Goal: Task Accomplishment & Management: Manage account settings

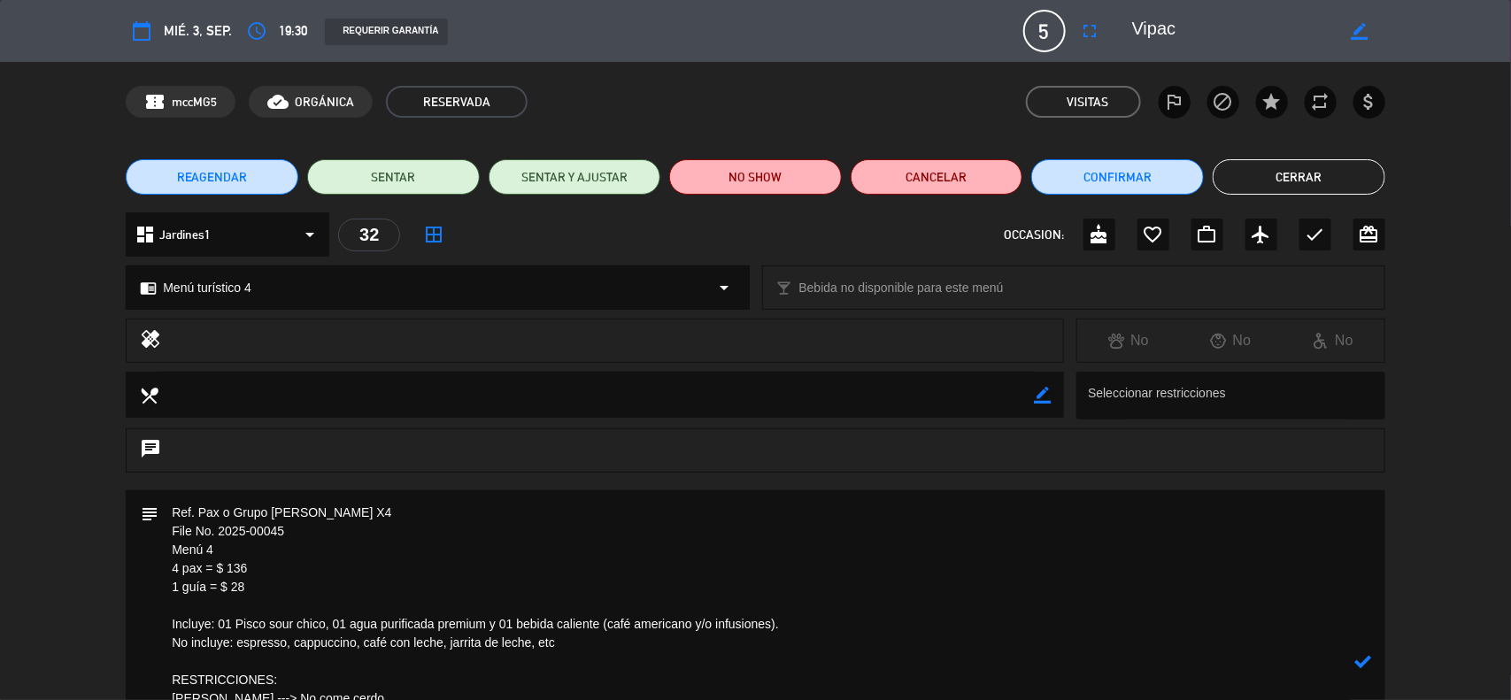
scroll to position [258, 0]
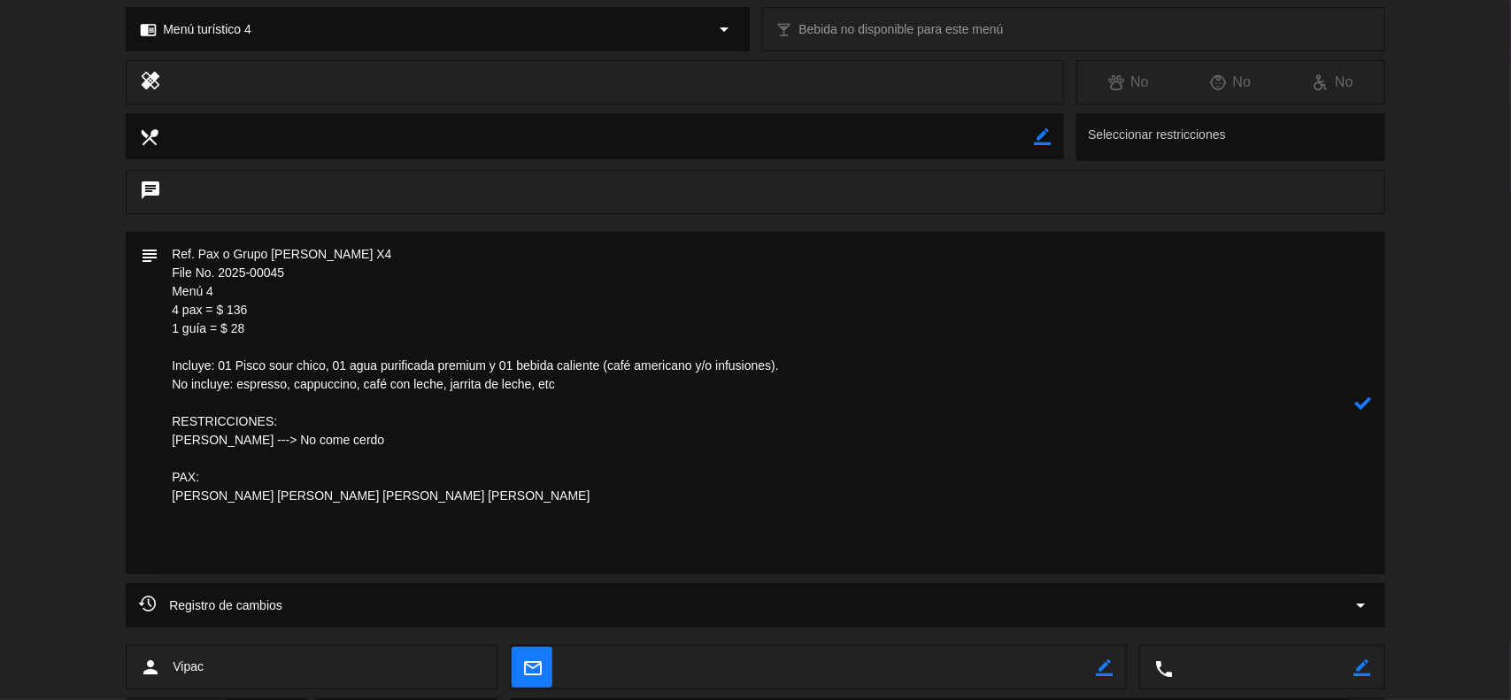
click at [1364, 400] on icon at bounding box center [1363, 403] width 17 height 17
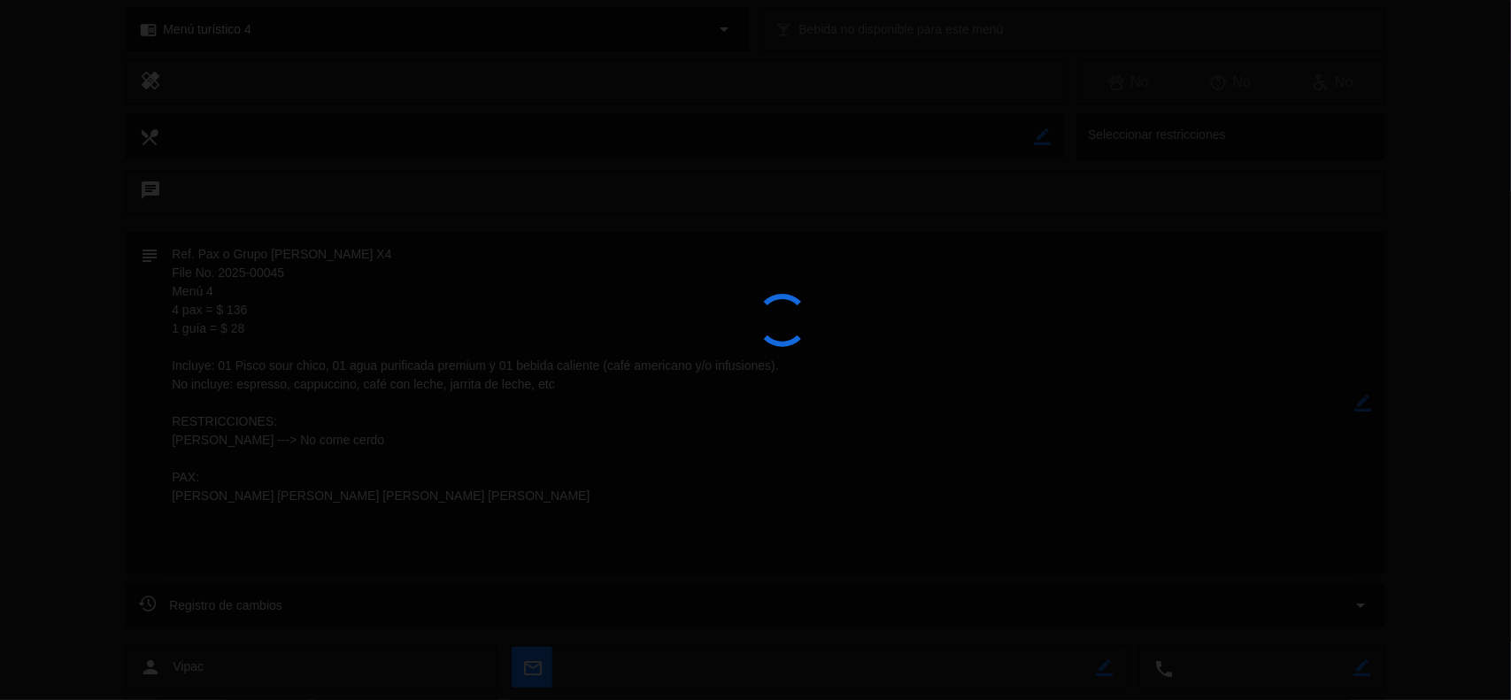
click at [1364, 401] on div at bounding box center [755, 350] width 1511 height 700
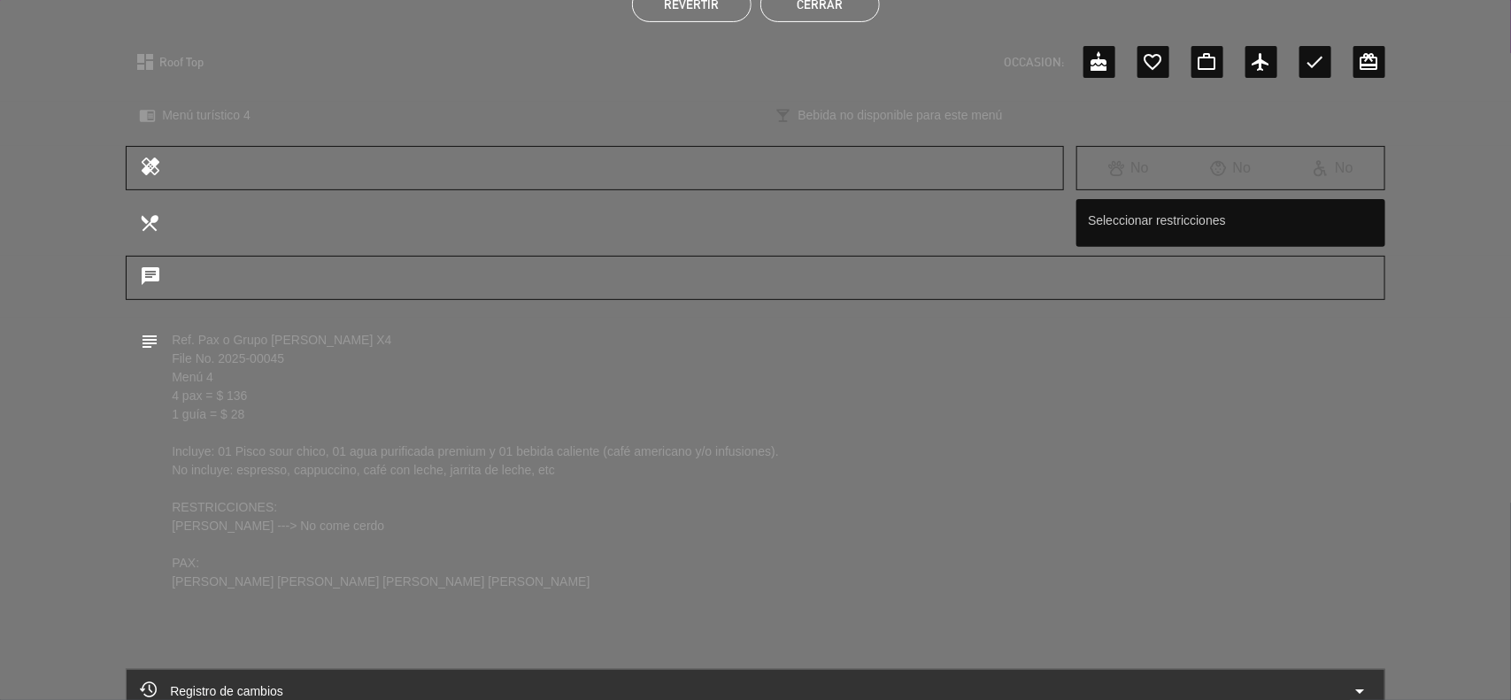
scroll to position [0, 0]
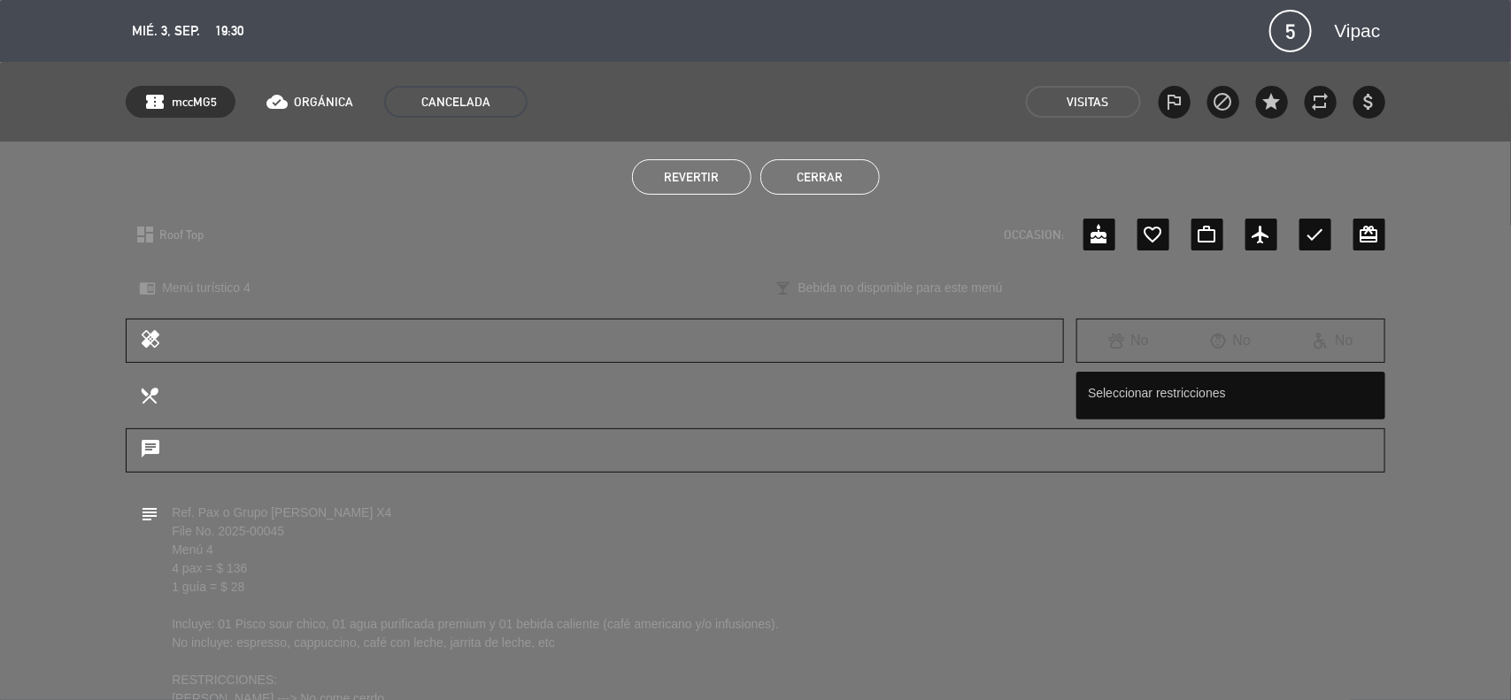
click at [789, 179] on button "Cerrar" at bounding box center [819, 176] width 119 height 35
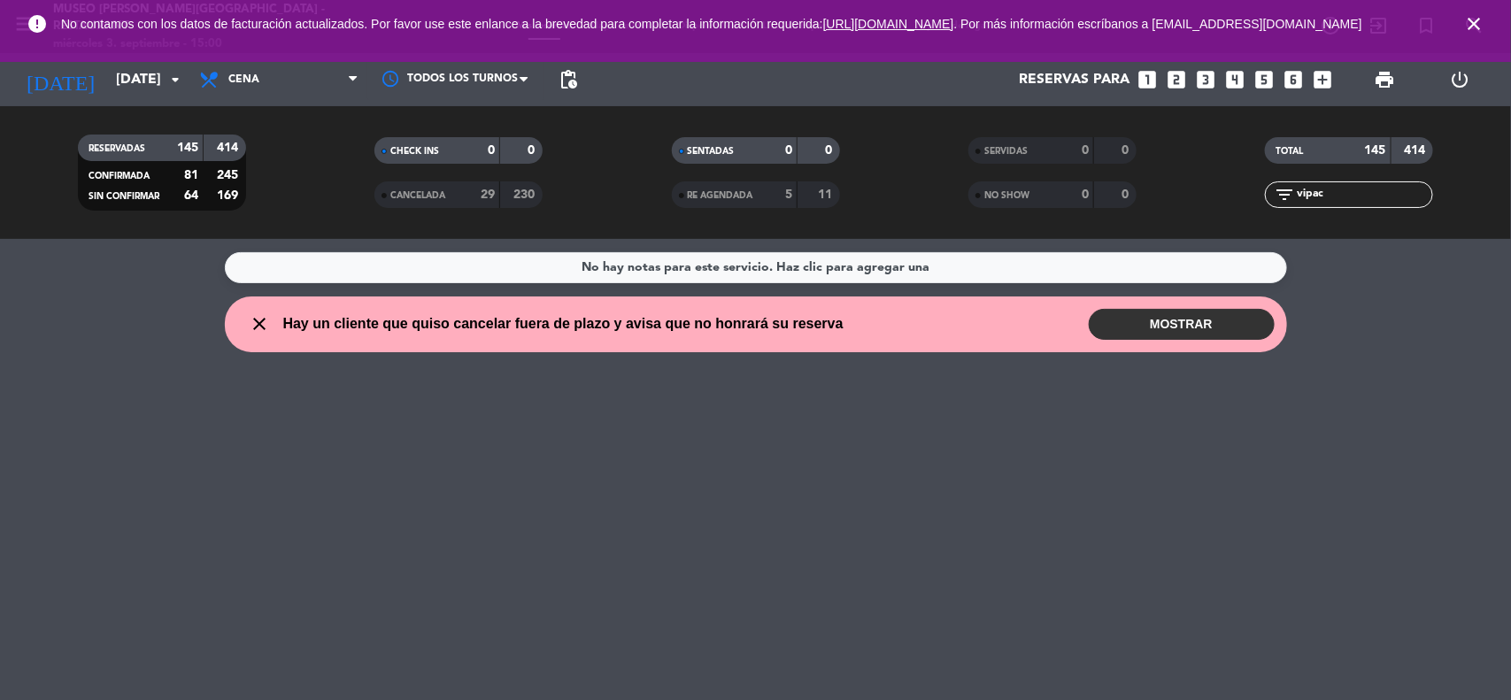
click at [1478, 27] on icon "close" at bounding box center [1473, 23] width 21 height 21
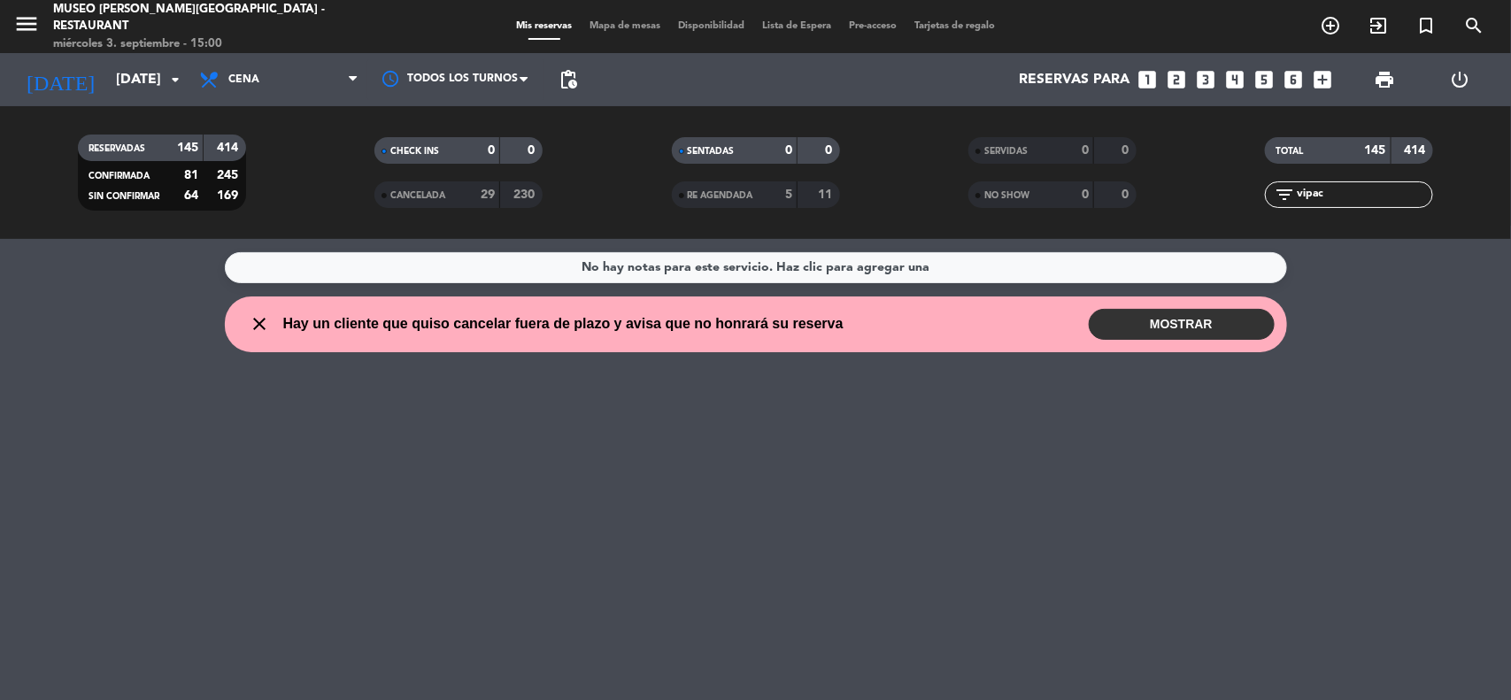
drag, startPoint x: 1443, startPoint y: 316, endPoint x: 1434, endPoint y: 319, distance: 9.2
click at [1441, 320] on wont-attend-reservations "close Hay un cliente que quiso cancelar fuera de plazo y avisa que no honrará s…" at bounding box center [755, 325] width 1511 height 56
click at [116, 84] on input "[DATE]" at bounding box center [200, 80] width 187 height 35
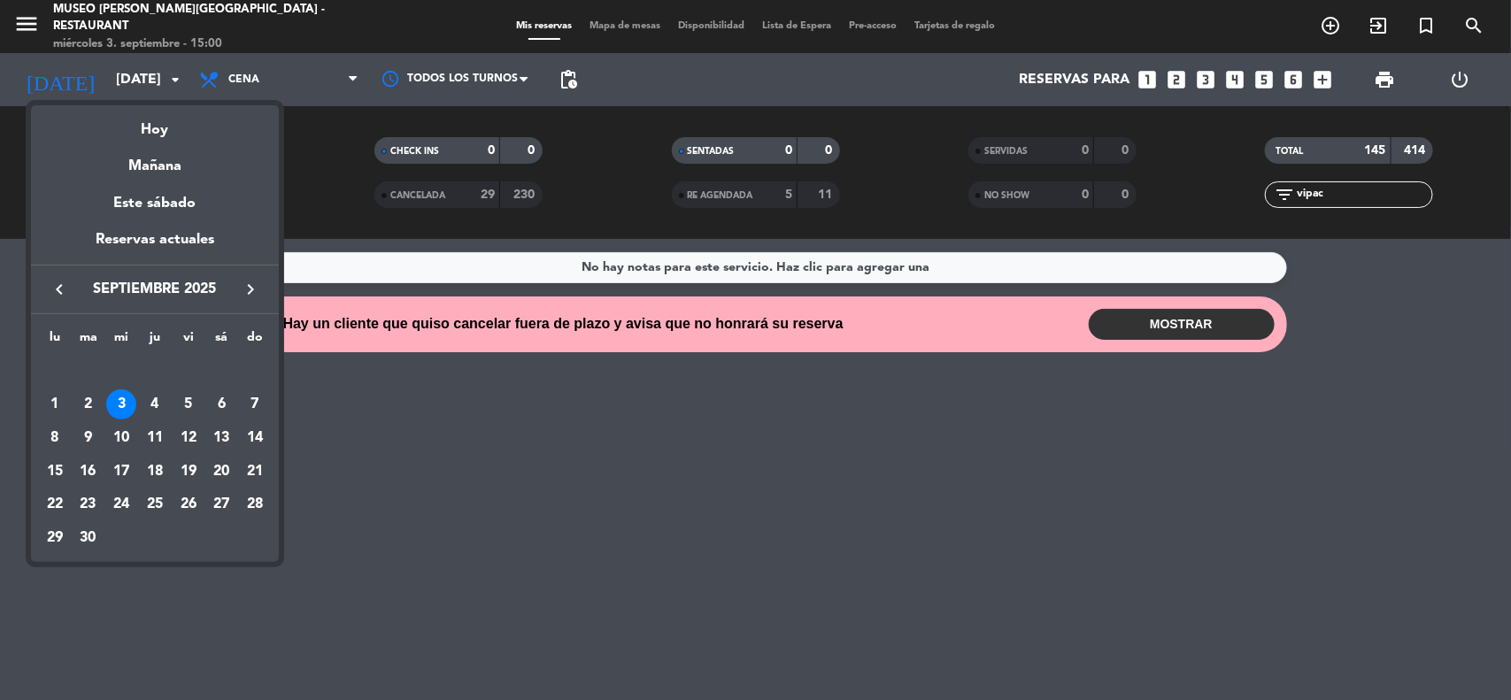
click at [253, 289] on icon "keyboard_arrow_right" at bounding box center [250, 289] width 21 height 21
click at [191, 408] on div "3" at bounding box center [188, 404] width 30 height 30
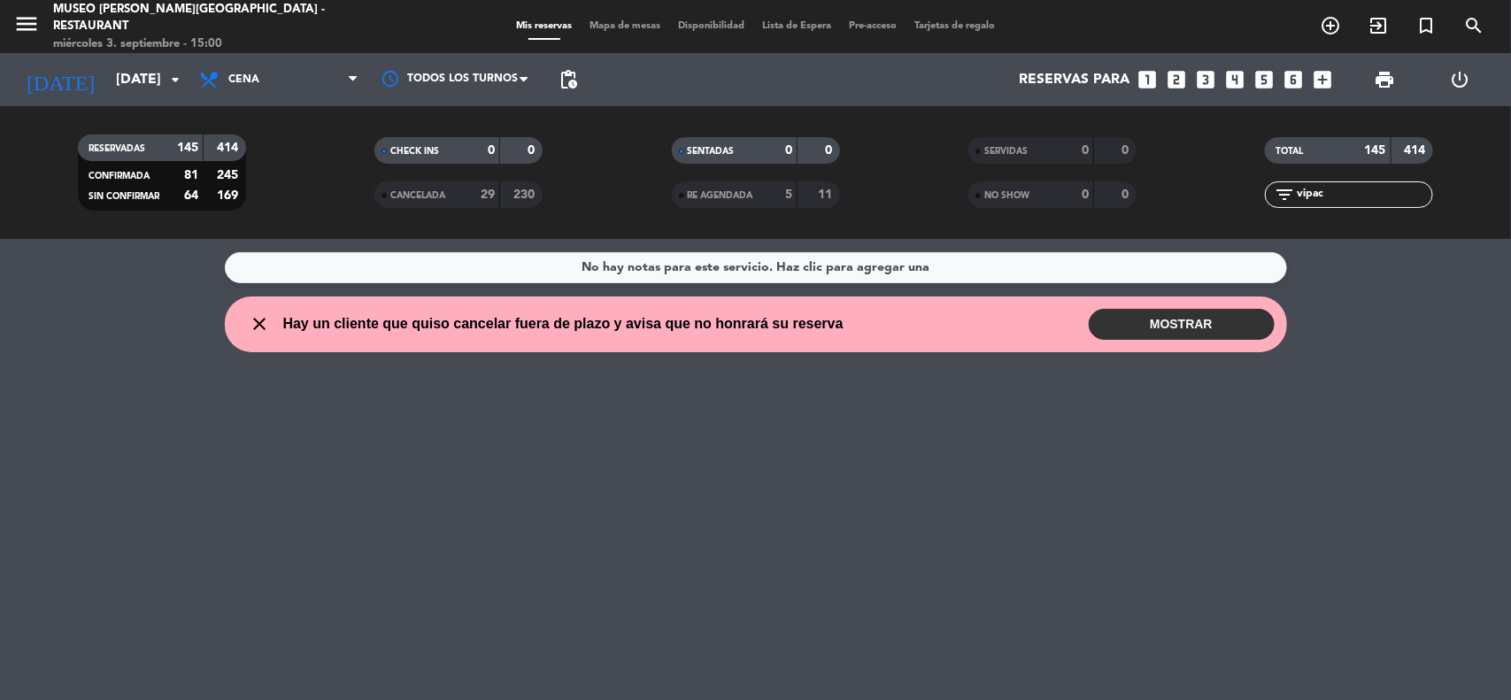
type input "[DATE]"
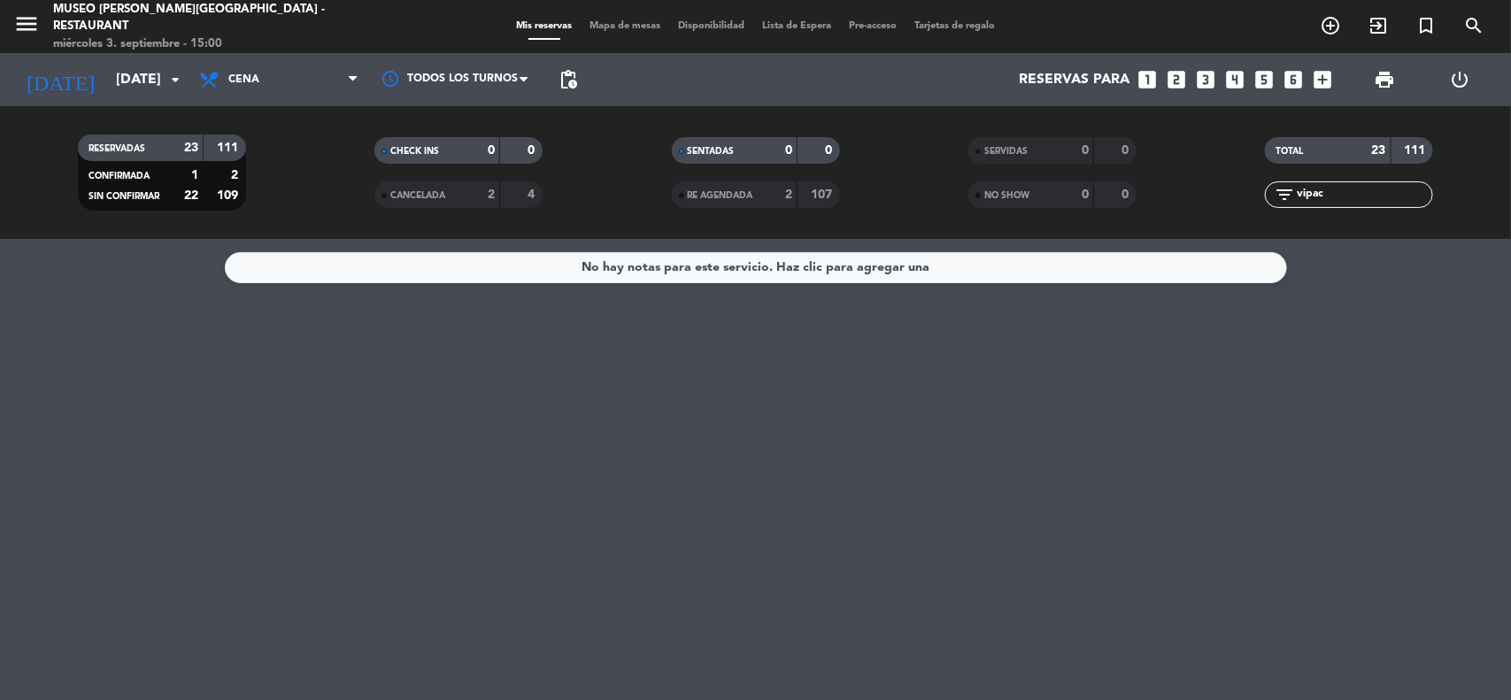
click at [936, 428] on div "No hay notas para este servicio. Haz clic para agregar una" at bounding box center [755, 469] width 1511 height 461
drag, startPoint x: 1337, startPoint y: 196, endPoint x: 1259, endPoint y: 195, distance: 78.8
click at [1266, 196] on div "filter_list vipac" at bounding box center [1349, 194] width 168 height 27
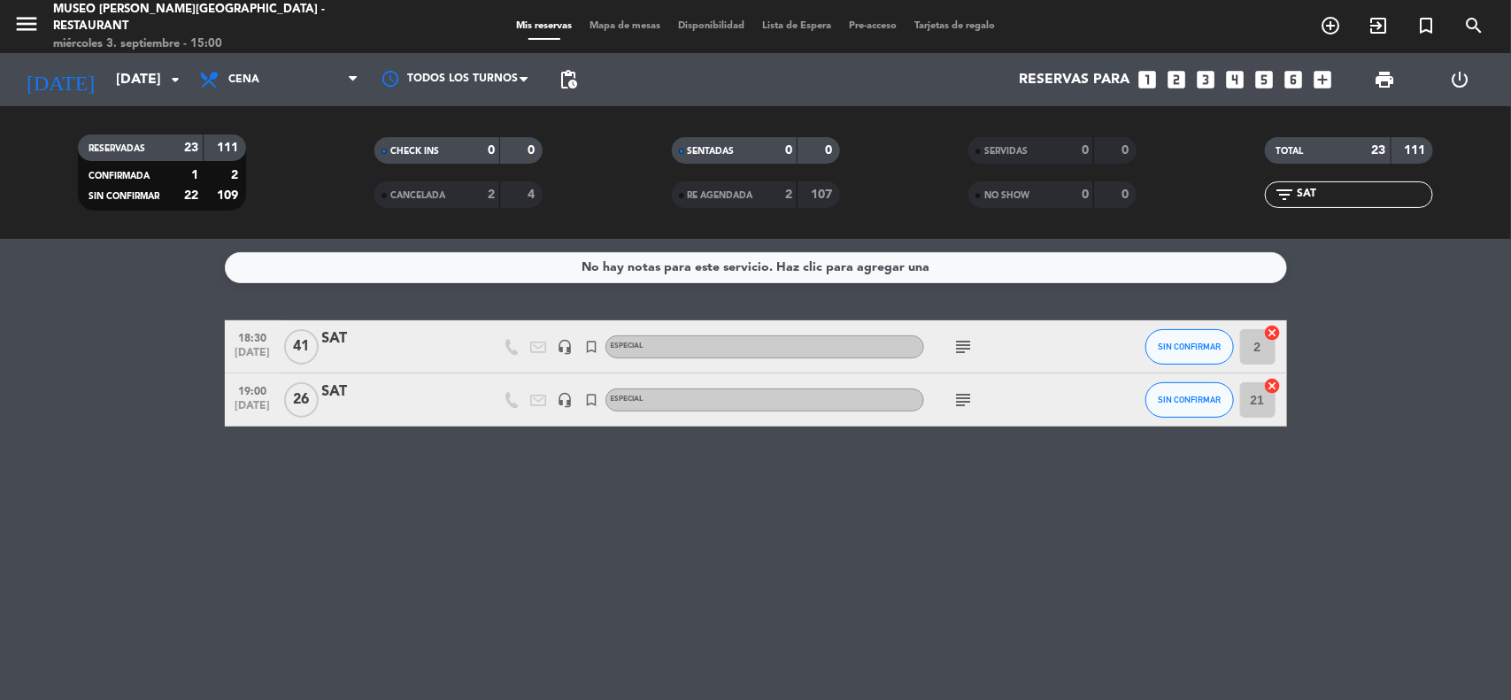
type input "SAT"
click at [967, 339] on icon "subject" at bounding box center [963, 346] width 21 height 21
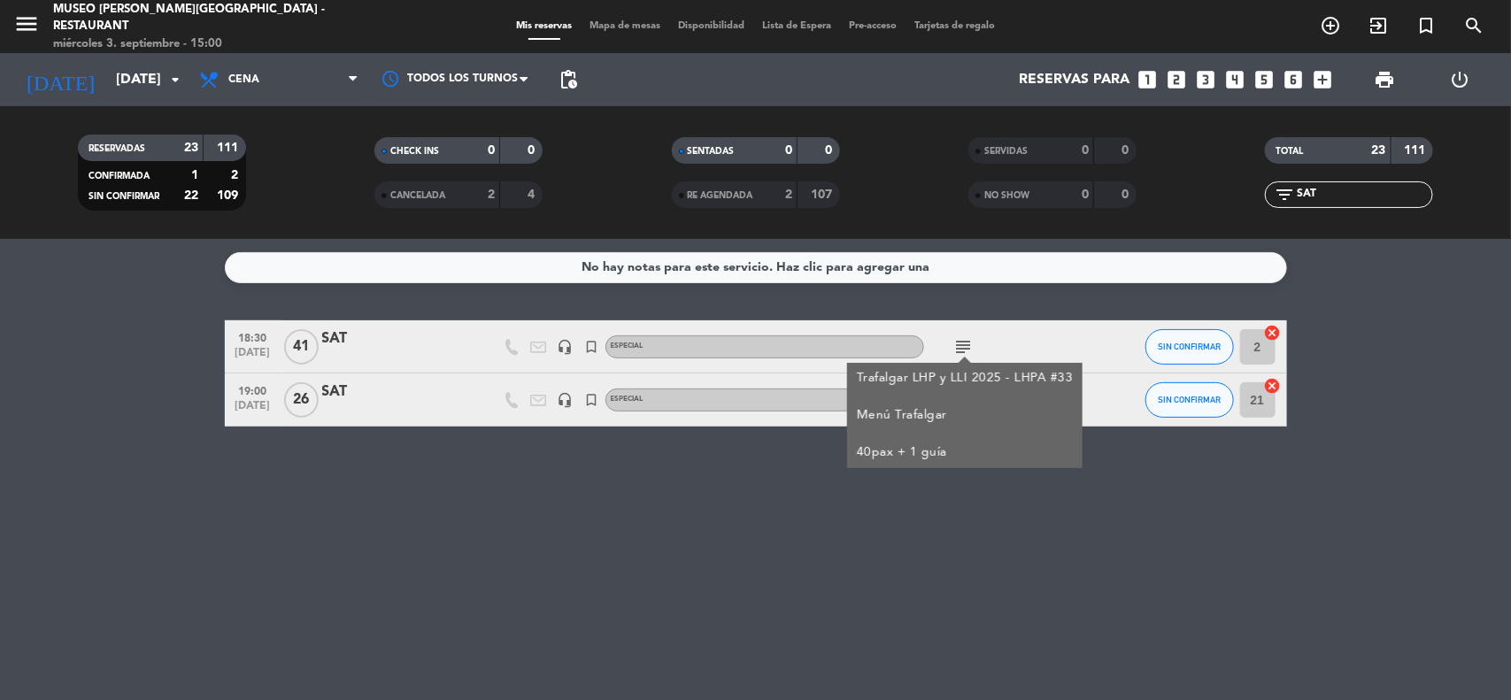
click at [334, 345] on div "SAT" at bounding box center [397, 338] width 150 height 23
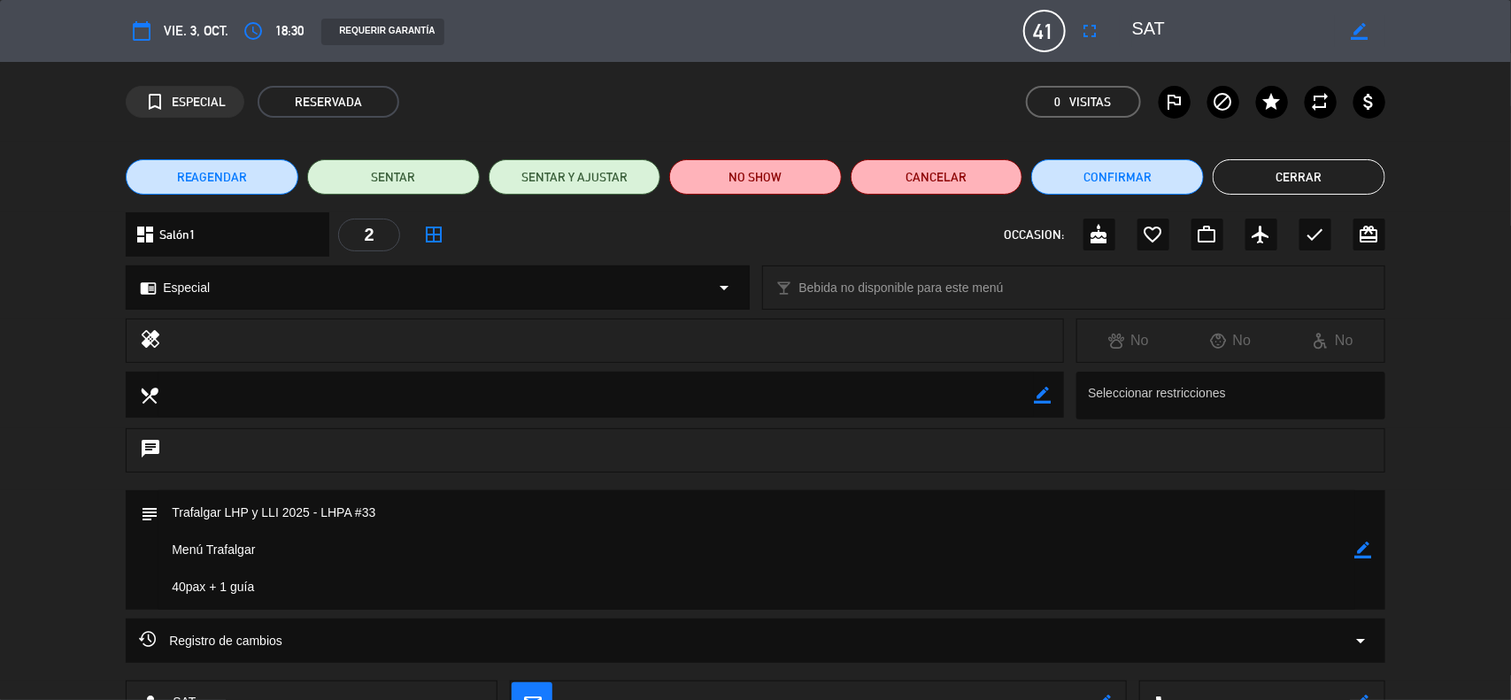
drag, startPoint x: 1366, startPoint y: 547, endPoint x: 1359, endPoint y: 536, distance: 12.8
click at [1363, 542] on icon "border_color" at bounding box center [1363, 550] width 17 height 17
drag, startPoint x: 364, startPoint y: 507, endPoint x: 107, endPoint y: 513, distance: 256.8
click at [107, 513] on div "subject" at bounding box center [755, 554] width 1511 height 128
paste textarea "VOUCHER RR 17637/33 - LHP#33- 27I25A"
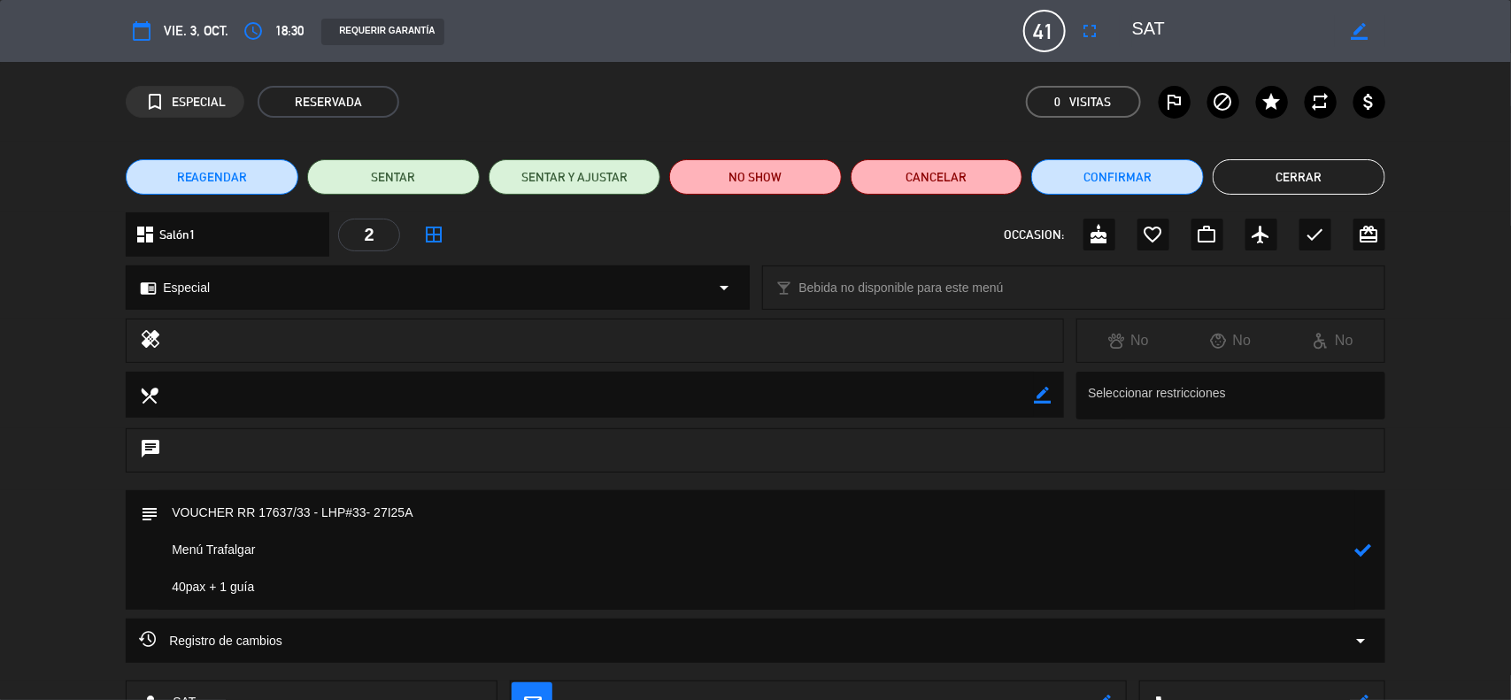
click at [209, 528] on textarea at bounding box center [756, 549] width 1197 height 119
paste textarea "17637/33-ADI-PE"
drag, startPoint x: 258, startPoint y: 589, endPoint x: 162, endPoint y: 574, distance: 97.8
click at [162, 574] on textarea at bounding box center [756, 549] width 1197 height 119
click at [232, 574] on textarea at bounding box center [756, 549] width 1197 height 119
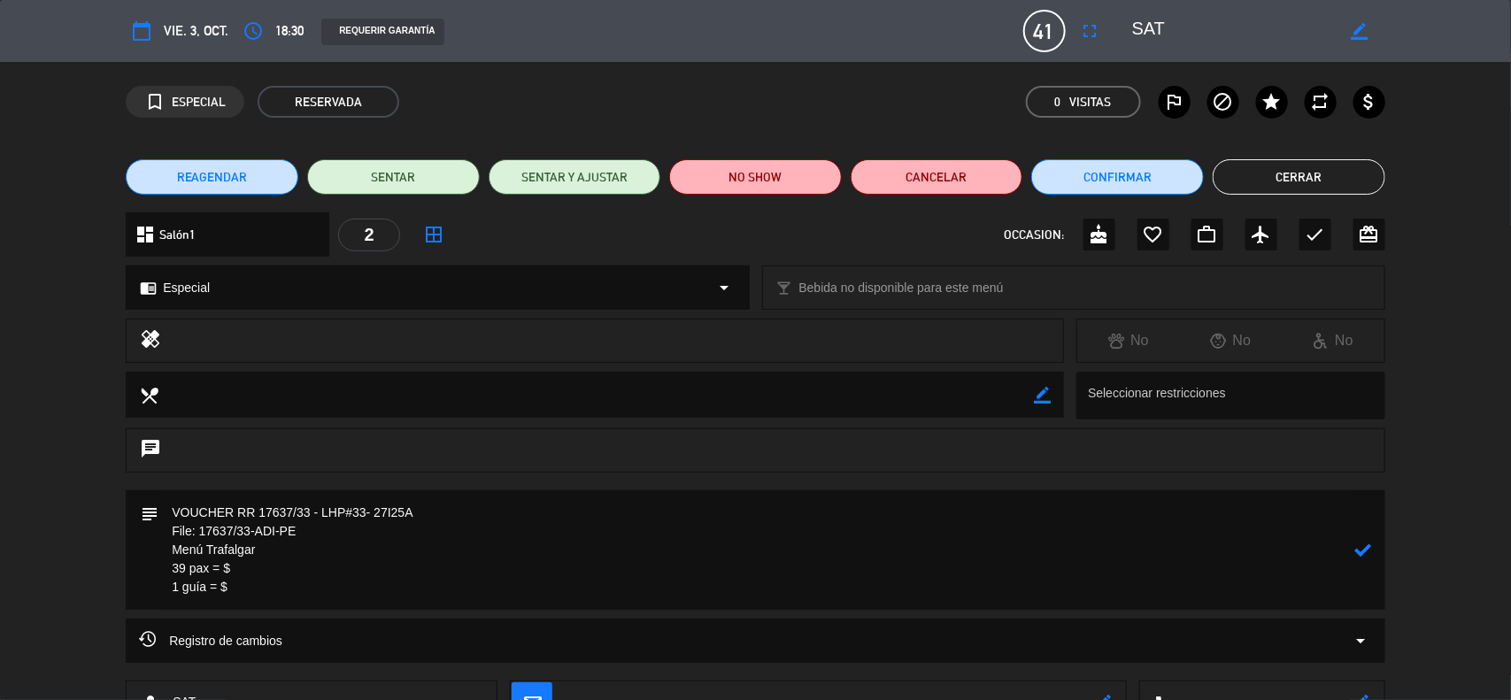
drag, startPoint x: 237, startPoint y: 589, endPoint x: 157, endPoint y: 549, distance: 90.3
click at [157, 549] on div "subject" at bounding box center [756, 549] width 1260 height 119
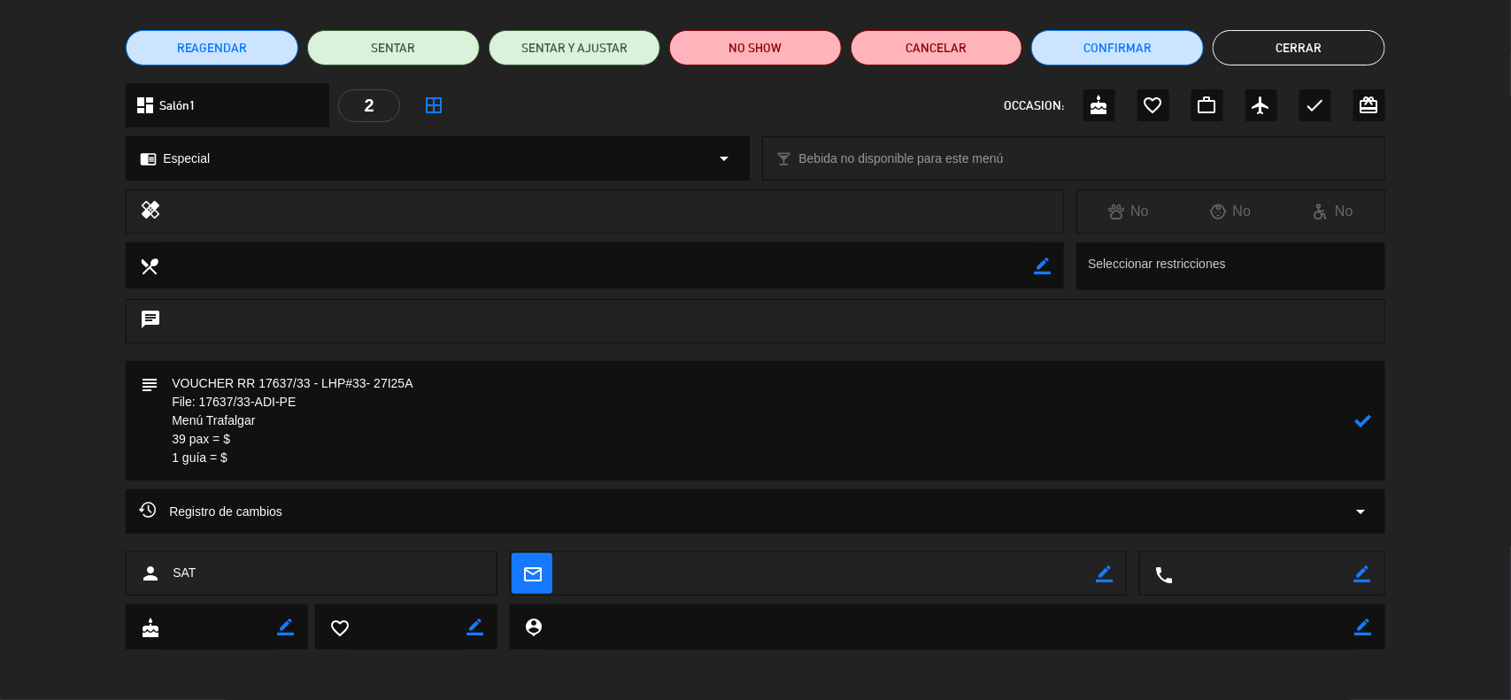
scroll to position [131, 0]
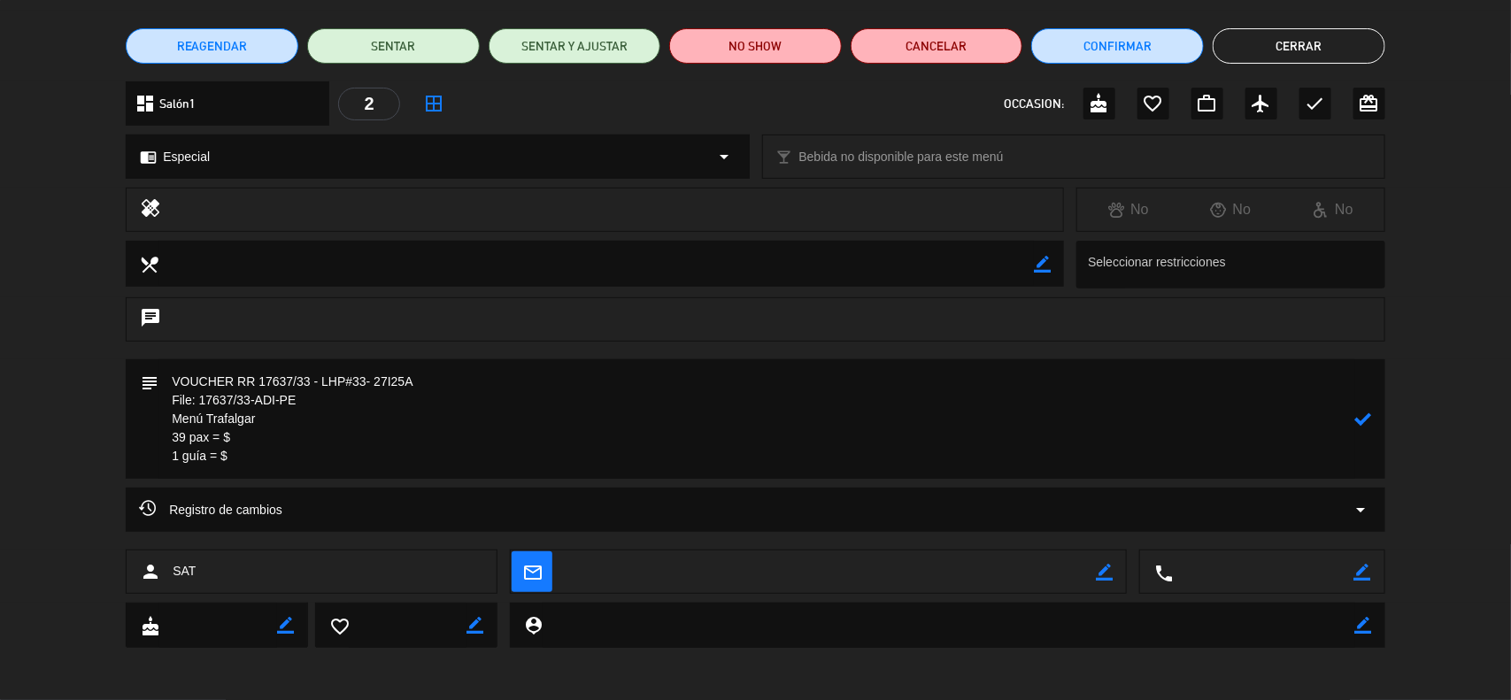
click at [246, 467] on textarea at bounding box center [756, 418] width 1197 height 119
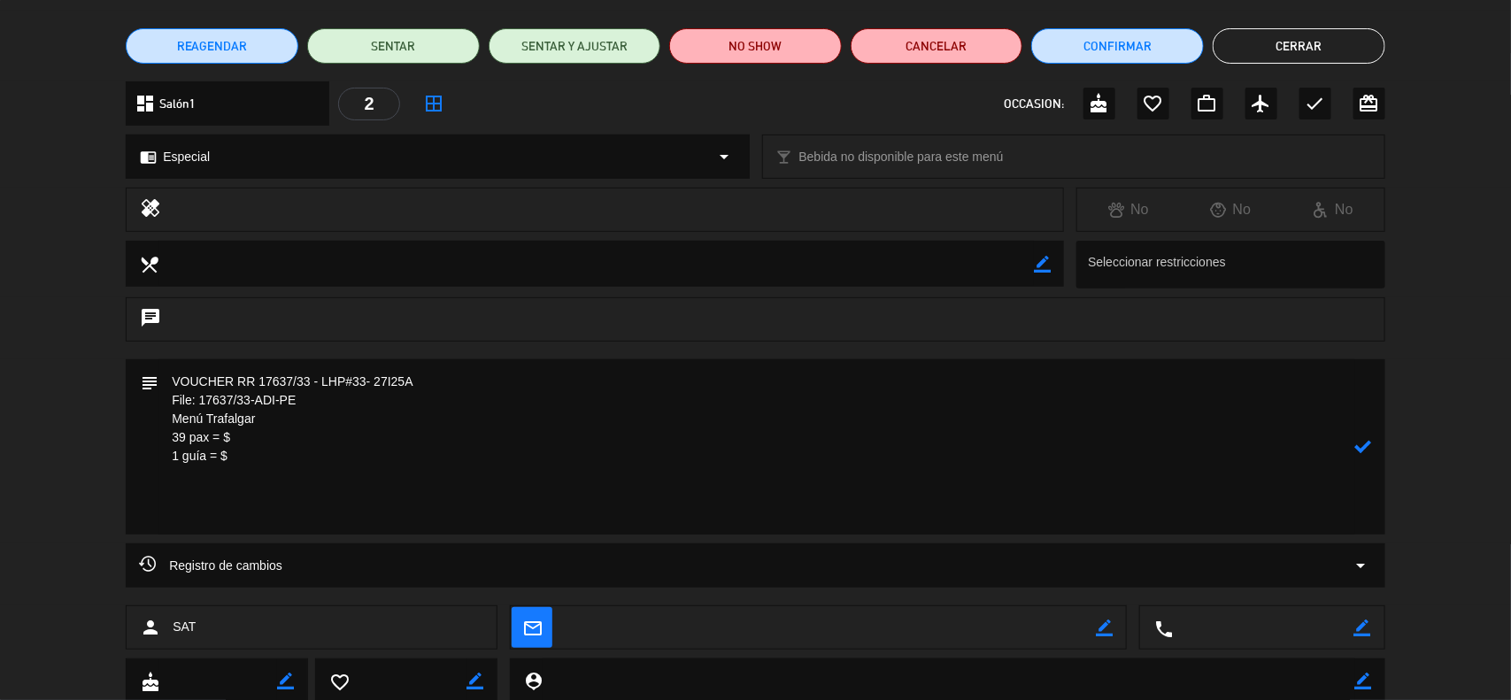
paste textarea "Menú Trafalgar 39 pax = $ 1 guía = $"
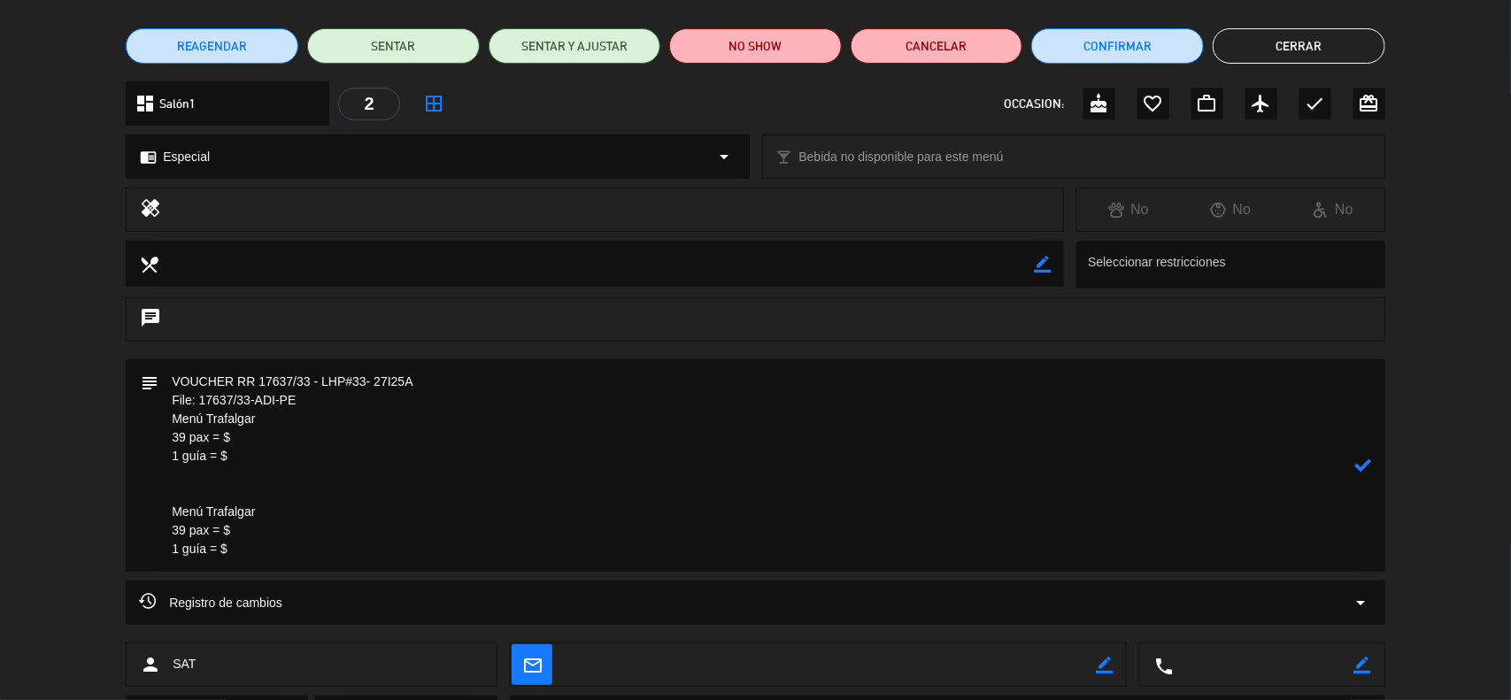
drag, startPoint x: 259, startPoint y: 421, endPoint x: 149, endPoint y: 412, distance: 111.1
click at [149, 412] on div "subject" at bounding box center [756, 465] width 1260 height 212
click at [208, 487] on textarea at bounding box center [756, 465] width 1197 height 212
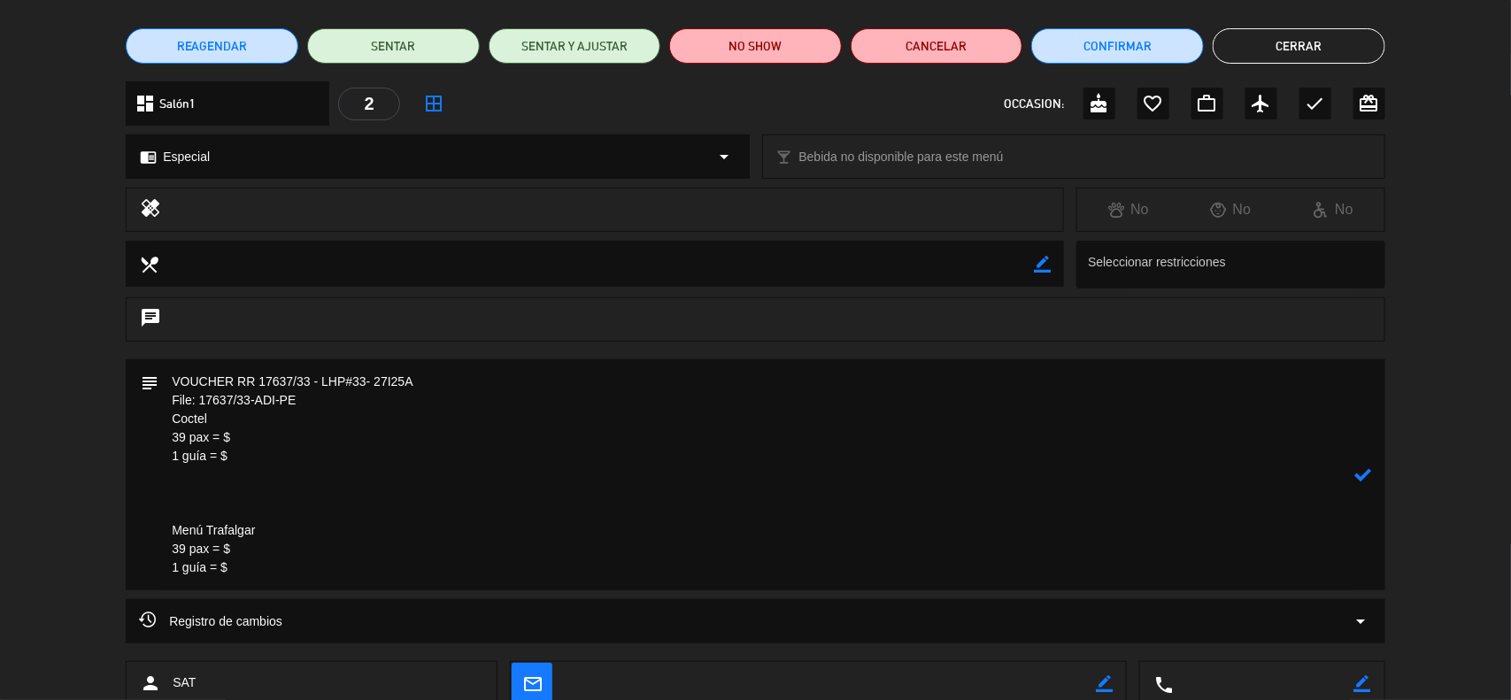
click at [357, 550] on textarea at bounding box center [756, 474] width 1197 height 231
click at [348, 571] on textarea at bounding box center [756, 474] width 1197 height 231
click at [223, 505] on textarea at bounding box center [756, 474] width 1197 height 231
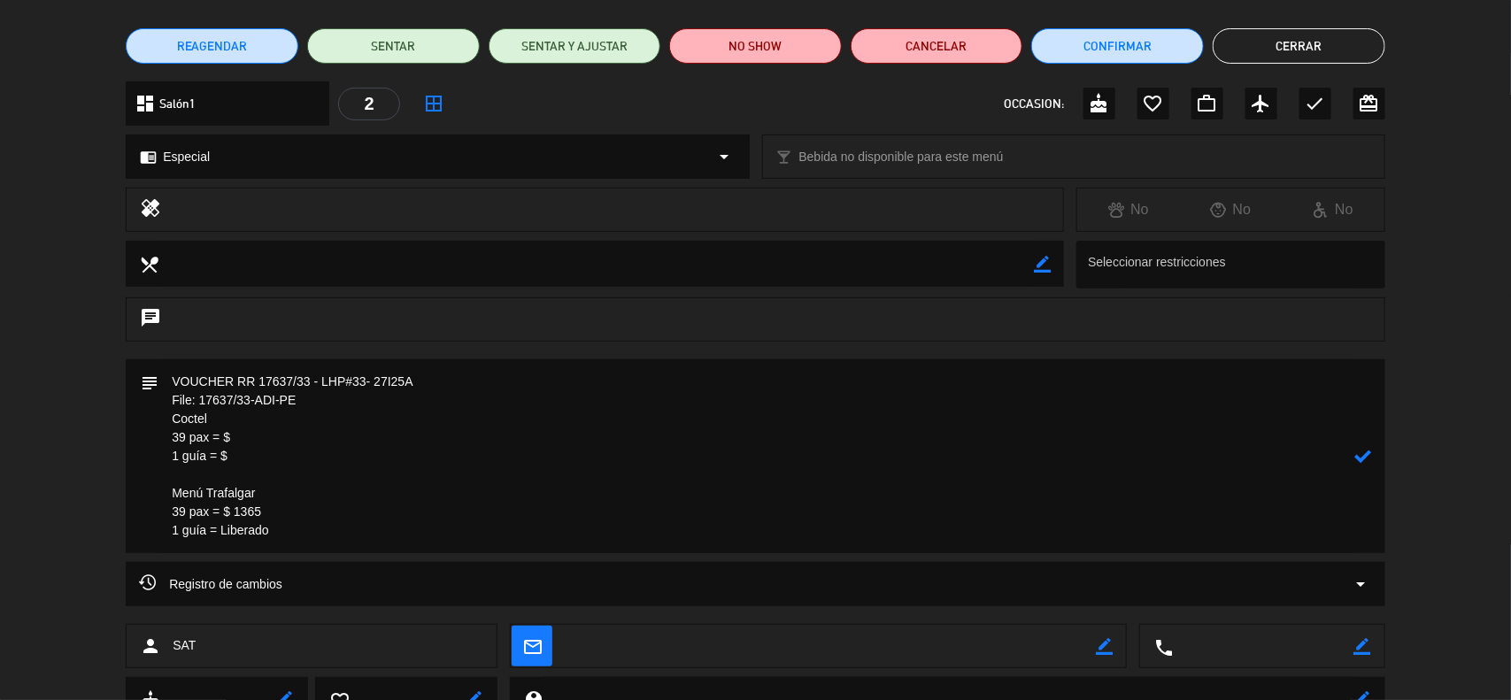
click at [248, 430] on textarea at bounding box center [756, 456] width 1197 height 194
click at [259, 451] on textarea at bounding box center [756, 456] width 1197 height 194
click at [271, 431] on textarea at bounding box center [756, 456] width 1197 height 194
click at [1369, 465] on div at bounding box center [1363, 456] width 17 height 194
click at [1360, 448] on icon at bounding box center [1363, 456] width 17 height 17
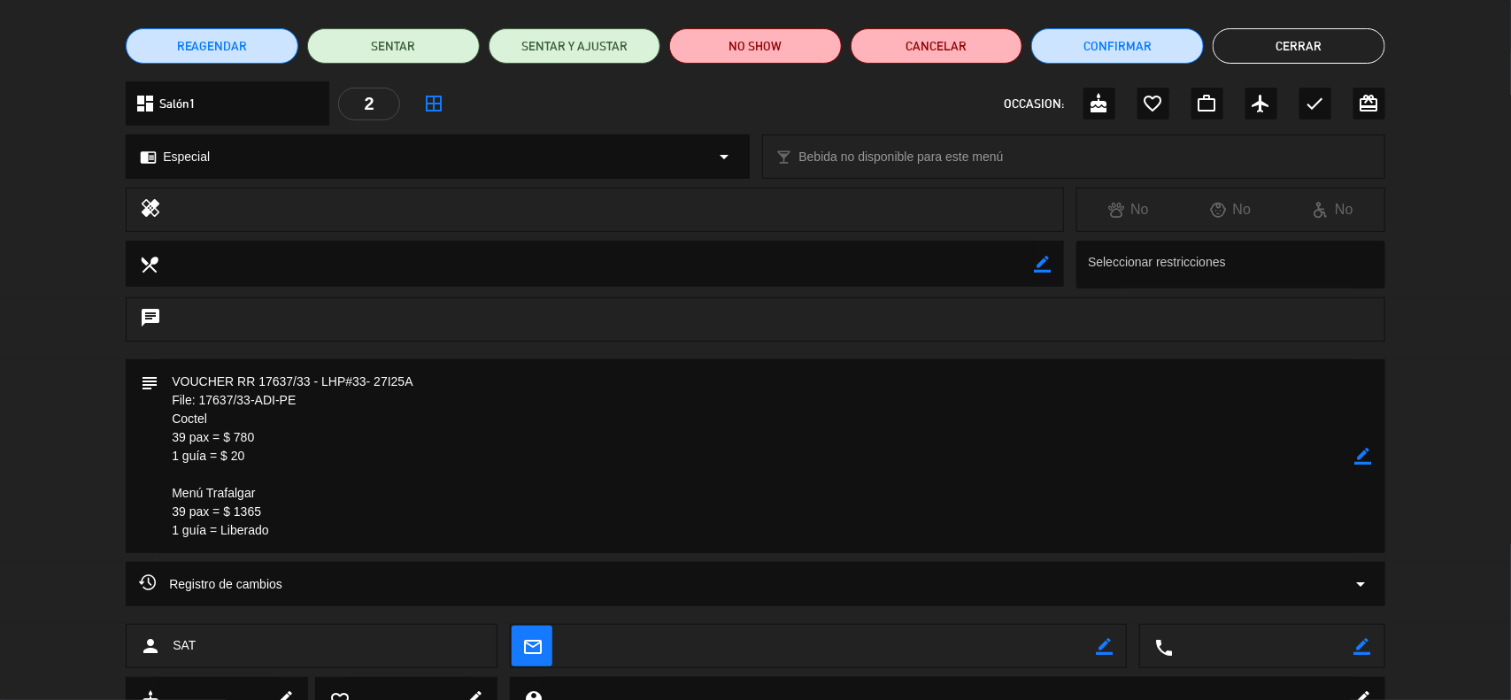
click at [1361, 458] on icon "border_color" at bounding box center [1363, 456] width 17 height 17
click at [259, 460] on textarea at bounding box center [756, 456] width 1197 height 194
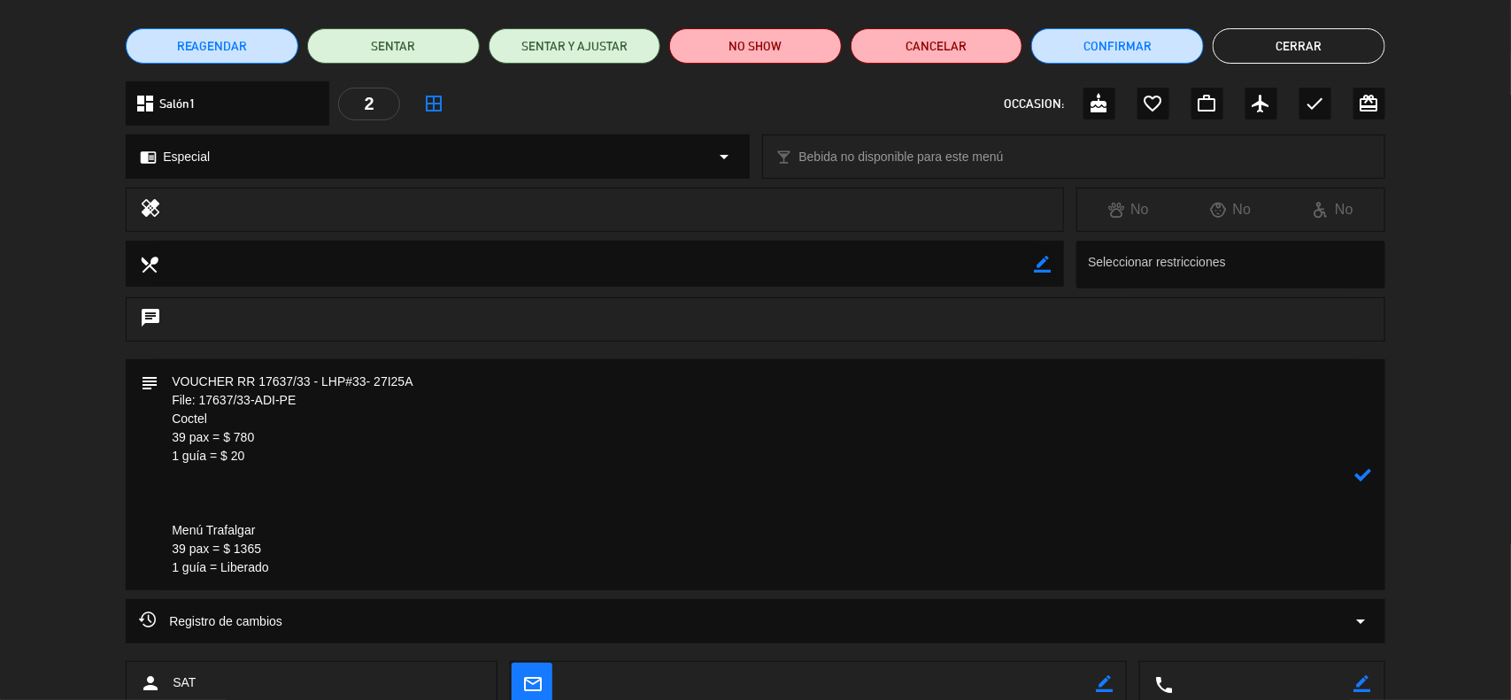
paste textarea "una cerveza, una copa de vino nacional, una bebida no alcohólica o un maracuyá …"
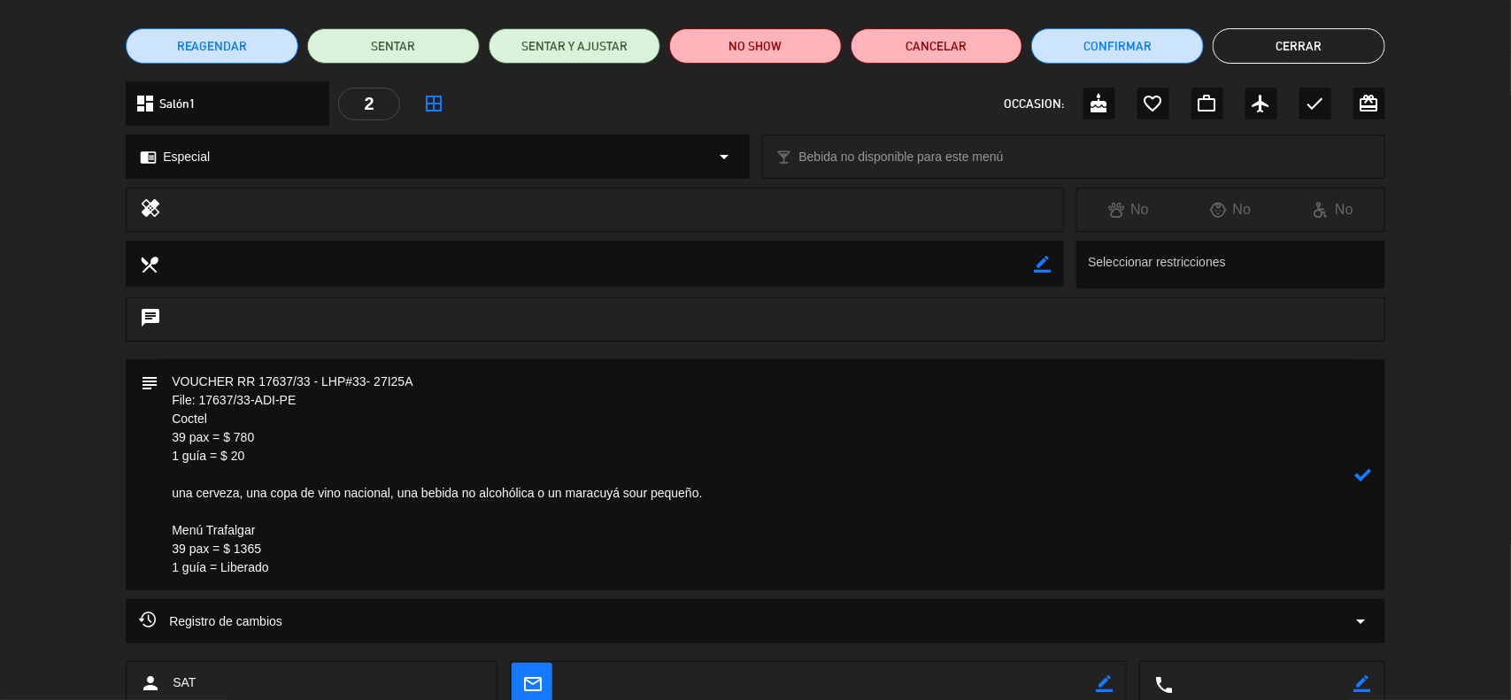
click at [166, 491] on textarea at bounding box center [756, 474] width 1197 height 231
click at [1368, 474] on icon at bounding box center [1363, 474] width 17 height 17
click at [1360, 471] on icon "border_color" at bounding box center [1363, 474] width 17 height 17
click at [312, 576] on textarea at bounding box center [756, 474] width 1197 height 231
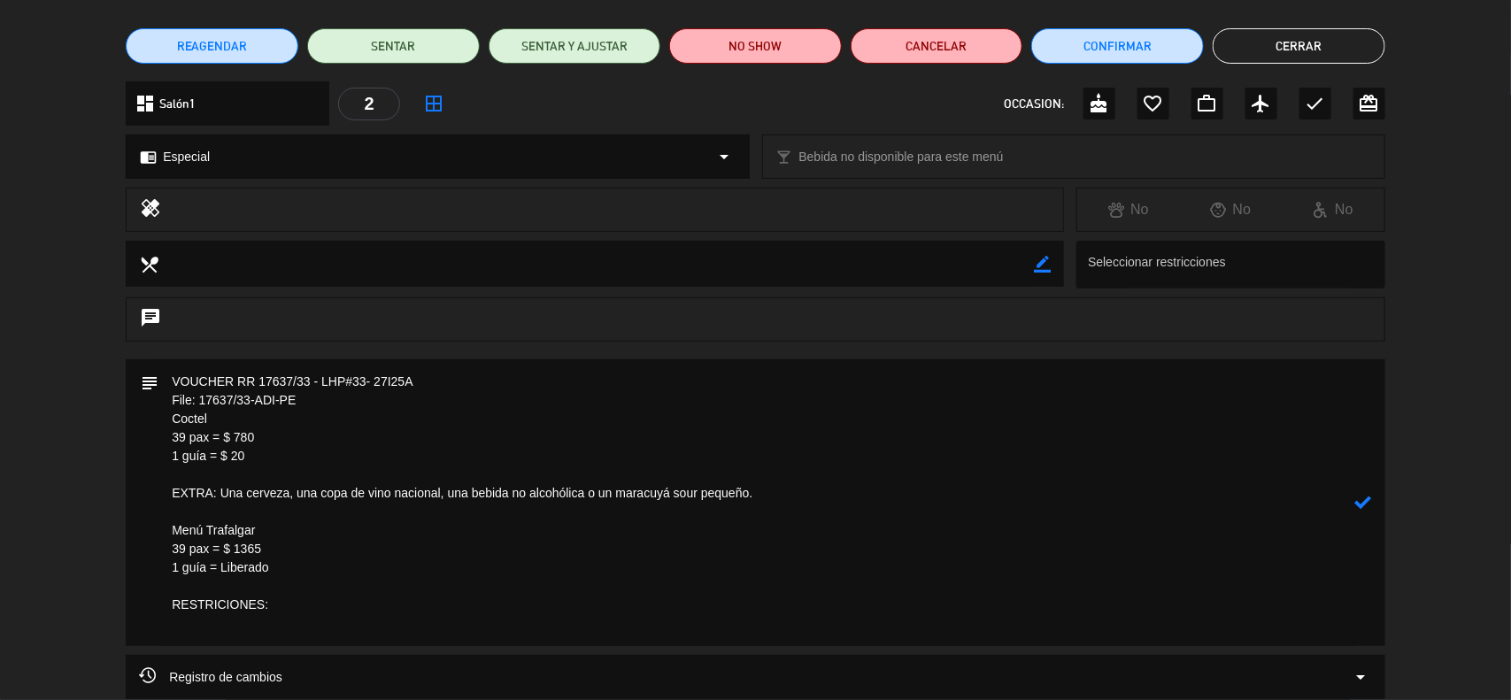
paste textarea "Ms [PERSON_NAME] meal Ms [PERSON_NAME] is vegetarian and celebrating her retire…"
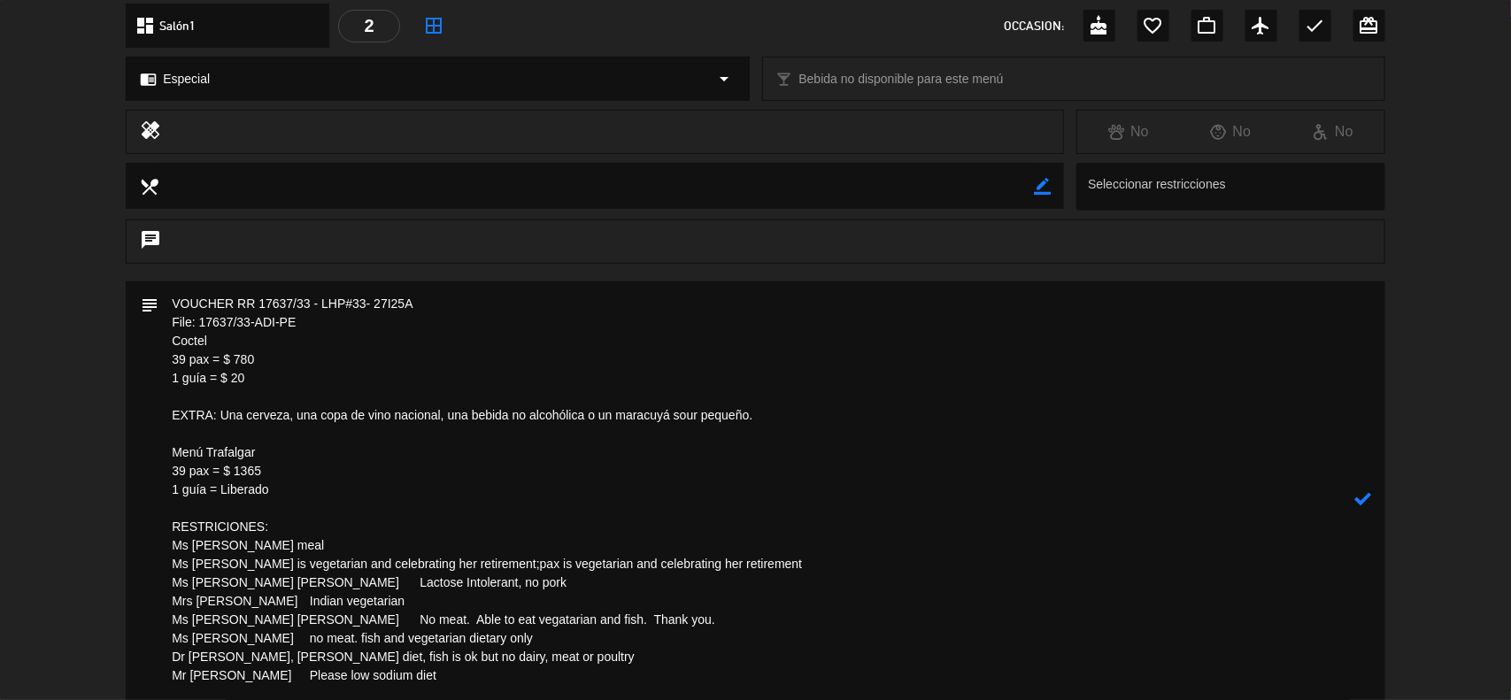
click at [312, 551] on textarea at bounding box center [756, 498] width 1197 height 435
drag, startPoint x: 301, startPoint y: 564, endPoint x: 284, endPoint y: 565, distance: 16.8
click at [284, 565] on textarea at bounding box center [756, 498] width 1197 height 435
drag, startPoint x: 308, startPoint y: 585, endPoint x: 292, endPoint y: 585, distance: 15.9
click at [292, 585] on textarea at bounding box center [756, 498] width 1197 height 435
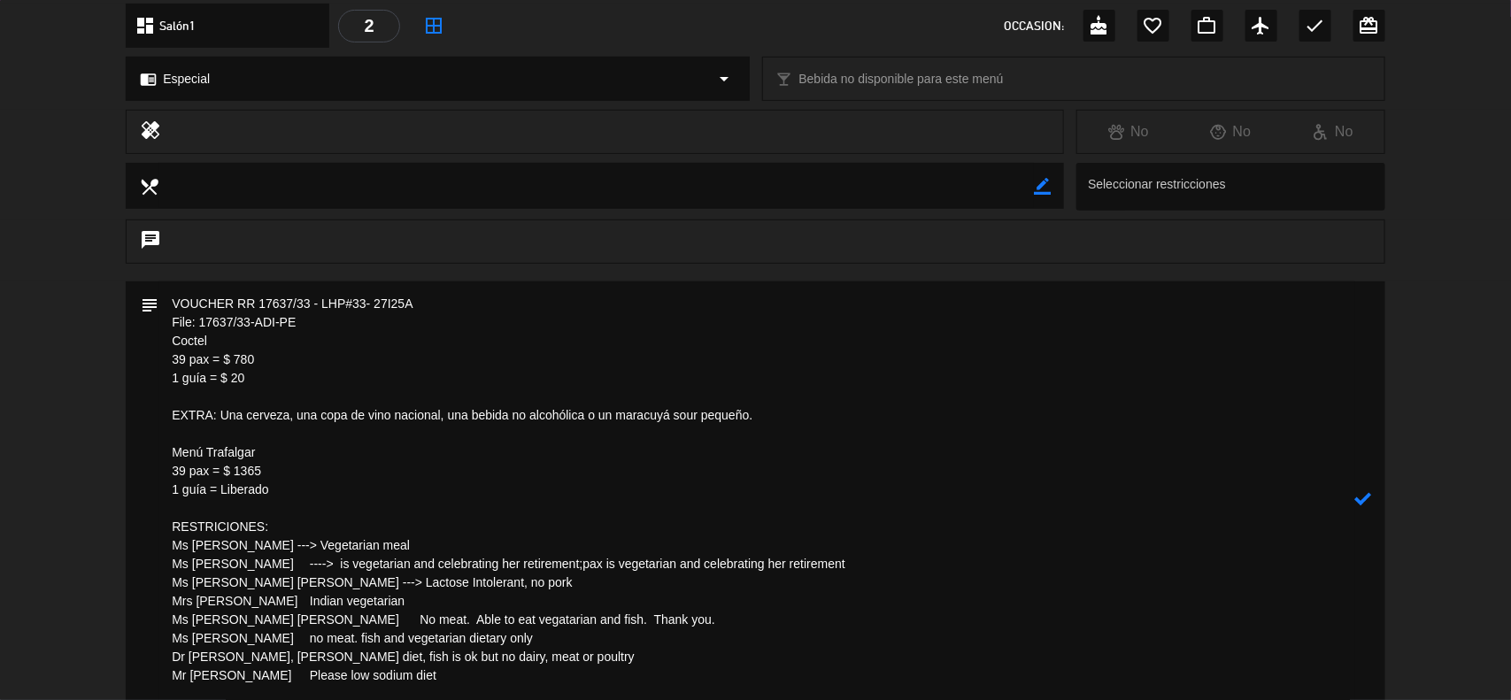
drag, startPoint x: 366, startPoint y: 606, endPoint x: 343, endPoint y: 604, distance: 22.3
click at [343, 604] on textarea at bounding box center [756, 498] width 1197 height 435
click at [332, 624] on textarea at bounding box center [756, 498] width 1197 height 435
click at [334, 640] on textarea at bounding box center [756, 498] width 1197 height 435
drag, startPoint x: 336, startPoint y: 656, endPoint x: 311, endPoint y: 656, distance: 25.7
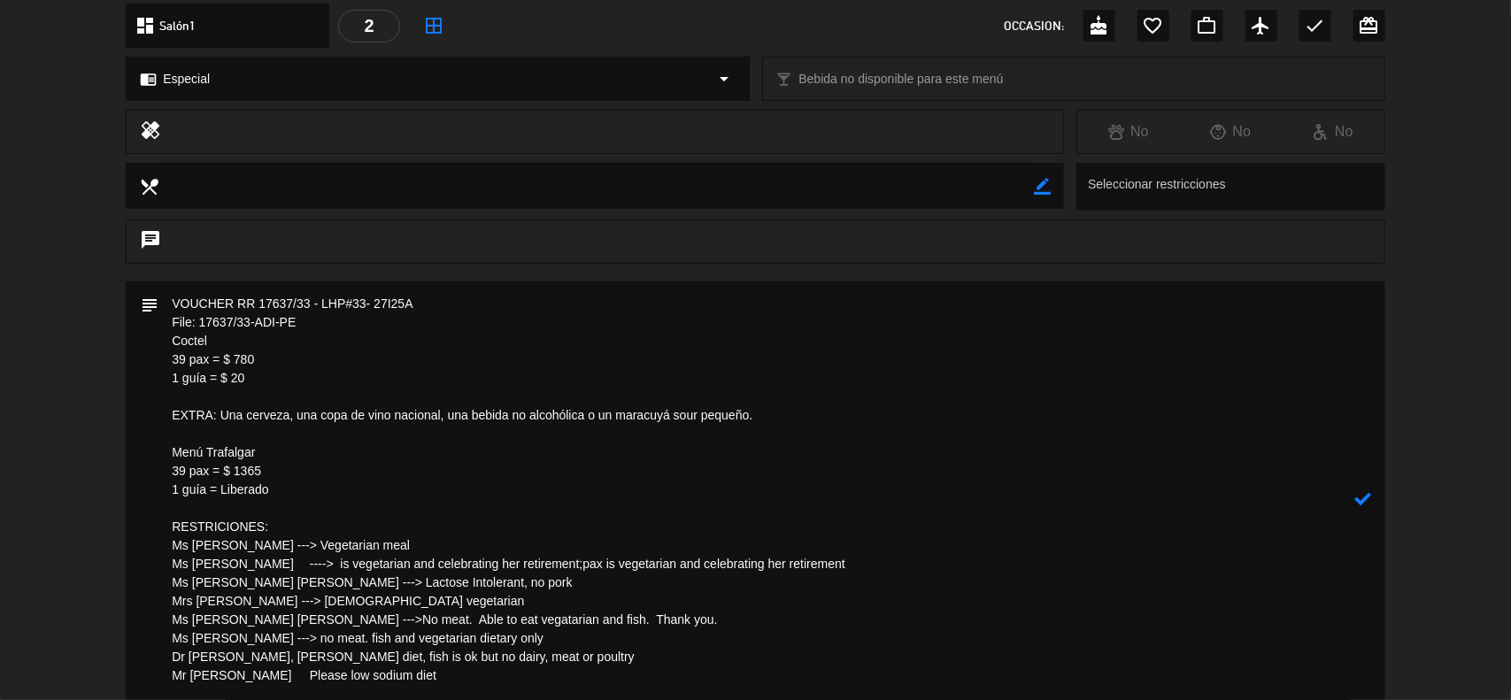
click at [311, 656] on textarea at bounding box center [756, 498] width 1197 height 435
drag, startPoint x: 306, startPoint y: 679, endPoint x: 283, endPoint y: 678, distance: 23.0
click at [283, 678] on textarea at bounding box center [756, 498] width 1197 height 435
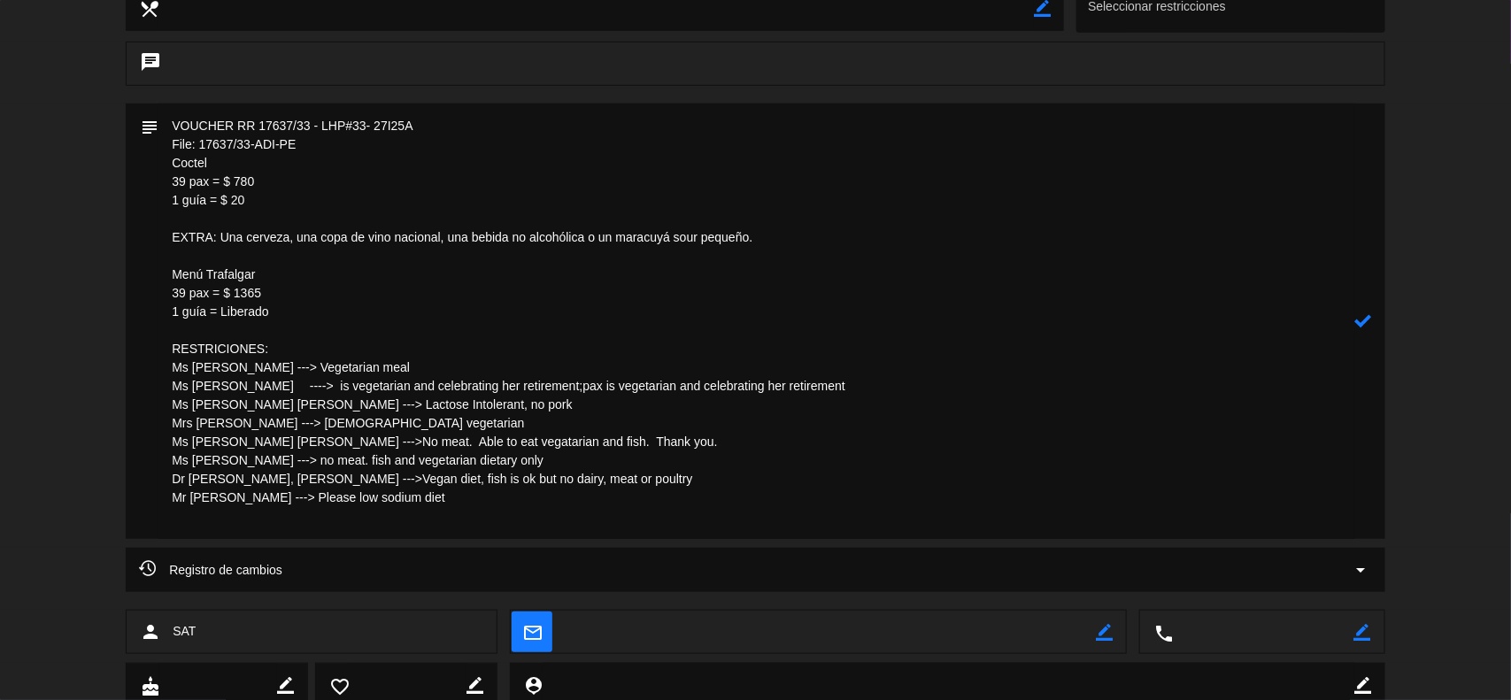
scroll to position [430, 0]
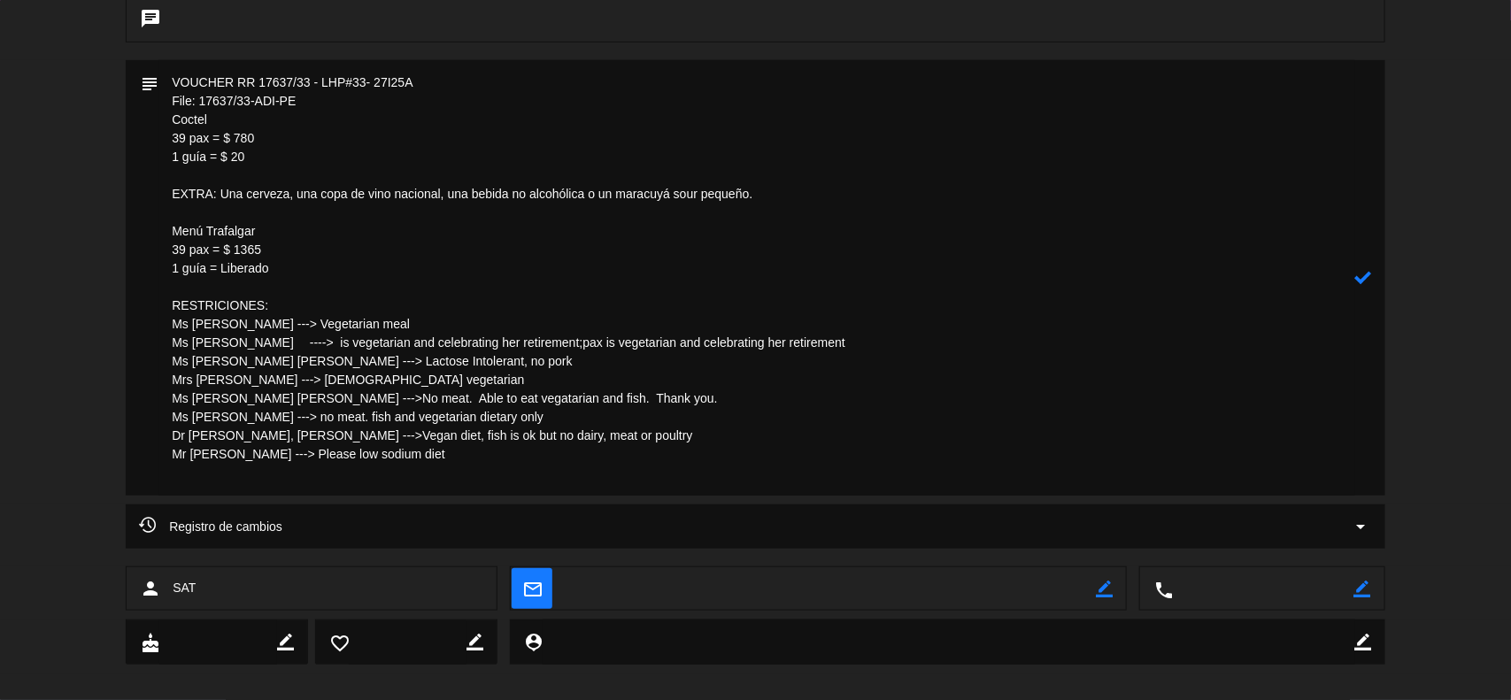
click at [259, 476] on textarea at bounding box center [756, 277] width 1197 height 435
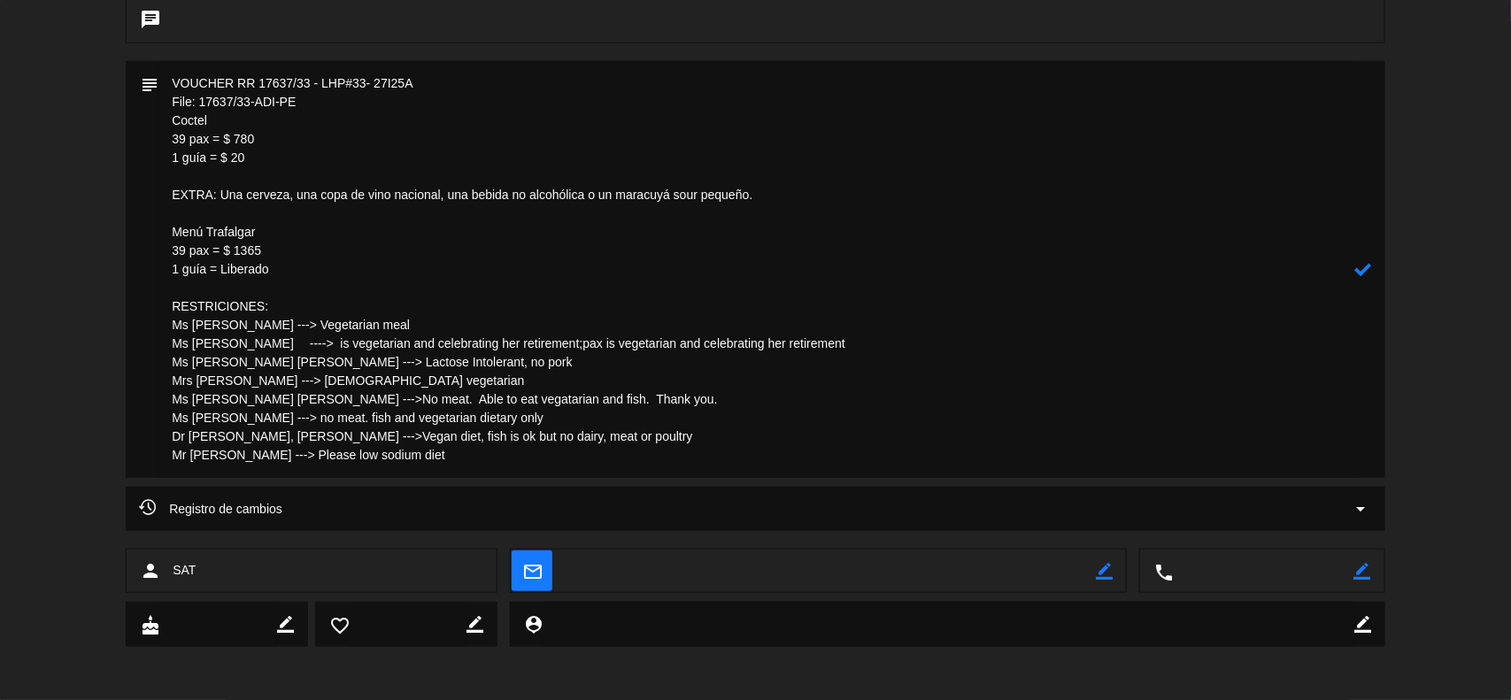
drag, startPoint x: 444, startPoint y: 462, endPoint x: 170, endPoint y: 314, distance: 311.7
click at [170, 314] on textarea at bounding box center [756, 269] width 1197 height 417
type textarea "VOUCHER RR 17637/33 - LHP#33- 27I25A File: 17637/33-ADI-PE Coctel 39 pax = $ 78…"
click at [1368, 273] on icon at bounding box center [1363, 269] width 17 height 17
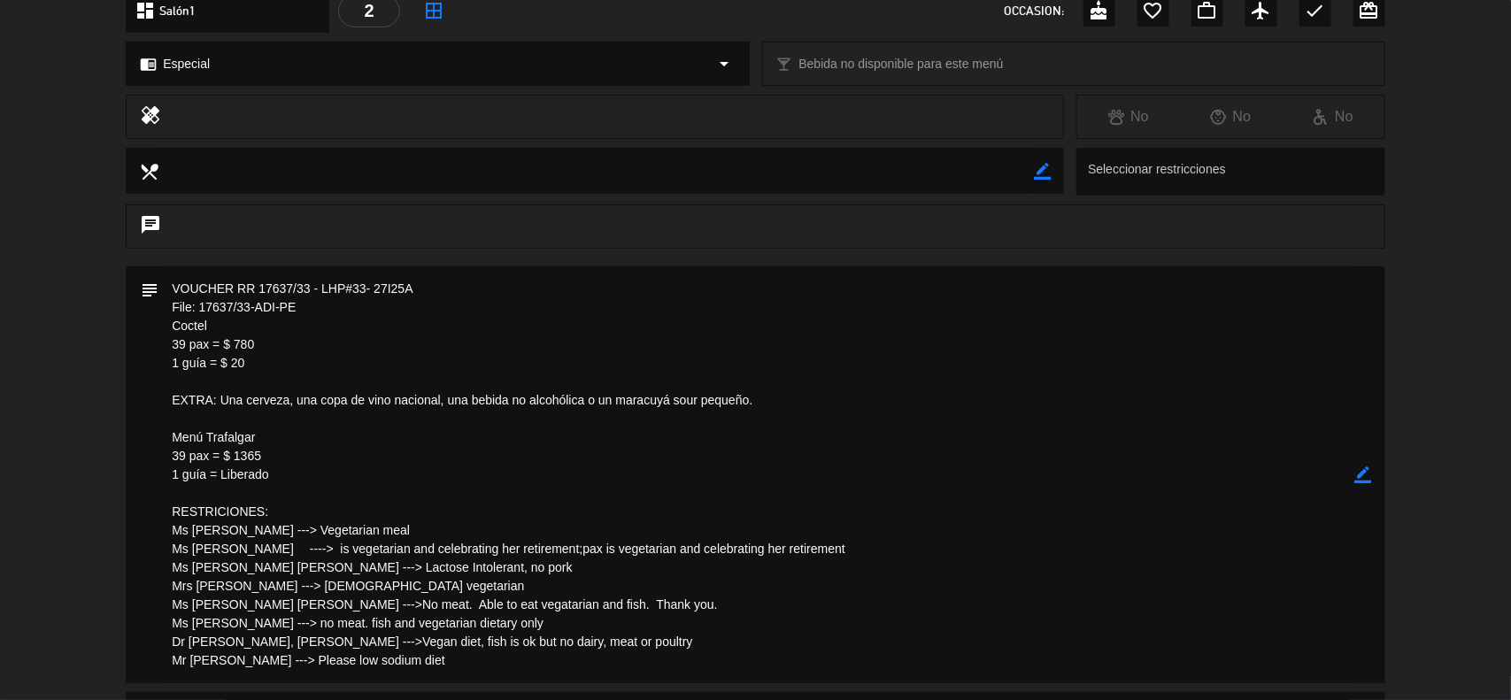
scroll to position [0, 0]
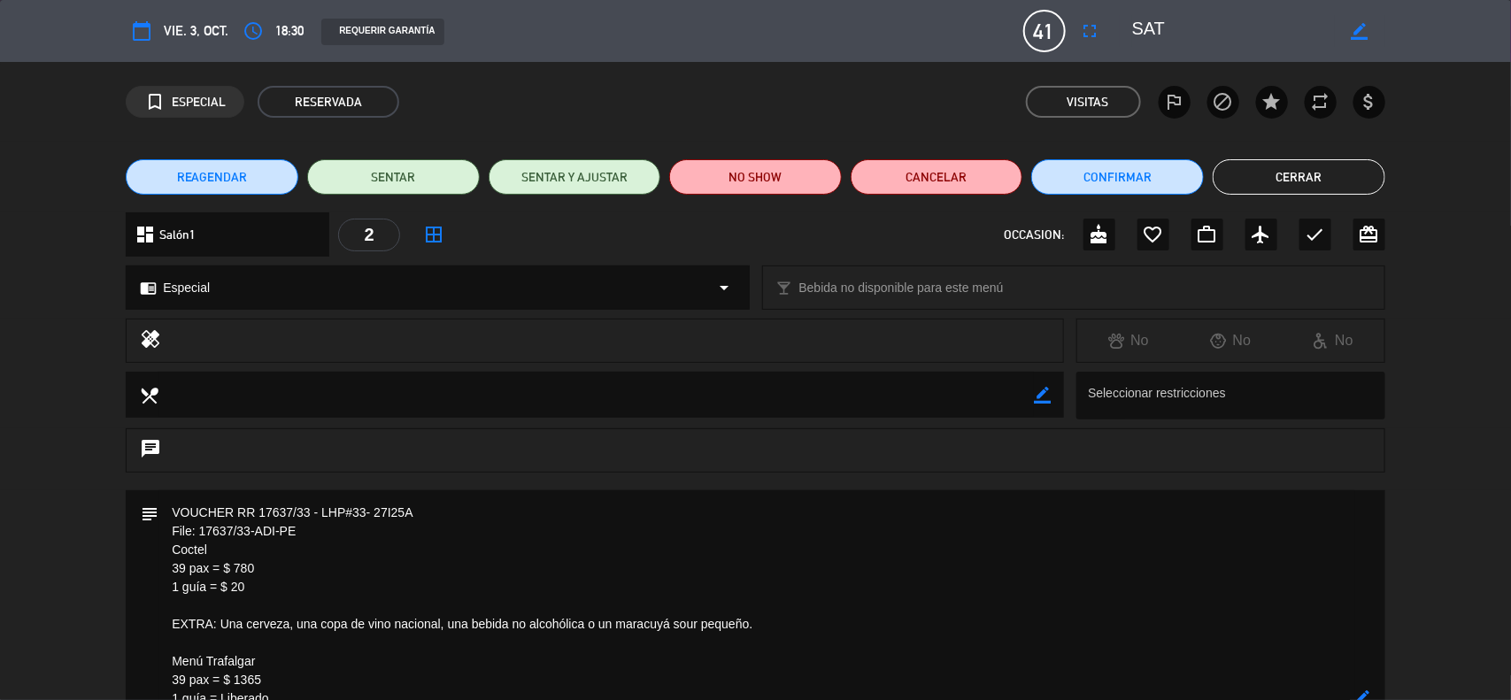
click at [1046, 395] on icon "border_color" at bounding box center [1042, 395] width 17 height 17
click at [989, 389] on textarea at bounding box center [595, 394] width 875 height 45
paste textarea "RESTRICIONES: Ms [PERSON_NAME] ---> Vegetarian meal Ms [PERSON_NAME] ----> is v…"
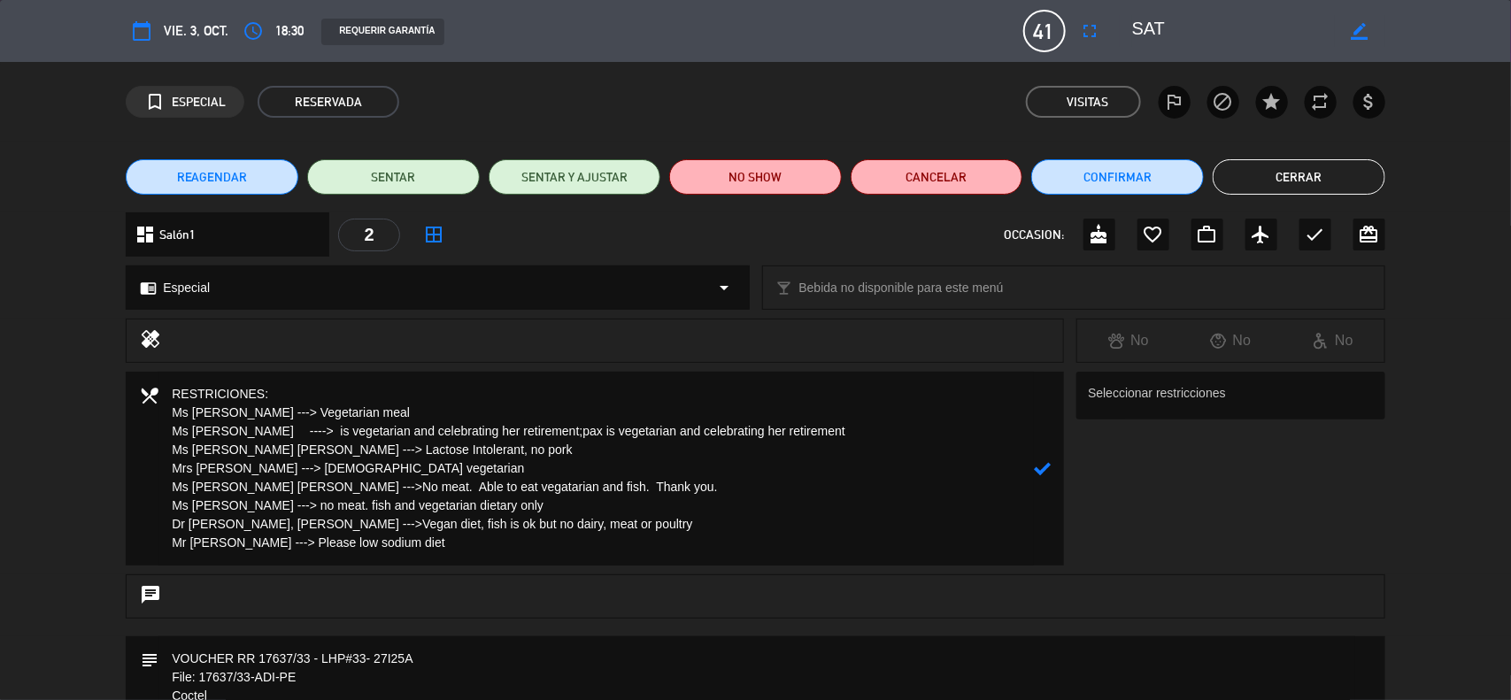
type textarea "RESTRICIONES: Ms [PERSON_NAME] ---> Vegetarian meal Ms [PERSON_NAME] ----> is v…"
drag, startPoint x: 1053, startPoint y: 467, endPoint x: 1043, endPoint y: 466, distance: 10.7
click at [1052, 467] on div "local_dining" at bounding box center [595, 469] width 938 height 194
click at [1043, 466] on icon at bounding box center [1042, 468] width 17 height 17
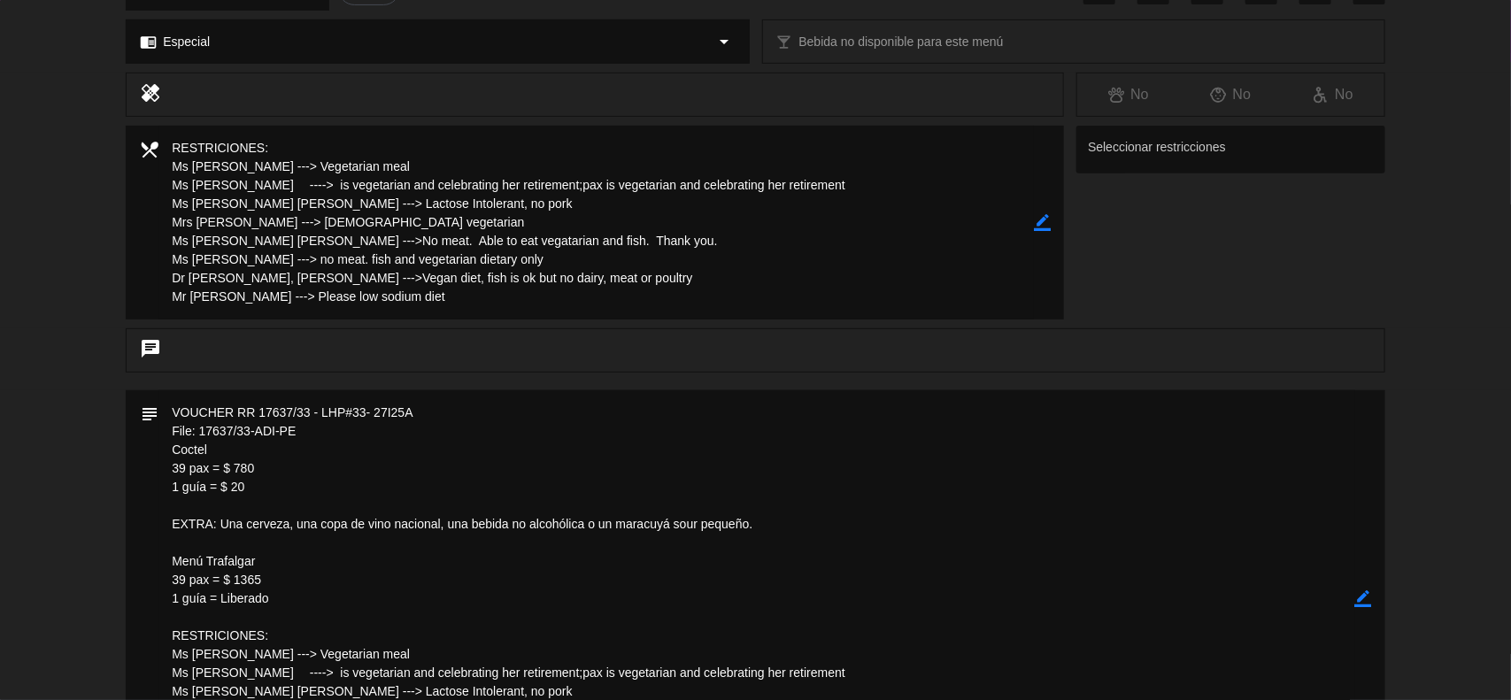
scroll to position [332, 0]
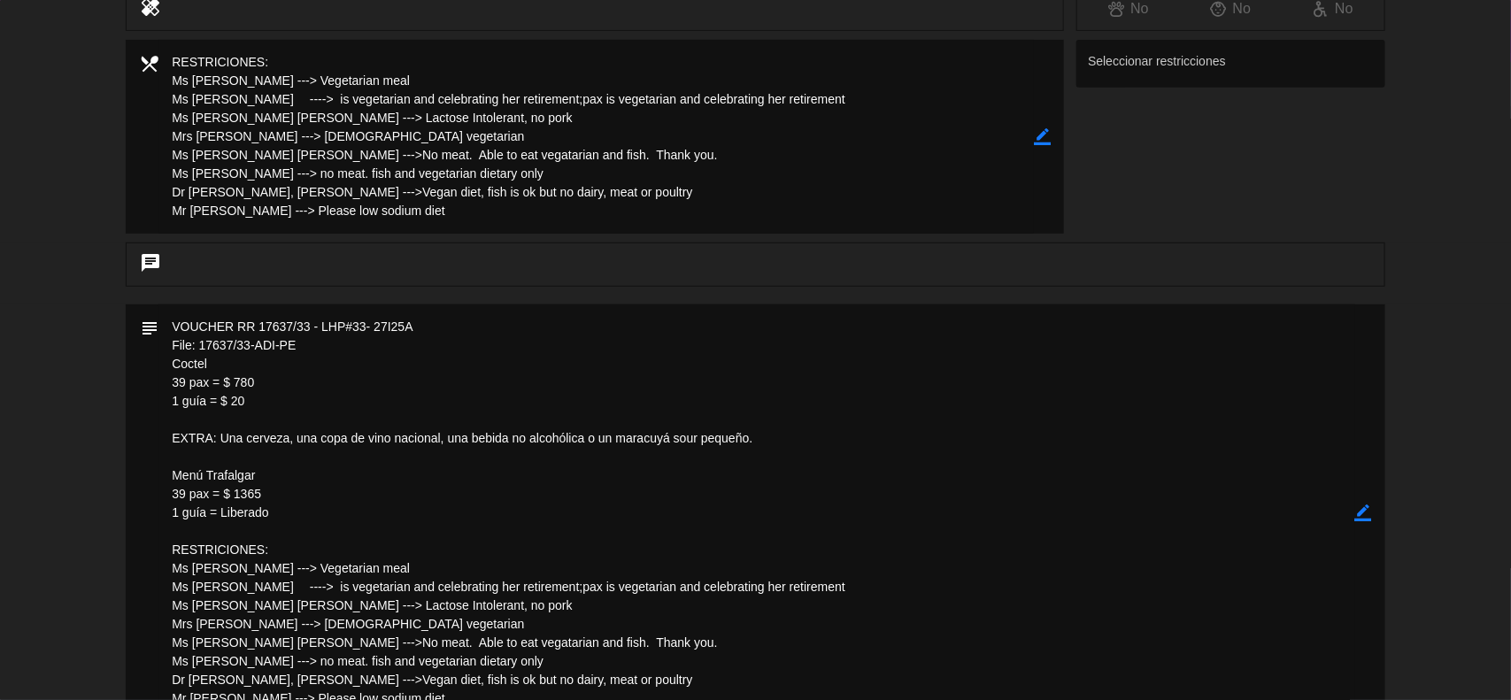
click at [1359, 511] on icon "border_color" at bounding box center [1363, 513] width 17 height 17
click at [1359, 511] on icon at bounding box center [1363, 513] width 17 height 17
click at [0, 0] on div at bounding box center [0, 0] width 0 height 0
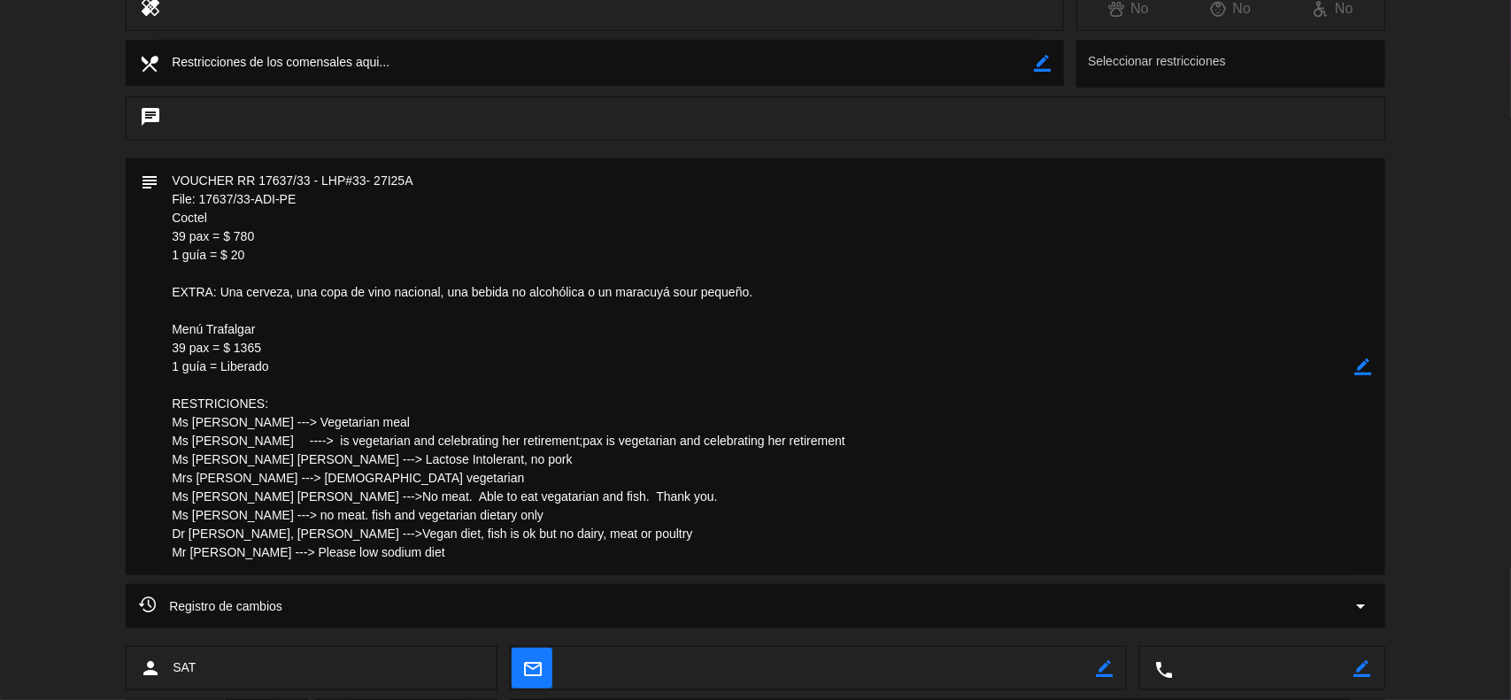
click at [1368, 365] on icon "border_color" at bounding box center [1363, 366] width 17 height 17
click at [794, 298] on textarea at bounding box center [756, 366] width 1197 height 417
click at [1360, 364] on icon at bounding box center [1363, 366] width 17 height 17
drag, startPoint x: 275, startPoint y: 364, endPoint x: 170, endPoint y: 222, distance: 176.5
click at [170, 222] on textarea at bounding box center [756, 366] width 1197 height 417
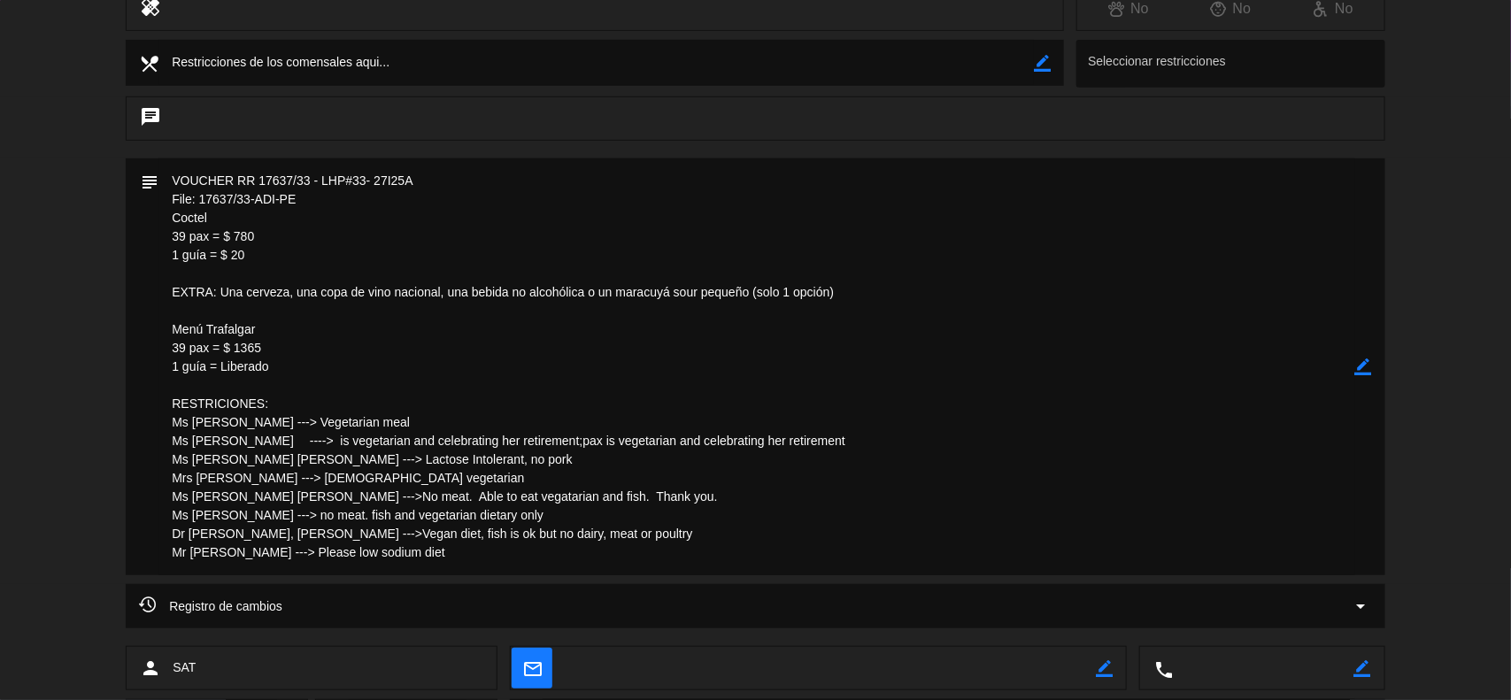
click at [1364, 365] on icon "border_color" at bounding box center [1363, 366] width 17 height 17
click at [1364, 365] on icon at bounding box center [1363, 366] width 17 height 17
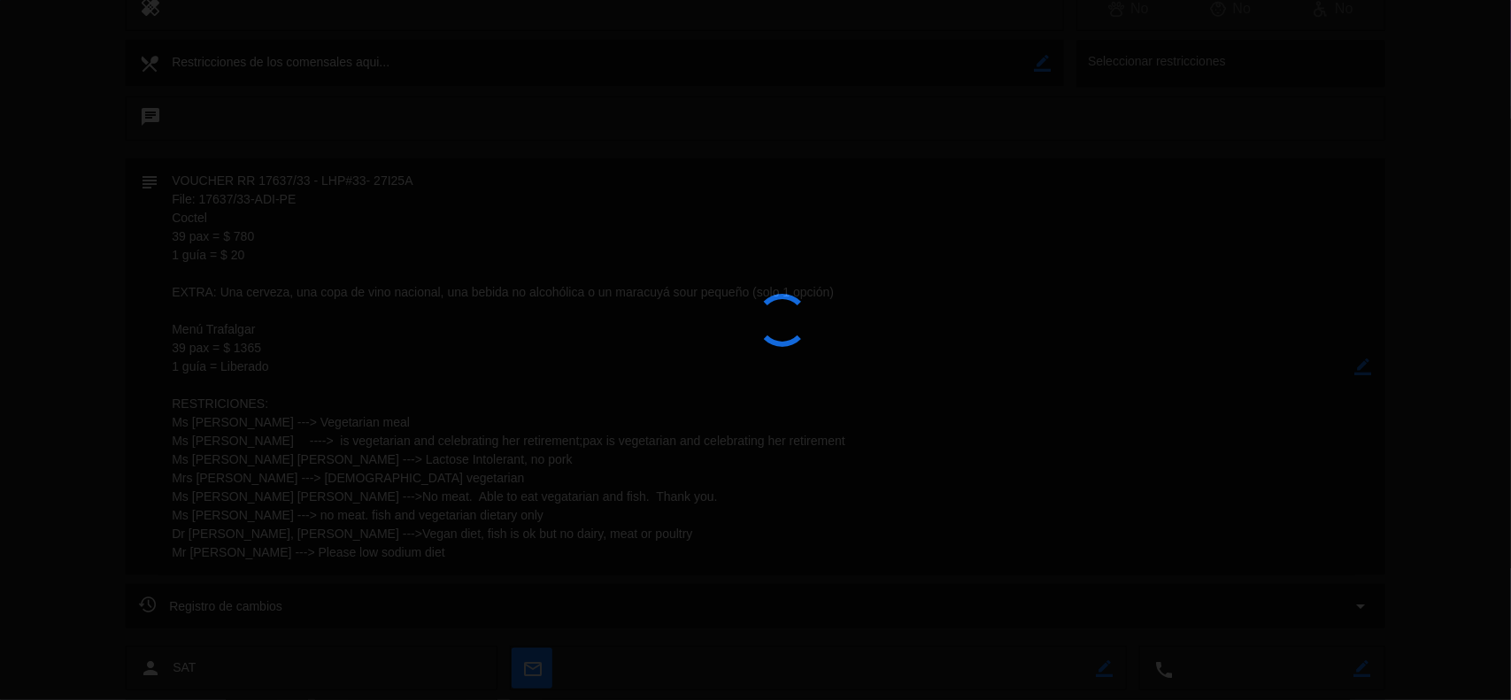
click at [1364, 365] on div at bounding box center [755, 350] width 1511 height 700
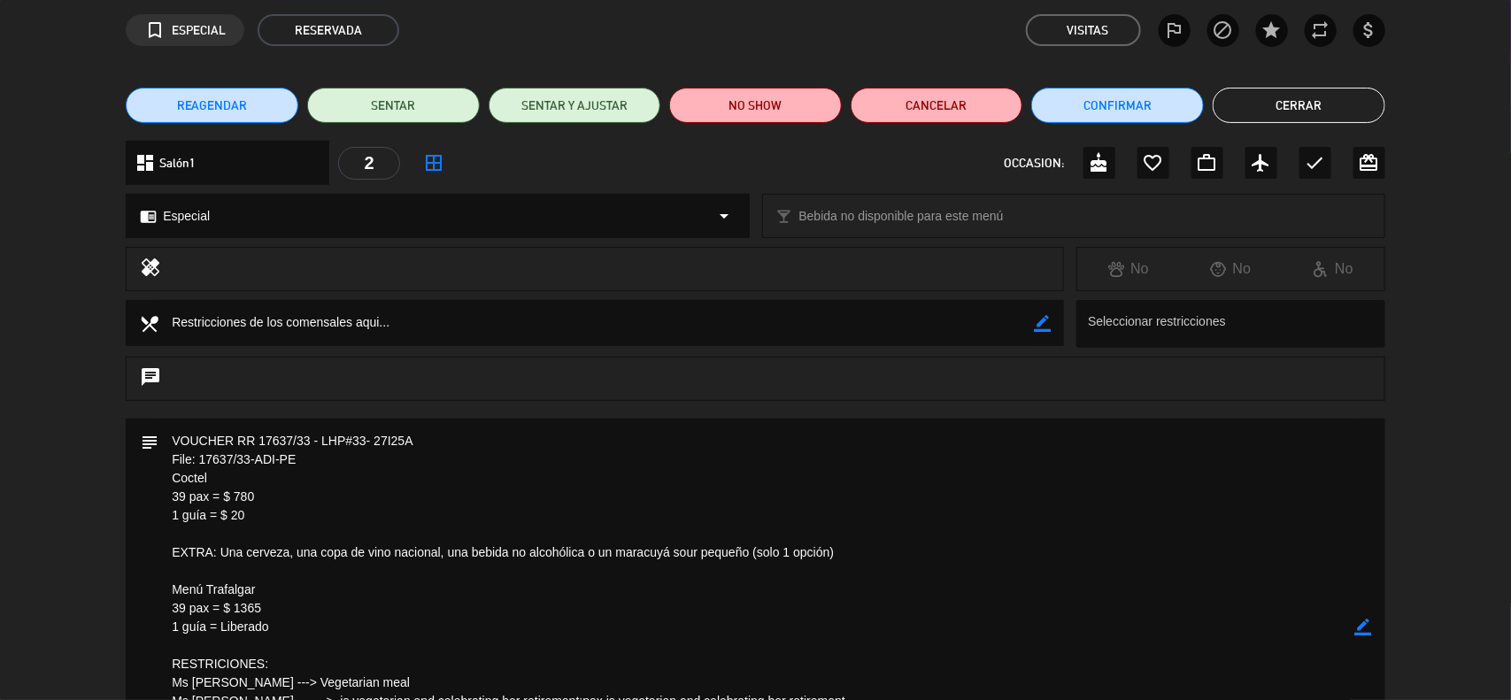
scroll to position [111, 0]
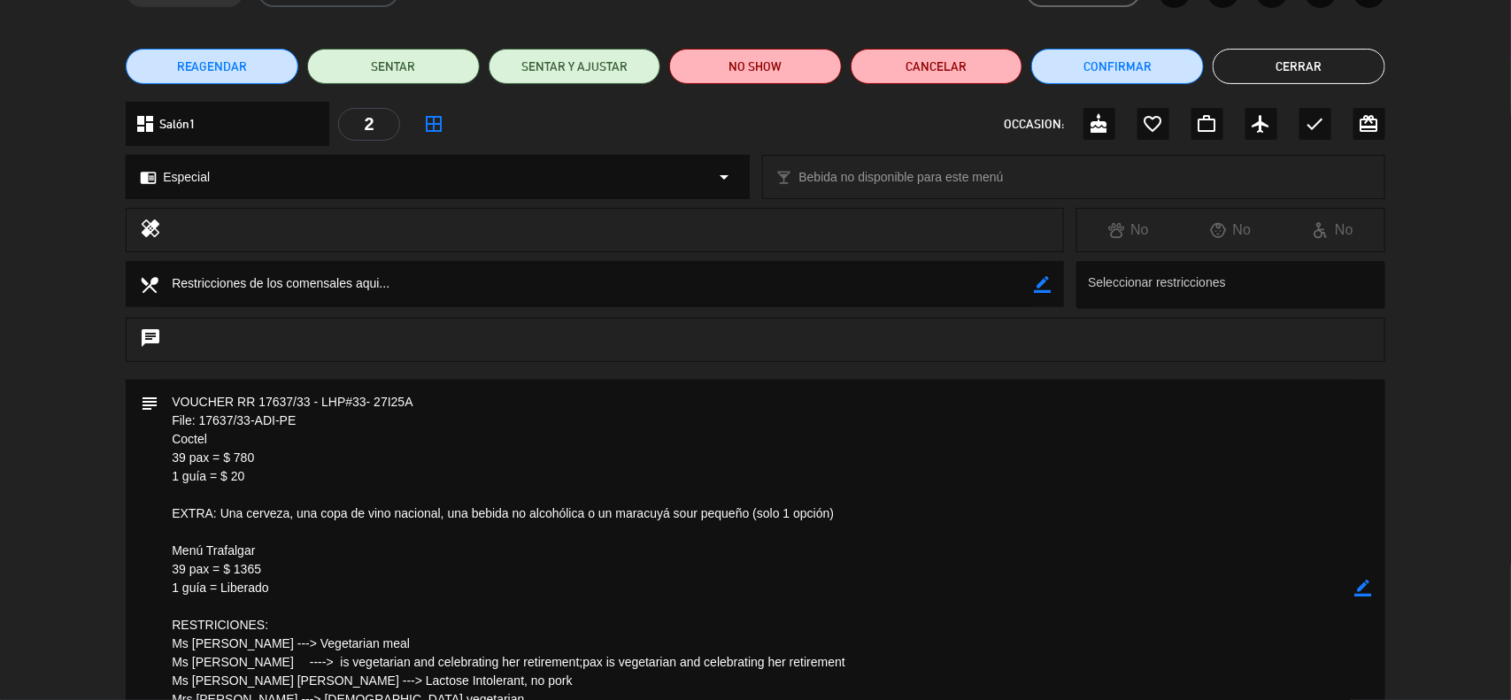
drag, startPoint x: 273, startPoint y: 587, endPoint x: 161, endPoint y: 418, distance: 202.5
click at [161, 418] on textarea at bounding box center [756, 588] width 1197 height 417
click at [1361, 595] on icon "border_color" at bounding box center [1363, 588] width 17 height 17
click at [175, 416] on textarea at bounding box center [756, 588] width 1197 height 417
click at [173, 405] on textarea at bounding box center [756, 588] width 1197 height 417
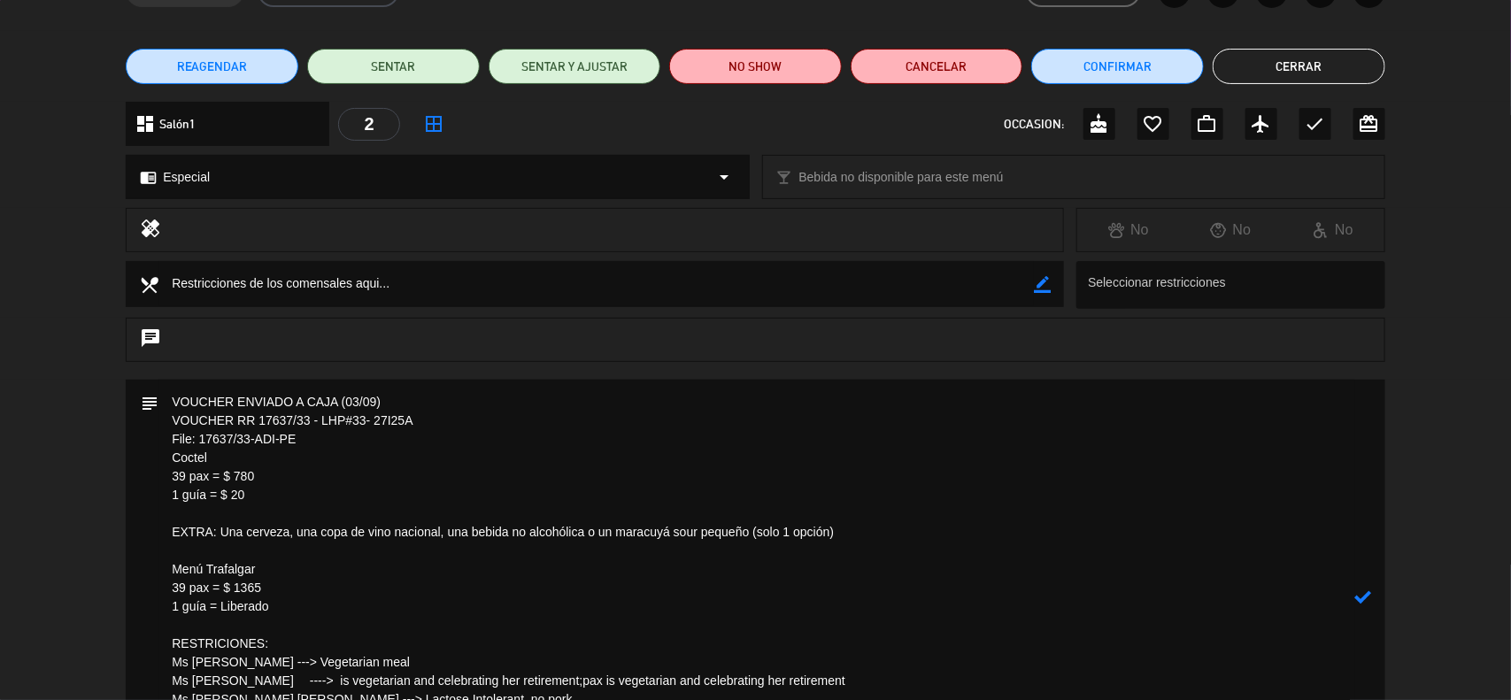
type textarea "VOUCHER ENVIADO A CAJA (03/09) VOUCHER RR 17637/33 - LHP#33- 27I25A File: 17637…"
click at [1361, 586] on div at bounding box center [1363, 597] width 17 height 435
click at [1361, 593] on icon at bounding box center [1363, 597] width 17 height 17
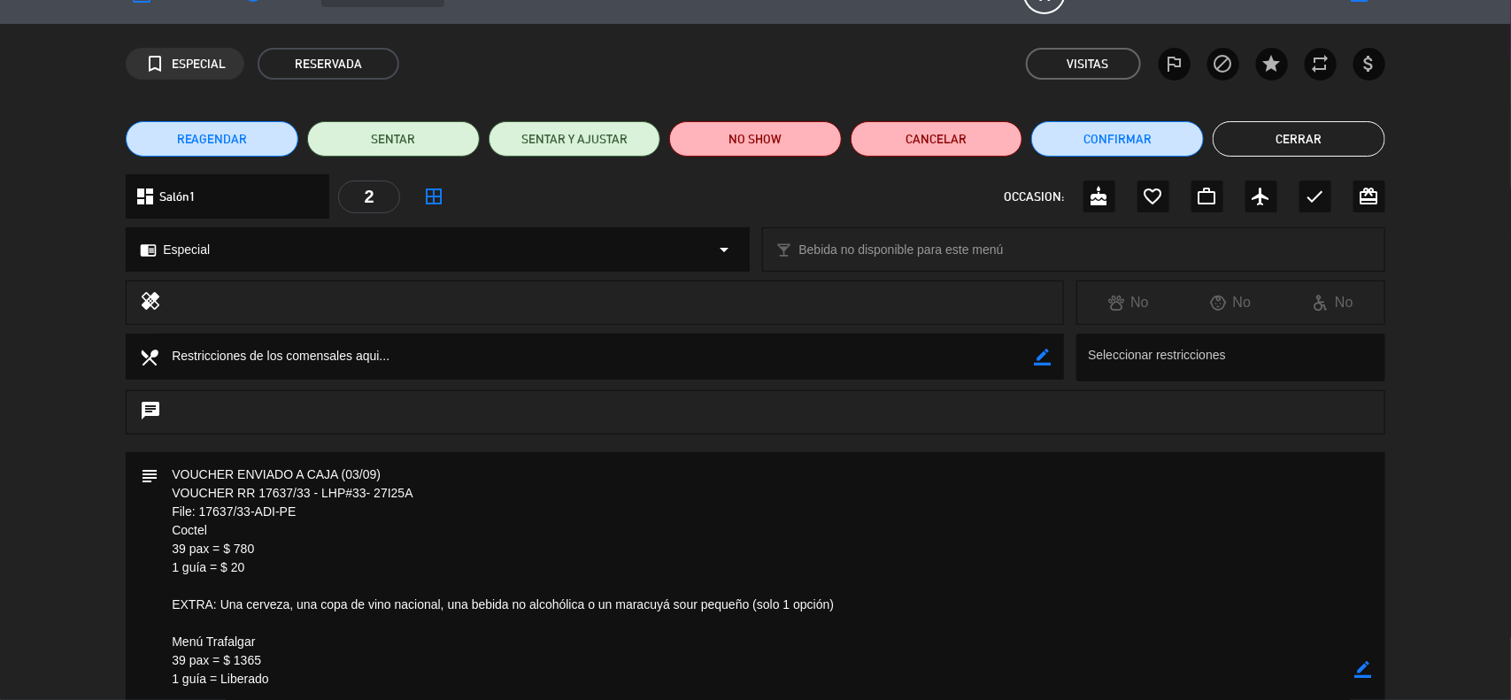
scroll to position [0, 0]
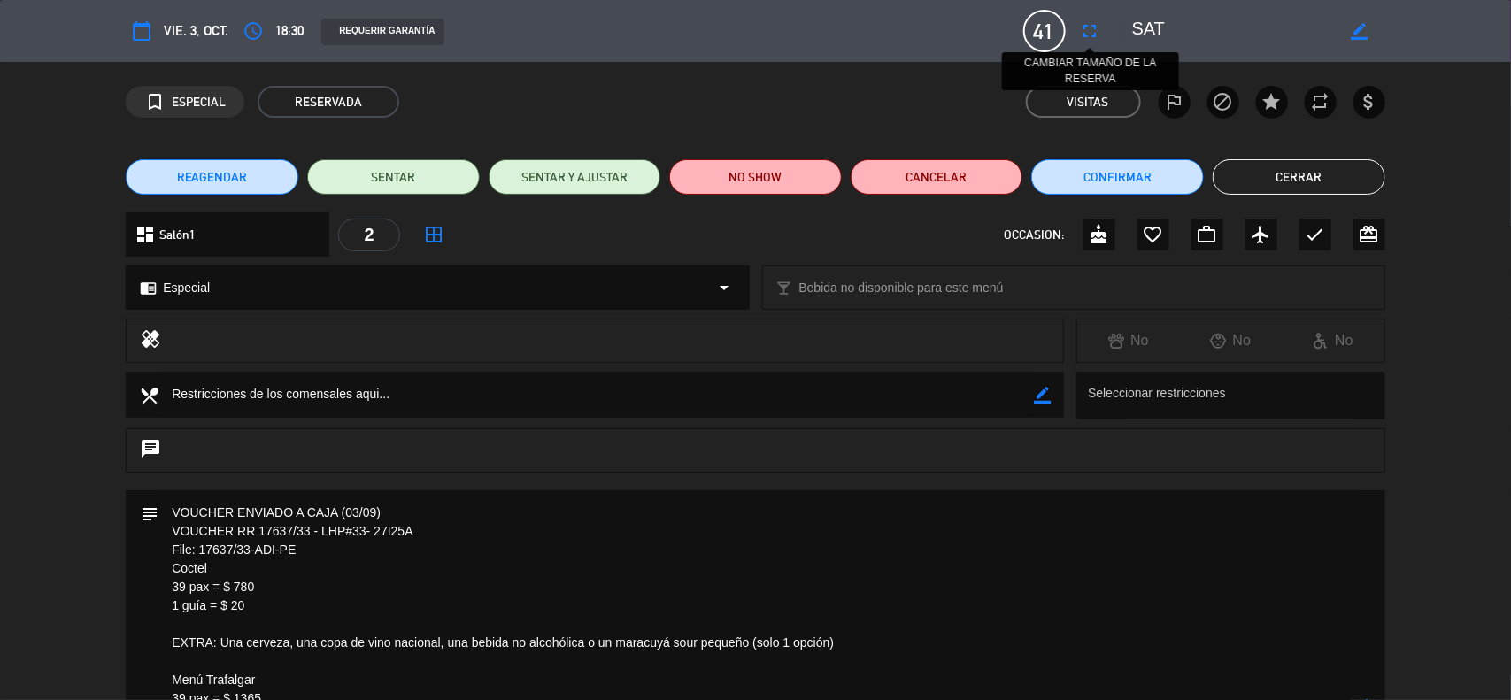
click at [1090, 34] on icon "fullscreen" at bounding box center [1090, 30] width 21 height 21
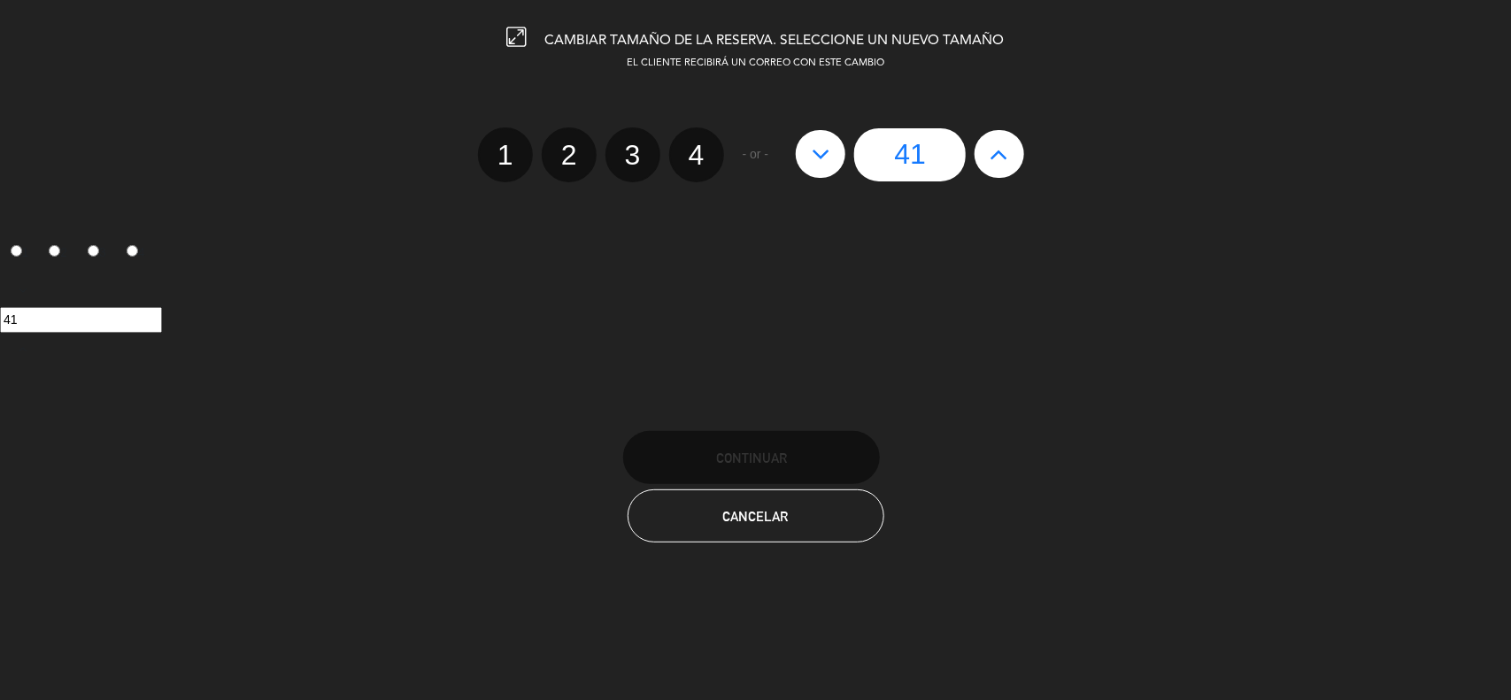
click at [814, 143] on icon at bounding box center [821, 154] width 19 height 28
type input "40"
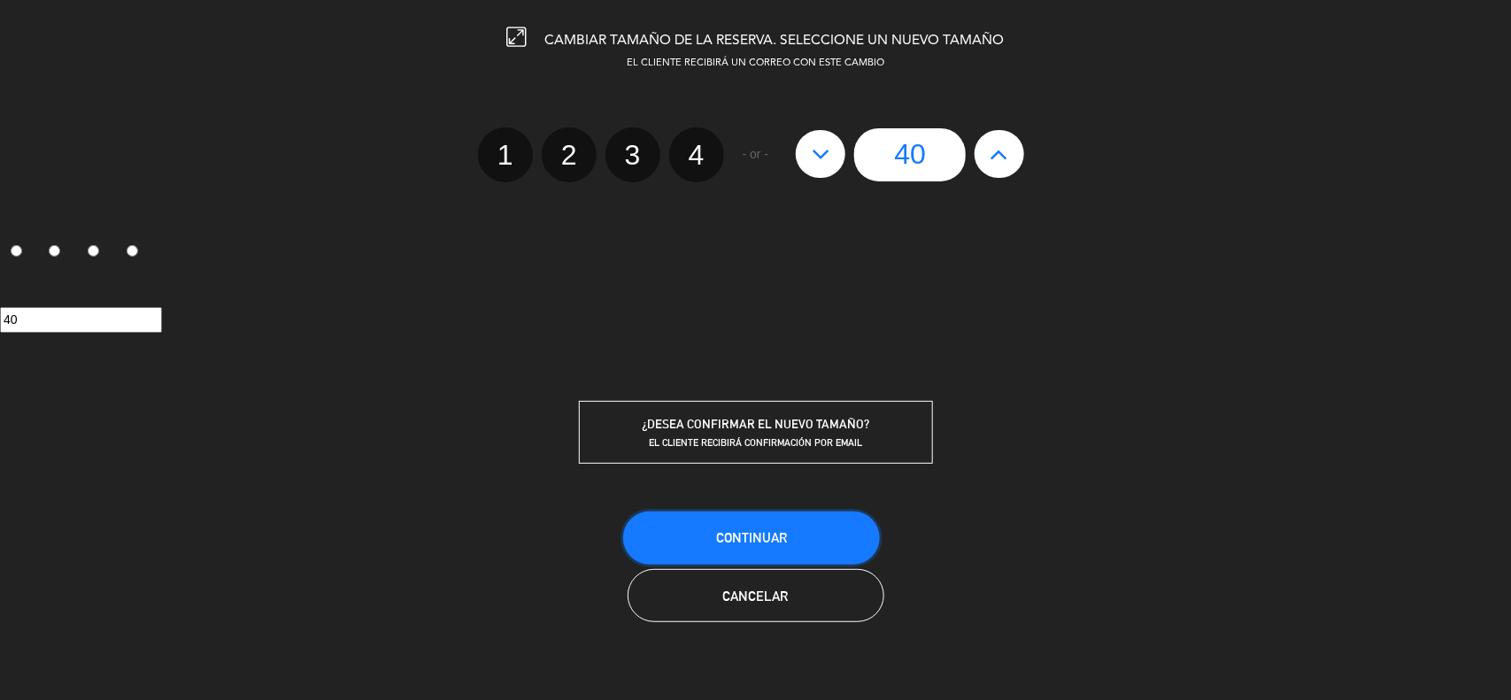
click at [768, 523] on button "Continuar" at bounding box center [751, 538] width 257 height 53
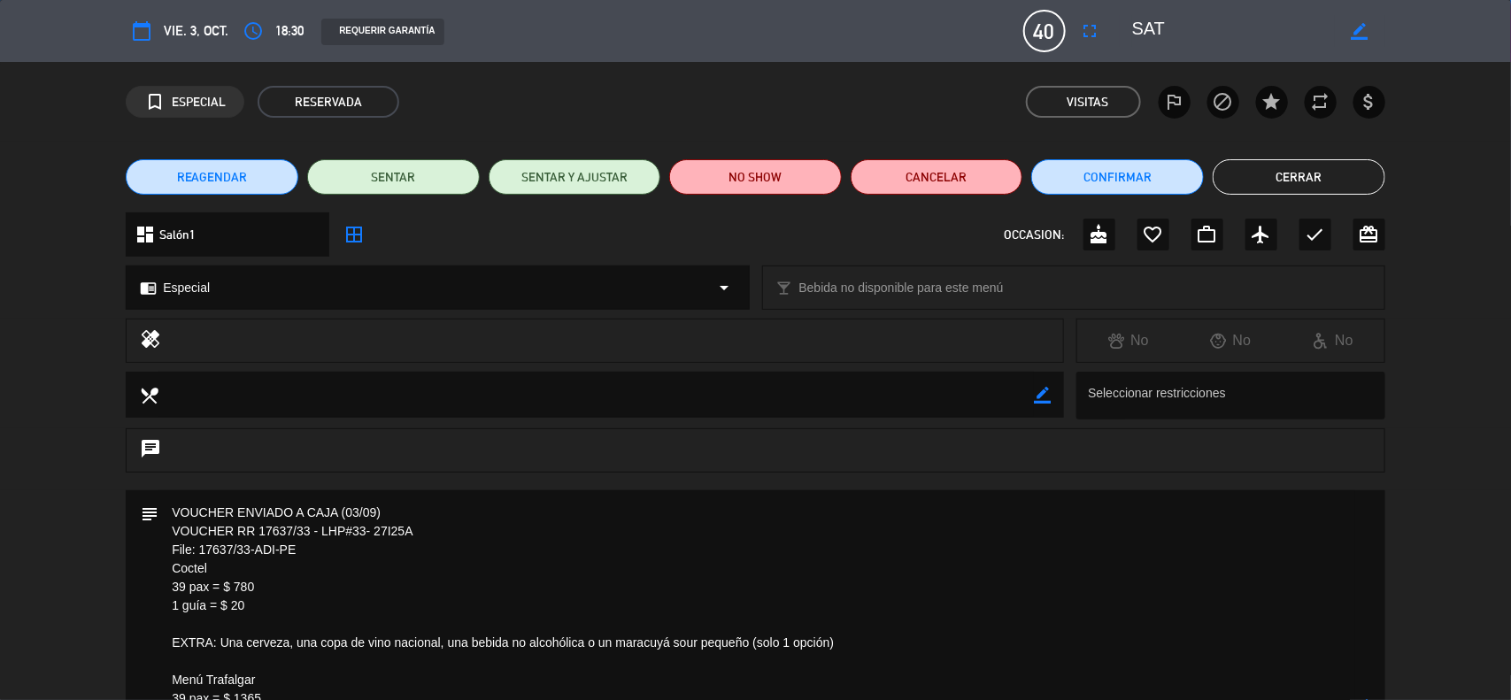
scroll to position [332, 0]
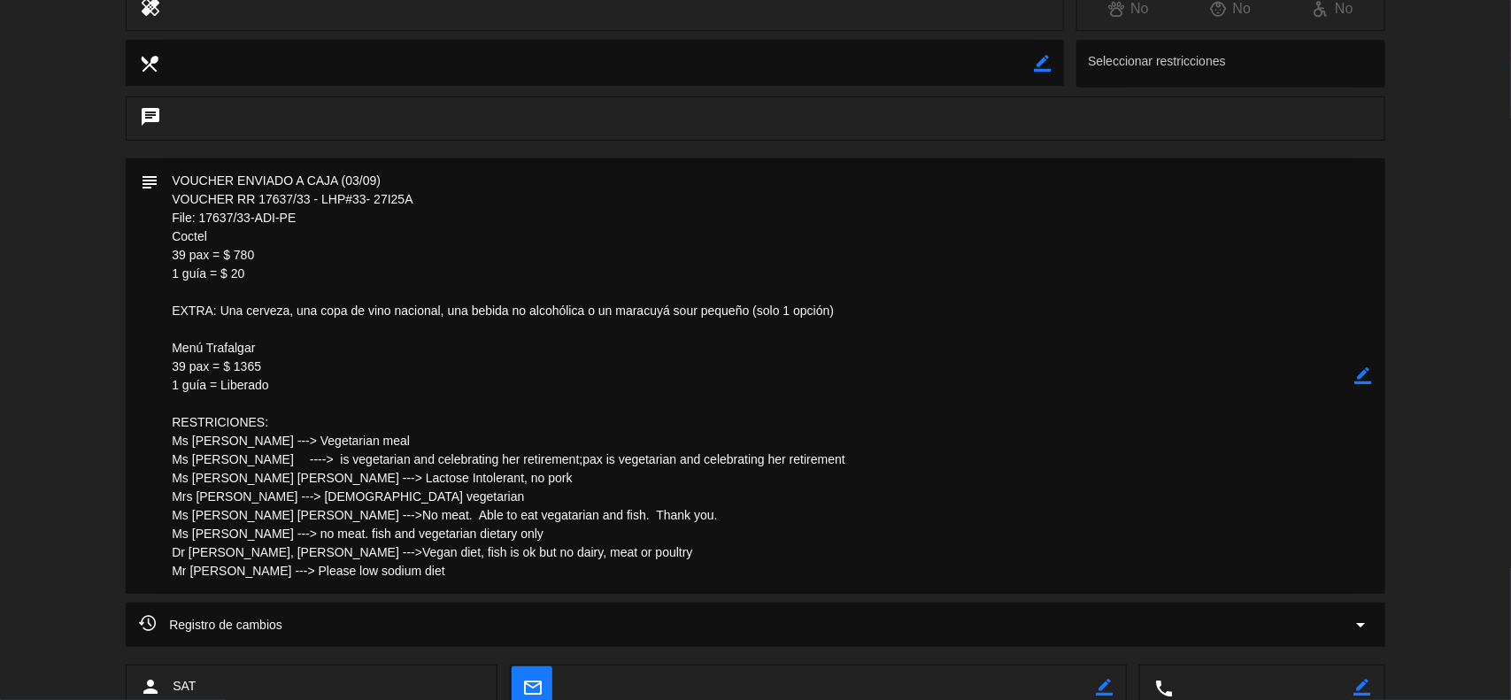
click at [1356, 381] on icon "border_color" at bounding box center [1363, 375] width 17 height 17
click at [306, 383] on textarea at bounding box center [756, 375] width 1197 height 435
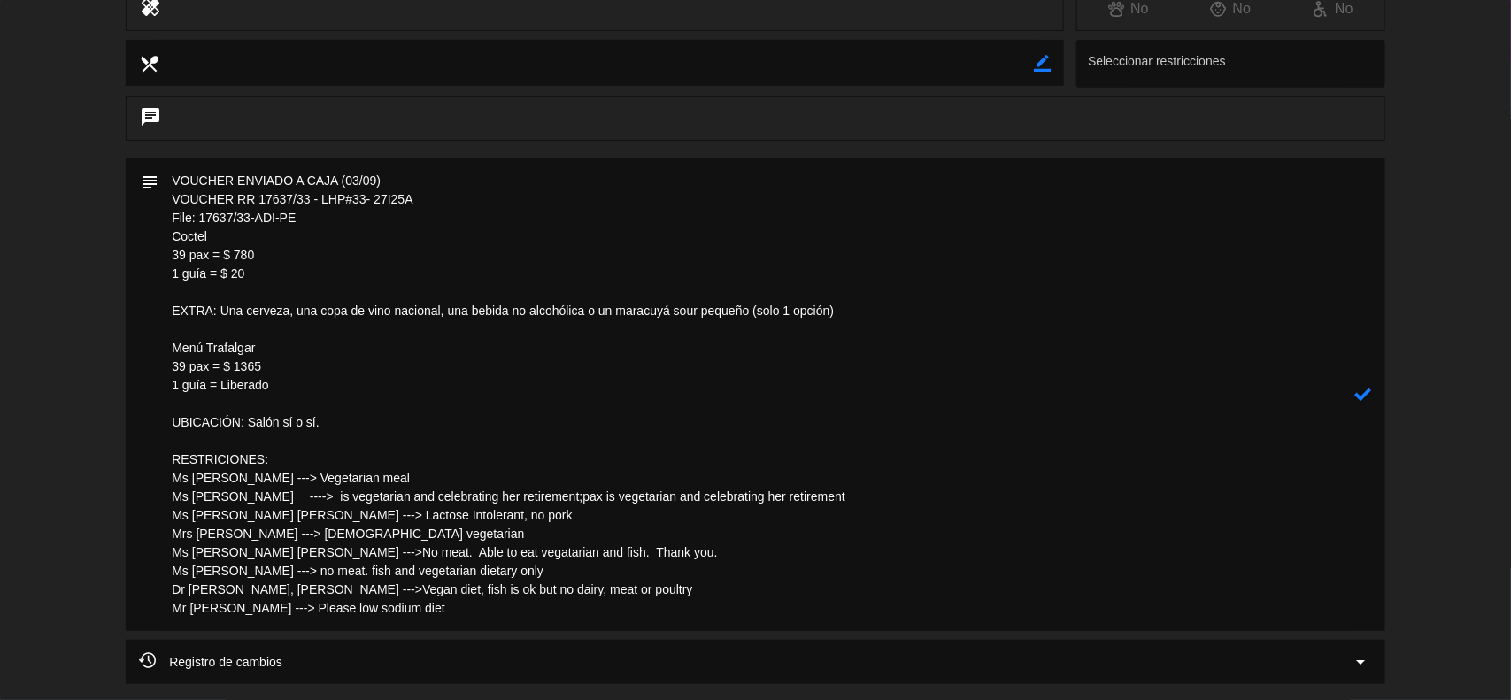
type textarea "VOUCHER ENVIADO A CAJA (03/09) VOUCHER RR 17637/33 - LHP#33- 27I25A File: 17637…"
click at [1368, 391] on icon at bounding box center [1363, 394] width 17 height 17
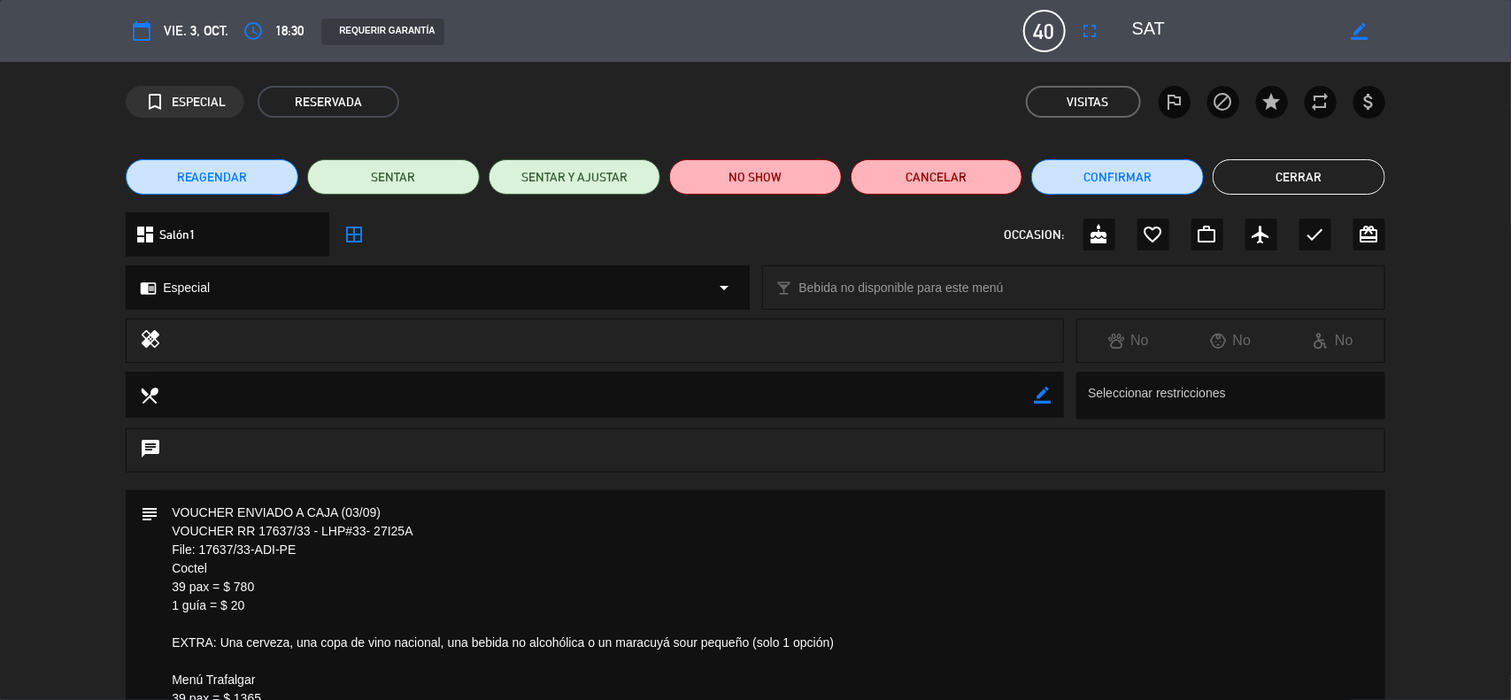
click at [1246, 175] on button "Cerrar" at bounding box center [1299, 176] width 173 height 35
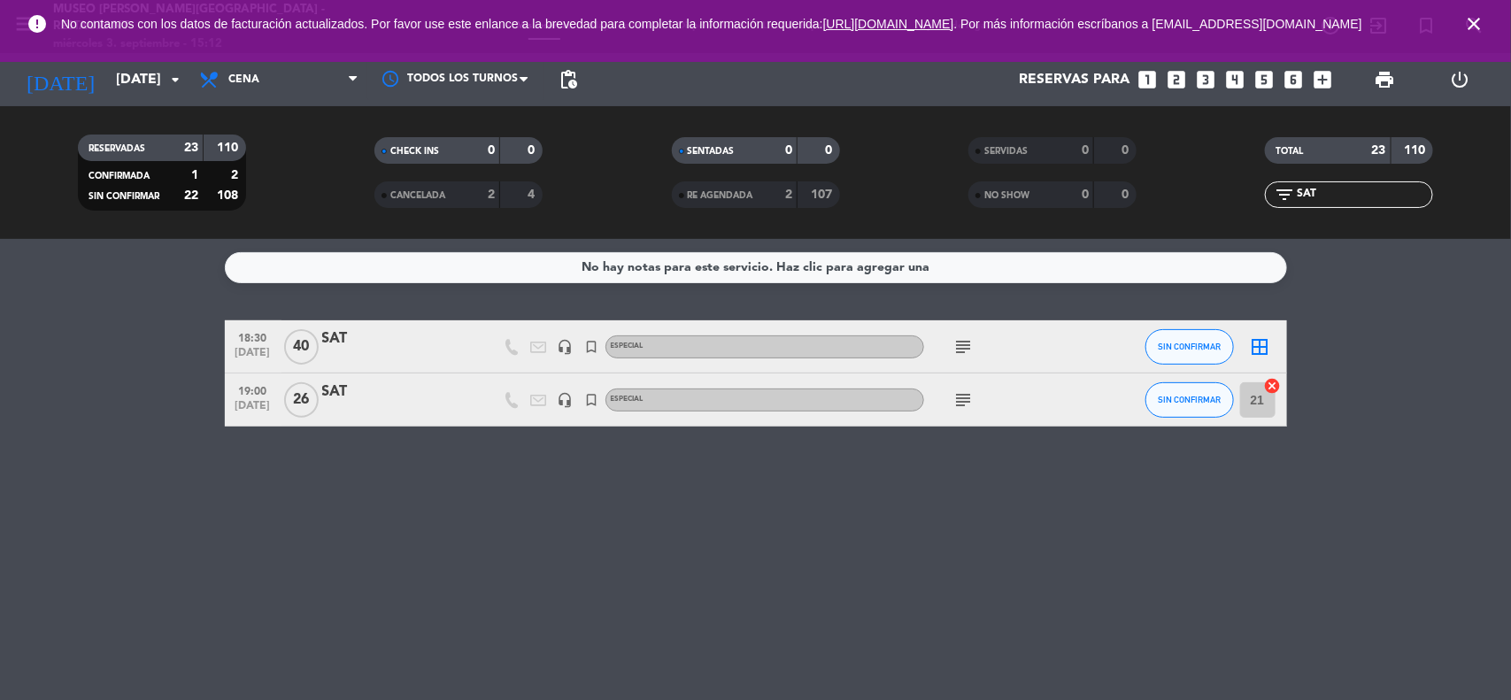
click at [1470, 29] on icon "close" at bounding box center [1473, 23] width 21 height 21
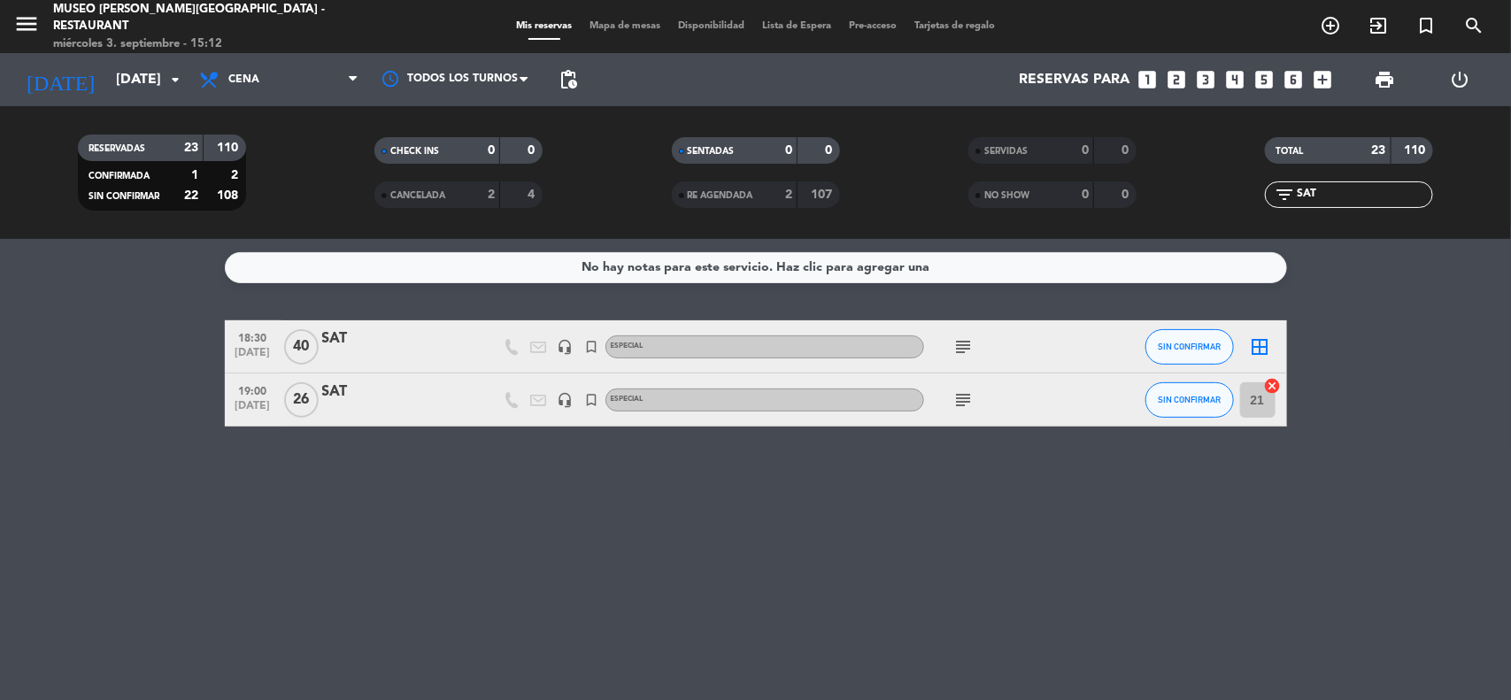
click at [604, 22] on span "Mapa de mesas" at bounding box center [625, 26] width 89 height 10
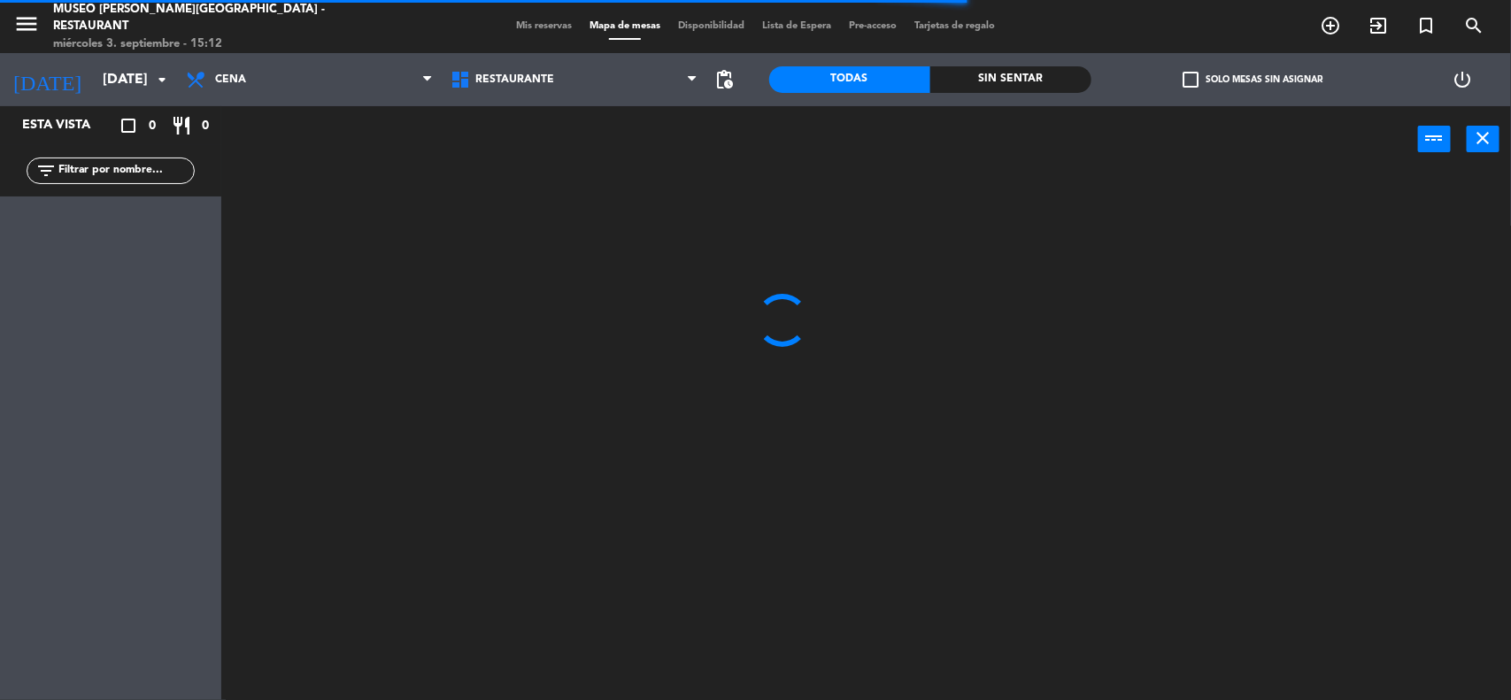
click at [108, 171] on input "text" at bounding box center [125, 170] width 137 height 19
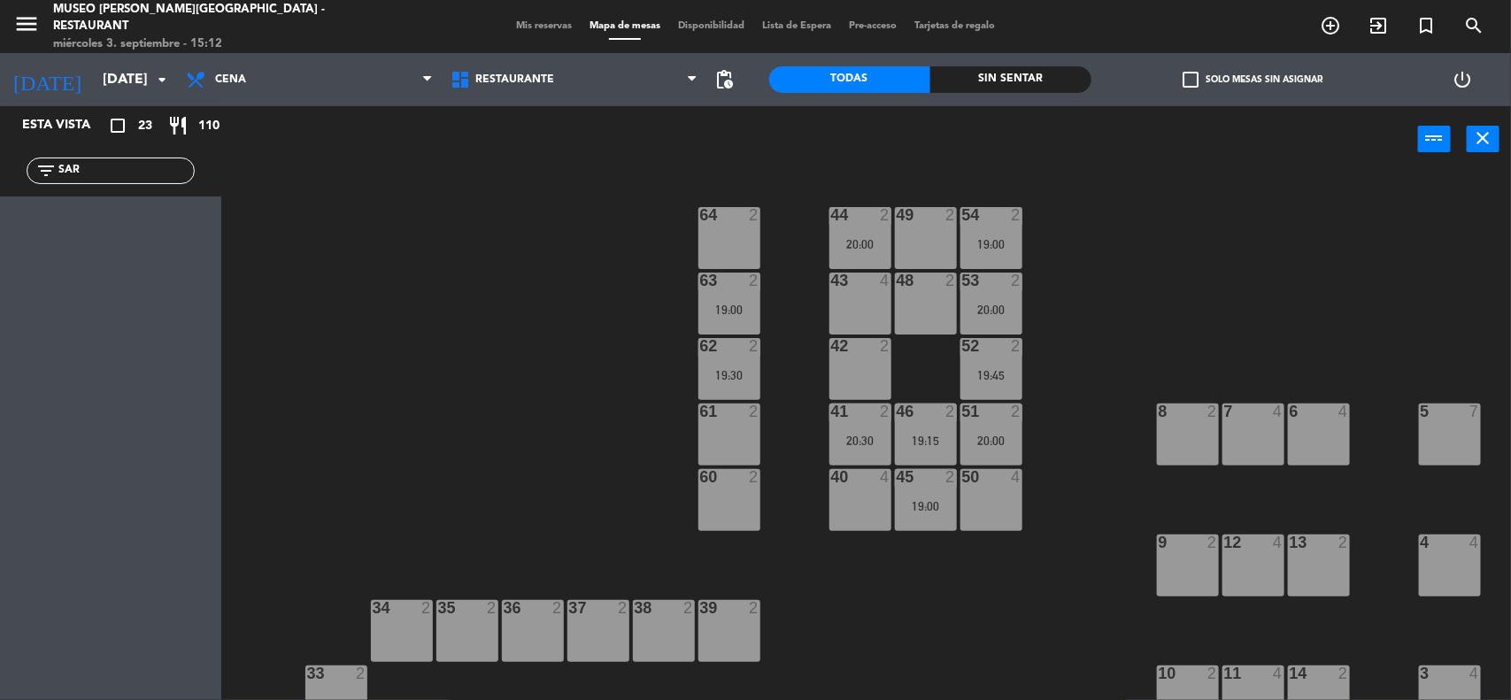
click at [86, 173] on input "SAR" at bounding box center [125, 170] width 137 height 19
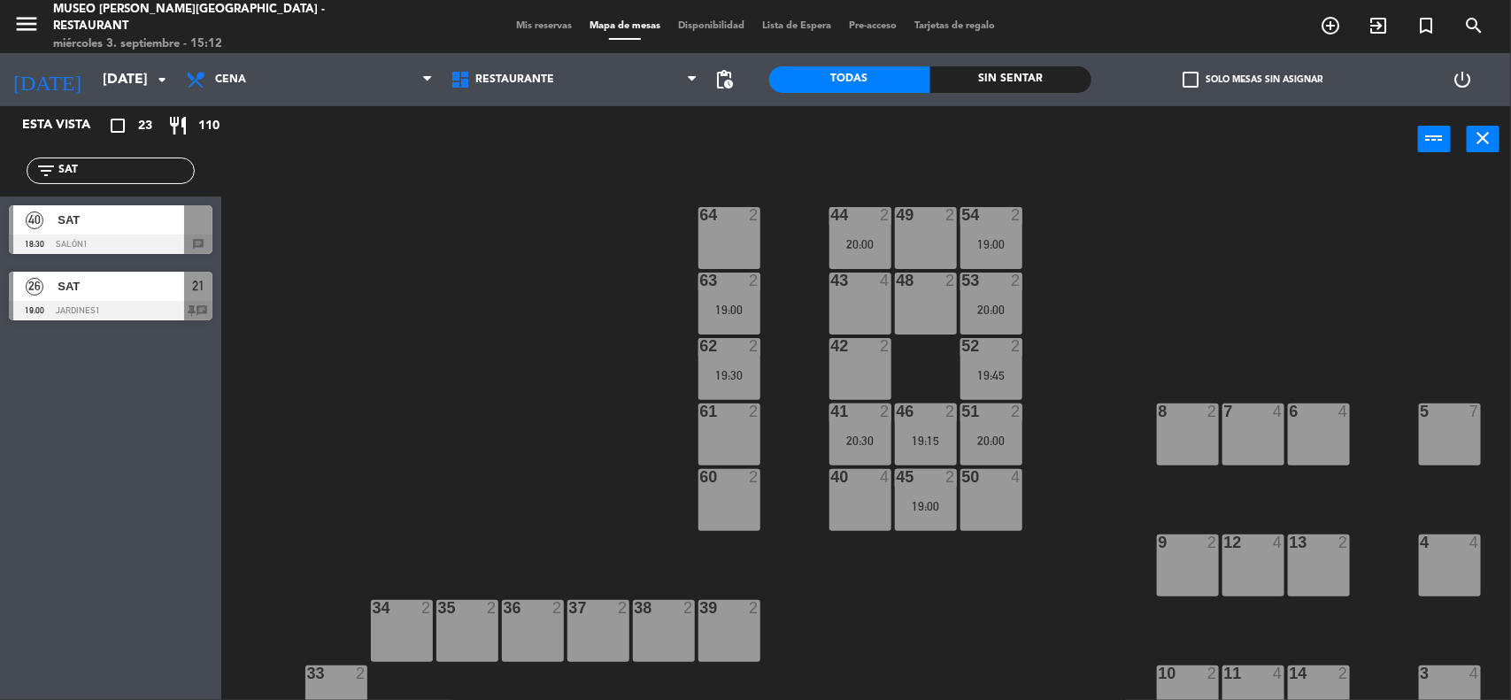
type input "SAT"
click at [394, 351] on div "44 2 20:00 49 2 54 2 19:00 64 2 48 2 53 2 20:00 63 2 19:00 43 4 62 2 19:30 42 2…" at bounding box center [873, 439] width 1275 height 528
click at [89, 227] on span "SAT" at bounding box center [121, 220] width 127 height 19
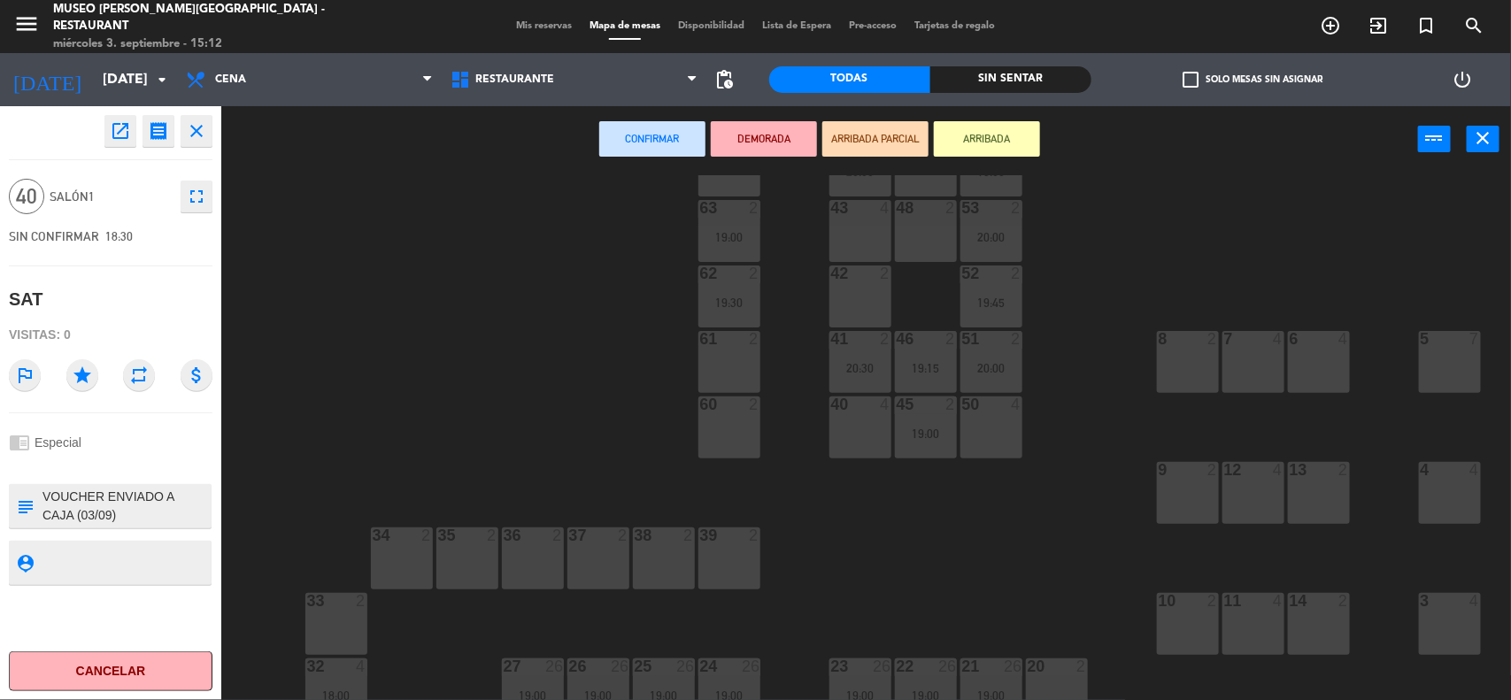
scroll to position [221, 0]
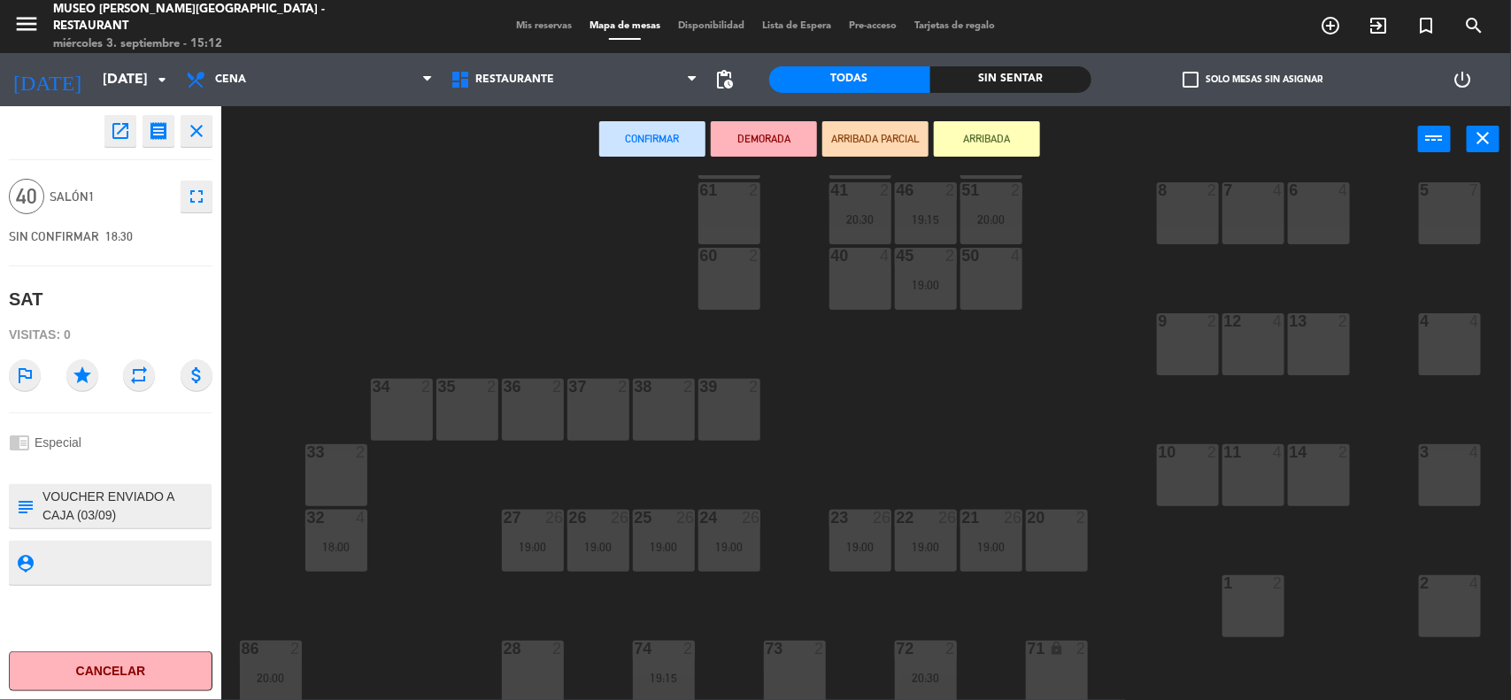
click at [1441, 606] on div "2 4" at bounding box center [1450, 606] width 62 height 62
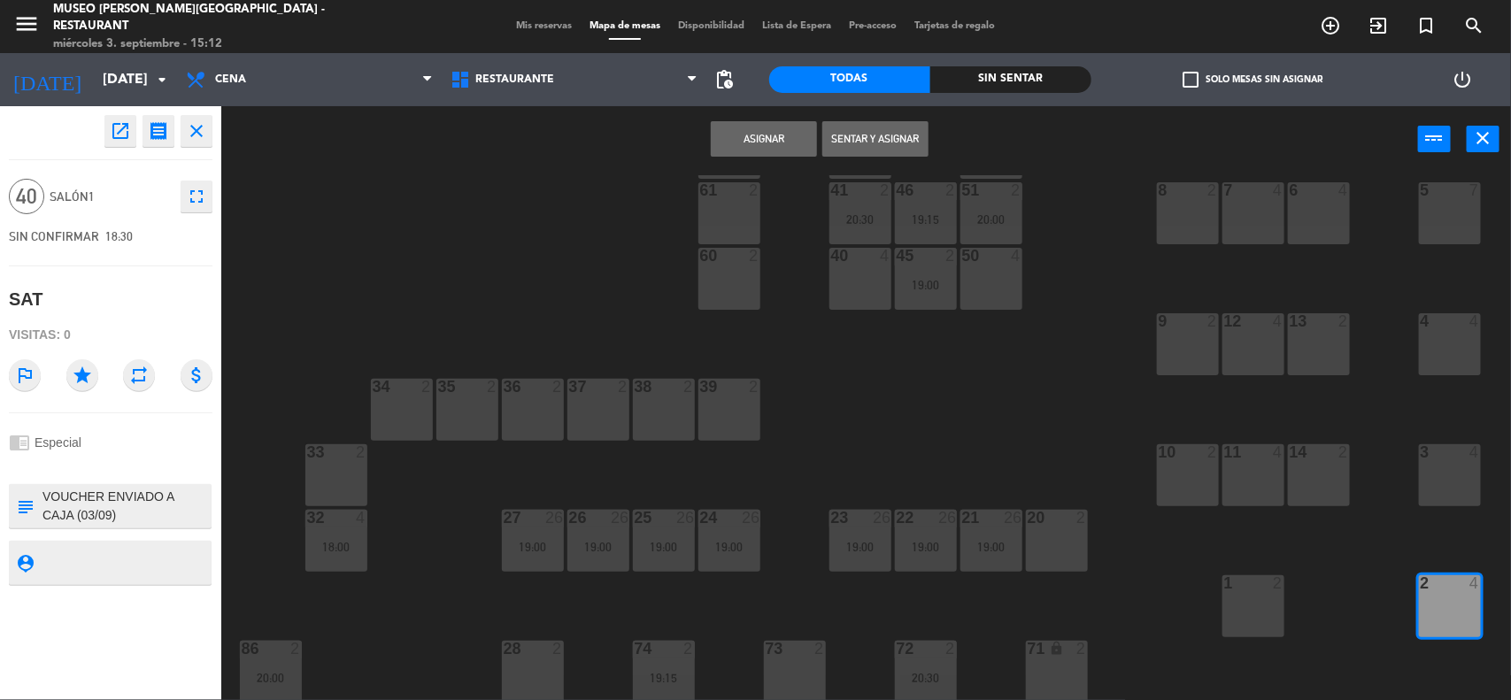
click at [1438, 467] on div "3 4" at bounding box center [1450, 475] width 62 height 62
click at [1436, 339] on div "4 4" at bounding box center [1450, 344] width 62 height 62
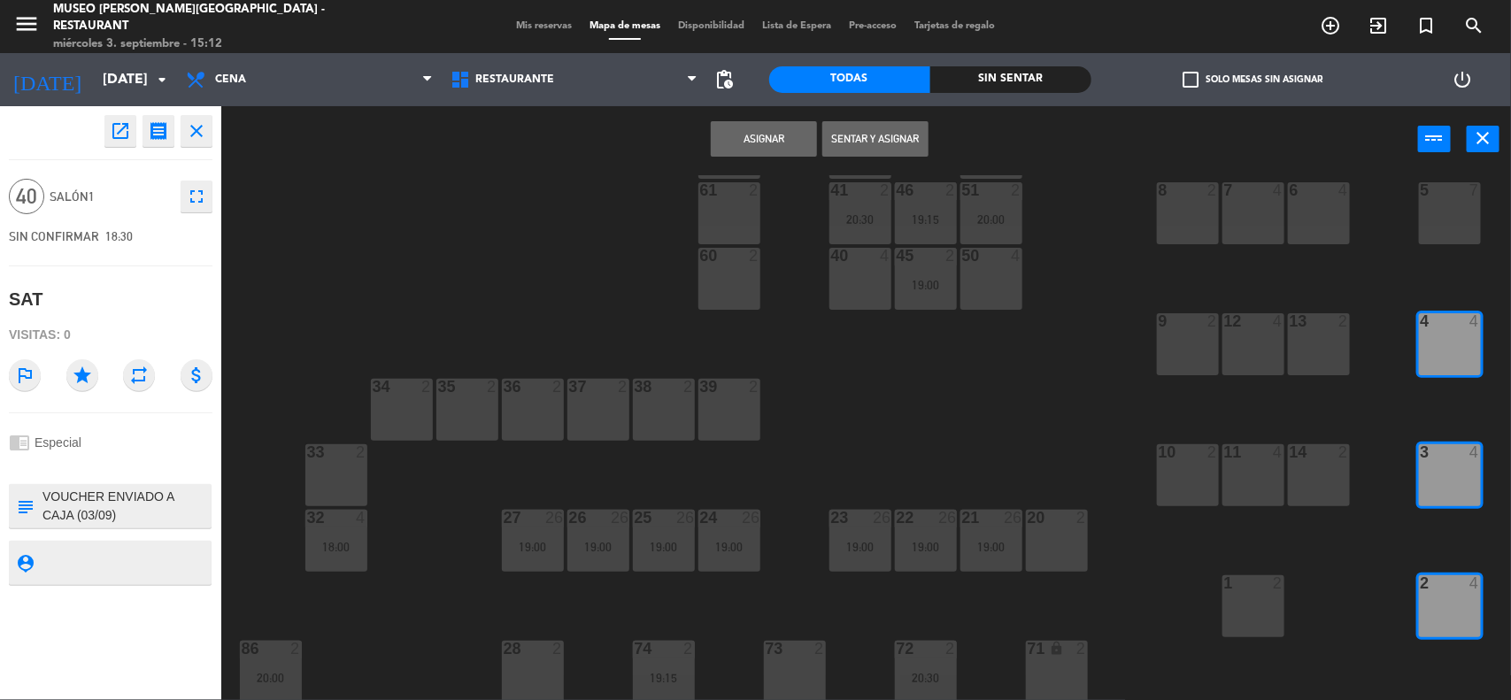
click at [1450, 217] on div "5 7" at bounding box center [1450, 213] width 62 height 62
click at [1330, 220] on div "6 4" at bounding box center [1319, 213] width 62 height 62
click at [1268, 223] on div "7 4" at bounding box center [1253, 213] width 62 height 62
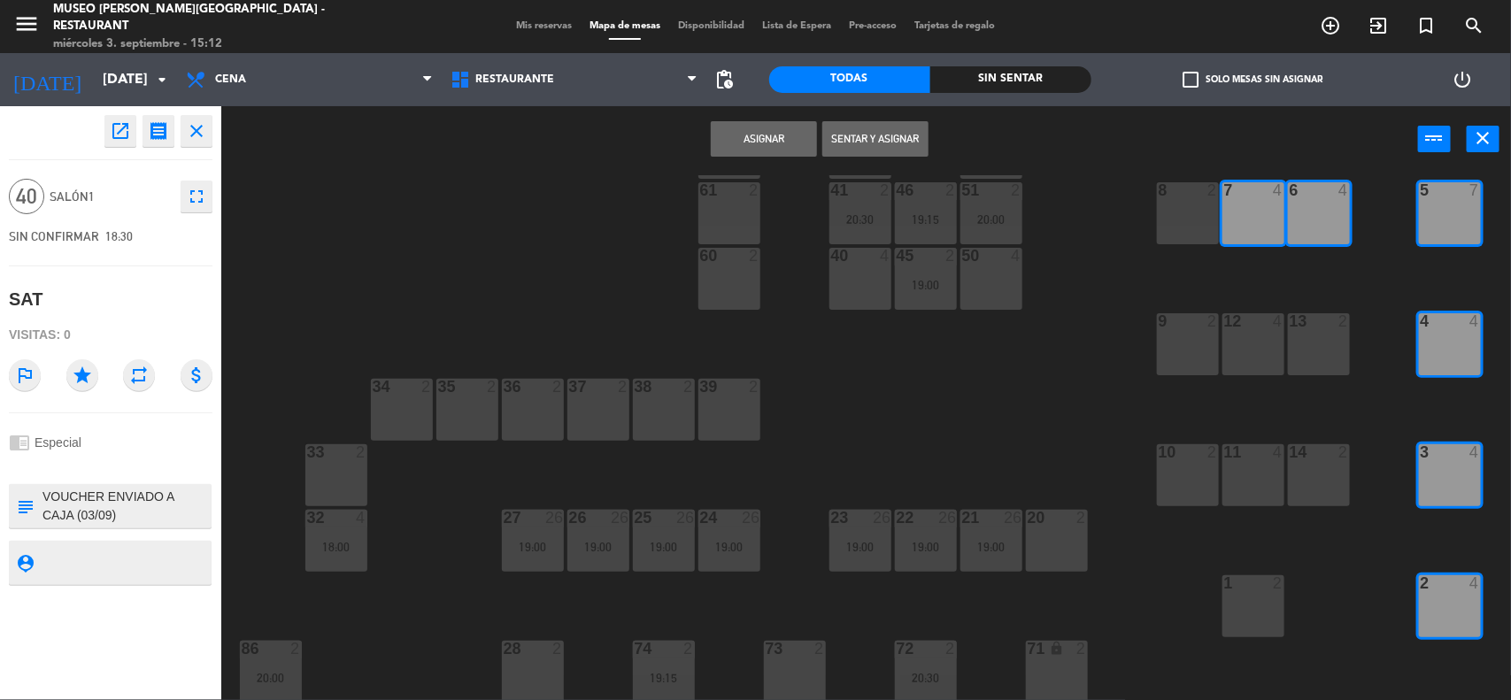
click at [1191, 221] on div "8 2" at bounding box center [1188, 213] width 62 height 62
click at [1186, 341] on div "9 2" at bounding box center [1188, 344] width 62 height 62
click at [1258, 343] on div "12 4" at bounding box center [1253, 344] width 62 height 62
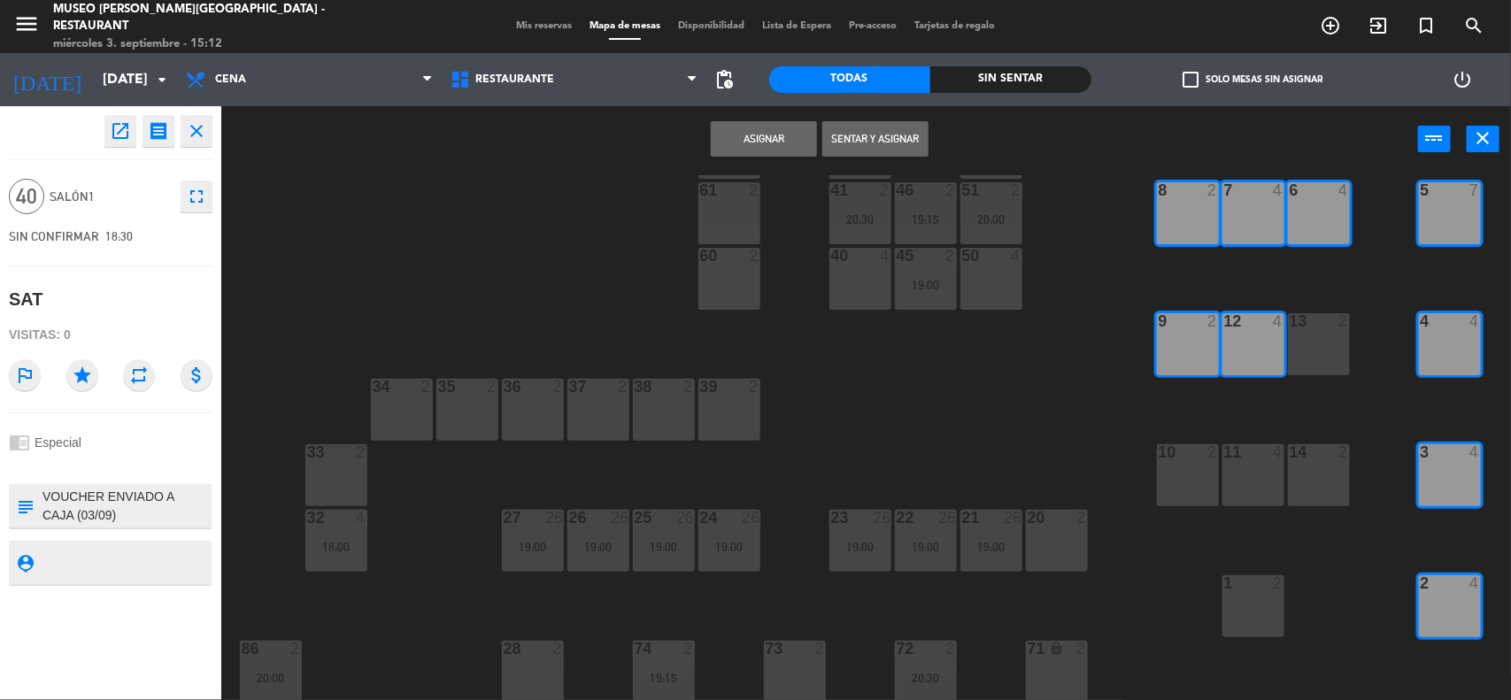
click at [1302, 339] on div "13 2" at bounding box center [1319, 344] width 62 height 62
click at [1306, 491] on div "14 2" at bounding box center [1319, 475] width 62 height 62
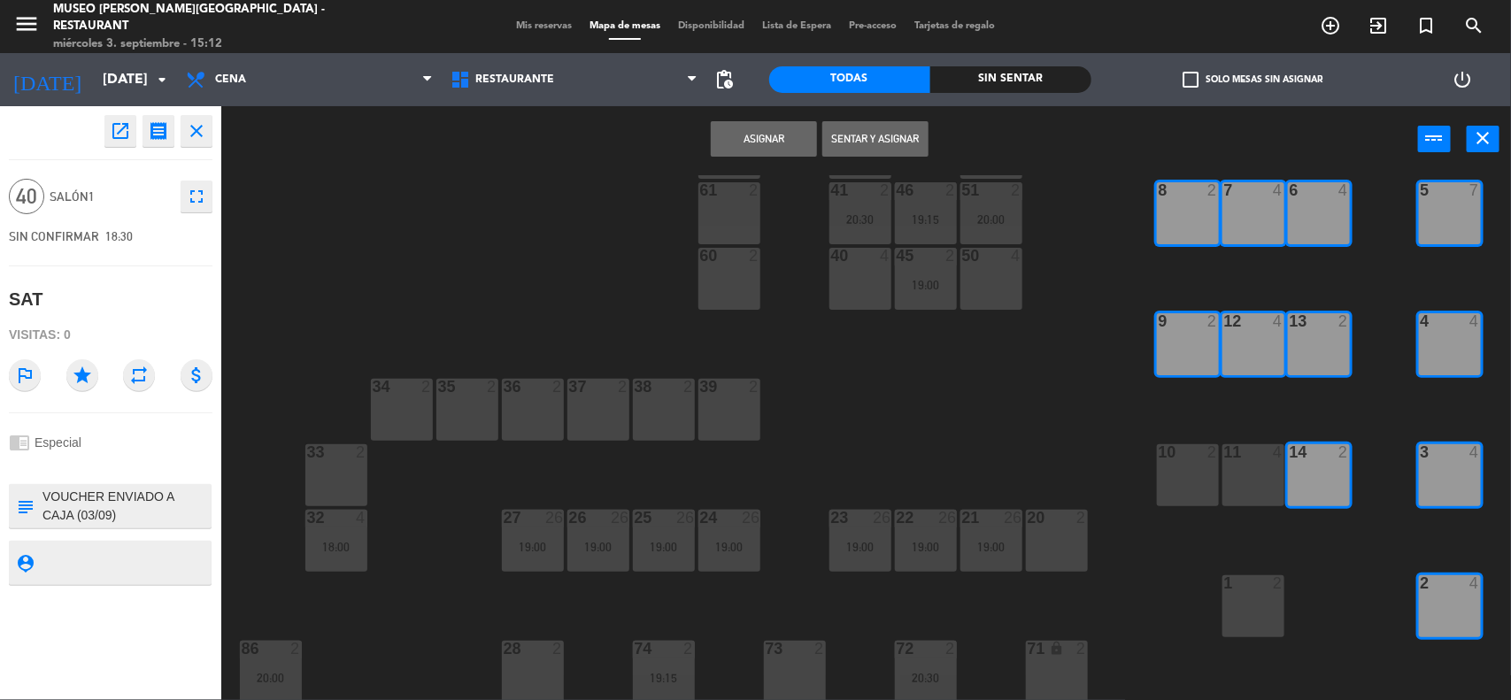
click at [775, 149] on button "Asignar" at bounding box center [764, 138] width 106 height 35
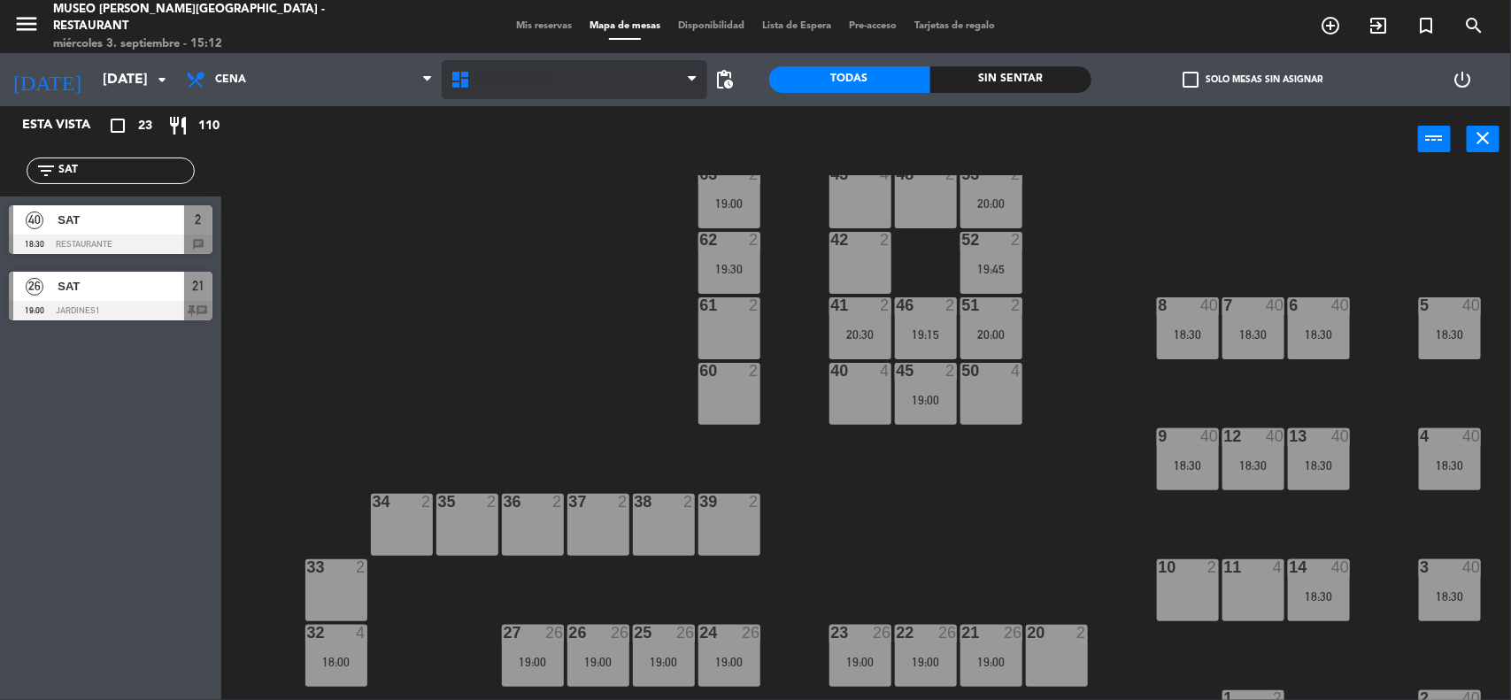
scroll to position [0, 0]
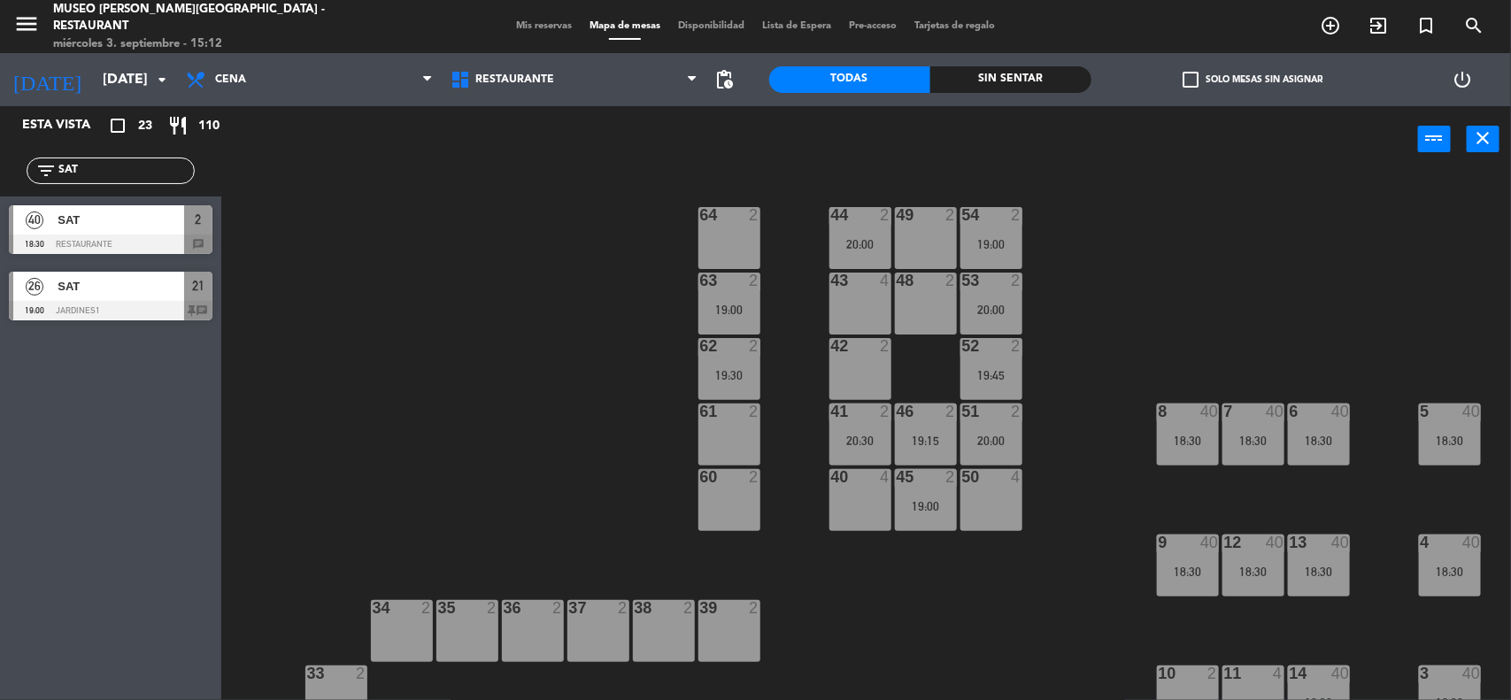
click at [532, 27] on span "Mis reservas" at bounding box center [543, 26] width 73 height 10
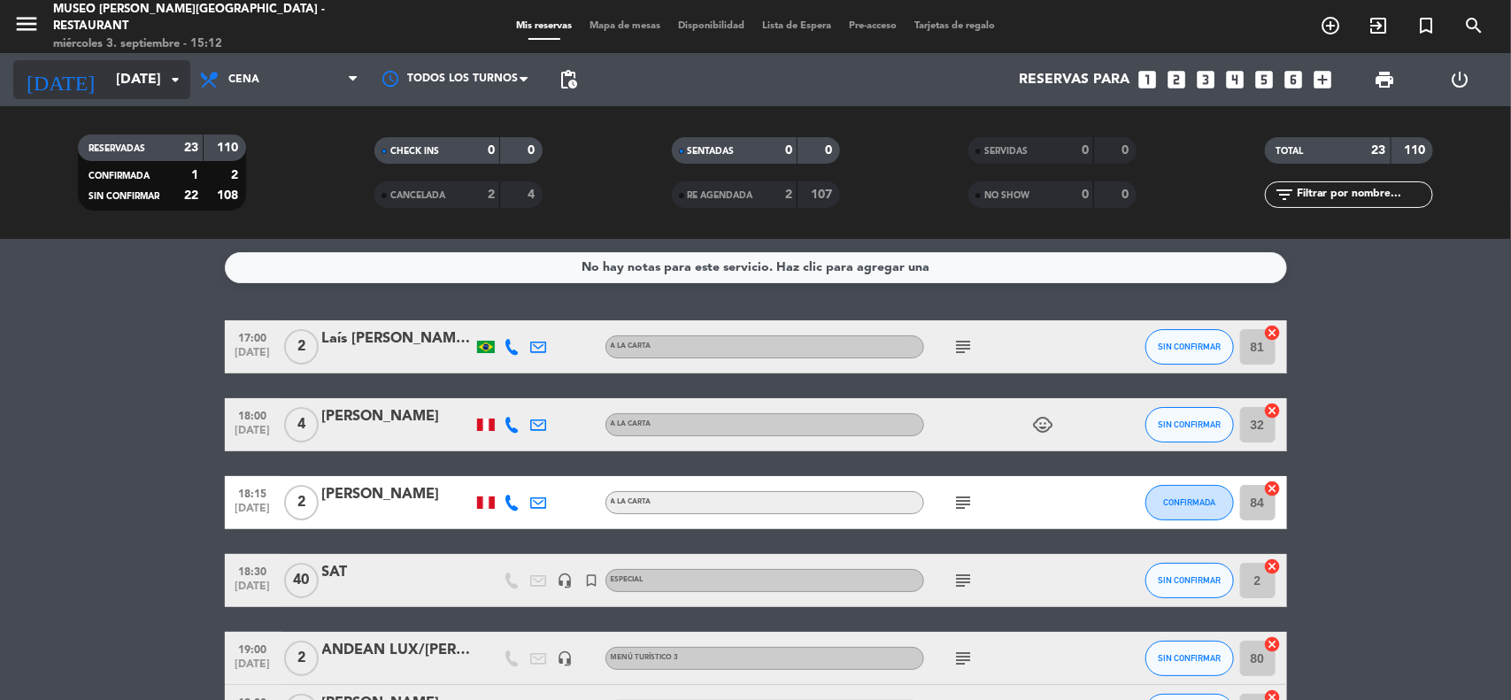
click at [130, 85] on input "[DATE]" at bounding box center [200, 80] width 187 height 35
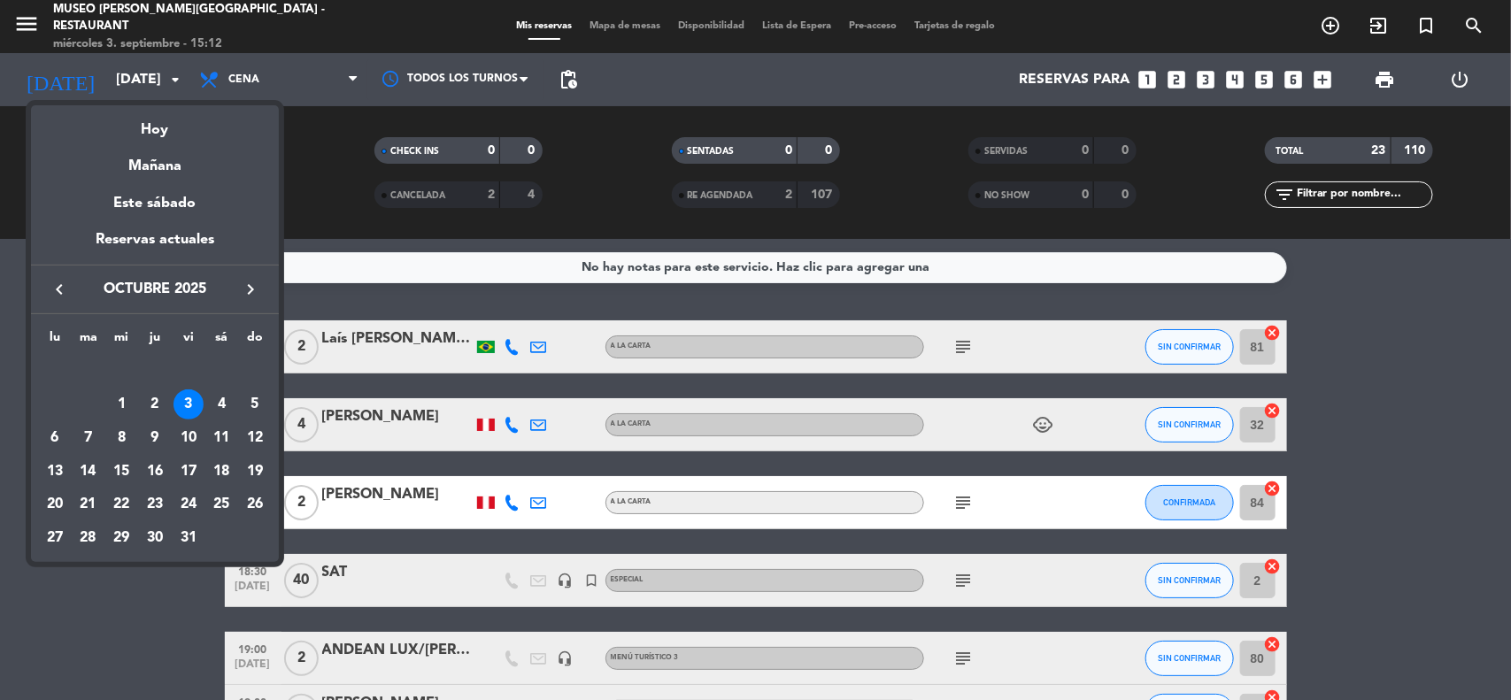
click at [250, 293] on icon "keyboard_arrow_right" at bounding box center [250, 289] width 21 height 21
click at [119, 439] on div "12" at bounding box center [121, 438] width 30 height 30
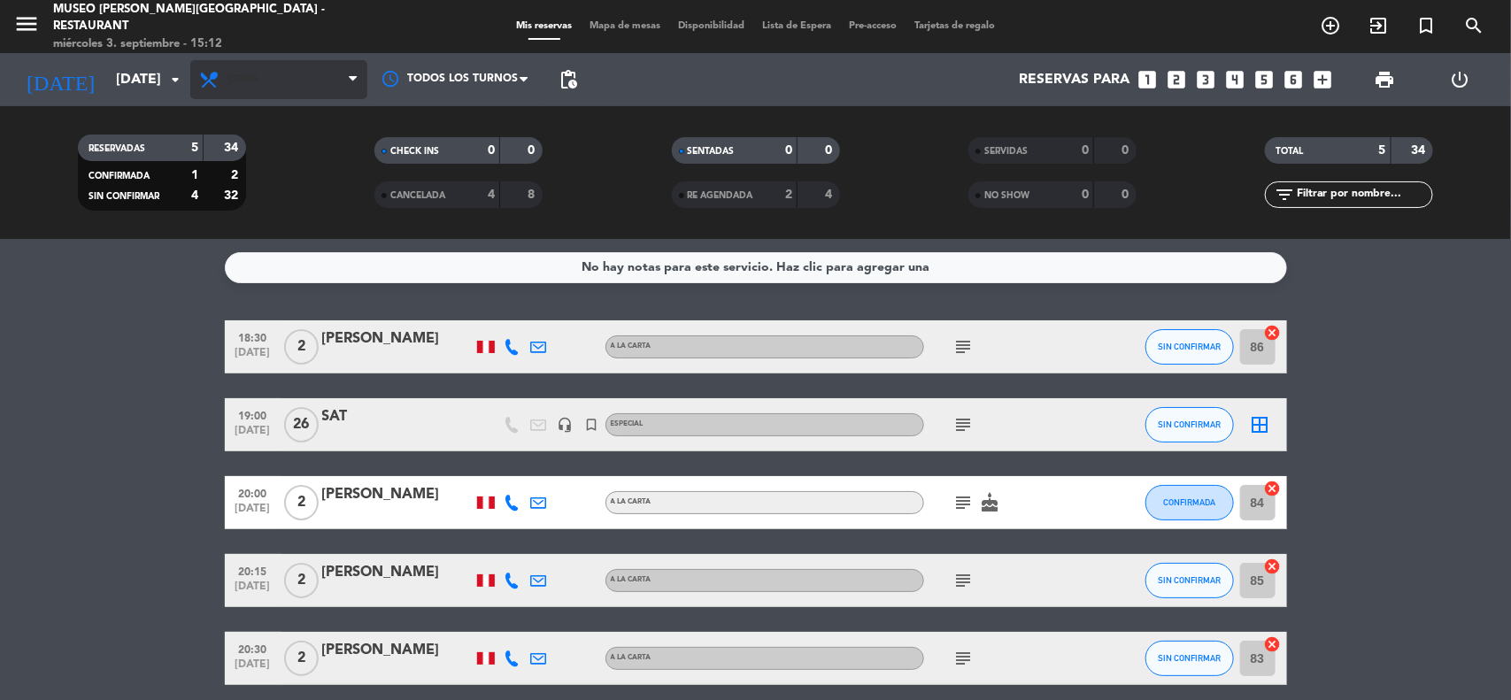
click at [283, 84] on span "Cena" at bounding box center [278, 79] width 177 height 39
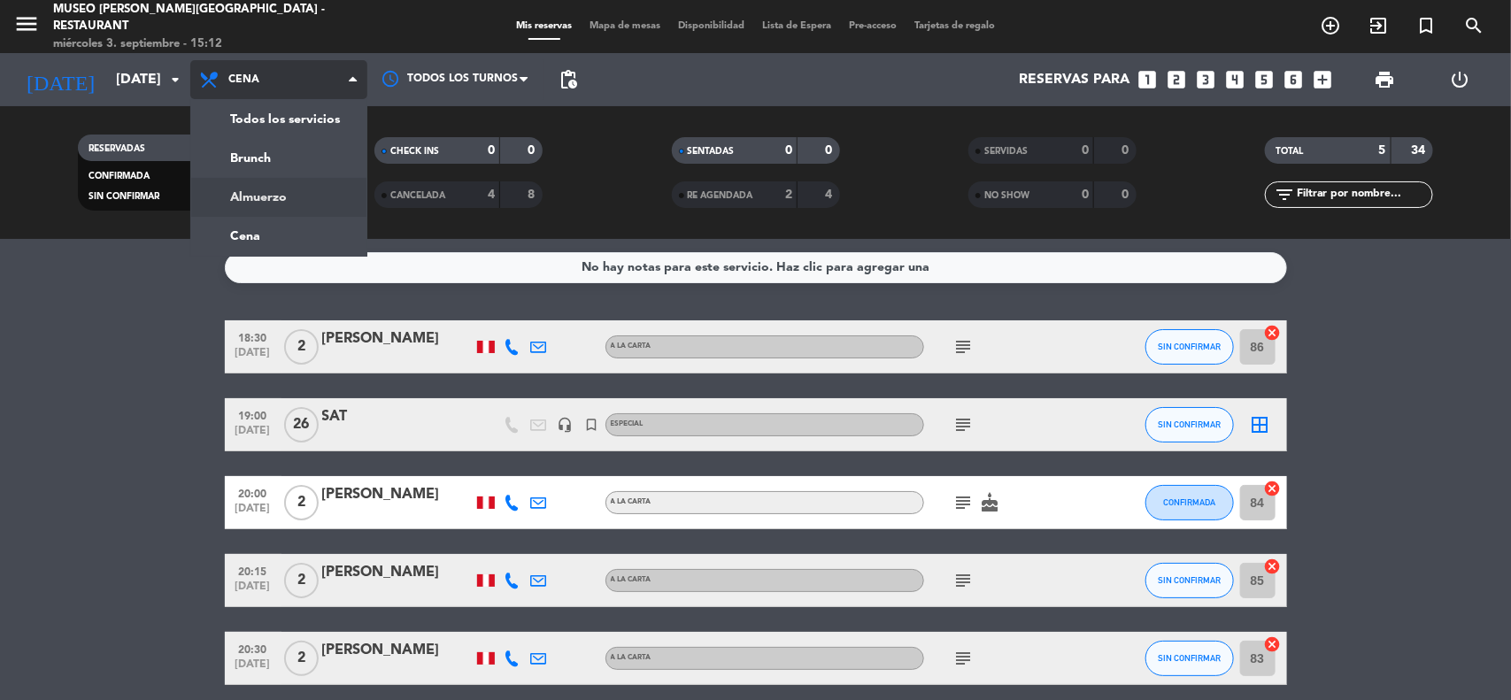
click at [277, 208] on div "menu [GEOGRAPHIC_DATA][PERSON_NAME] - Restaurant [DATE] 3. septiembre - 15:12 M…" at bounding box center [755, 119] width 1511 height 239
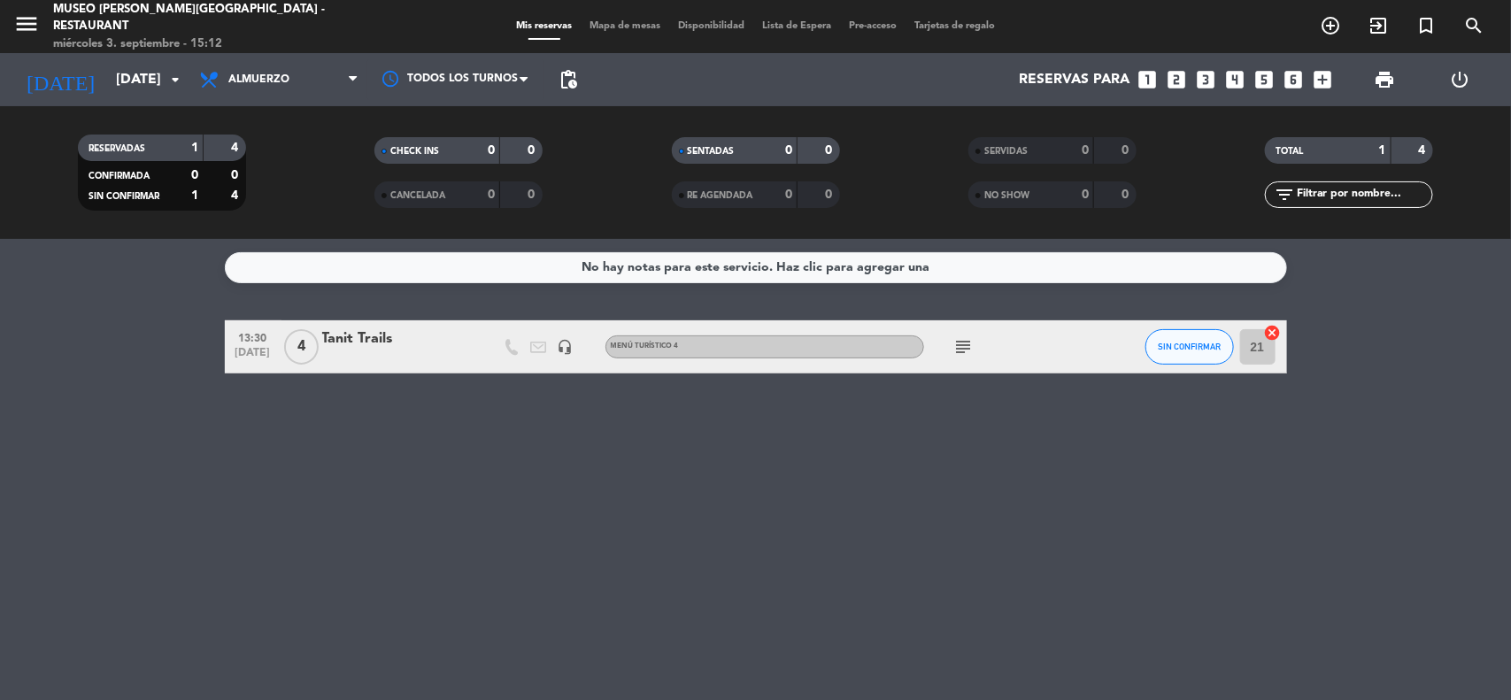
click at [391, 348] on div "Tanit Trails" at bounding box center [397, 338] width 150 height 23
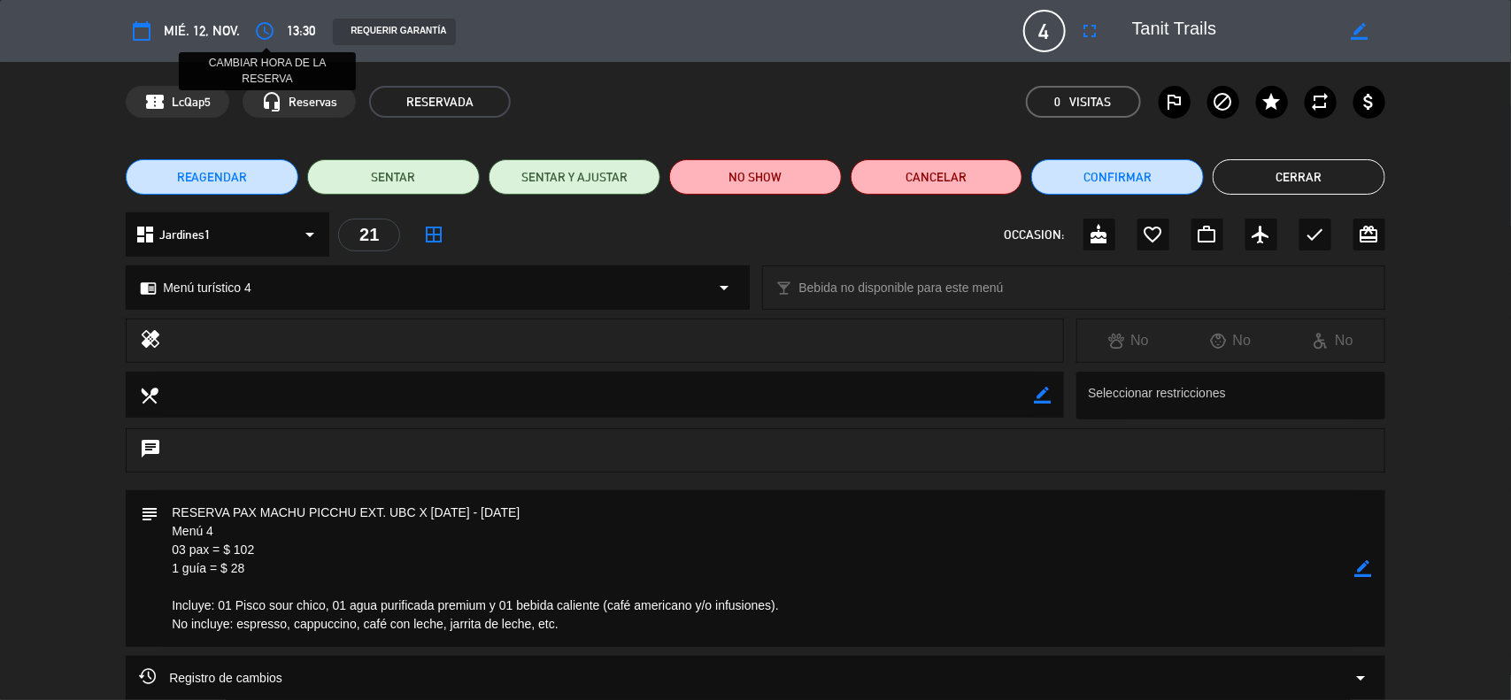
click at [270, 40] on icon "access_time" at bounding box center [264, 30] width 21 height 21
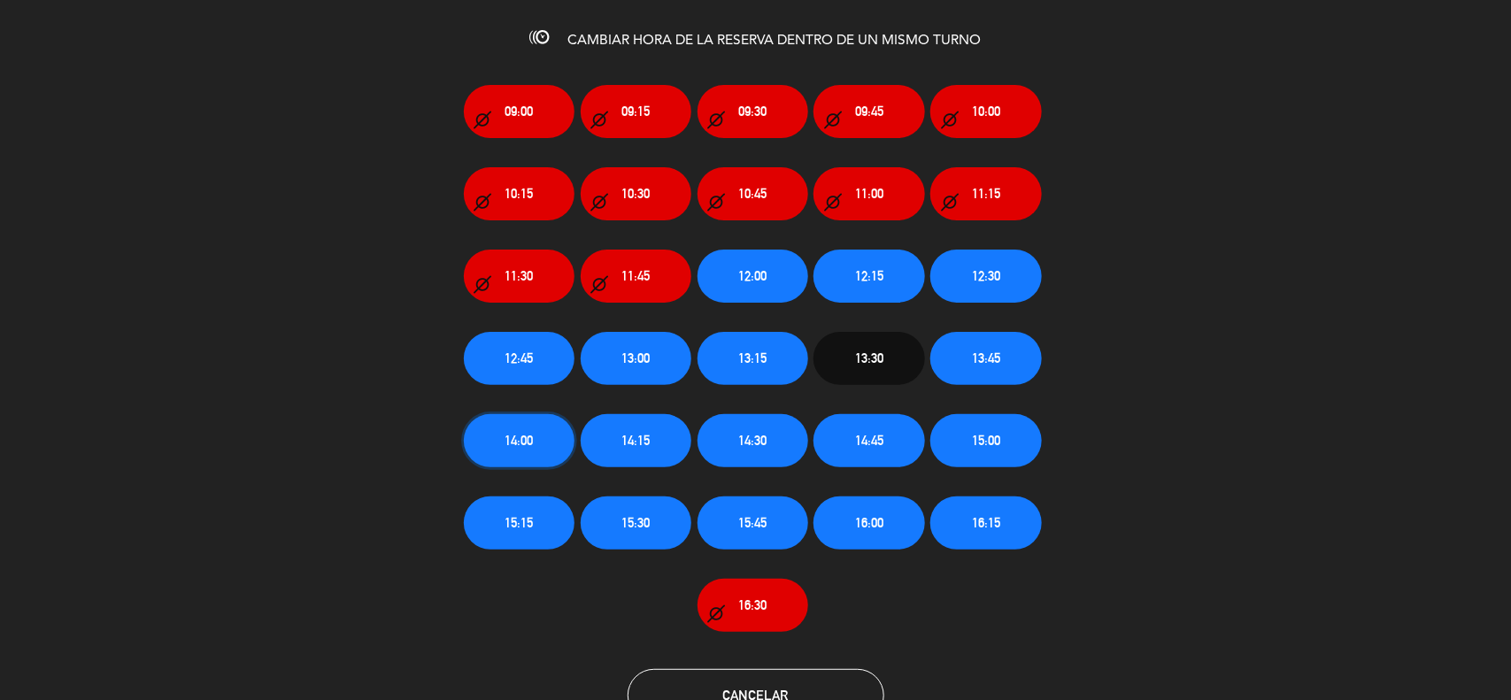
click at [546, 435] on button "14:00" at bounding box center [519, 440] width 111 height 53
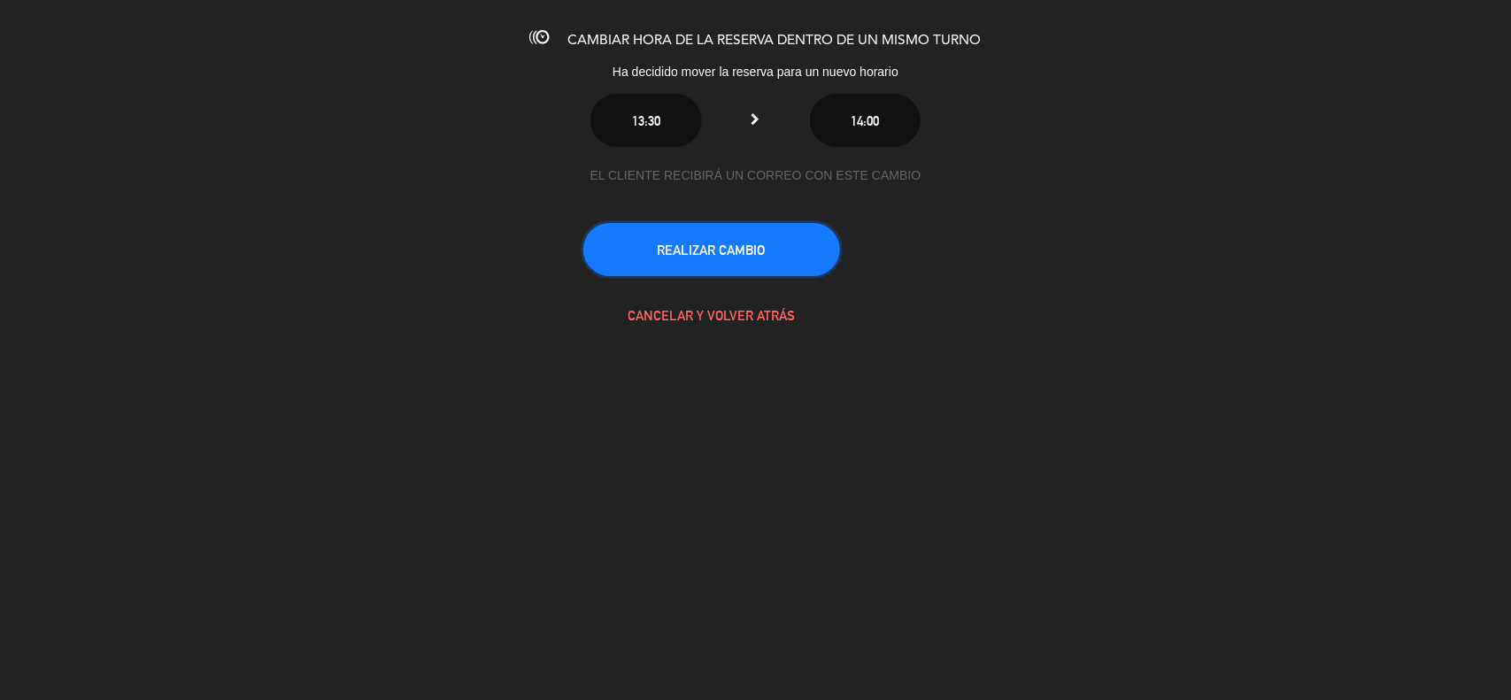
click at [721, 263] on button "REALIZAR CAMBIO" at bounding box center [711, 249] width 257 height 53
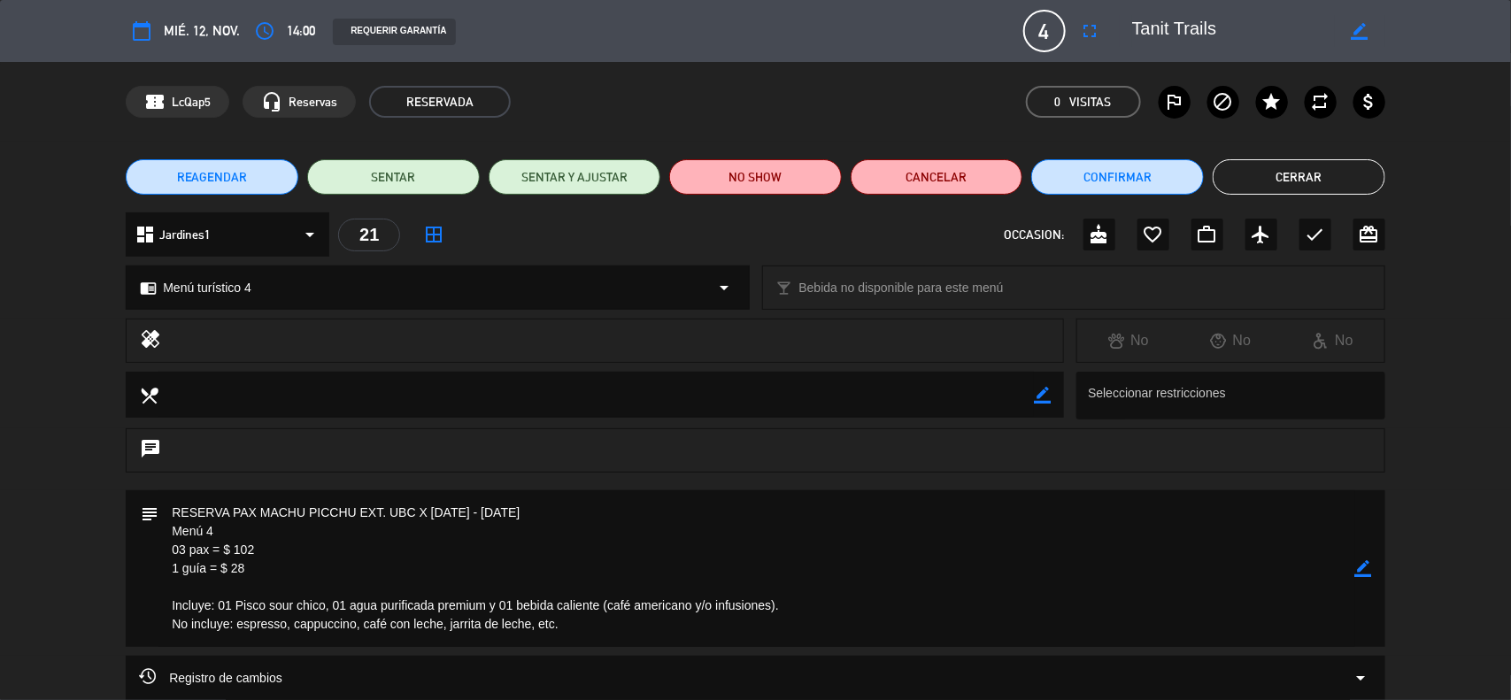
click at [1363, 567] on icon "border_color" at bounding box center [1363, 568] width 17 height 17
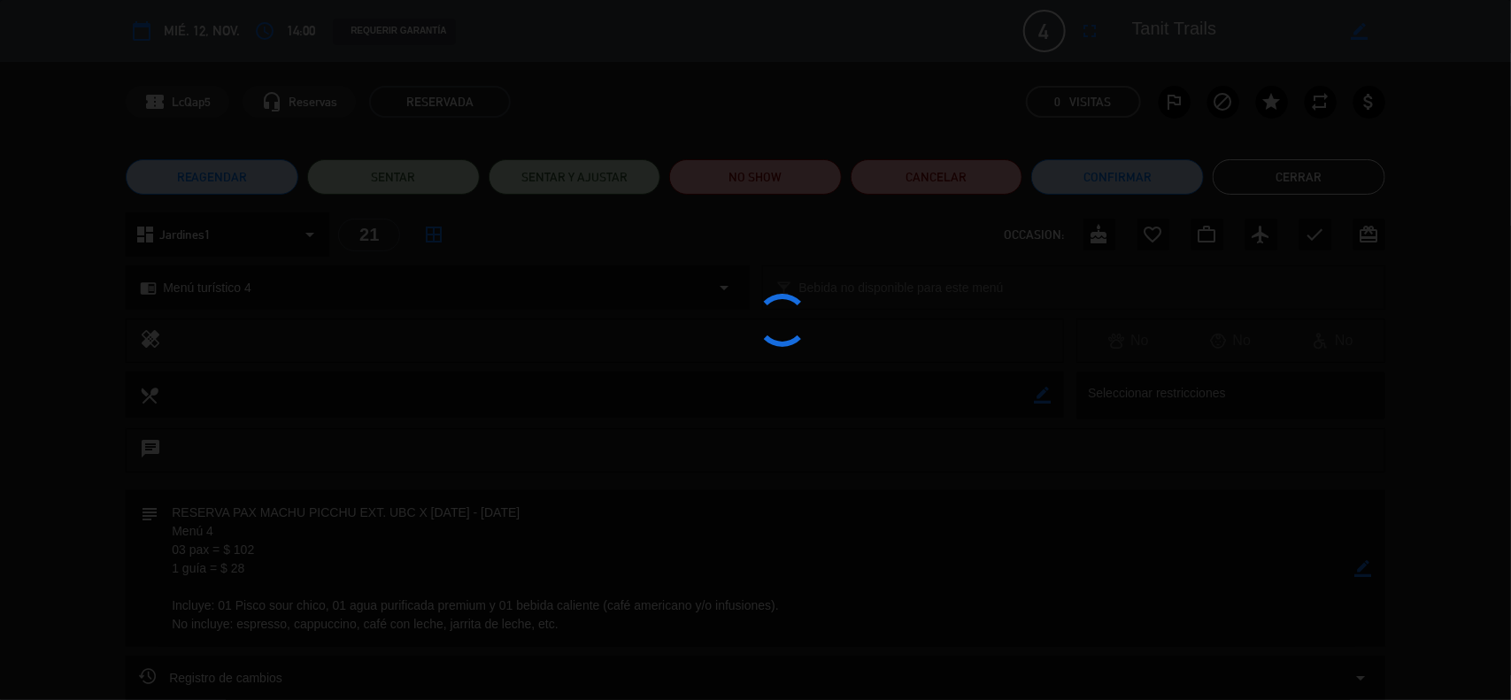
click at [1363, 567] on div at bounding box center [755, 350] width 1511 height 700
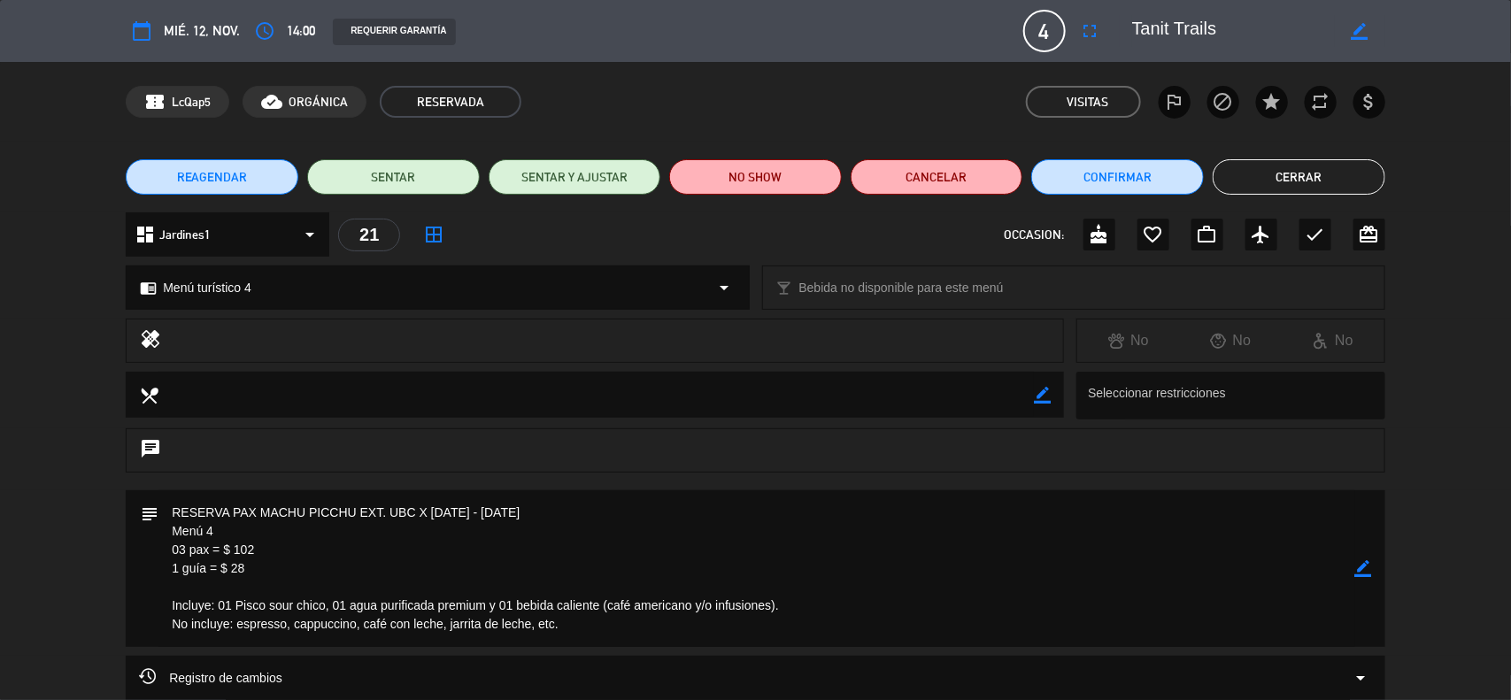
click at [1259, 179] on button "Cerrar" at bounding box center [1299, 176] width 173 height 35
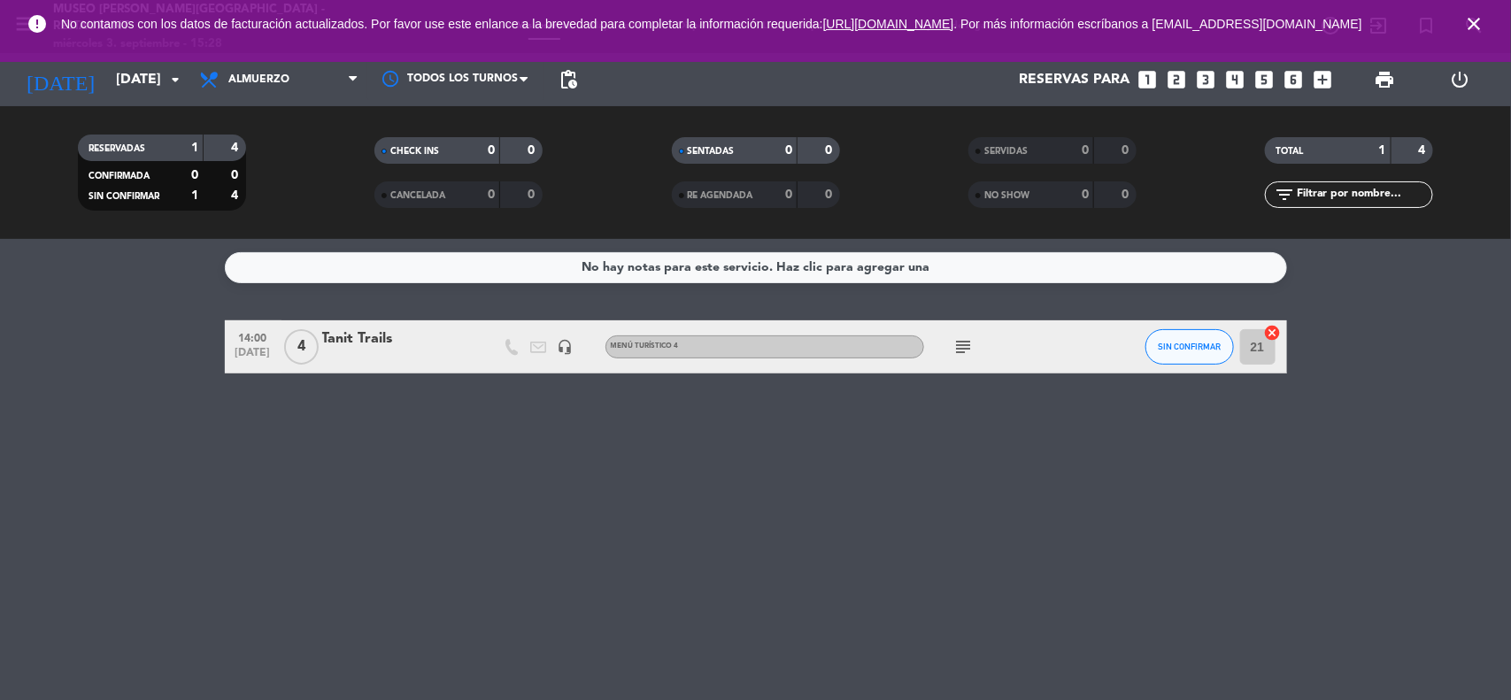
click at [1475, 27] on icon "close" at bounding box center [1473, 23] width 21 height 21
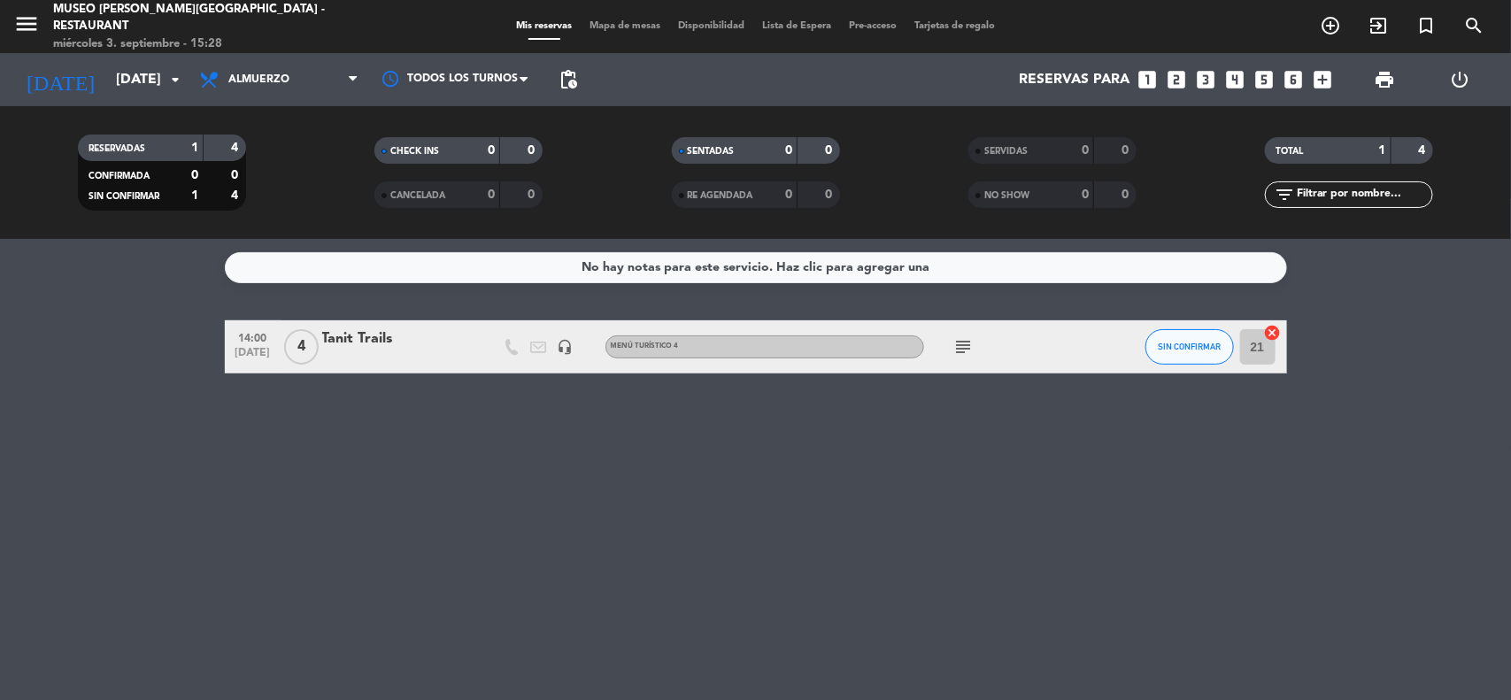
click at [1396, 355] on bookings-row "14:00 [DATE] 4 Tanit Trails headset_mic Menú turístico 4 subject SIN CONFIRMAR …" at bounding box center [755, 346] width 1511 height 53
click at [150, 81] on input "[DATE]" at bounding box center [200, 80] width 187 height 35
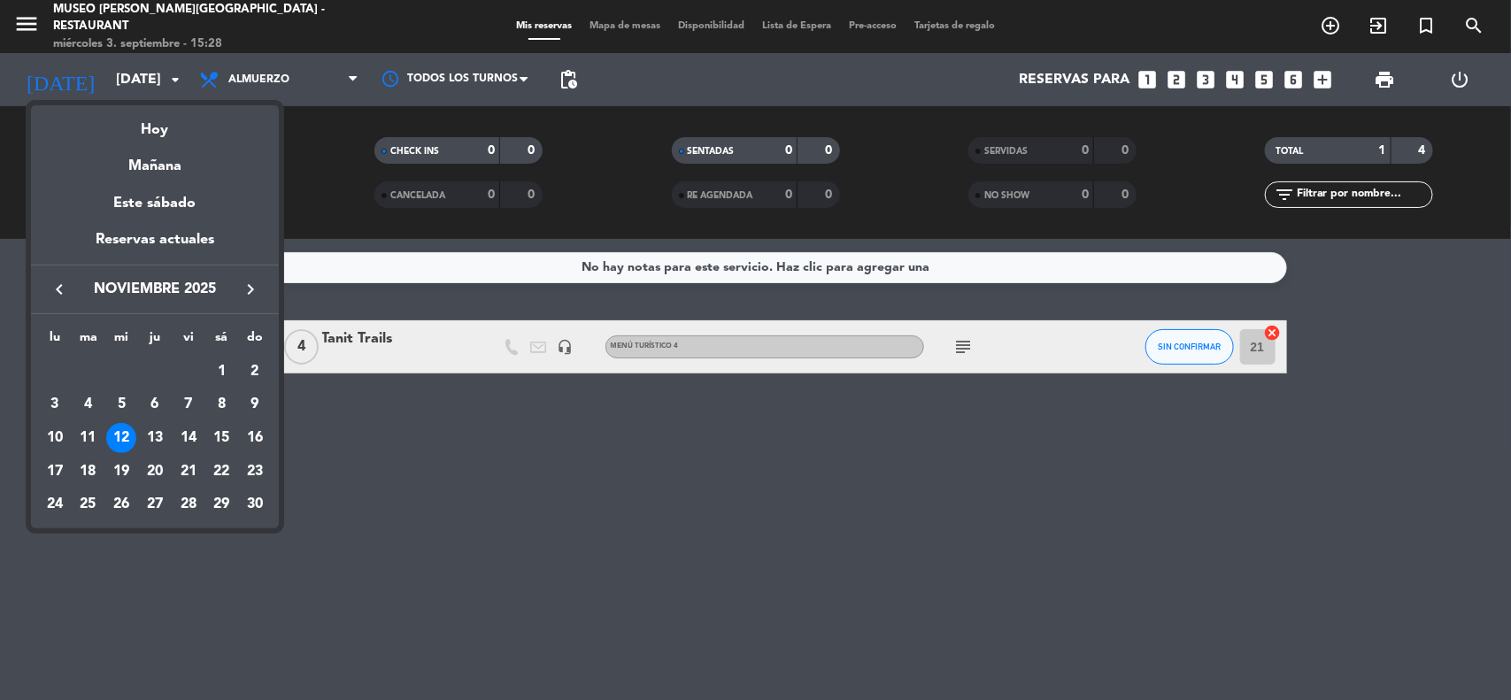
click at [55, 289] on icon "keyboard_arrow_left" at bounding box center [59, 289] width 21 height 21
click at [55, 290] on icon "keyboard_arrow_left" at bounding box center [59, 289] width 21 height 21
click at [152, 443] on div "11" at bounding box center [155, 438] width 30 height 30
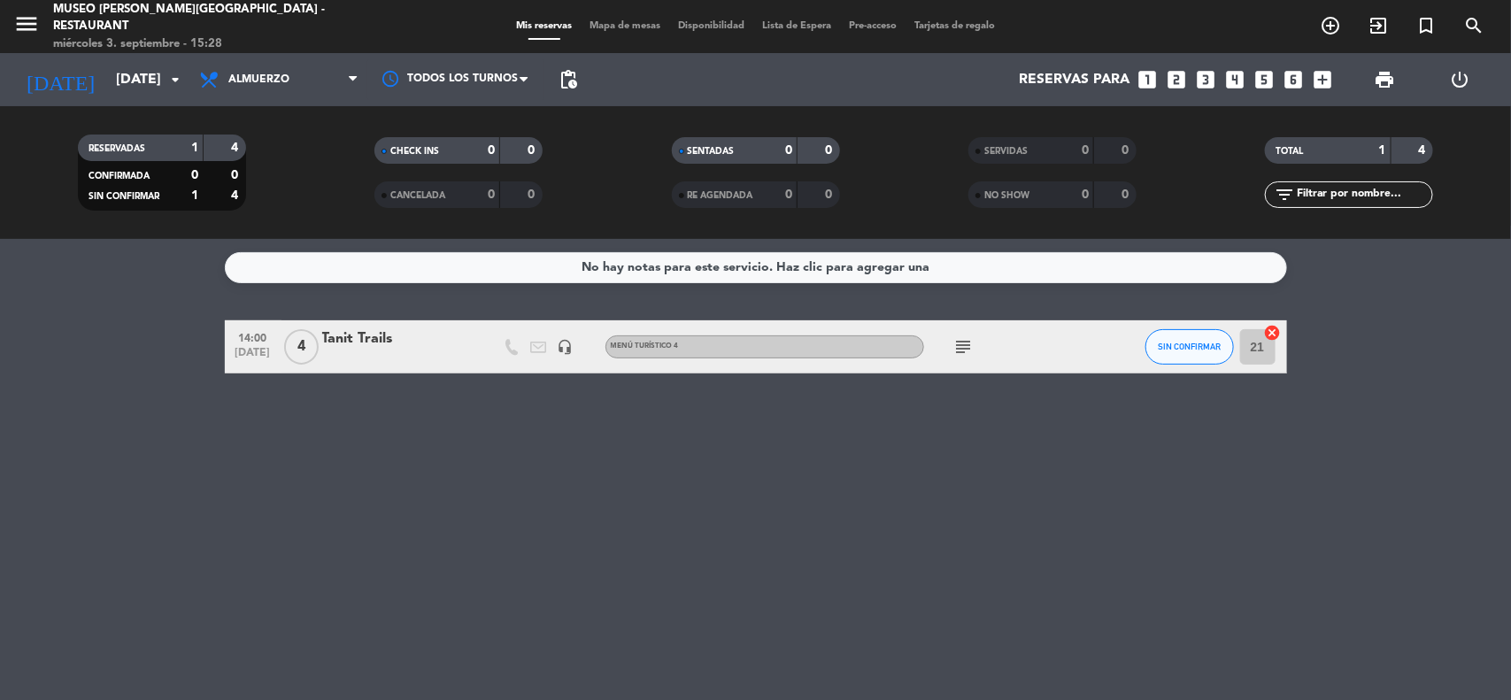
type input "[DEMOGRAPHIC_DATA][DATE]"
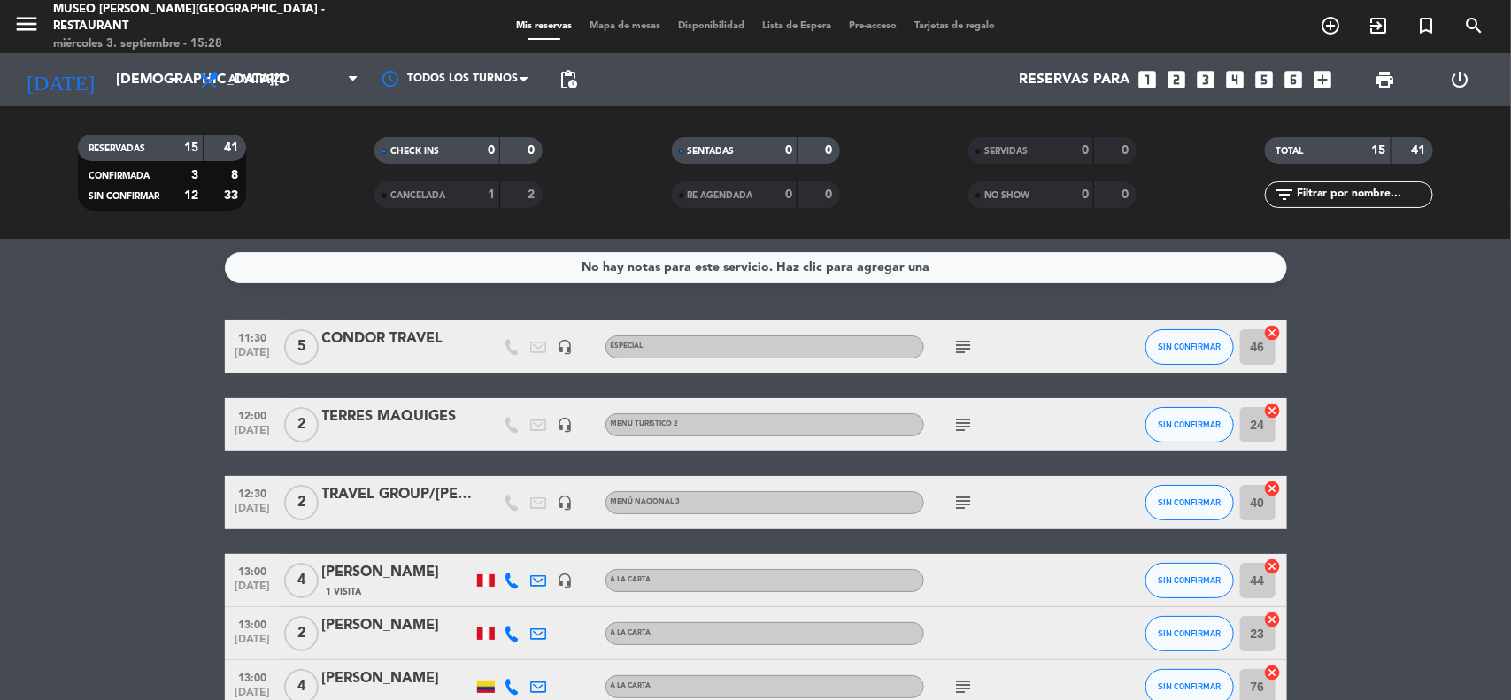
drag, startPoint x: 1352, startPoint y: 410, endPoint x: 1329, endPoint y: 407, distance: 24.0
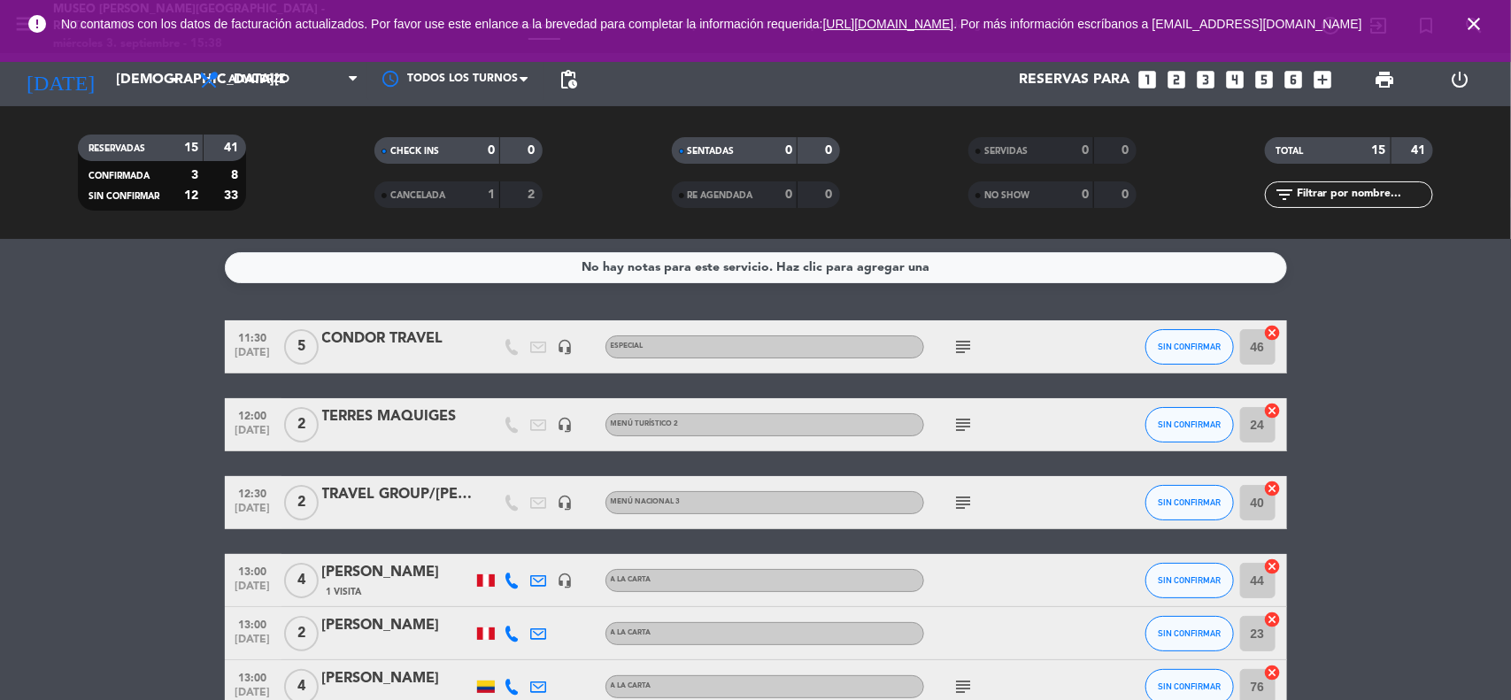
click at [1475, 24] on icon "close" at bounding box center [1473, 23] width 21 height 21
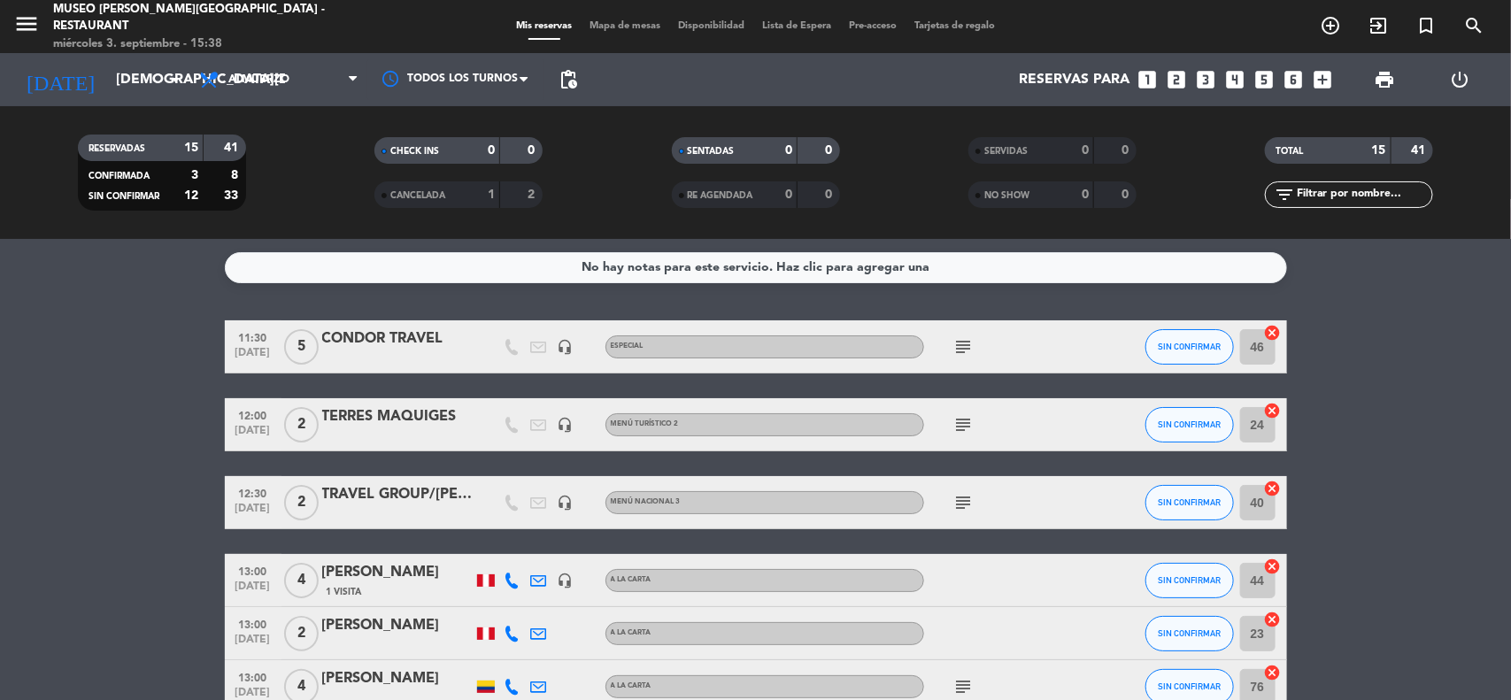
click at [1211, 81] on icon "looks_3" at bounding box center [1206, 79] width 23 height 23
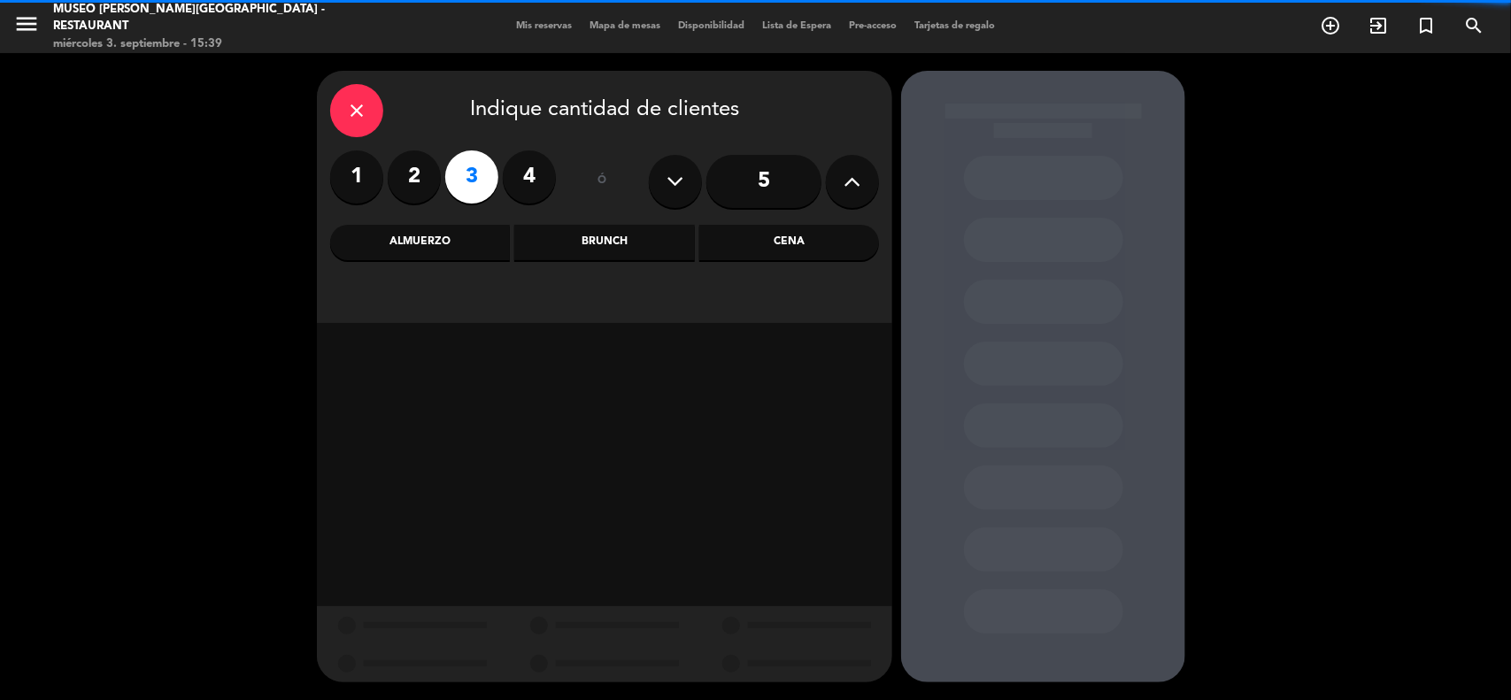
click at [435, 241] on div "Almuerzo" at bounding box center [420, 242] width 180 height 35
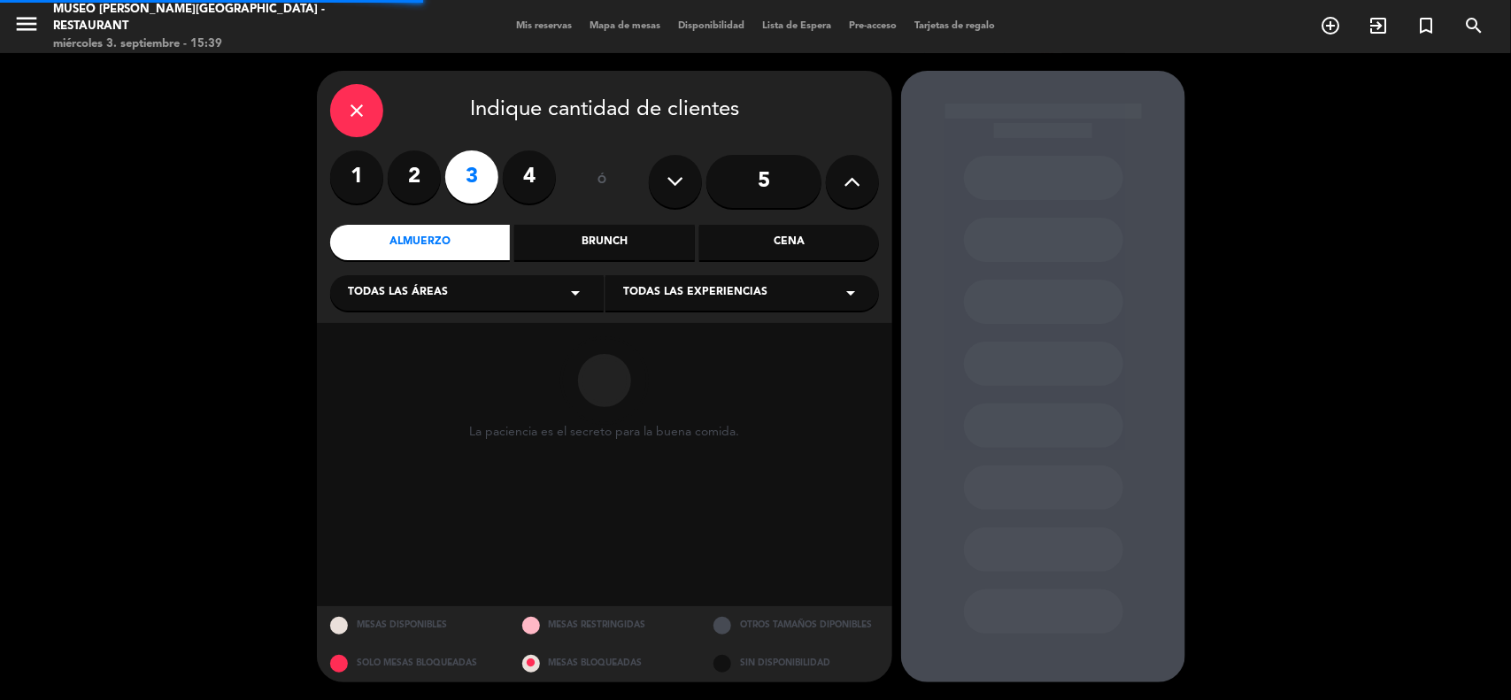
click at [435, 281] on div "Todas las áreas arrow_drop_down" at bounding box center [467, 292] width 274 height 35
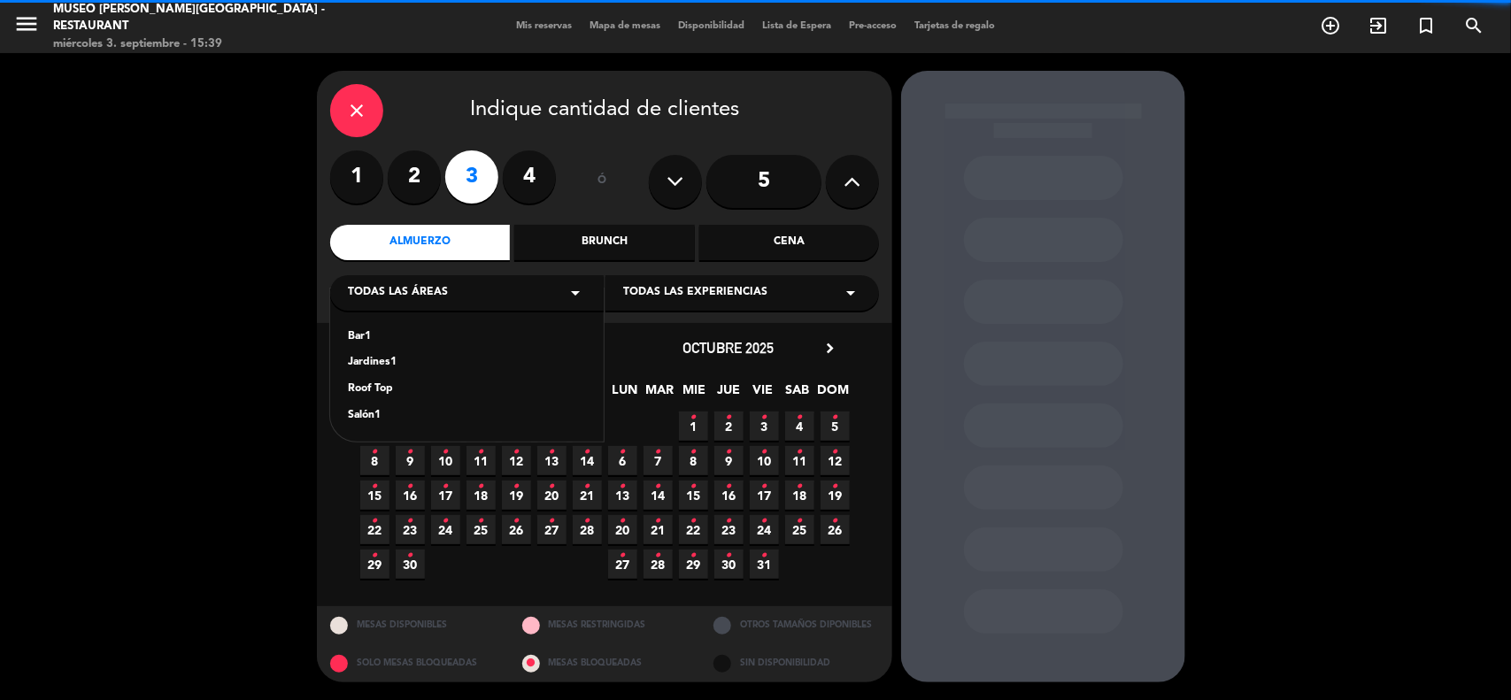
click at [381, 367] on div "Jardines1" at bounding box center [467, 363] width 238 height 18
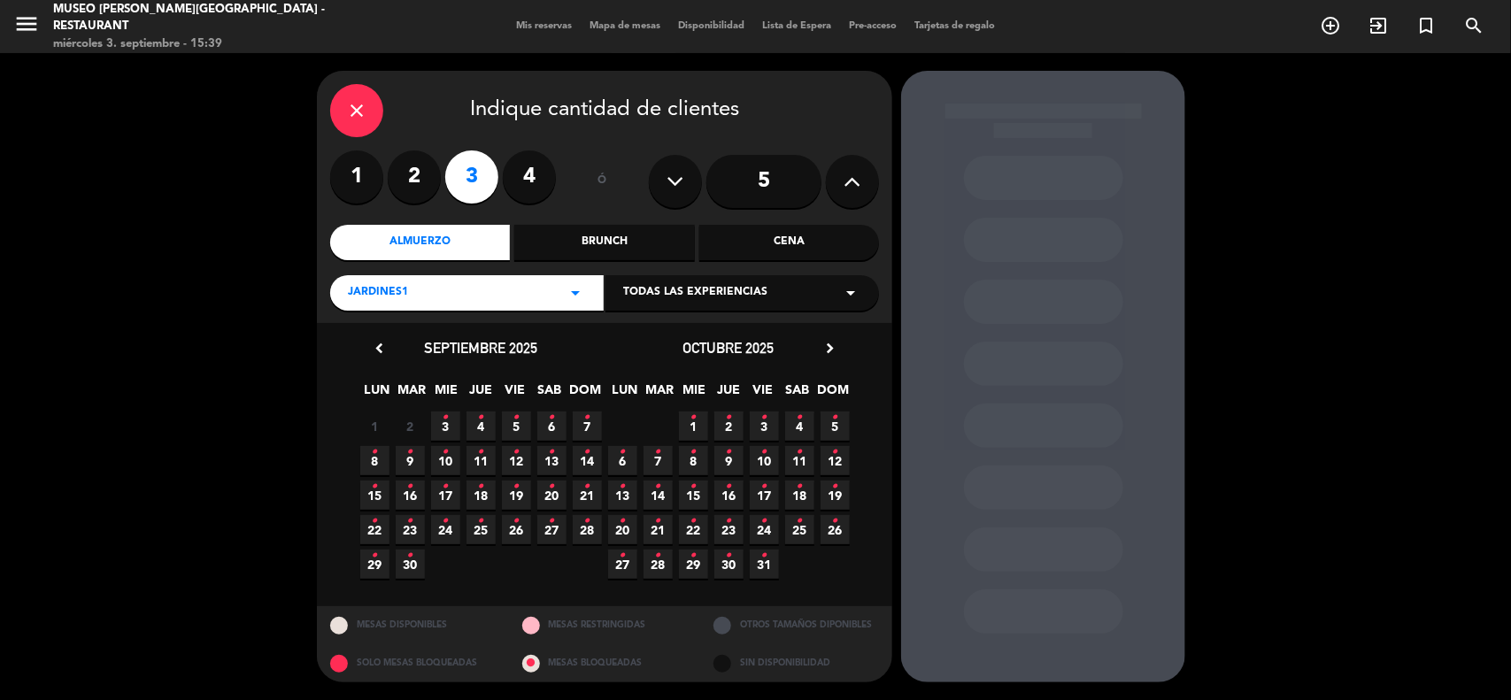
click at [482, 463] on icon "•" at bounding box center [481, 452] width 6 height 28
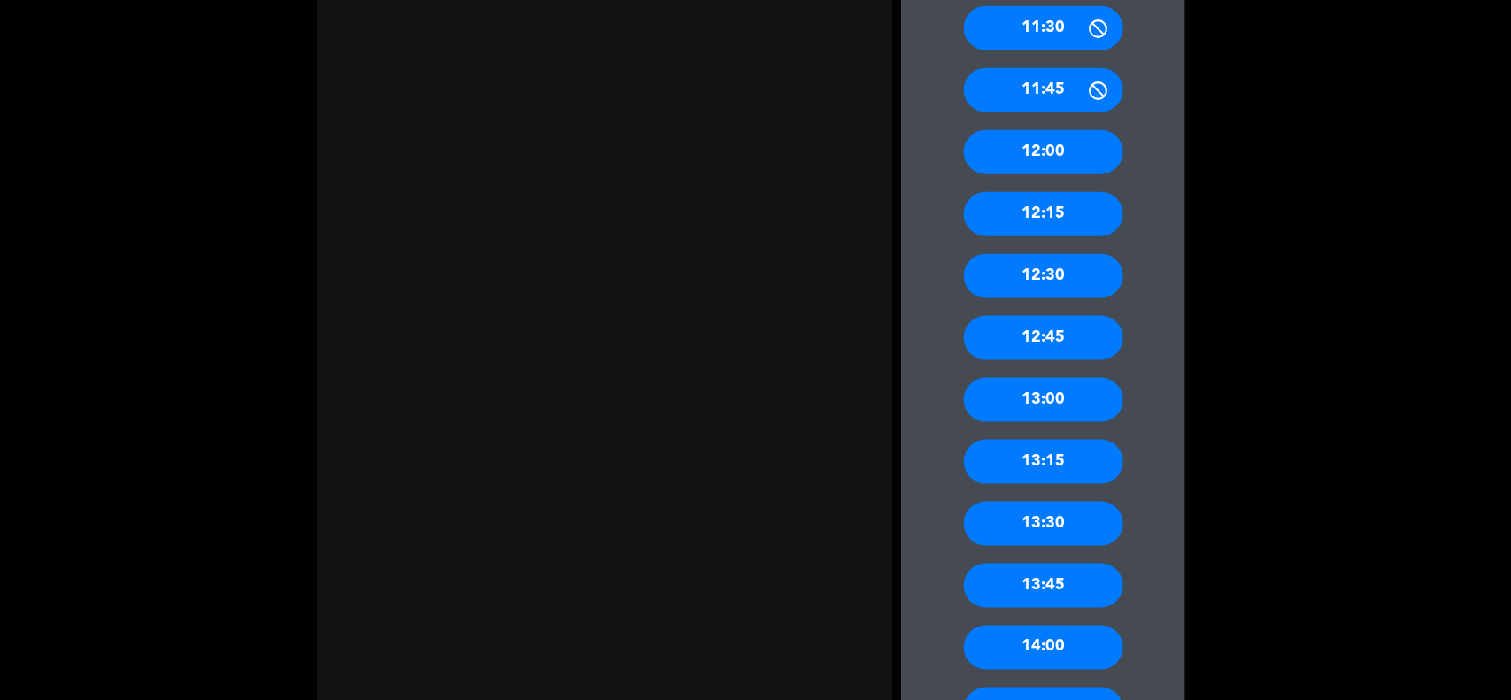
scroll to position [885, 0]
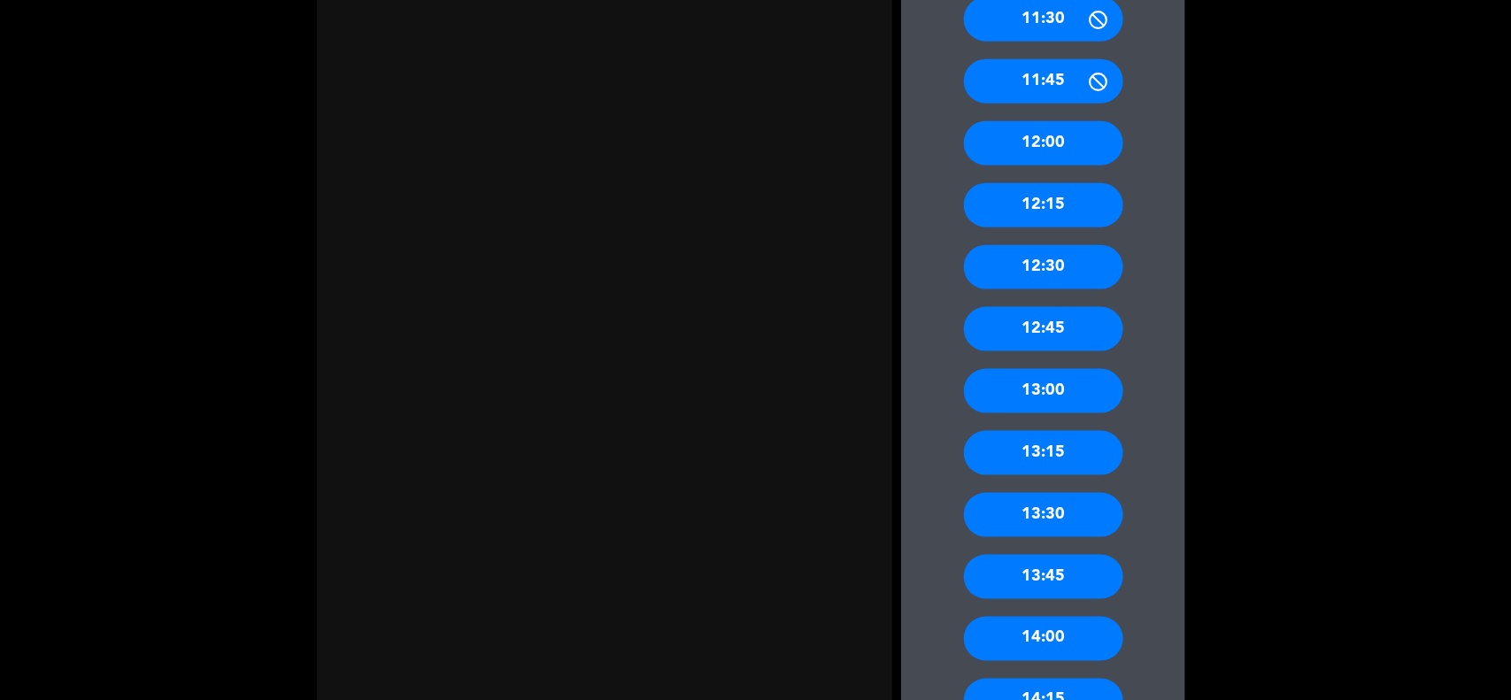
click at [1068, 515] on div "13:30" at bounding box center [1043, 515] width 159 height 44
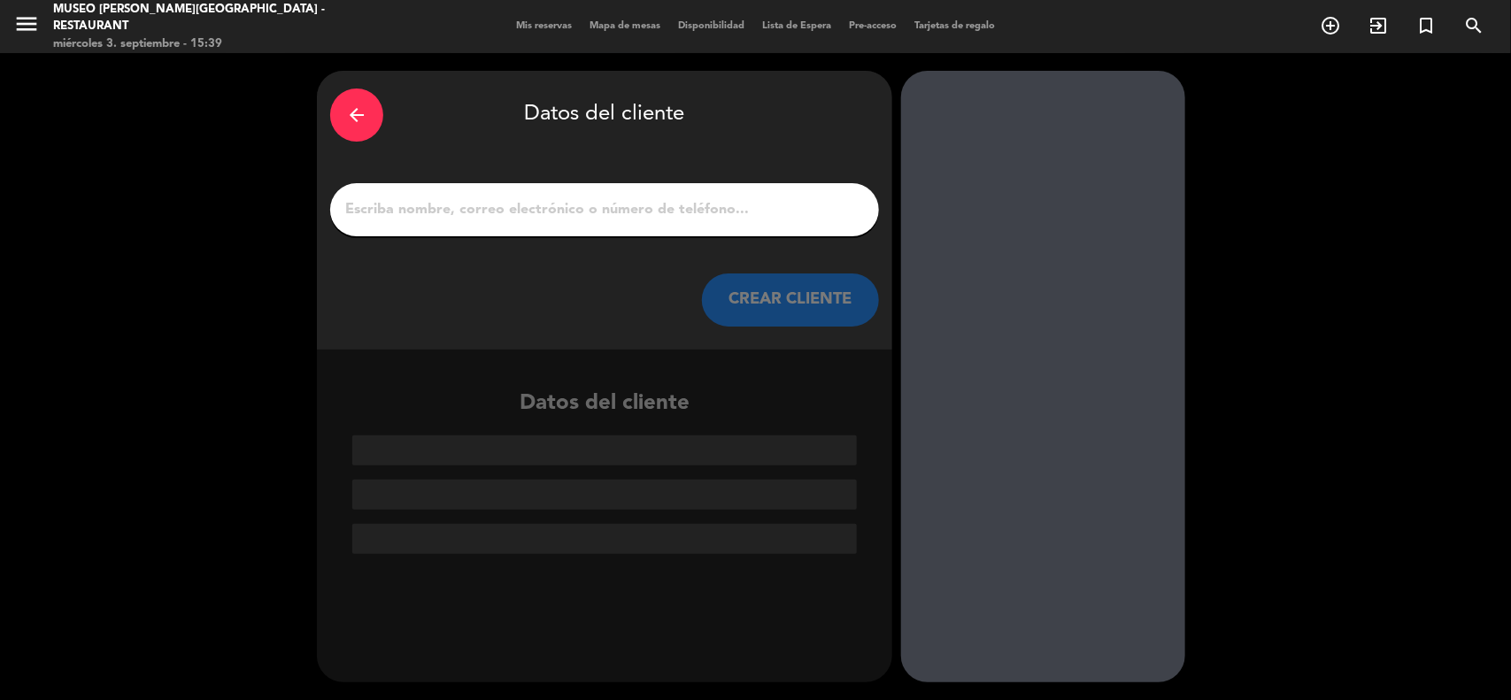
scroll to position [0, 0]
click at [390, 209] on input "1" at bounding box center [604, 209] width 522 height 25
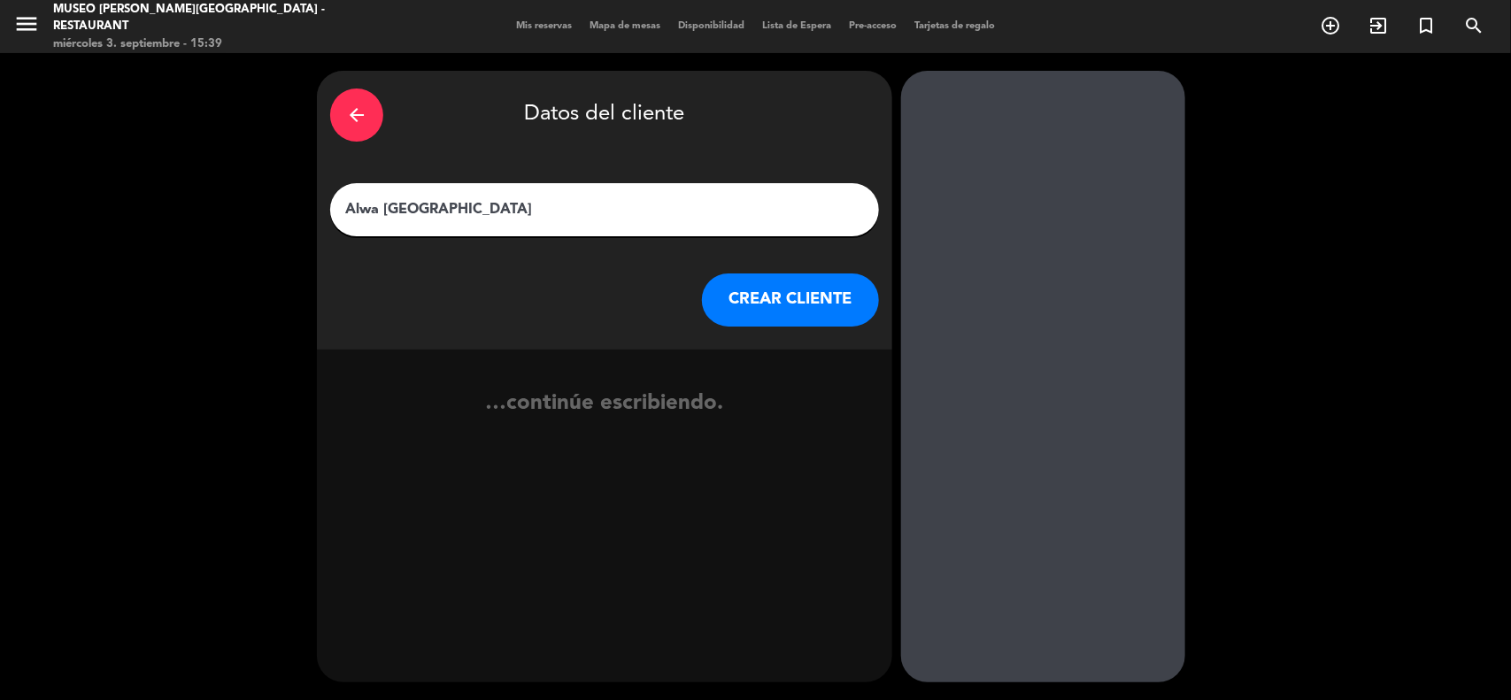
type input "Alwa [GEOGRAPHIC_DATA]"
click at [728, 277] on button "CREAR CLIENTE" at bounding box center [790, 300] width 177 height 53
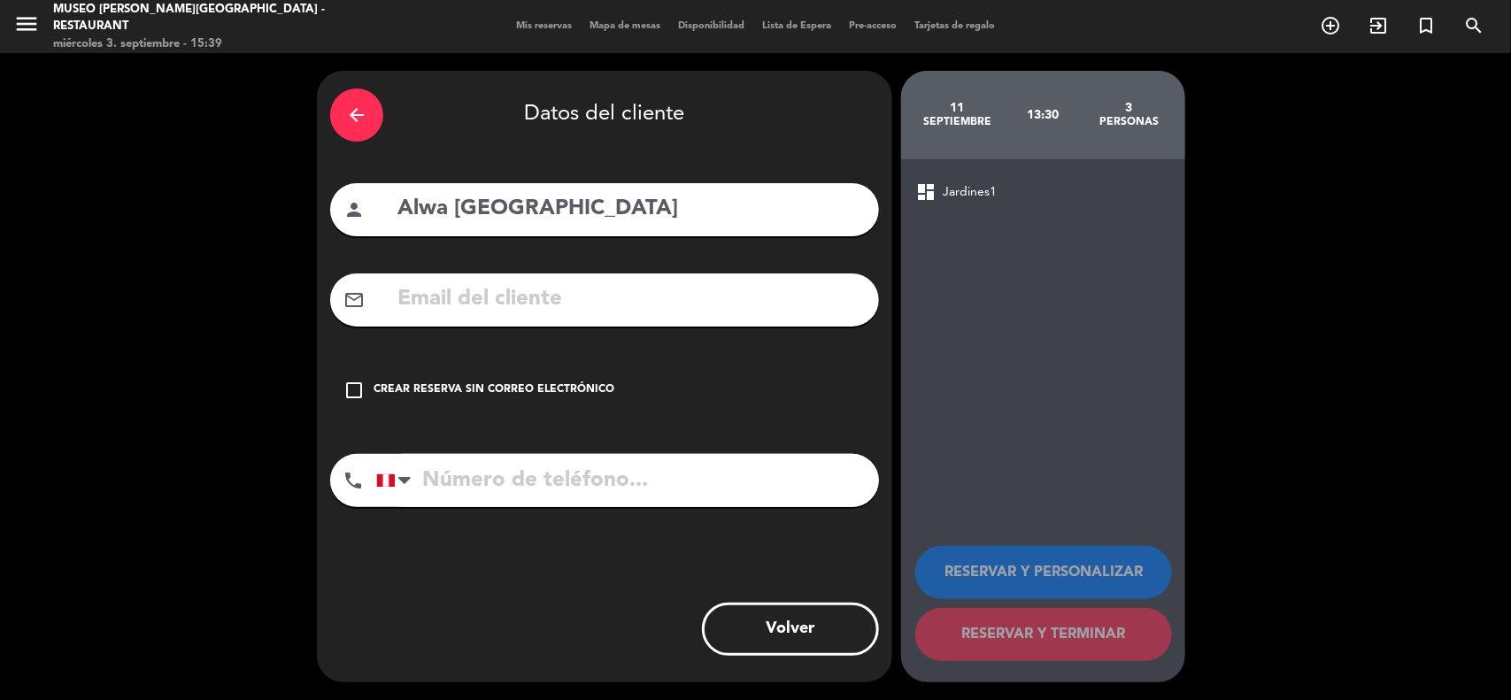
drag, startPoint x: 564, startPoint y: 390, endPoint x: 913, endPoint y: 534, distance: 377.1
click at [564, 391] on div "Crear reserva sin correo electrónico" at bounding box center [494, 390] width 241 height 18
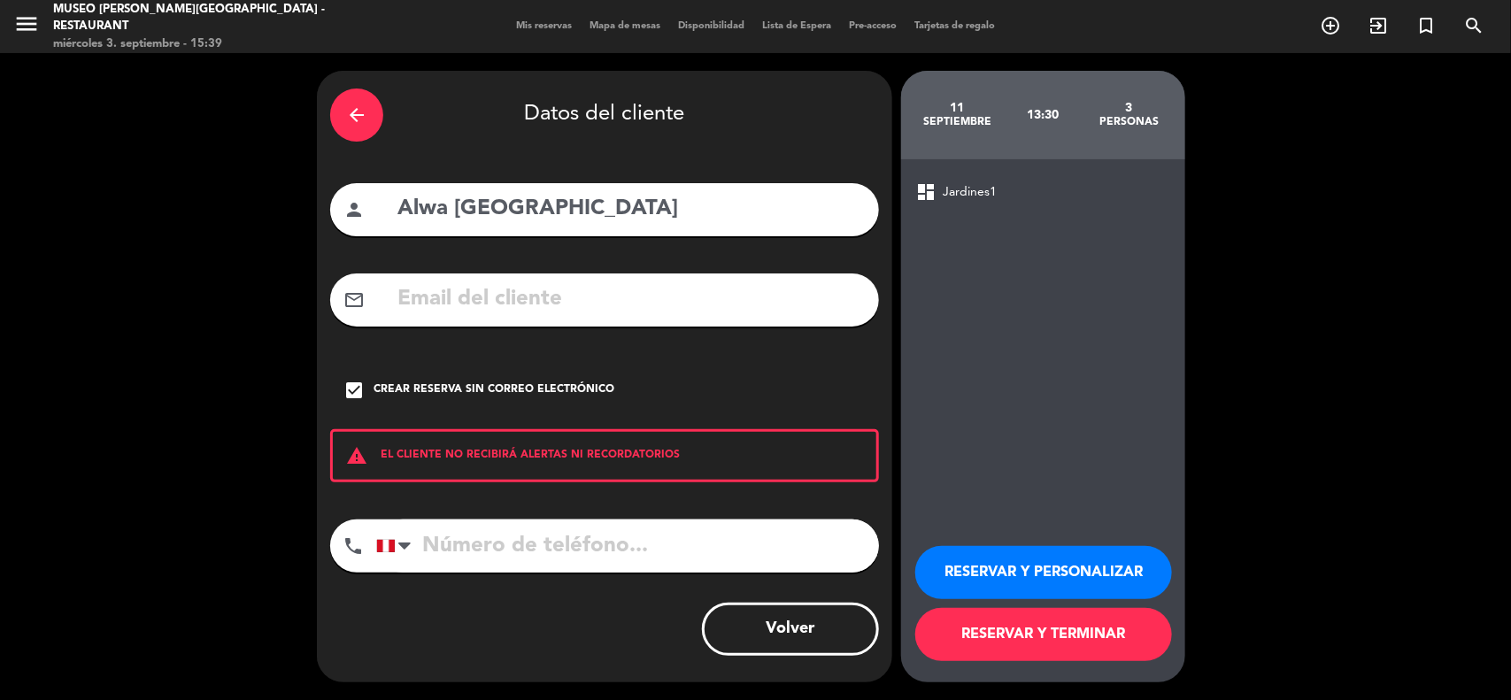
click at [1055, 638] on button "RESERVAR Y TERMINAR" at bounding box center [1043, 634] width 257 height 53
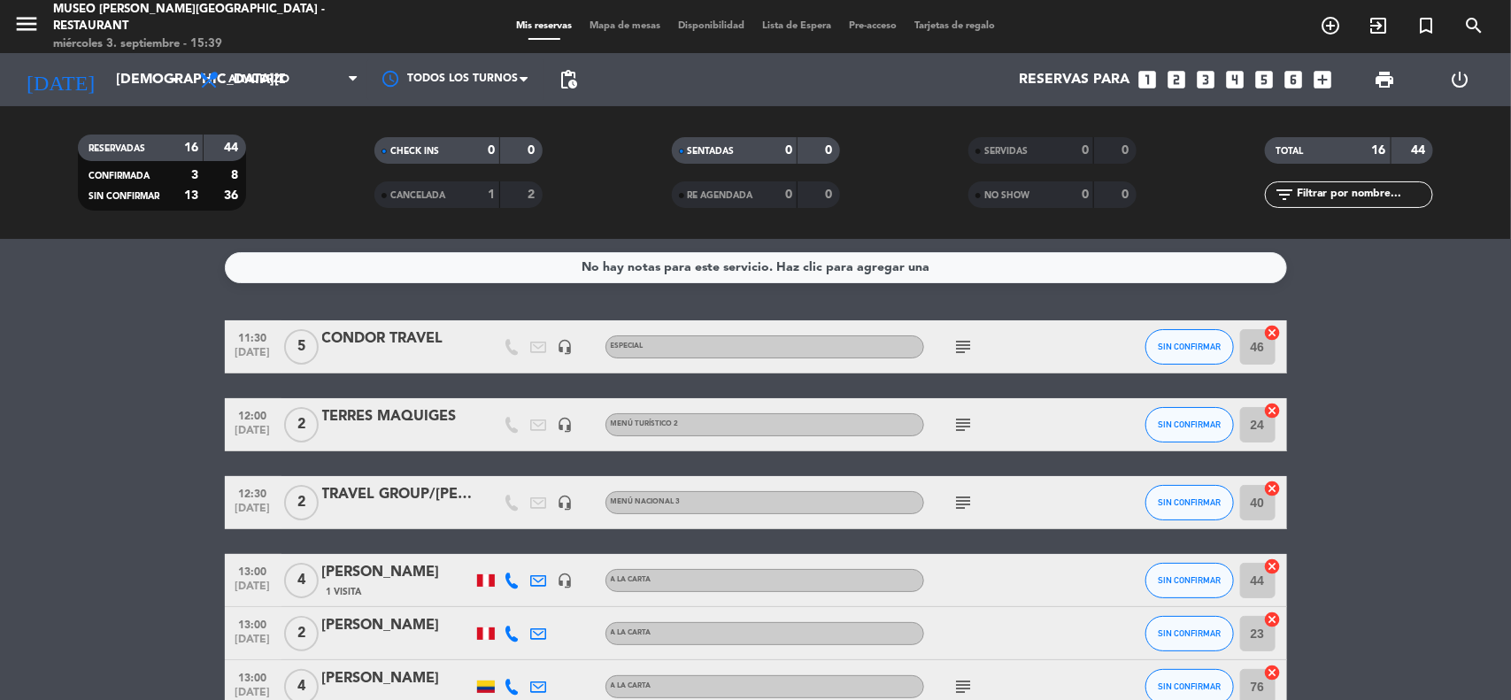
click at [1333, 200] on input "text" at bounding box center [1363, 194] width 137 height 19
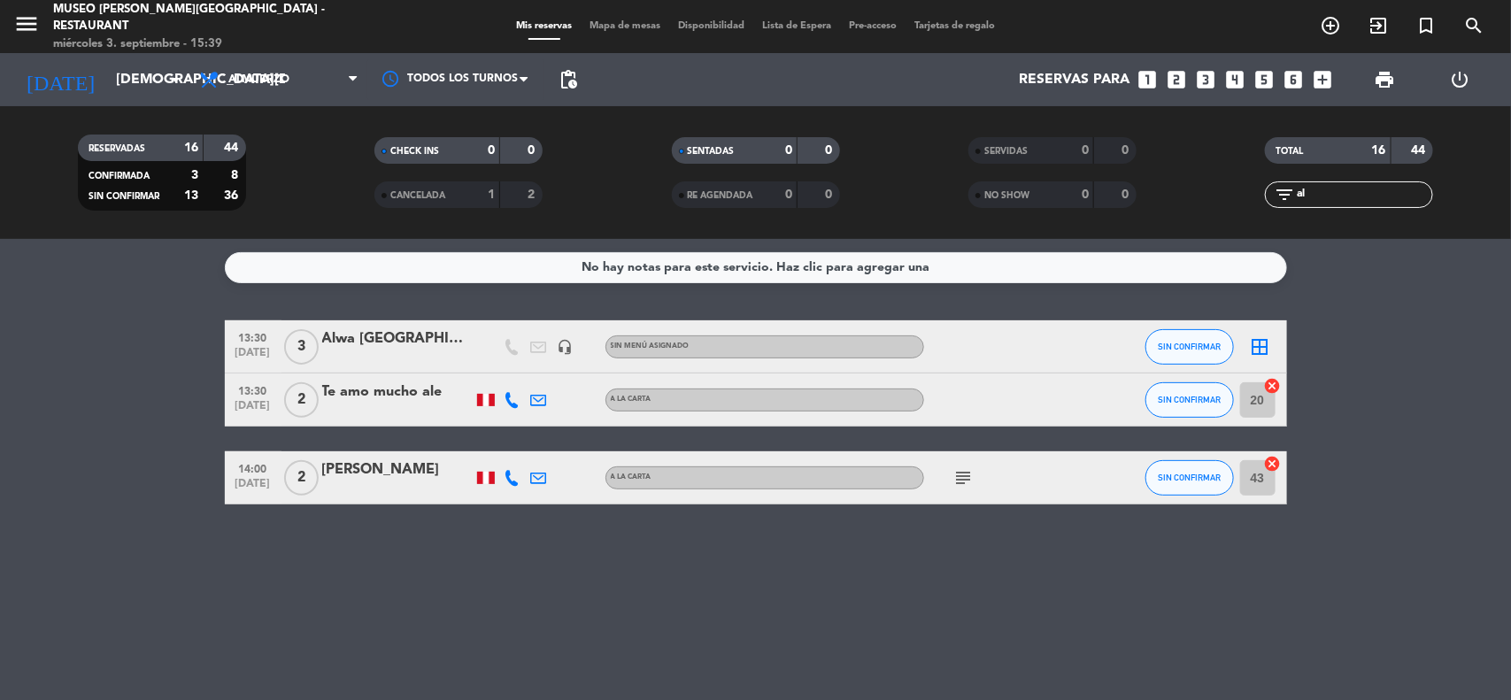
type input "al"
click at [373, 343] on div "Alwa [GEOGRAPHIC_DATA]" at bounding box center [397, 338] width 150 height 23
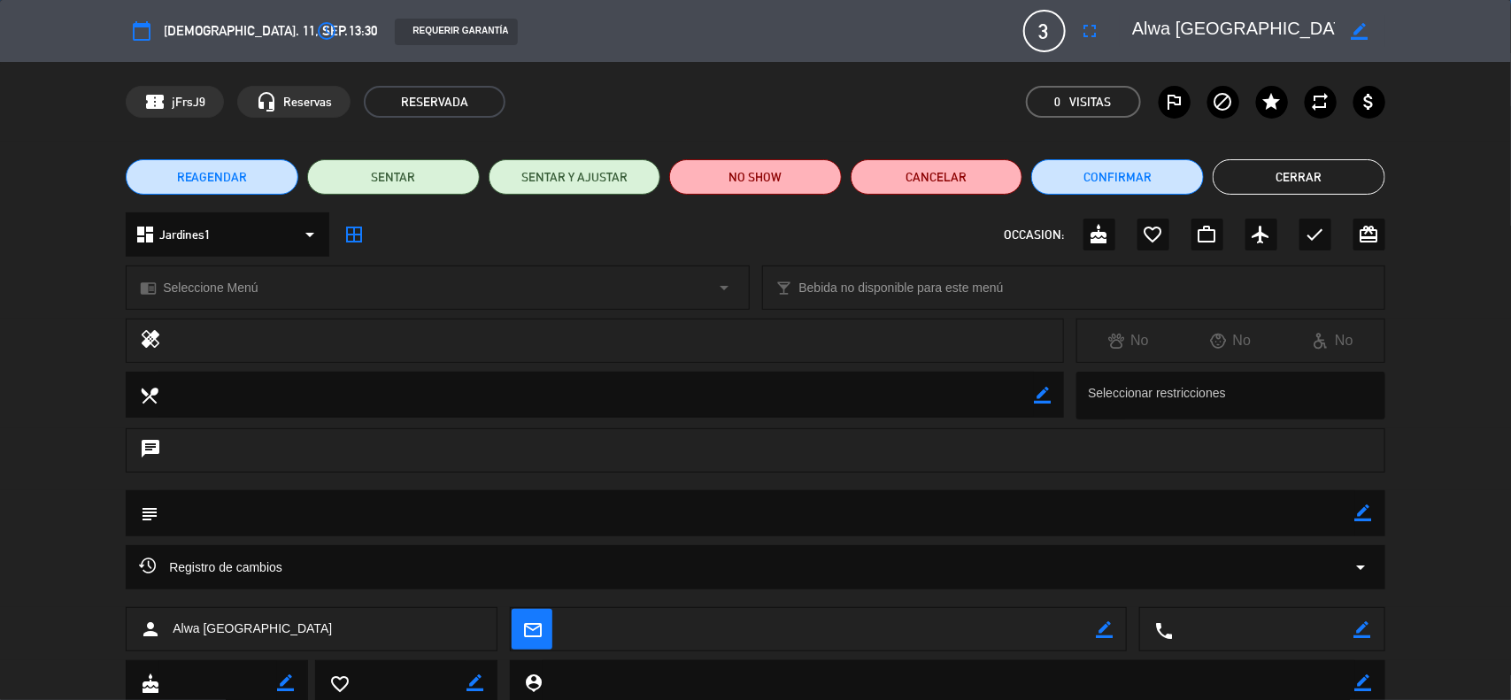
click at [1366, 514] on icon "border_color" at bounding box center [1363, 513] width 17 height 17
click at [1290, 500] on textarea at bounding box center [756, 512] width 1197 height 45
paste textarea "RESERVA: Pax [PERSON_NAME] & [PERSON_NAME] x02 + guía / 11Set."
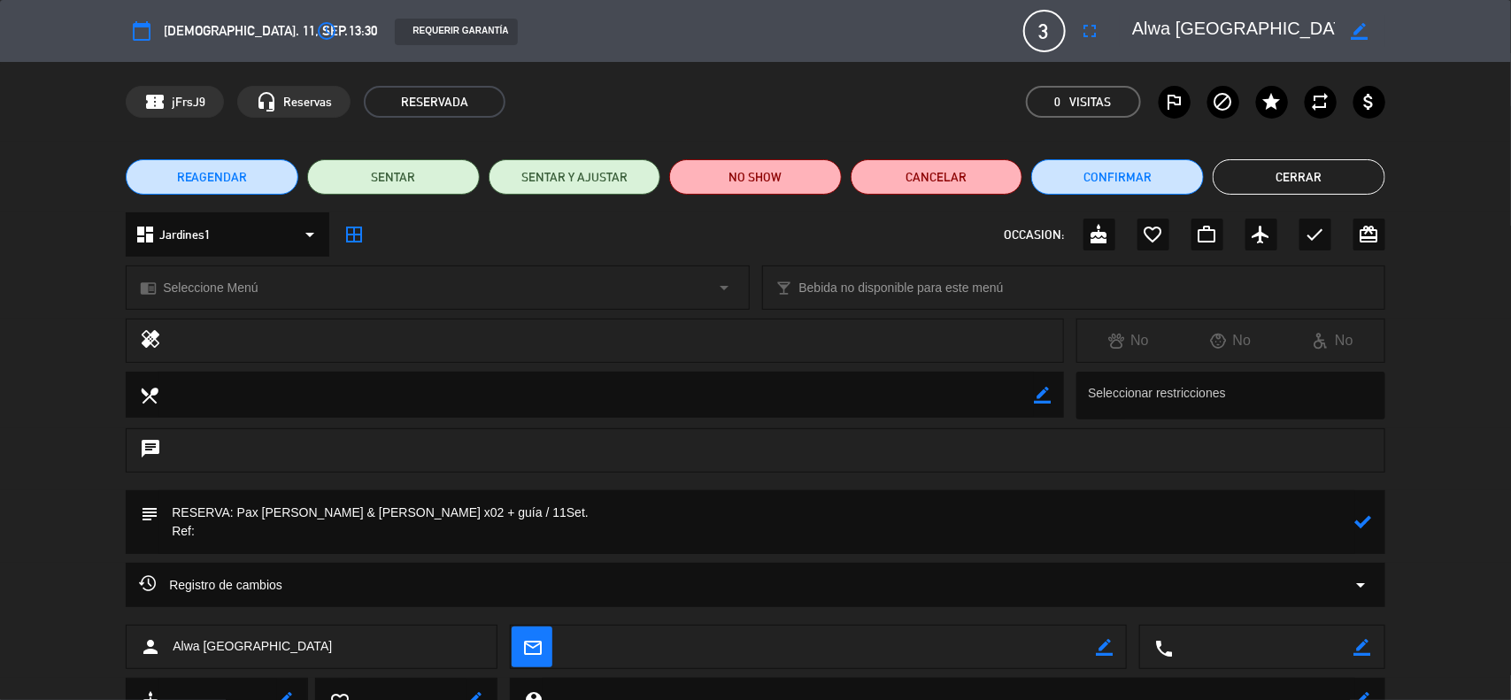
paste textarea "[PERSON_NAME] & [PERSON_NAME]"
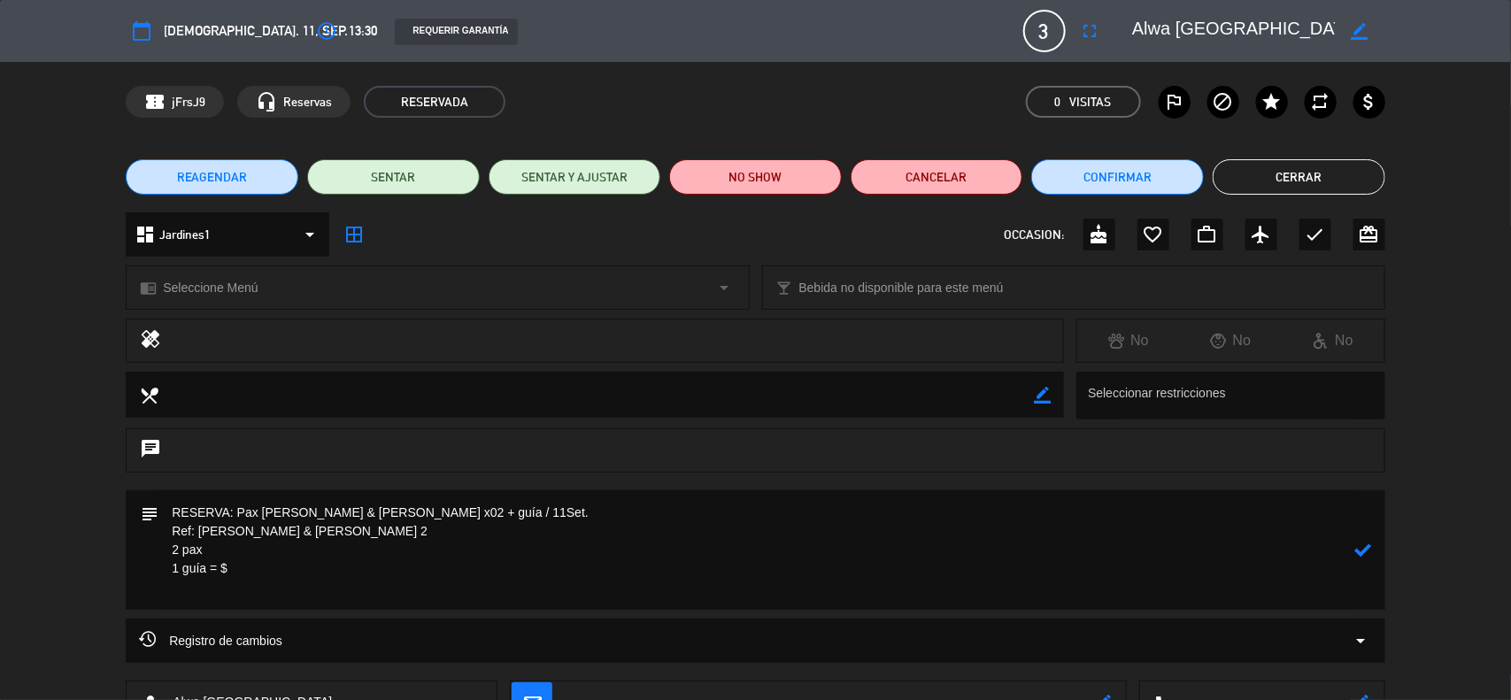
click at [218, 559] on textarea at bounding box center [756, 549] width 1197 height 119
click at [253, 597] on textarea at bounding box center [756, 549] width 1197 height 119
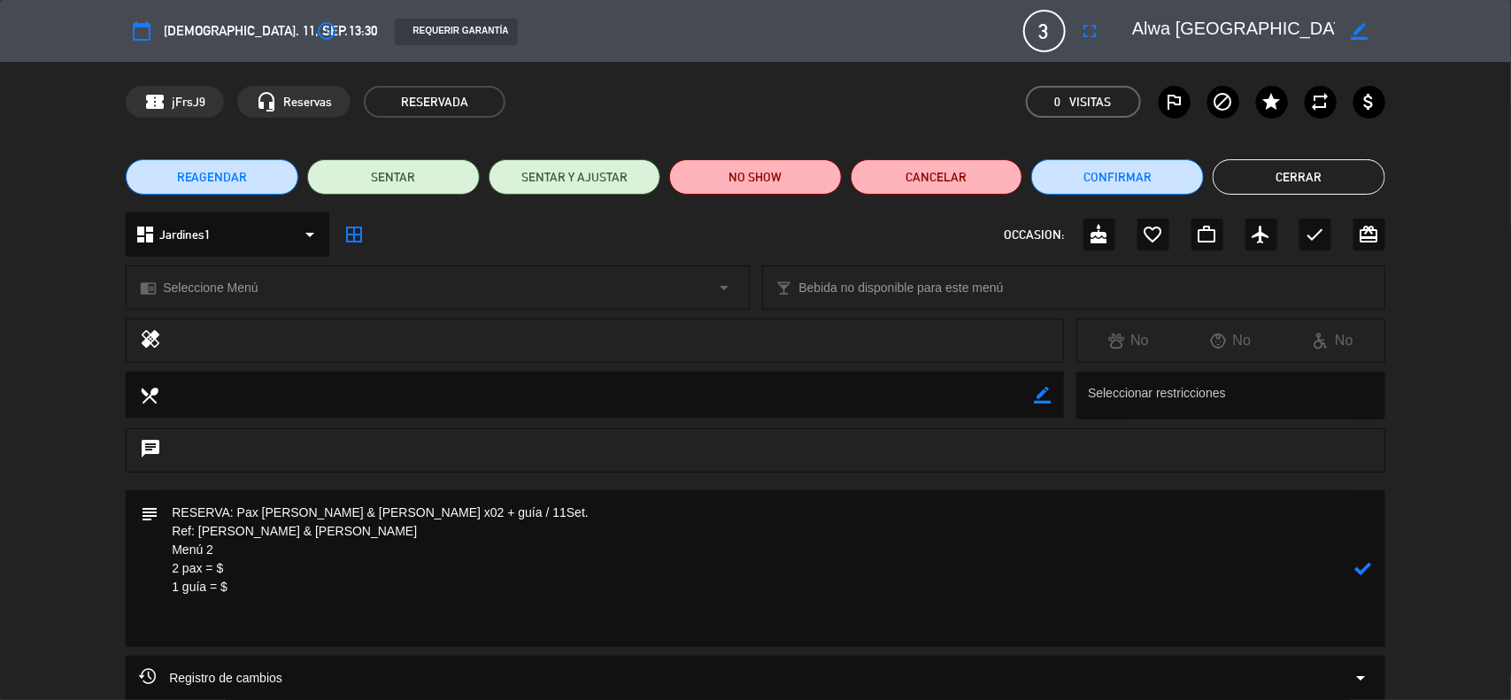
paste textarea "Incluye: 01 agua purificada premium y 01 bebida caliente (café americano y/o in…"
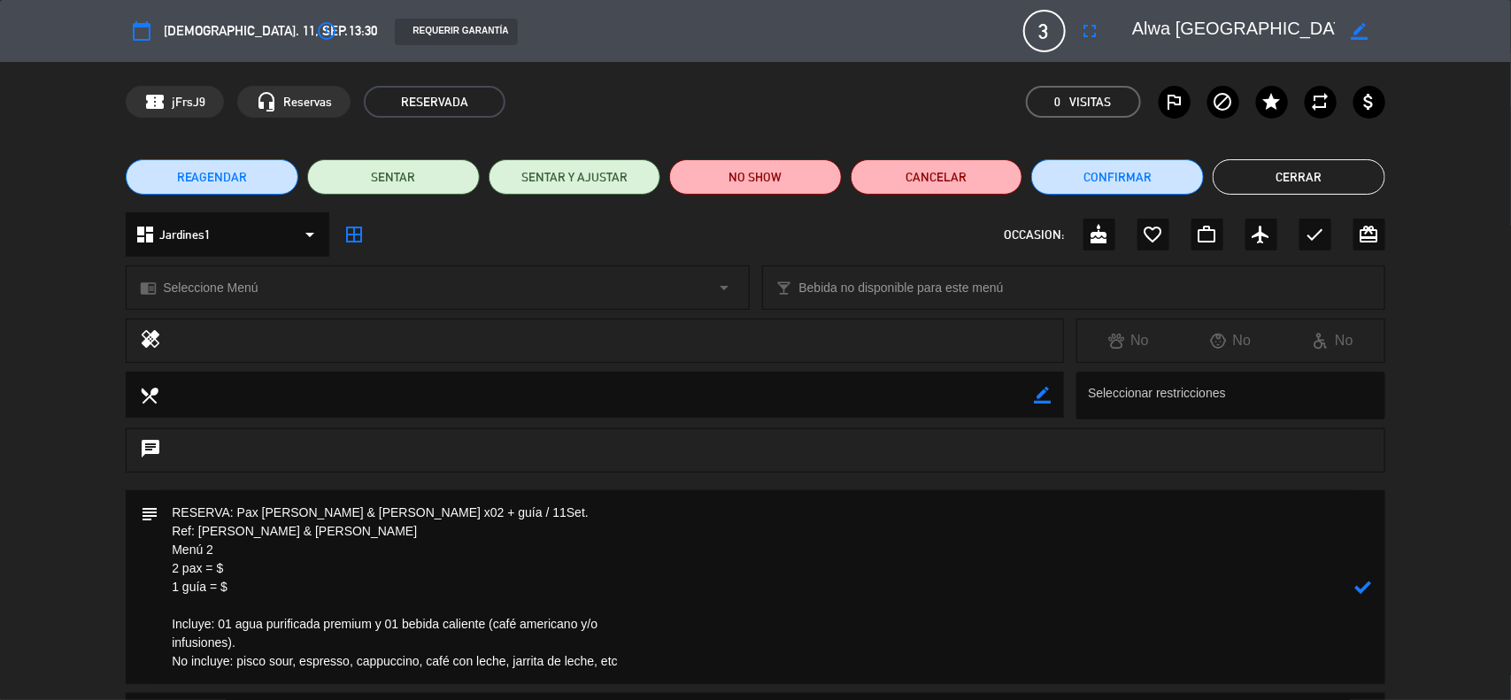
click at [161, 642] on textarea at bounding box center [756, 587] width 1197 height 194
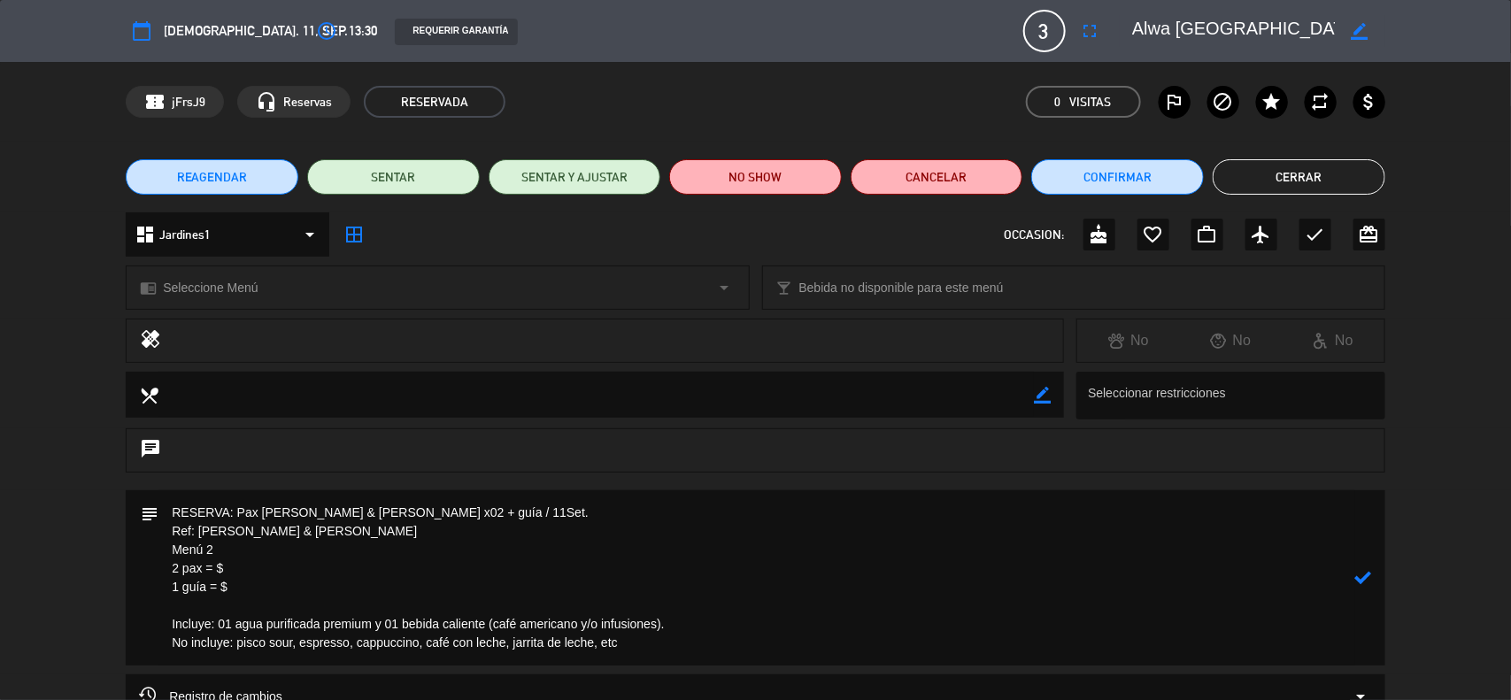
click at [236, 587] on textarea at bounding box center [756, 577] width 1197 height 175
click at [235, 562] on textarea at bounding box center [756, 577] width 1197 height 175
click at [255, 594] on textarea at bounding box center [756, 577] width 1197 height 175
click at [1364, 580] on icon at bounding box center [1363, 577] width 17 height 17
click at [212, 299] on div "chrome_reader_mode Seleccione Menú arrow_drop_down" at bounding box center [437, 287] width 621 height 42
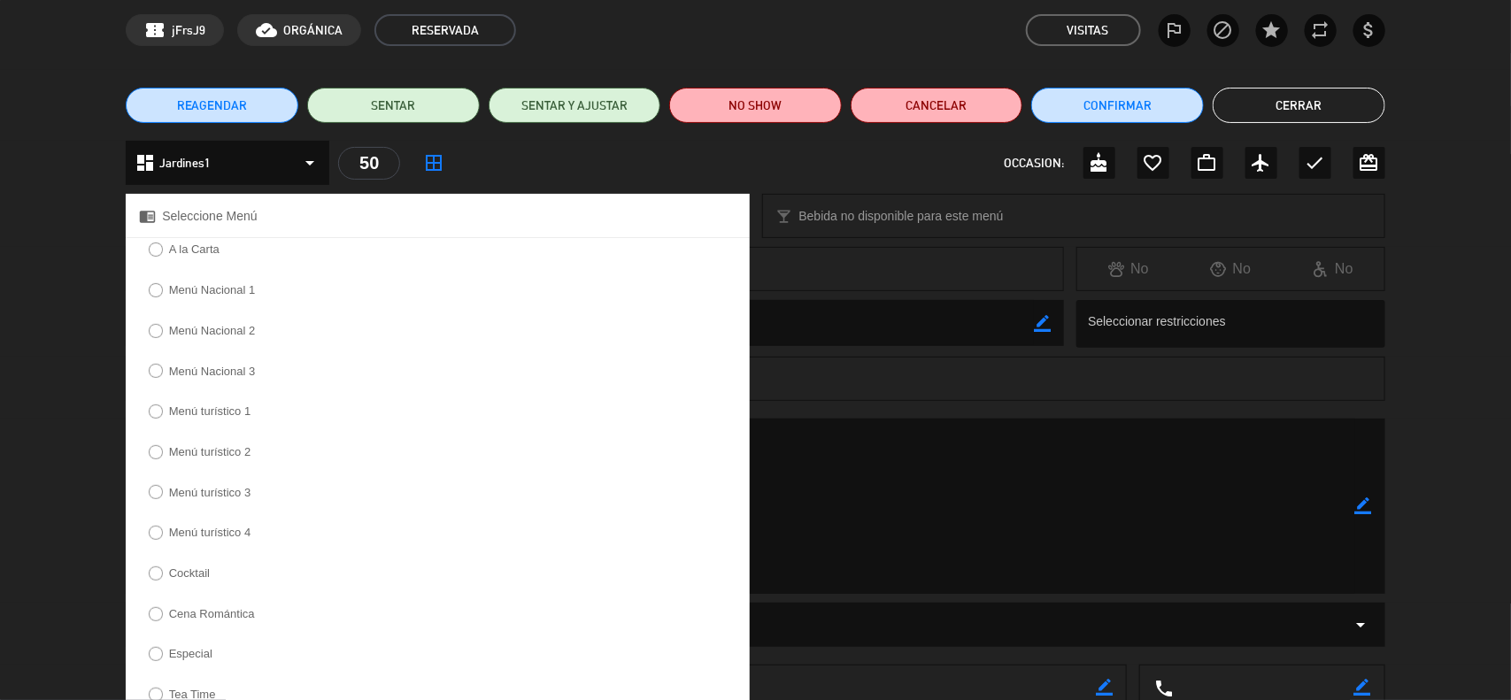
scroll to position [111, 0]
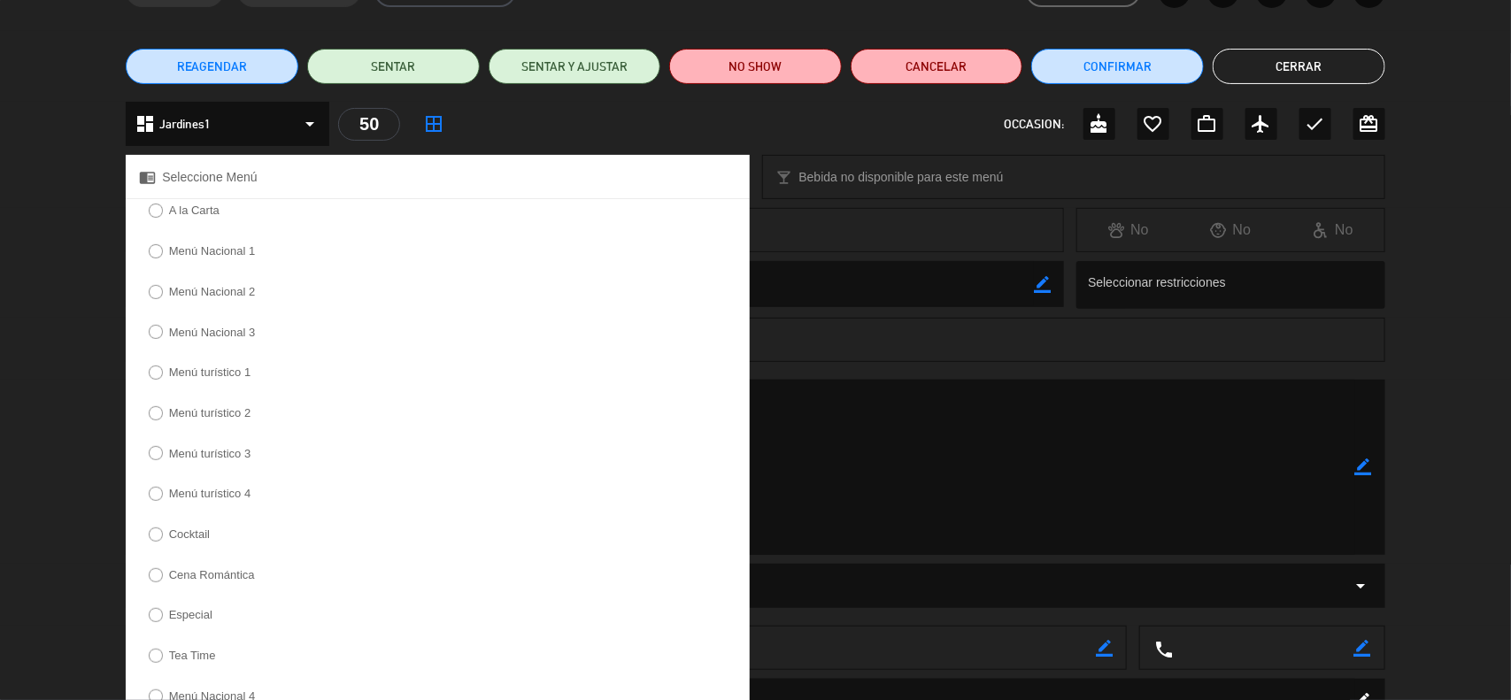
click at [204, 378] on label "Menú turístico 1" at bounding box center [210, 372] width 82 height 12
click at [219, 418] on label "Menú turístico 2" at bounding box center [210, 413] width 82 height 12
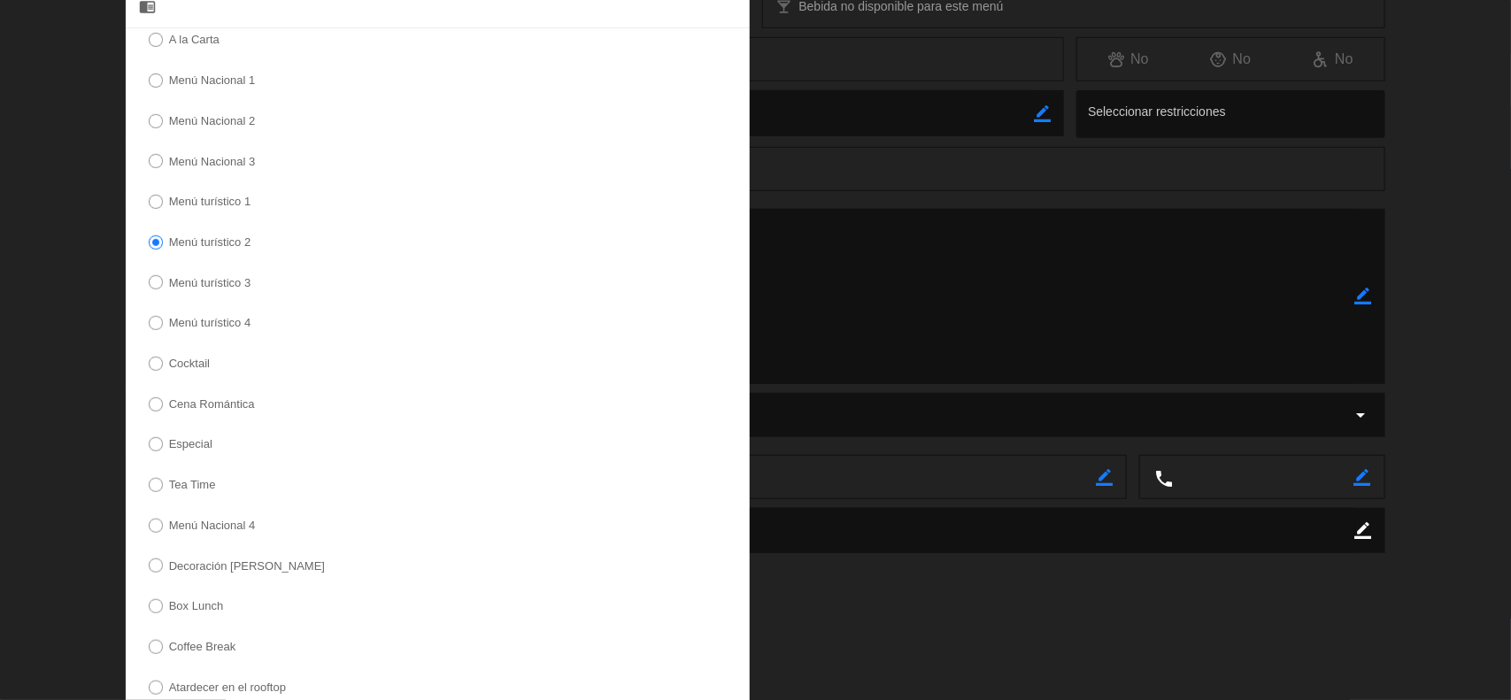
scroll to position [421, 0]
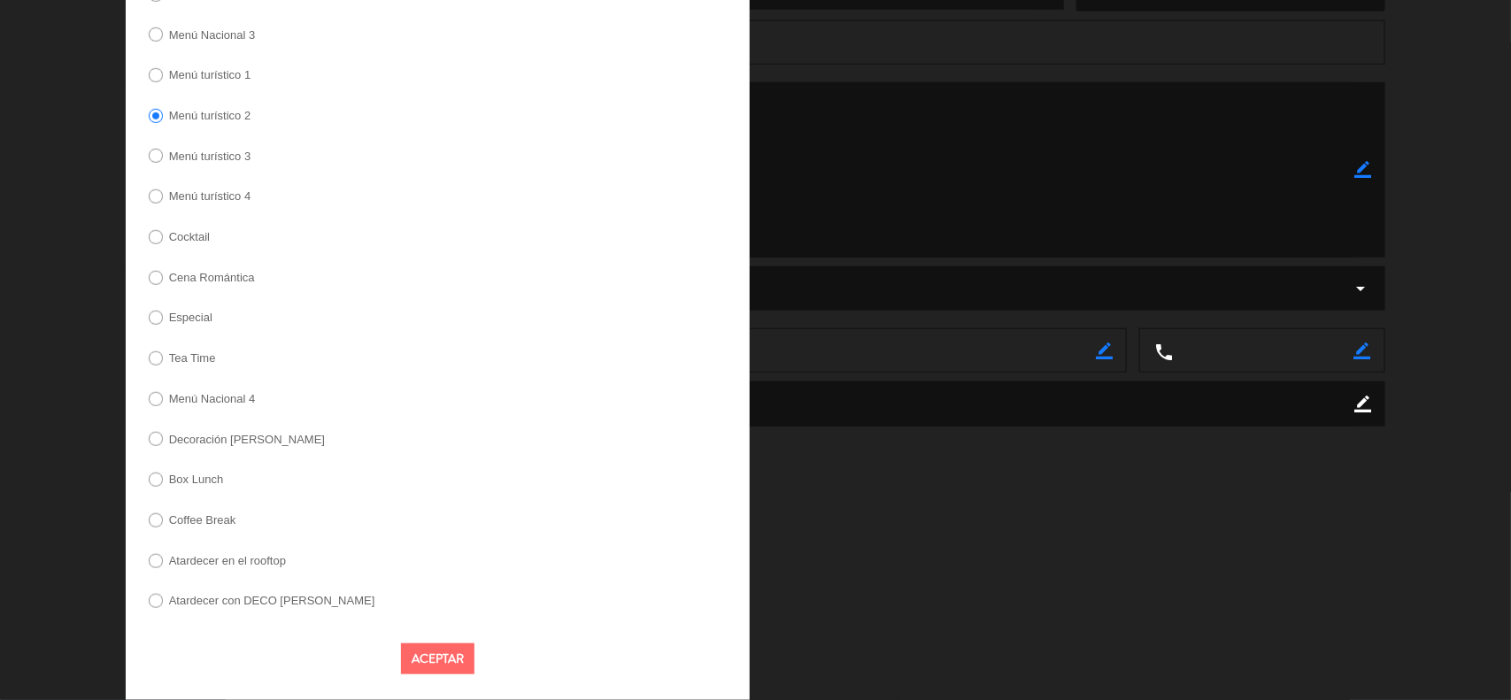
click at [427, 655] on button "Aceptar" at bounding box center [437, 658] width 73 height 31
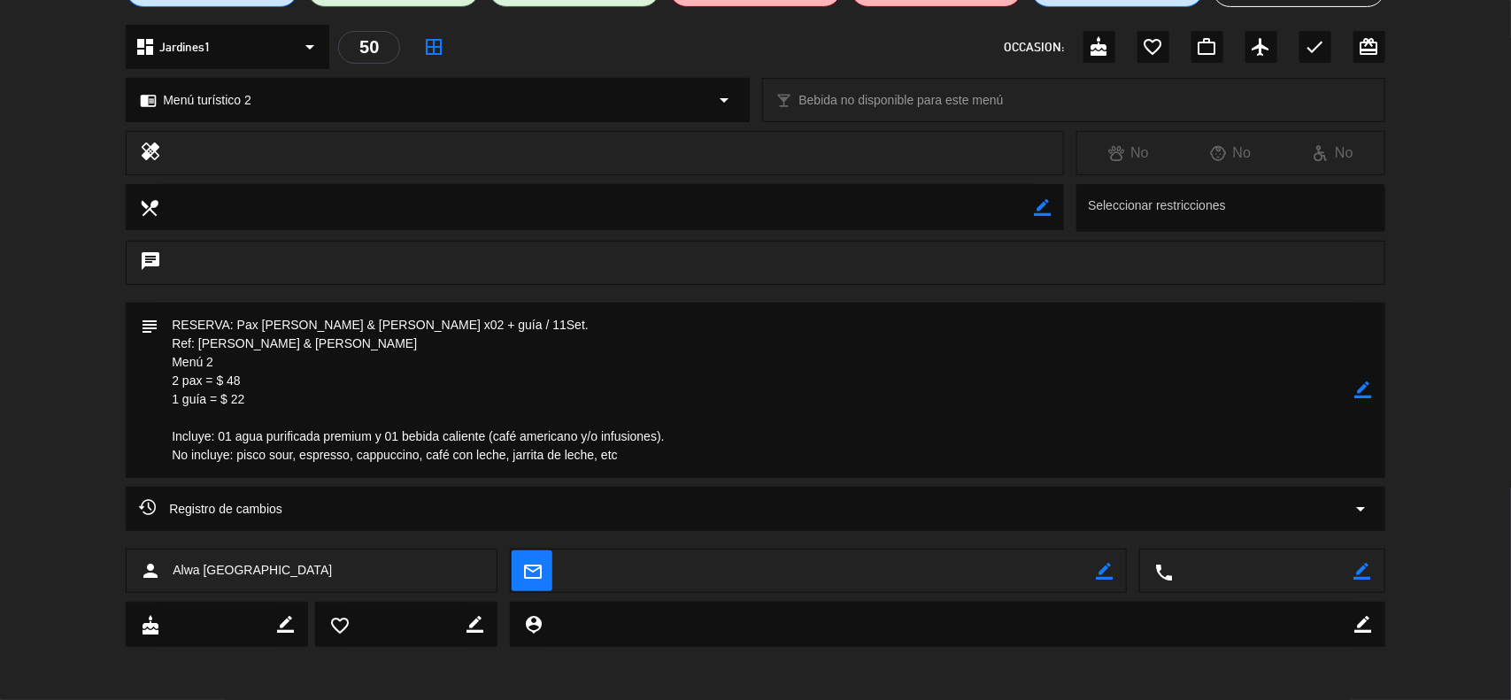
scroll to position [187, 0]
drag, startPoint x: 1373, startPoint y: 397, endPoint x: 1130, endPoint y: 457, distance: 249.9
click at [1372, 397] on div "subject border_color" at bounding box center [756, 391] width 1260 height 175
click at [682, 463] on textarea at bounding box center [756, 391] width 1197 height 175
click at [1356, 394] on icon "border_color" at bounding box center [1363, 390] width 17 height 17
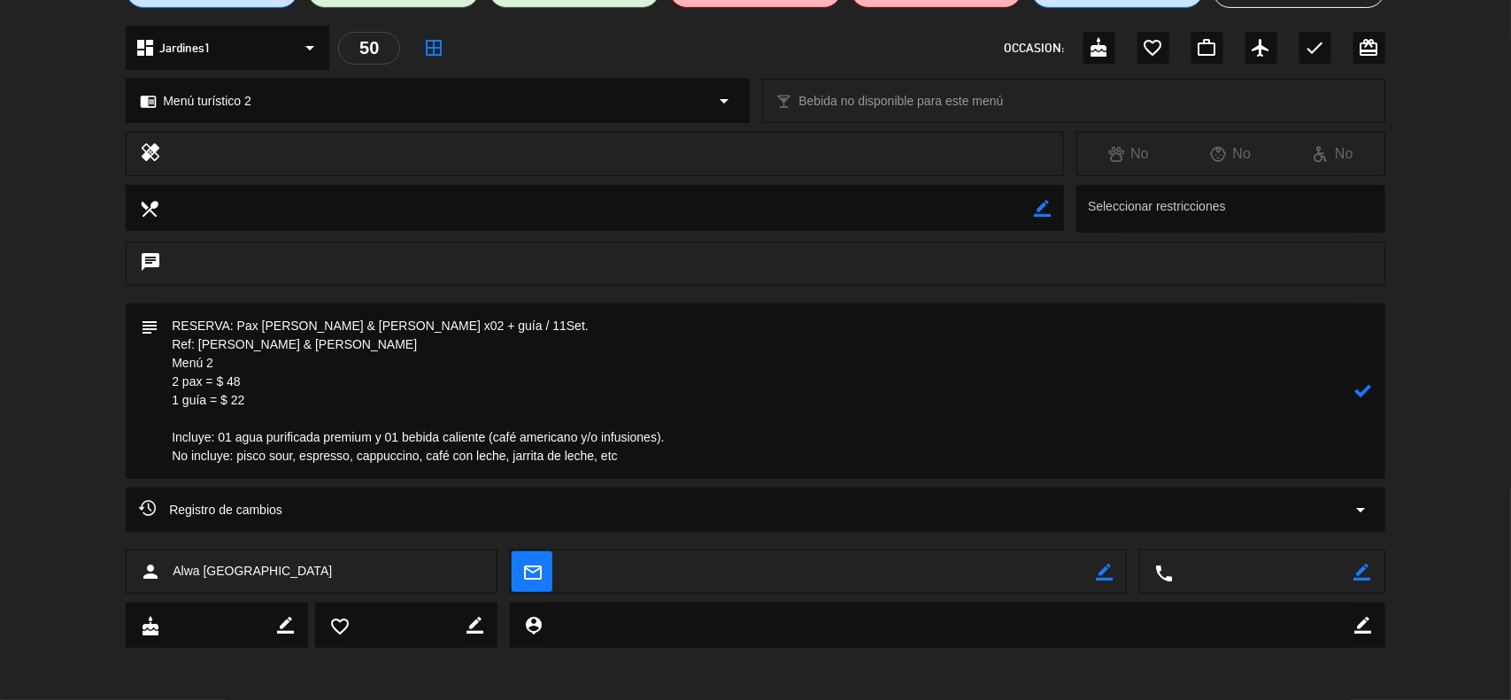
click at [682, 465] on textarea at bounding box center [756, 391] width 1197 height 175
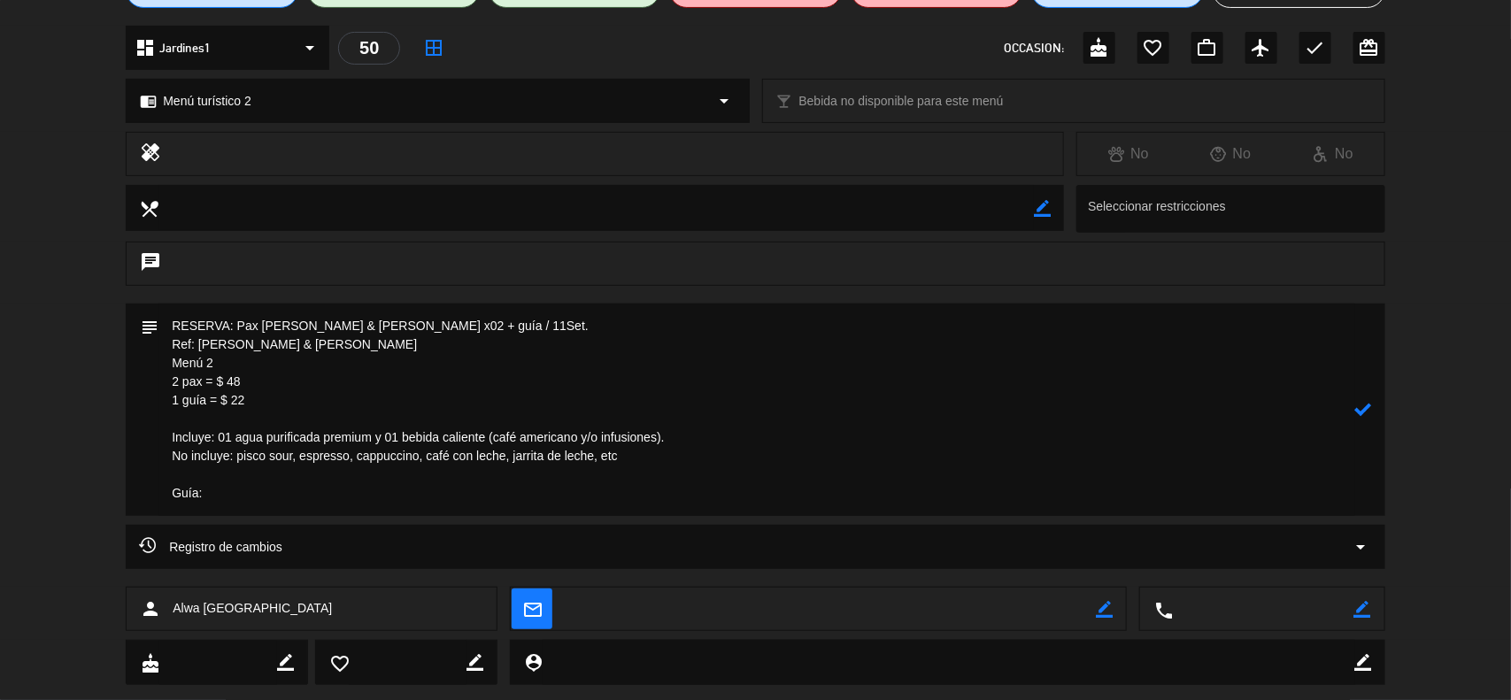
paste textarea "([PERSON_NAME]"
click at [210, 497] on textarea at bounding box center [756, 410] width 1197 height 212
type textarea "RESERVA: Pax [PERSON_NAME] & [PERSON_NAME] x02 + guía / 11Set. Ref: [PERSON_NAM…"
click at [1359, 409] on icon at bounding box center [1363, 409] width 17 height 17
click at [1365, 405] on icon "border_color" at bounding box center [1363, 409] width 17 height 17
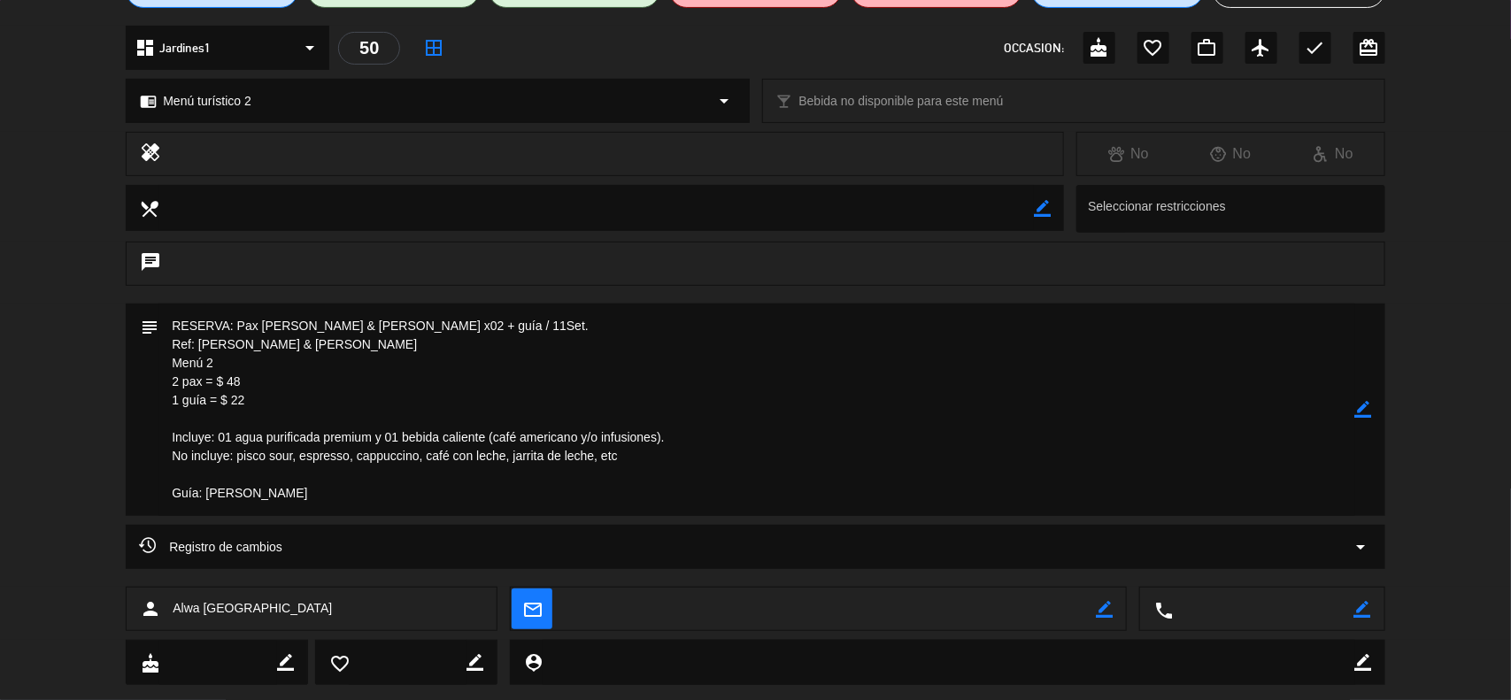
click at [1364, 405] on icon "border_color" at bounding box center [1363, 409] width 17 height 17
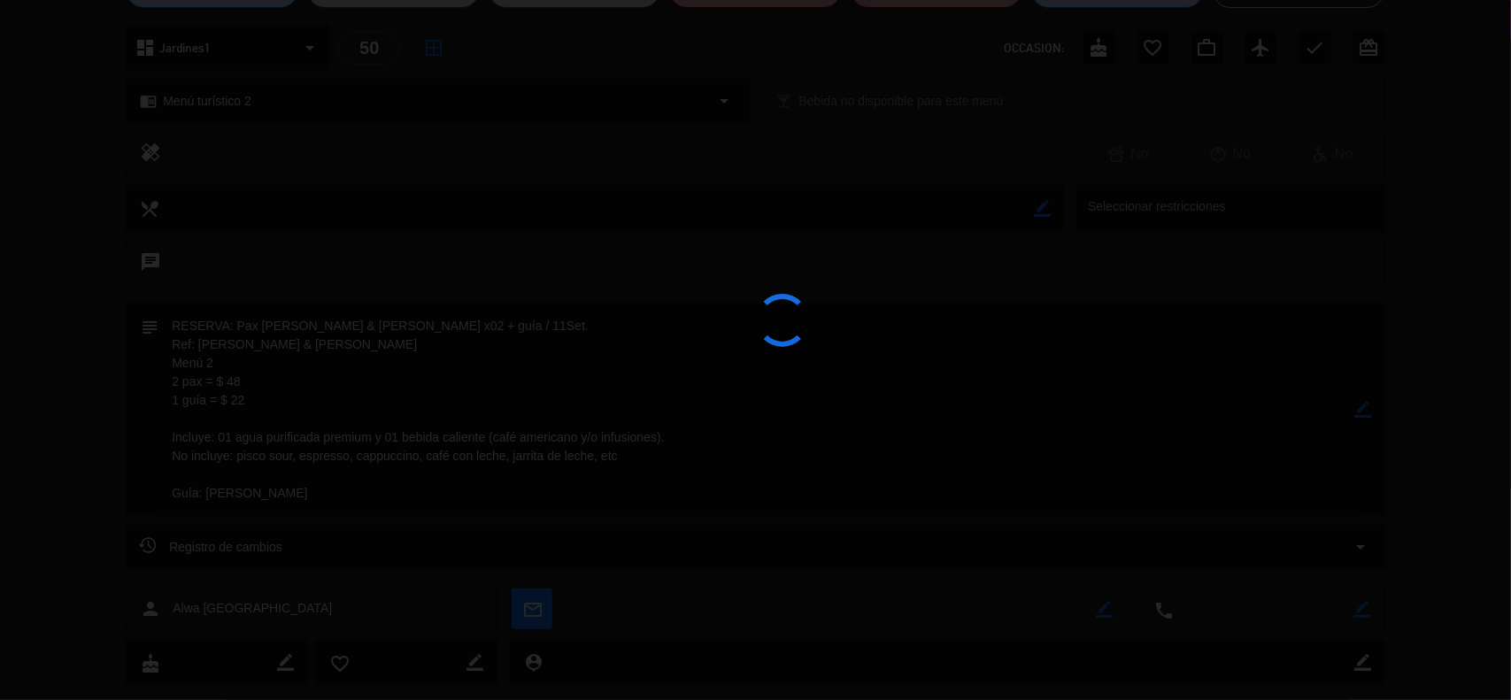
click at [1364, 405] on div at bounding box center [755, 350] width 1511 height 700
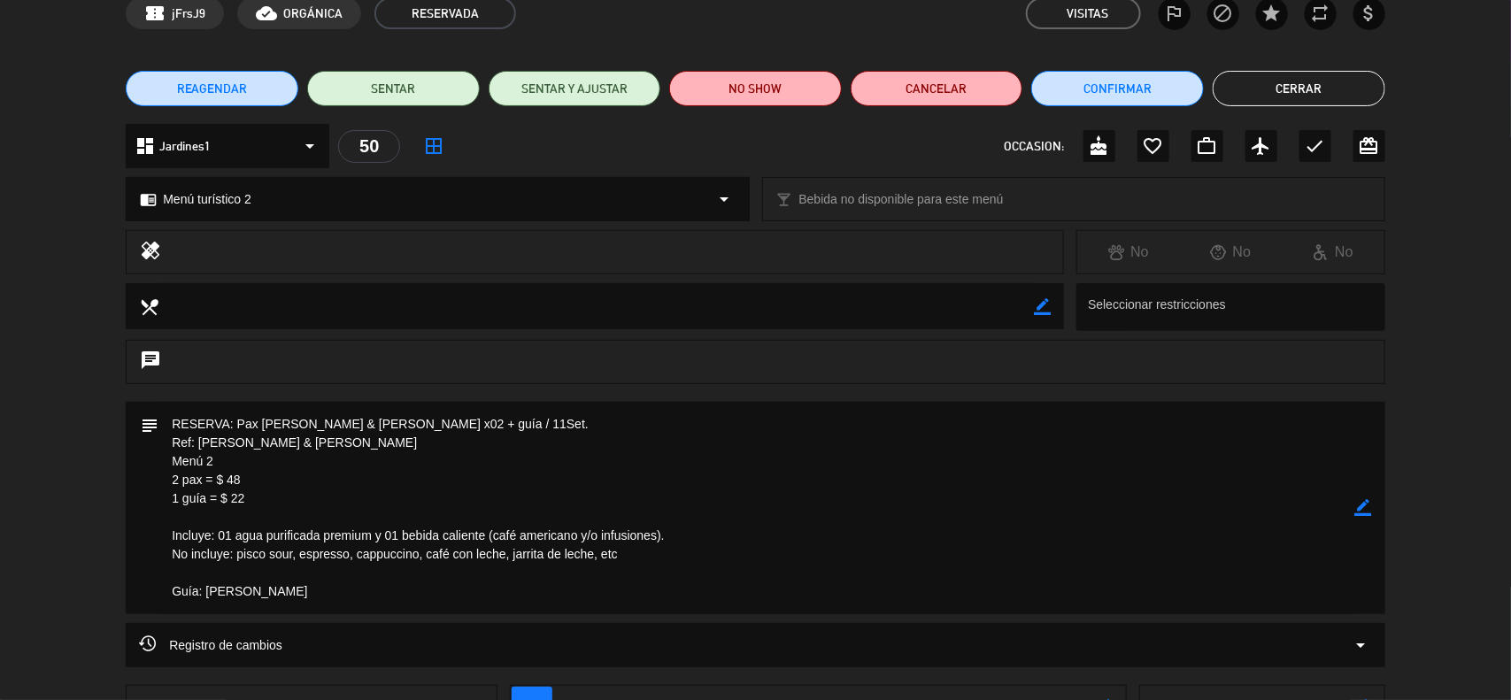
scroll to position [0, 0]
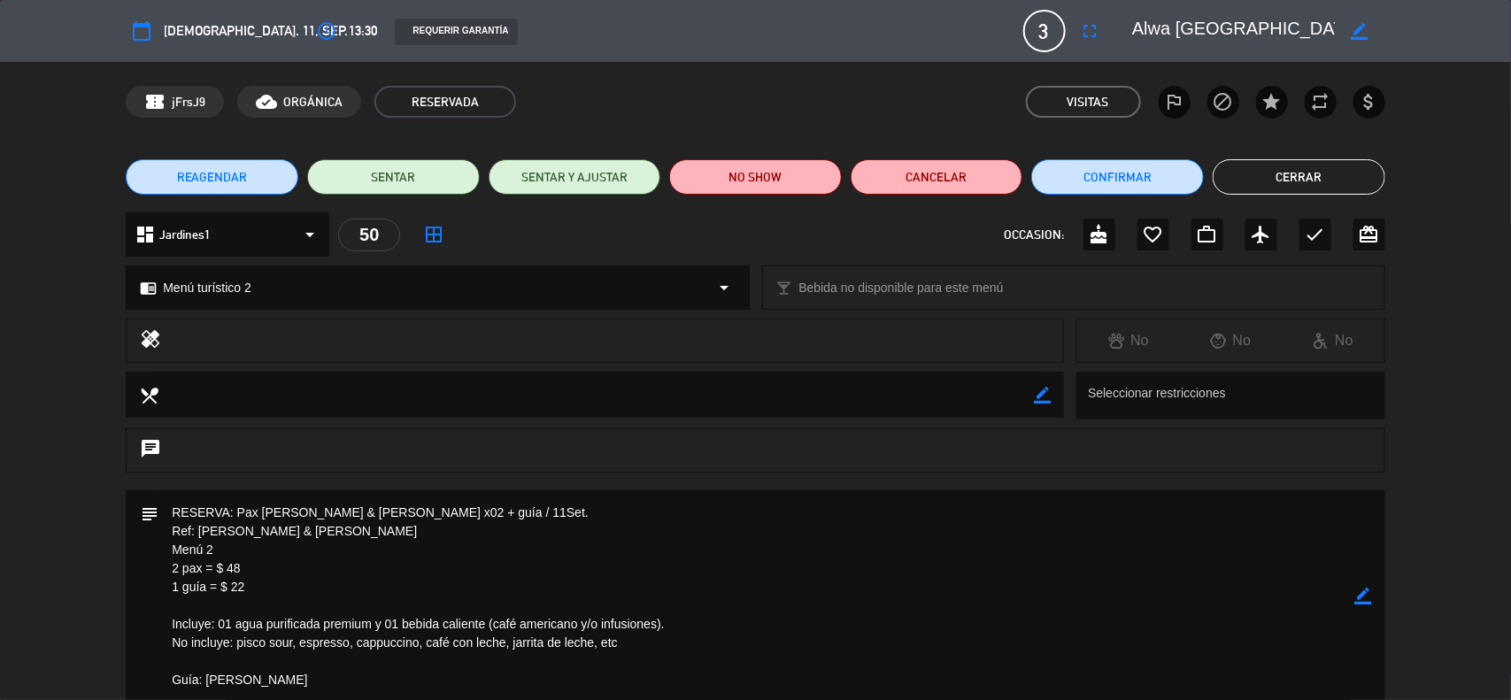
click at [1370, 593] on icon "border_color" at bounding box center [1363, 596] width 17 height 17
click at [1370, 593] on icon at bounding box center [1363, 596] width 17 height 17
click at [0, 0] on div at bounding box center [0, 0] width 0 height 0
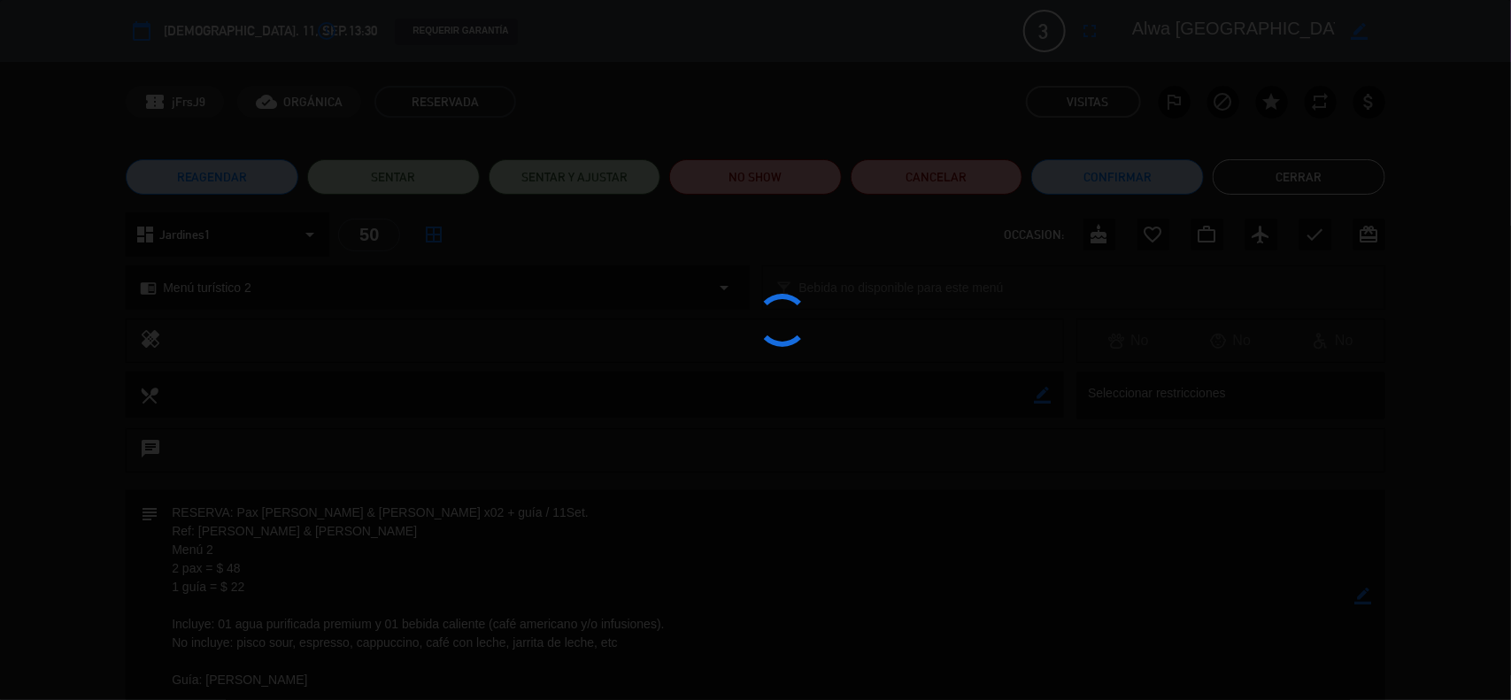
click at [1368, 593] on div at bounding box center [755, 350] width 1511 height 700
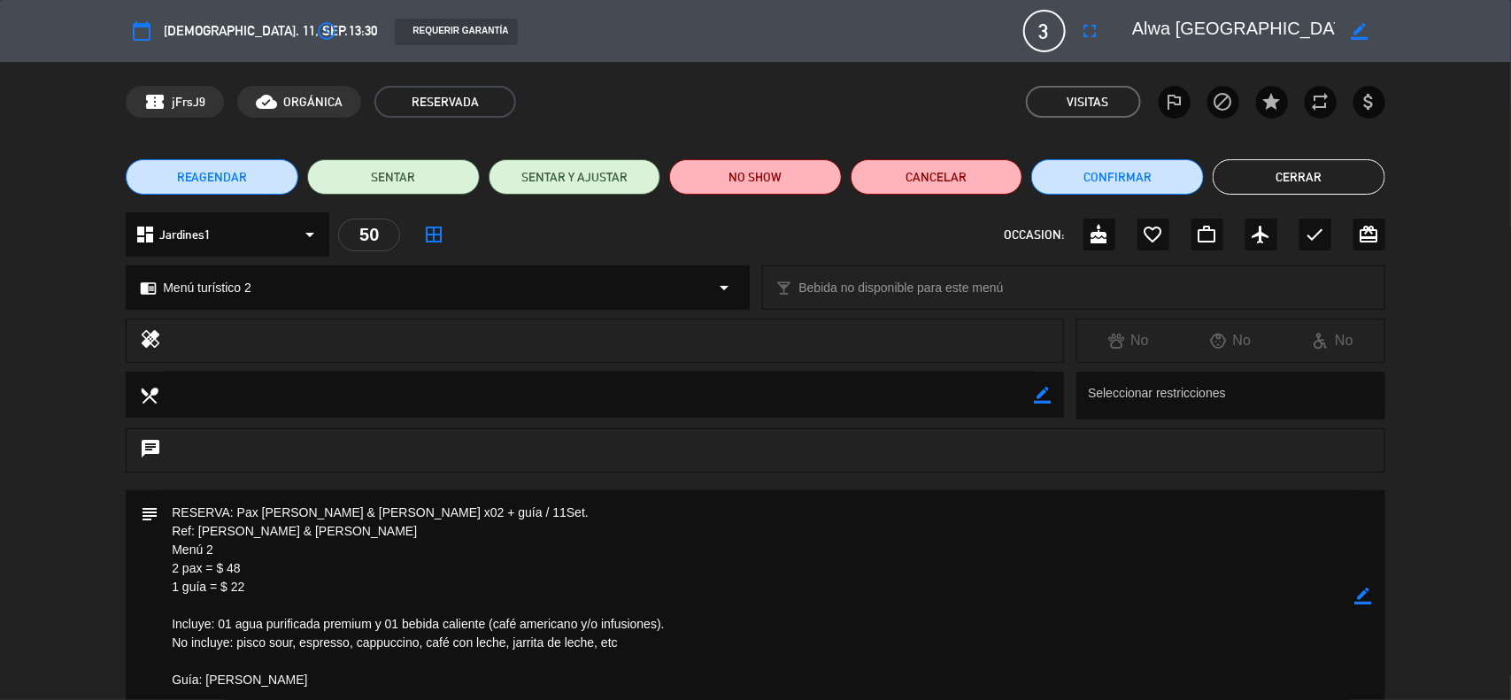
click at [1257, 182] on button "Cerrar" at bounding box center [1299, 176] width 173 height 35
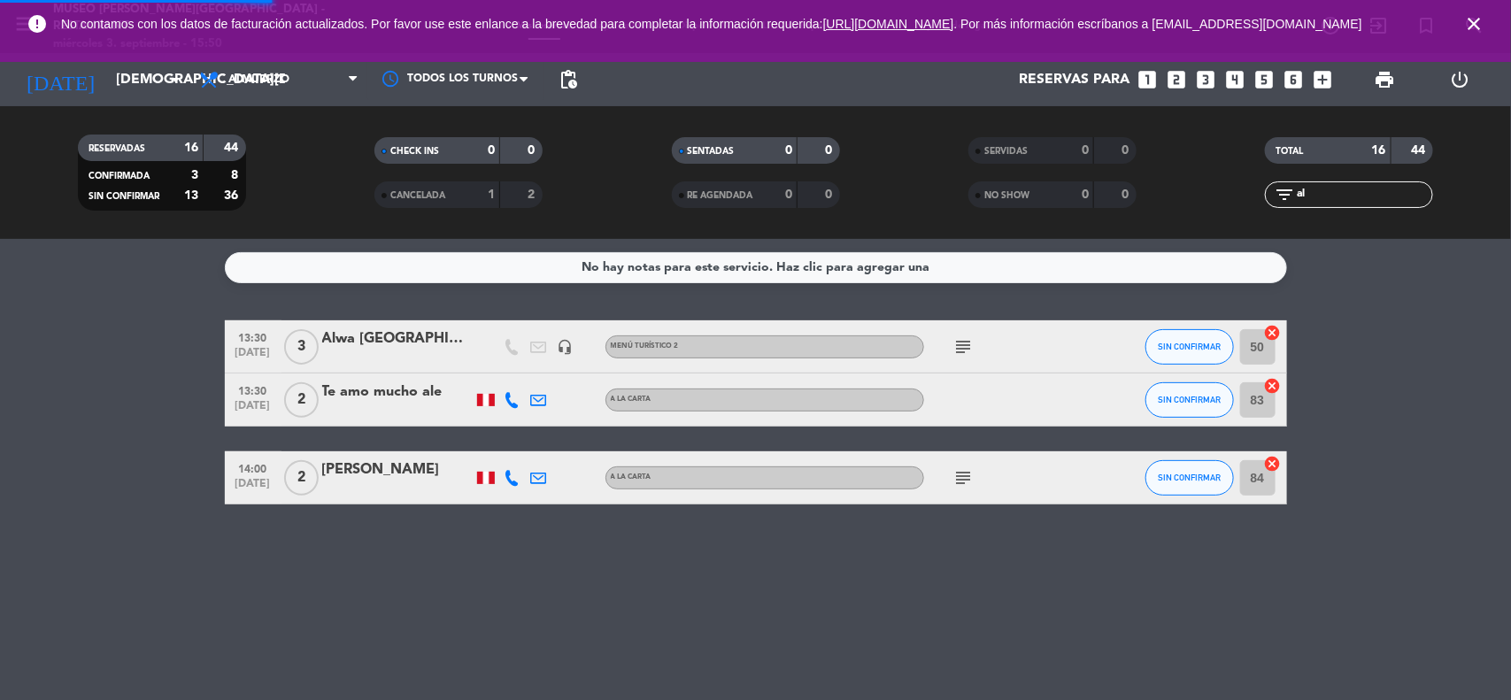
click at [1345, 255] on service-notes "No hay notas para este servicio. Haz clic para agregar una" at bounding box center [755, 267] width 1511 height 31
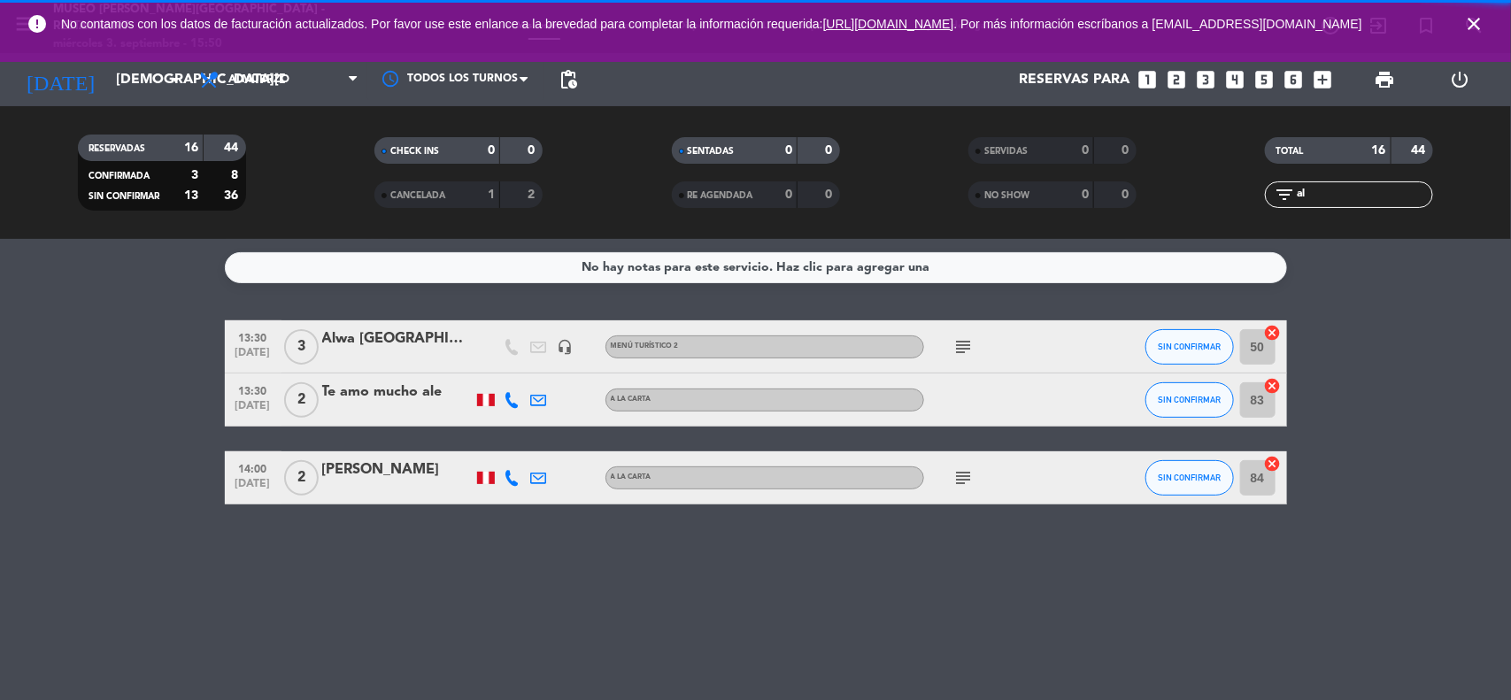
drag, startPoint x: 1467, startPoint y: 15, endPoint x: 1469, endPoint y: 24, distance: 9.2
click at [1468, 15] on span "close" at bounding box center [1474, 24] width 48 height 48
click at [1470, 27] on icon "close" at bounding box center [1473, 23] width 21 height 21
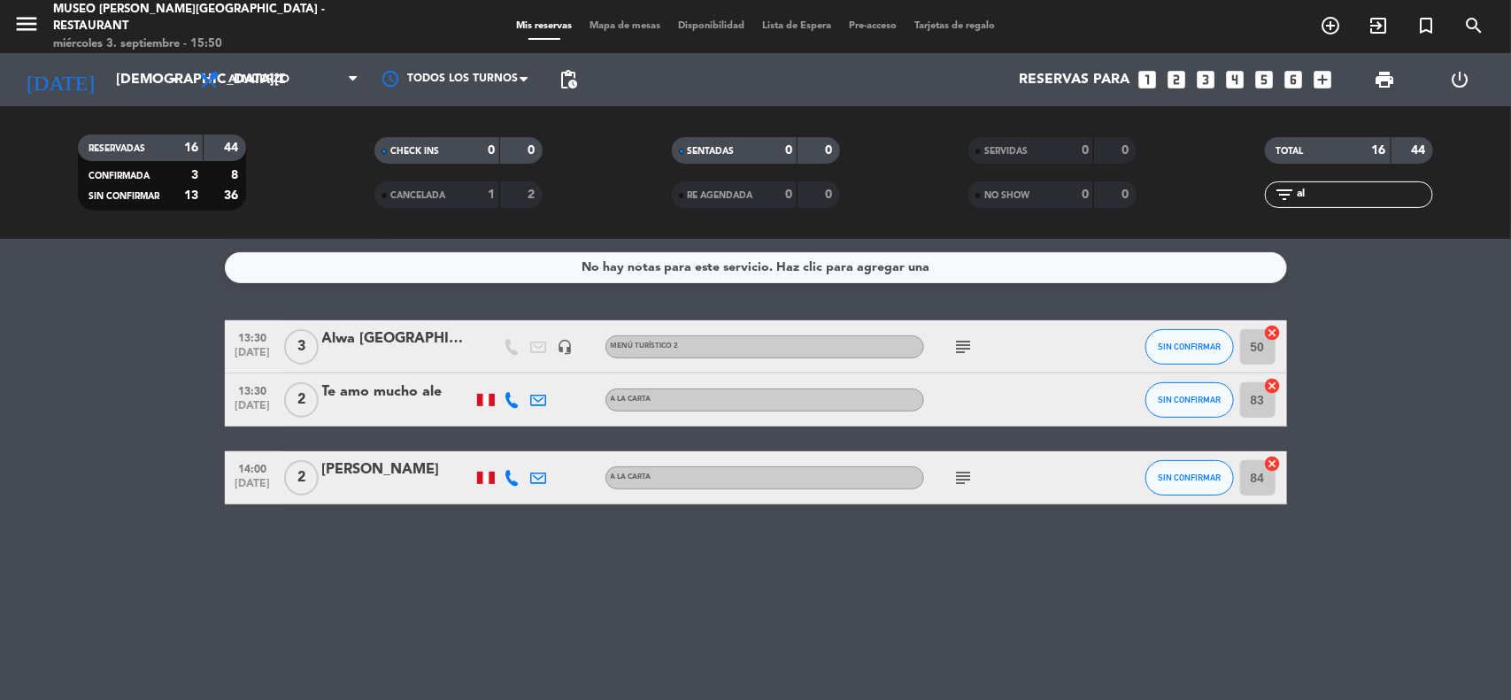
drag, startPoint x: 1324, startPoint y: 200, endPoint x: 1276, endPoint y: 196, distance: 47.9
click at [1277, 200] on div "filter_list al" at bounding box center [1349, 194] width 168 height 27
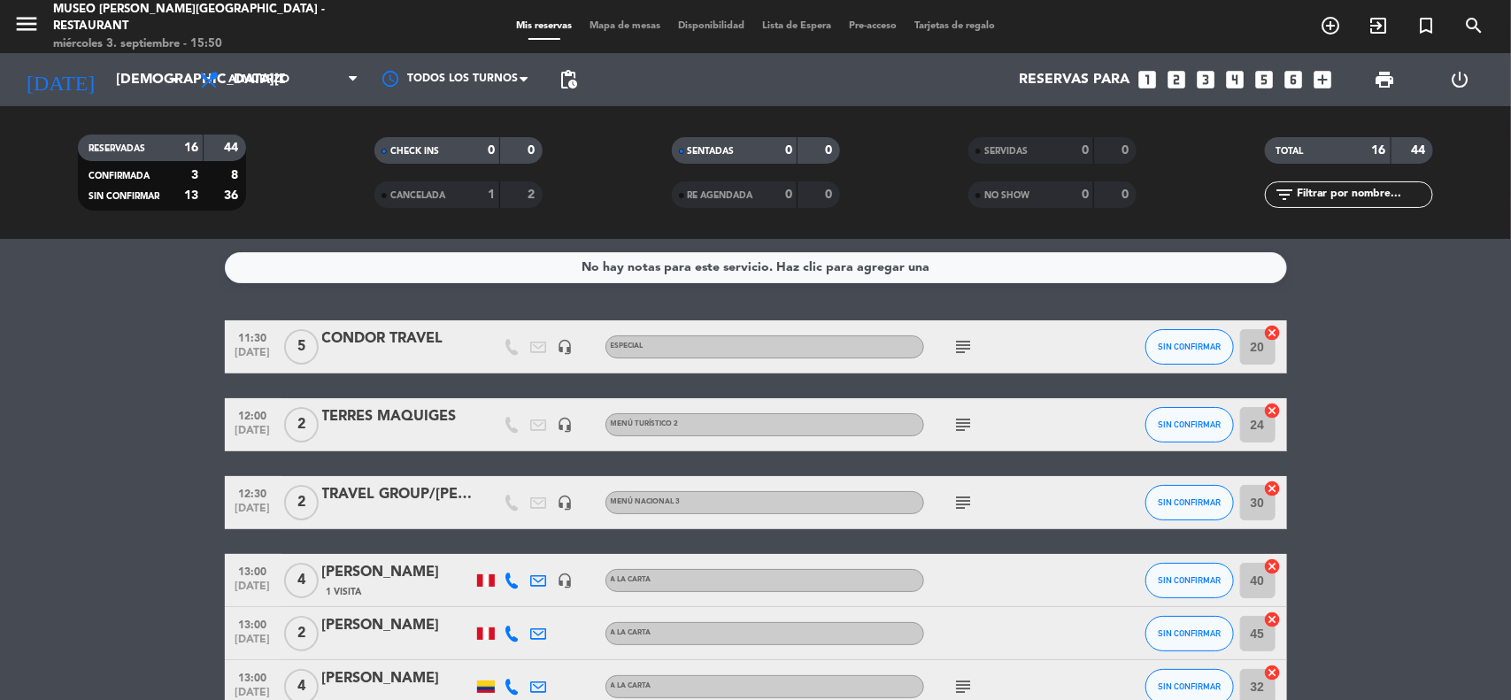
click at [138, 76] on input "[DEMOGRAPHIC_DATA][DATE]" at bounding box center [200, 80] width 187 height 35
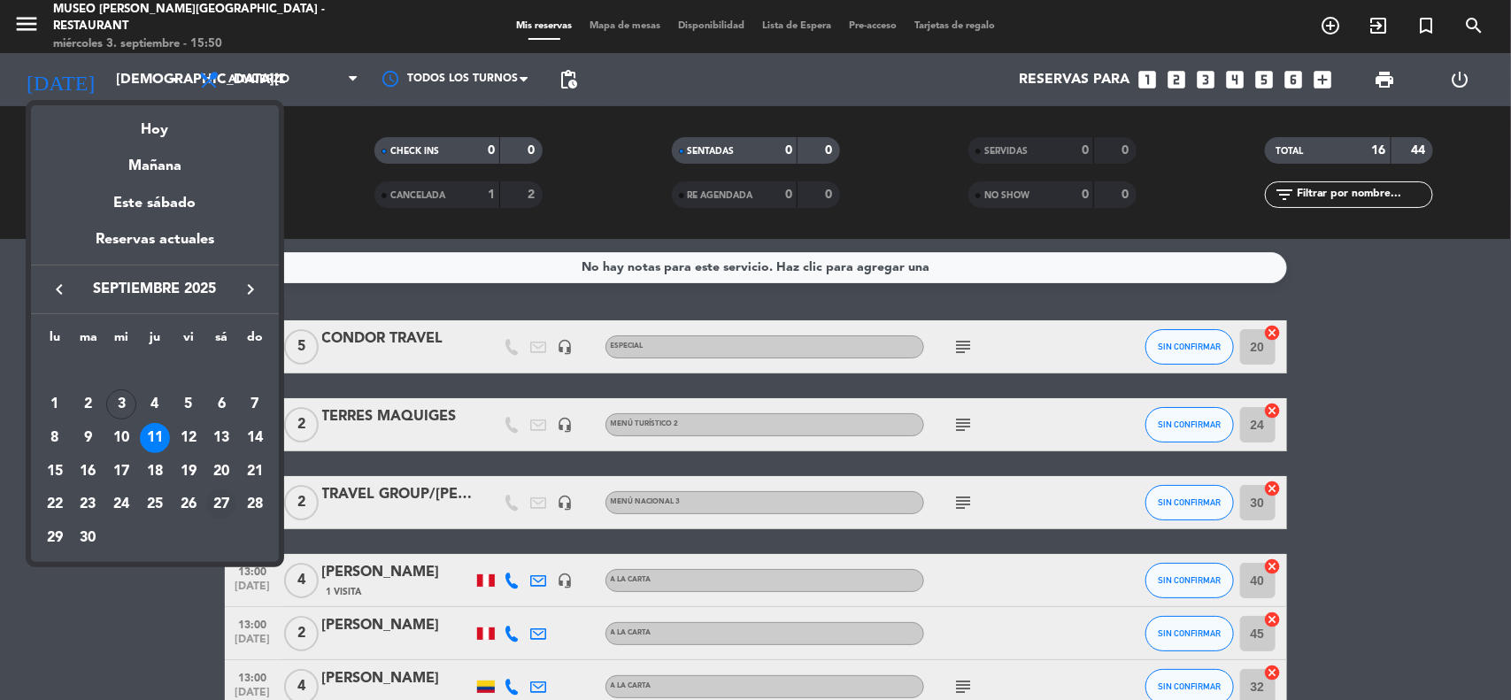
click at [219, 505] on div "27" at bounding box center [221, 504] width 30 height 30
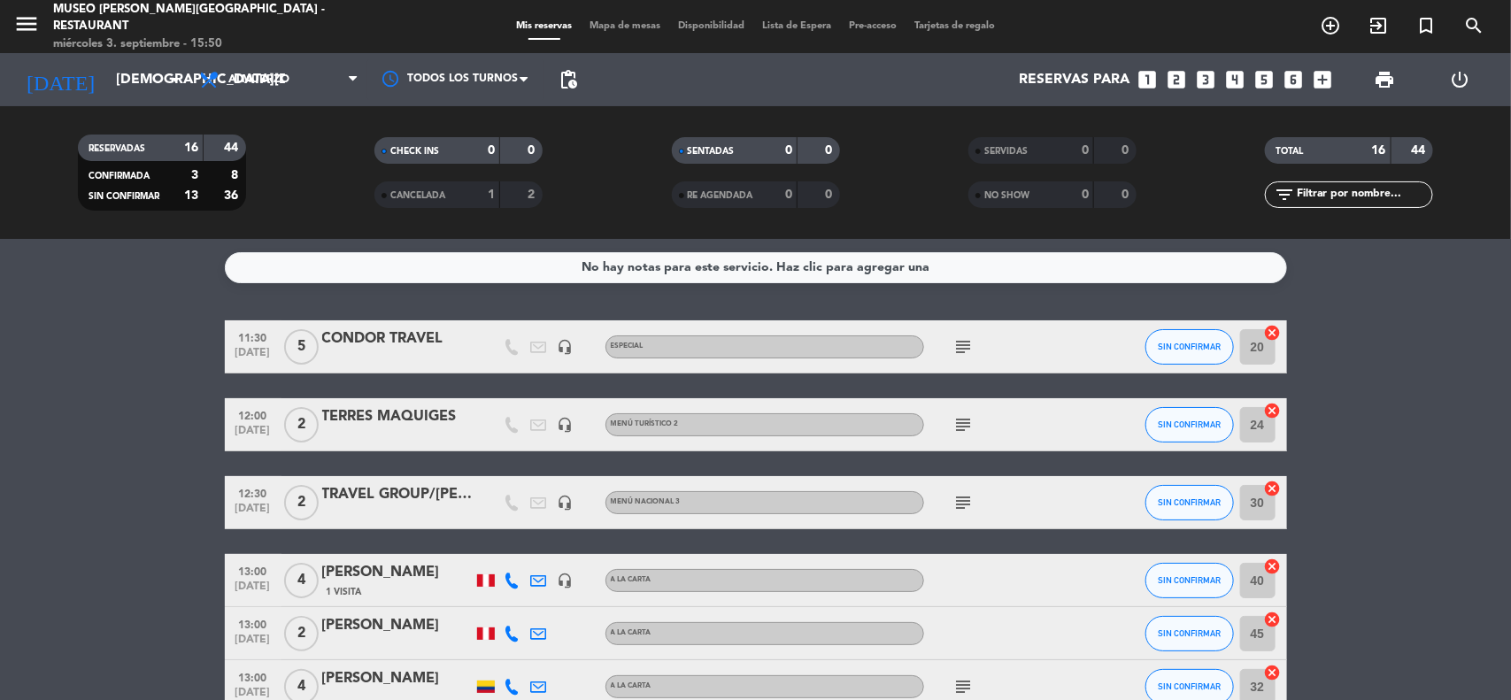
type input "[DATE]"
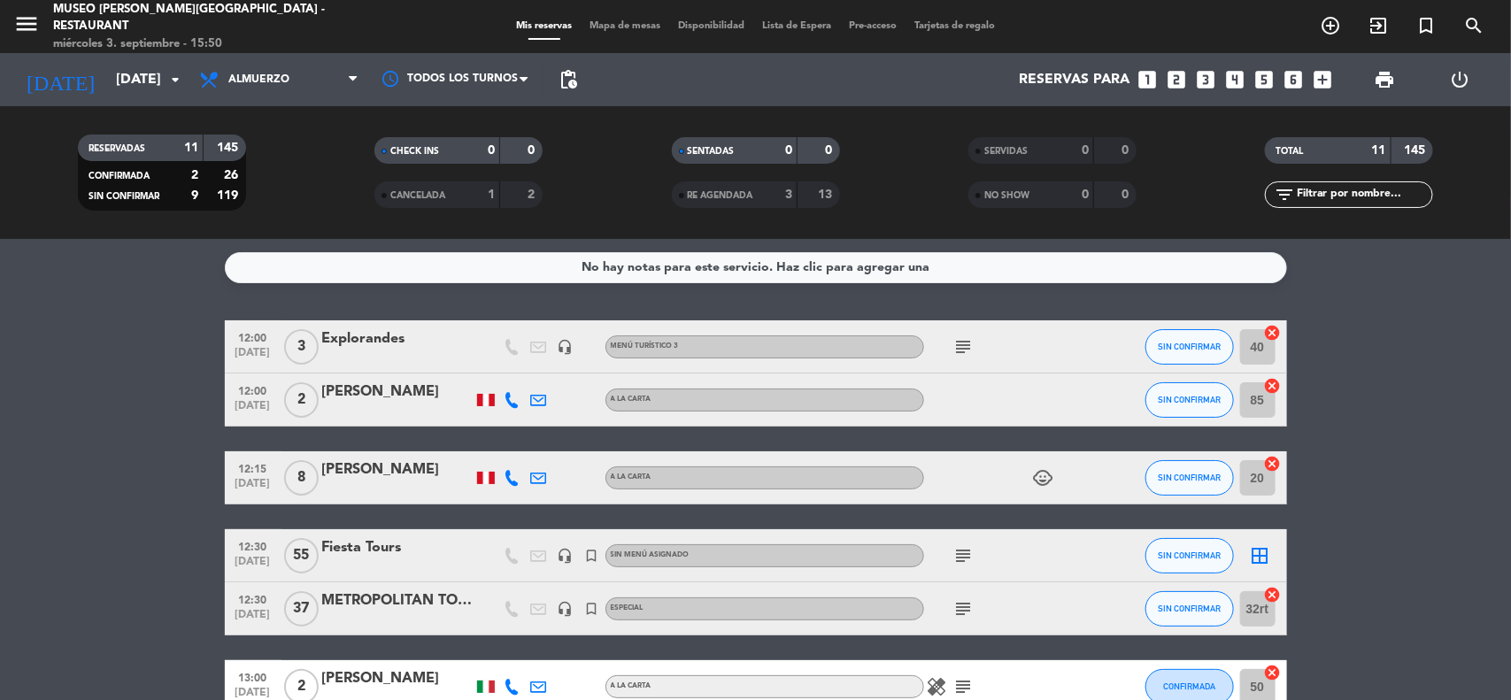
click at [1397, 462] on bookings-row "12:00 [DATE] 3 Explorandes headset_mic Menú turístico 3 subject SIN CONFIRMAR 4…" at bounding box center [755, 686] width 1511 height 733
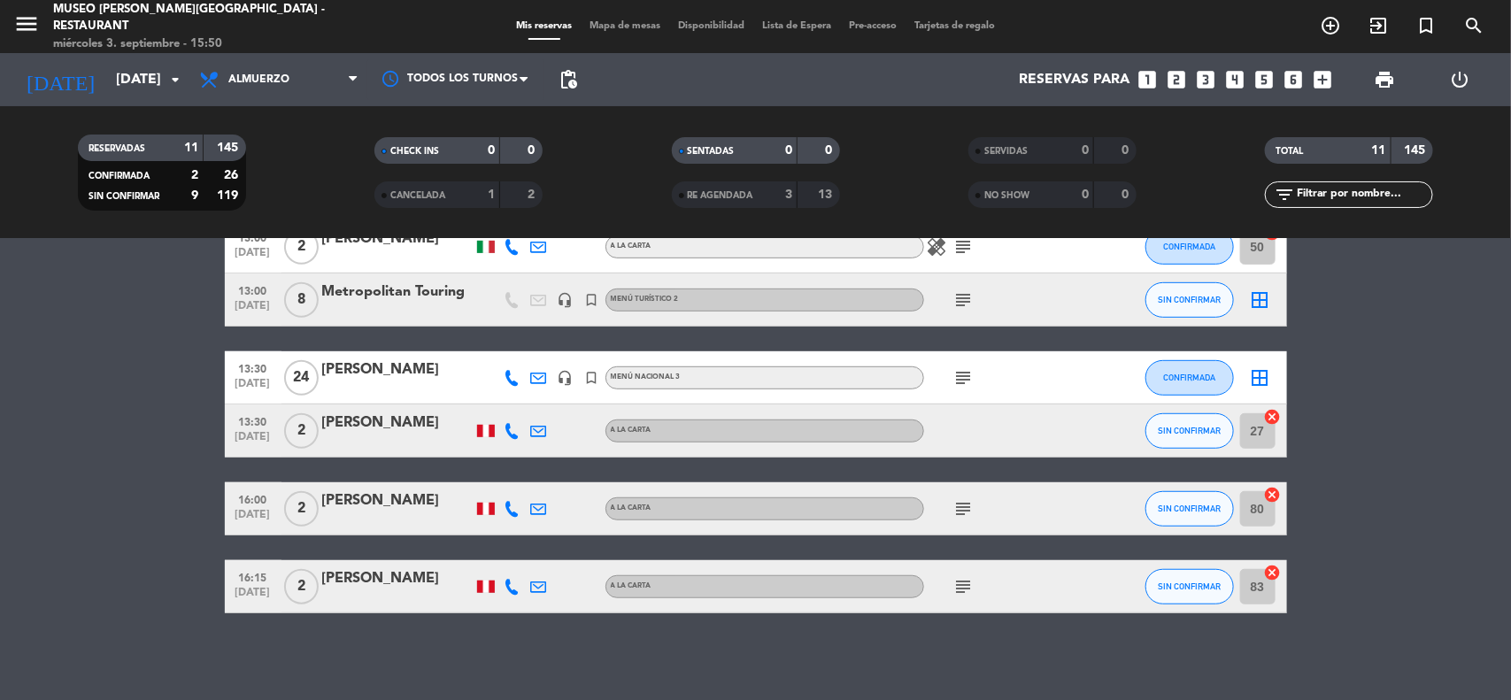
scroll to position [441, 0]
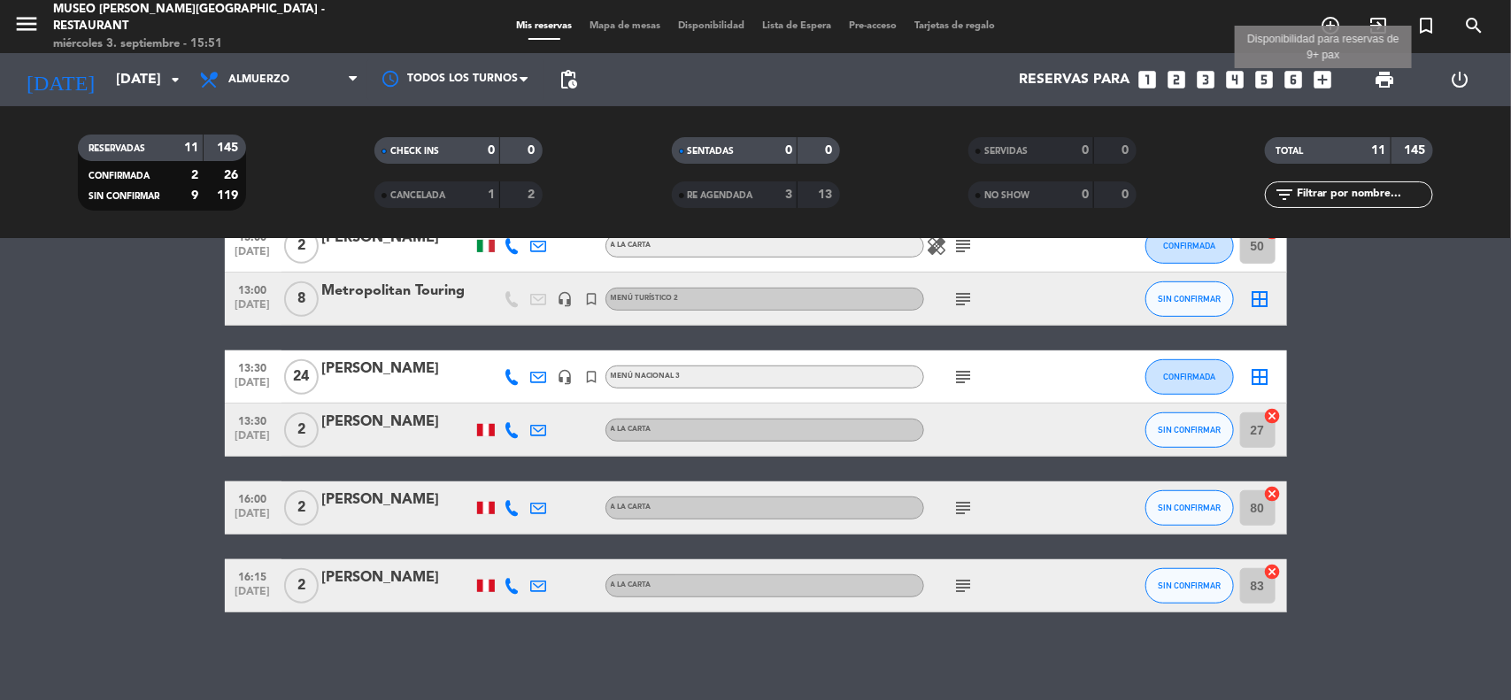
click at [1325, 80] on icon "add_box" at bounding box center [1323, 79] width 23 height 23
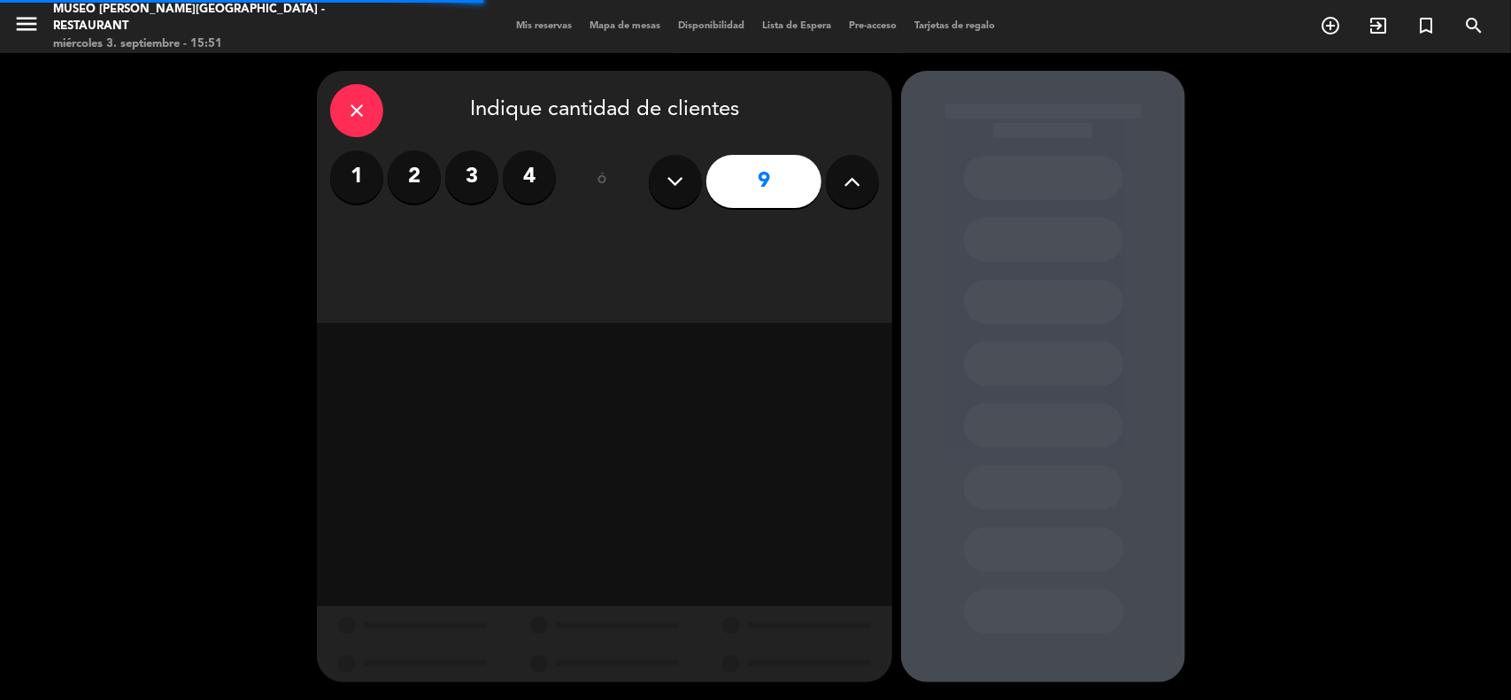
click at [856, 189] on icon at bounding box center [852, 181] width 17 height 27
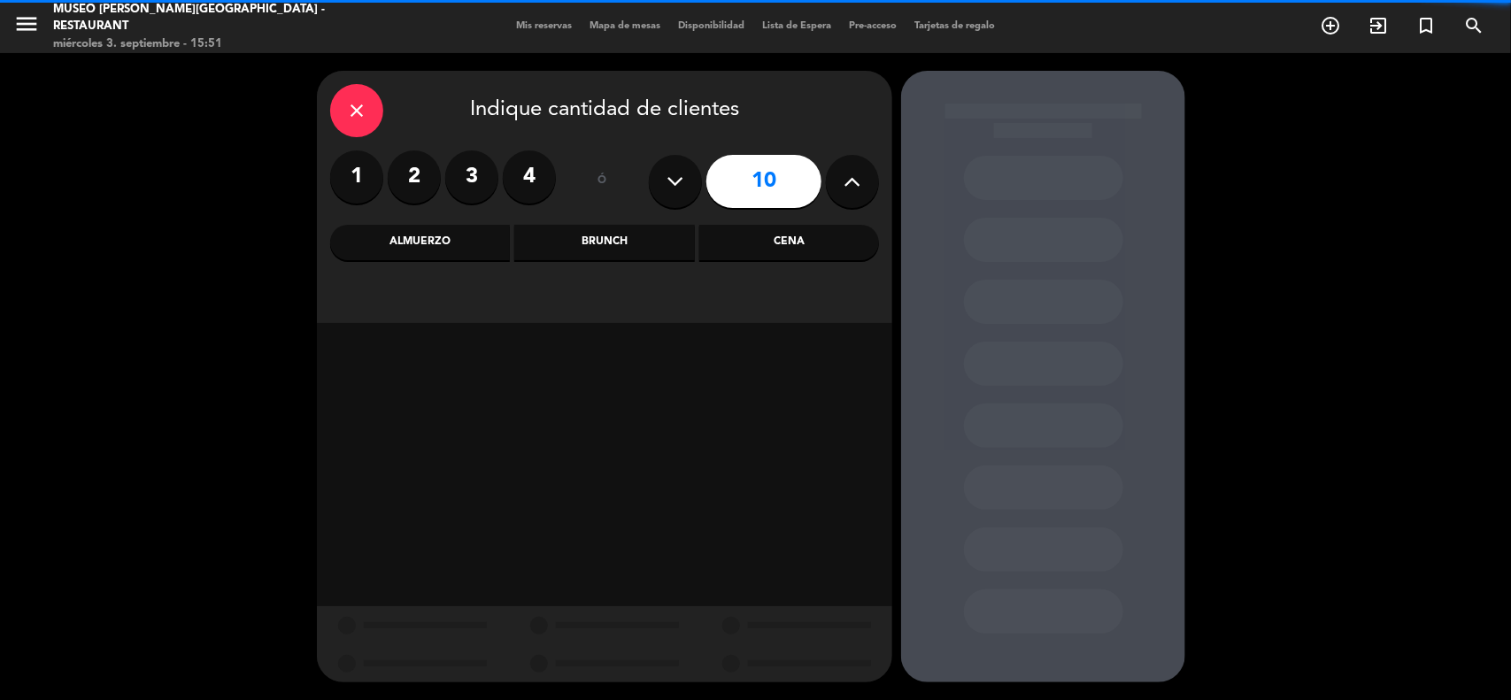
click at [856, 189] on icon at bounding box center [852, 181] width 17 height 27
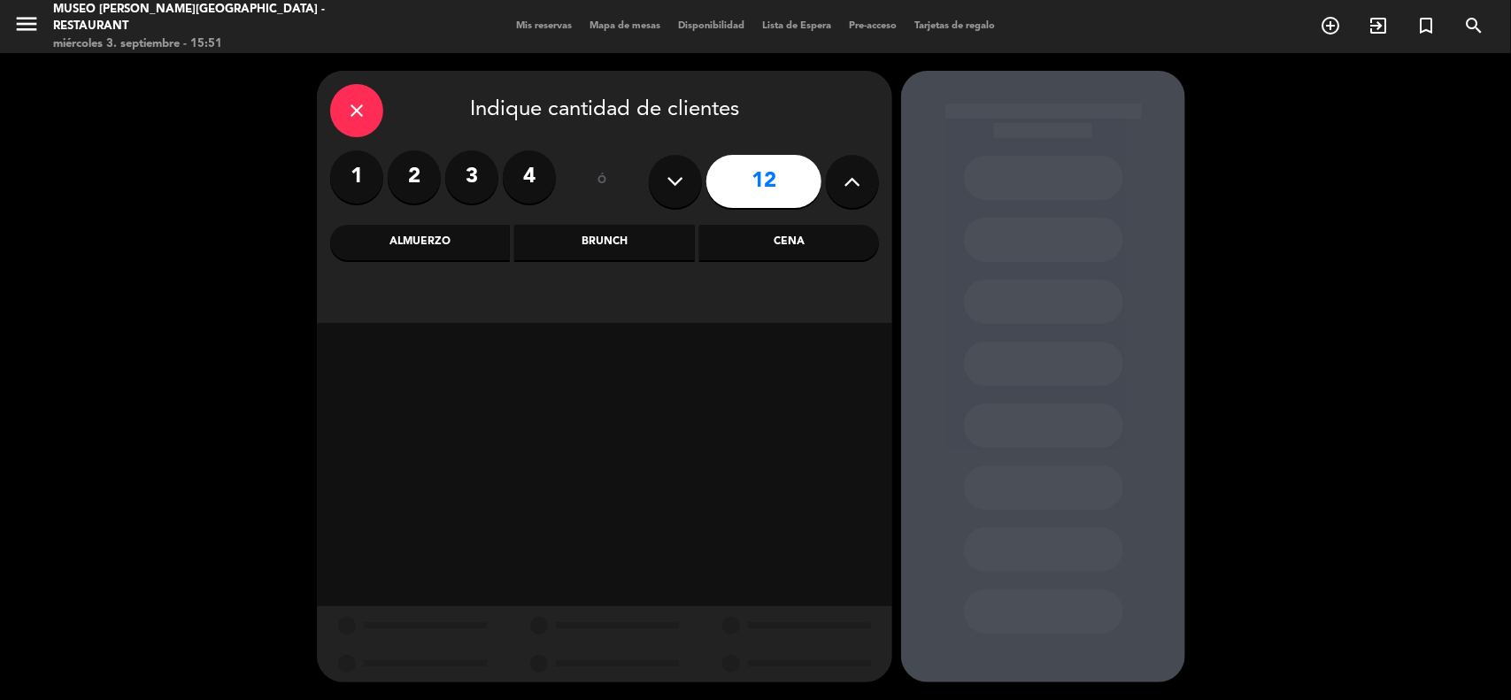
click at [856, 189] on icon at bounding box center [852, 181] width 17 height 27
click at [675, 184] on icon at bounding box center [675, 181] width 17 height 27
type input "12"
click at [483, 239] on div "Almuerzo" at bounding box center [420, 242] width 180 height 35
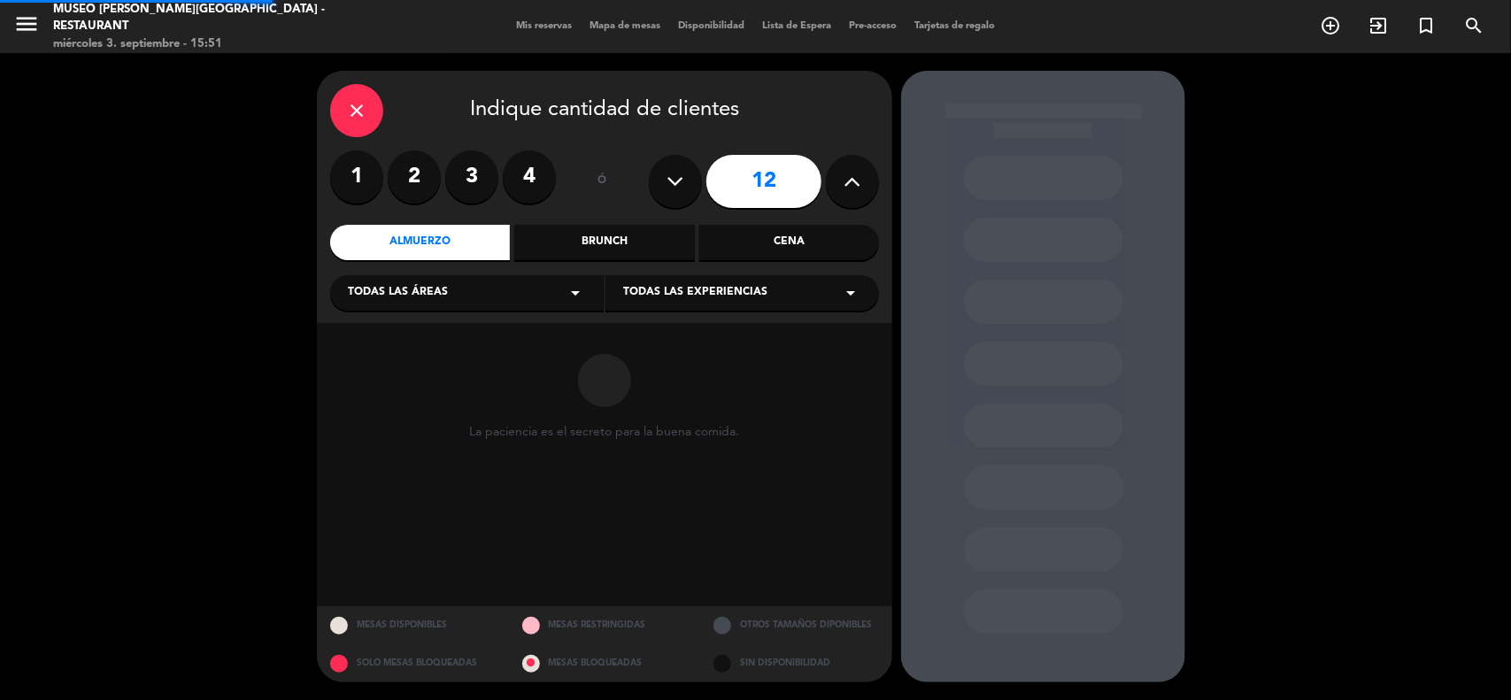
click at [444, 306] on div "Todas las áreas arrow_drop_down" at bounding box center [467, 292] width 274 height 35
click at [396, 356] on div "Jardines1" at bounding box center [467, 363] width 238 height 18
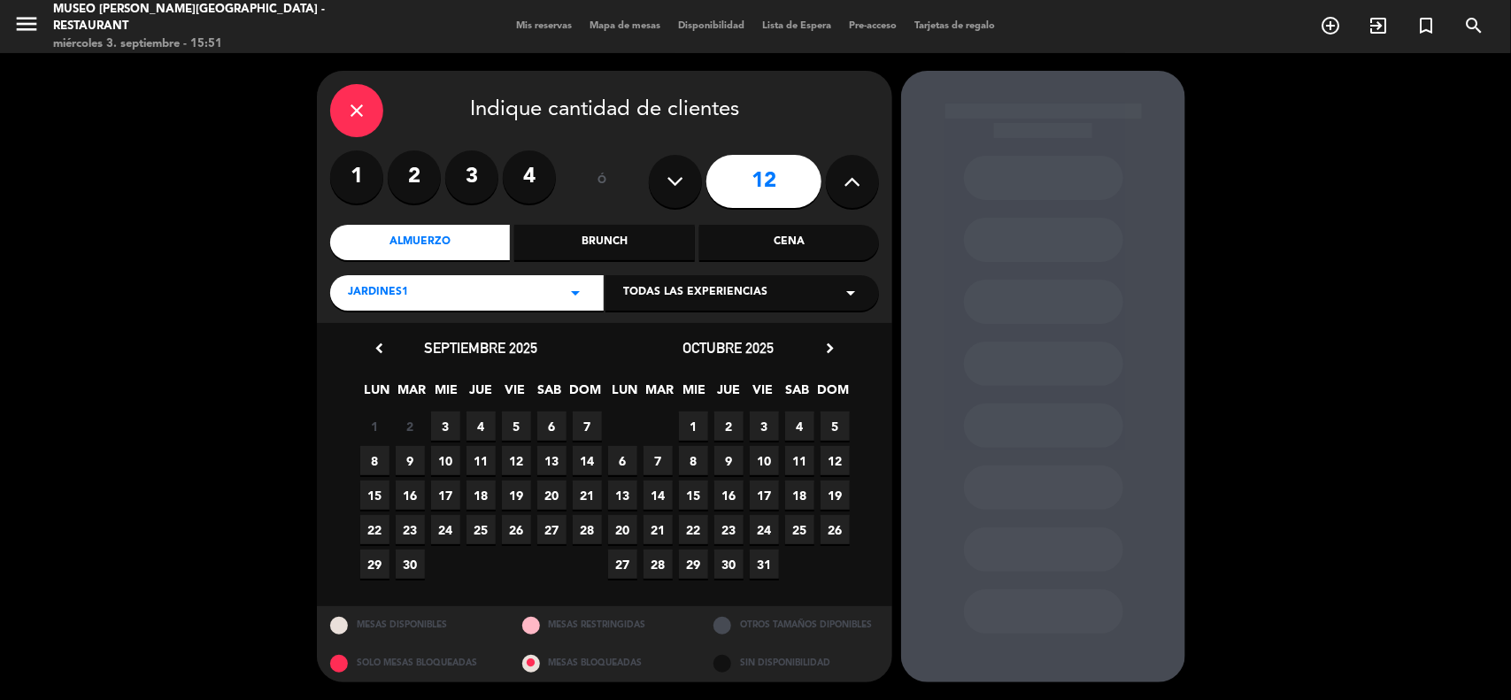
click at [553, 529] on span "27" at bounding box center [551, 529] width 29 height 29
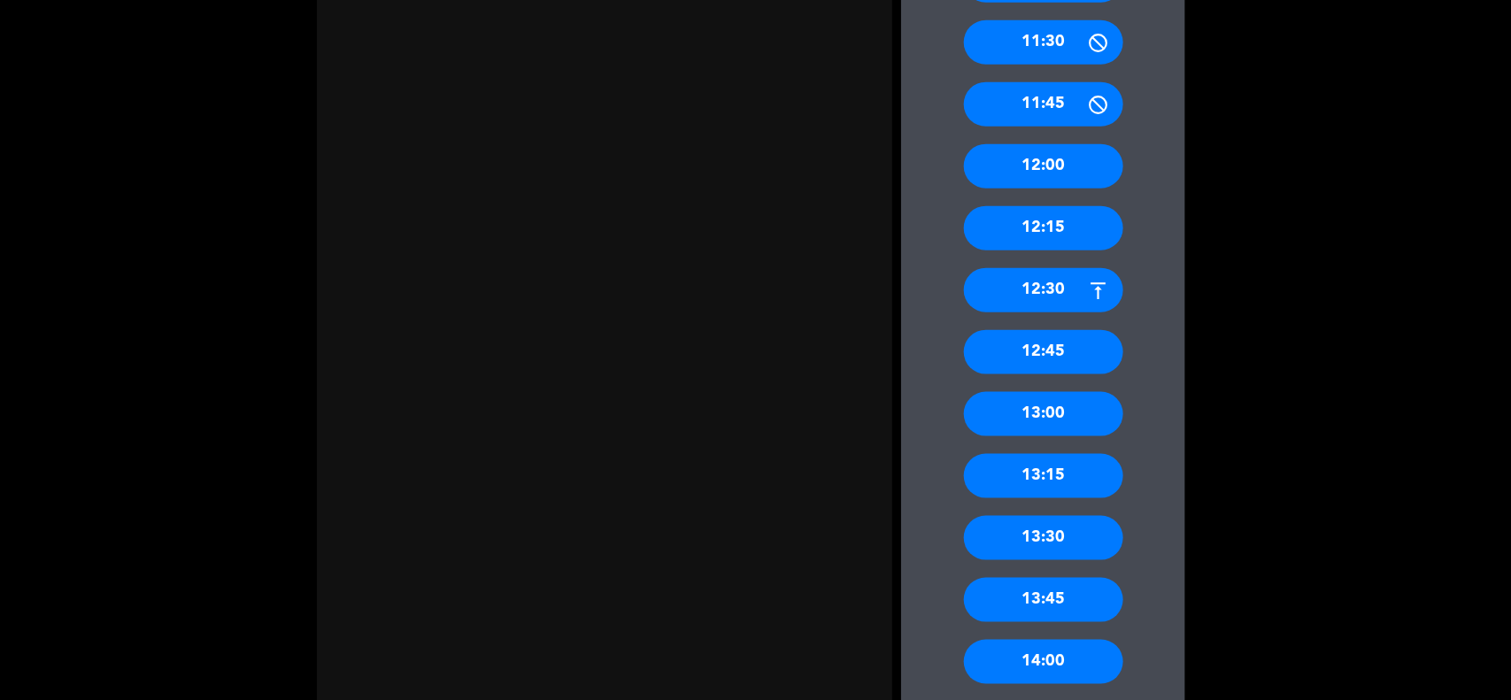
scroll to position [996, 0]
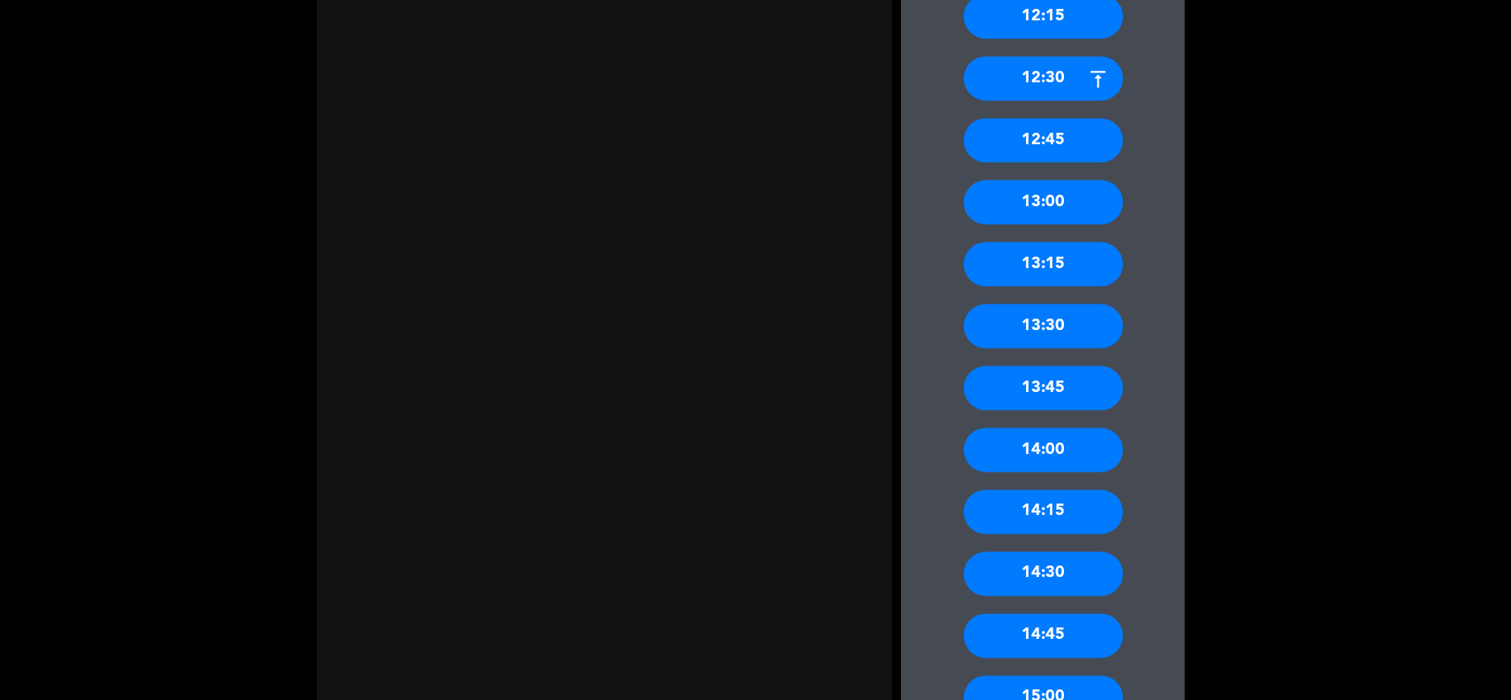
click at [1082, 440] on div "14:00" at bounding box center [1043, 450] width 159 height 44
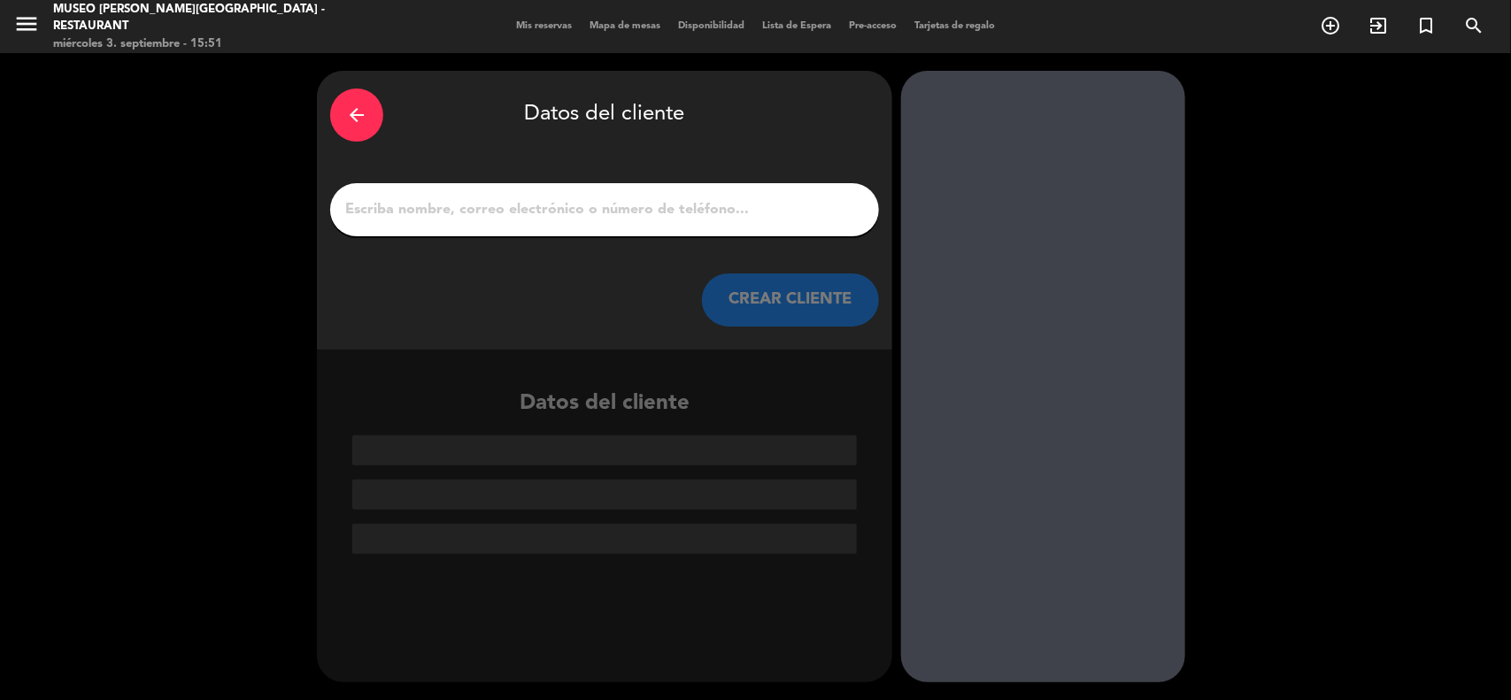
scroll to position [0, 0]
click at [560, 211] on input "1" at bounding box center [604, 209] width 522 height 25
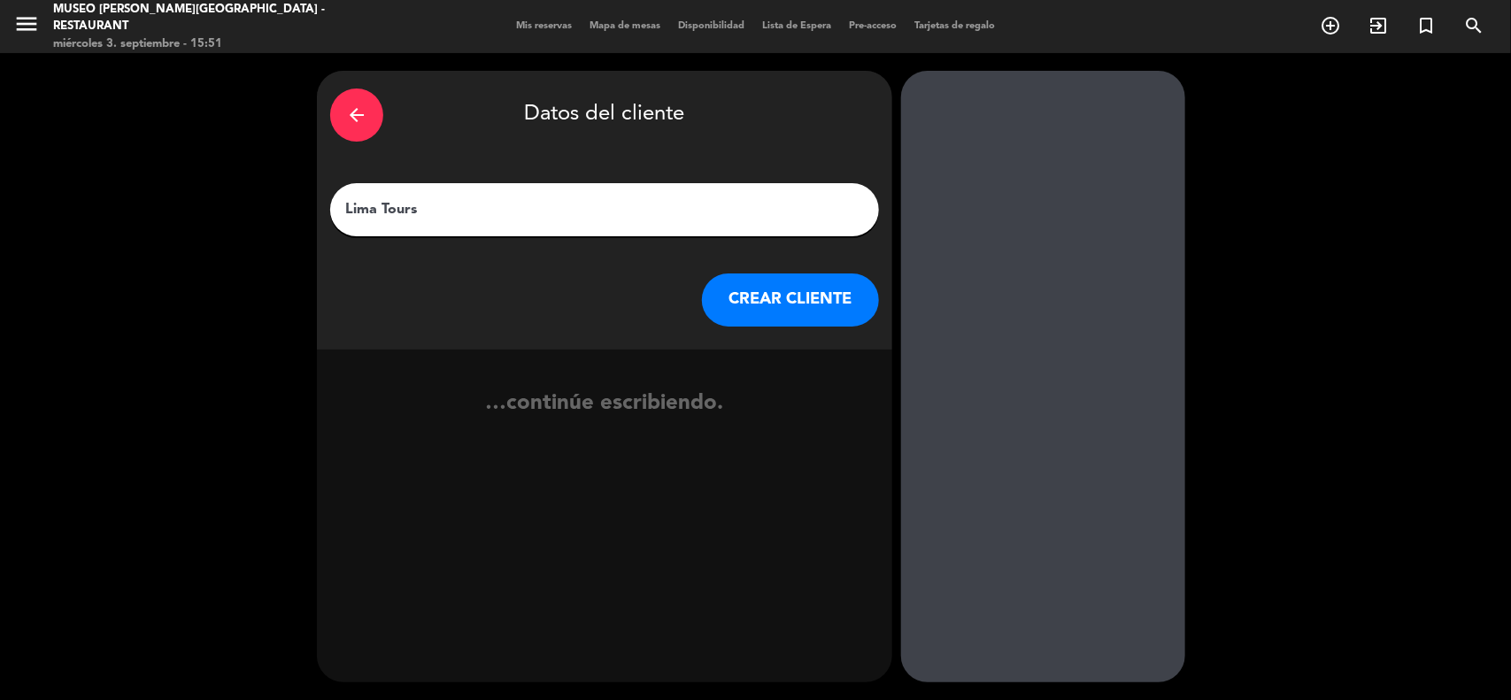
type input "Lima Tours"
click at [737, 285] on button "CREAR CLIENTE" at bounding box center [790, 300] width 177 height 53
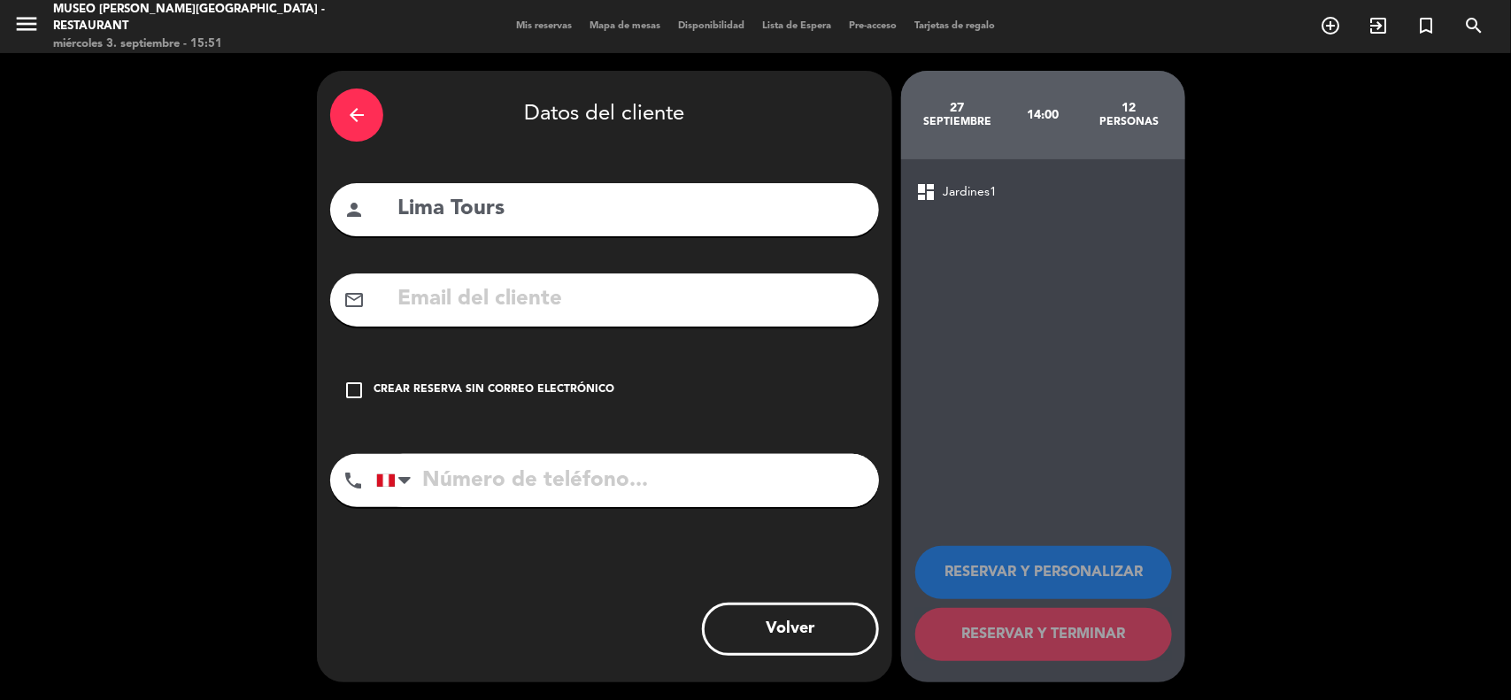
click at [589, 382] on div "Crear reserva sin correo electrónico" at bounding box center [494, 390] width 241 height 18
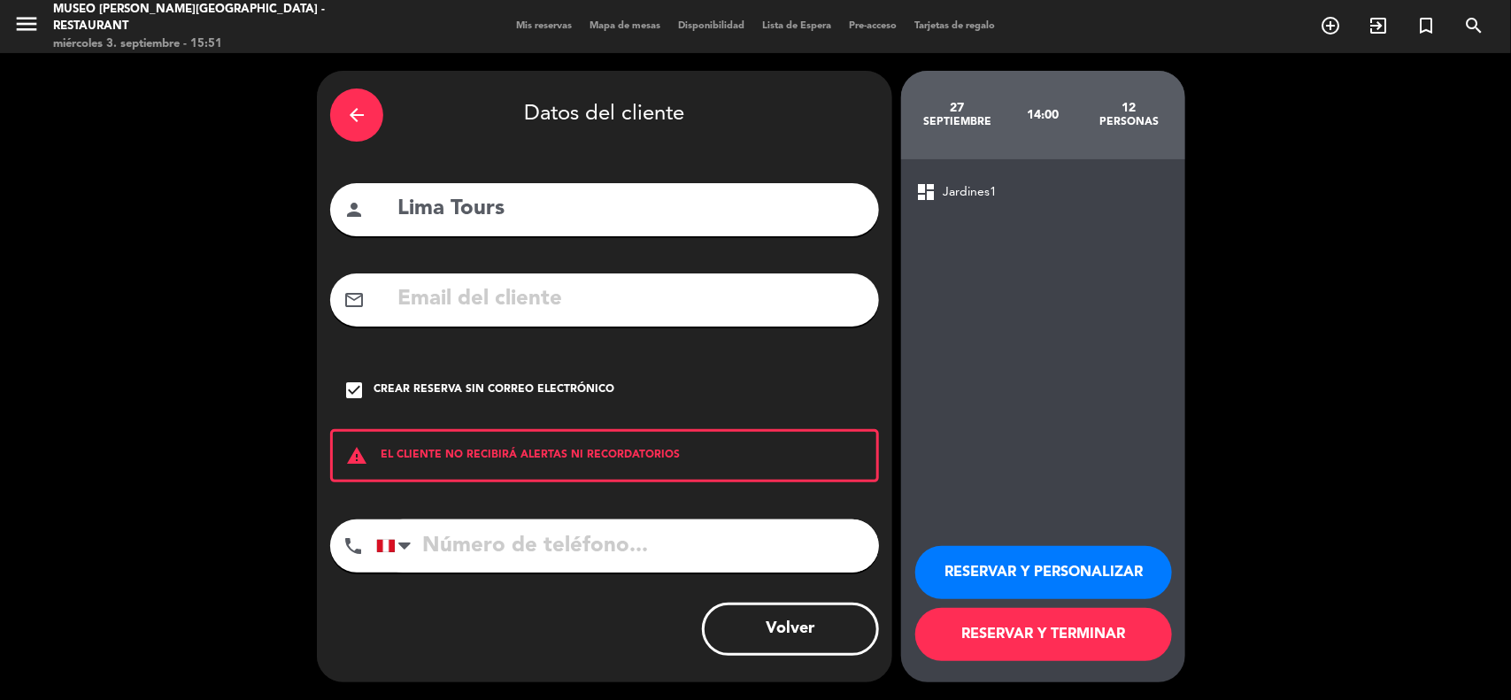
click at [997, 622] on button "RESERVAR Y TERMINAR" at bounding box center [1043, 634] width 257 height 53
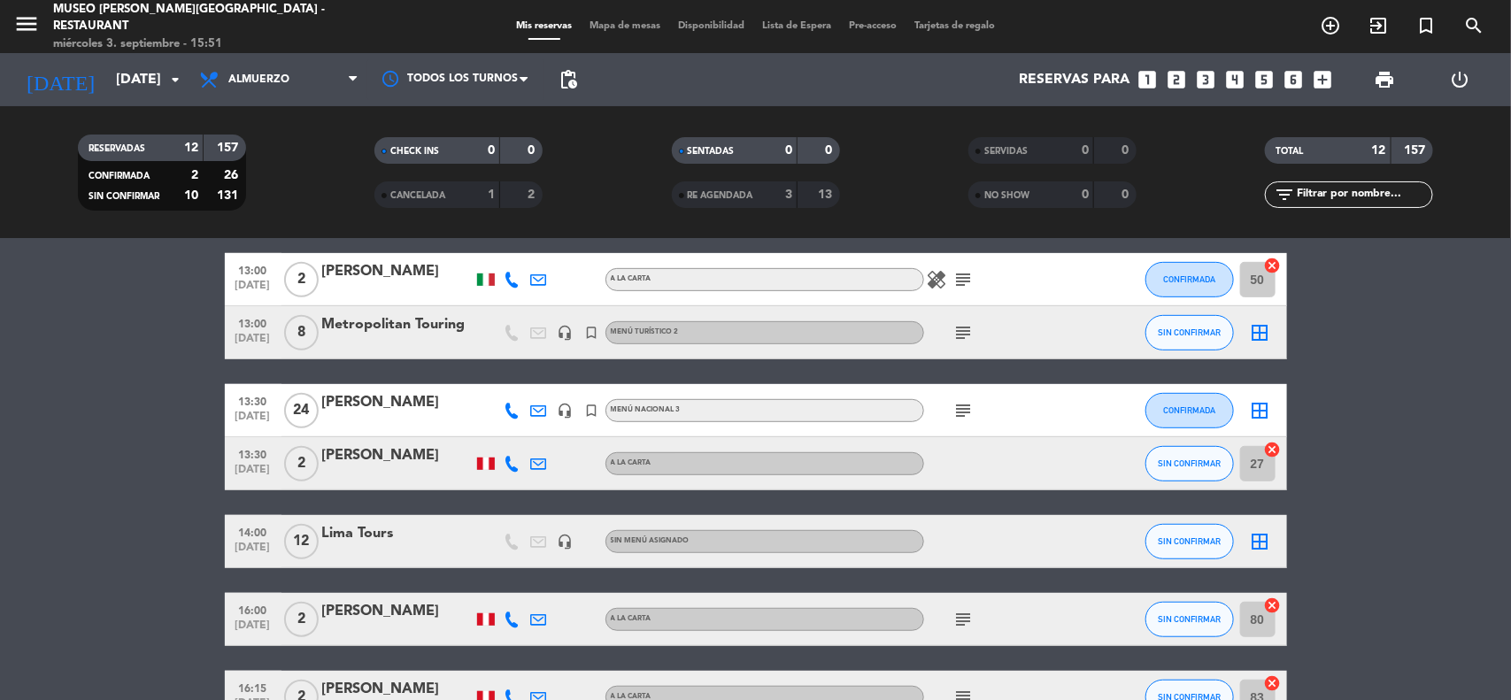
scroll to position [443, 0]
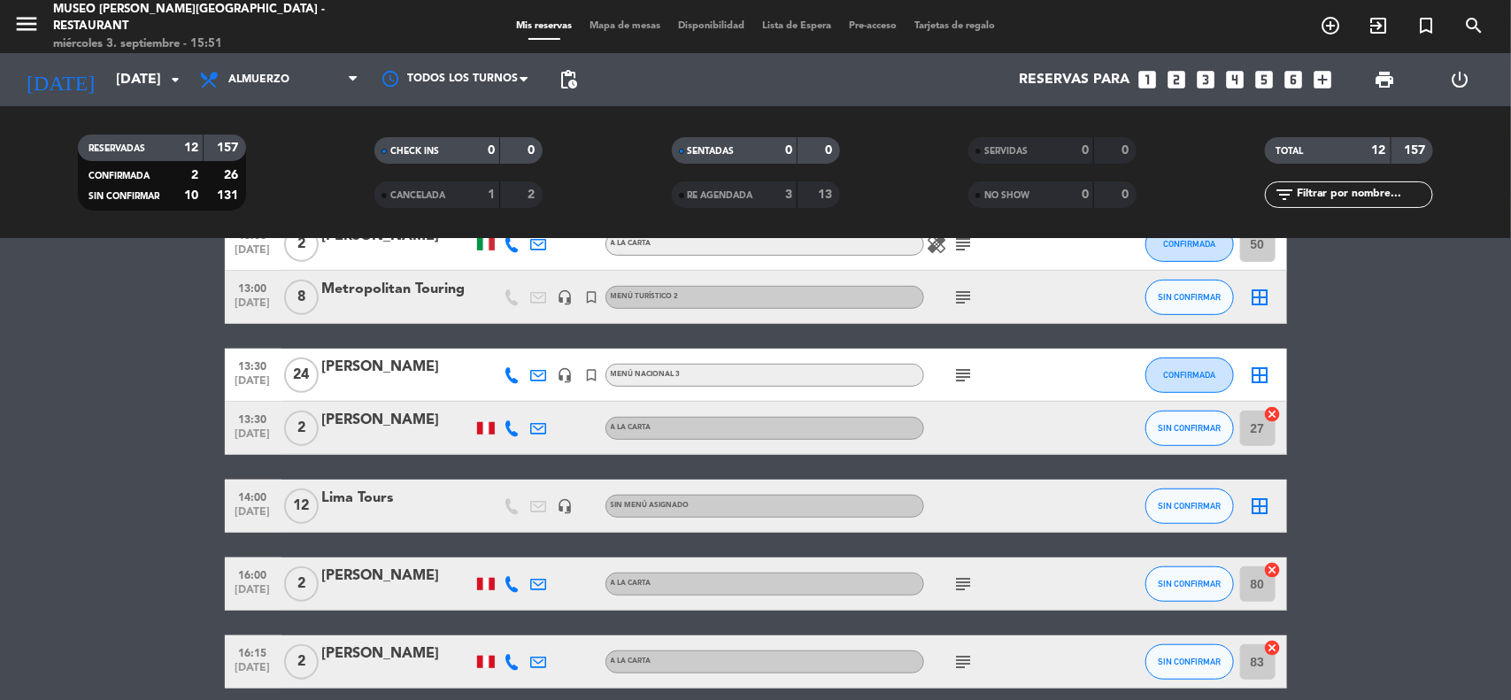
click at [381, 506] on div "Lima Tours" at bounding box center [397, 505] width 150 height 37
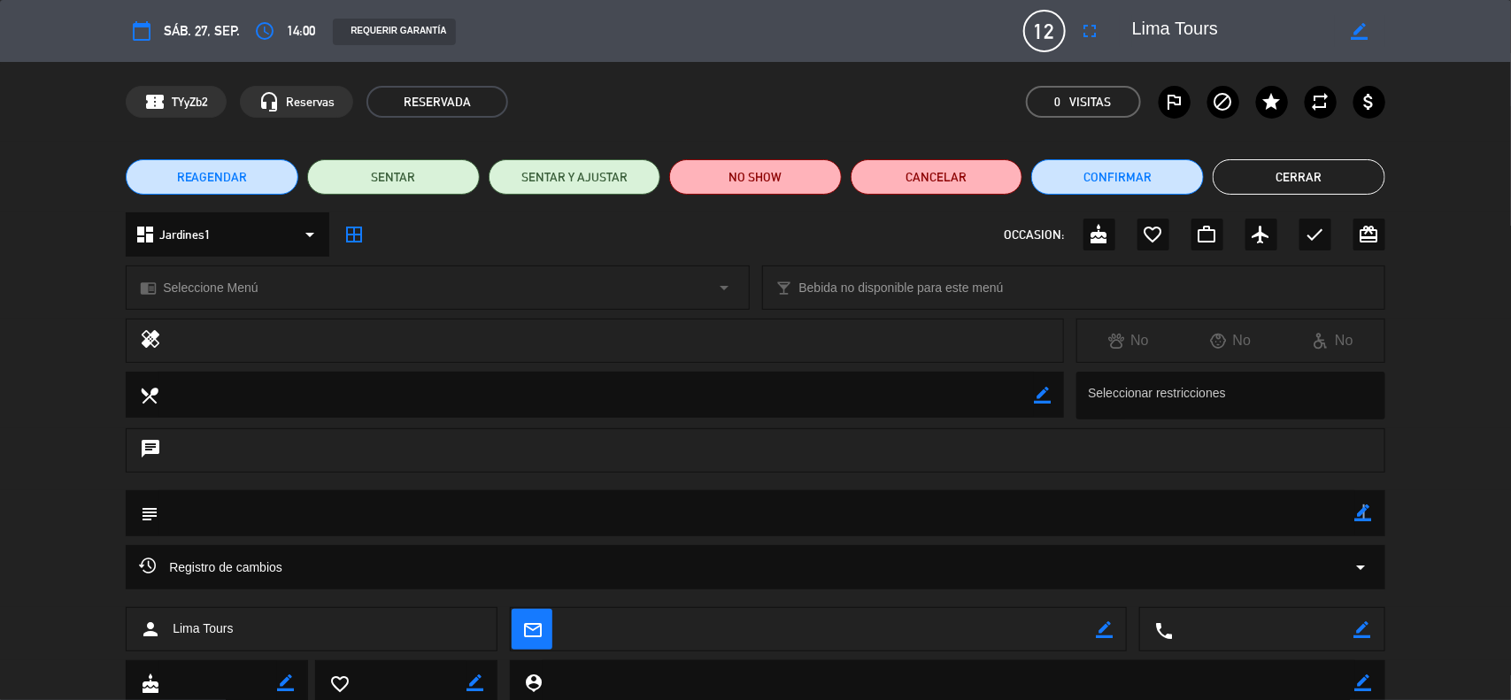
click at [1361, 511] on icon "border_color" at bounding box center [1363, 513] width 17 height 17
click at [1304, 510] on textarea at bounding box center [756, 512] width 1197 height 45
paste textarea "RESERVA:C3N1 390607-GRUPO [PERSON_NAME] X11"
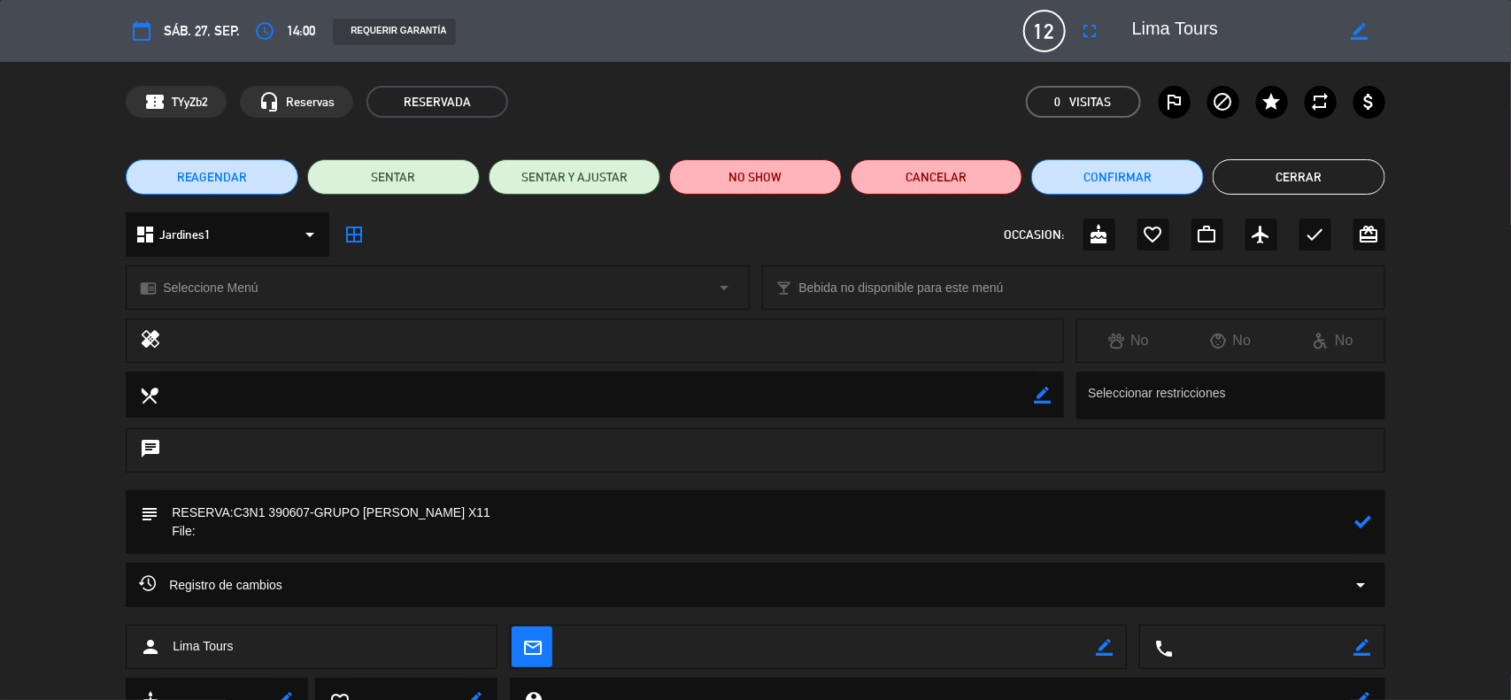
drag, startPoint x: 308, startPoint y: 512, endPoint x: 350, endPoint y: 514, distance: 41.7
click at [270, 514] on textarea at bounding box center [756, 522] width 1197 height 64
click at [240, 533] on textarea at bounding box center [756, 522] width 1197 height 64
paste textarea "390607"
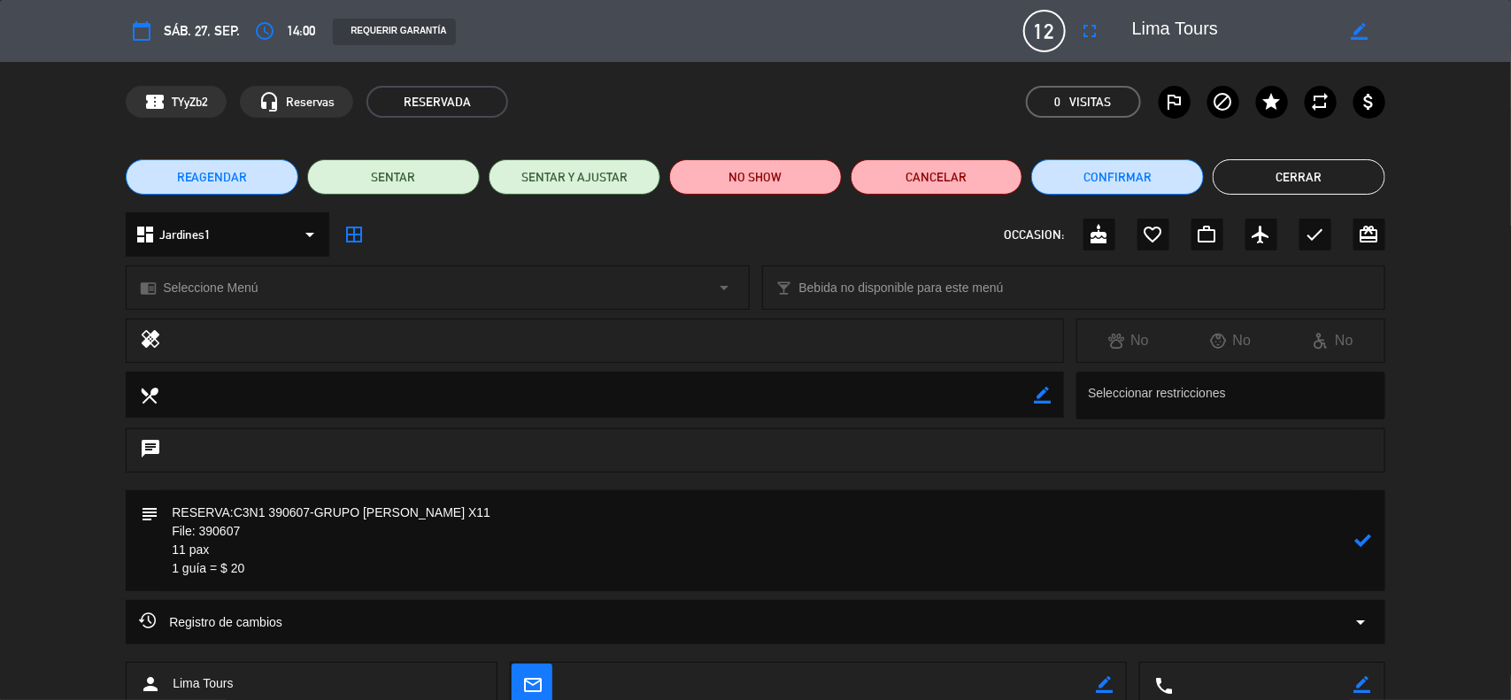
click at [246, 546] on textarea at bounding box center [756, 540] width 1197 height 101
click at [268, 577] on textarea at bounding box center [756, 540] width 1197 height 101
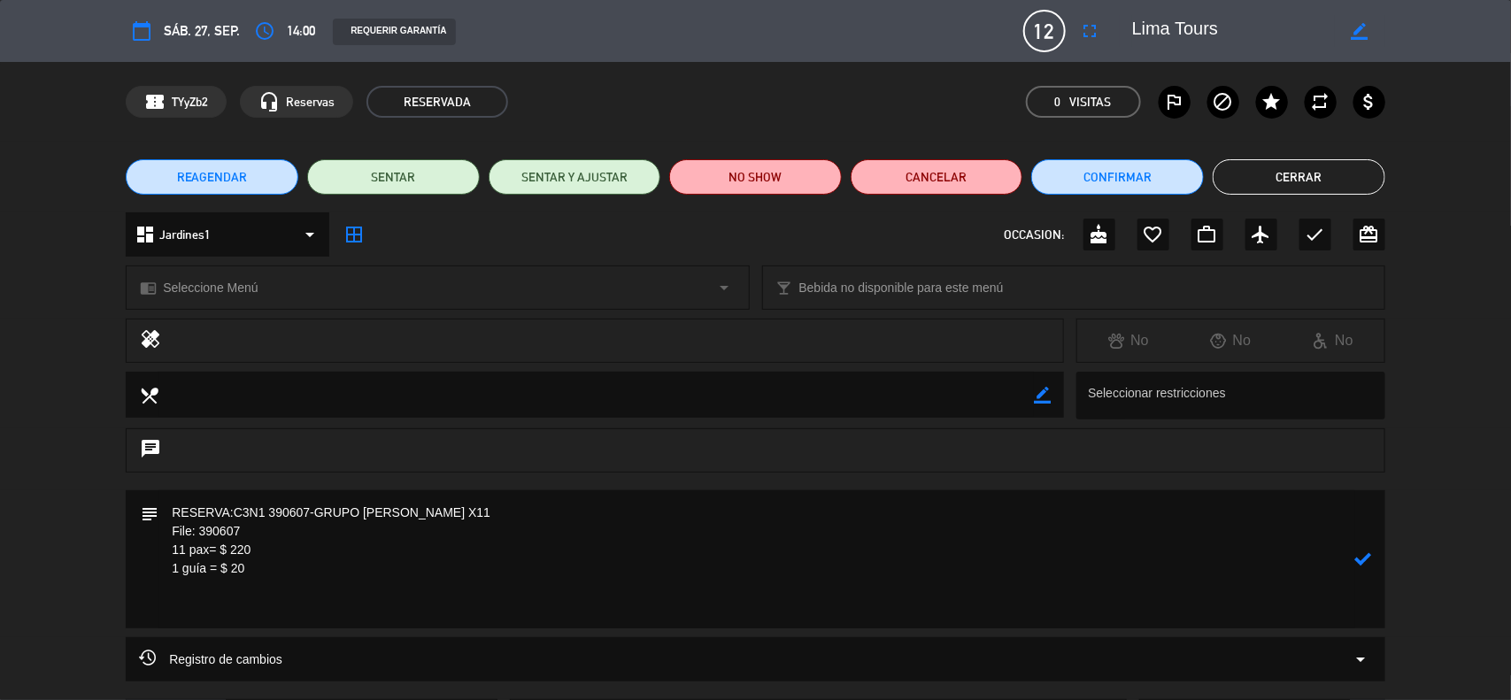
click at [270, 537] on textarea at bounding box center [756, 559] width 1197 height 138
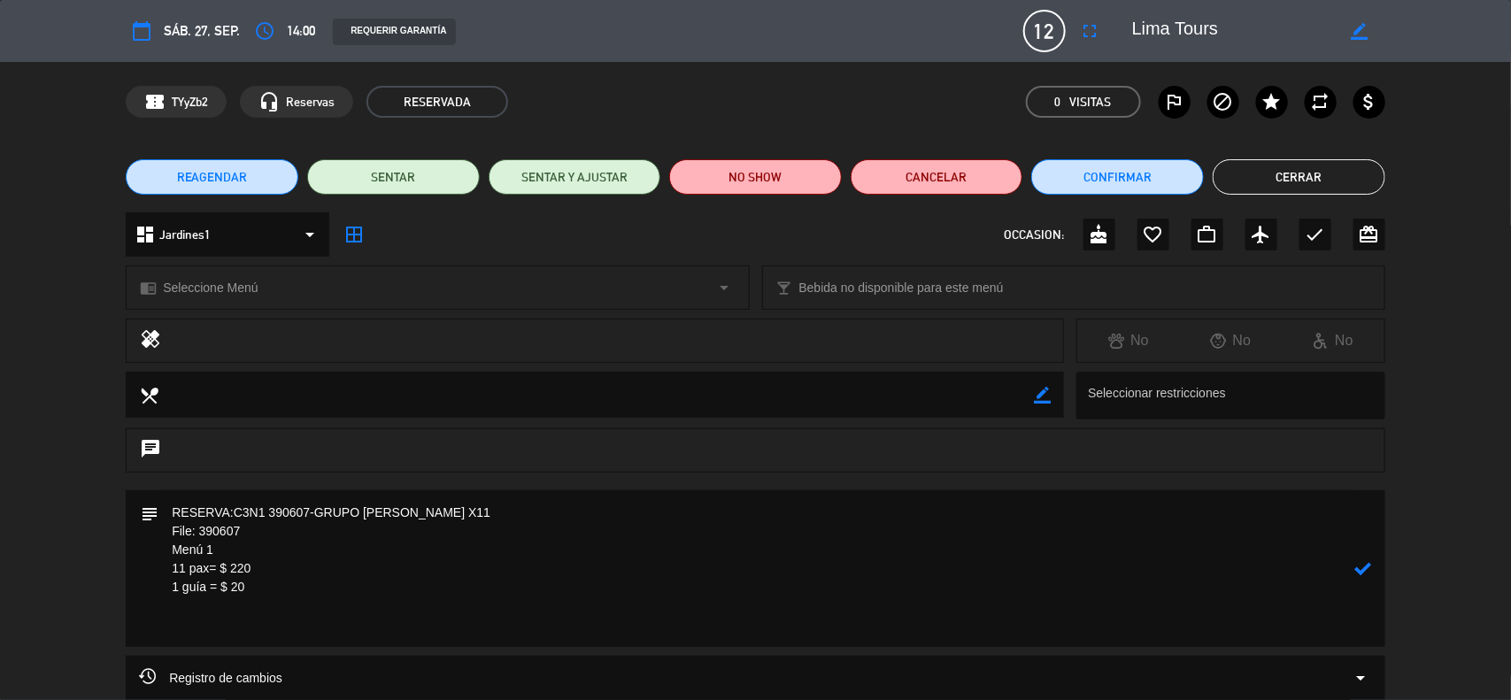
click at [217, 620] on textarea at bounding box center [756, 568] width 1197 height 157
click at [242, 622] on textarea at bounding box center [756, 568] width 1197 height 157
paste textarea "Incluye: 01 agua purificada premium No incluye: pisco sour ni bebida caliente"
type textarea "RESERVA:C3N1 390607-GRUPO [PERSON_NAME] X11 File: 390607 Menú 1 11 pax= $ 220 1…"
click at [1365, 576] on icon at bounding box center [1363, 577] width 17 height 17
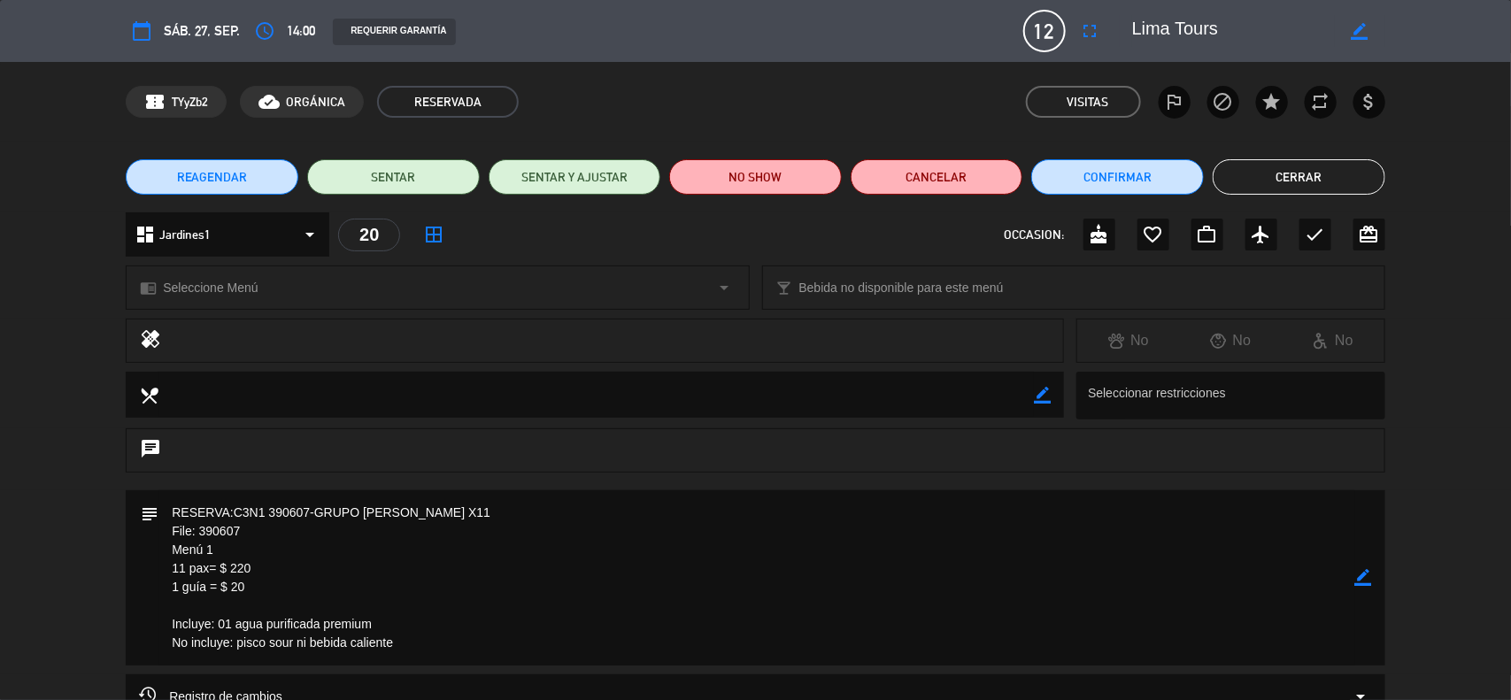
click at [266, 286] on div "chrome_reader_mode Seleccione Menú arrow_drop_down" at bounding box center [437, 287] width 621 height 42
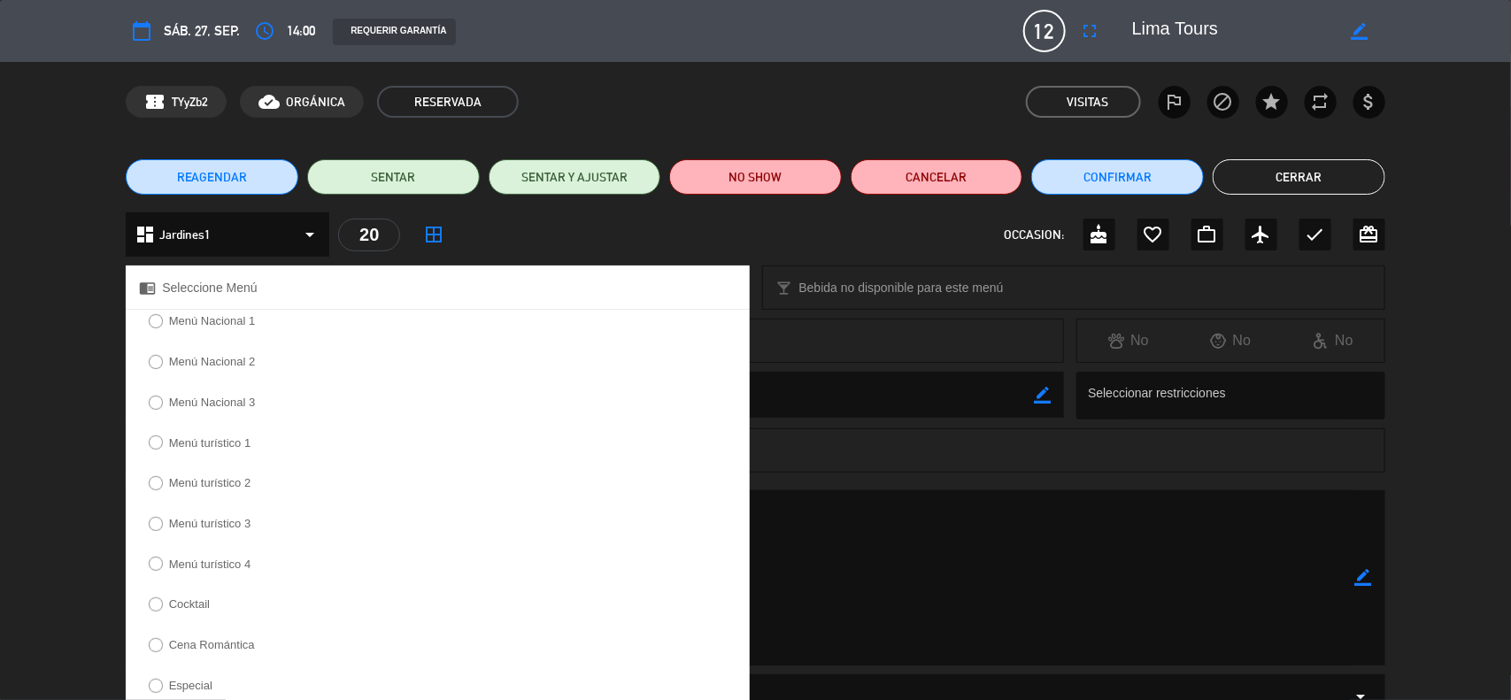
click at [223, 452] on label "Menú turístico 1" at bounding box center [199, 445] width 121 height 28
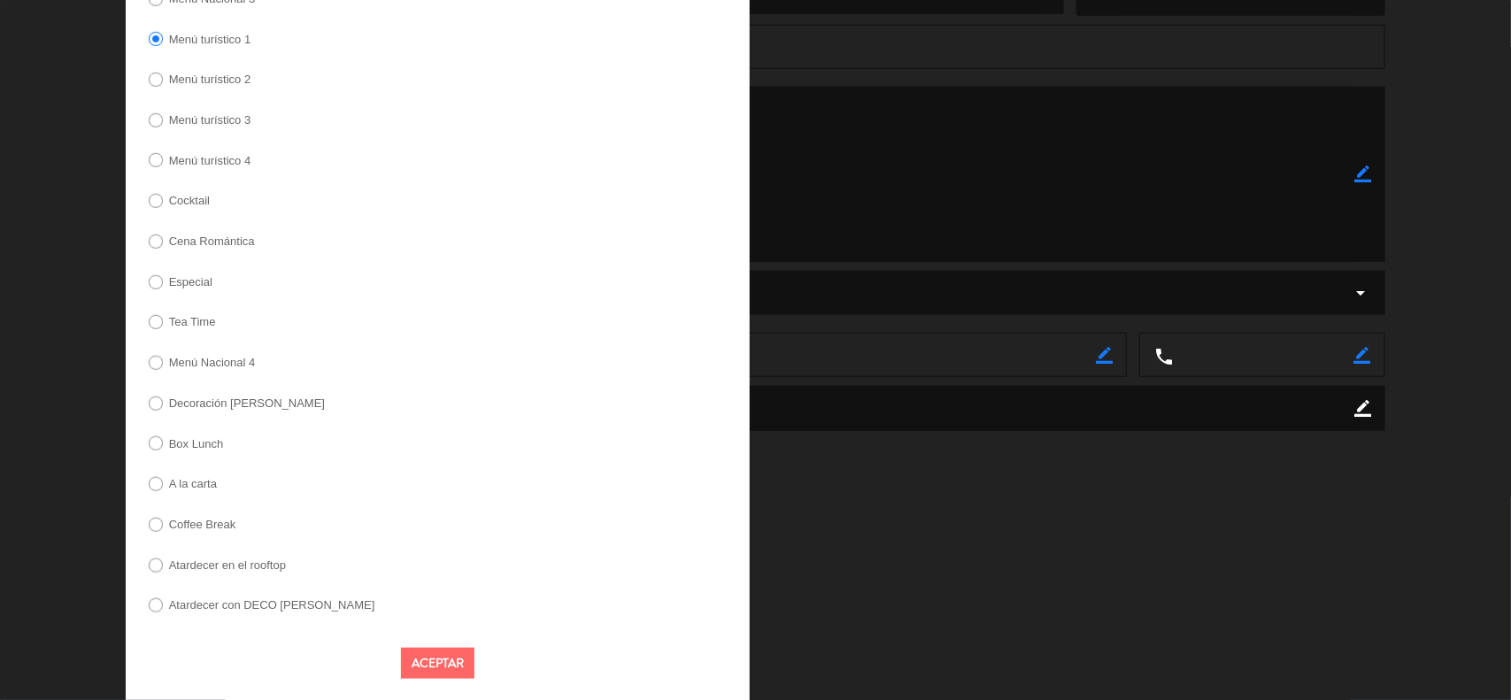
scroll to position [421, 0]
click at [444, 660] on button "Aceptar" at bounding box center [437, 658] width 73 height 31
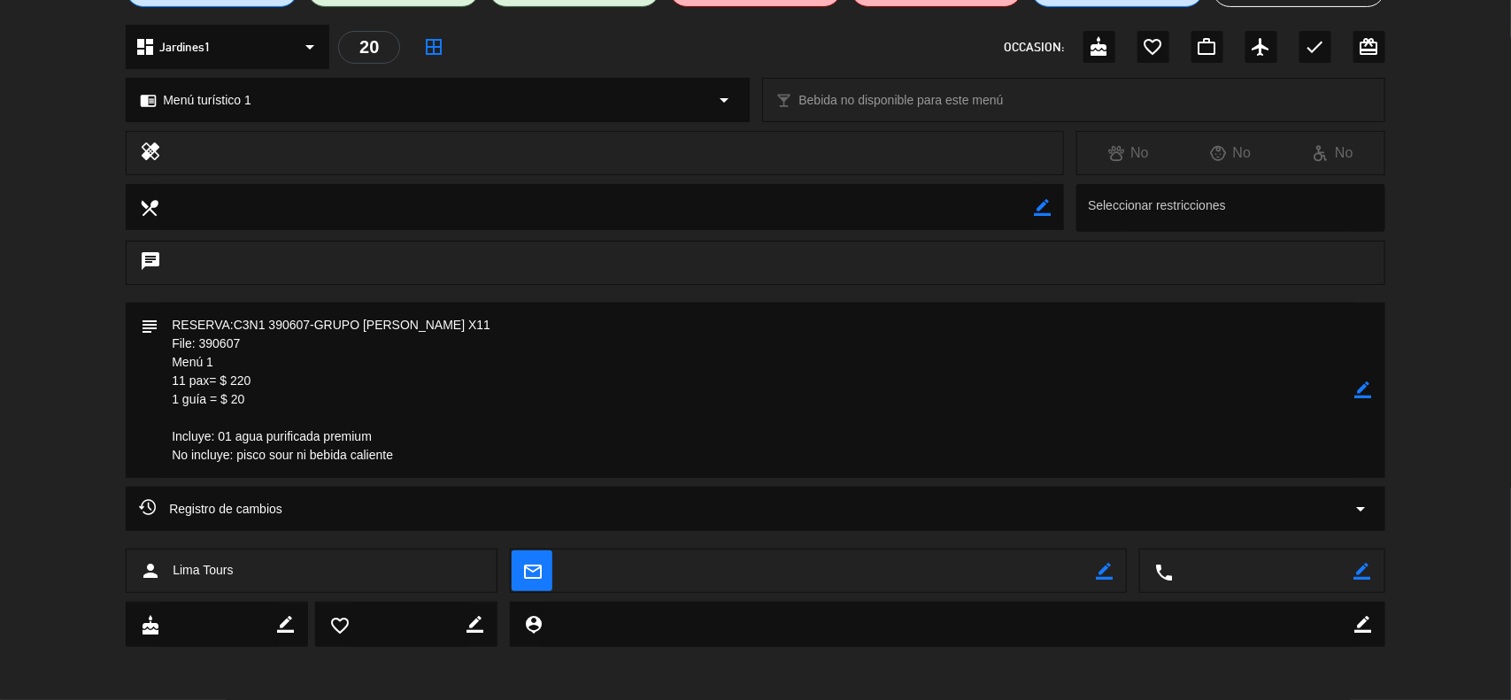
scroll to position [187, 0]
click at [1364, 390] on icon "border_color" at bounding box center [1363, 390] width 17 height 17
click at [1364, 390] on icon at bounding box center [1363, 390] width 17 height 17
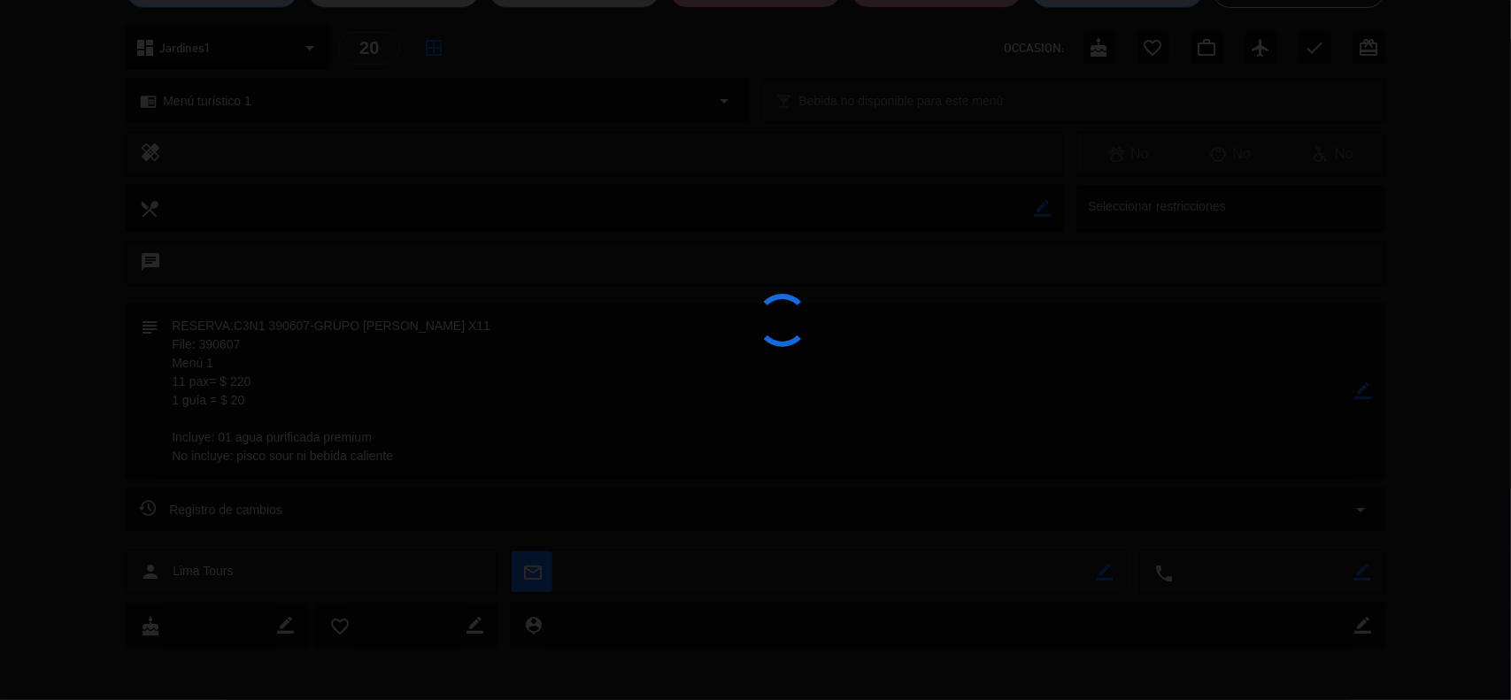
click at [1364, 390] on div at bounding box center [755, 350] width 1511 height 700
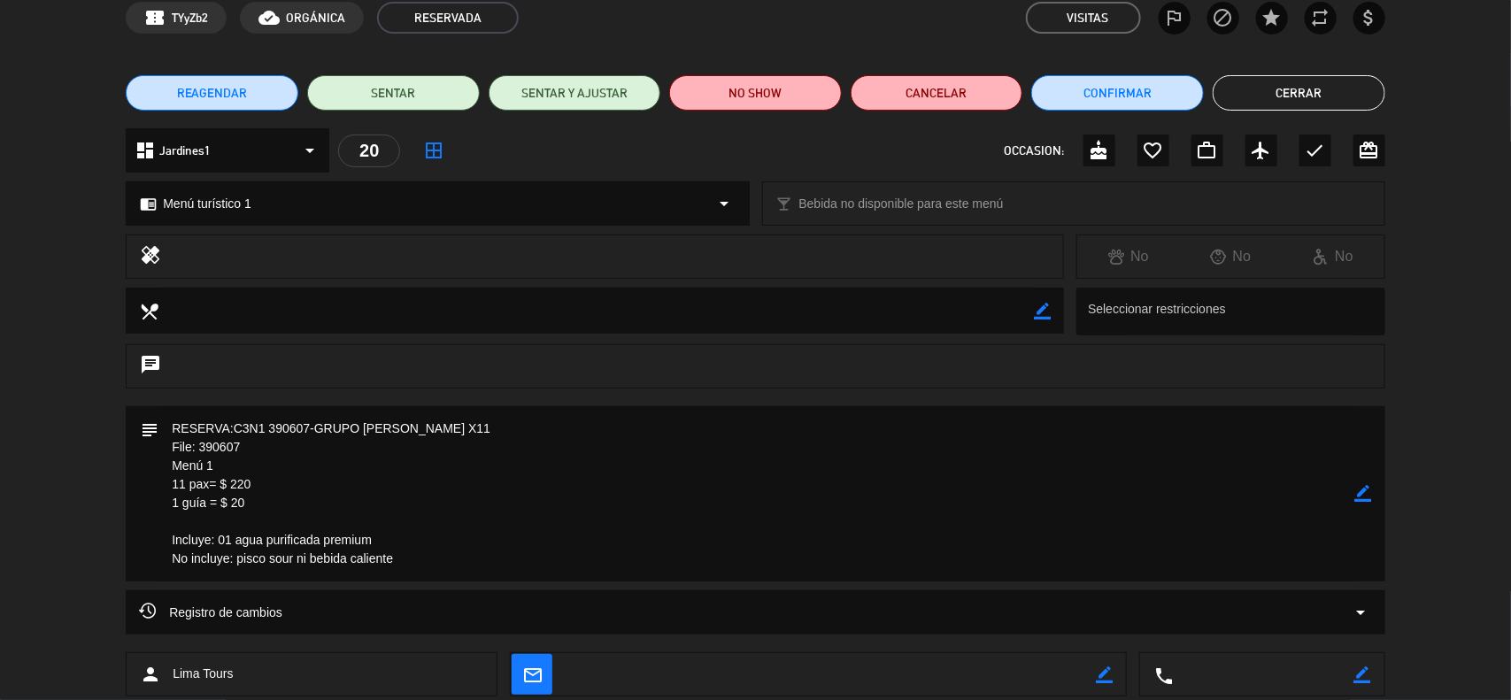
scroll to position [0, 0]
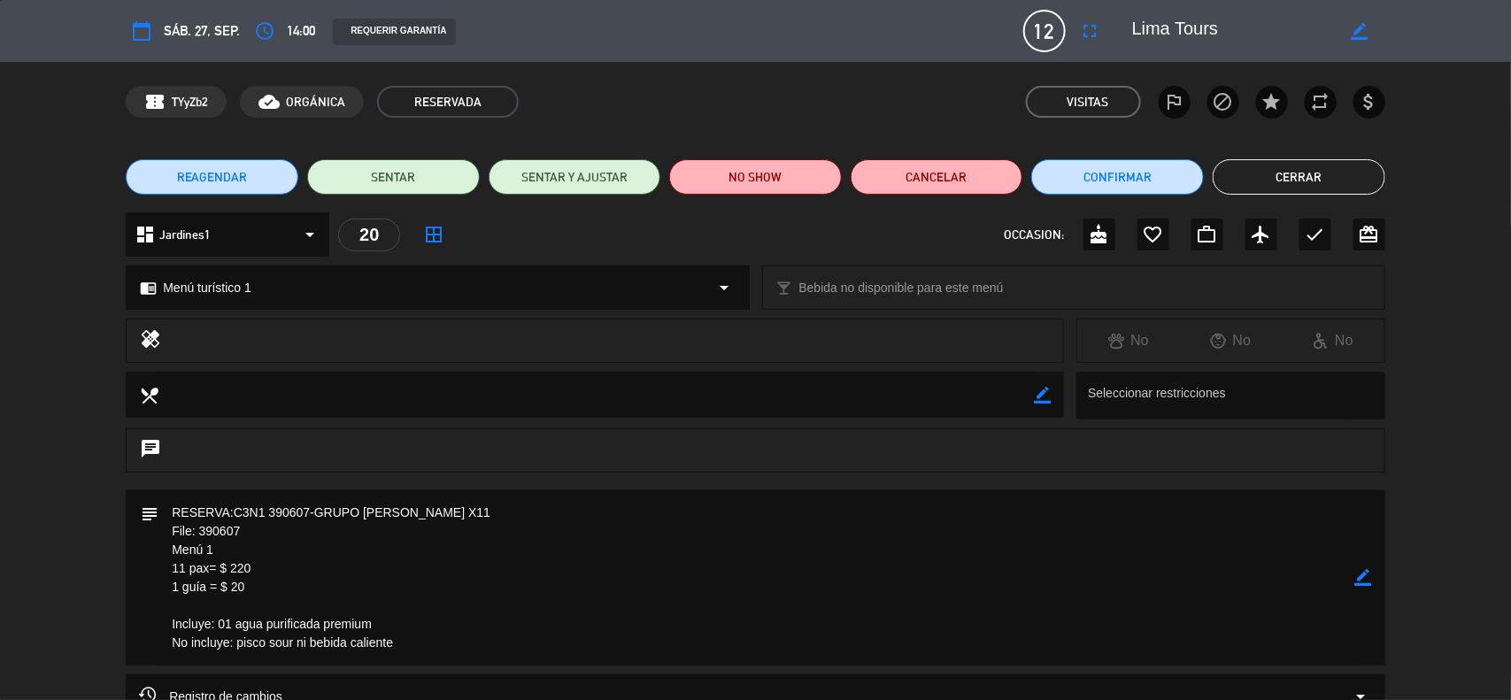
click at [1266, 188] on button "Cerrar" at bounding box center [1299, 176] width 173 height 35
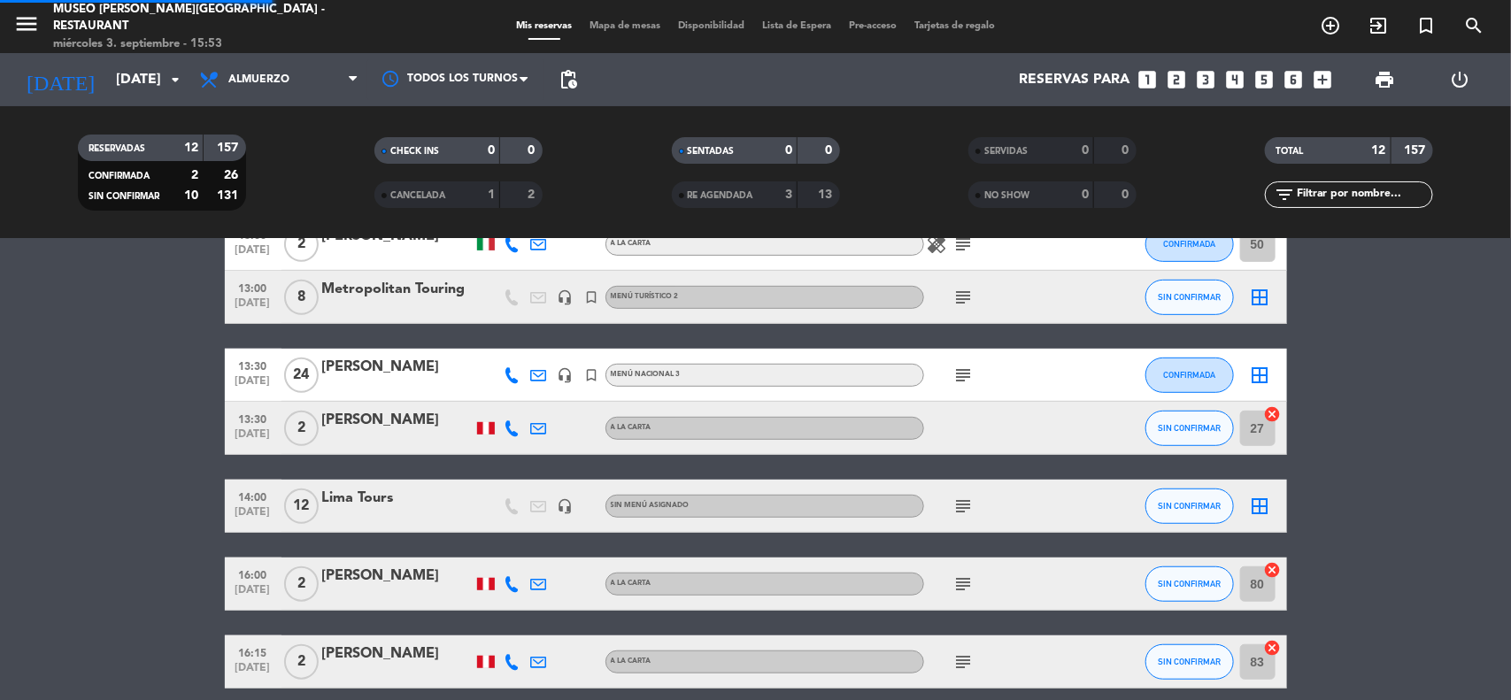
click at [1363, 289] on bookings-row "12:00 [DATE] 3 Explorandes headset_mic Menú turístico 3 subject SIN CONFIRMAR 4…" at bounding box center [755, 283] width 1511 height 811
click at [107, 76] on input "[DATE]" at bounding box center [200, 80] width 187 height 35
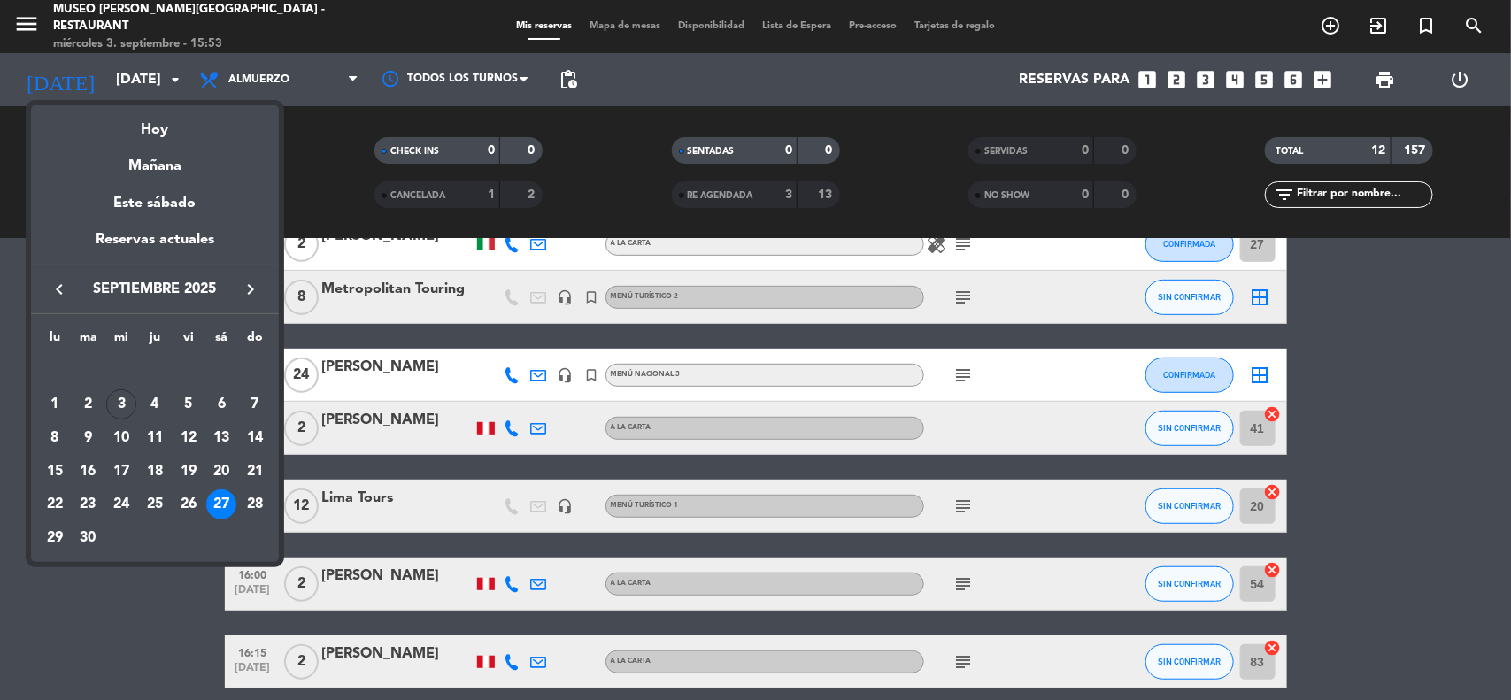
click at [255, 281] on icon "keyboard_arrow_right" at bounding box center [250, 289] width 21 height 21
click at [254, 281] on icon "keyboard_arrow_right" at bounding box center [250, 289] width 21 height 21
click at [254, 285] on icon "keyboard_arrow_right" at bounding box center [250, 289] width 21 height 21
drag, startPoint x: 28, startPoint y: 294, endPoint x: 55, endPoint y: 290, distance: 26.8
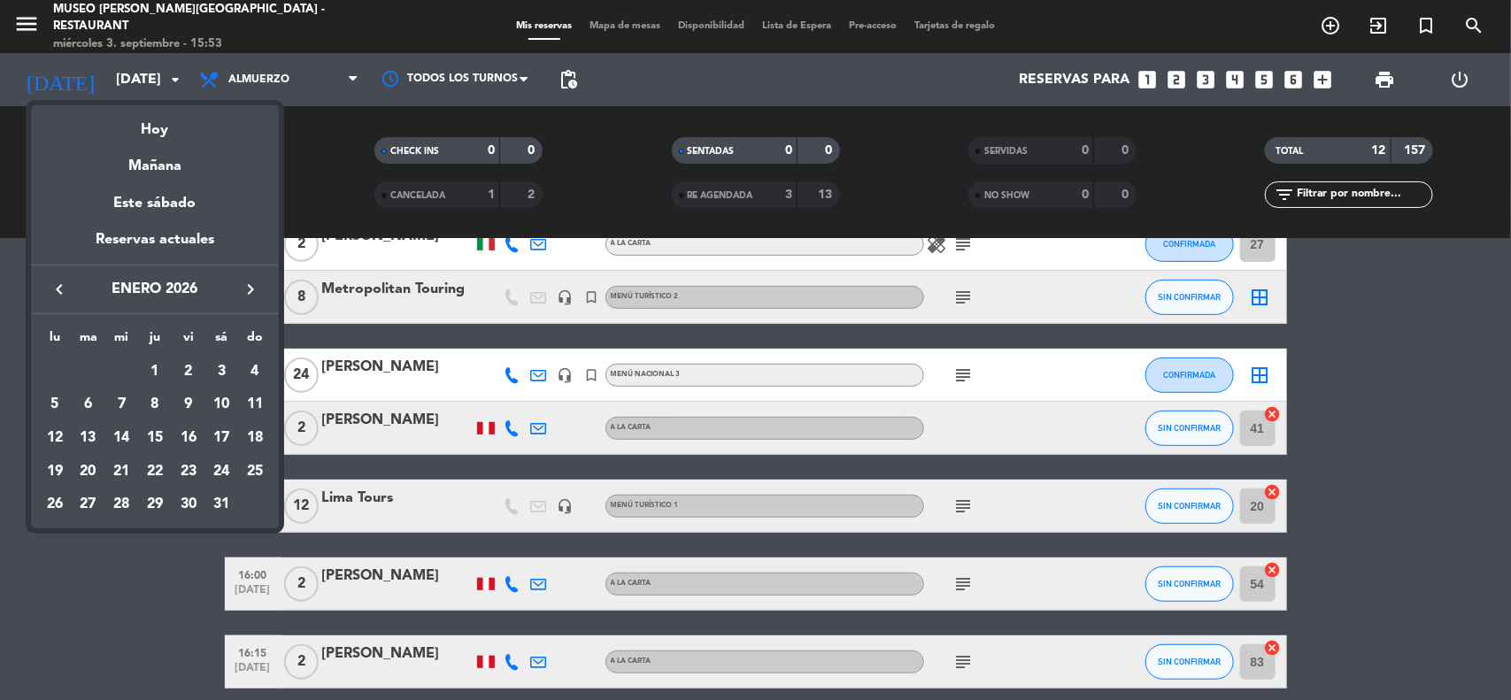
click at [29, 294] on div at bounding box center [755, 350] width 1511 height 700
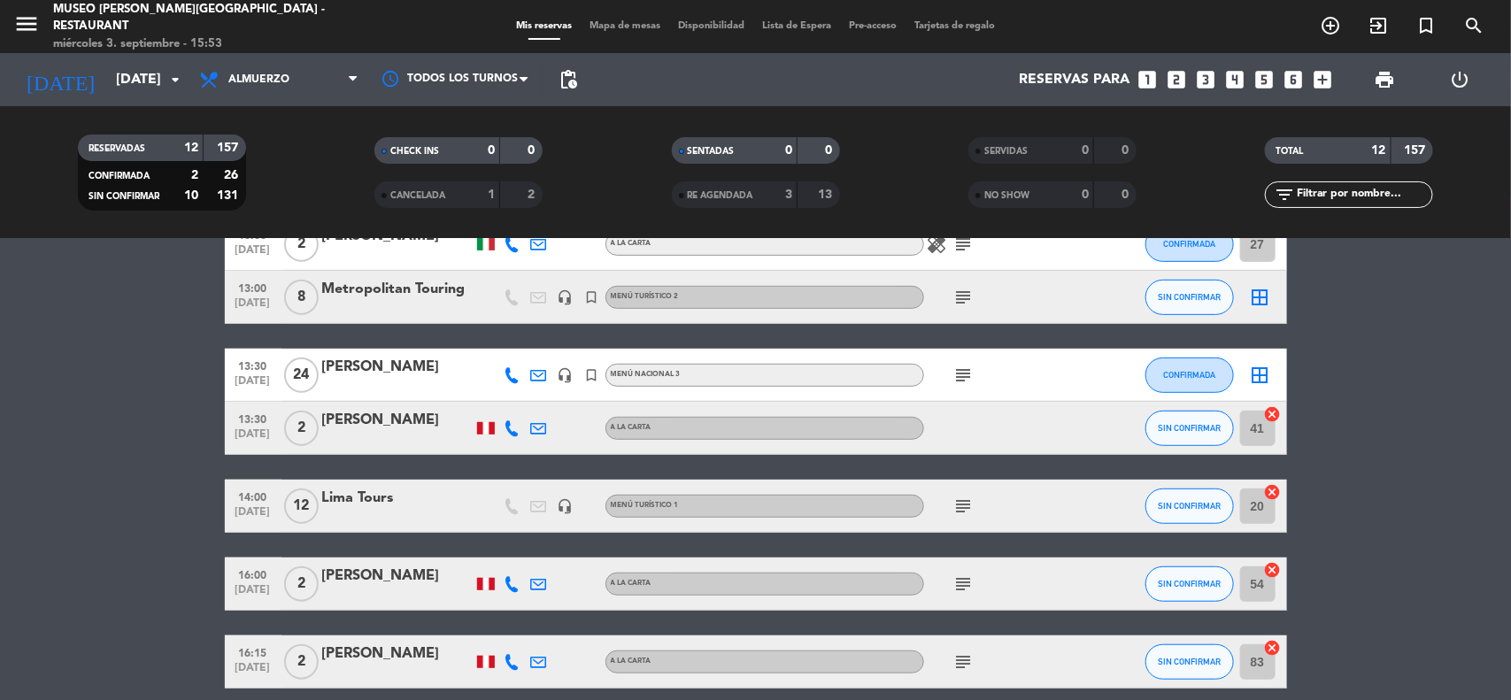
click at [56, 290] on bookings-row "12:00 [DATE] 3 Explorandes headset_mic Menú turístico 3 subject SIN CONFIRMAR 4…" at bounding box center [755, 283] width 1511 height 811
click at [131, 87] on input "[DATE]" at bounding box center [200, 80] width 187 height 35
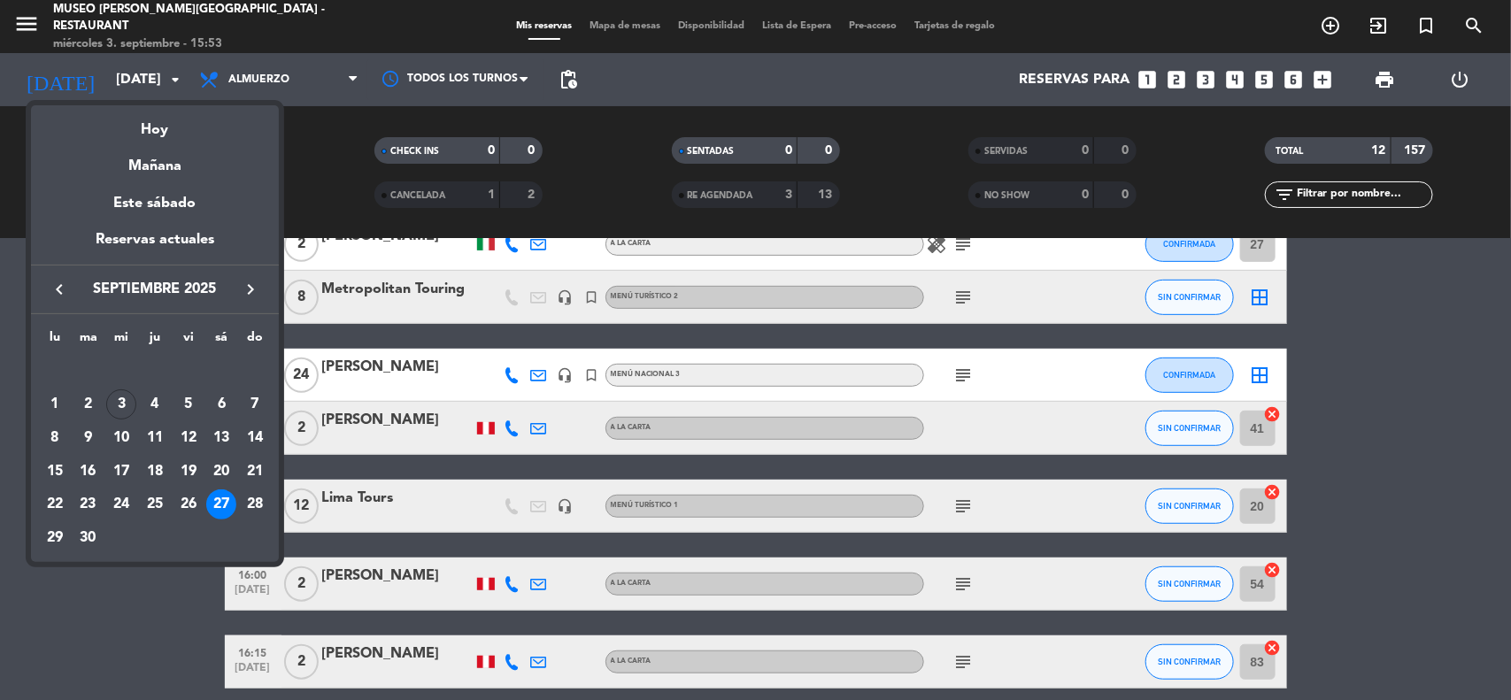
click at [250, 279] on div "keyboard_arrow_left septiembre 2025 keyboard_arrow_right" at bounding box center [155, 290] width 248 height 50
click at [250, 280] on icon "keyboard_arrow_right" at bounding box center [250, 289] width 21 height 21
click at [248, 289] on icon "keyboard_arrow_right" at bounding box center [250, 289] width 21 height 21
click at [89, 471] on div "16" at bounding box center [88, 472] width 30 height 30
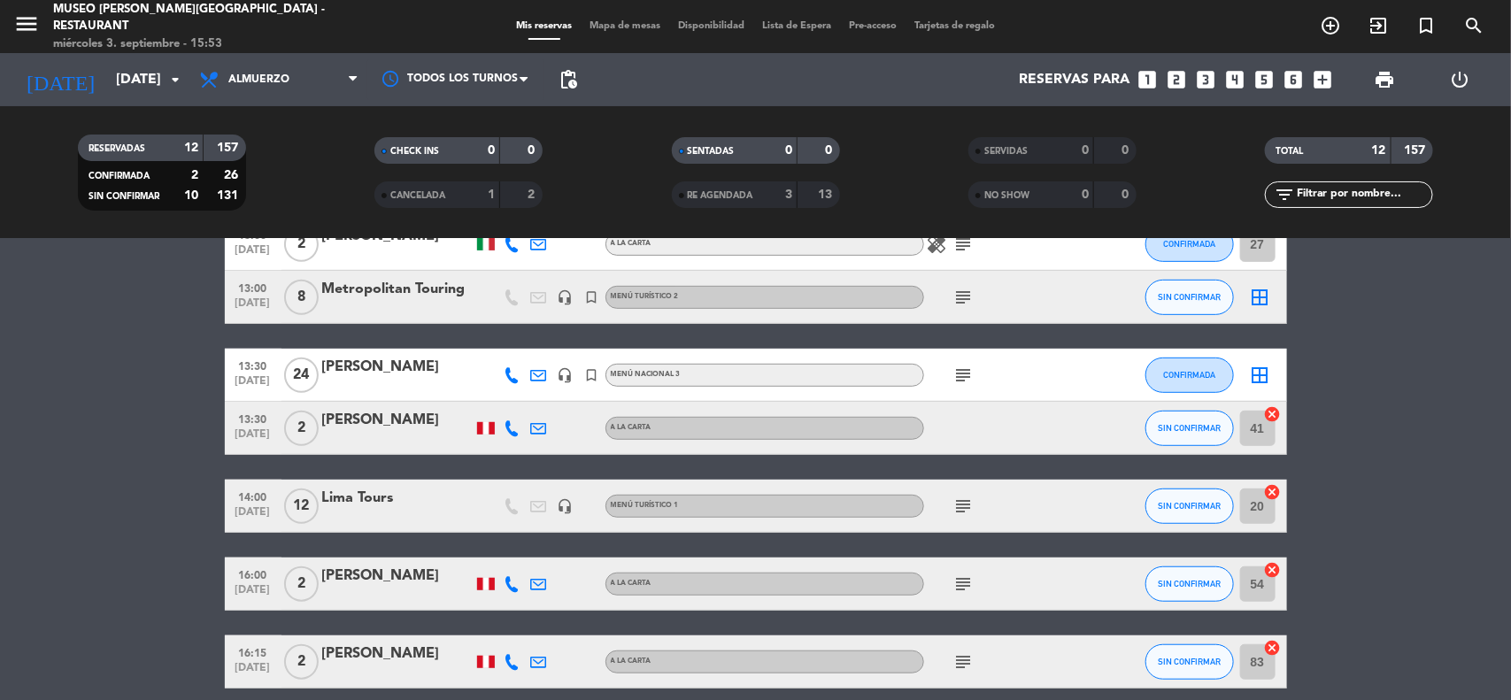
type input "[DATE]"
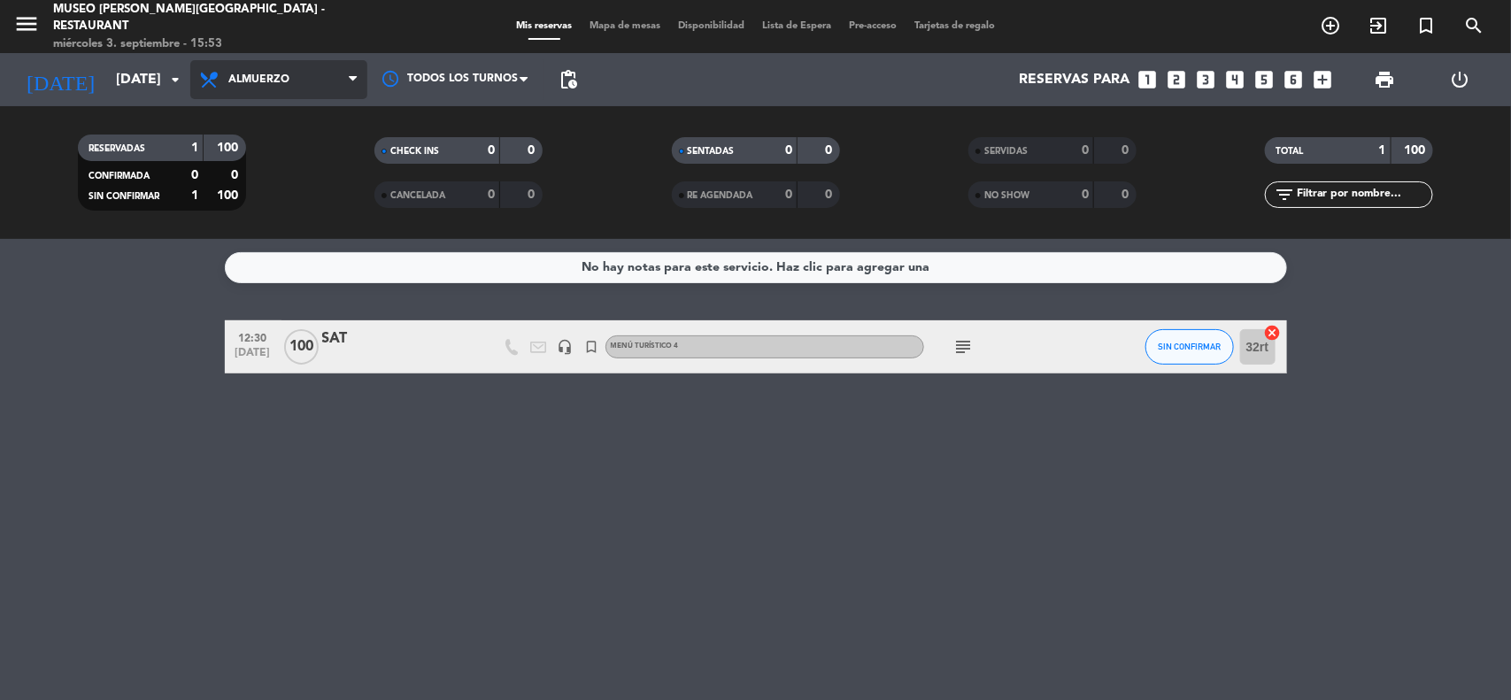
click at [305, 90] on span "Almuerzo" at bounding box center [278, 79] width 177 height 39
click at [273, 232] on div "menu [GEOGRAPHIC_DATA][PERSON_NAME] - Restaurant [DATE] 3. septiembre - 15:53 M…" at bounding box center [755, 119] width 1511 height 239
click at [1341, 206] on div "filter_list" at bounding box center [1349, 194] width 168 height 27
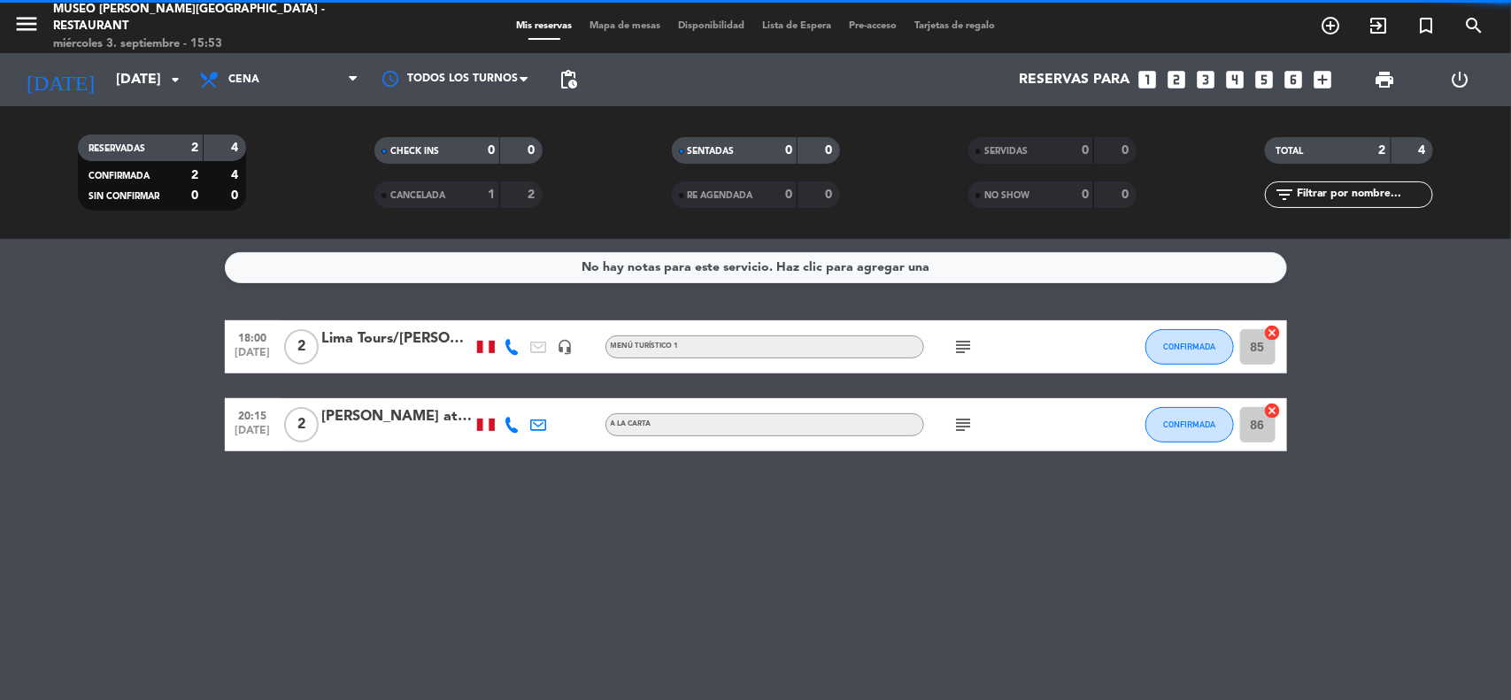
click at [1341, 197] on input "text" at bounding box center [1363, 194] width 137 height 19
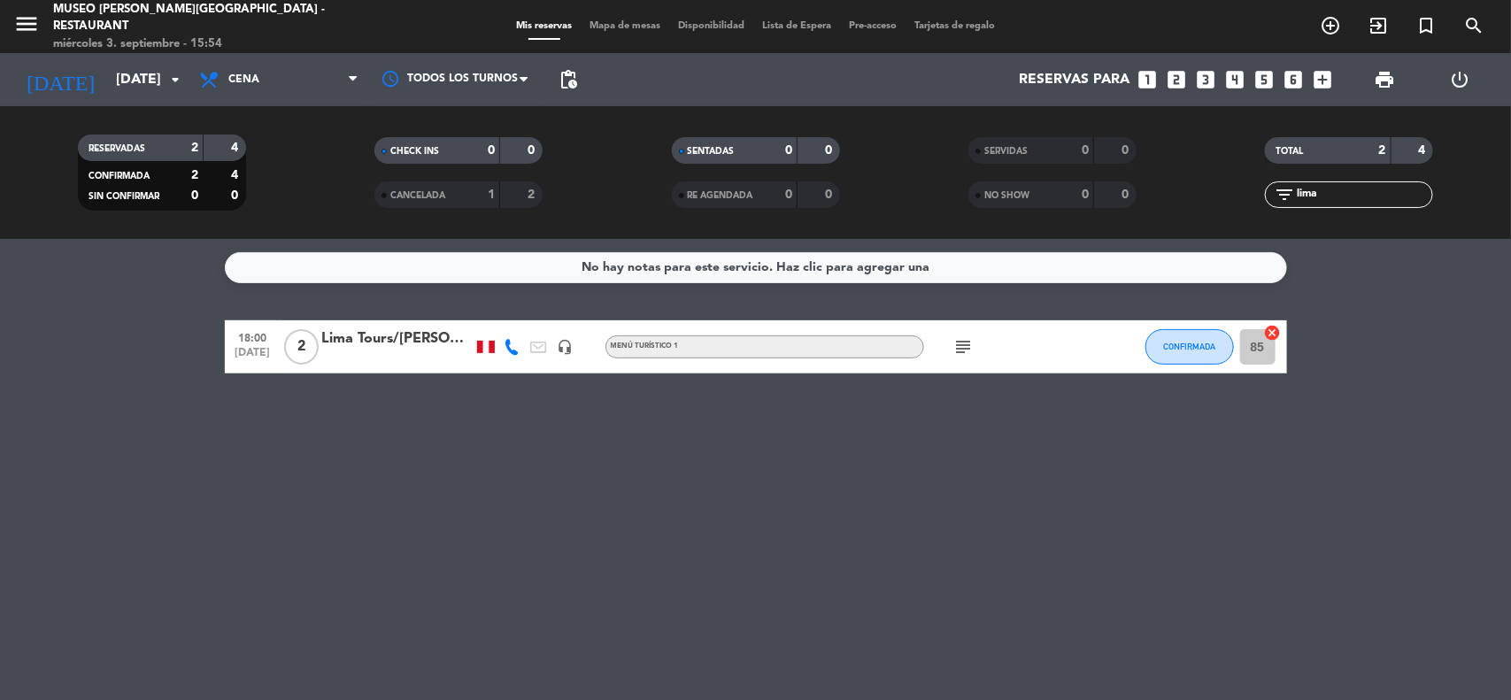
type input "lima"
click at [431, 325] on div "18:00 [DATE] 2 Lima Tours/[PERSON_NAME] JUNIOR X 2 headset_mic Menú turístico 1…" at bounding box center [756, 346] width 1062 height 53
click at [430, 329] on div "Lima Tours/[PERSON_NAME] JUNIOR X 2" at bounding box center [397, 338] width 150 height 23
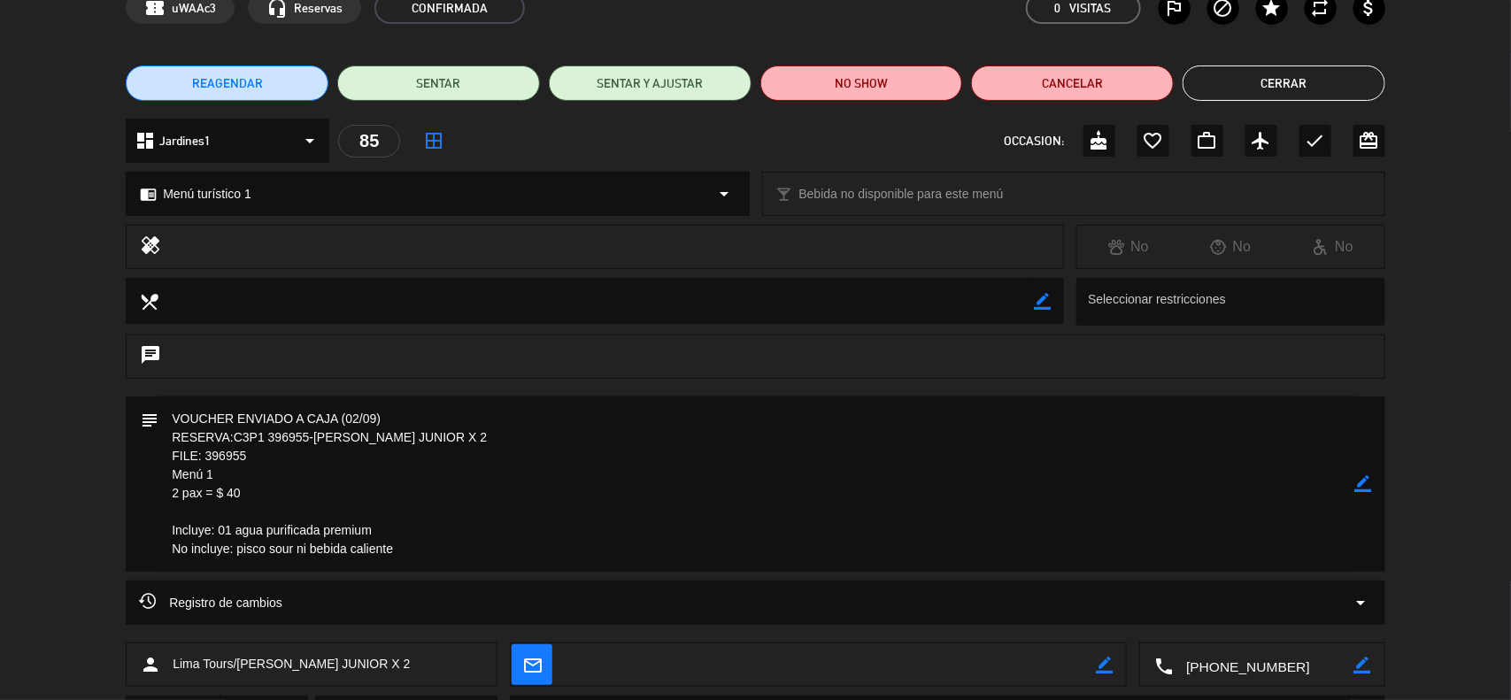
scroll to position [187, 0]
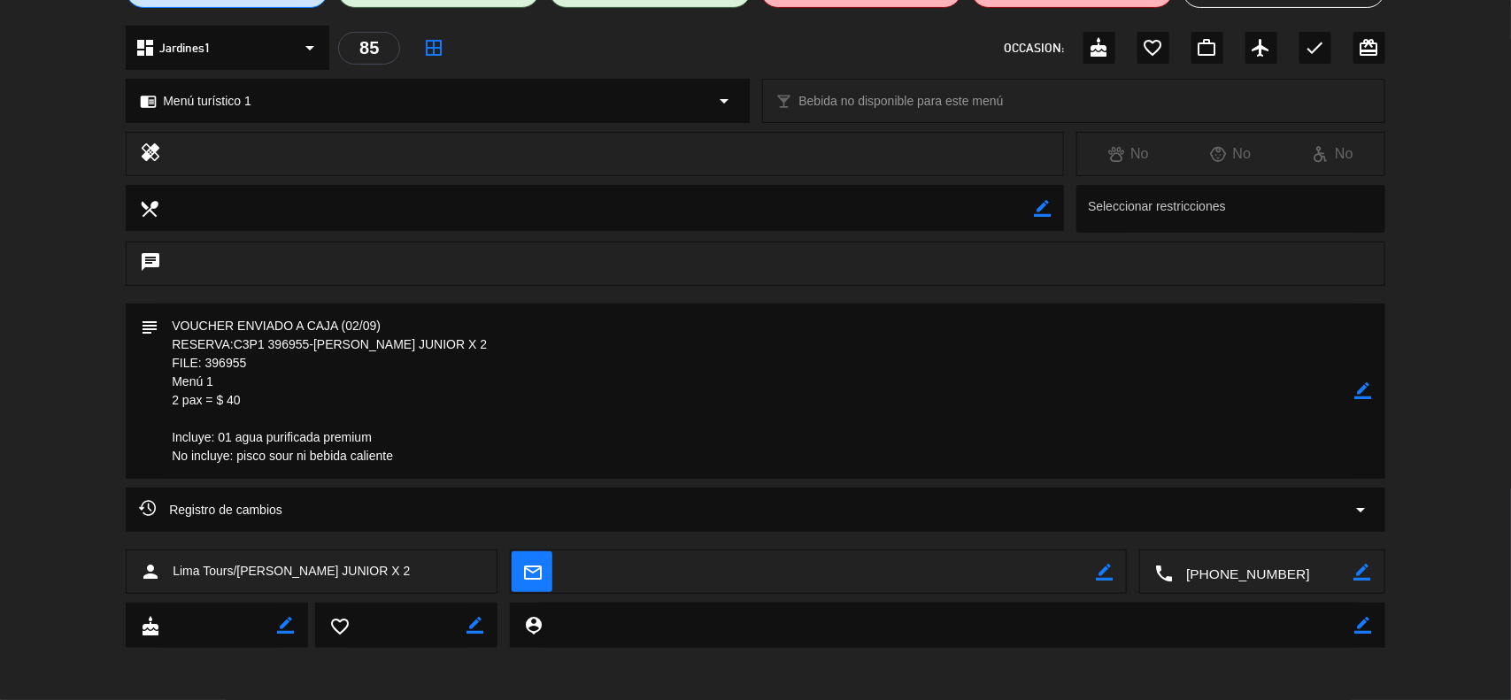
click at [1364, 389] on icon "border_color" at bounding box center [1363, 390] width 17 height 17
click at [457, 454] on textarea at bounding box center [756, 391] width 1197 height 175
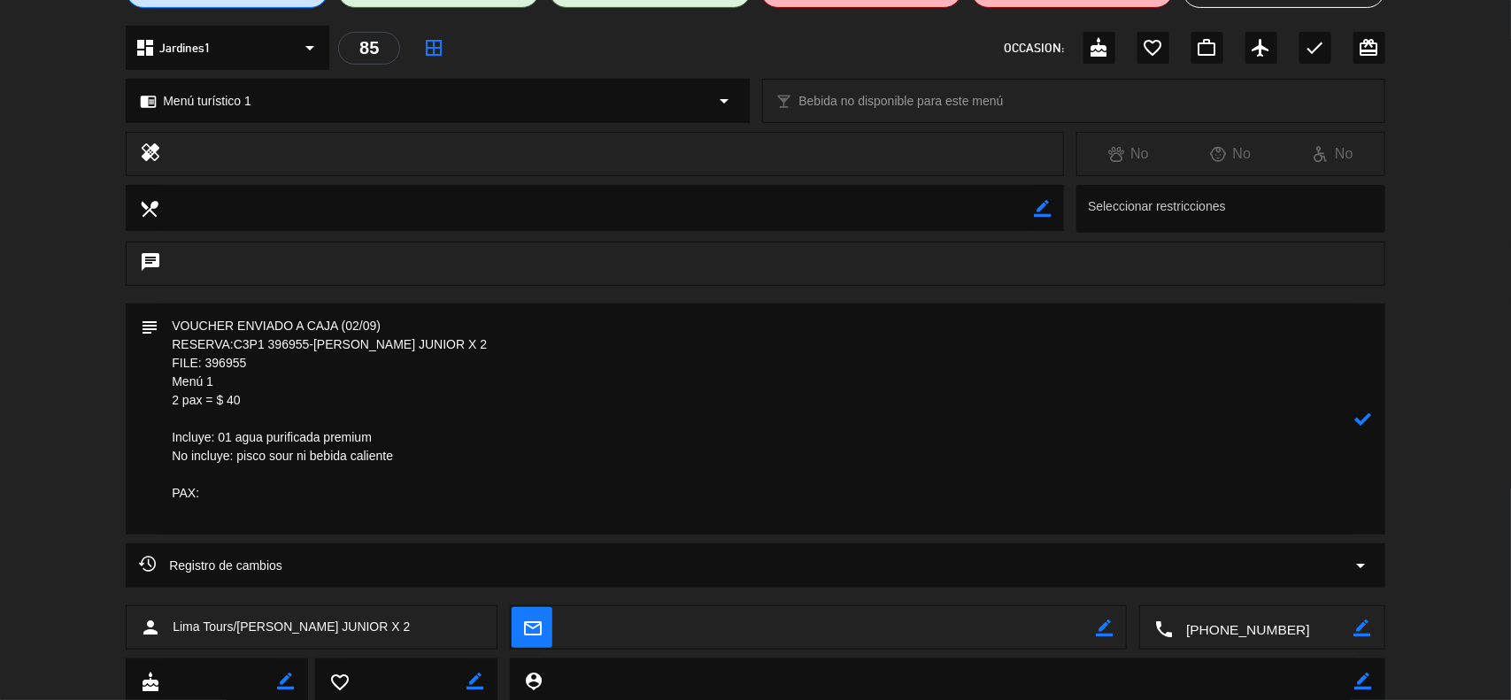
paste textarea "DOS [PERSON_NAME]"
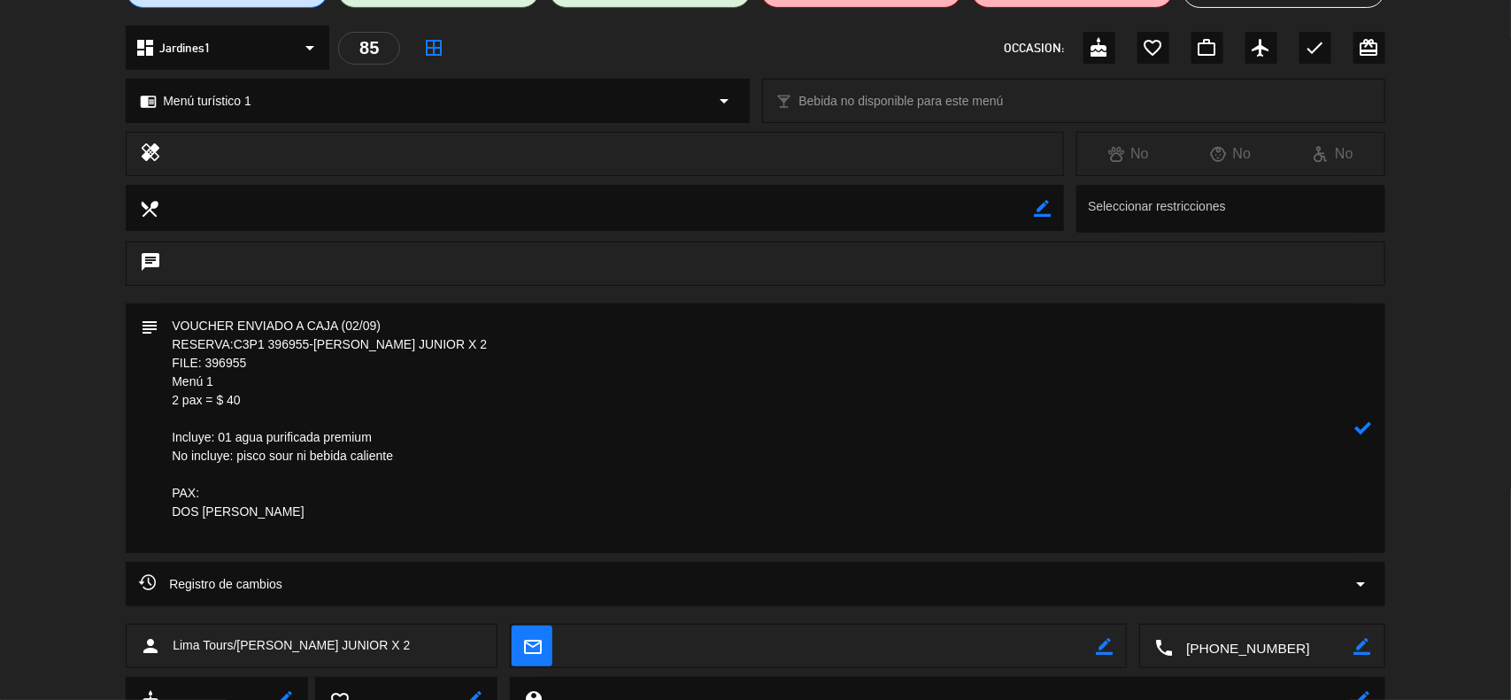
paste textarea "[PERSON_NAME]"
type textarea "VOUCHER ENVIADO A CAJA (02/09) RESERVA:C3P1 396955-[PERSON_NAME] JUNIOR X 2 FIL…"
click at [1363, 425] on icon at bounding box center [1363, 428] width 17 height 17
click at [1368, 423] on icon "border_color" at bounding box center [1363, 428] width 17 height 17
click at [1366, 423] on icon at bounding box center [1363, 428] width 17 height 17
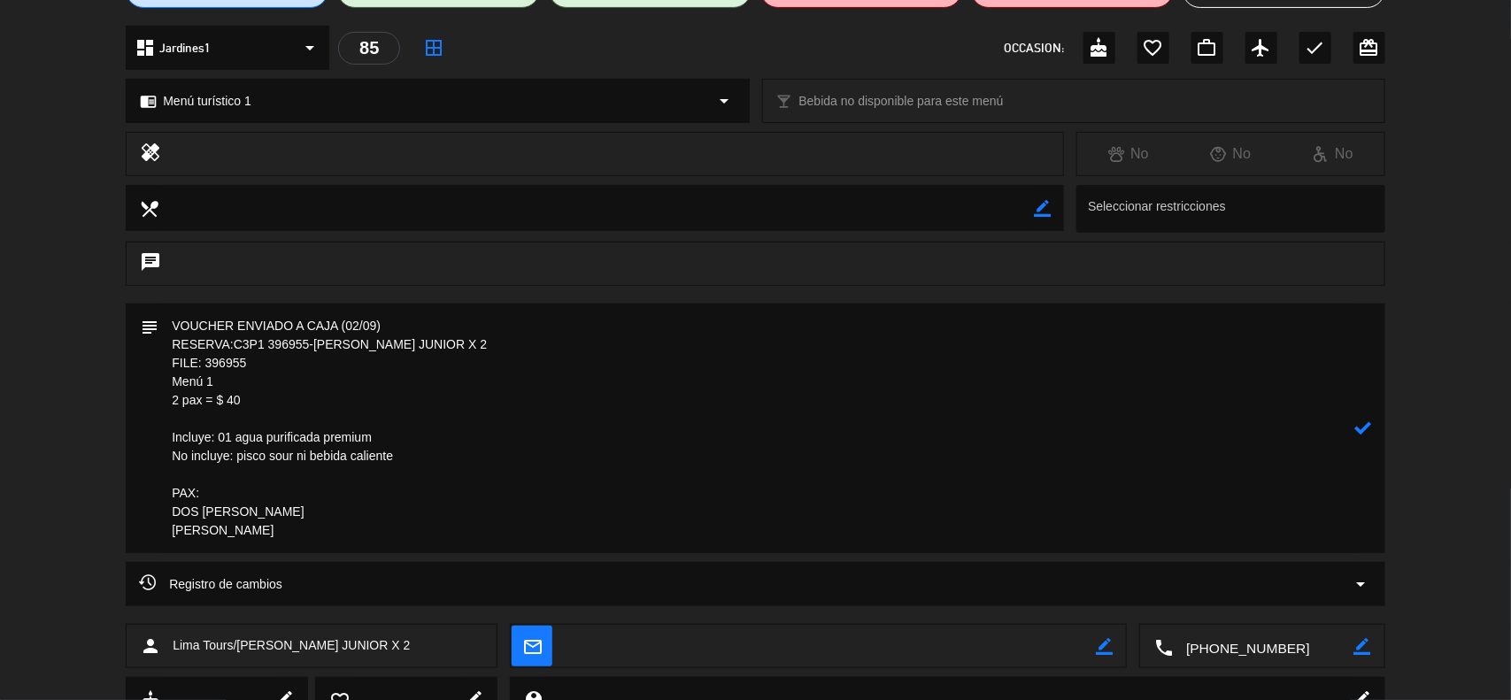
click at [0, 0] on div at bounding box center [0, 0] width 0 height 0
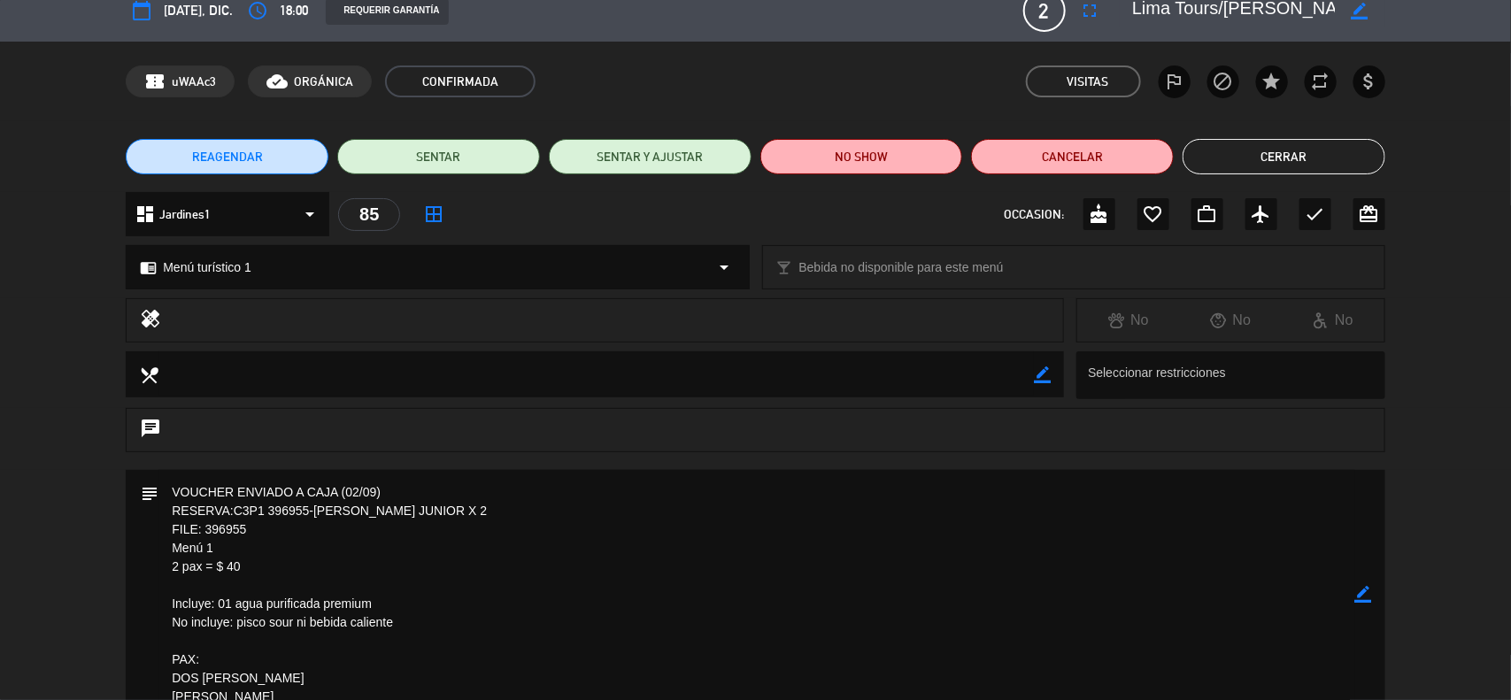
scroll to position [0, 0]
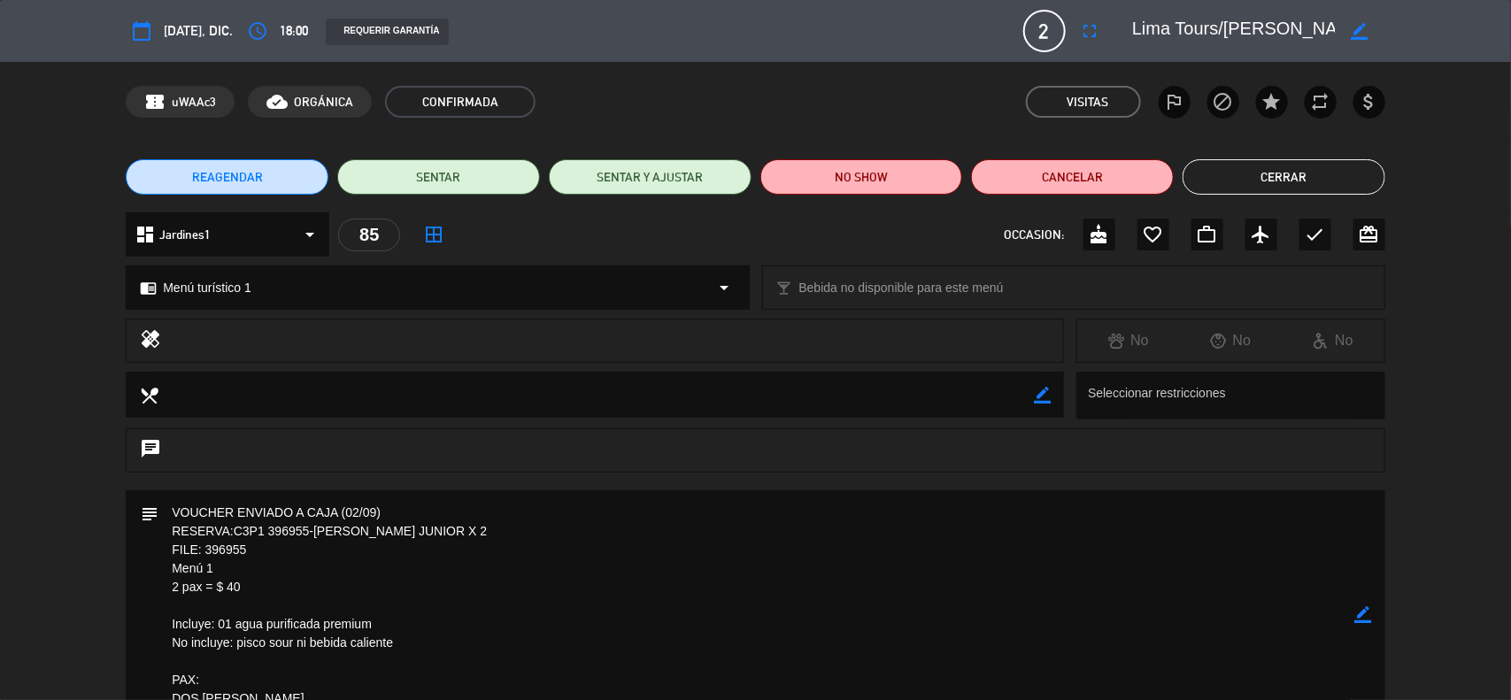
click at [1368, 617] on icon "border_color" at bounding box center [1363, 614] width 17 height 17
click at [1368, 617] on icon at bounding box center [1363, 614] width 17 height 17
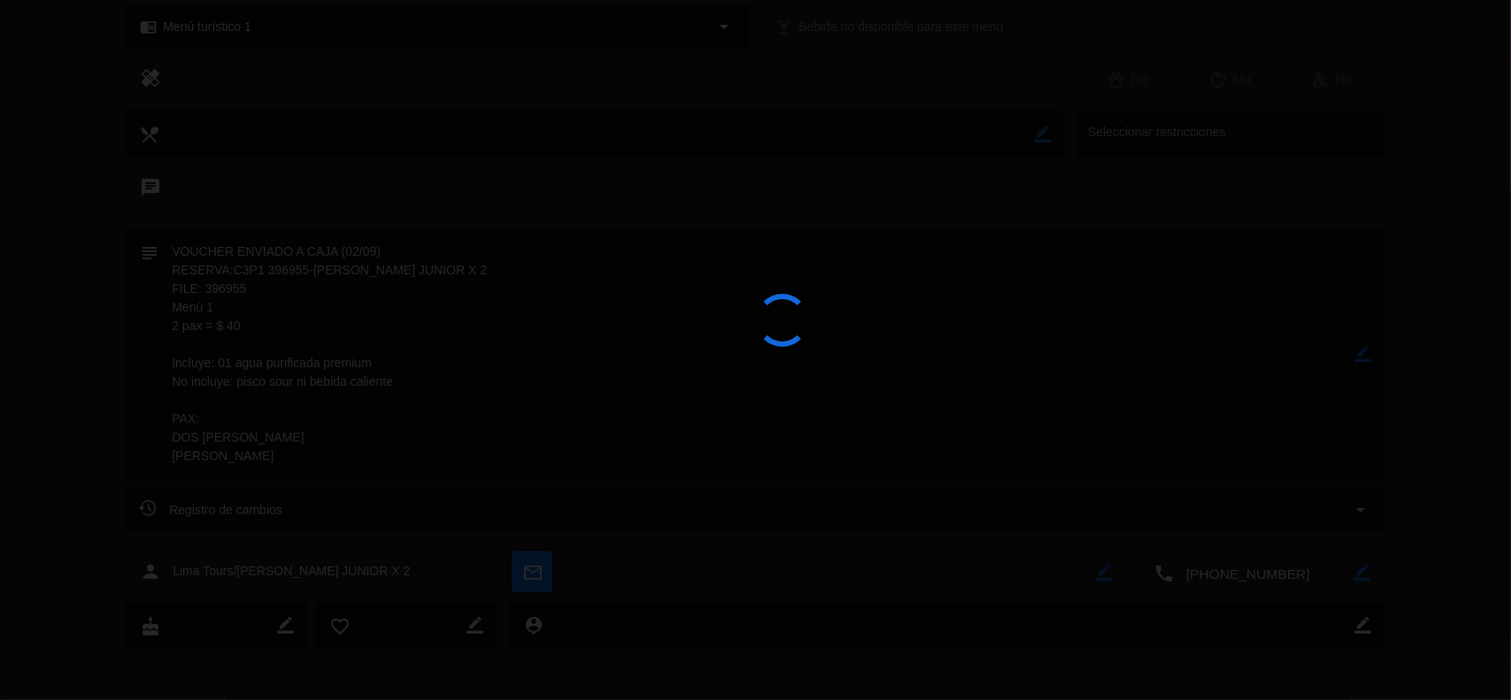
click at [1368, 617] on div at bounding box center [755, 350] width 1511 height 700
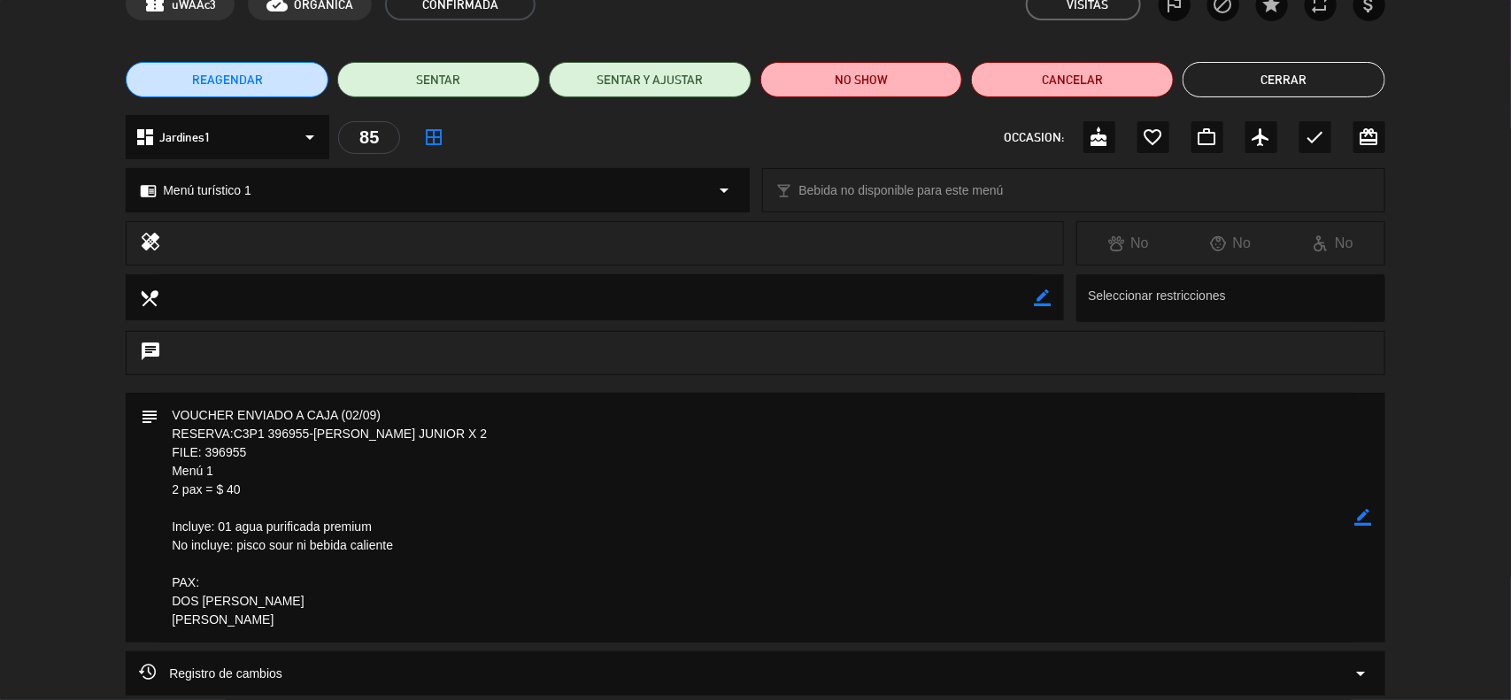
scroll to position [0, 0]
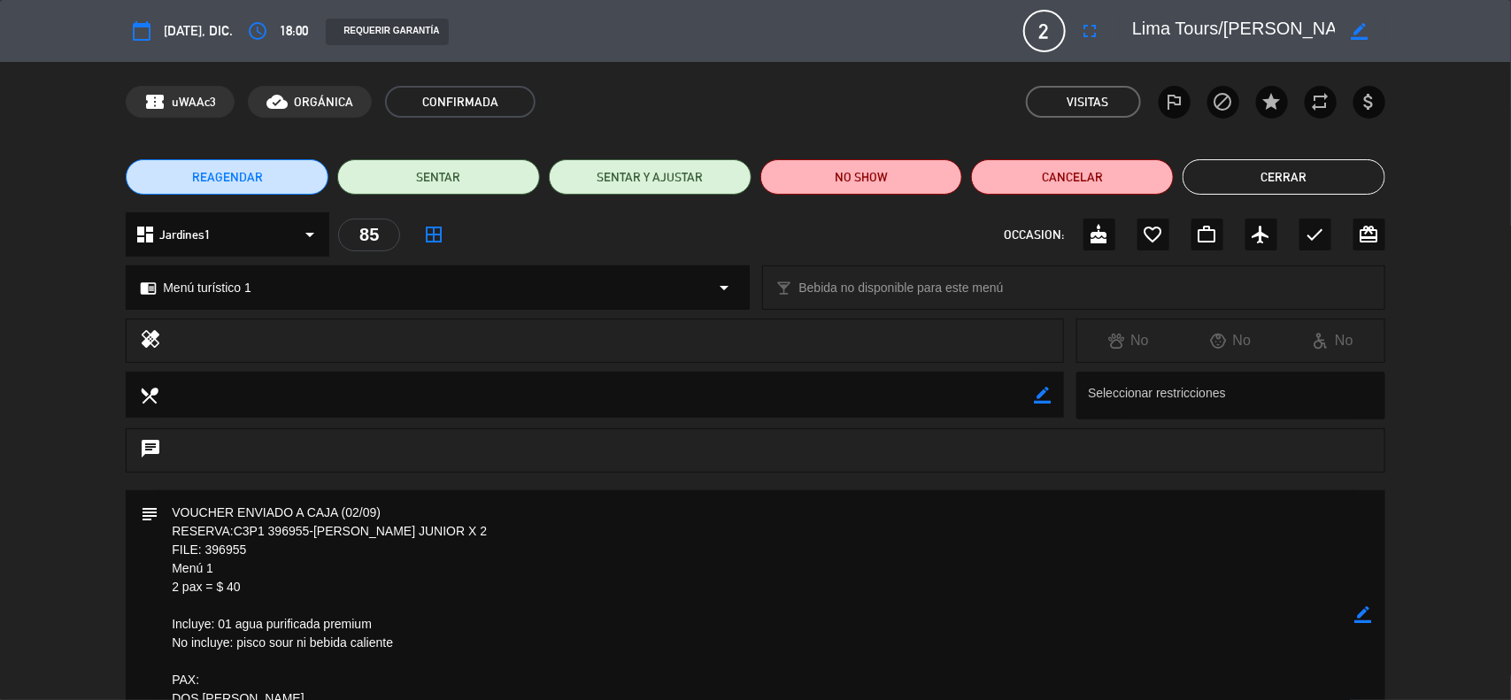
click at [1249, 181] on button "Cerrar" at bounding box center [1284, 176] width 203 height 35
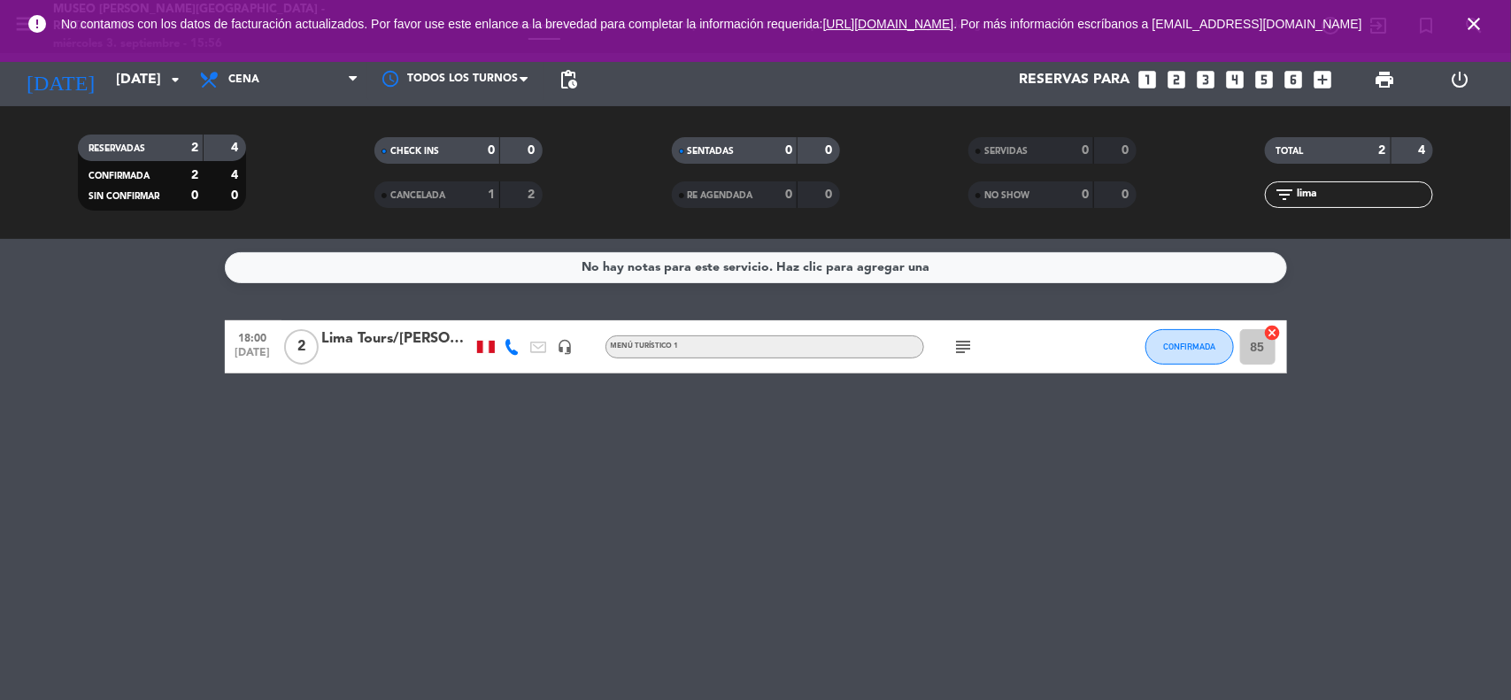
click at [1467, 20] on icon "close" at bounding box center [1473, 23] width 21 height 21
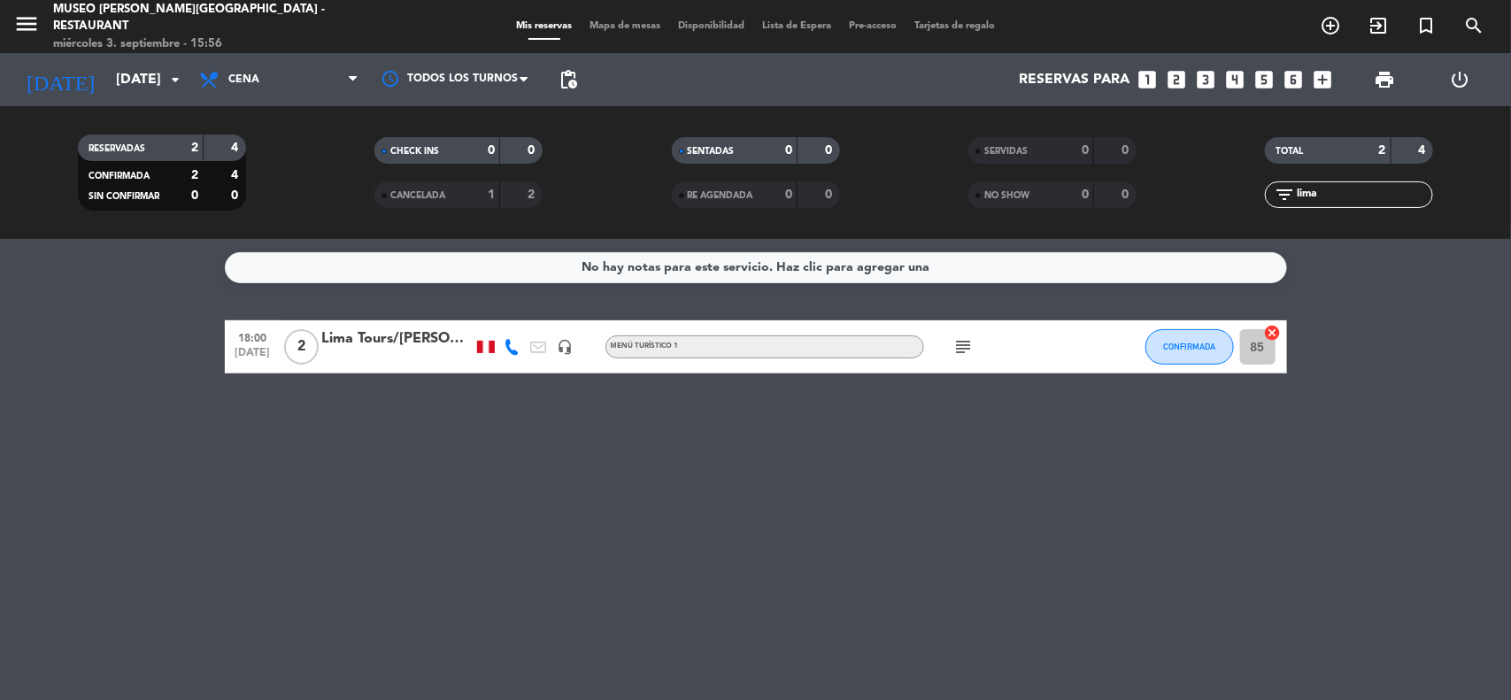
drag, startPoint x: 1333, startPoint y: 201, endPoint x: 1257, endPoint y: 201, distance: 76.1
click at [1257, 201] on div "filter_list lima" at bounding box center [1349, 194] width 297 height 27
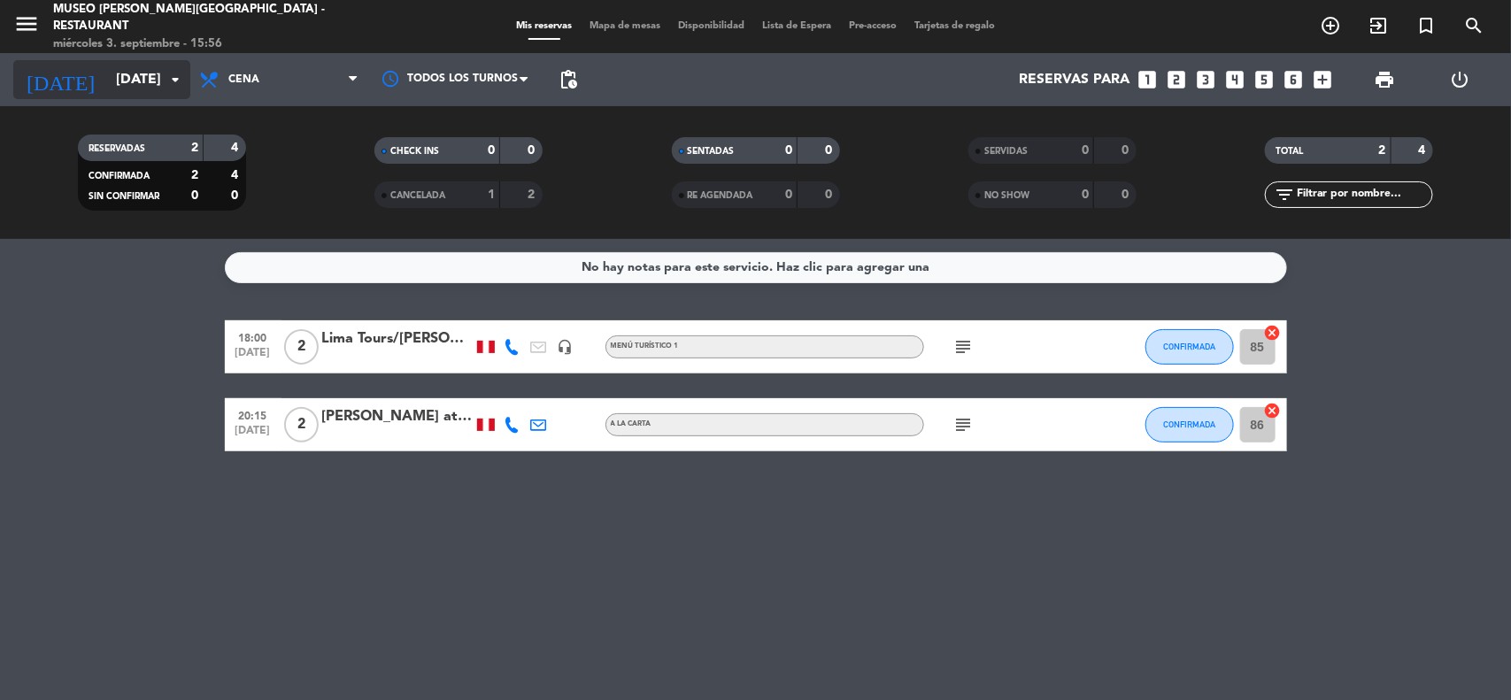
click at [107, 80] on input "[DATE]" at bounding box center [200, 80] width 187 height 35
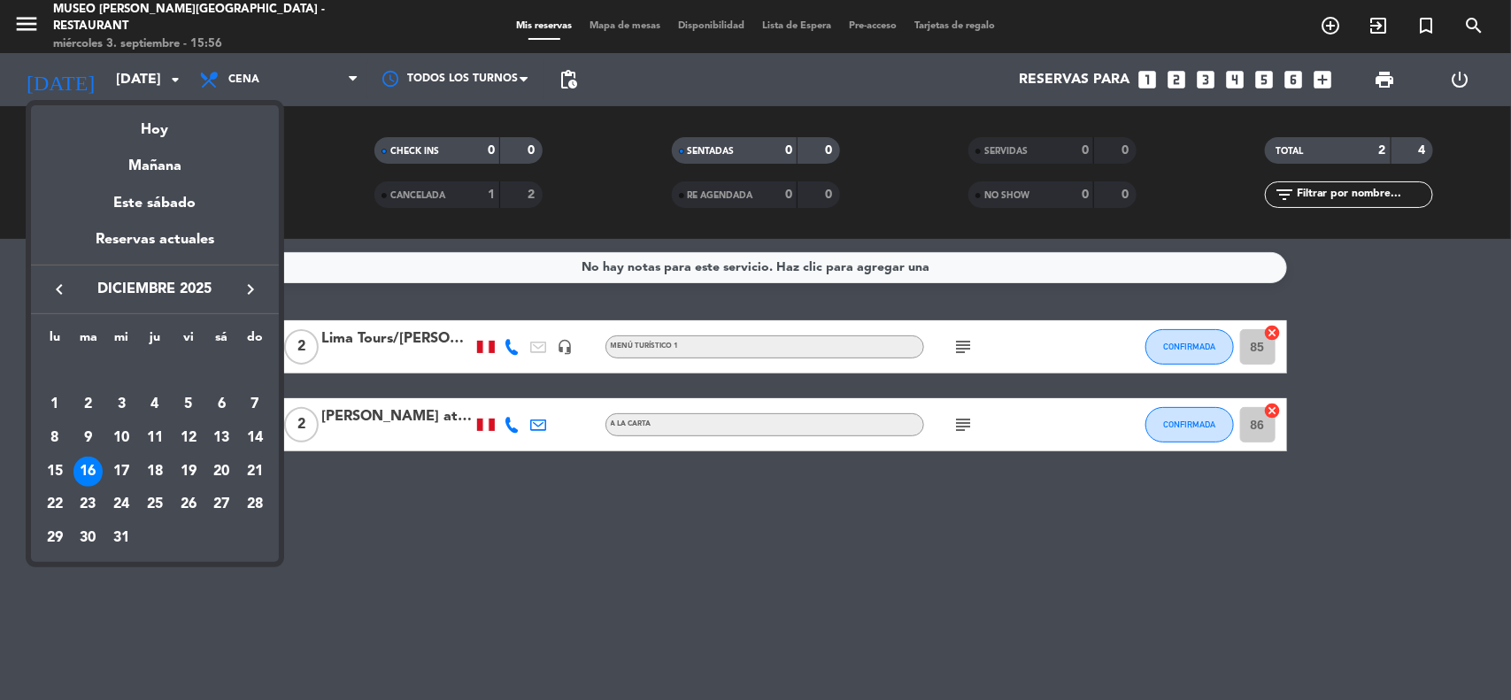
click at [60, 289] on icon "keyboard_arrow_left" at bounding box center [59, 289] width 21 height 21
click at [219, 438] on div "13" at bounding box center [221, 438] width 30 height 30
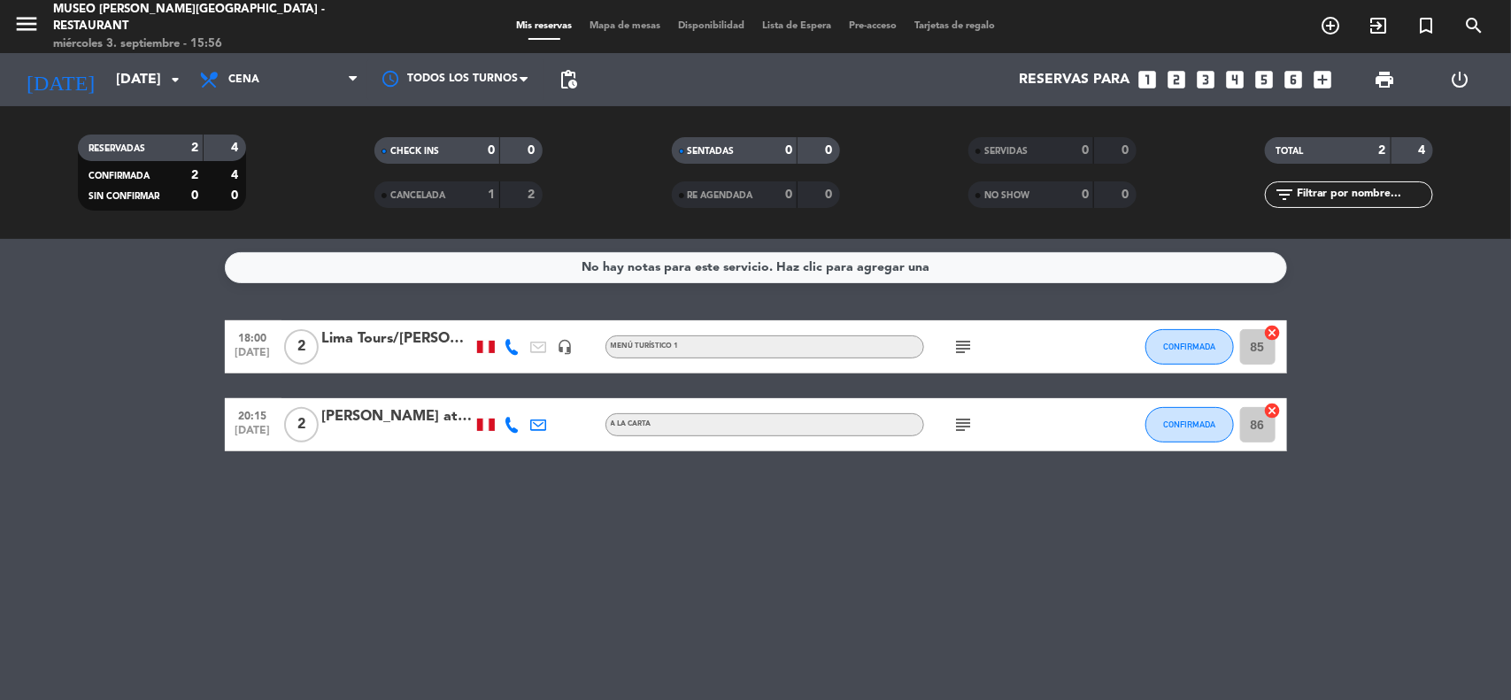
type input "[DATE]"
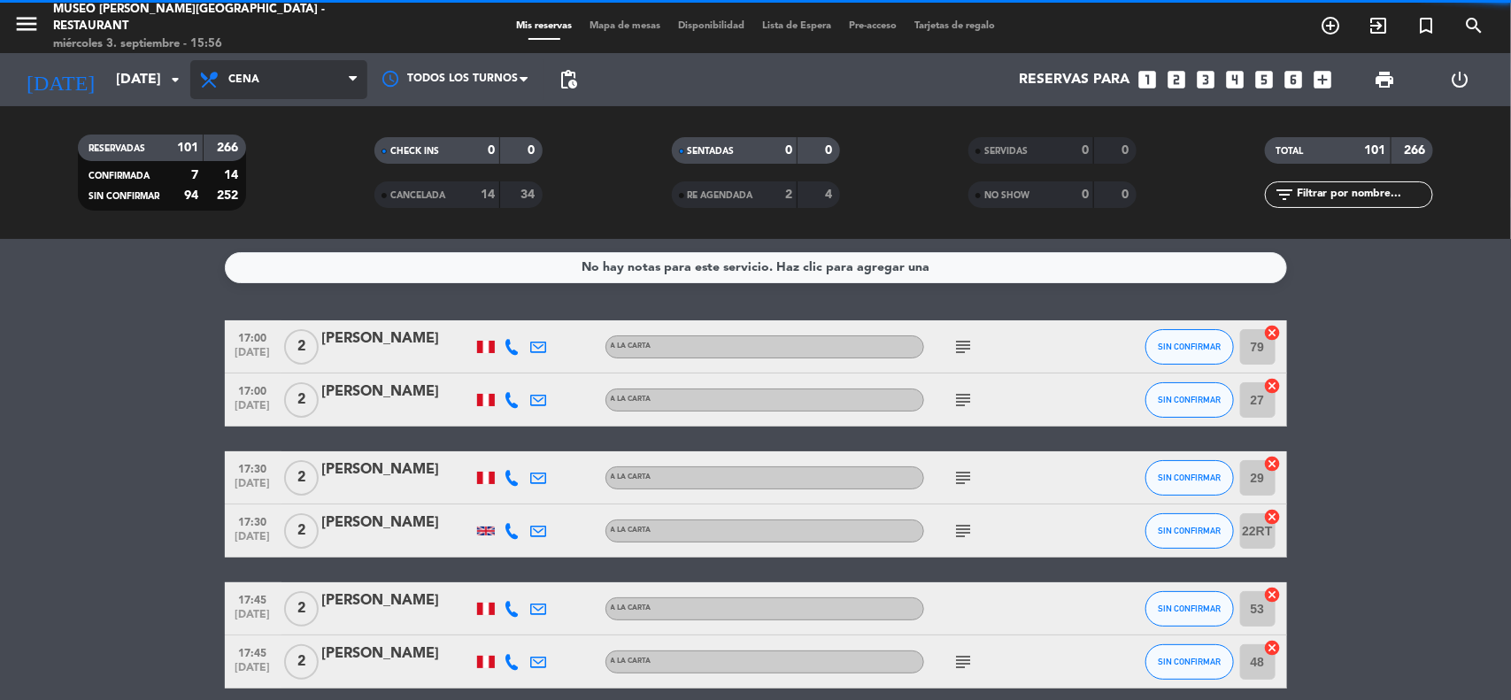
click at [327, 86] on span "Cena" at bounding box center [278, 79] width 177 height 39
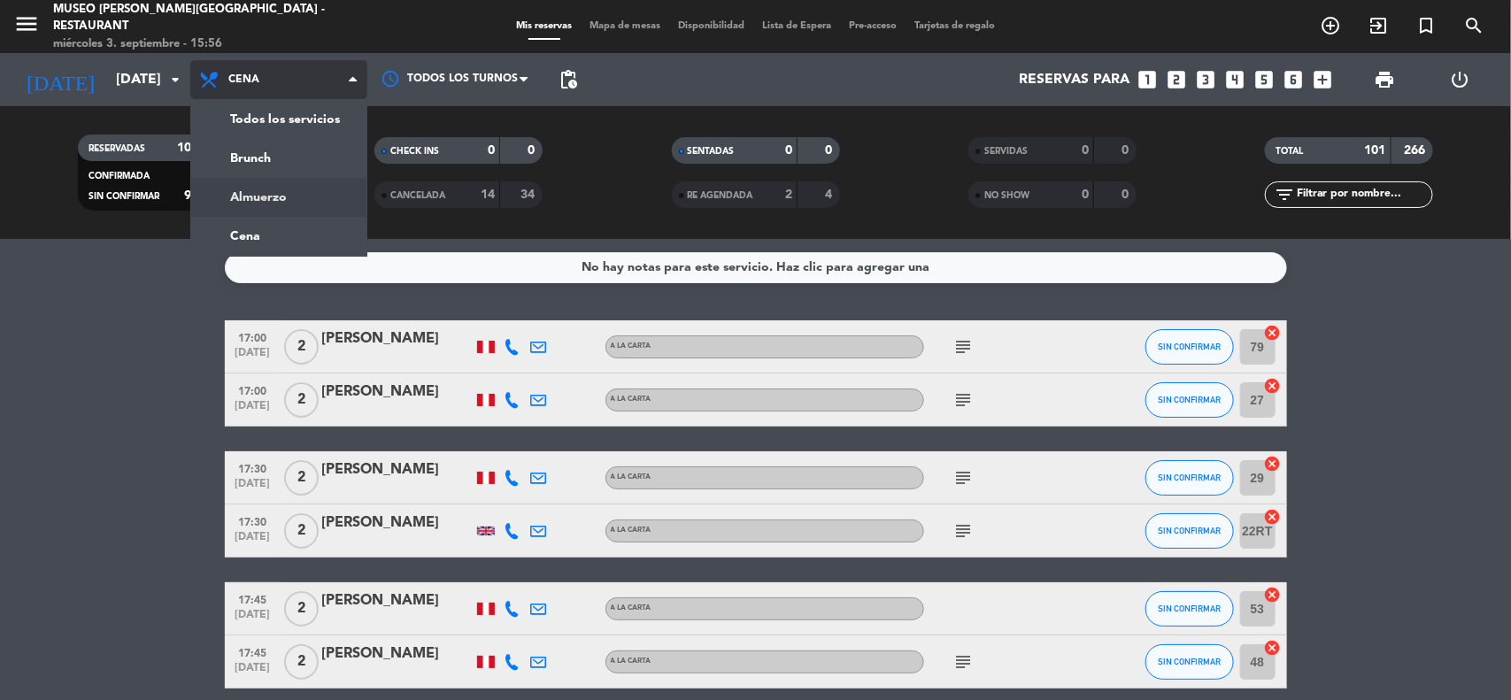
click at [281, 208] on div "menu [GEOGRAPHIC_DATA][PERSON_NAME] - Restaurant [DATE] 3. septiembre - 15:56 M…" at bounding box center [755, 119] width 1511 height 239
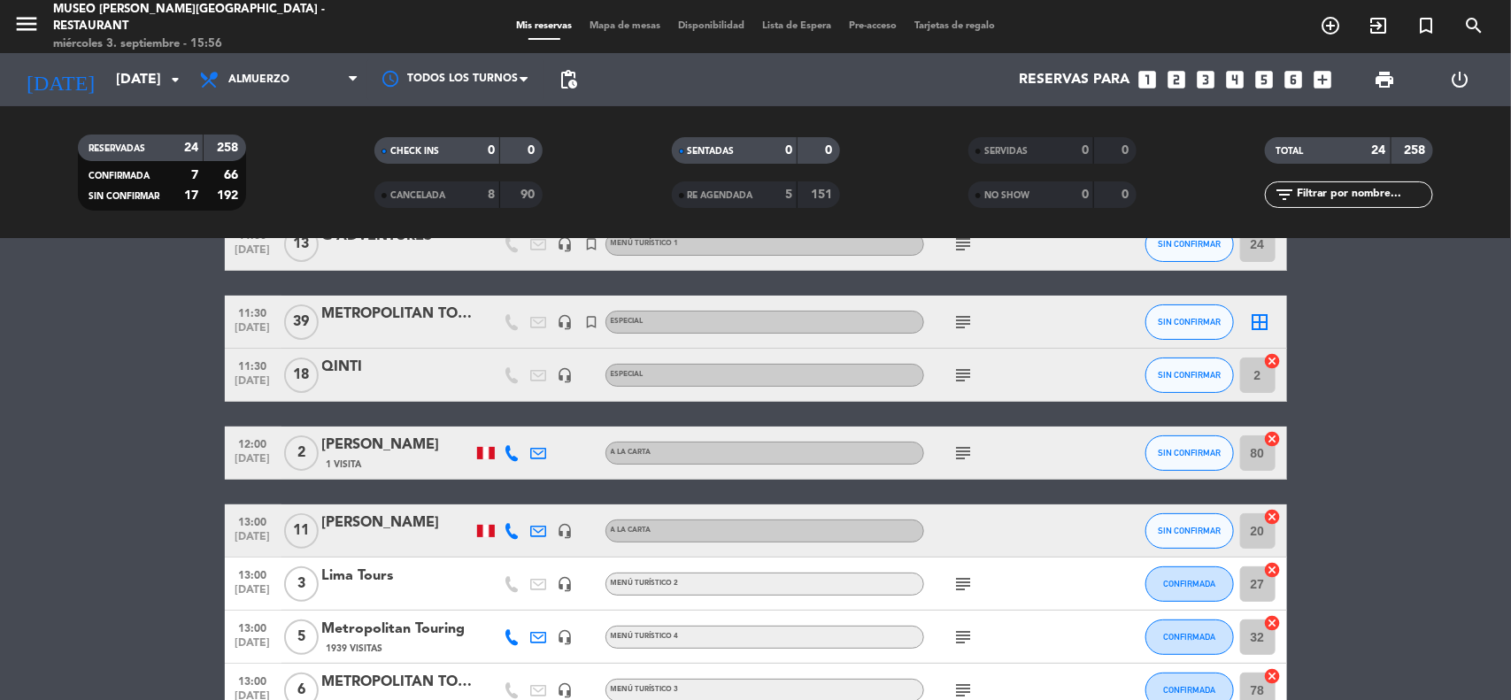
scroll to position [221, 0]
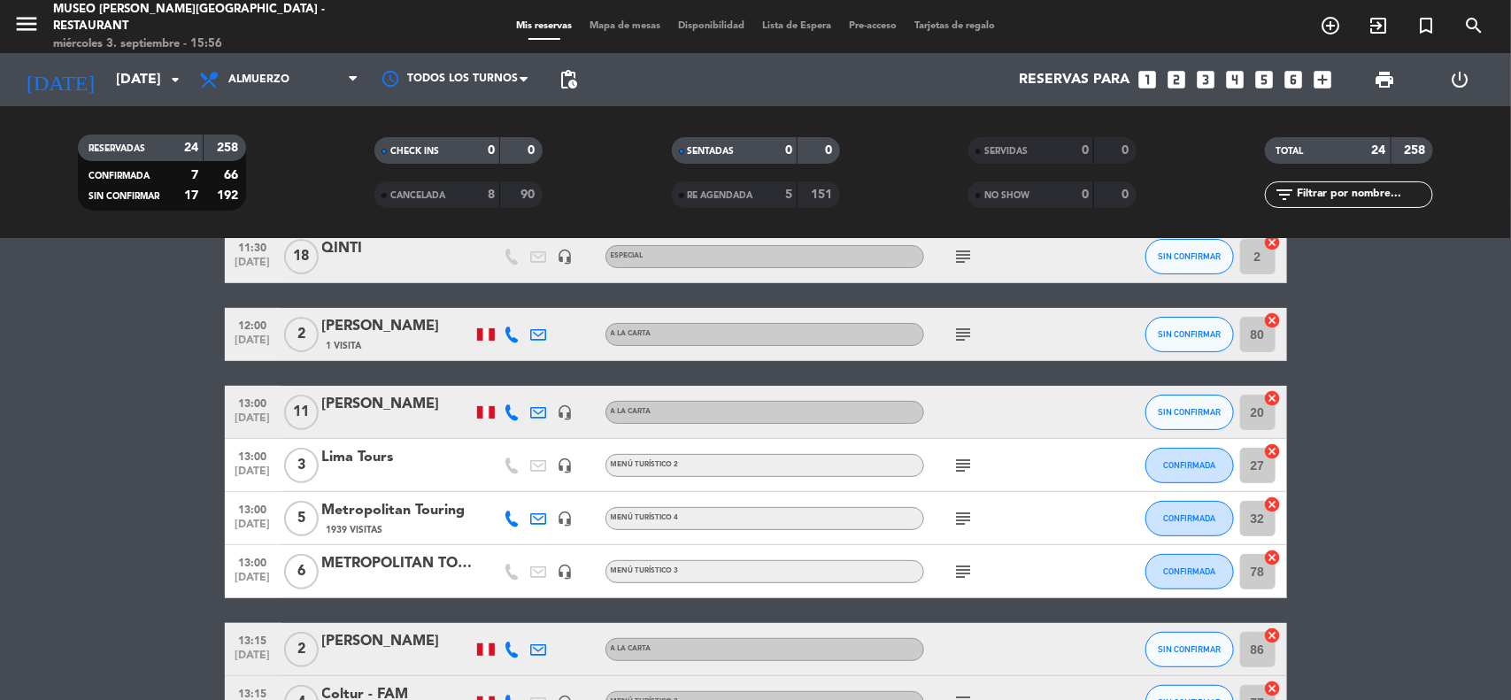
click at [382, 458] on div "Lima Tours" at bounding box center [397, 457] width 150 height 23
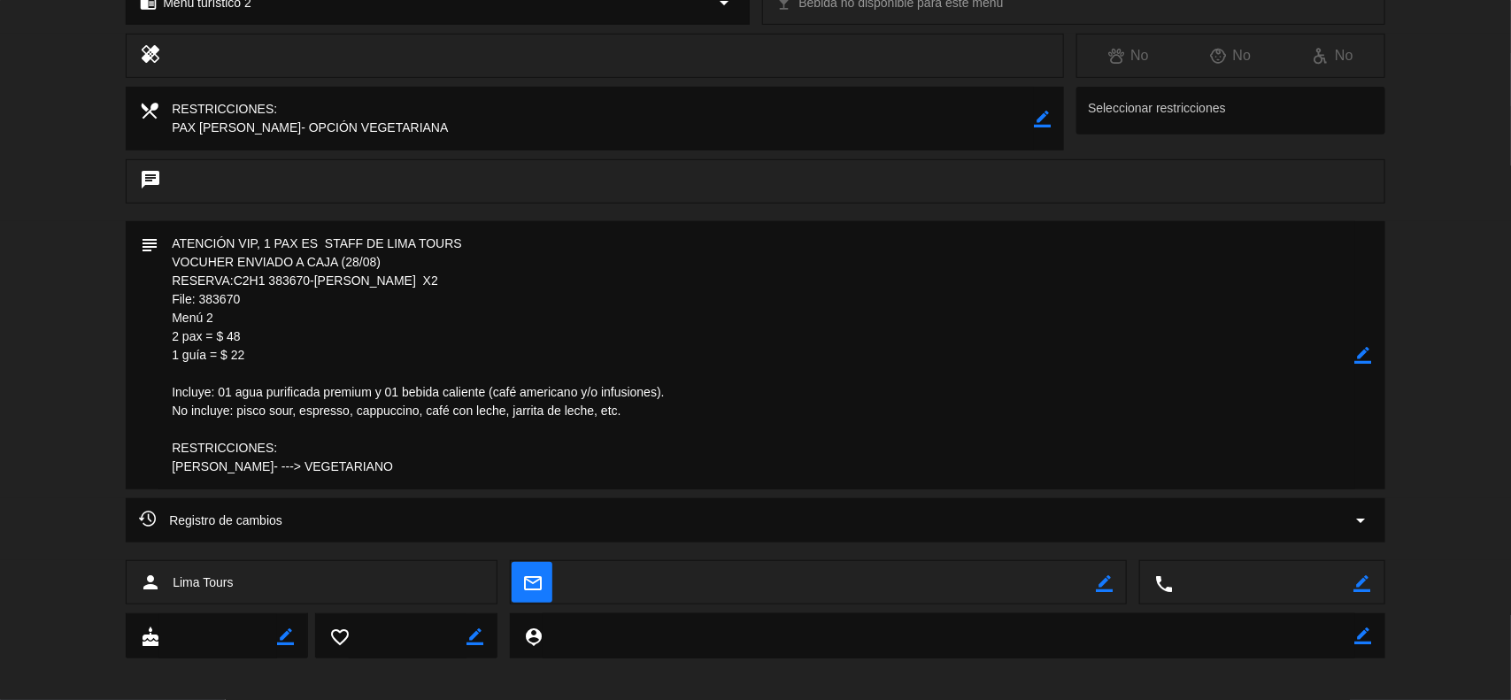
scroll to position [297, 0]
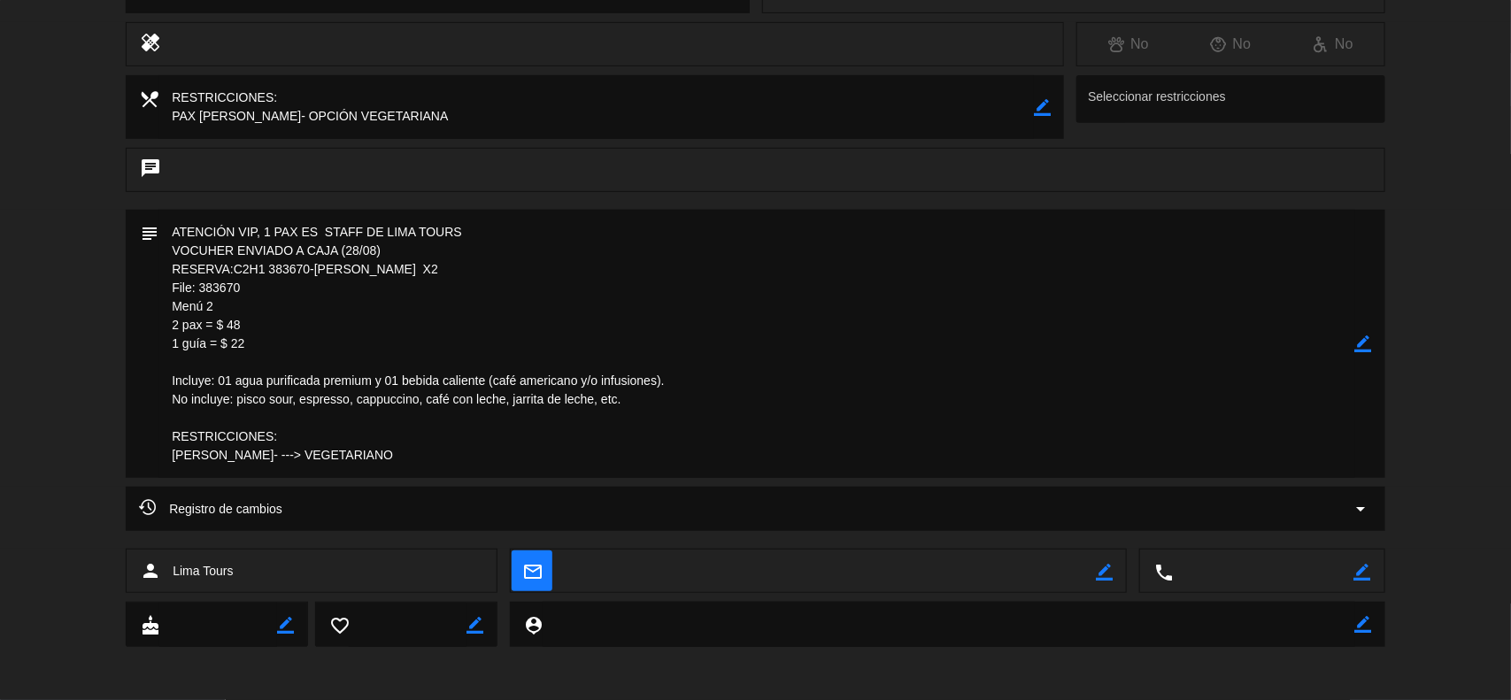
drag, startPoint x: 400, startPoint y: 454, endPoint x: 143, endPoint y: 430, distance: 257.8
click at [143, 430] on div "subject border_color" at bounding box center [756, 344] width 1260 height 268
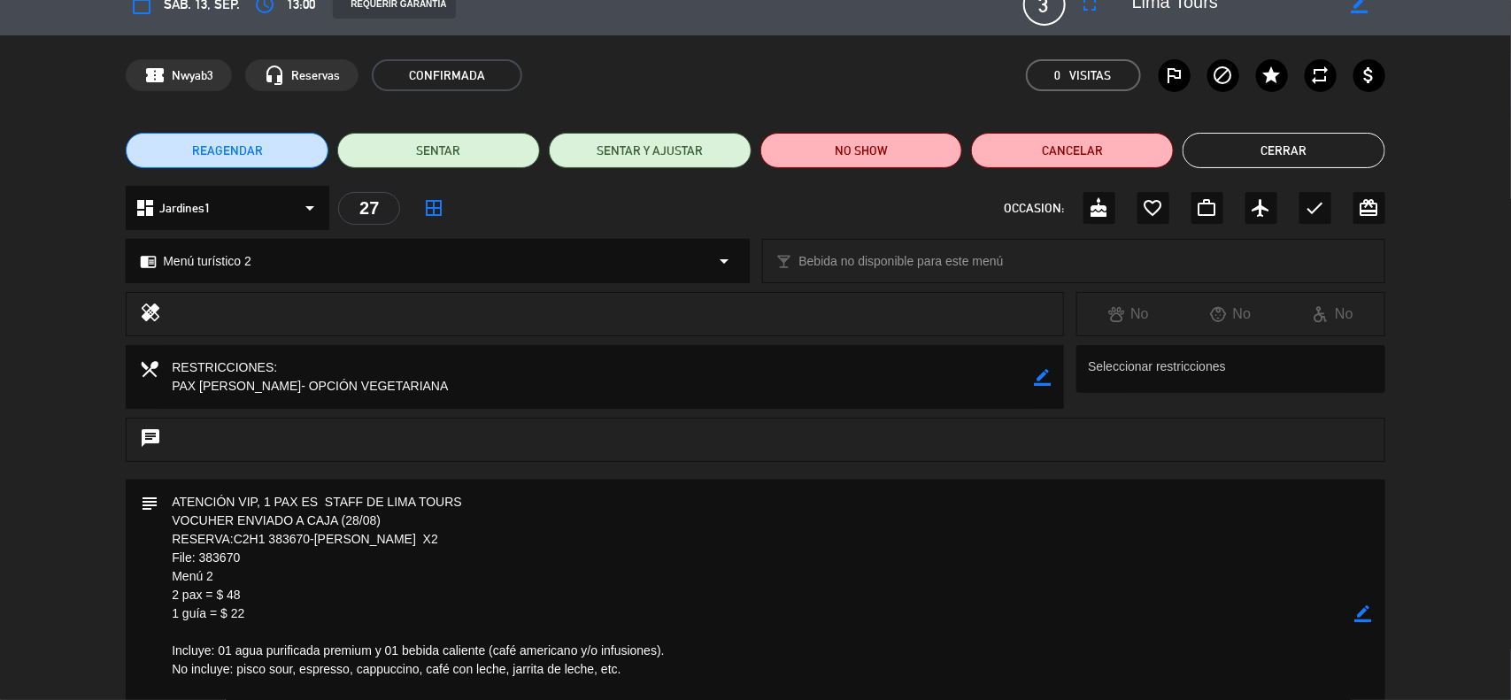
scroll to position [0, 0]
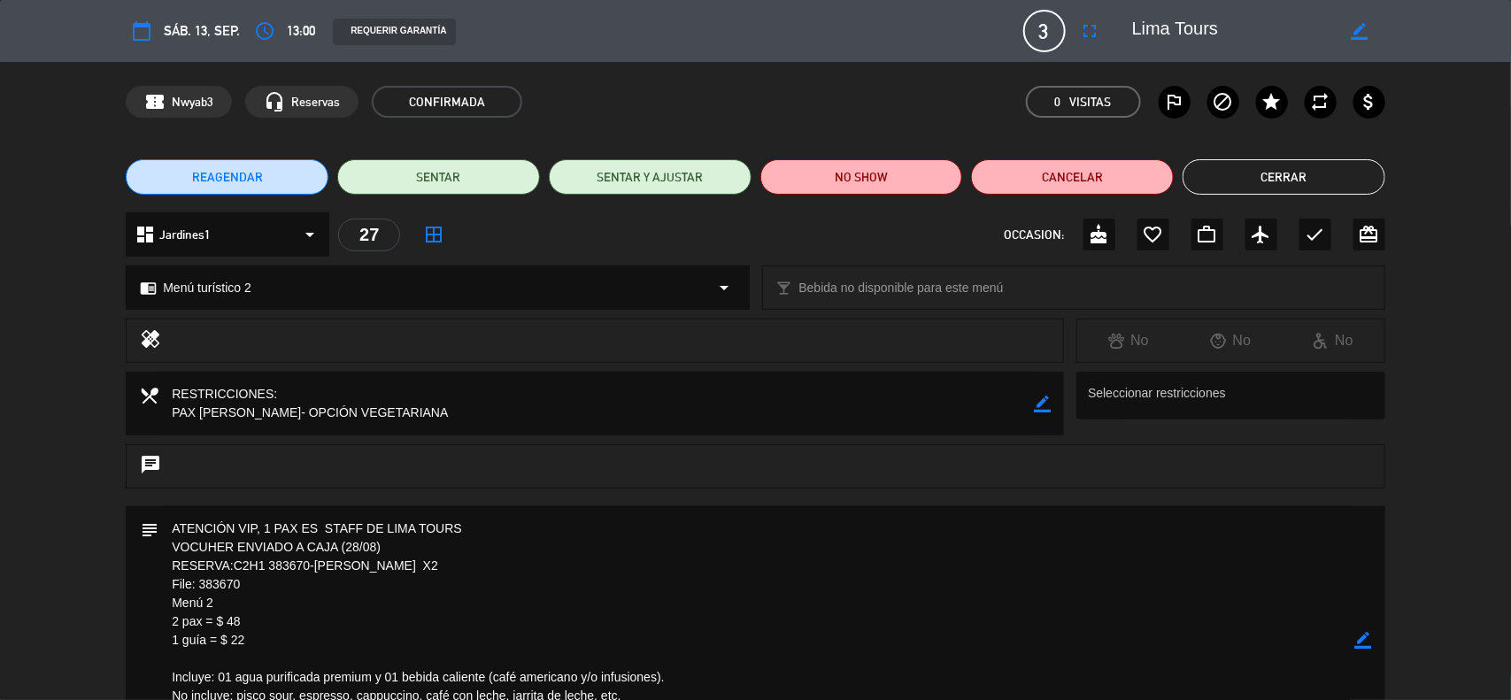
click at [1040, 401] on icon "border_color" at bounding box center [1042, 404] width 17 height 17
drag, startPoint x: 452, startPoint y: 414, endPoint x: 109, endPoint y: 385, distance: 344.7
click at [109, 385] on div "local_dining Seleccionar restricciones" at bounding box center [755, 408] width 1511 height 73
paste textarea "[PERSON_NAME]"
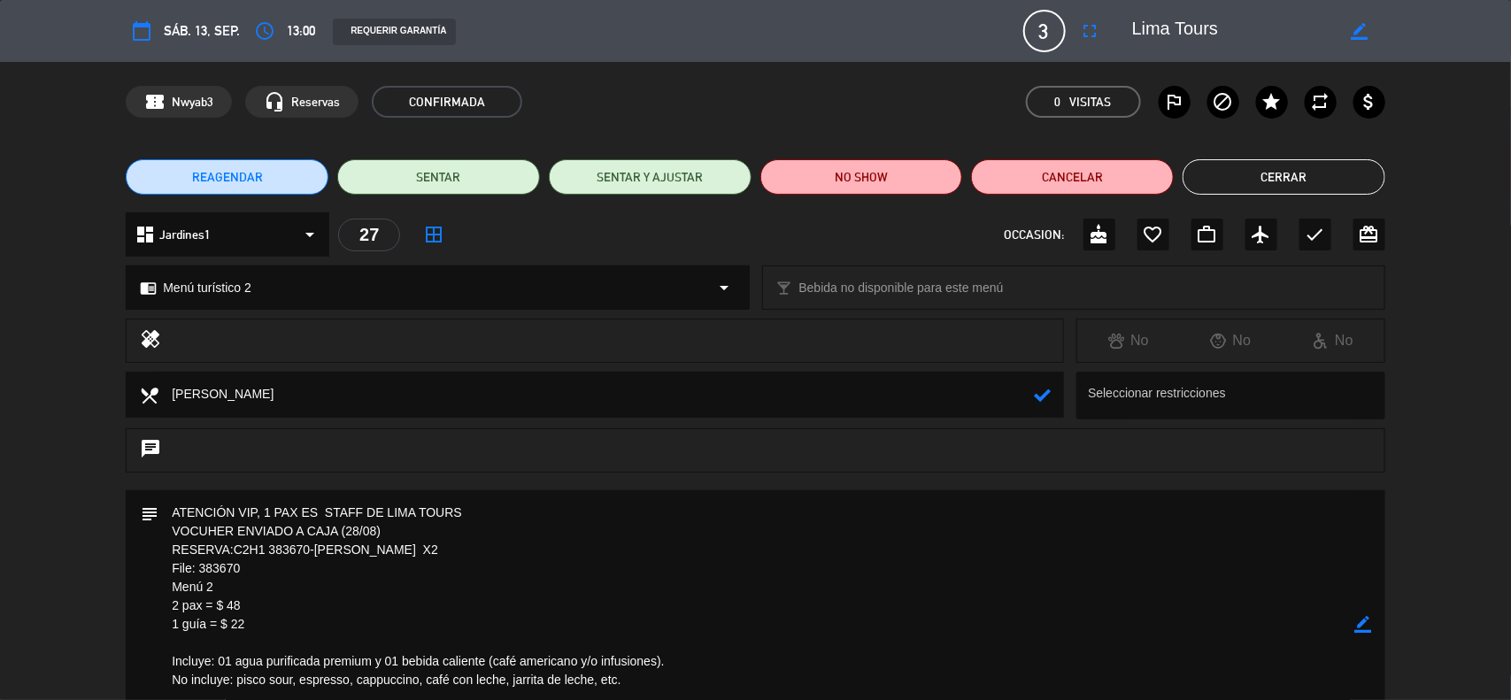
scroll to position [221, 0]
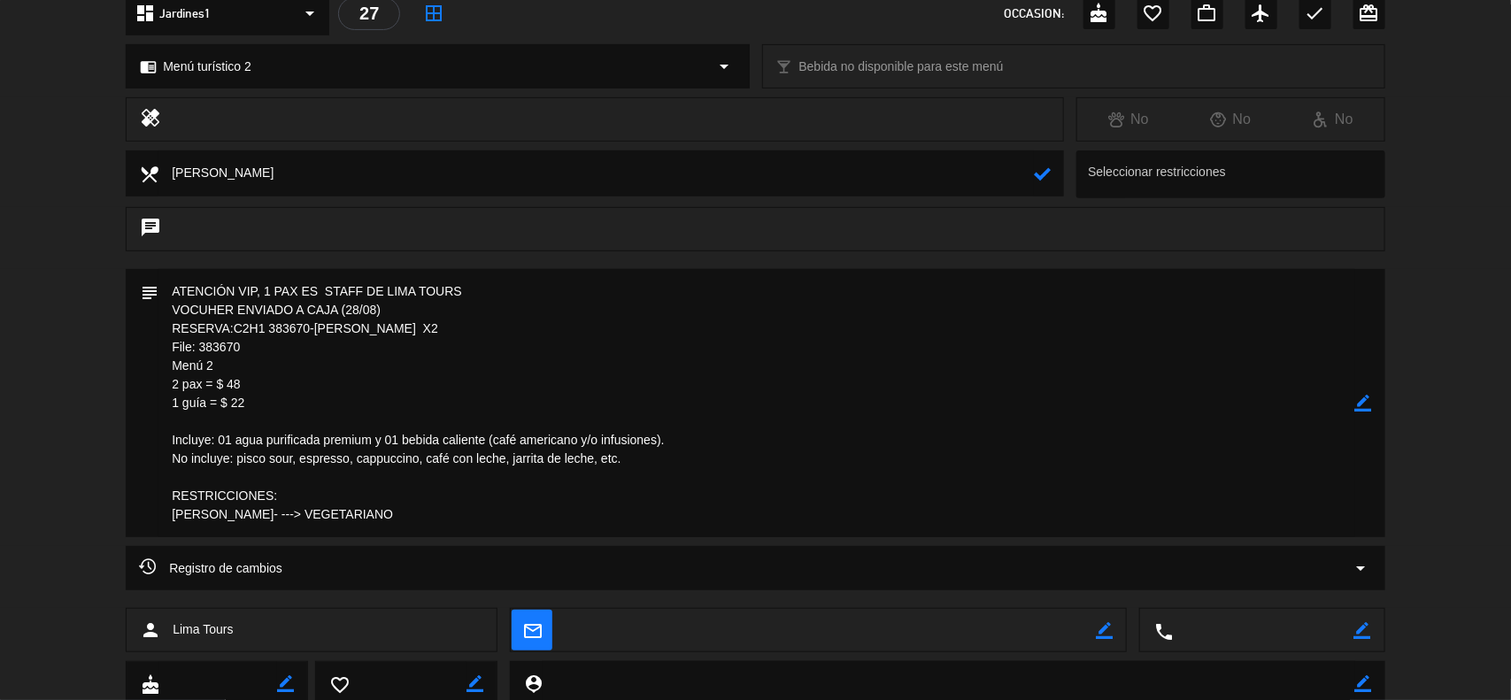
drag, startPoint x: 413, startPoint y: 520, endPoint x: 158, endPoint y: 494, distance: 257.2
click at [158, 494] on textarea at bounding box center [756, 403] width 1197 height 268
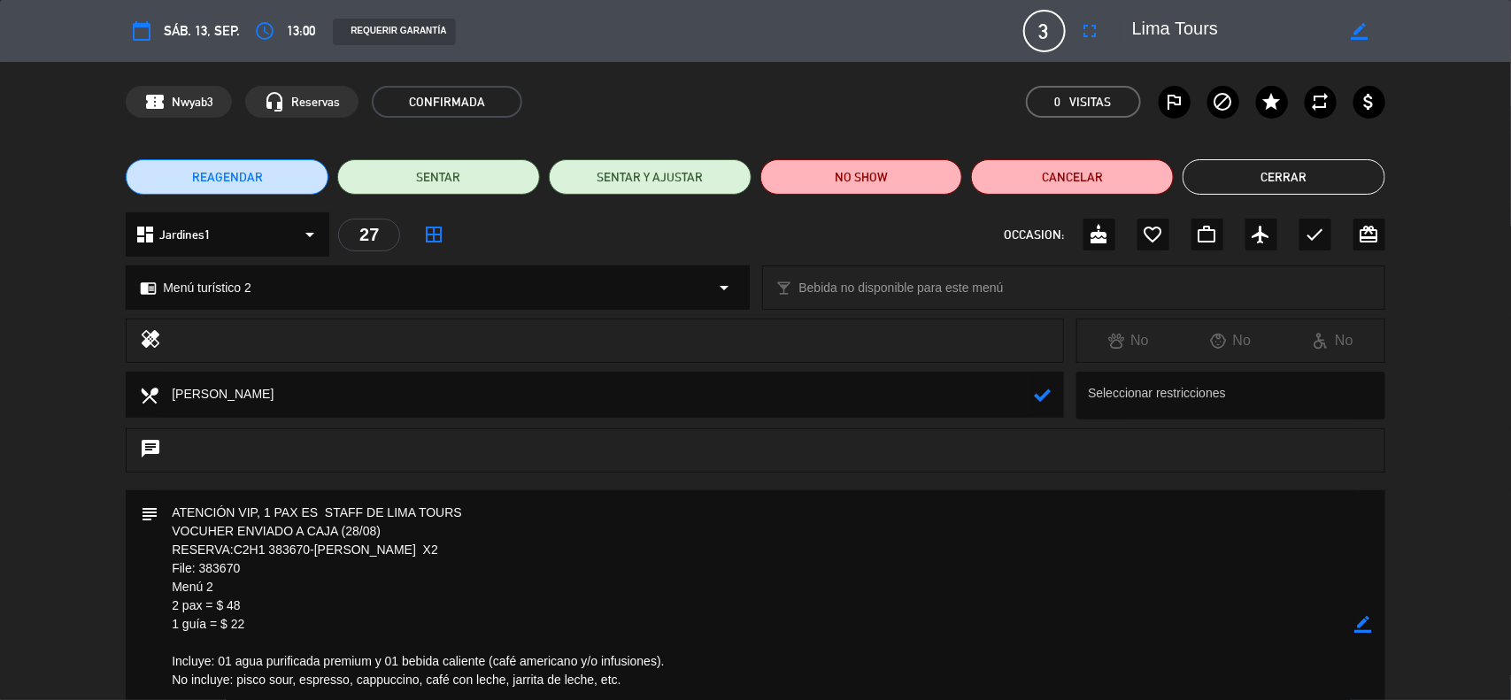
drag, startPoint x: 341, startPoint y: 397, endPoint x: 143, endPoint y: 376, distance: 198.4
click at [146, 381] on div "local_dining" at bounding box center [595, 395] width 938 height 46
paste textarea "RESTRICCIONES: [PERSON_NAME]- ---> VEGETARIANO"
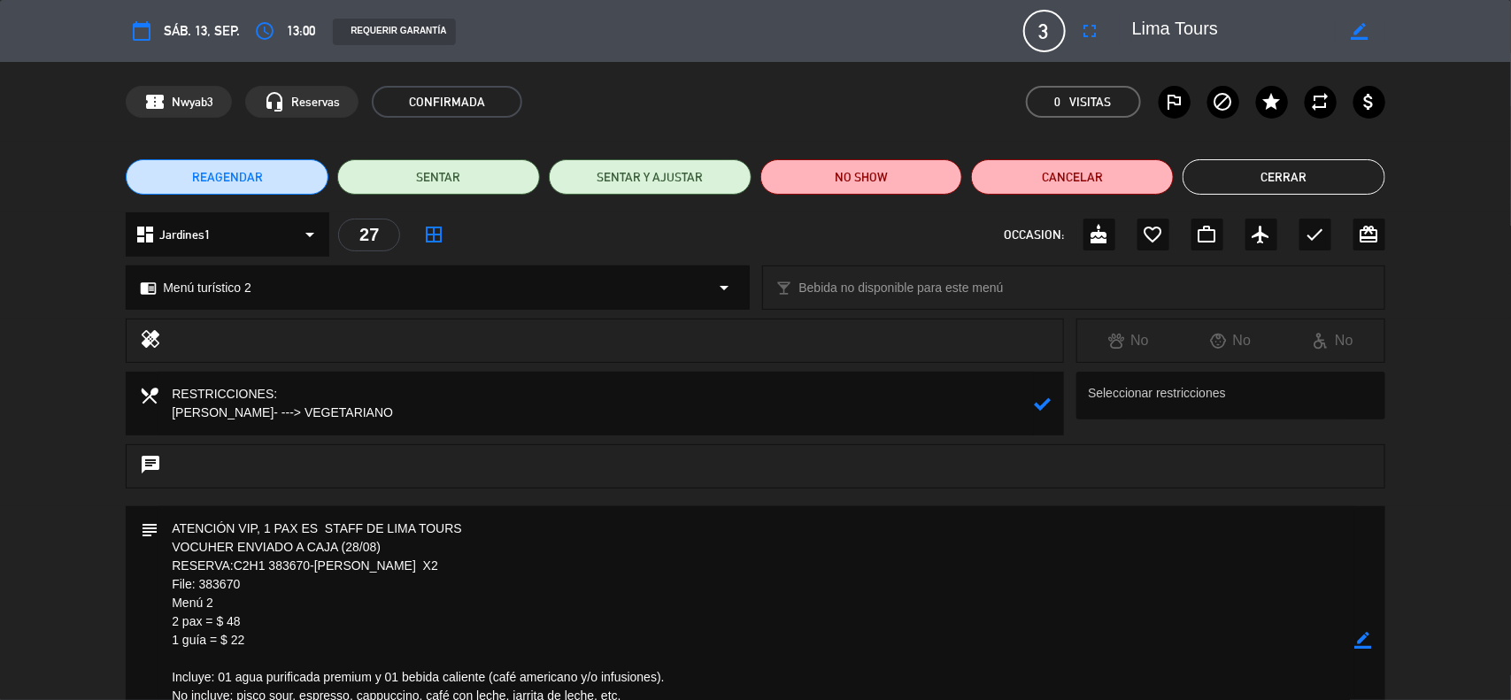
type textarea "RESTRICCIONES: [PERSON_NAME]- ---> VEGETARIANO"
click at [1040, 403] on icon at bounding box center [1042, 404] width 17 height 17
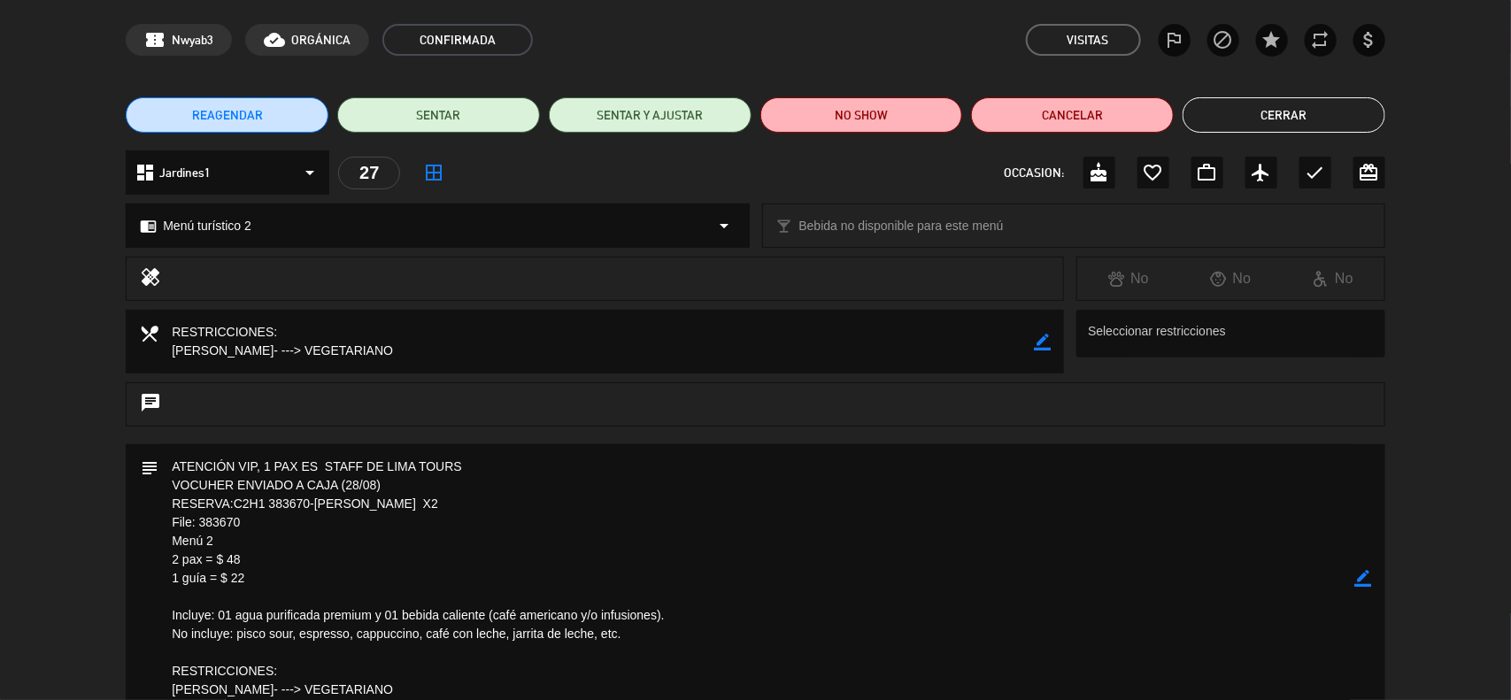
scroll to position [111, 0]
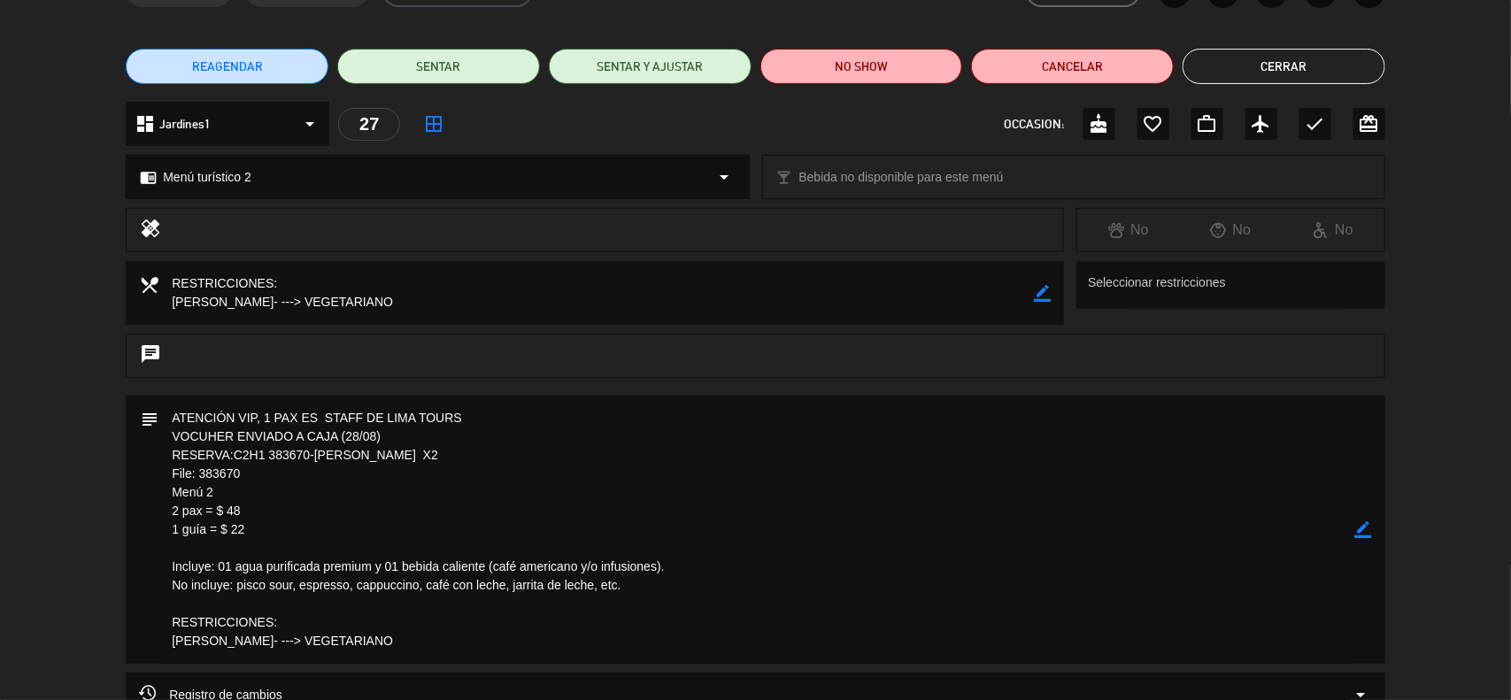
click at [1364, 538] on div "border_color" at bounding box center [1363, 530] width 17 height 268
click at [1364, 537] on icon "border_color" at bounding box center [1363, 529] width 17 height 17
click at [1363, 531] on icon at bounding box center [1363, 529] width 17 height 17
click at [0, 0] on div at bounding box center [0, 0] width 0 height 0
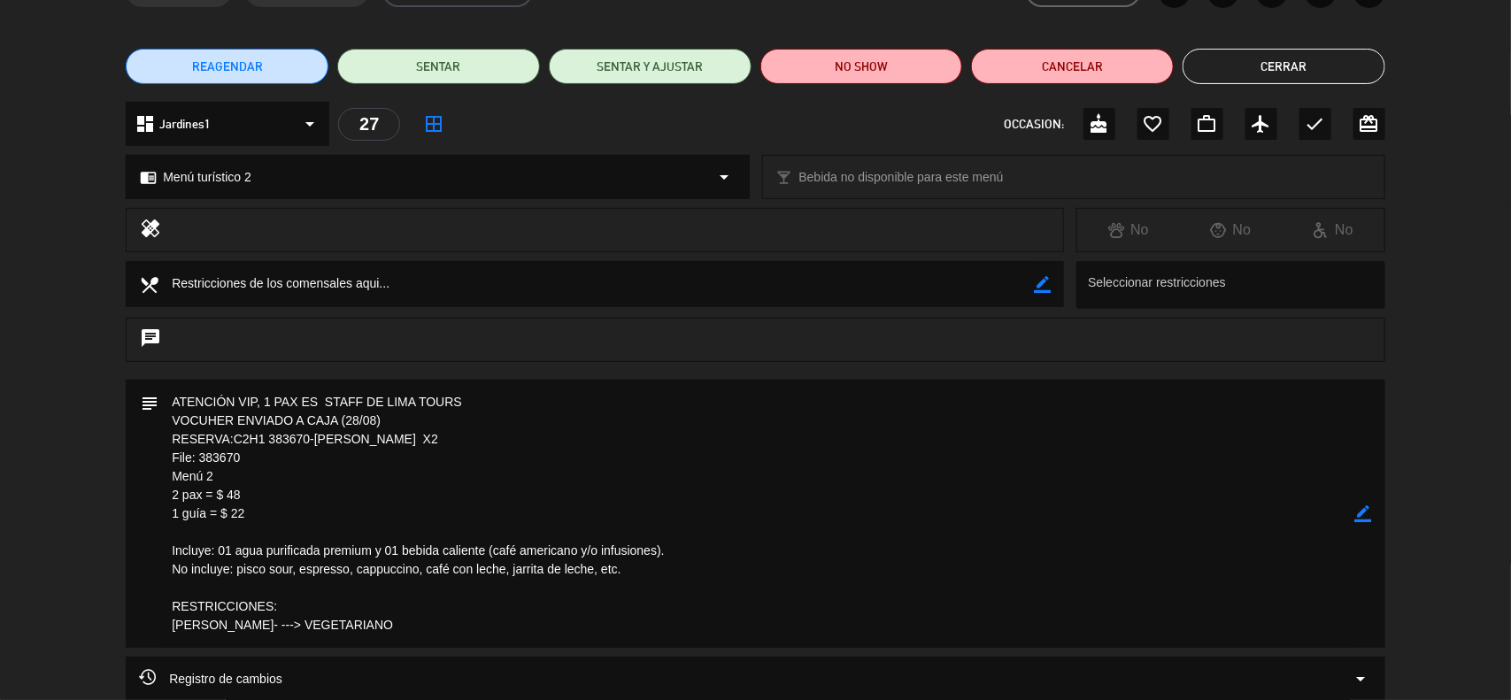
click at [1357, 518] on icon "border_color" at bounding box center [1363, 513] width 17 height 17
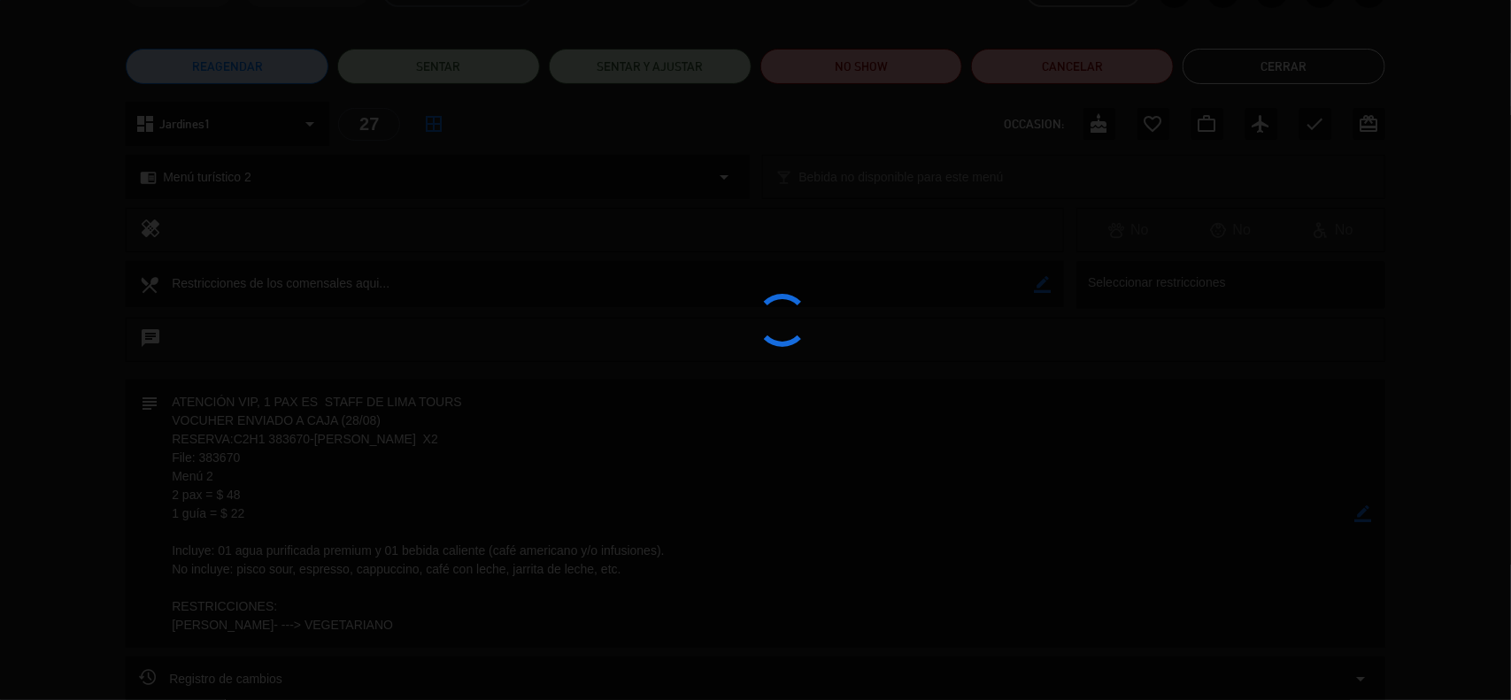
drag, startPoint x: 1357, startPoint y: 518, endPoint x: 1345, endPoint y: 522, distance: 12.3
click at [1359, 519] on div at bounding box center [755, 350] width 1511 height 700
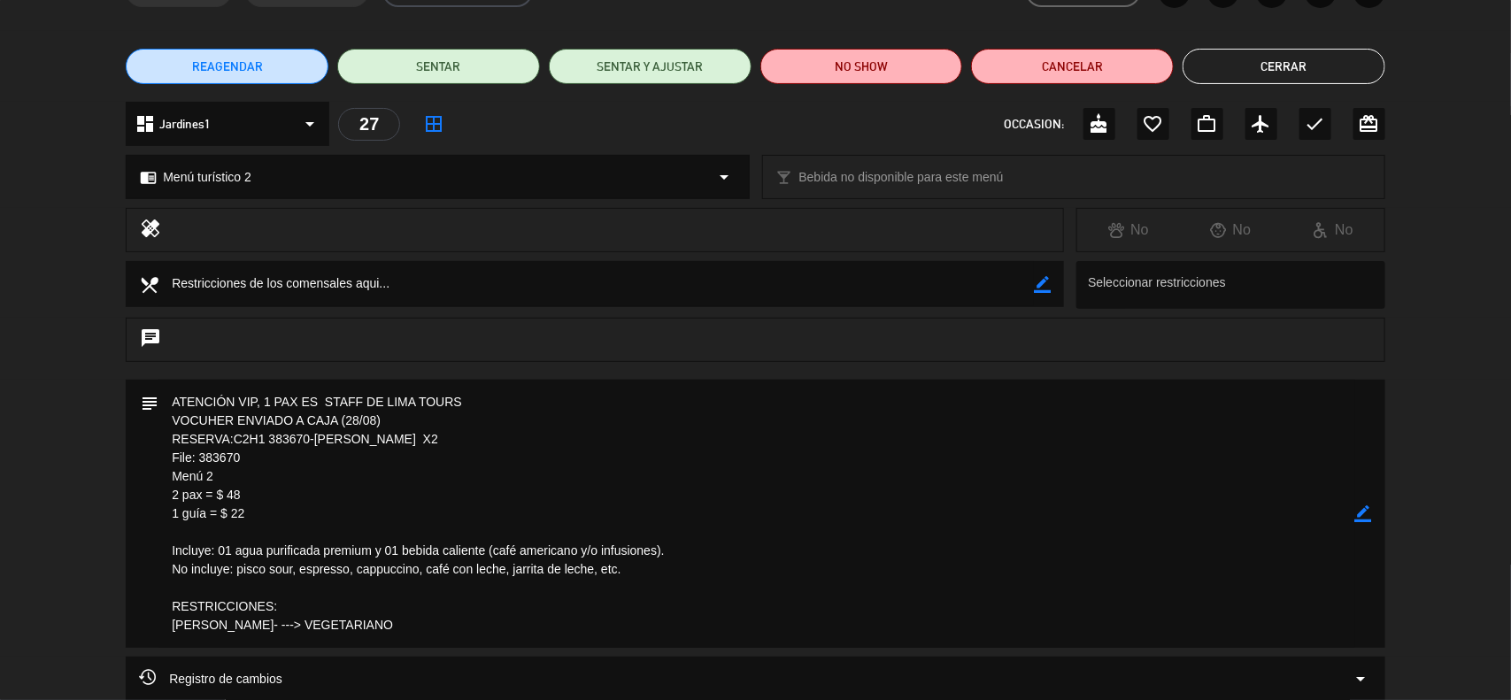
click at [1365, 514] on icon "border_color" at bounding box center [1363, 513] width 17 height 17
click at [1365, 514] on icon at bounding box center [1363, 513] width 17 height 17
click at [0, 0] on div at bounding box center [0, 0] width 0 height 0
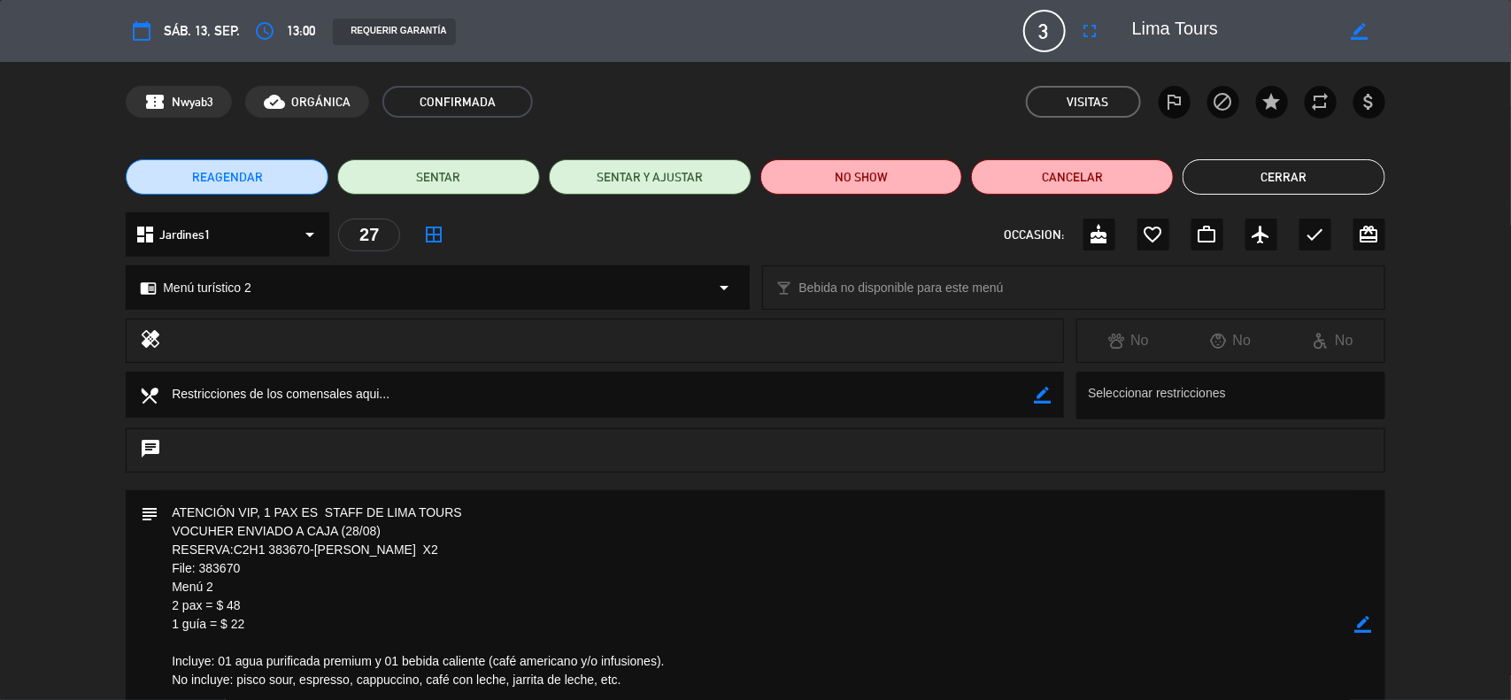
click at [1311, 184] on button "Cerrar" at bounding box center [1284, 176] width 203 height 35
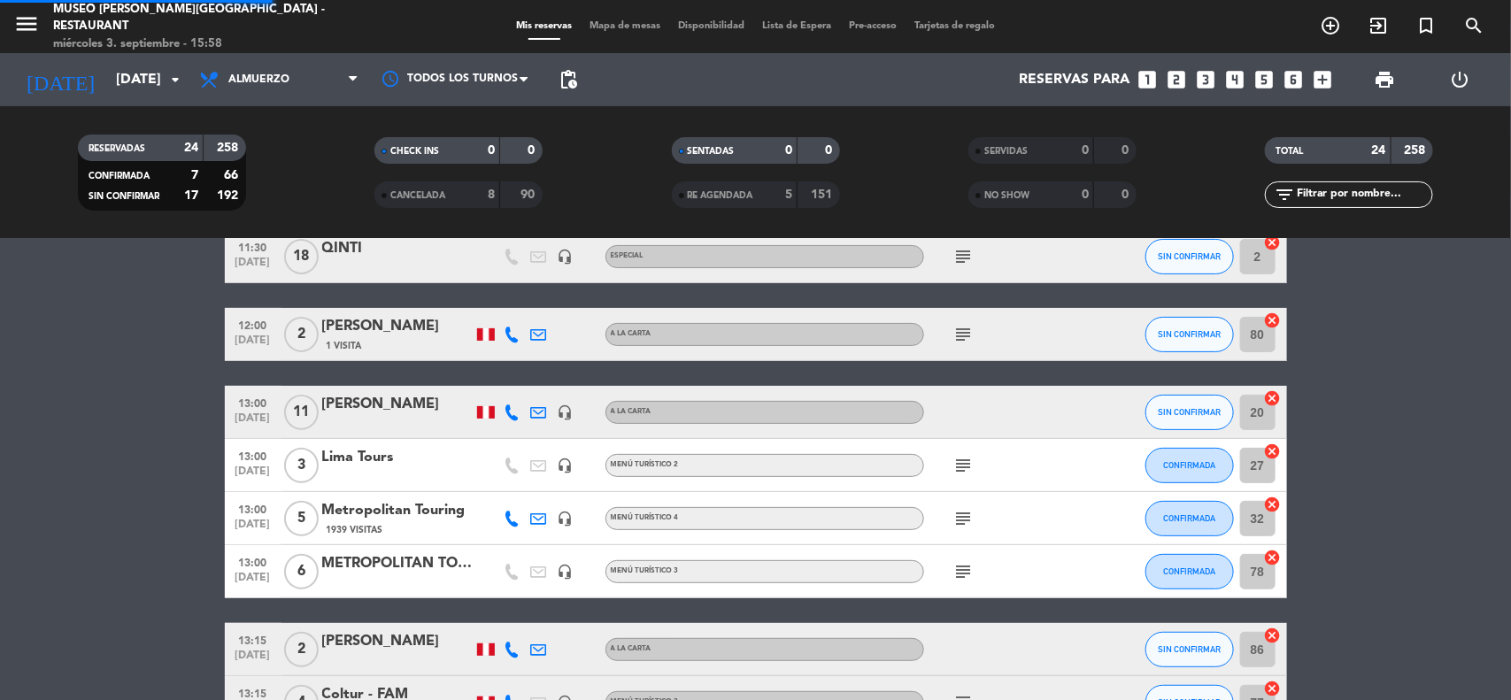
click at [138, 85] on input "[DATE]" at bounding box center [200, 80] width 187 height 35
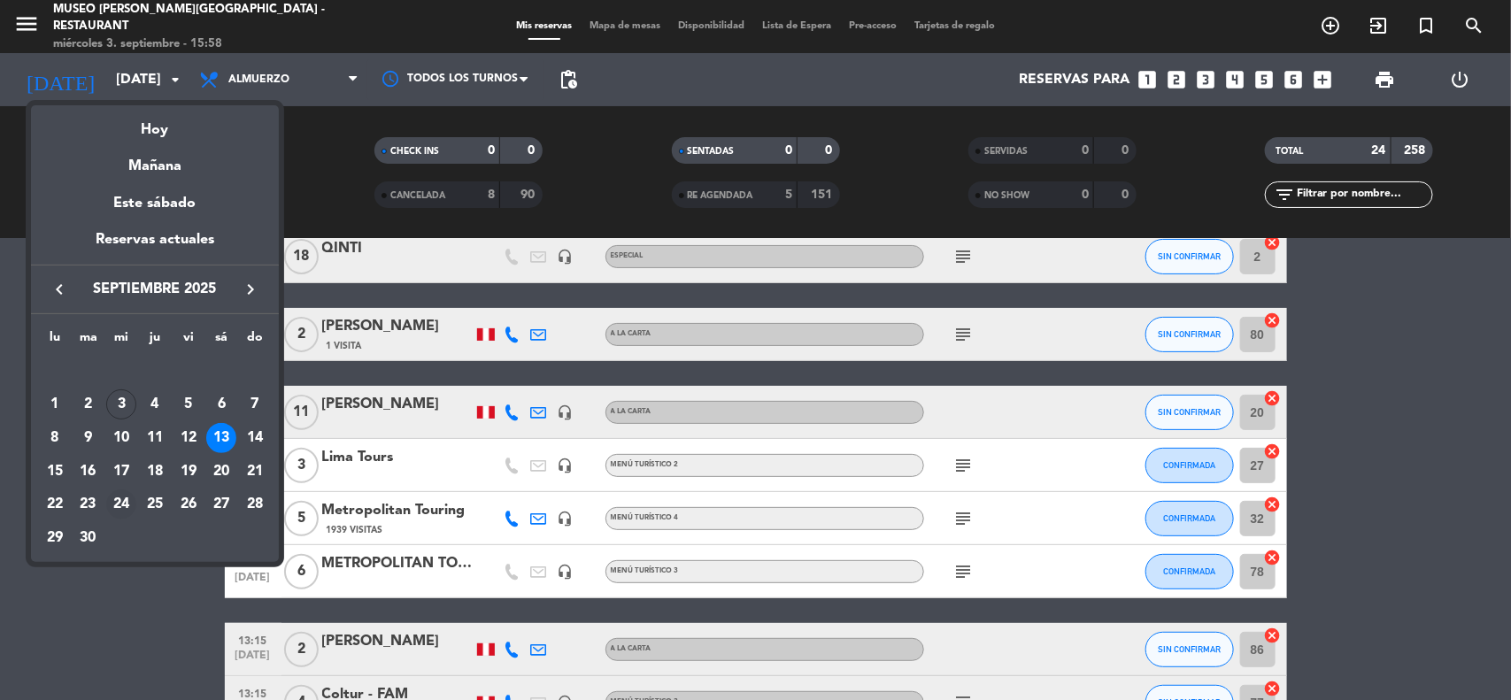
click at [115, 505] on div "24" at bounding box center [121, 504] width 30 height 30
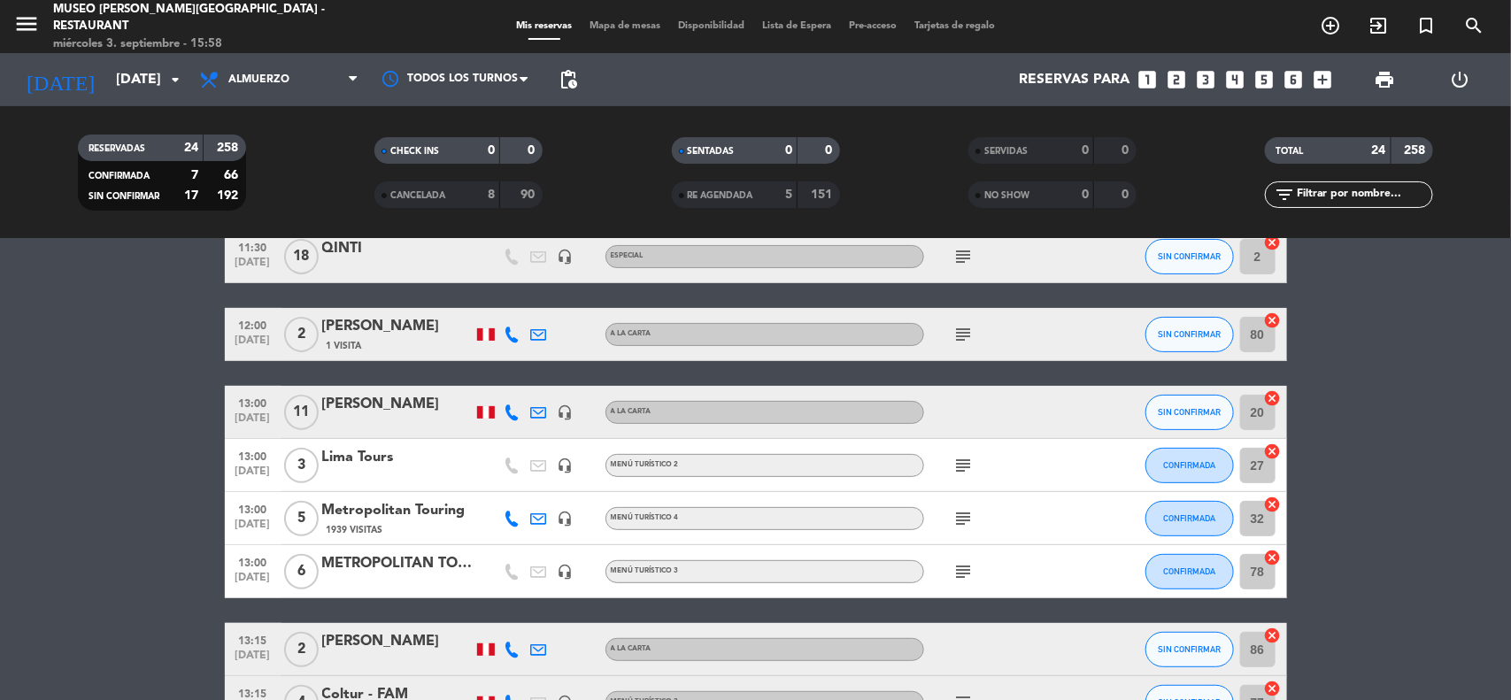
type input "[DATE]"
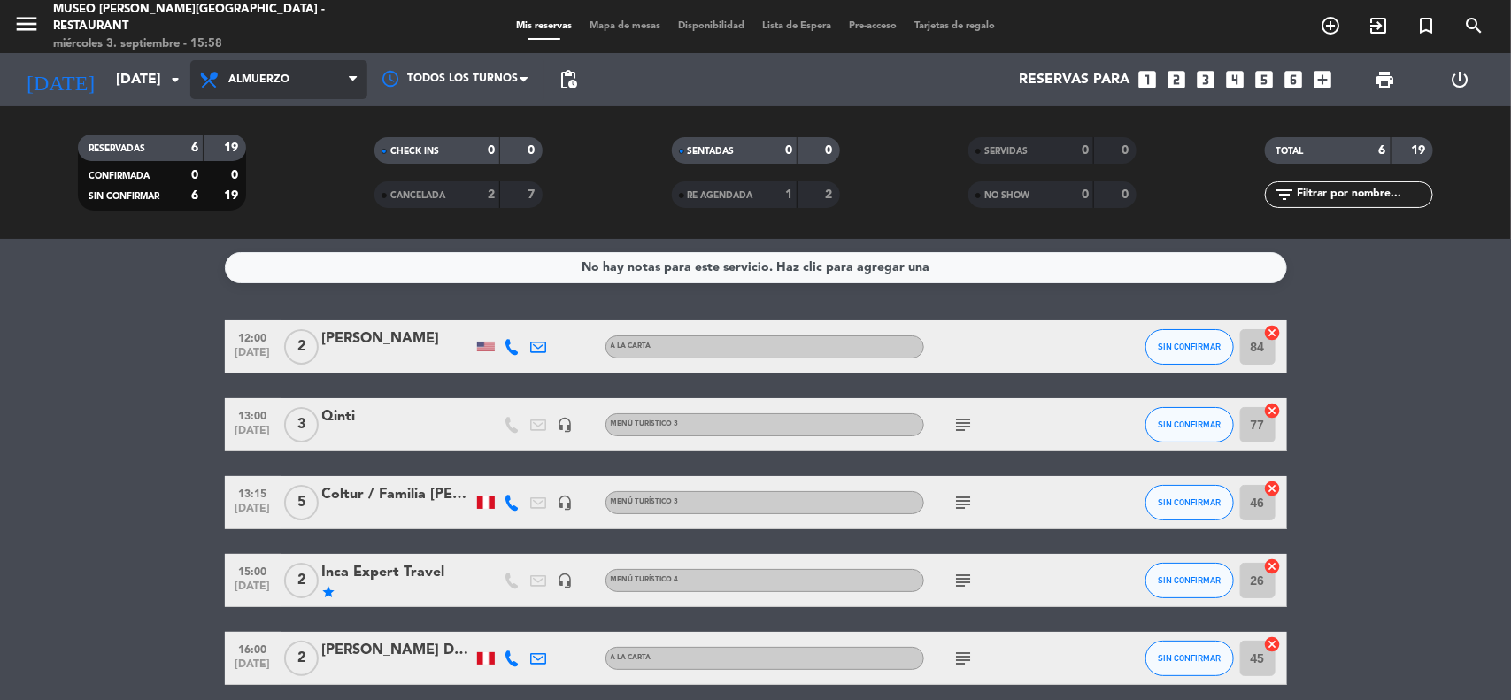
click at [297, 69] on span "Almuerzo" at bounding box center [278, 79] width 177 height 39
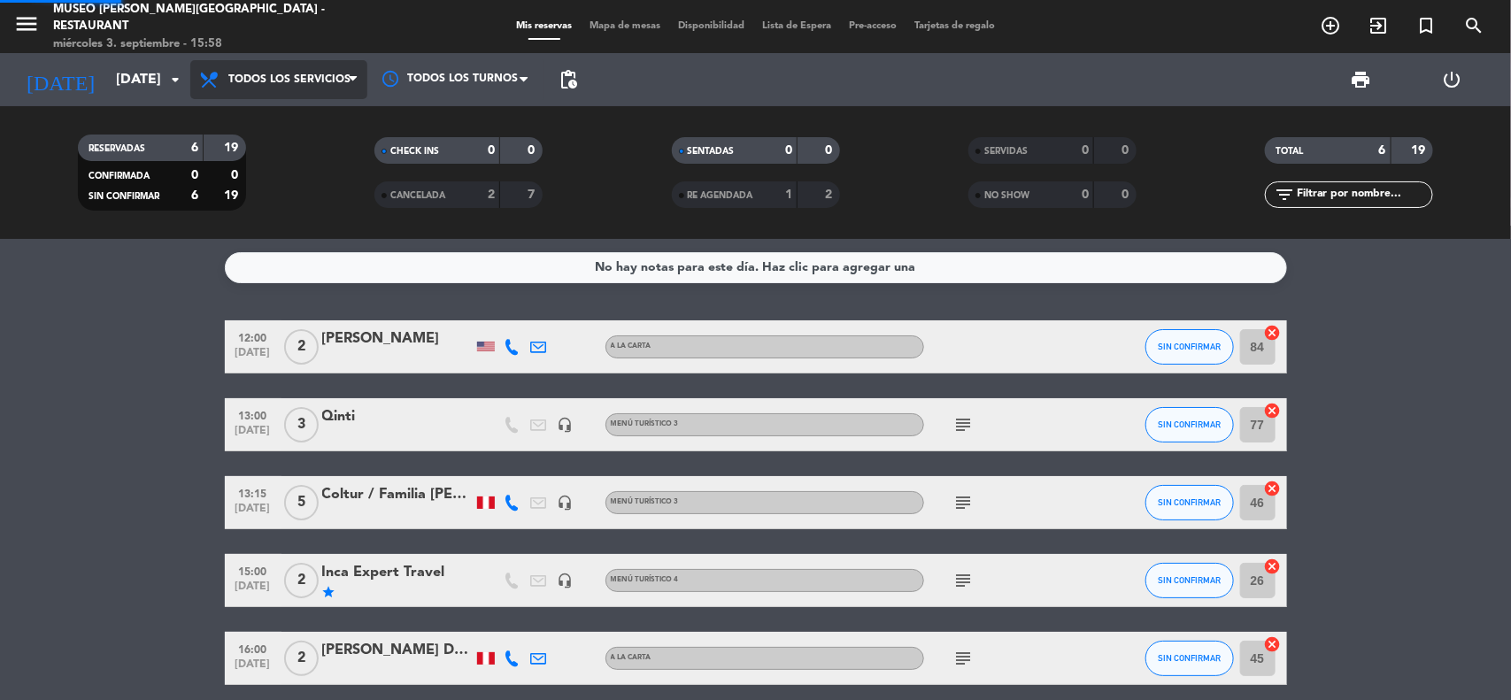
click at [292, 120] on div "menu [GEOGRAPHIC_DATA][PERSON_NAME] - Restaurant [DATE] 3. septiembre - 15:58 M…" at bounding box center [755, 119] width 1511 height 239
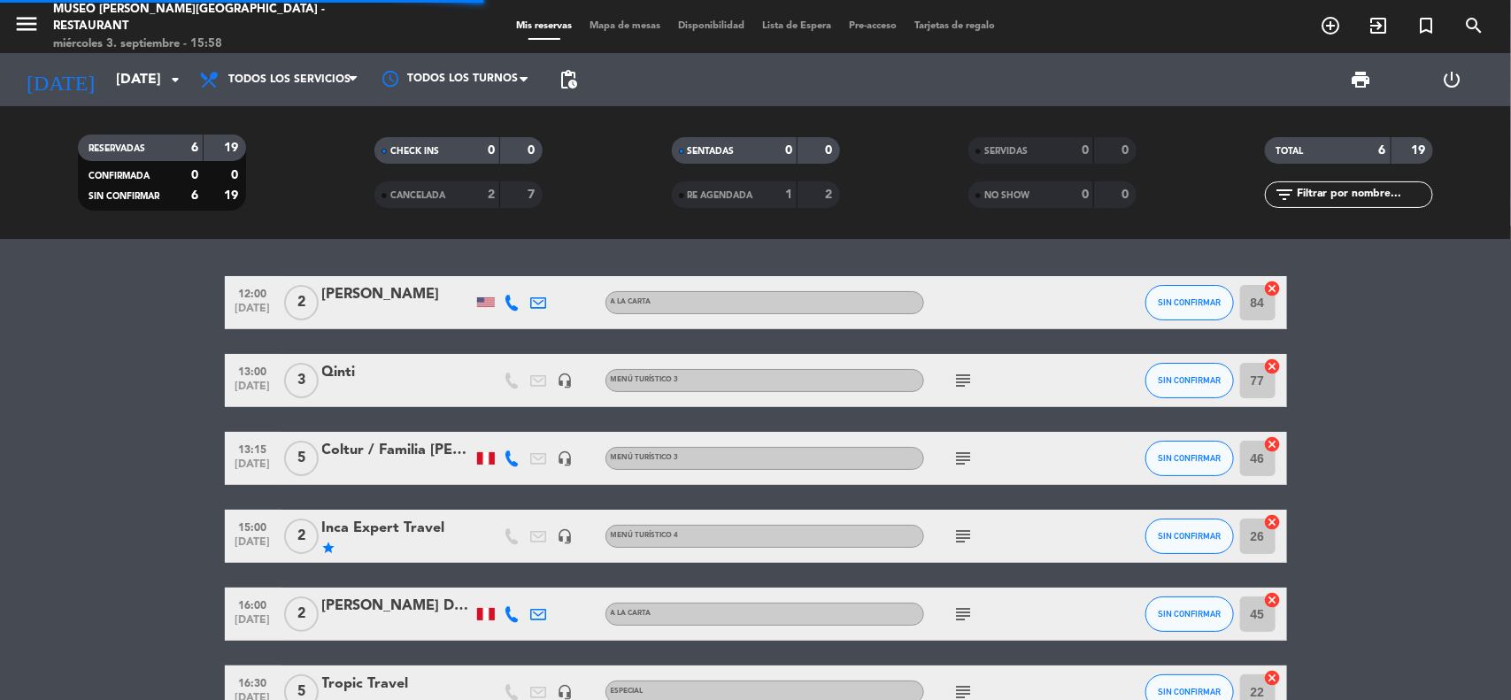
click at [1339, 182] on div "filter_list" at bounding box center [1349, 194] width 168 height 27
click at [1359, 200] on input "text" at bounding box center [1363, 194] width 137 height 19
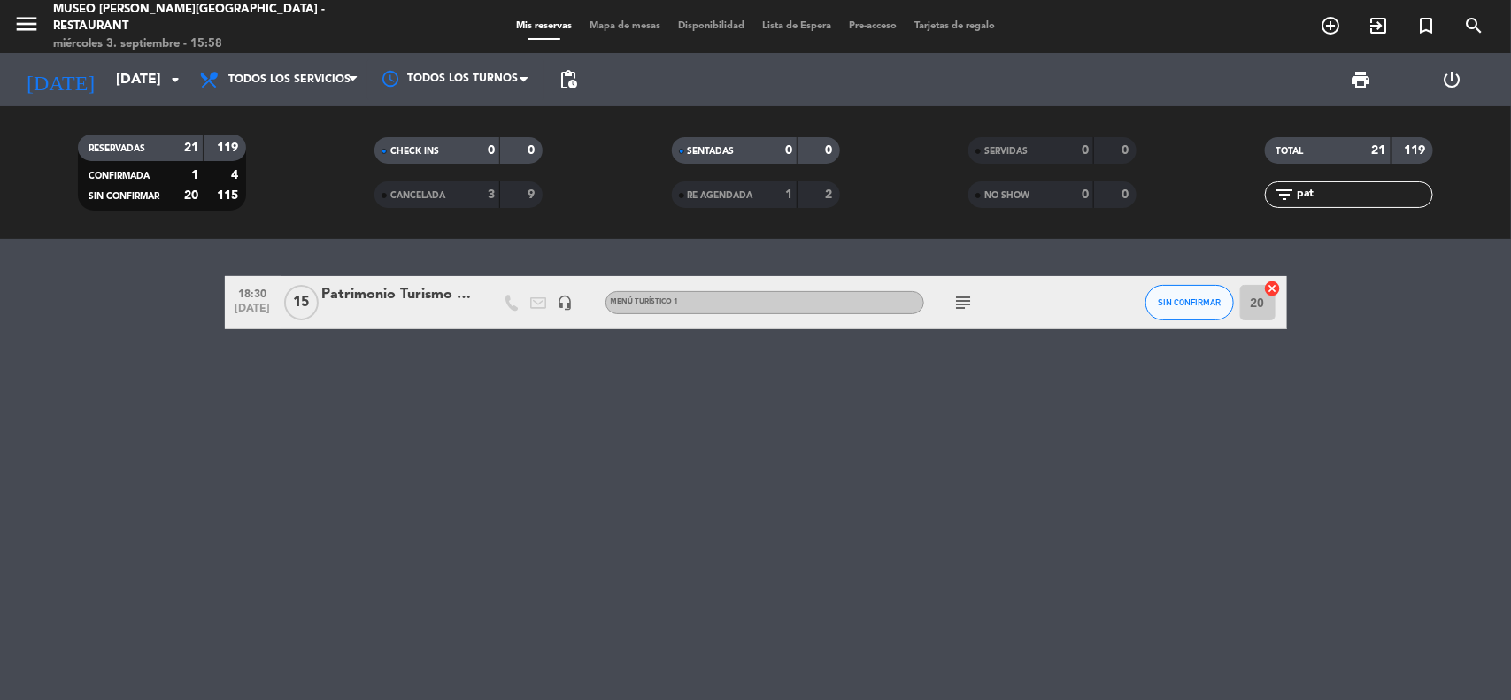
type input "pat"
click at [410, 292] on div "Patrimonio Turismo EIRL" at bounding box center [397, 294] width 150 height 23
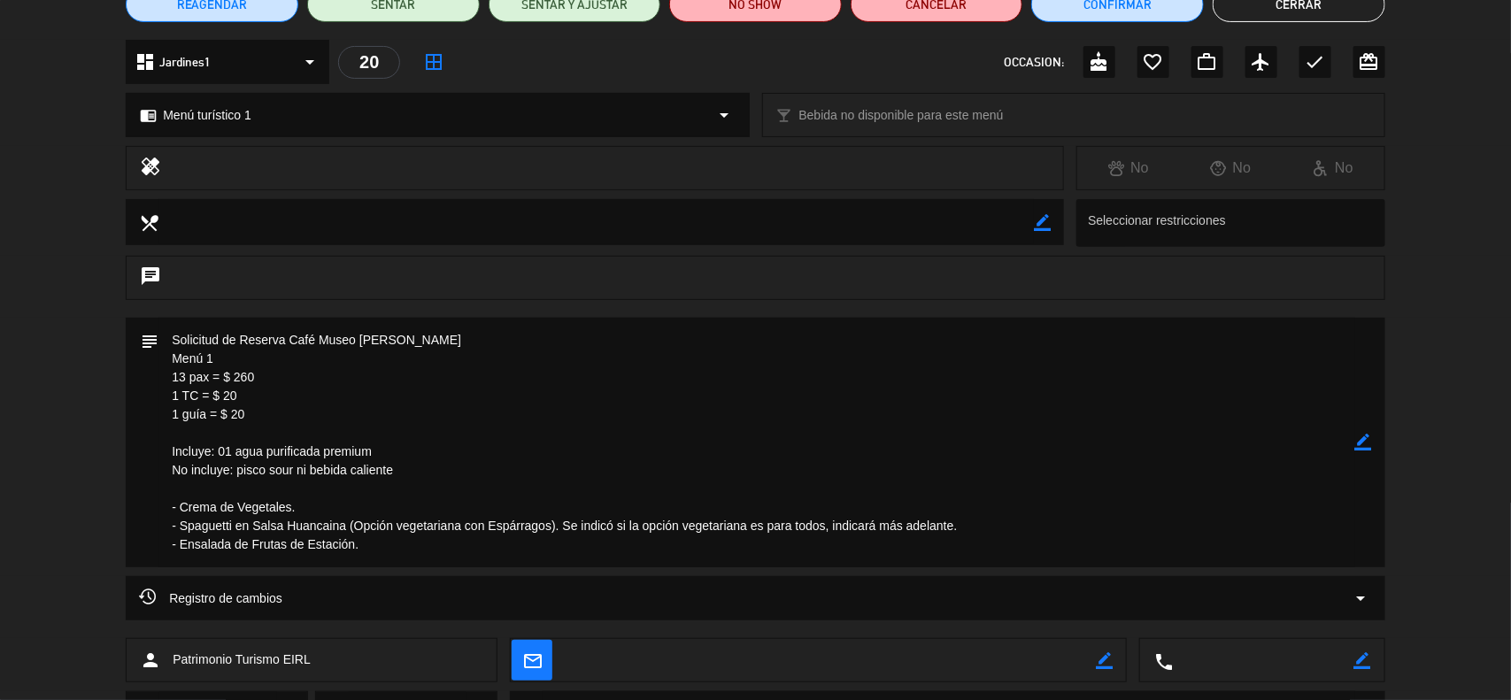
scroll to position [221, 0]
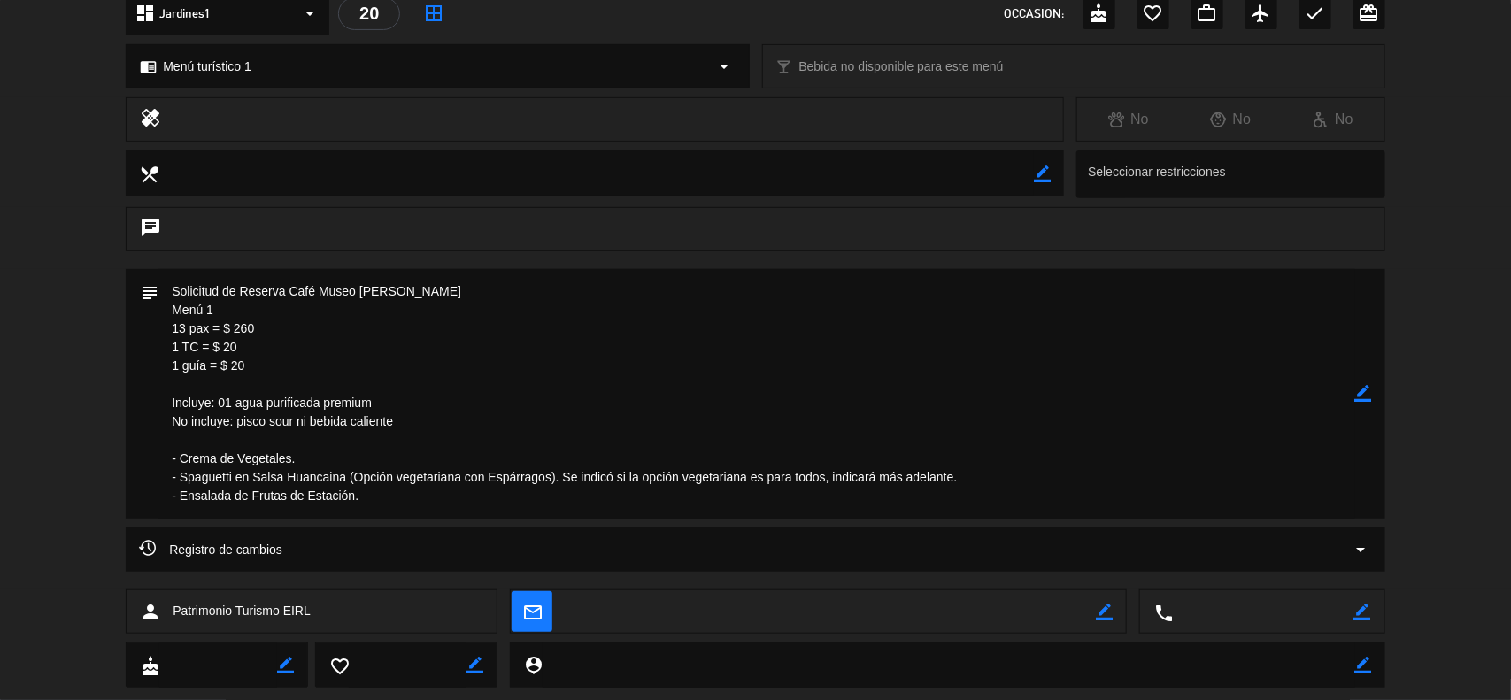
click at [1366, 392] on icon "border_color" at bounding box center [1363, 393] width 17 height 17
drag, startPoint x: 970, startPoint y: 474, endPoint x: 348, endPoint y: 470, distance: 622.3
click at [348, 470] on textarea at bounding box center [756, 394] width 1197 height 250
click at [364, 479] on textarea at bounding box center [756, 394] width 1197 height 250
click at [1355, 400] on icon at bounding box center [1363, 393] width 17 height 17
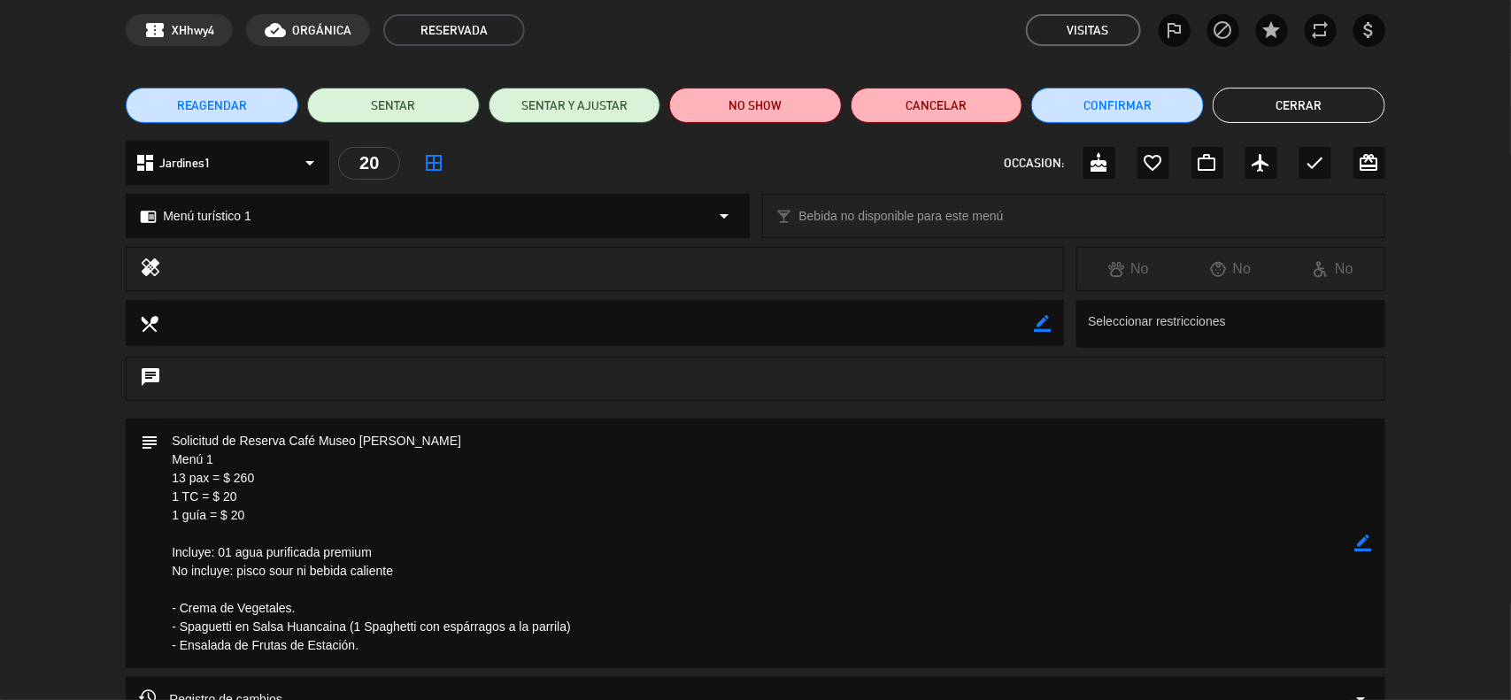
scroll to position [111, 0]
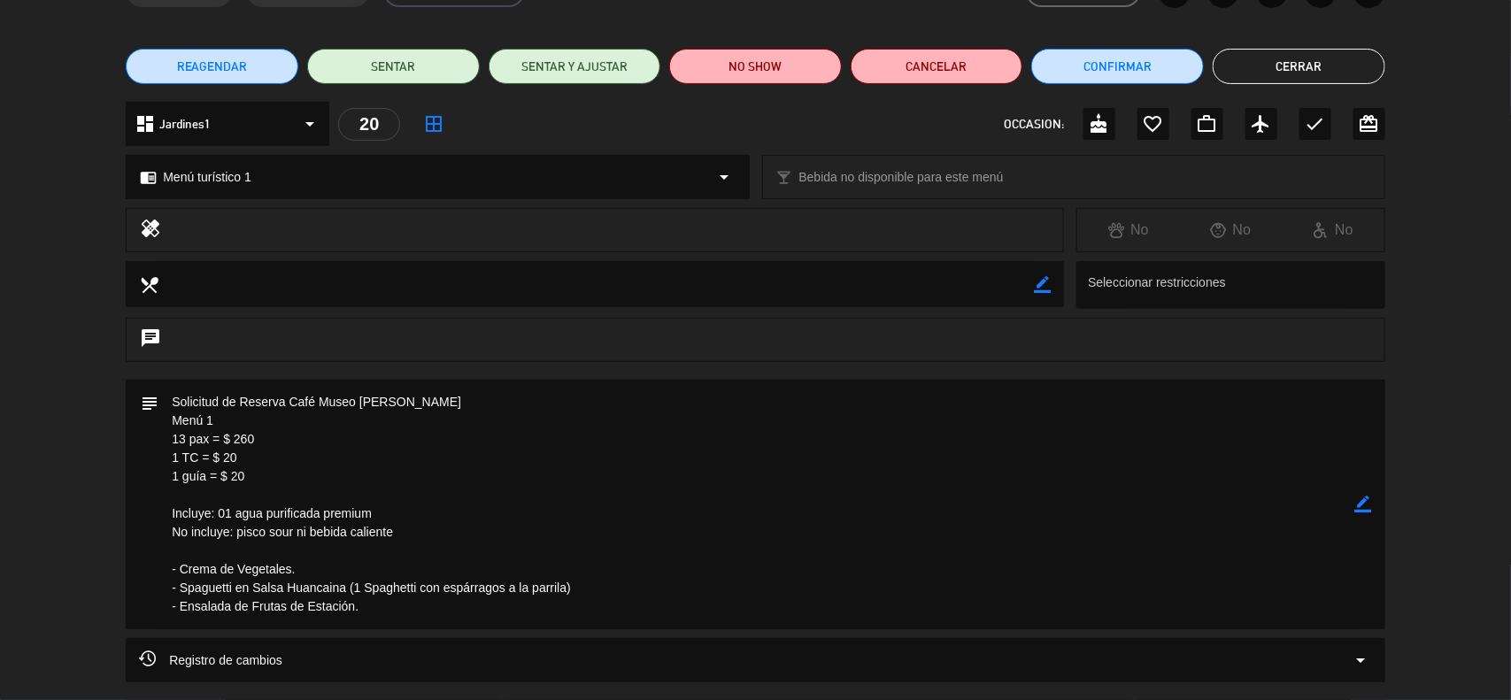
click at [1364, 503] on icon "border_color" at bounding box center [1363, 504] width 17 height 17
click at [1364, 503] on icon at bounding box center [1363, 504] width 17 height 17
click at [1355, 501] on icon "border_color" at bounding box center [1363, 504] width 17 height 17
click at [448, 412] on textarea at bounding box center [756, 505] width 1197 height 250
click at [430, 403] on textarea at bounding box center [756, 505] width 1197 height 250
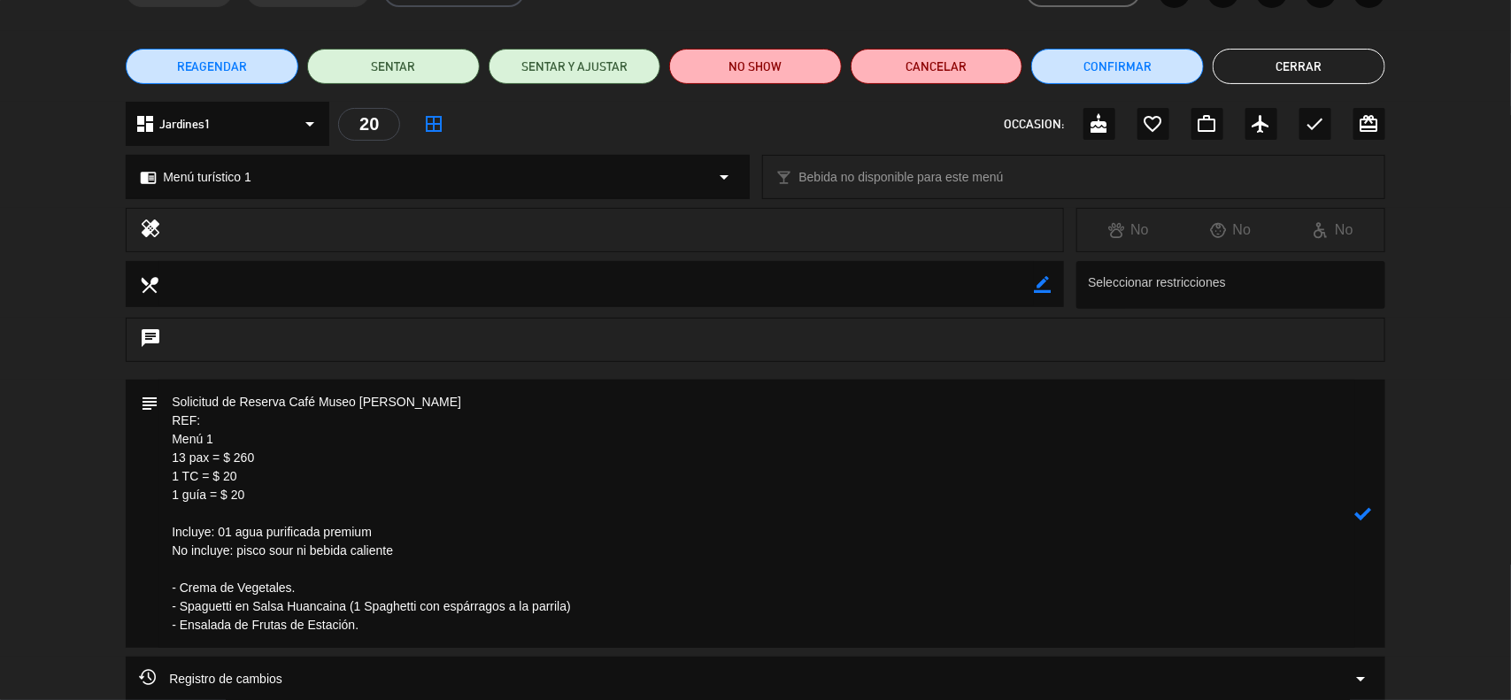
paste textarea "Camino Inka Grp. #3"
drag, startPoint x: 258, startPoint y: 493, endPoint x: 162, endPoint y: 418, distance: 122.3
click at [162, 418] on textarea at bounding box center [756, 514] width 1197 height 268
click at [1365, 514] on icon at bounding box center [1363, 513] width 17 height 17
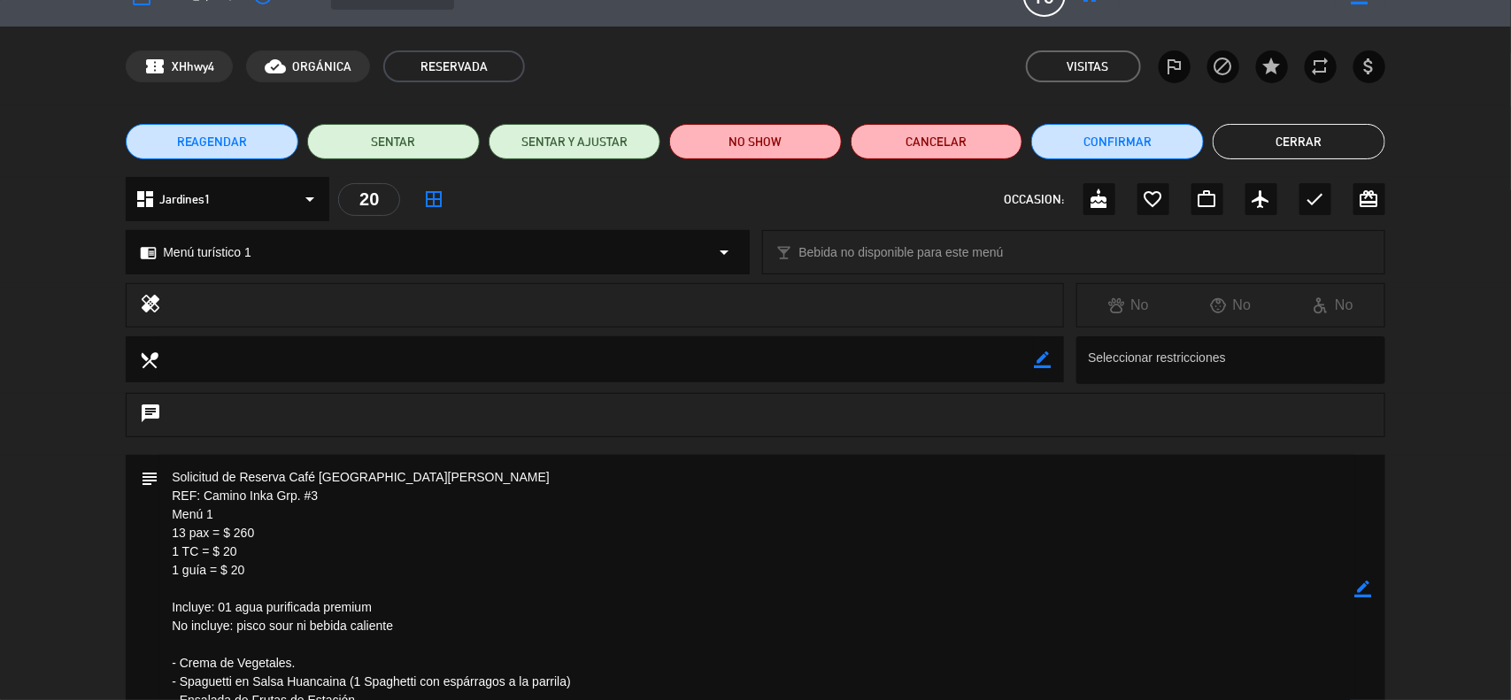
scroll to position [0, 0]
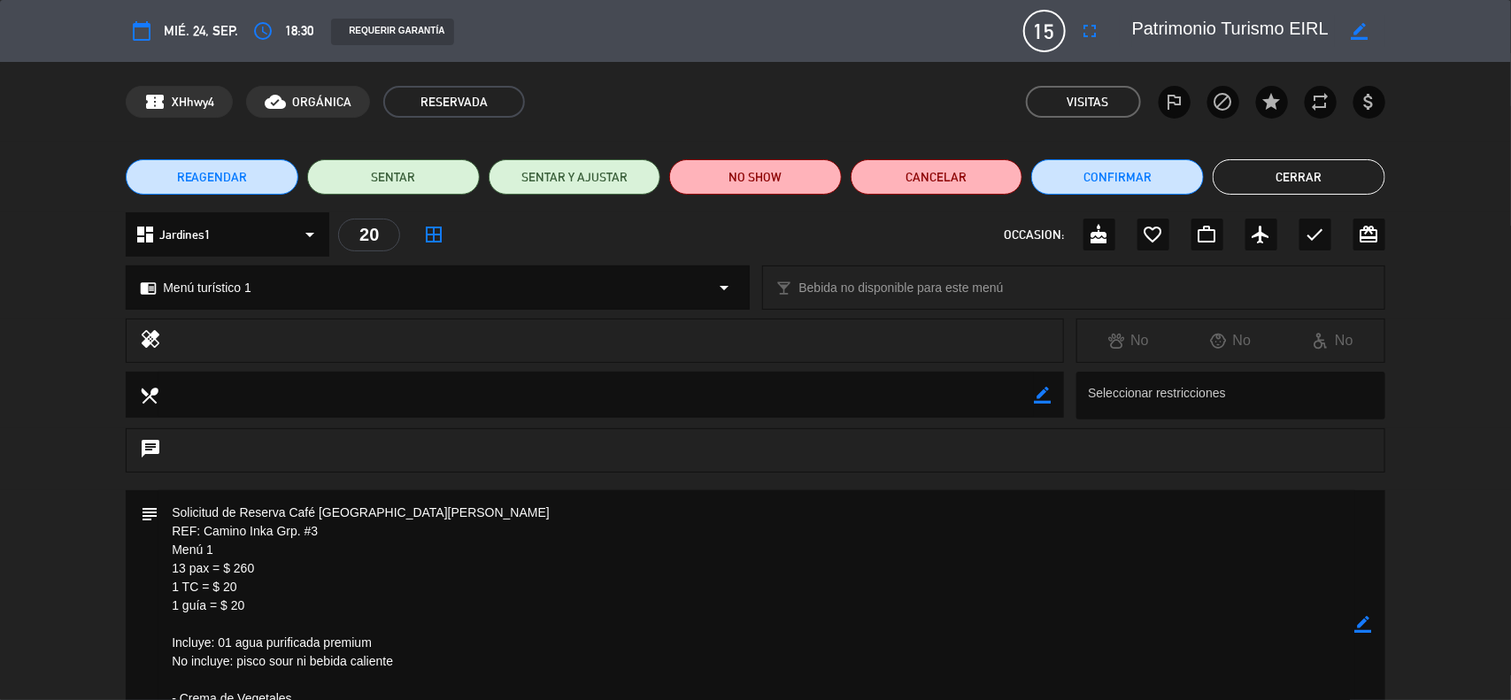
click at [1363, 622] on icon "border_color" at bounding box center [1363, 624] width 17 height 17
click at [1363, 622] on icon at bounding box center [1363, 624] width 17 height 17
click at [0, 0] on div at bounding box center [0, 0] width 0 height 0
click at [1359, 622] on icon "border_color" at bounding box center [1363, 624] width 17 height 17
click at [168, 506] on textarea at bounding box center [756, 624] width 1197 height 268
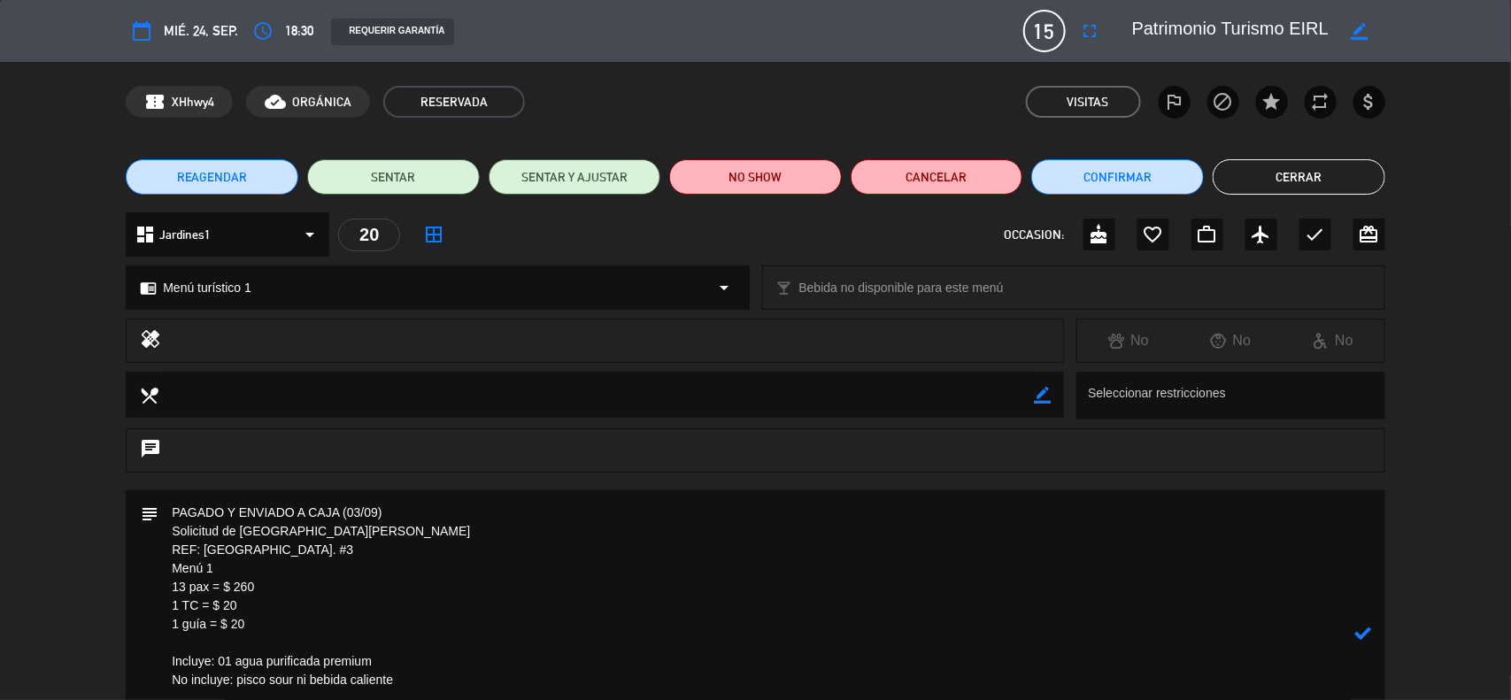
click at [1361, 636] on icon at bounding box center [1363, 633] width 17 height 17
click at [0, 0] on div at bounding box center [0, 0] width 0 height 0
click at [1058, 197] on div "REAGENDAR SENTAR SENTAR Y AJUSTAR NO SHOW Cancelar Confirmar Cerrar" at bounding box center [755, 177] width 1511 height 71
click at [1065, 193] on button "Confirmar" at bounding box center [1117, 176] width 173 height 35
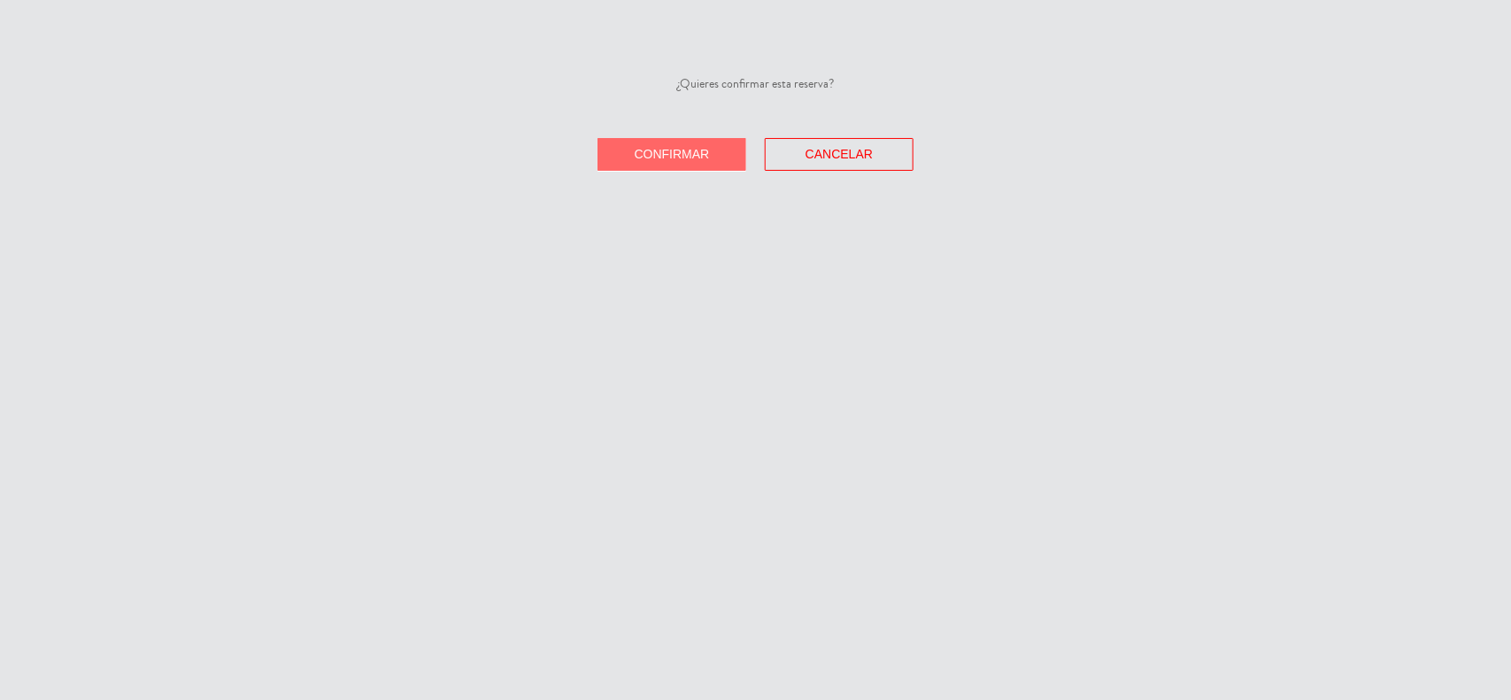
click at [665, 143] on button "Confirmar" at bounding box center [671, 154] width 149 height 33
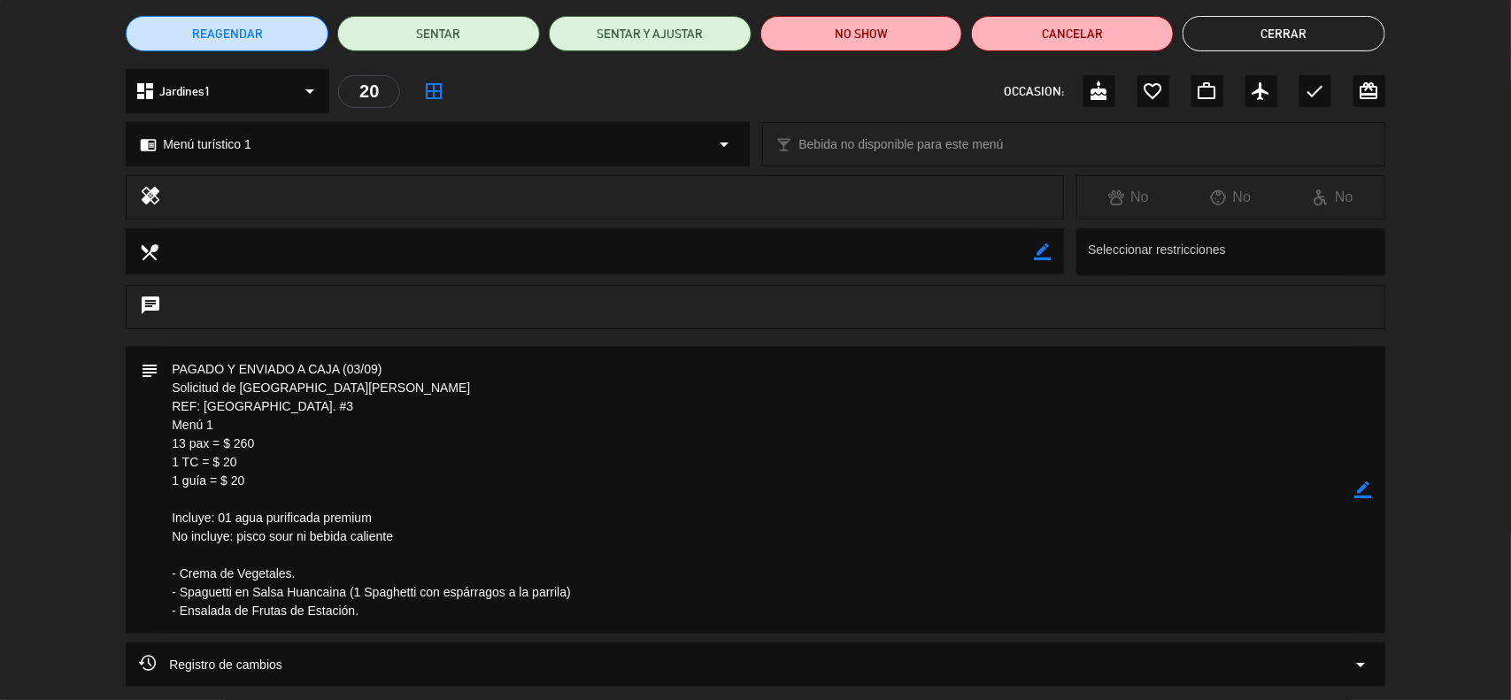
scroll to position [298, 0]
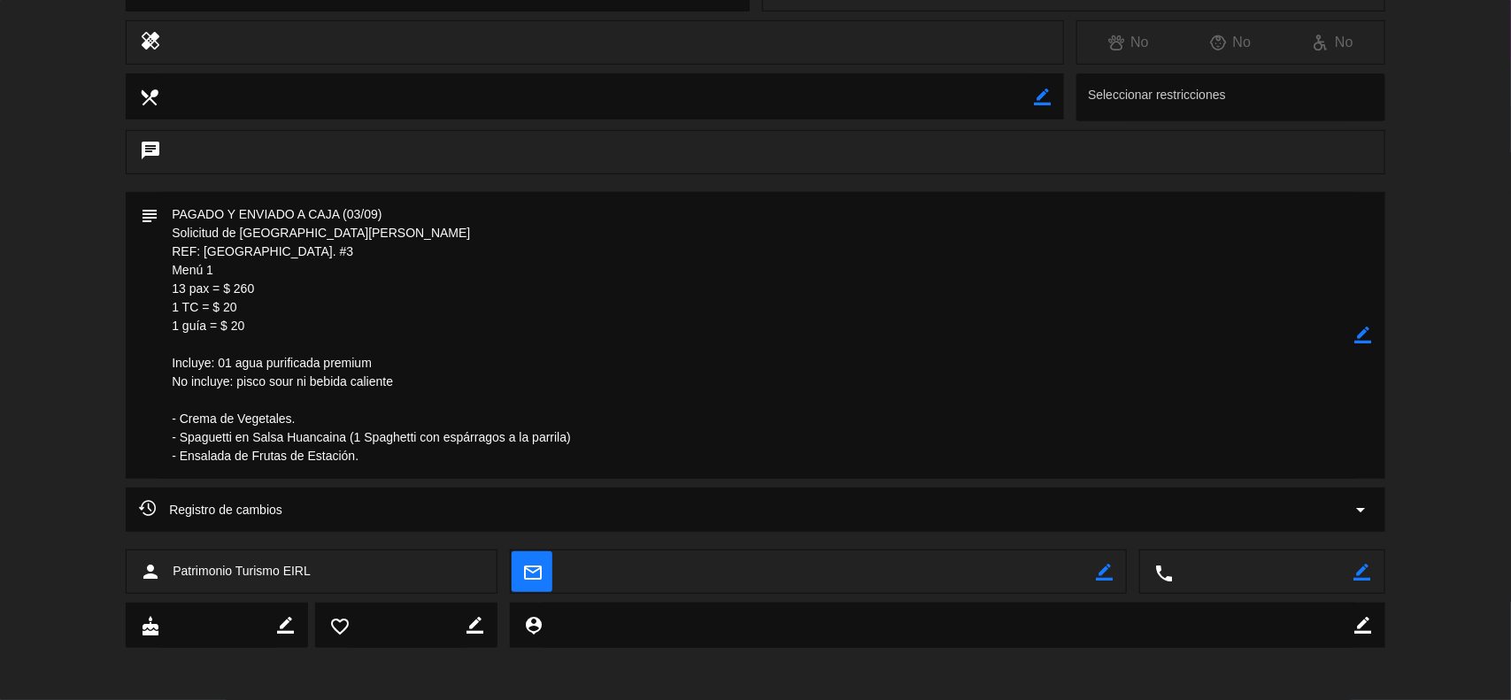
click at [1360, 330] on icon "border_color" at bounding box center [1363, 335] width 17 height 17
click at [559, 435] on textarea at bounding box center [756, 335] width 1197 height 287
click at [1356, 335] on icon at bounding box center [1363, 335] width 17 height 17
click at [1368, 333] on icon "border_color" at bounding box center [1363, 335] width 17 height 17
click at [399, 465] on textarea at bounding box center [756, 335] width 1197 height 287
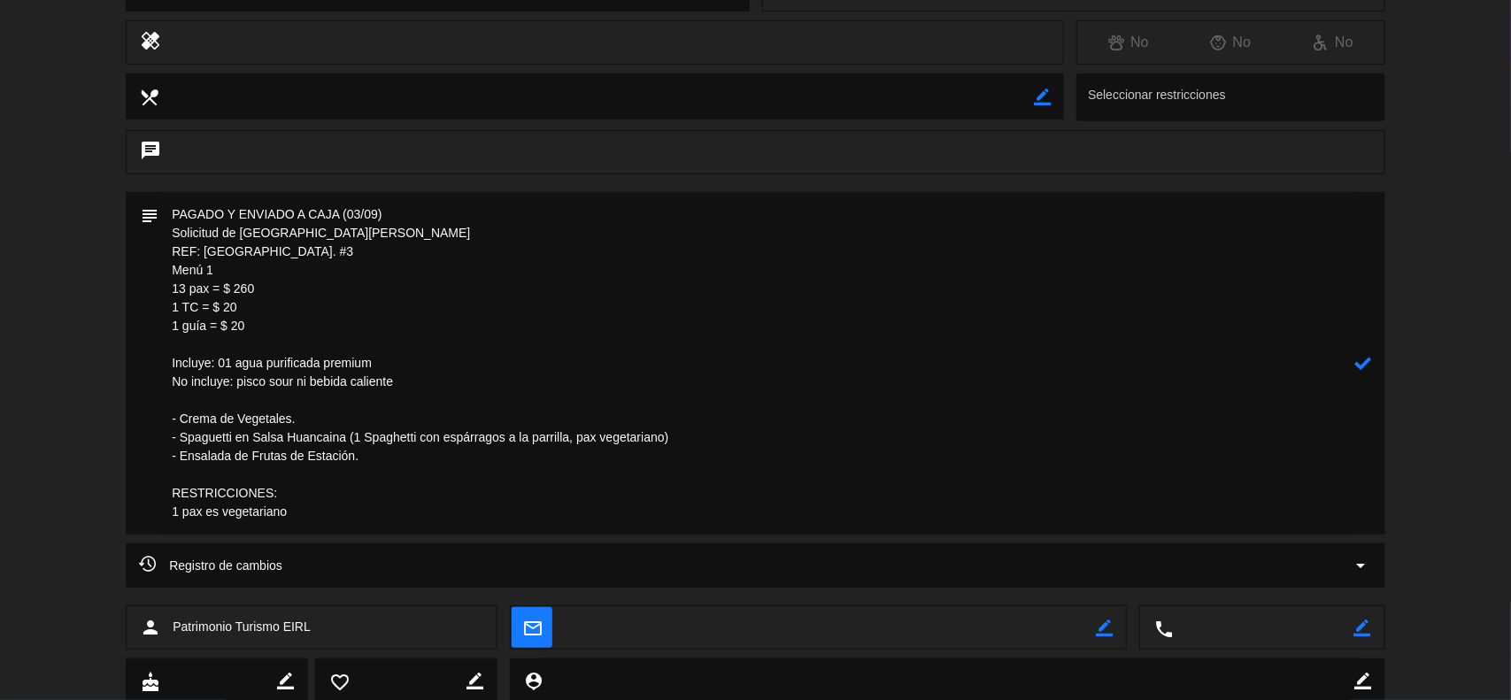
drag, startPoint x: 266, startPoint y: 512, endPoint x: 164, endPoint y: 497, distance: 102.9
click at [165, 497] on textarea at bounding box center [756, 363] width 1197 height 343
type textarea "PAGADO Y ENVIADO A CAJA (03/09) Solicitud de [GEOGRAPHIC_DATA][PERSON_NAME] REF…"
click at [1366, 366] on icon at bounding box center [1363, 363] width 17 height 17
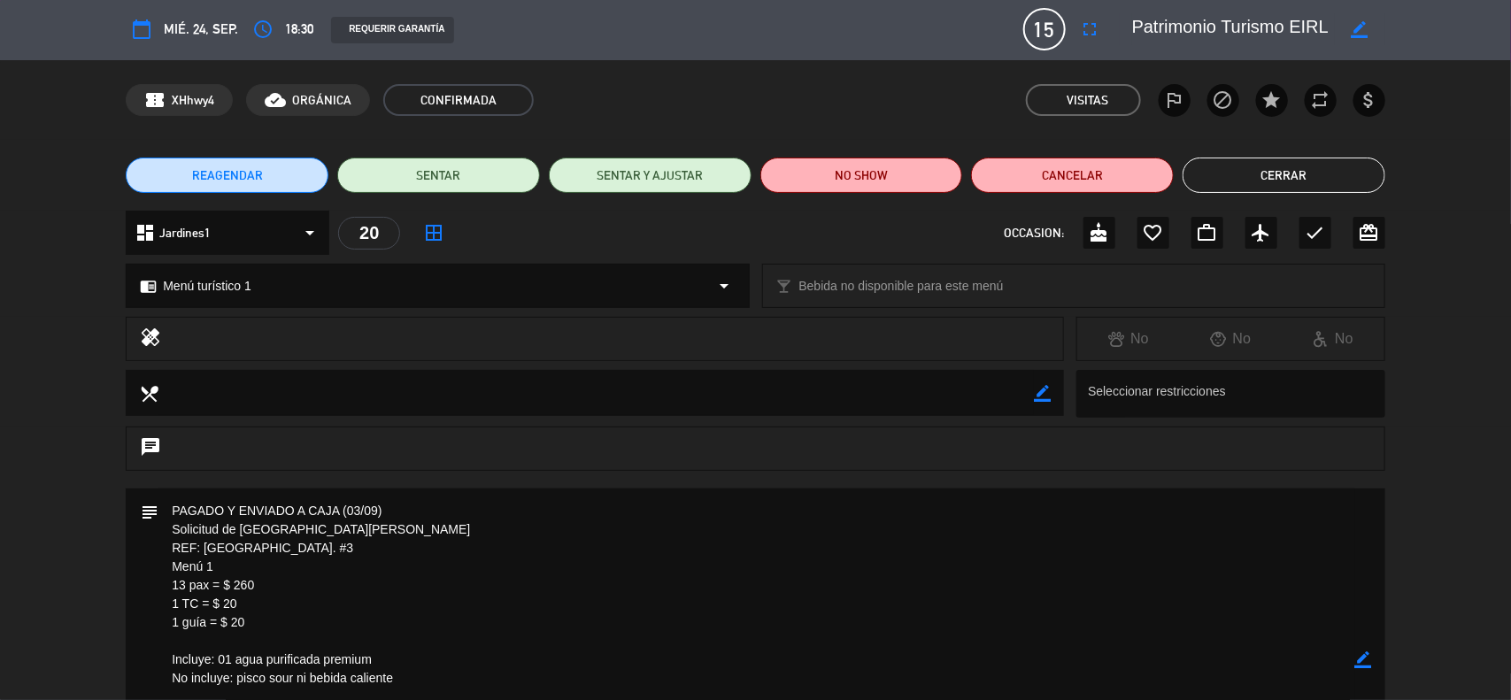
scroll to position [0, 0]
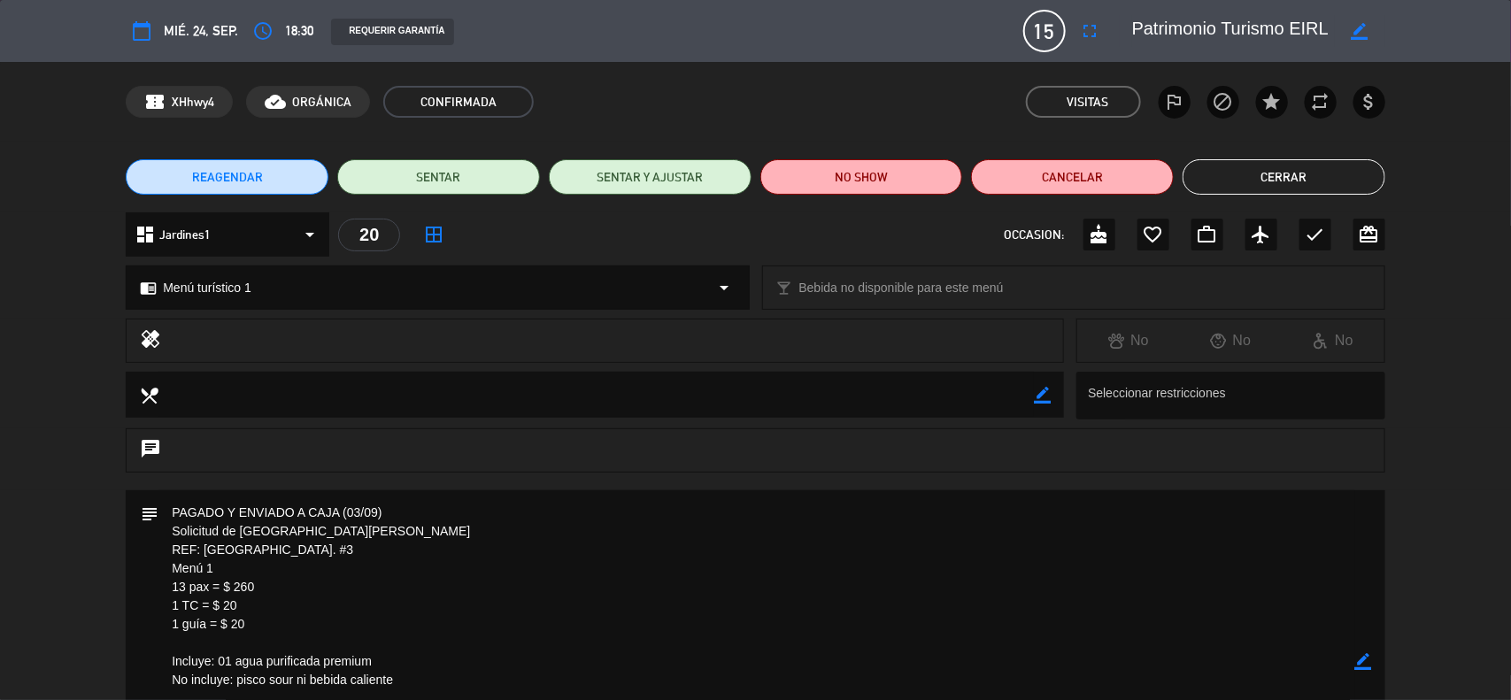
click at [1037, 391] on icon "border_color" at bounding box center [1042, 395] width 17 height 17
click at [970, 392] on textarea at bounding box center [595, 394] width 875 height 45
paste textarea "RESTRICCIONES: 1 pax es vegetariano"
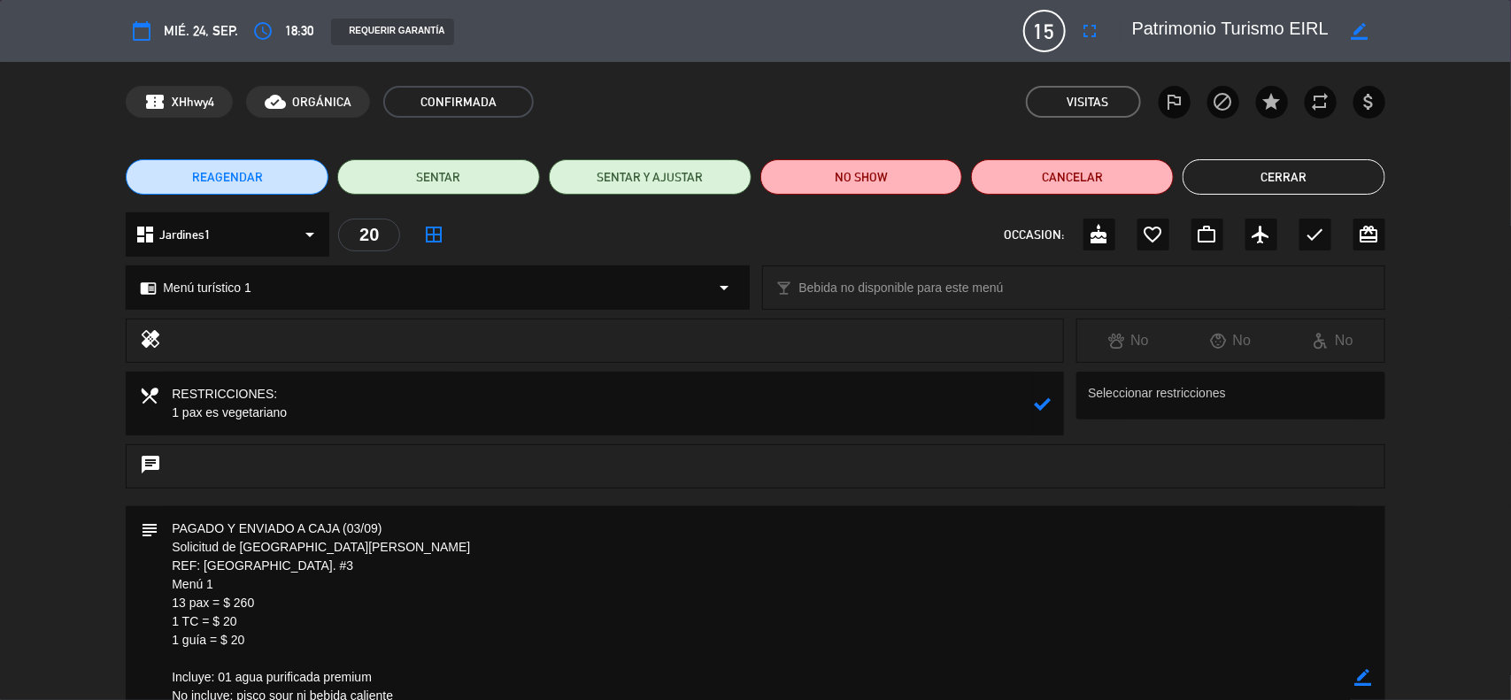
type textarea "RESTRICCIONES: 1 pax es vegetariano"
click at [1038, 403] on icon at bounding box center [1042, 404] width 17 height 17
click at [1239, 169] on button "Cerrar" at bounding box center [1284, 176] width 203 height 35
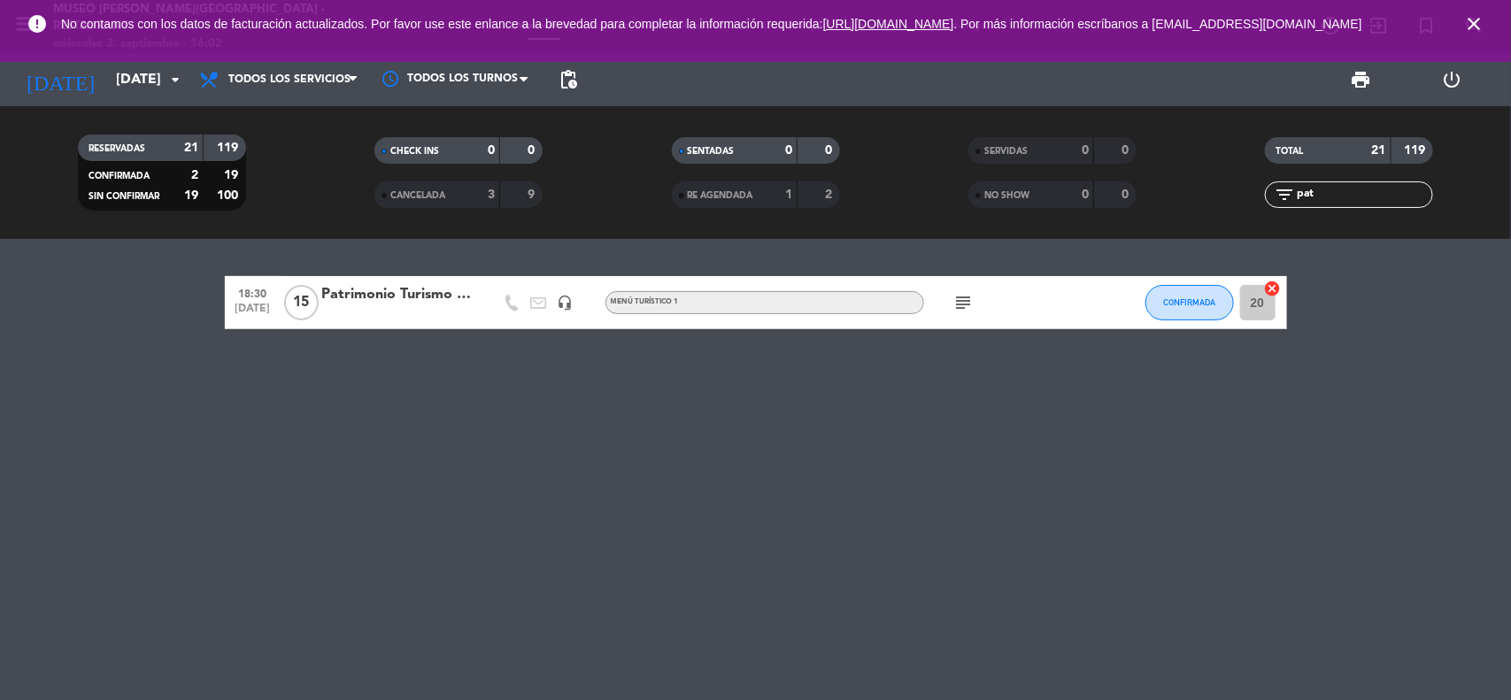
click at [1468, 29] on icon "close" at bounding box center [1473, 23] width 21 height 21
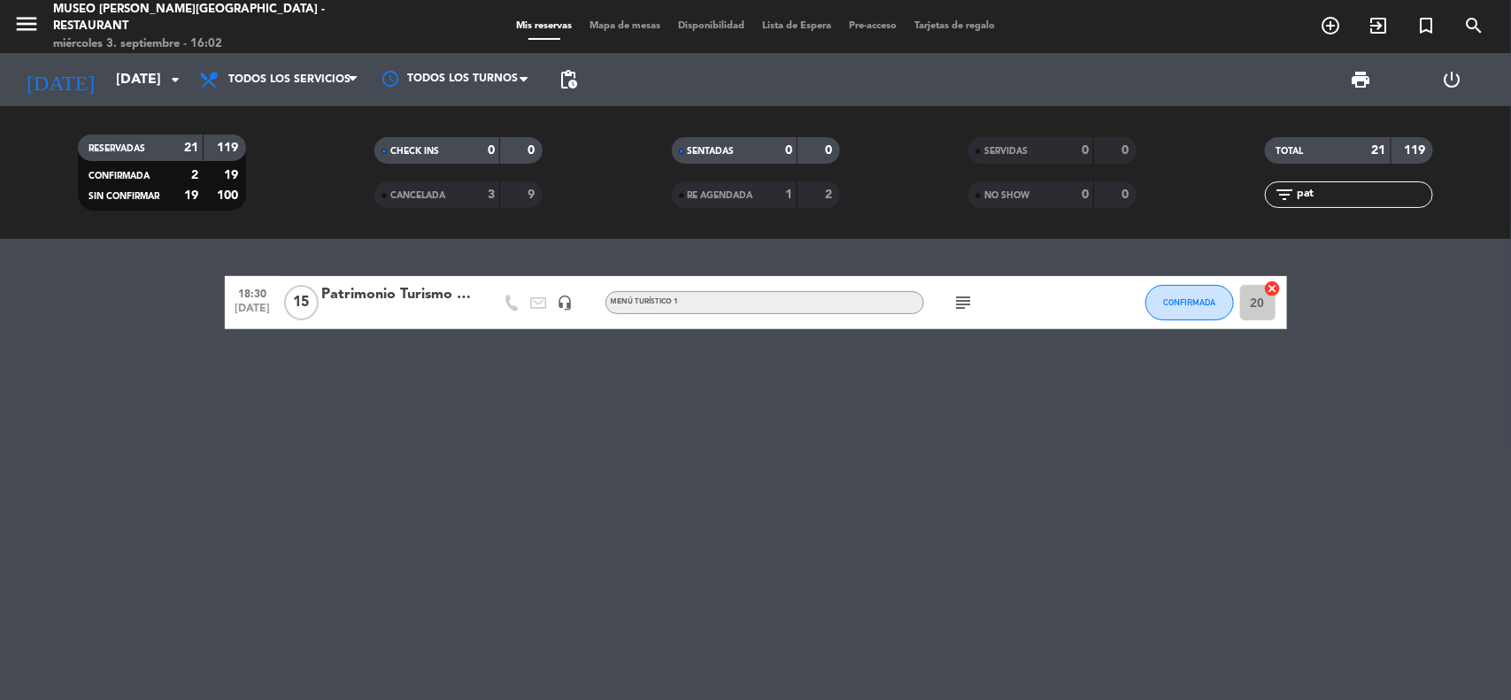
drag, startPoint x: 1329, startPoint y: 196, endPoint x: 1237, endPoint y: 196, distance: 92.9
click at [1237, 196] on div "filter_list pat" at bounding box center [1349, 194] width 297 height 27
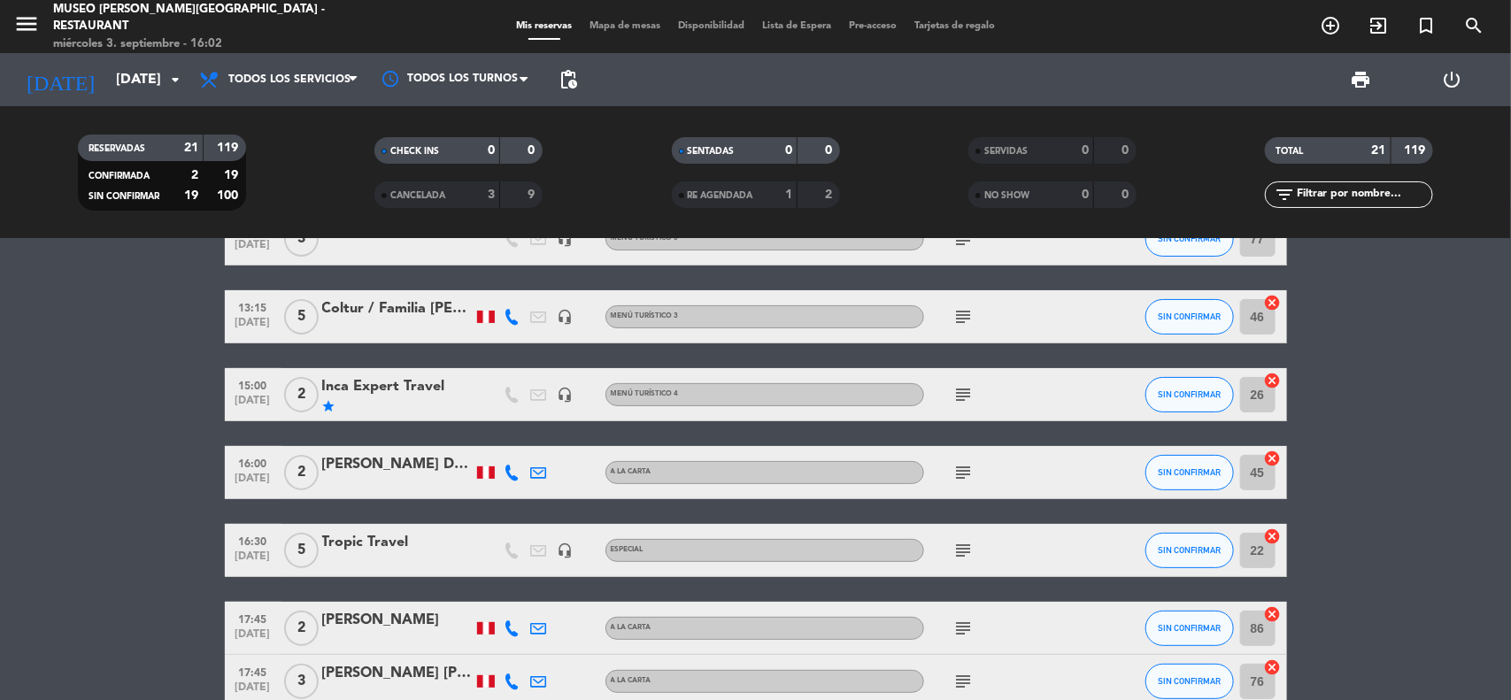
scroll to position [332, 0]
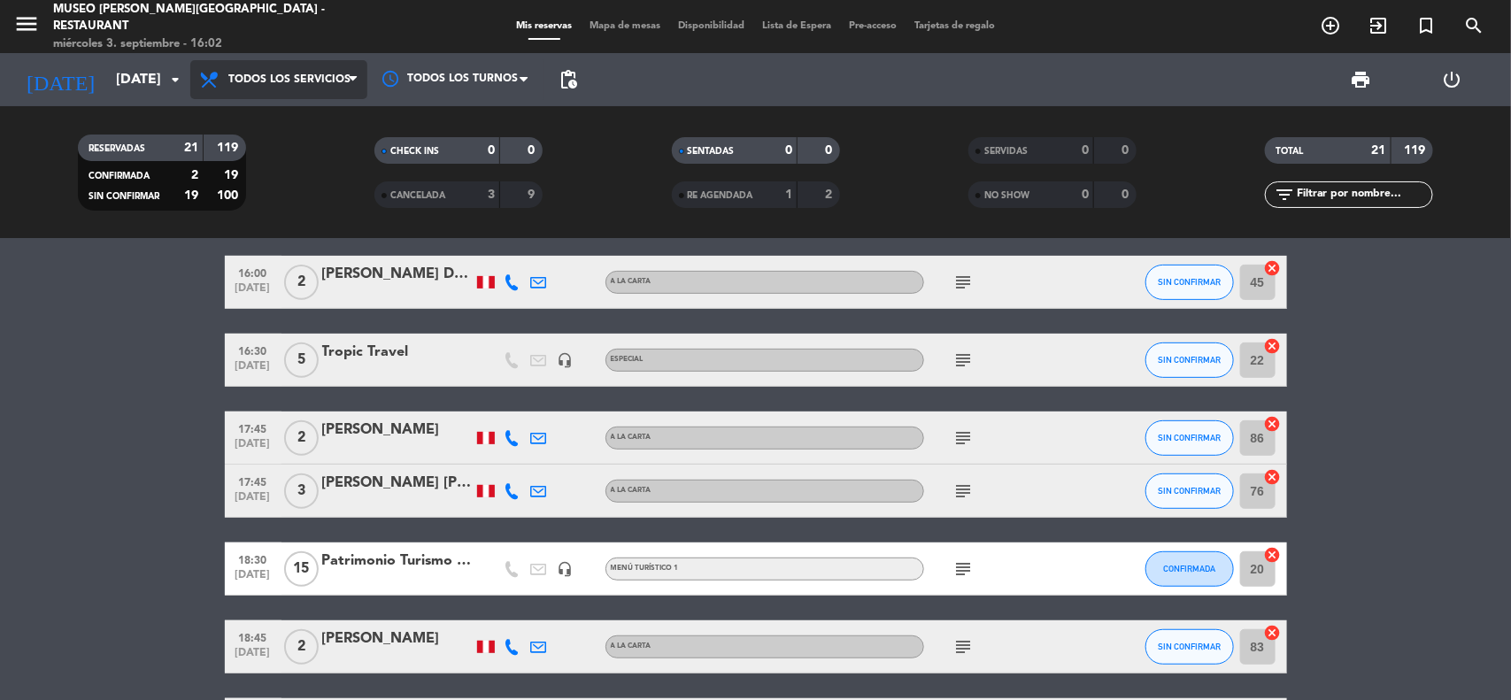
click at [299, 81] on span "Todos los servicios" at bounding box center [289, 79] width 122 height 12
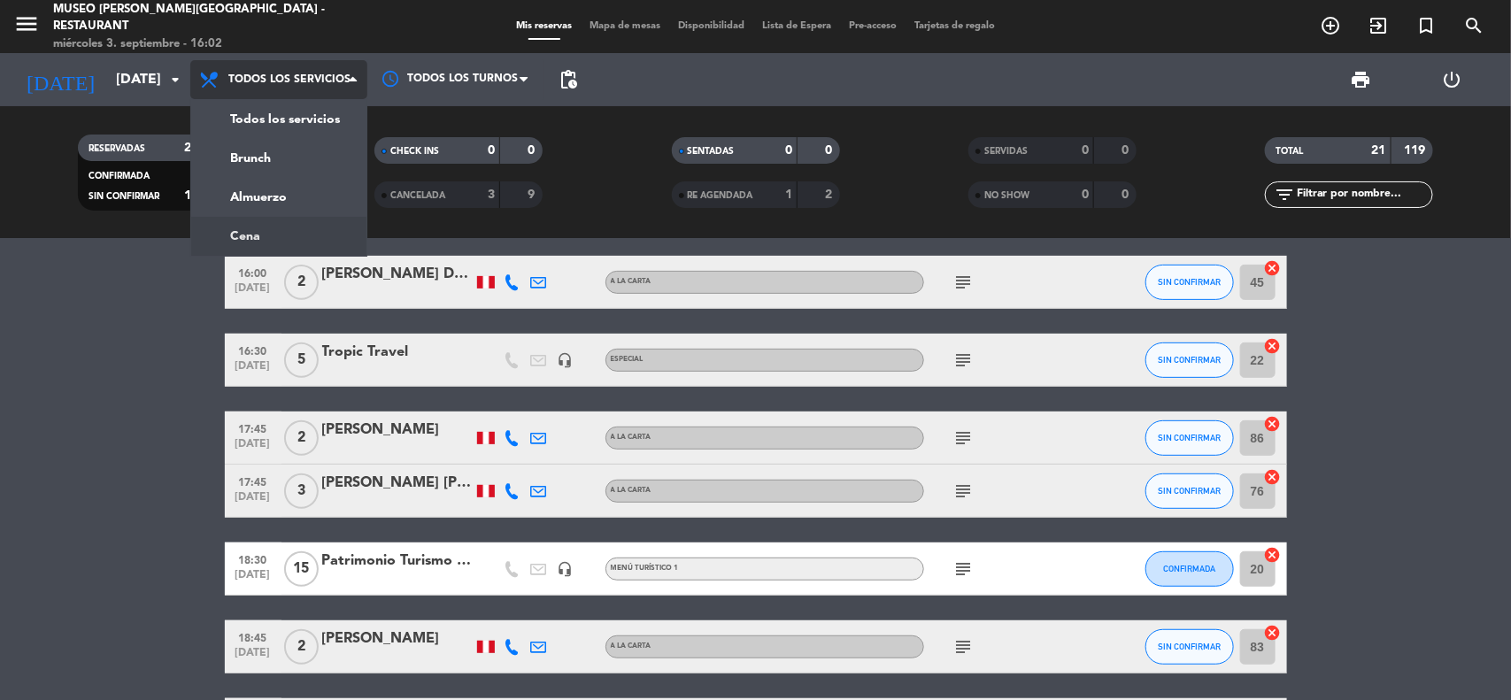
click at [270, 227] on div "menu [GEOGRAPHIC_DATA][PERSON_NAME] - Restaurant [DATE] 3. septiembre - 16:02 M…" at bounding box center [755, 119] width 1511 height 239
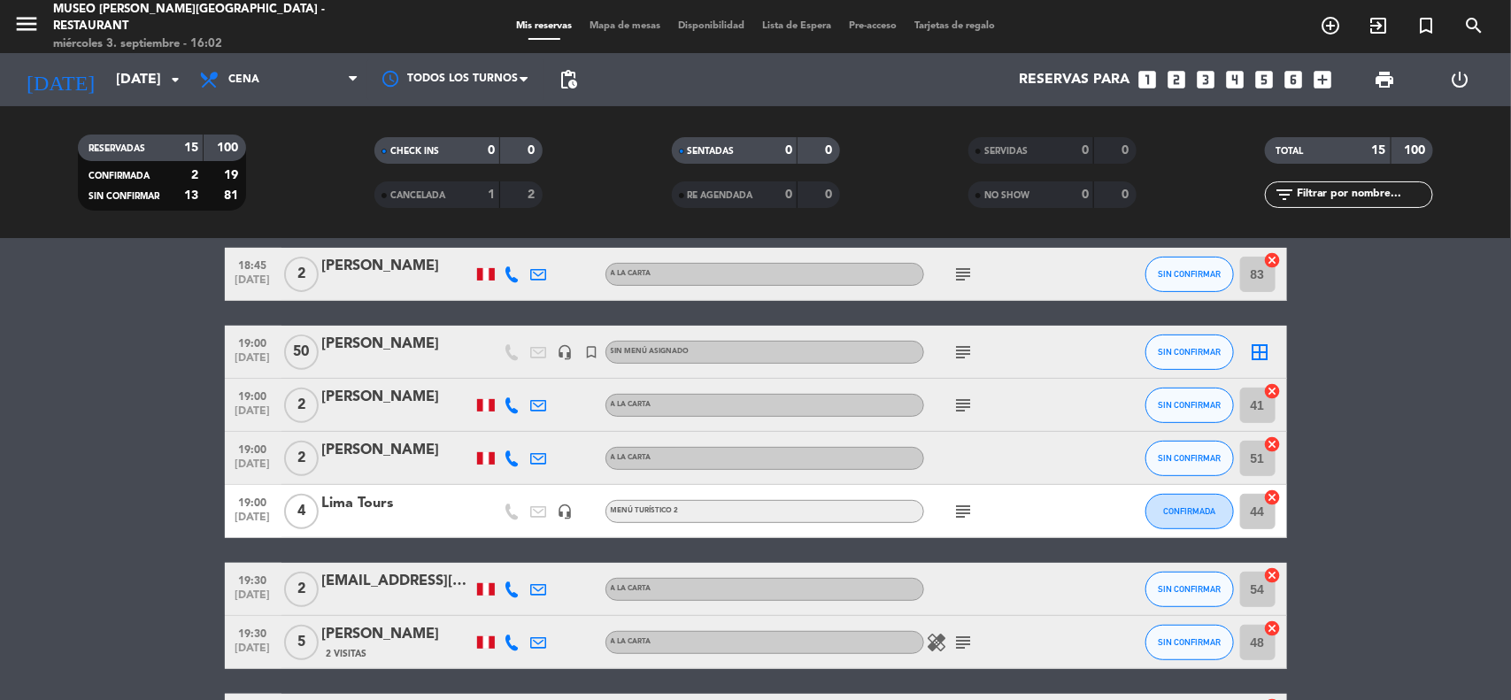
scroll to position [155, 0]
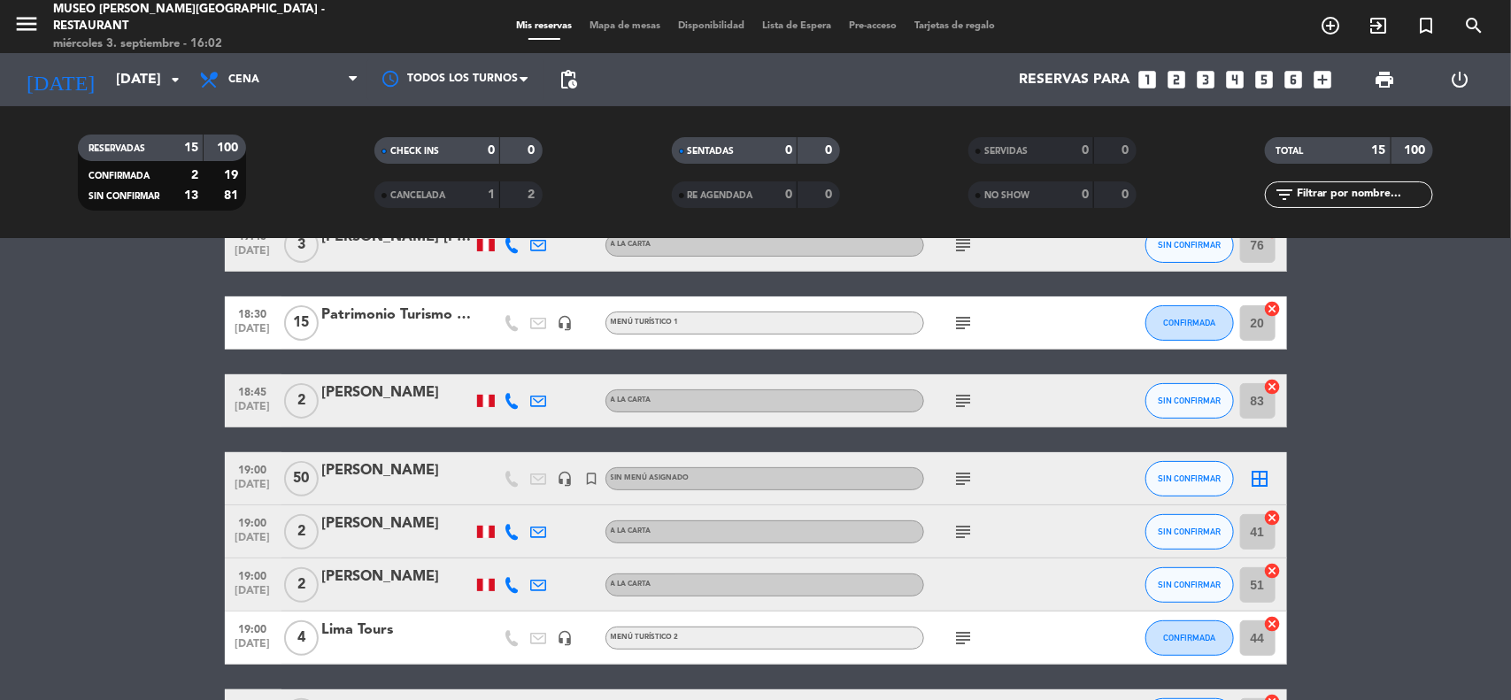
click at [565, 325] on icon "headset_mic" at bounding box center [566, 323] width 16 height 16
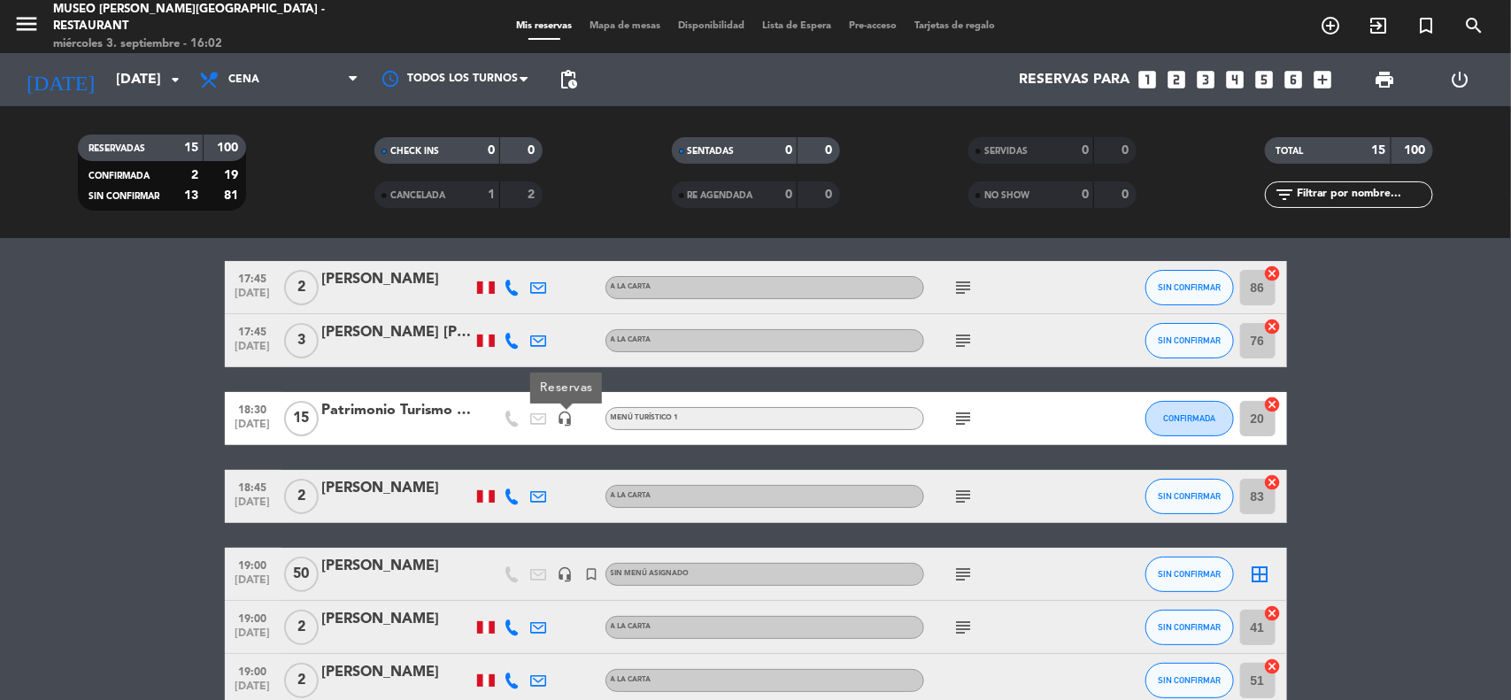
scroll to position [111, 0]
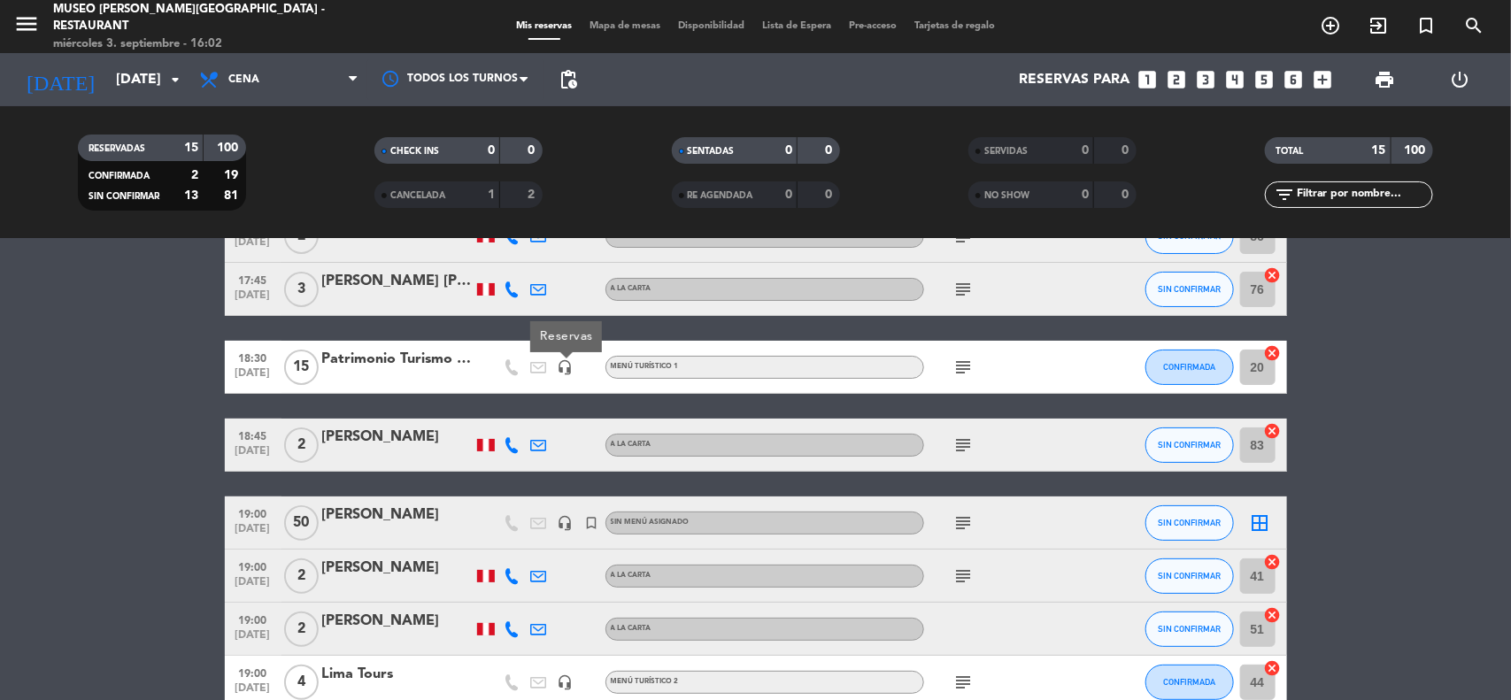
click at [944, 523] on div "subject" at bounding box center [1003, 523] width 159 height 52
click at [954, 520] on icon "subject" at bounding box center [963, 522] width 21 height 21
click at [562, 519] on icon "headset_mic" at bounding box center [566, 523] width 16 height 16
click at [1347, 528] on bookings-row "17:45 [DATE] 2 [PERSON_NAME] A la carta subject SIN CONFIRMAR 86 cancel 17:45 […" at bounding box center [755, 682] width 1511 height 945
click at [962, 363] on icon "subject" at bounding box center [963, 367] width 21 height 21
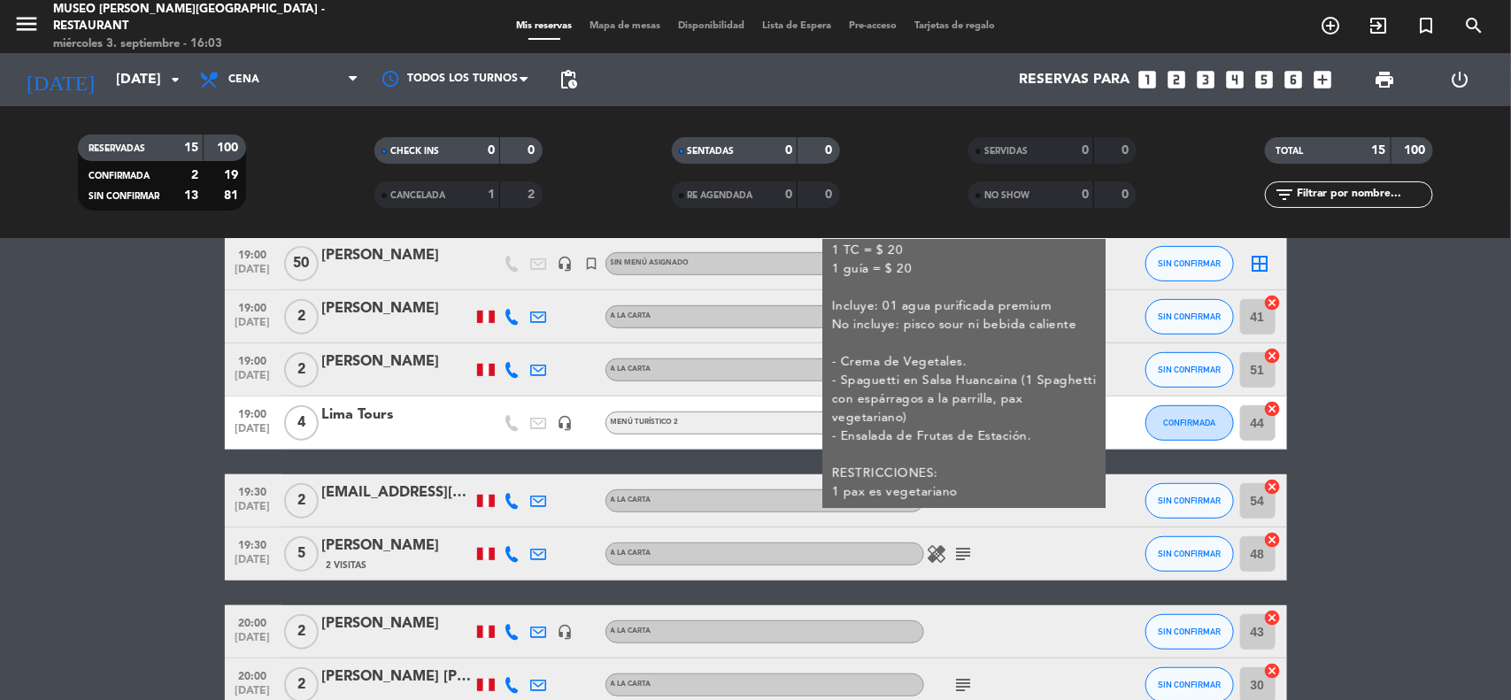
scroll to position [332, 0]
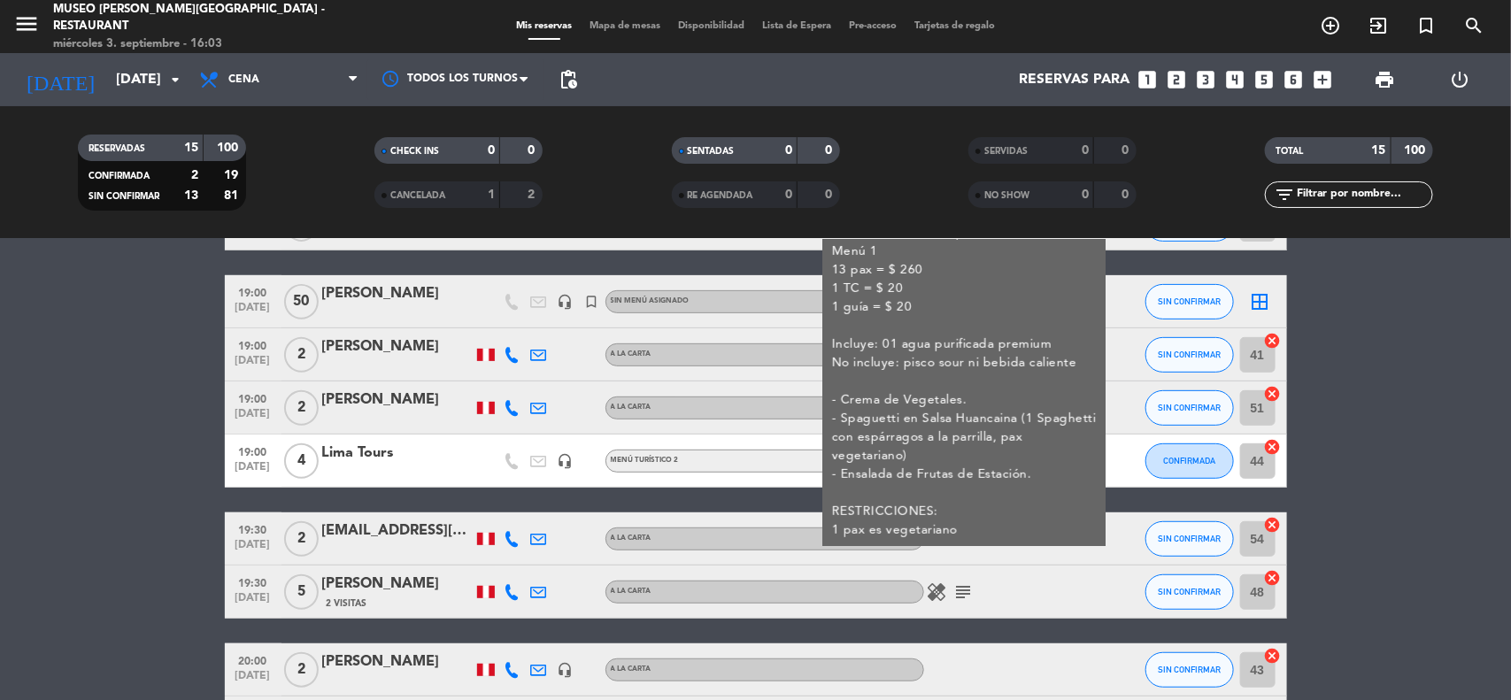
click at [1298, 505] on bookings-row "17:45 [DATE] 2 [PERSON_NAME] A la carta subject SIN CONFIRMAR 86 cancel 17:45 […" at bounding box center [755, 460] width 1511 height 945
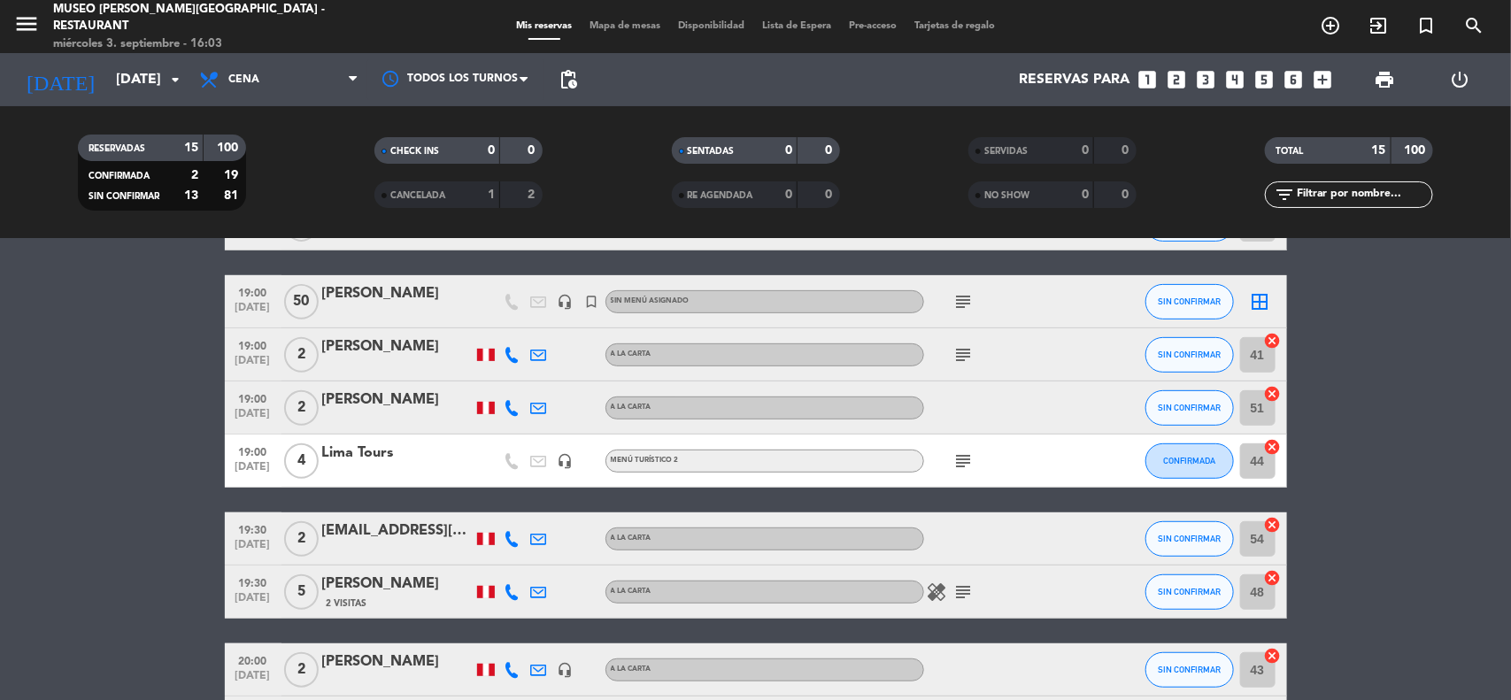
click at [246, 292] on span "19:00" at bounding box center [253, 291] width 44 height 20
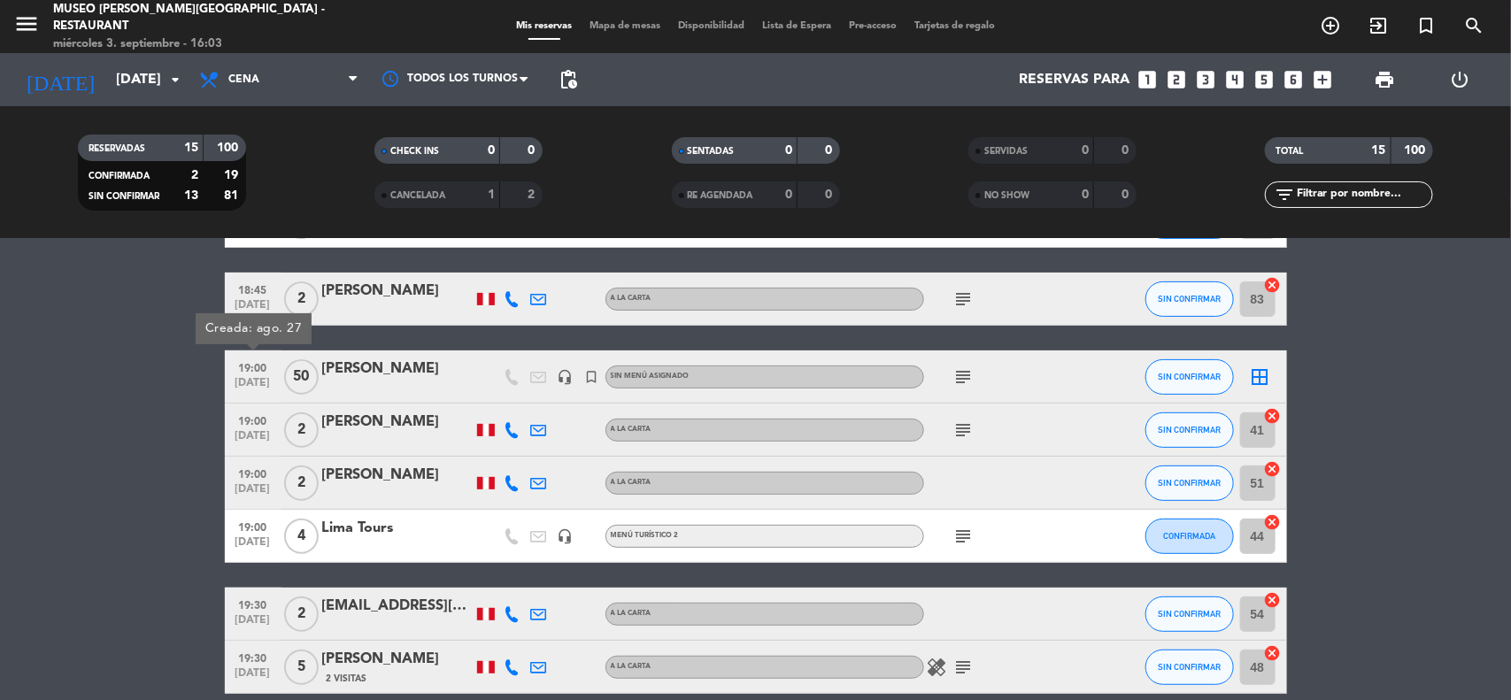
scroll to position [221, 0]
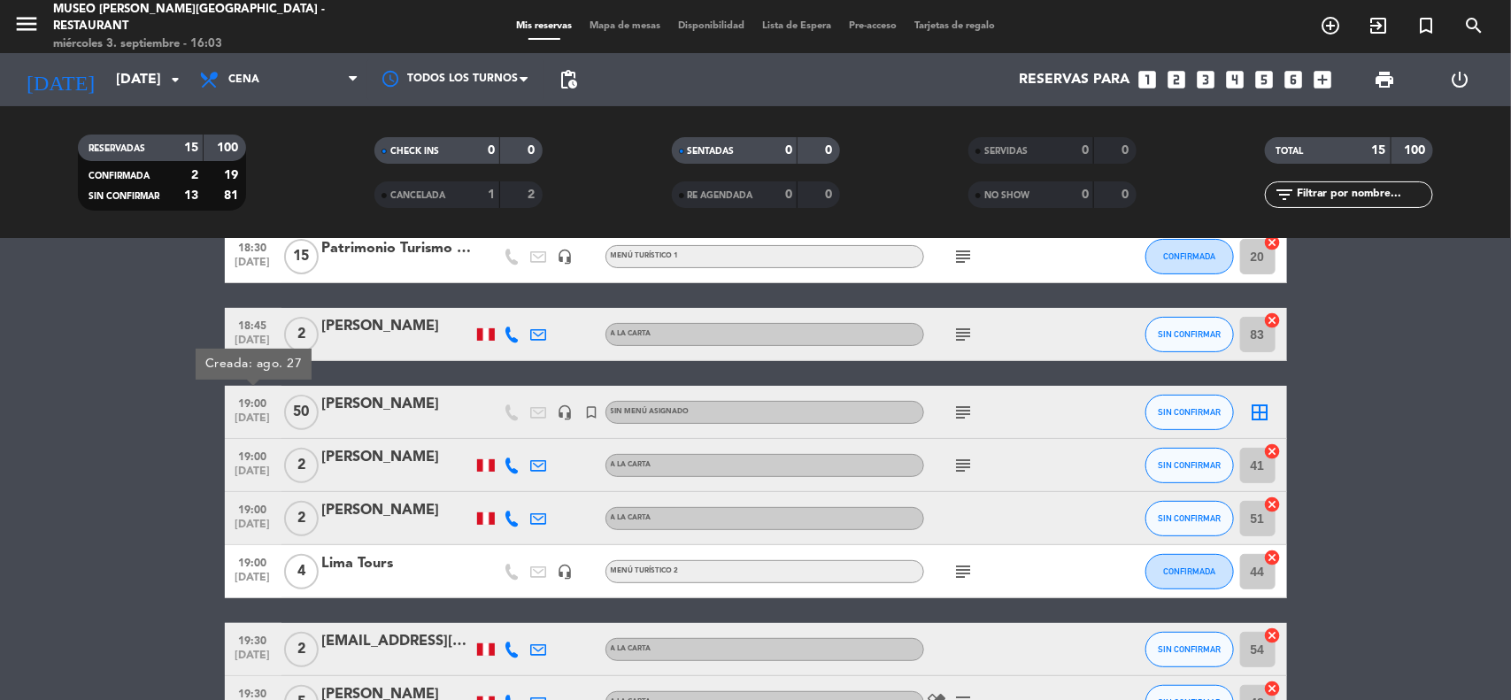
click at [1460, 567] on bookings-row "17:45 [DATE] 2 [PERSON_NAME] A la carta subject SIN CONFIRMAR 86 cancel 17:45 […" at bounding box center [755, 571] width 1511 height 945
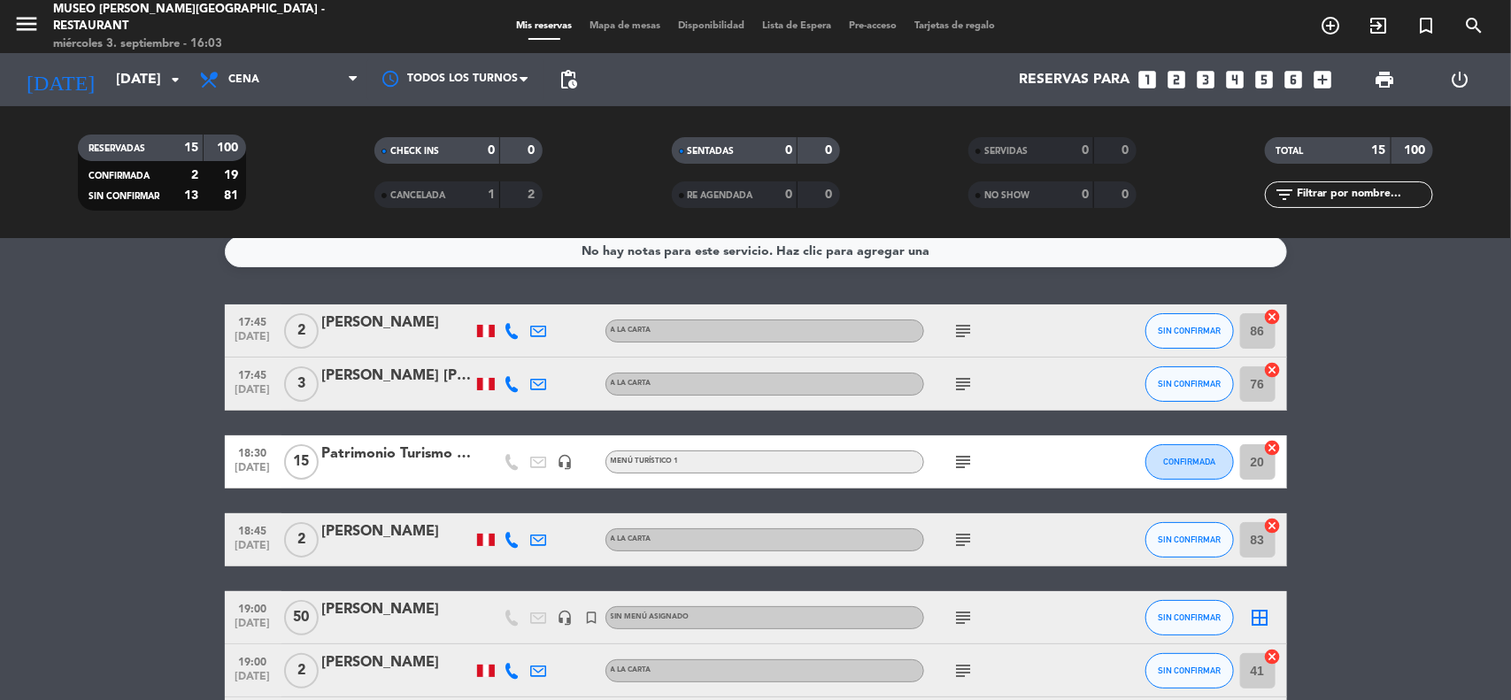
scroll to position [0, 0]
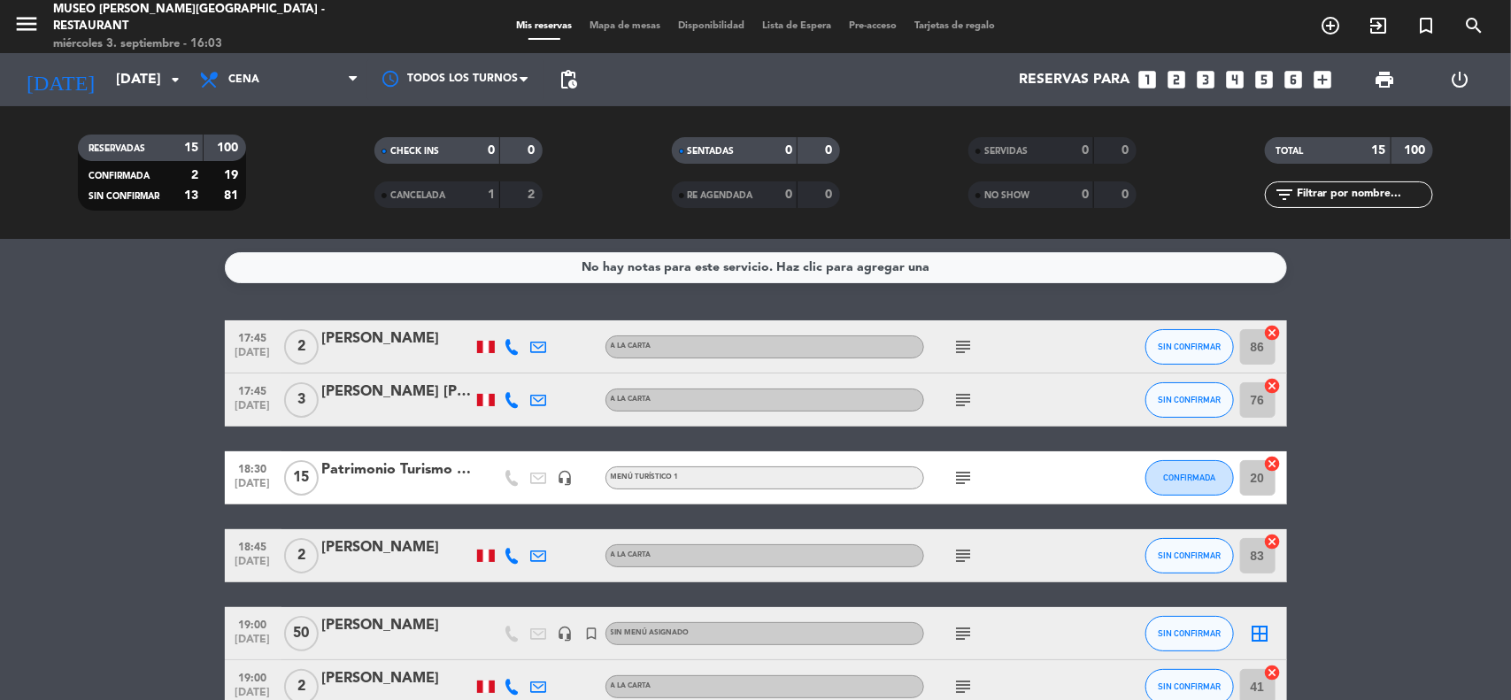
click at [430, 471] on div "Patrimonio Turismo EIRL" at bounding box center [397, 469] width 150 height 23
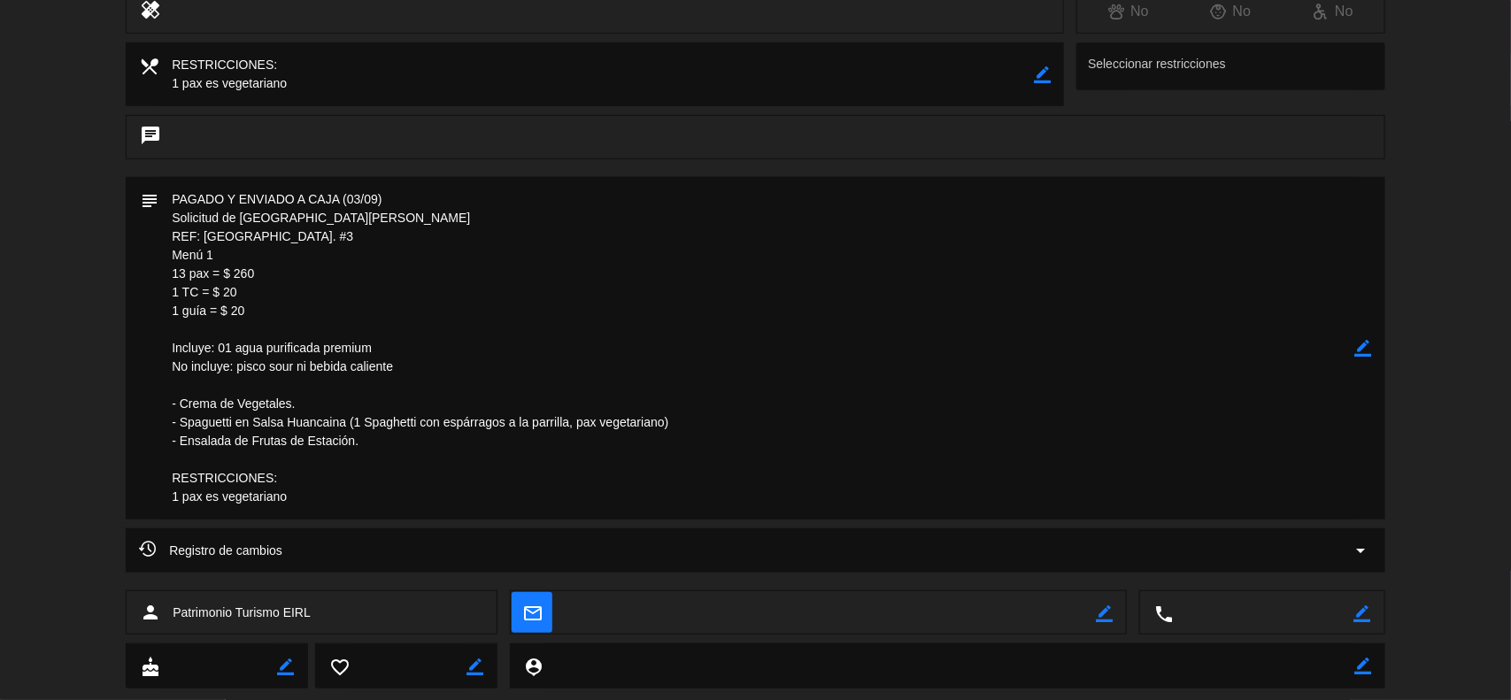
scroll to position [332, 0]
click at [1368, 345] on icon "border_color" at bounding box center [1363, 345] width 17 height 17
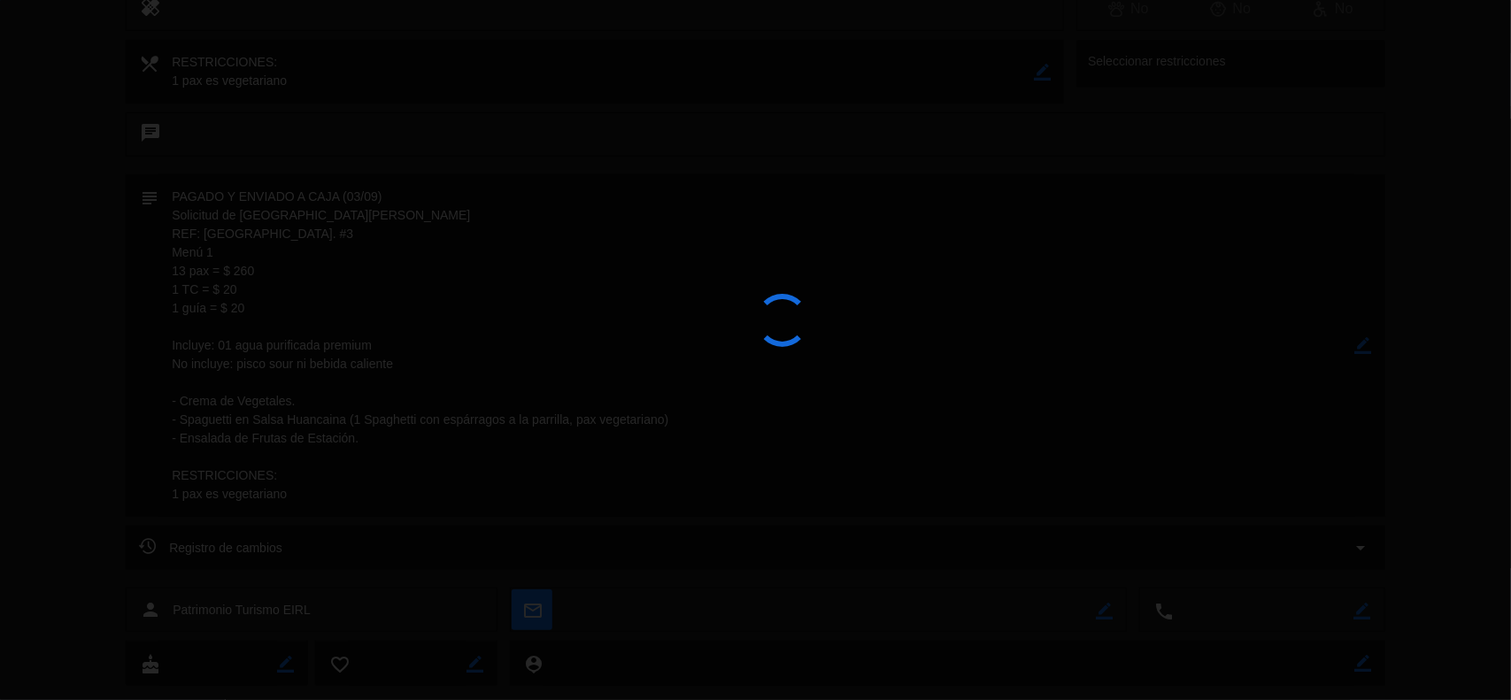
click at [1368, 345] on div at bounding box center [755, 350] width 1511 height 700
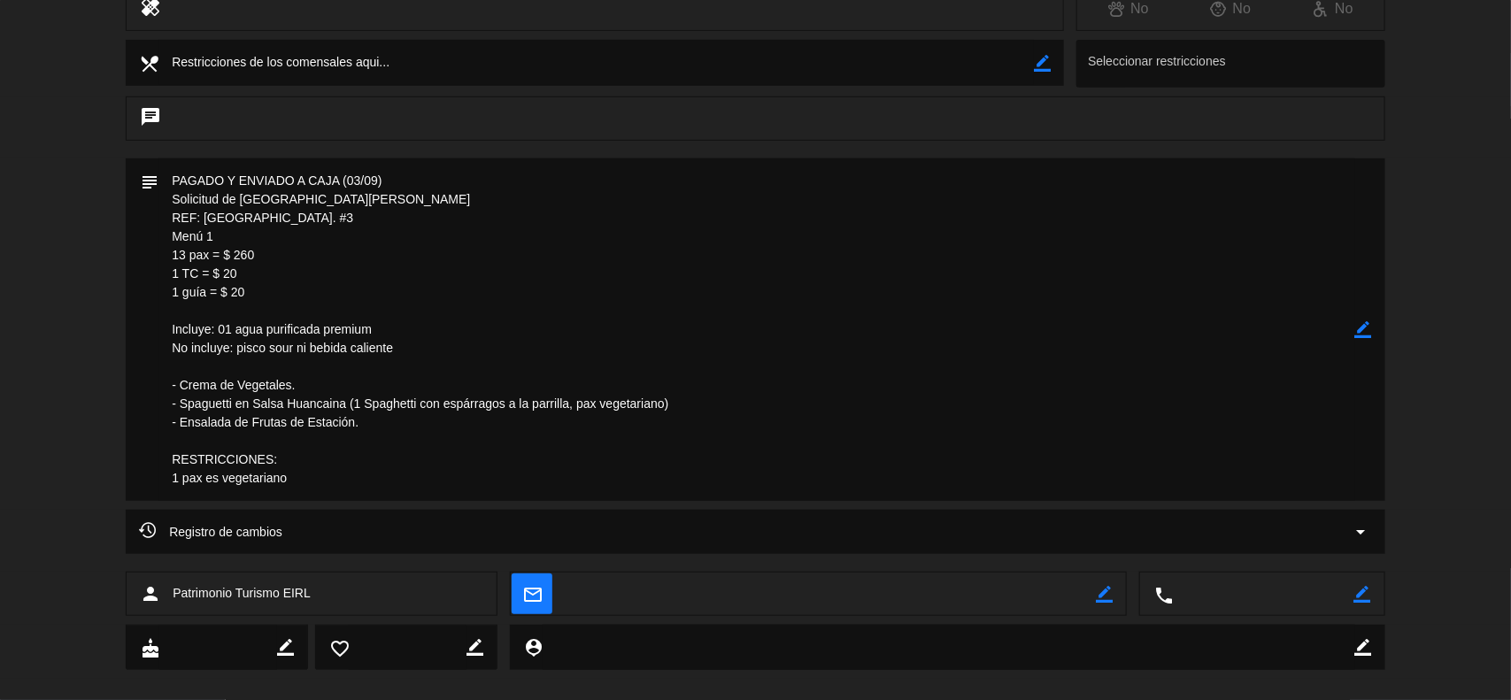
scroll to position [0, 0]
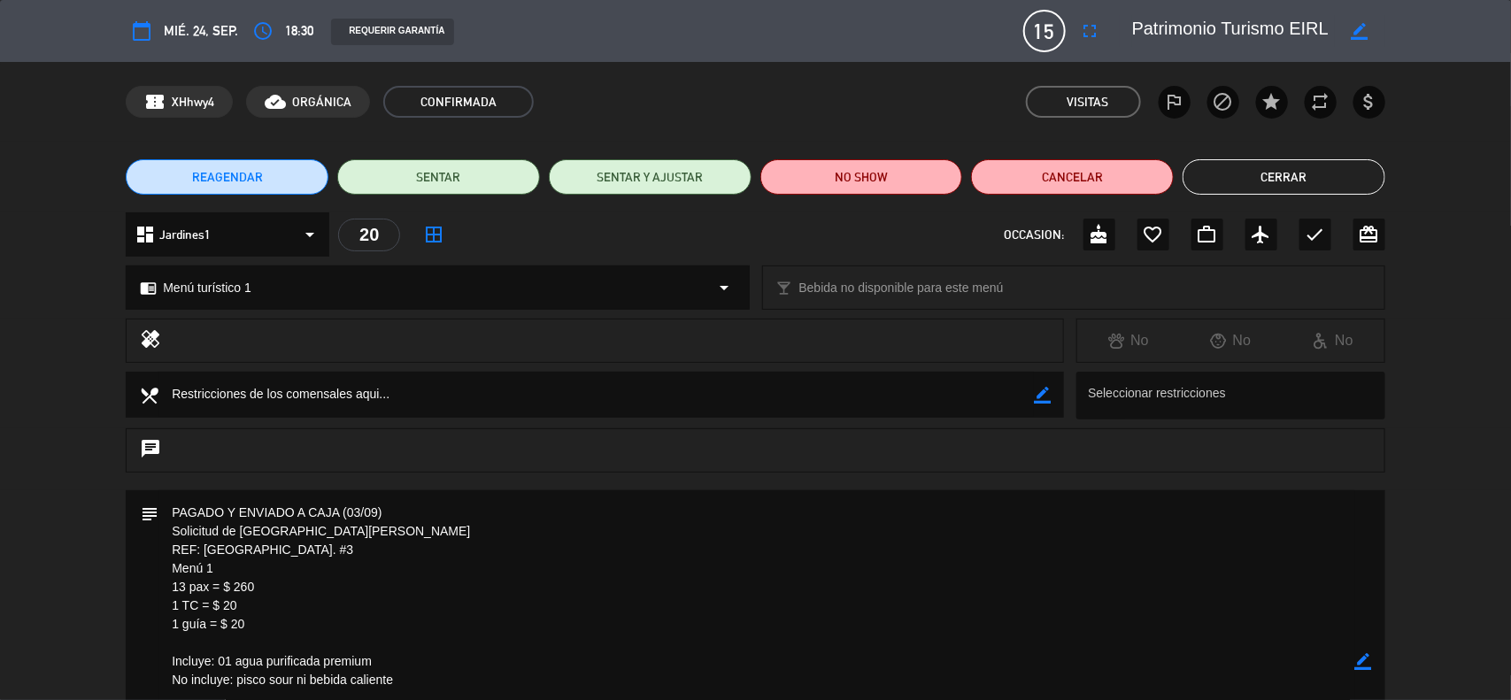
click at [1241, 177] on button "Cerrar" at bounding box center [1284, 176] width 203 height 35
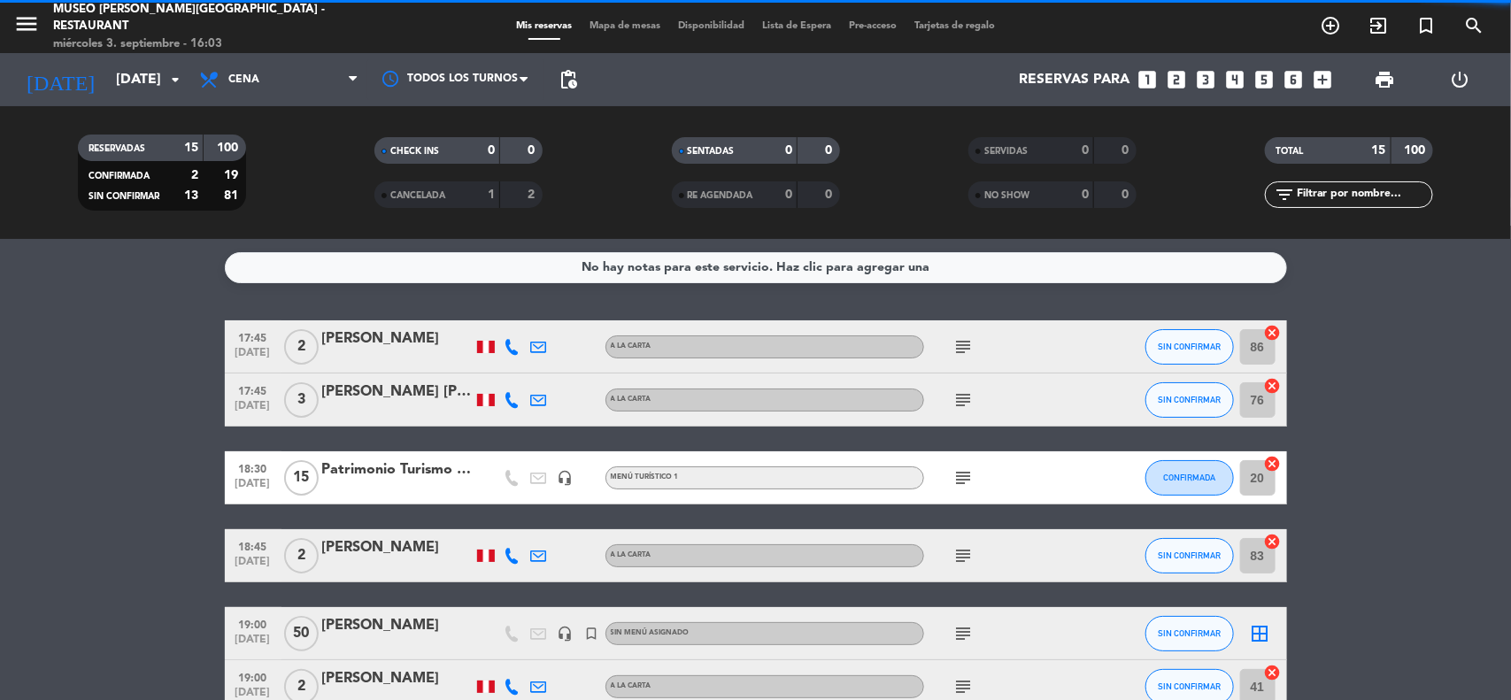
drag, startPoint x: 1359, startPoint y: 383, endPoint x: 1344, endPoint y: 382, distance: 15.1
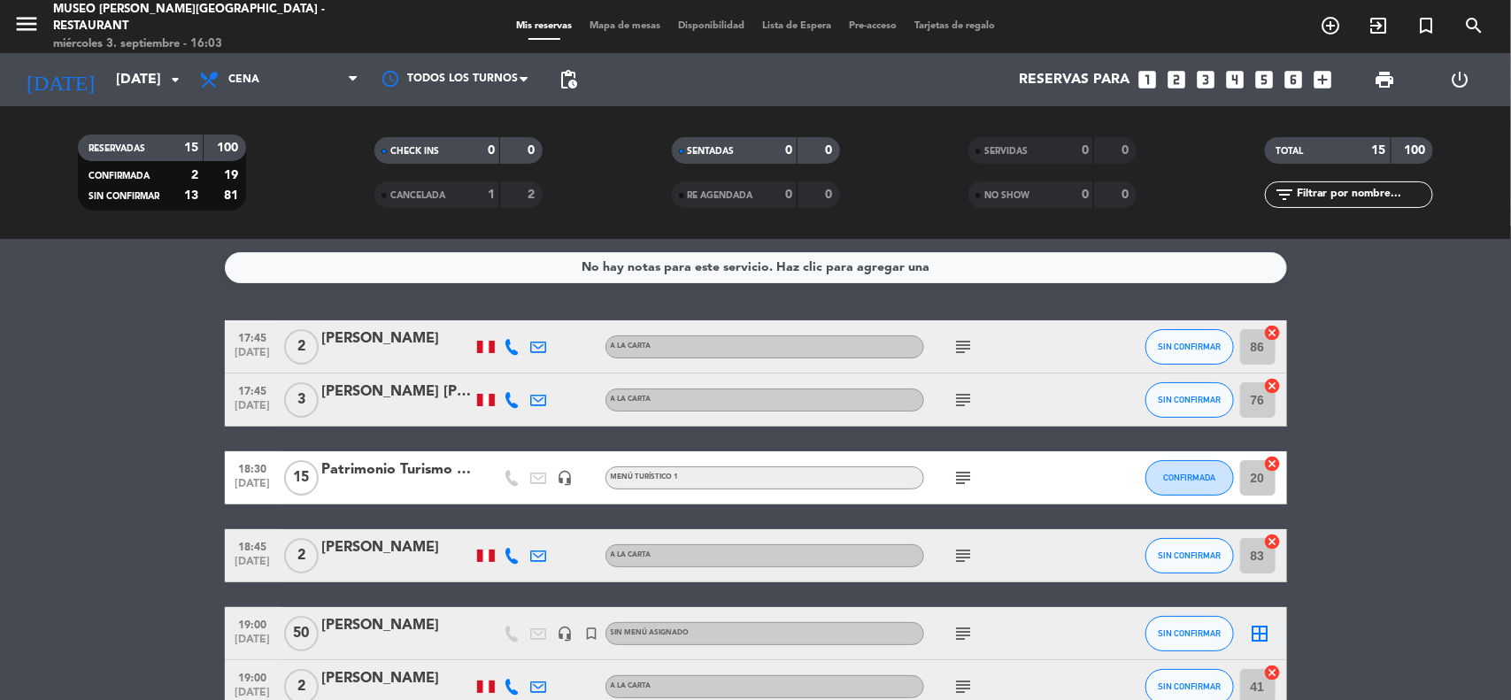
click at [961, 482] on icon "subject" at bounding box center [963, 477] width 21 height 21
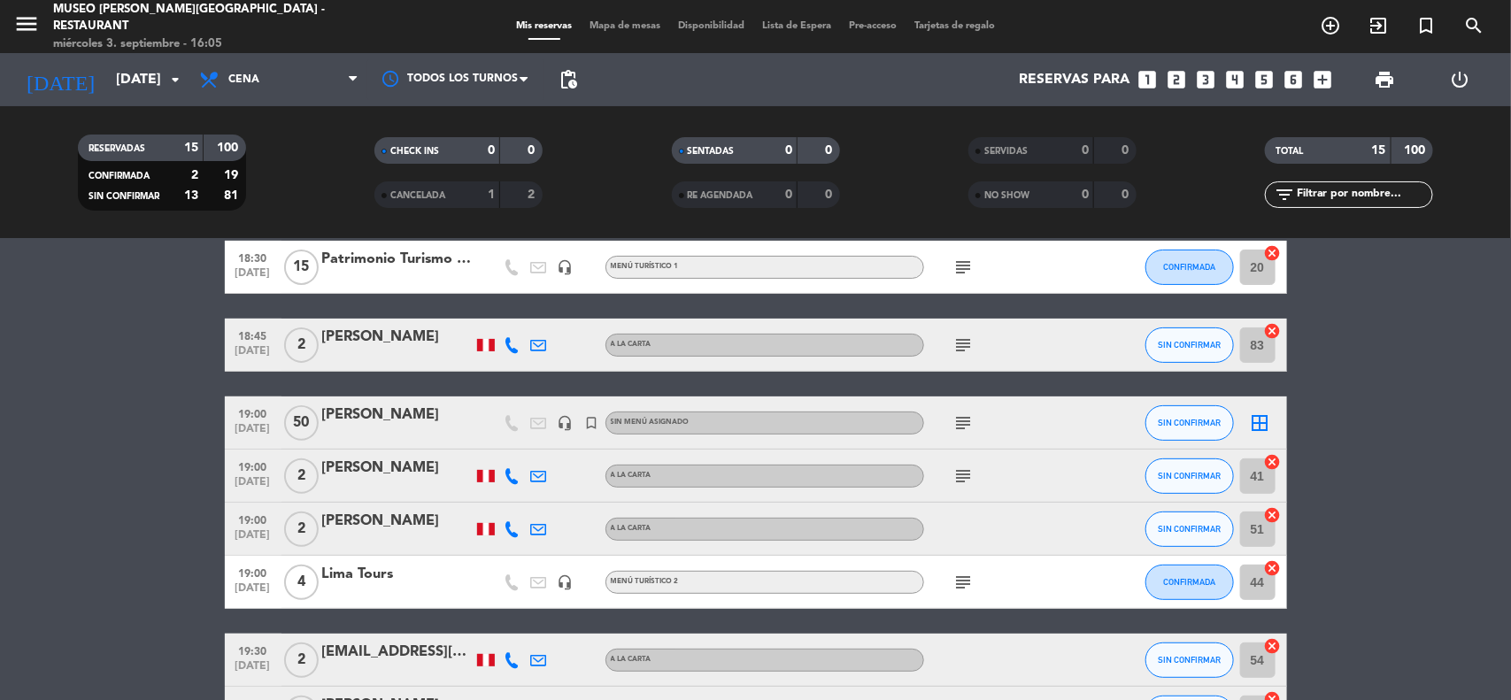
scroll to position [100, 0]
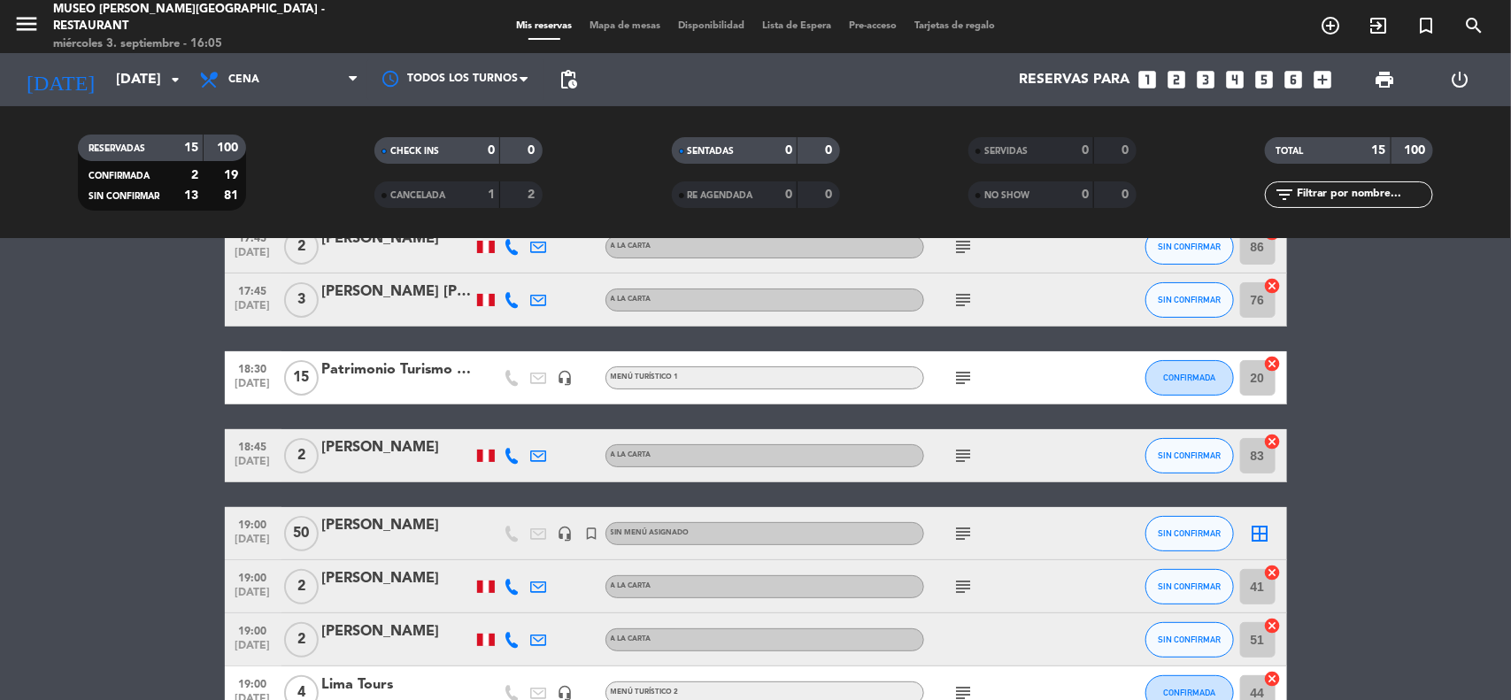
click at [408, 369] on div "Patrimonio Turismo EIRL" at bounding box center [397, 369] width 150 height 23
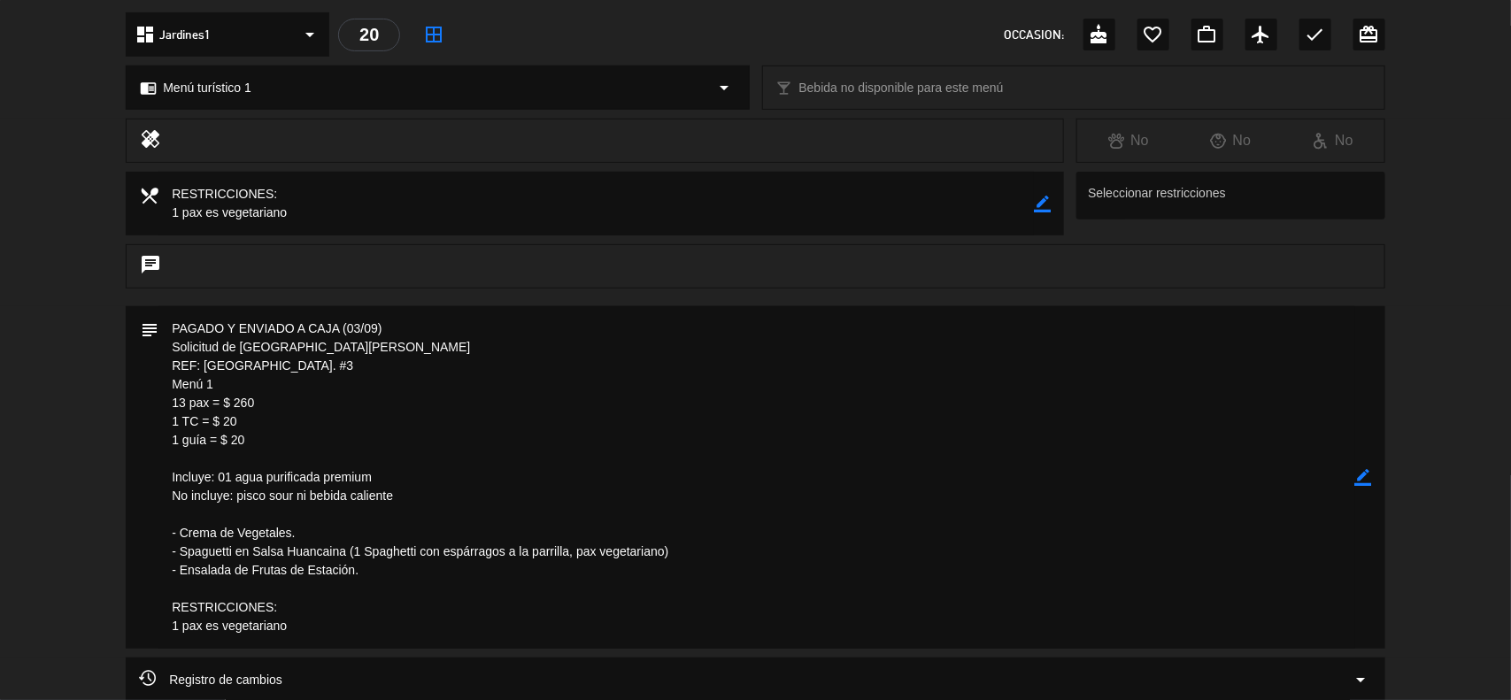
scroll to position [221, 0]
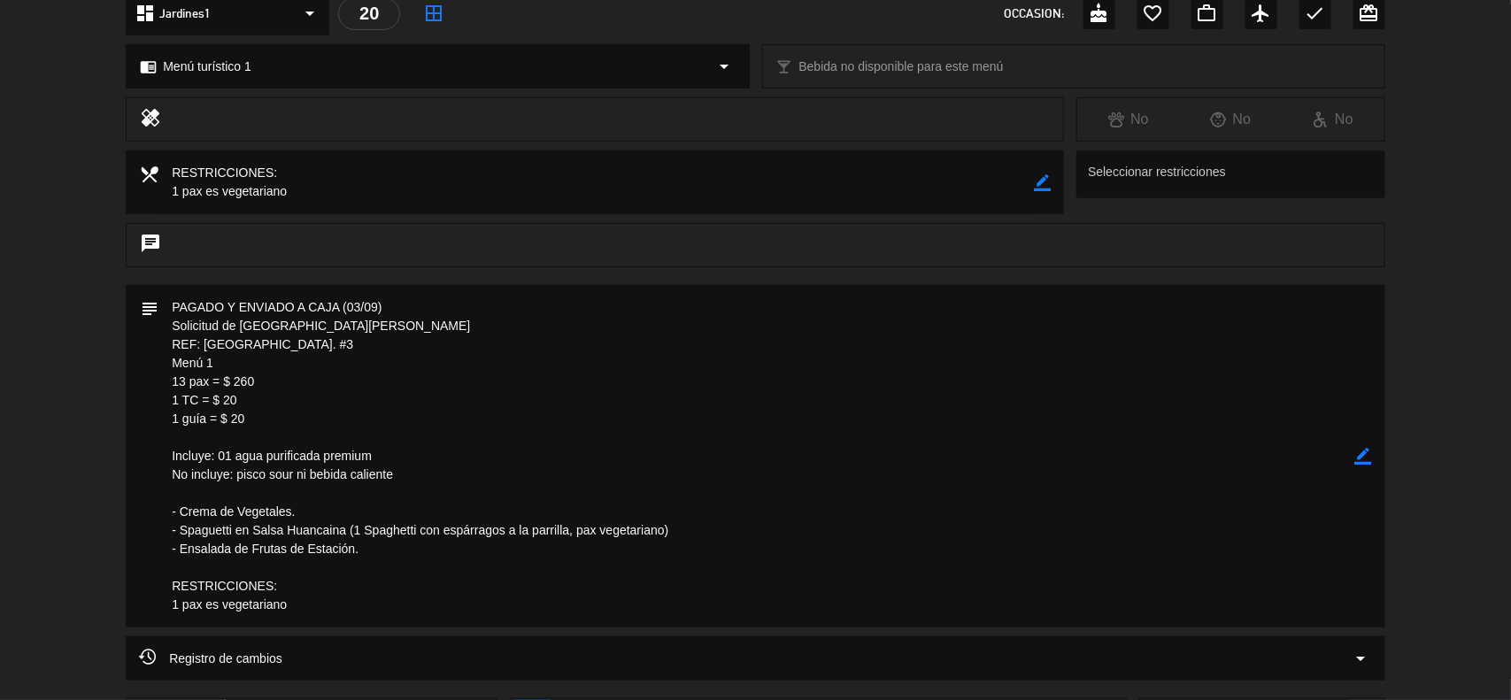
click at [1360, 454] on icon "border_color" at bounding box center [1363, 456] width 17 height 17
click at [347, 528] on textarea at bounding box center [756, 456] width 1197 height 343
type textarea "PAGADO Y ENVIADO A CAJA (03/09) Solicitud de [GEOGRAPHIC_DATA][PERSON_NAME] REF…"
click at [1360, 453] on icon at bounding box center [1363, 456] width 17 height 17
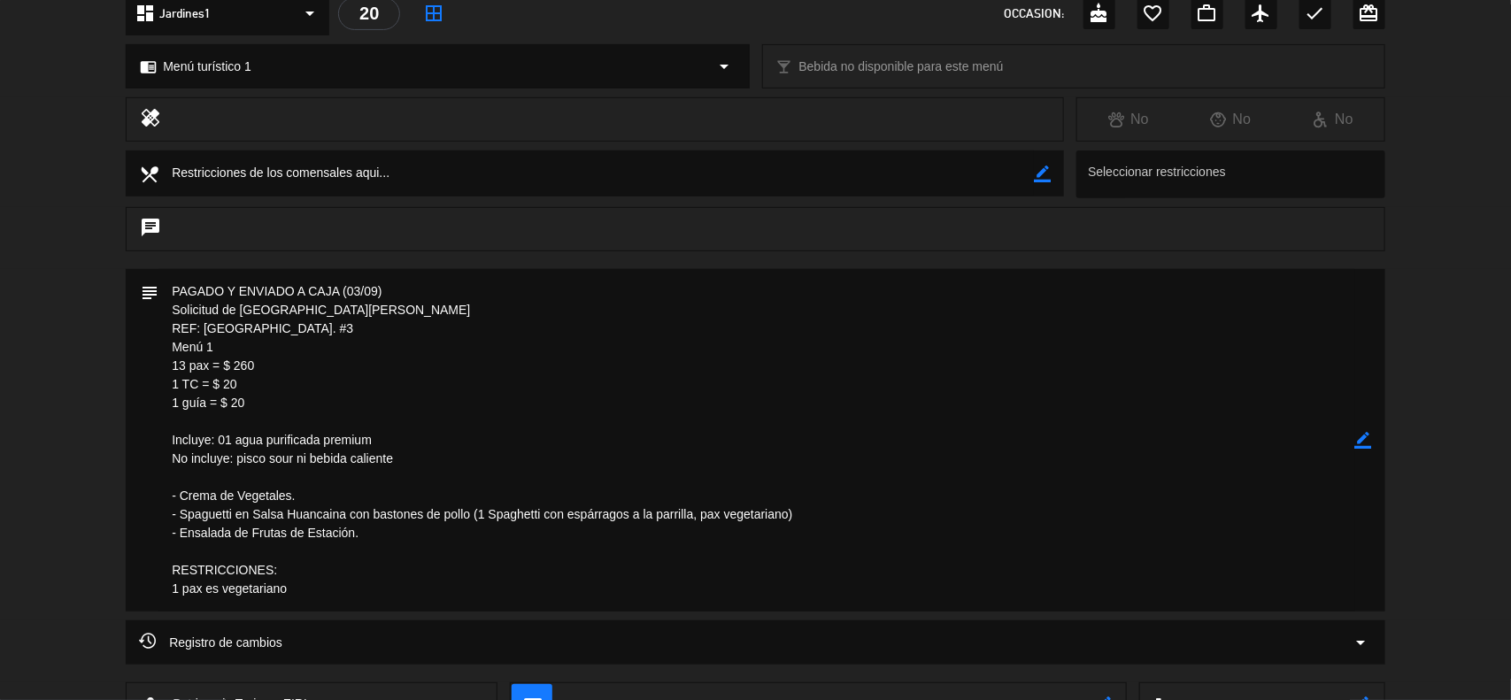
click at [1361, 448] on icon "border_color" at bounding box center [1363, 440] width 17 height 17
click at [1361, 448] on icon at bounding box center [1363, 440] width 17 height 17
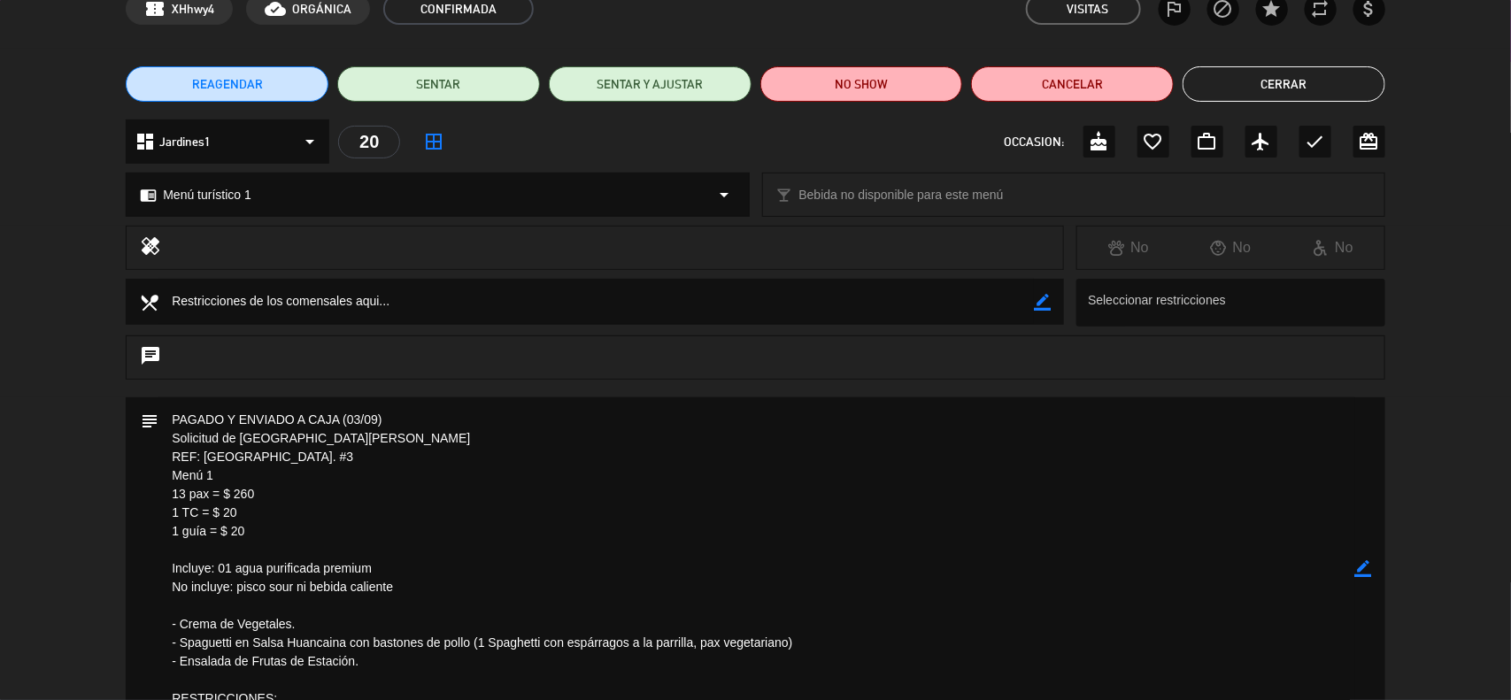
scroll to position [0, 0]
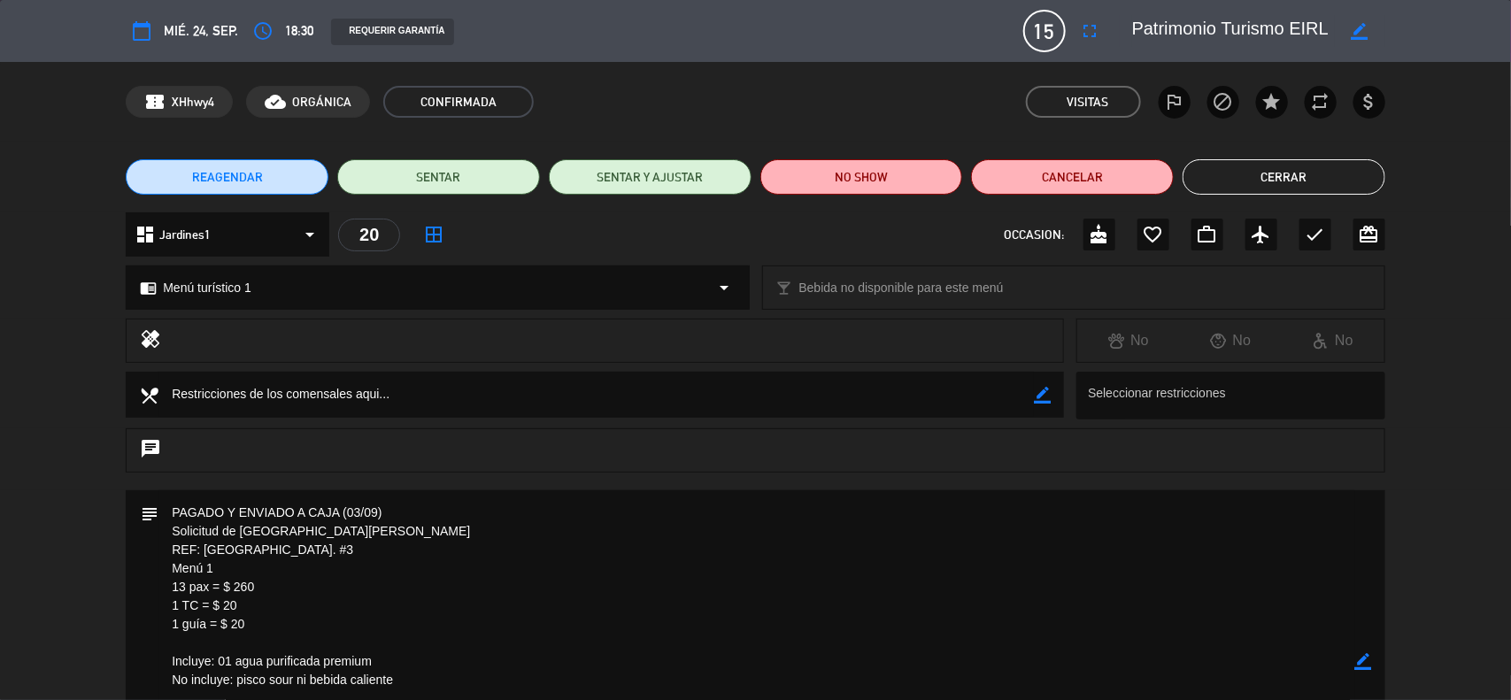
click at [1298, 173] on button "Cerrar" at bounding box center [1284, 176] width 203 height 35
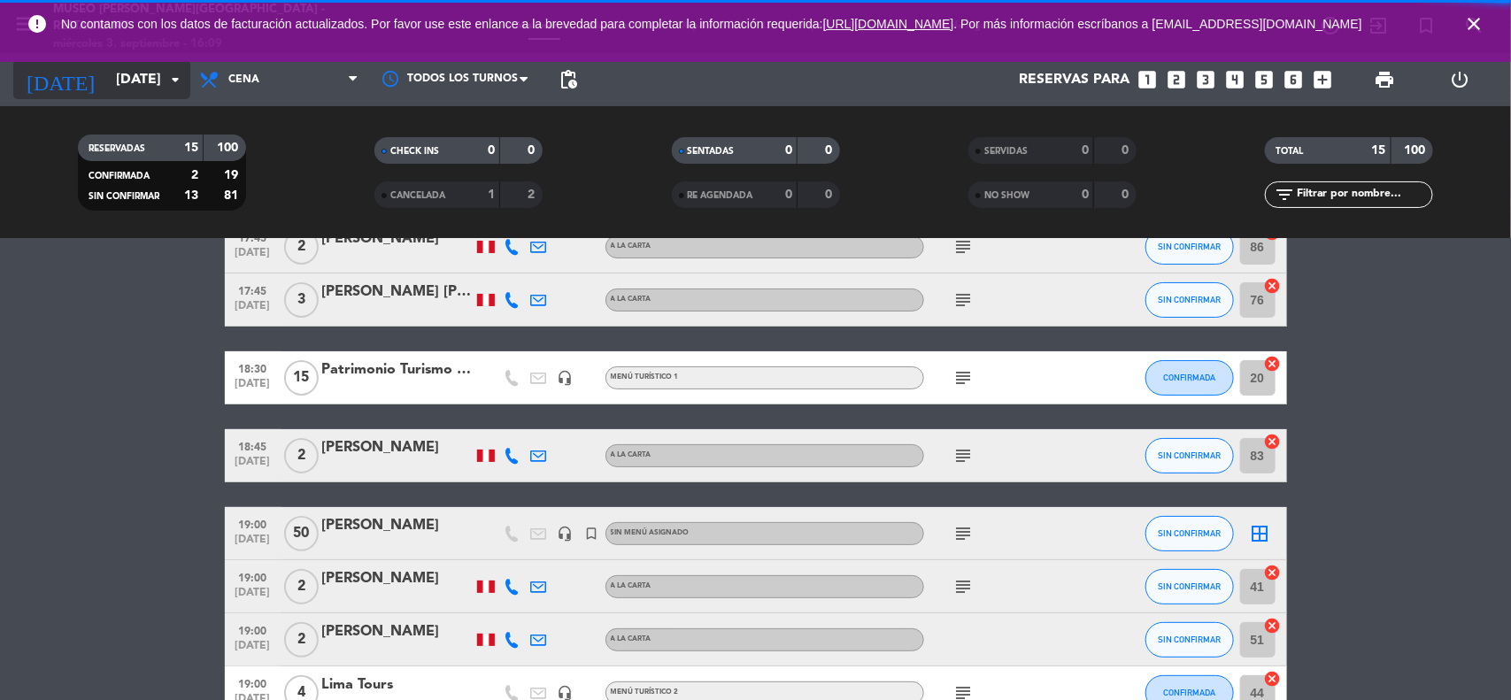
click at [155, 81] on input "[DATE]" at bounding box center [200, 80] width 187 height 35
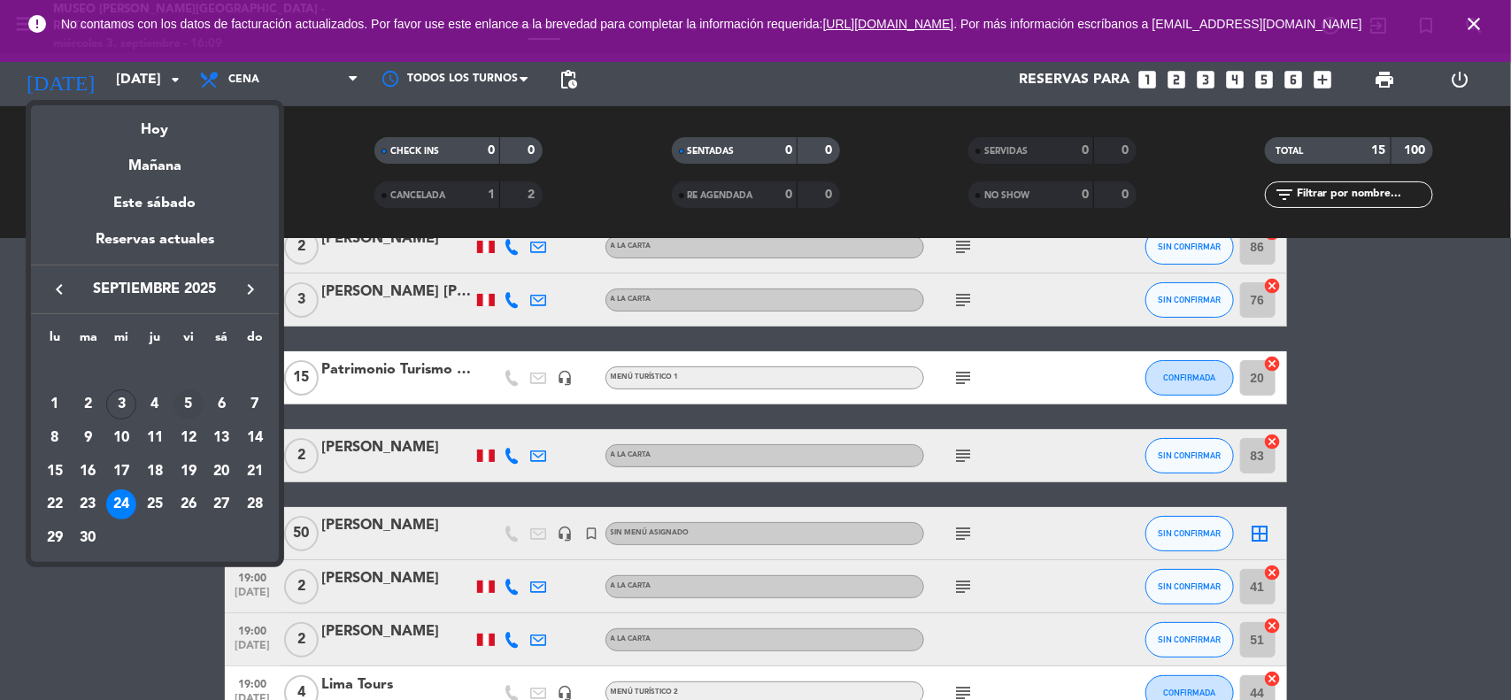
click at [193, 405] on div "5" at bounding box center [188, 404] width 30 height 30
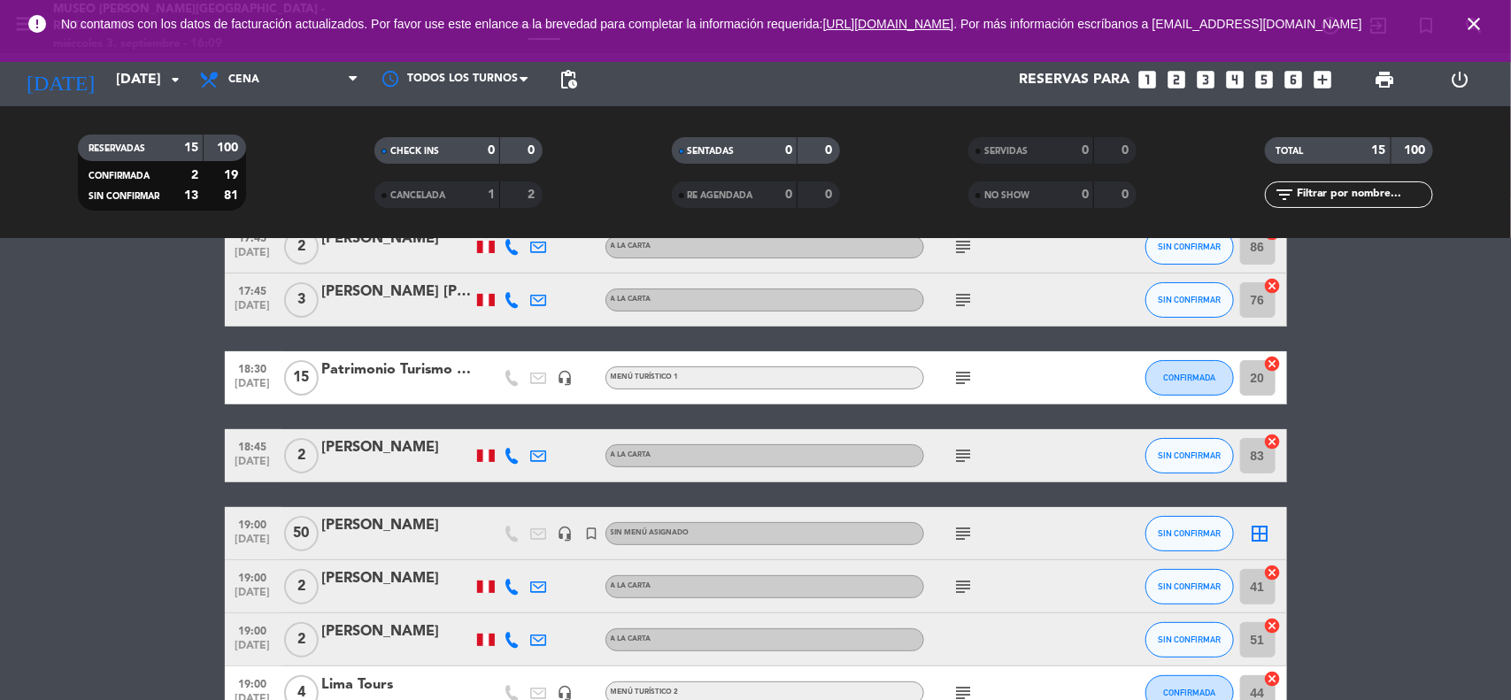
type input "[DATE]"
click at [1475, 27] on icon "close" at bounding box center [1473, 23] width 21 height 21
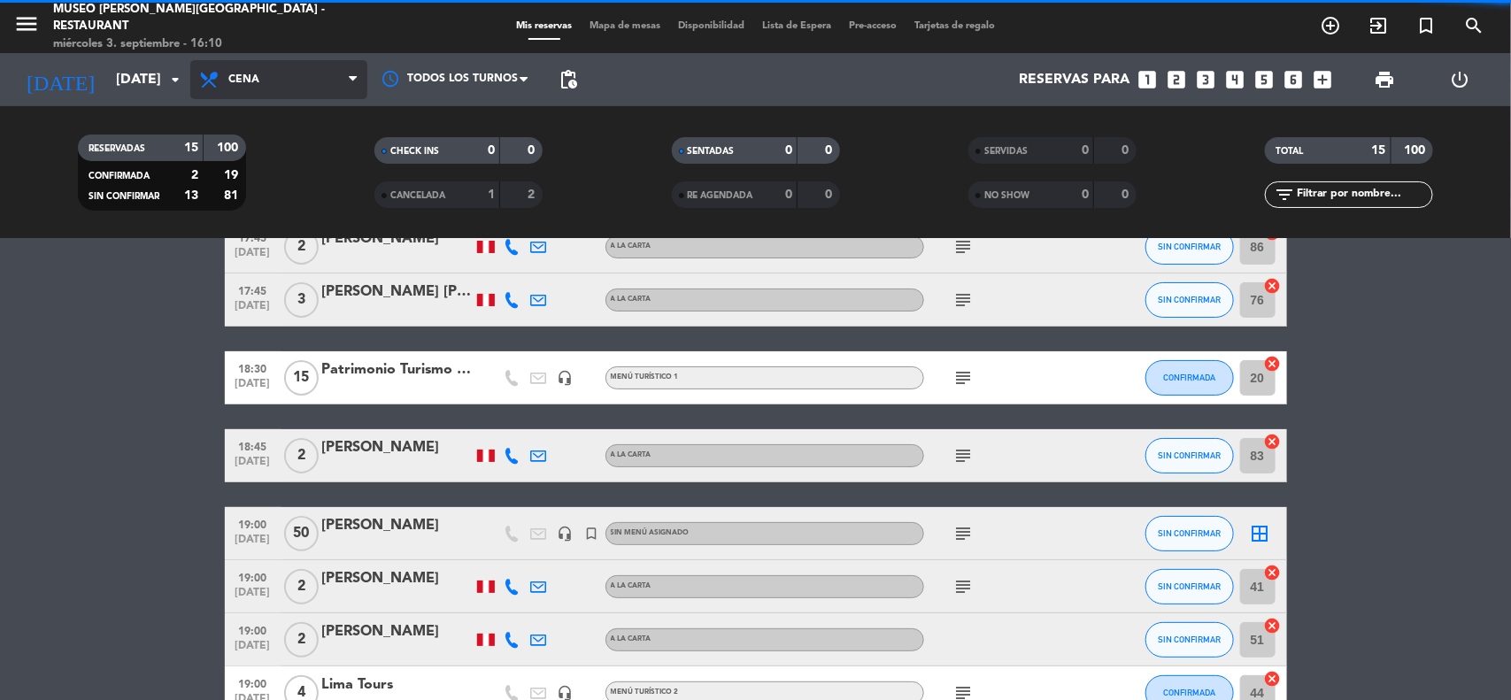
click at [290, 81] on span "Cena" at bounding box center [278, 79] width 177 height 39
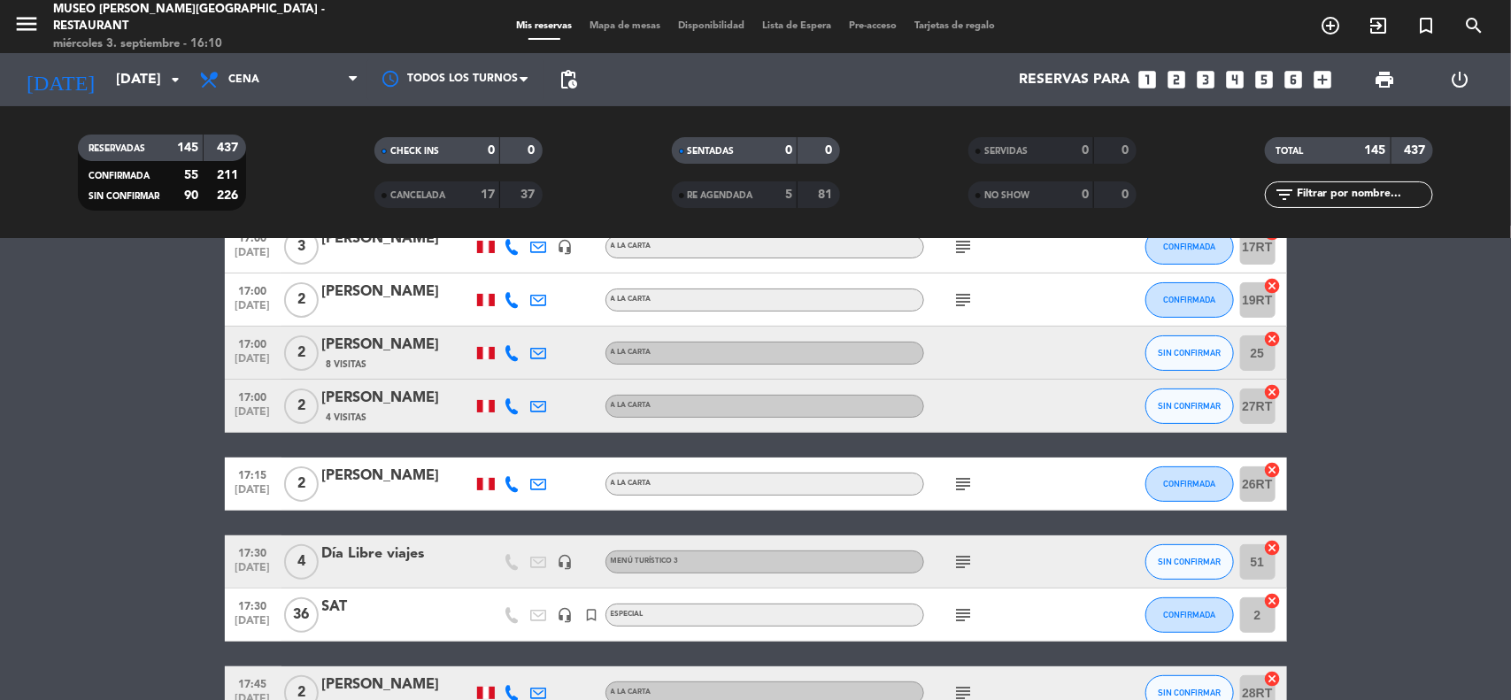
click at [283, 129] on div "RESERVADAS 145 437 CONFIRMADA 55 211 SIN CONFIRMAR 90 226" at bounding box center [161, 172] width 297 height 97
click at [319, 84] on span "Cena" at bounding box center [278, 79] width 177 height 39
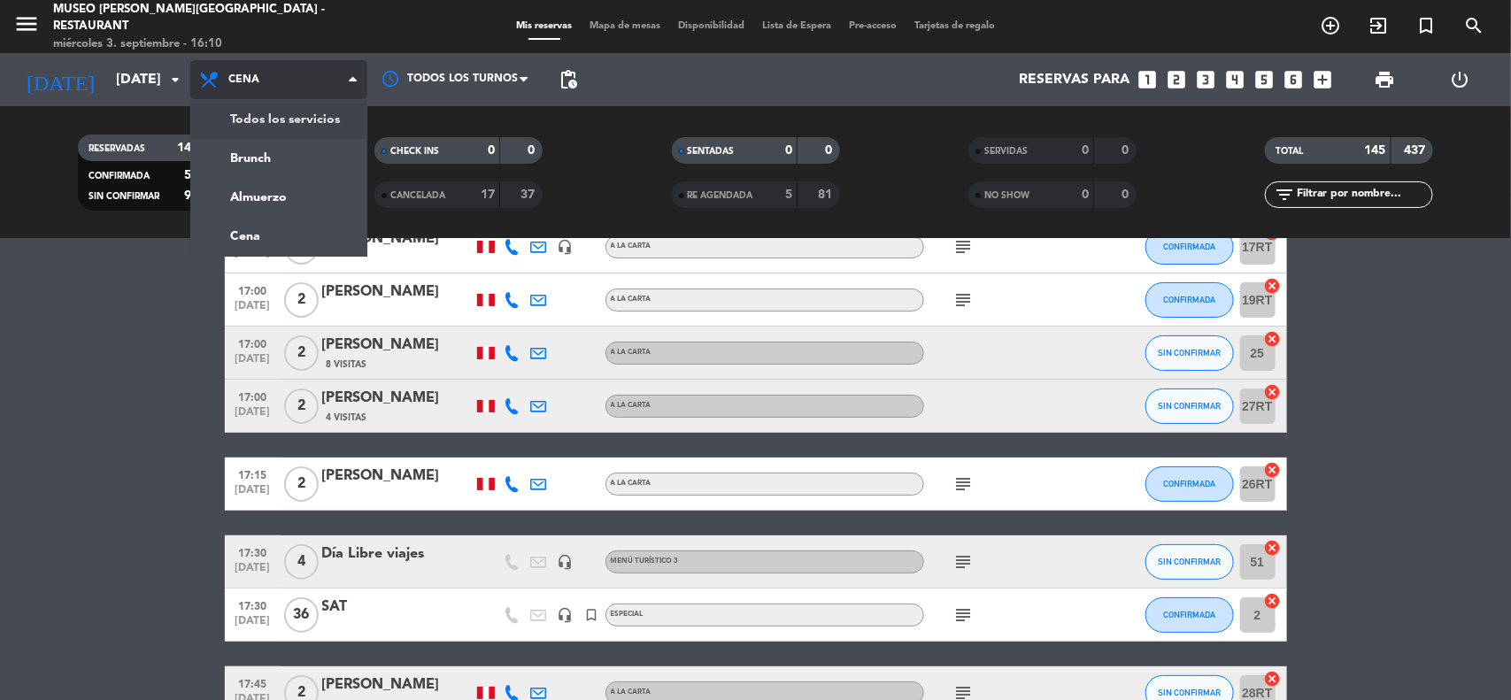
click at [315, 128] on div "menu [GEOGRAPHIC_DATA][PERSON_NAME] - Restaurant [DATE] 3. septiembre - 16:10 M…" at bounding box center [755, 119] width 1511 height 239
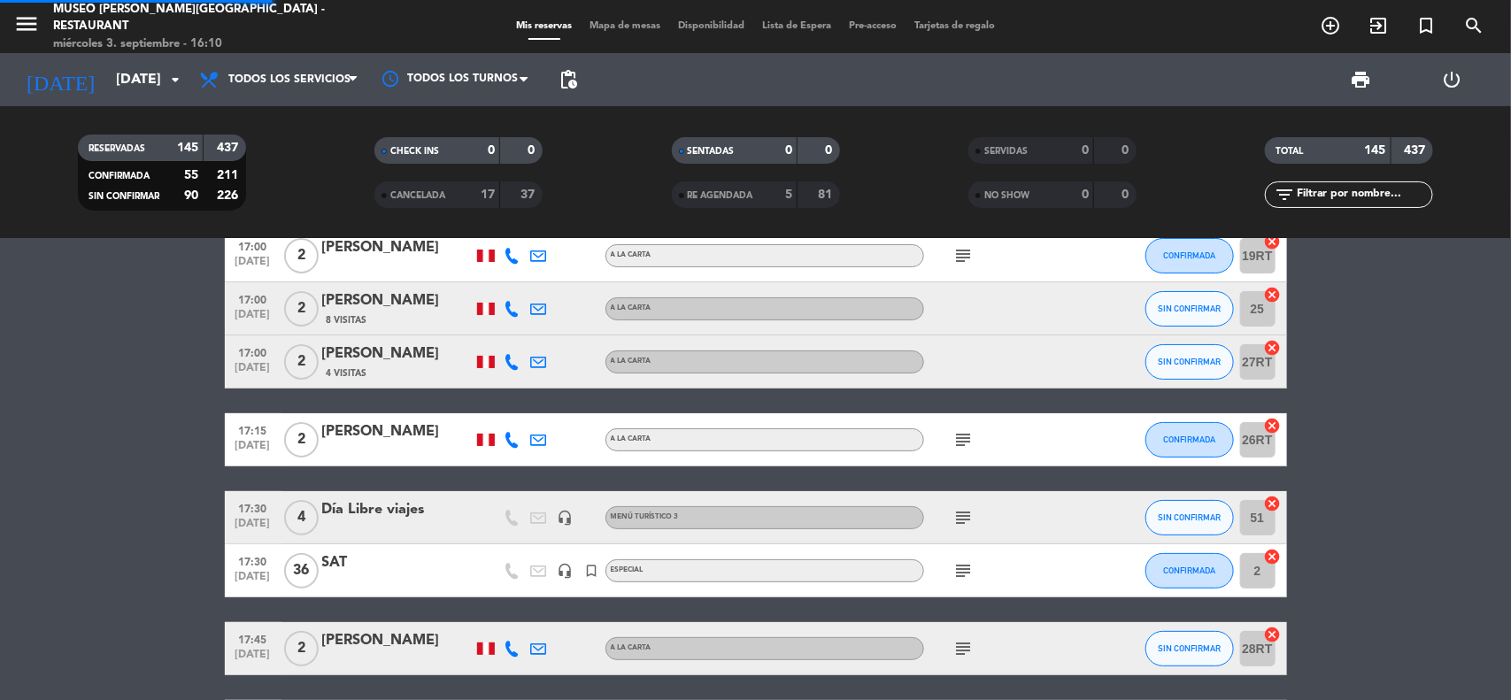
scroll to position [56, 0]
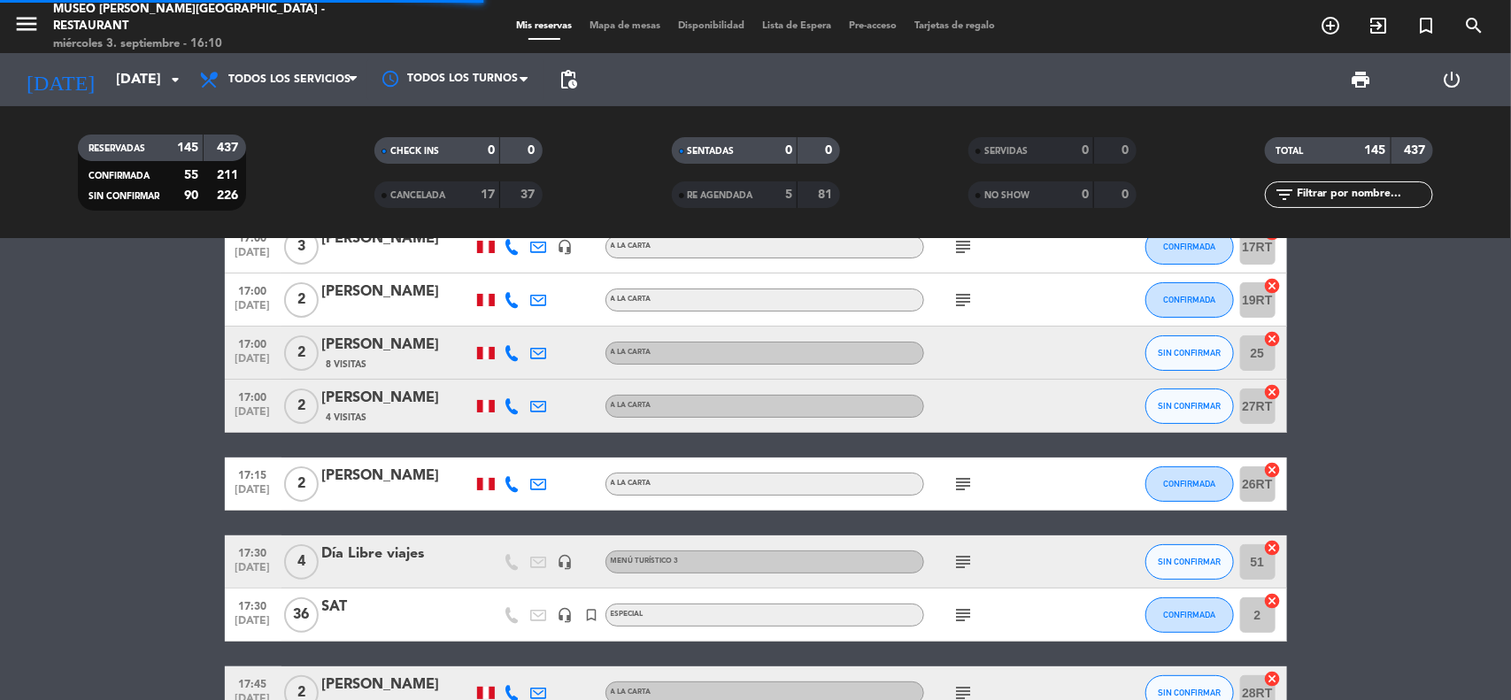
click at [1345, 190] on input "text" at bounding box center [1363, 194] width 137 height 19
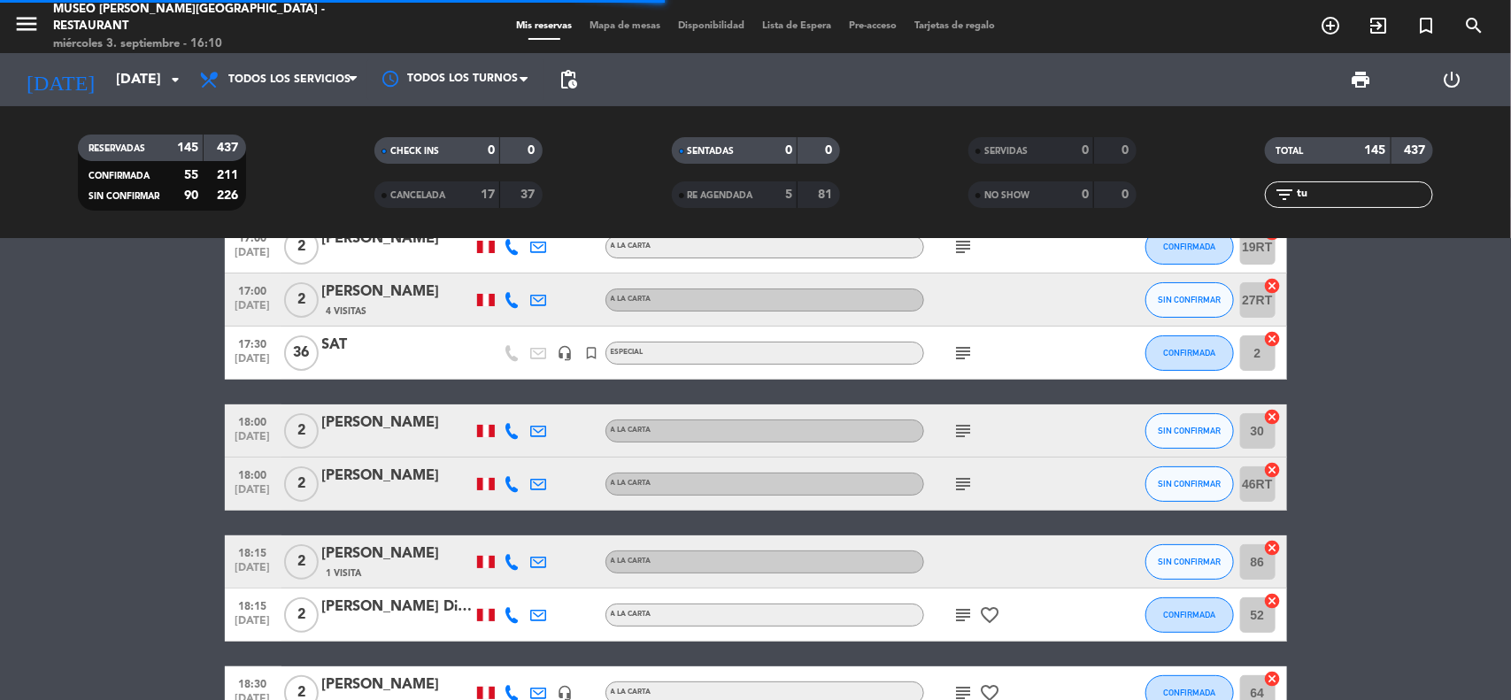
scroll to position [0, 0]
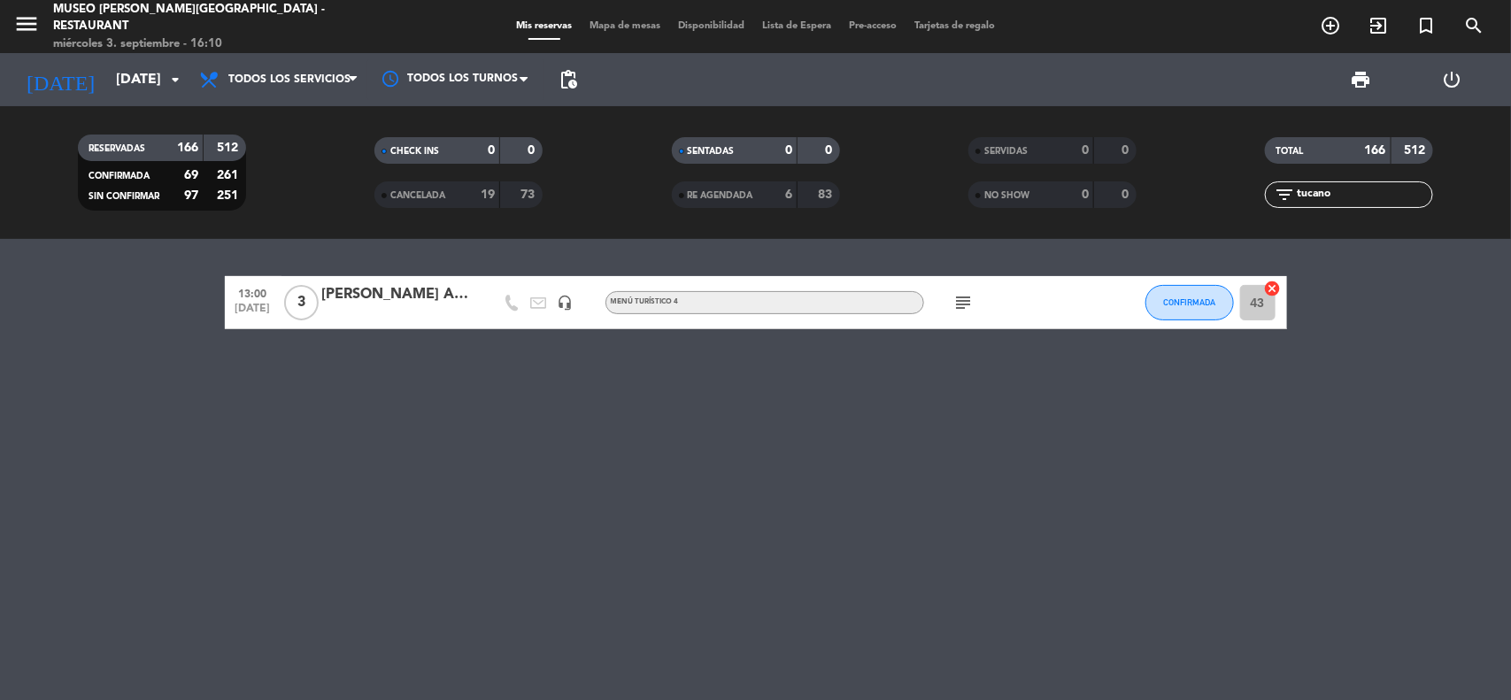
type input "tucano"
click at [428, 293] on div "[PERSON_NAME] ACHUTA x 2/TUCANO [GEOGRAPHIC_DATA]" at bounding box center [397, 294] width 150 height 23
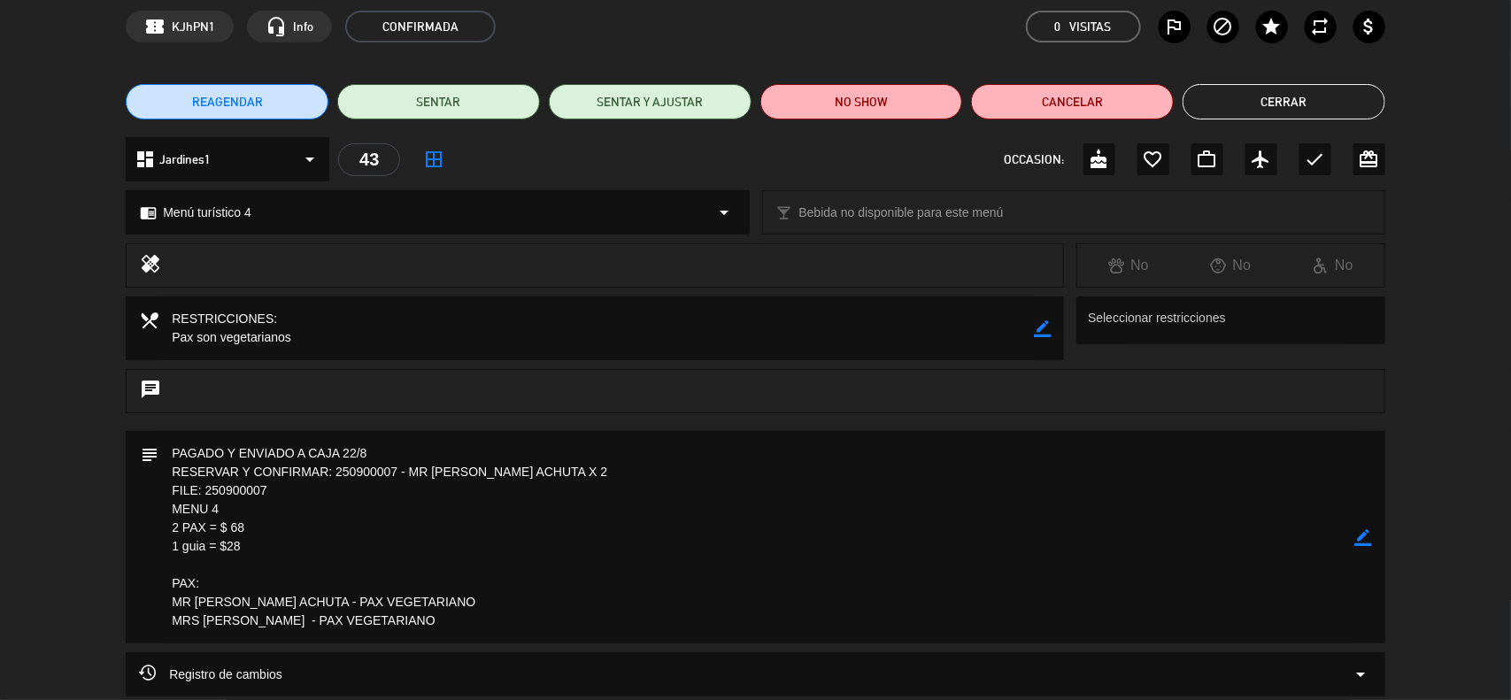
scroll to position [111, 0]
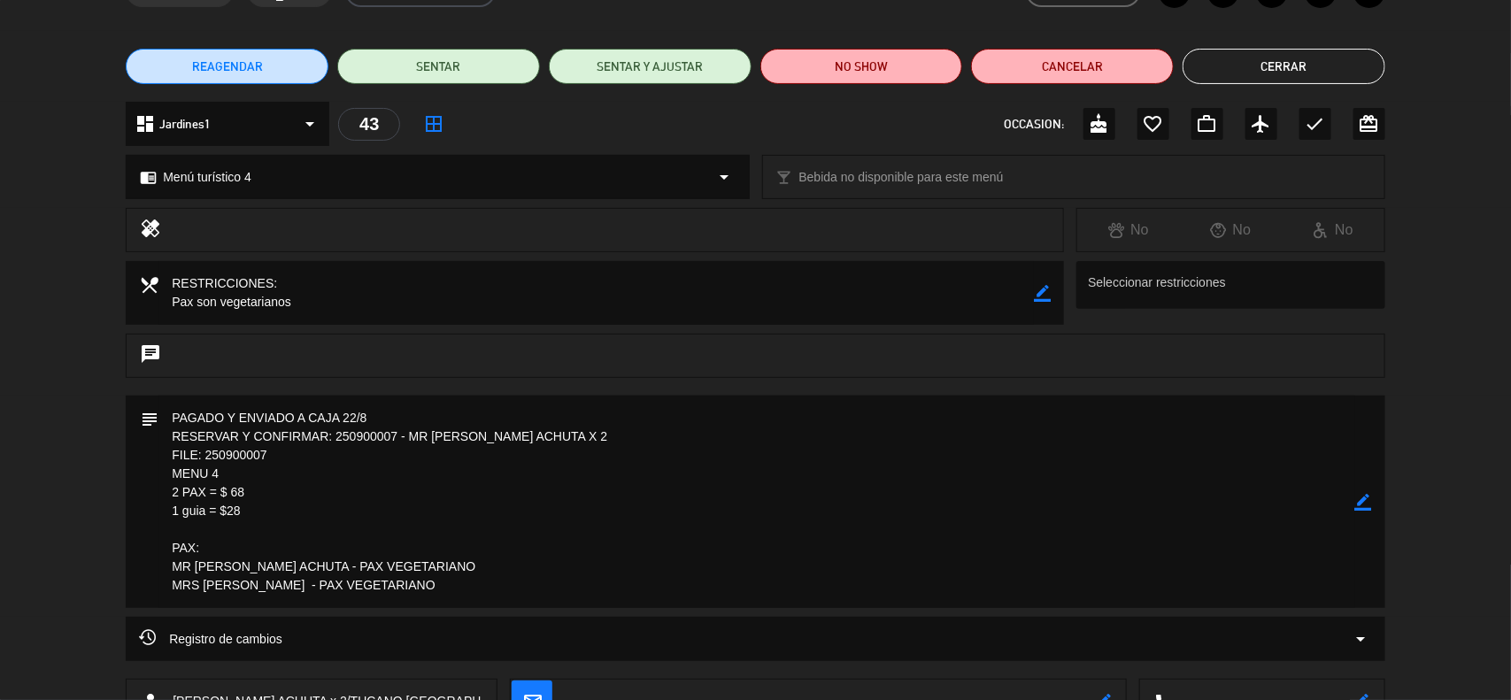
click at [1363, 501] on icon "border_color" at bounding box center [1363, 502] width 17 height 17
click at [1363, 501] on icon at bounding box center [1363, 502] width 17 height 17
click at [0, 0] on div at bounding box center [0, 0] width 0 height 0
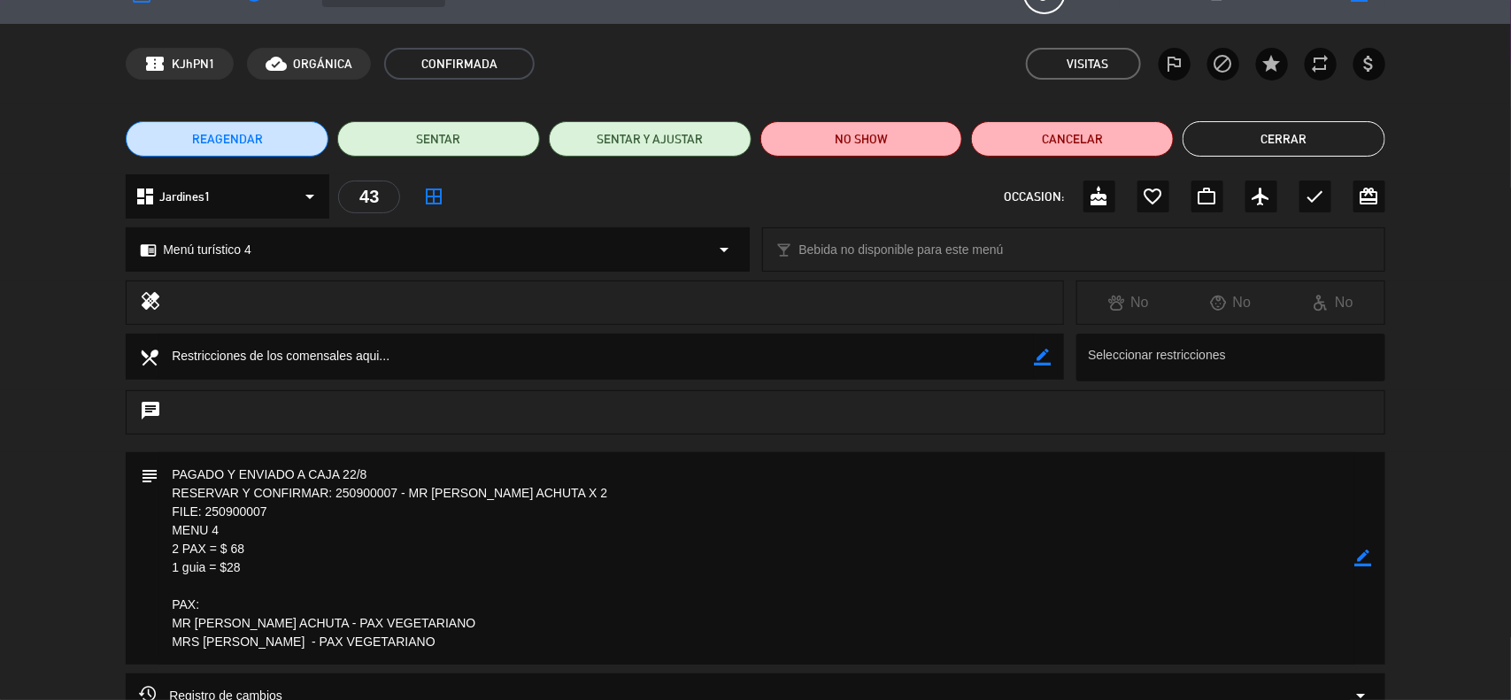
scroll to position [0, 0]
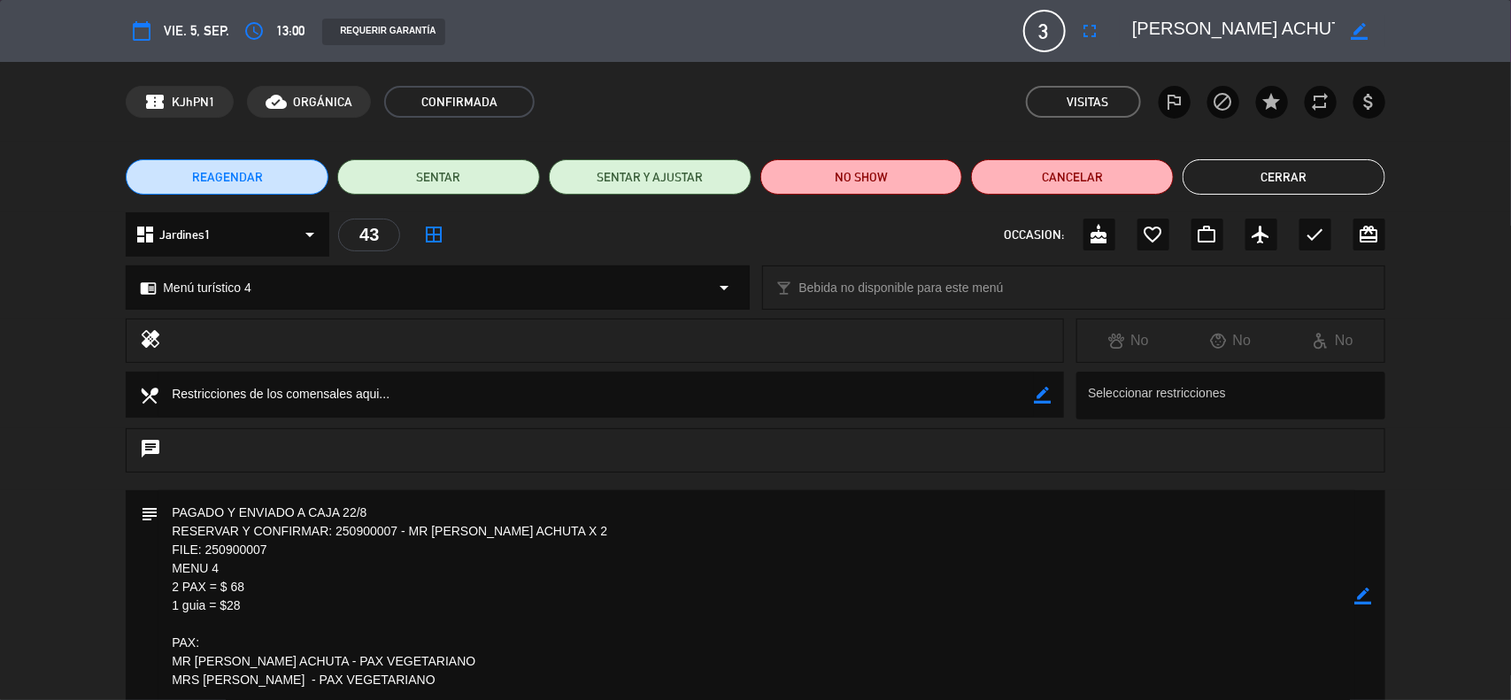
click at [1363, 593] on icon "border_color" at bounding box center [1363, 596] width 17 height 17
click at [1363, 593] on icon at bounding box center [1363, 596] width 17 height 17
click at [1354, 27] on icon "border_color" at bounding box center [1360, 31] width 17 height 17
click at [1237, 20] on textarea at bounding box center [1233, 31] width 203 height 32
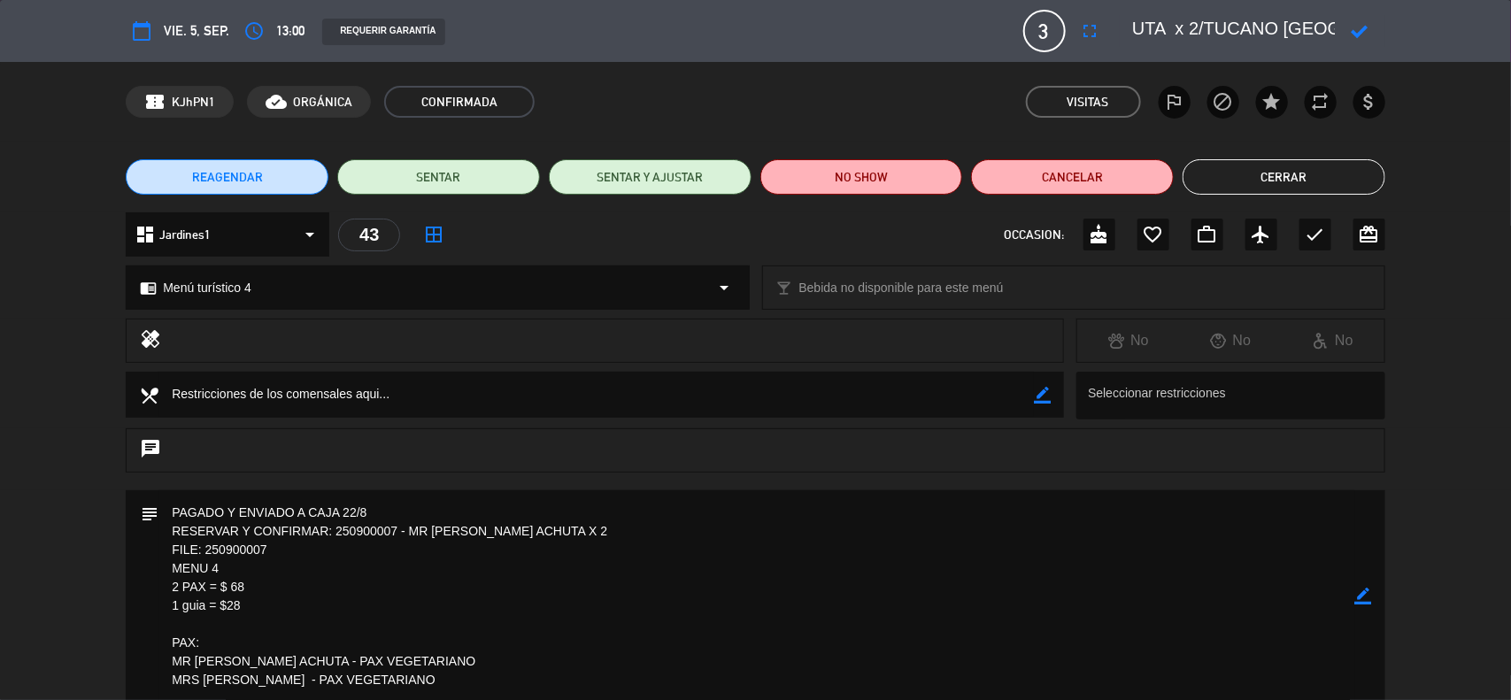
click at [1369, 603] on icon "border_color" at bounding box center [1363, 596] width 17 height 17
click at [1368, 603] on icon at bounding box center [1363, 596] width 17 height 17
click at [0, 0] on div at bounding box center [0, 0] width 0 height 0
click at [1315, 177] on button "Cerrar" at bounding box center [1284, 176] width 203 height 35
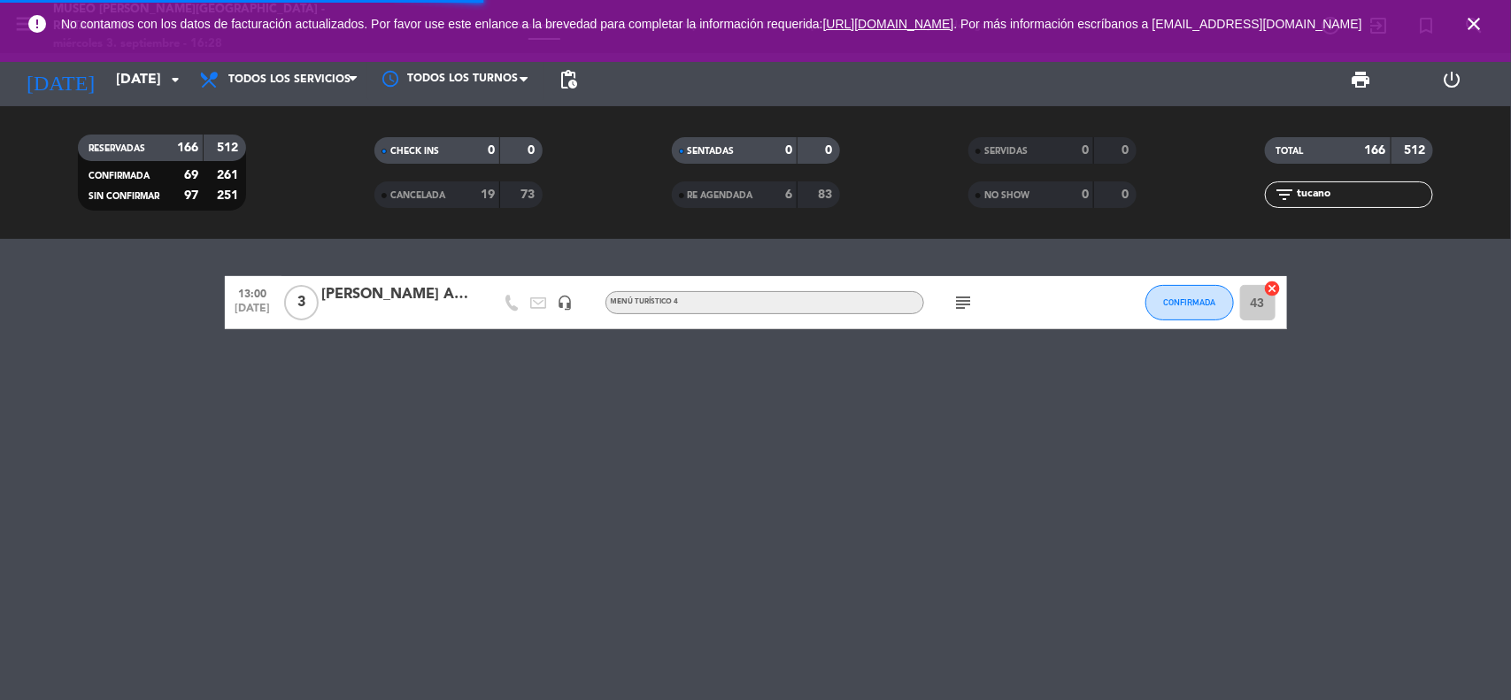
click at [1466, 32] on icon "close" at bounding box center [1473, 23] width 21 height 21
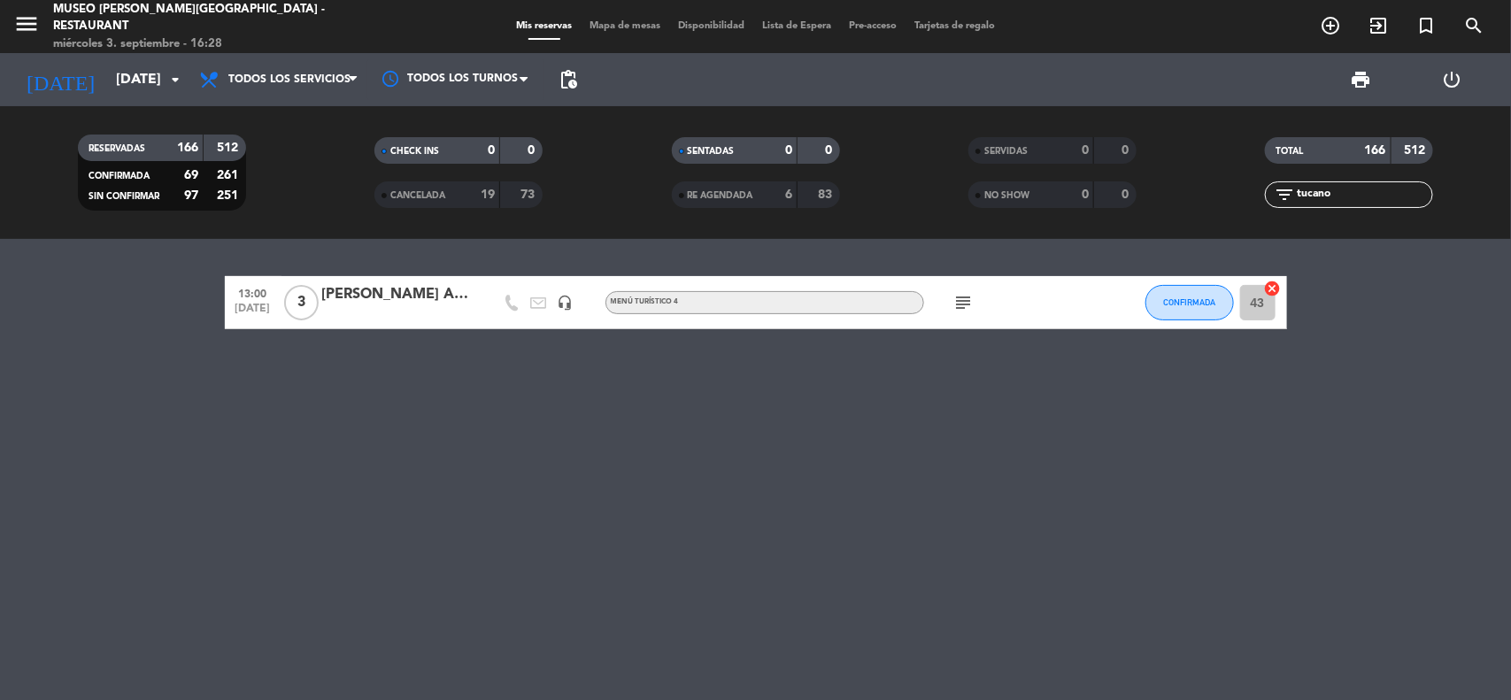
drag, startPoint x: 1342, startPoint y: 196, endPoint x: 1223, endPoint y: 197, distance: 118.6
click at [1223, 197] on div "filter_list tucano" at bounding box center [1349, 194] width 297 height 27
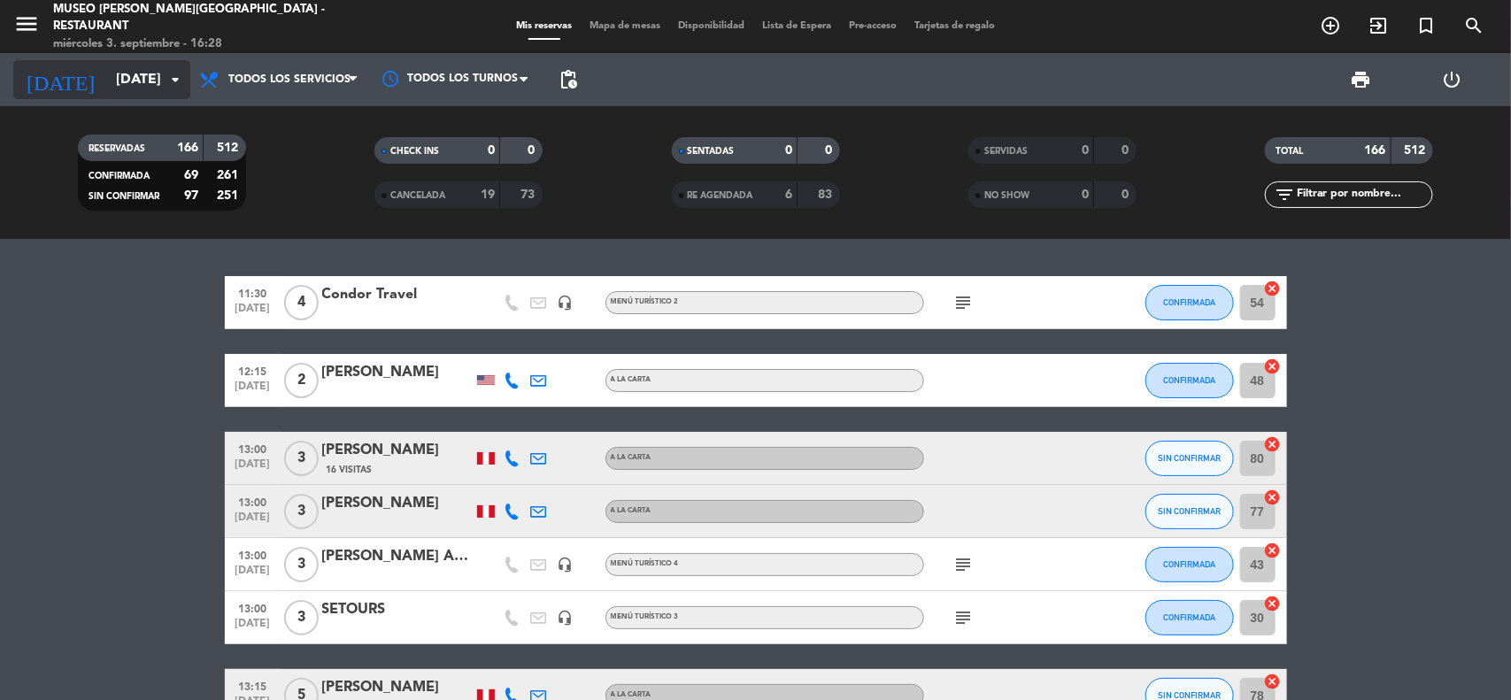
click at [129, 68] on input "[DATE]" at bounding box center [200, 80] width 187 height 35
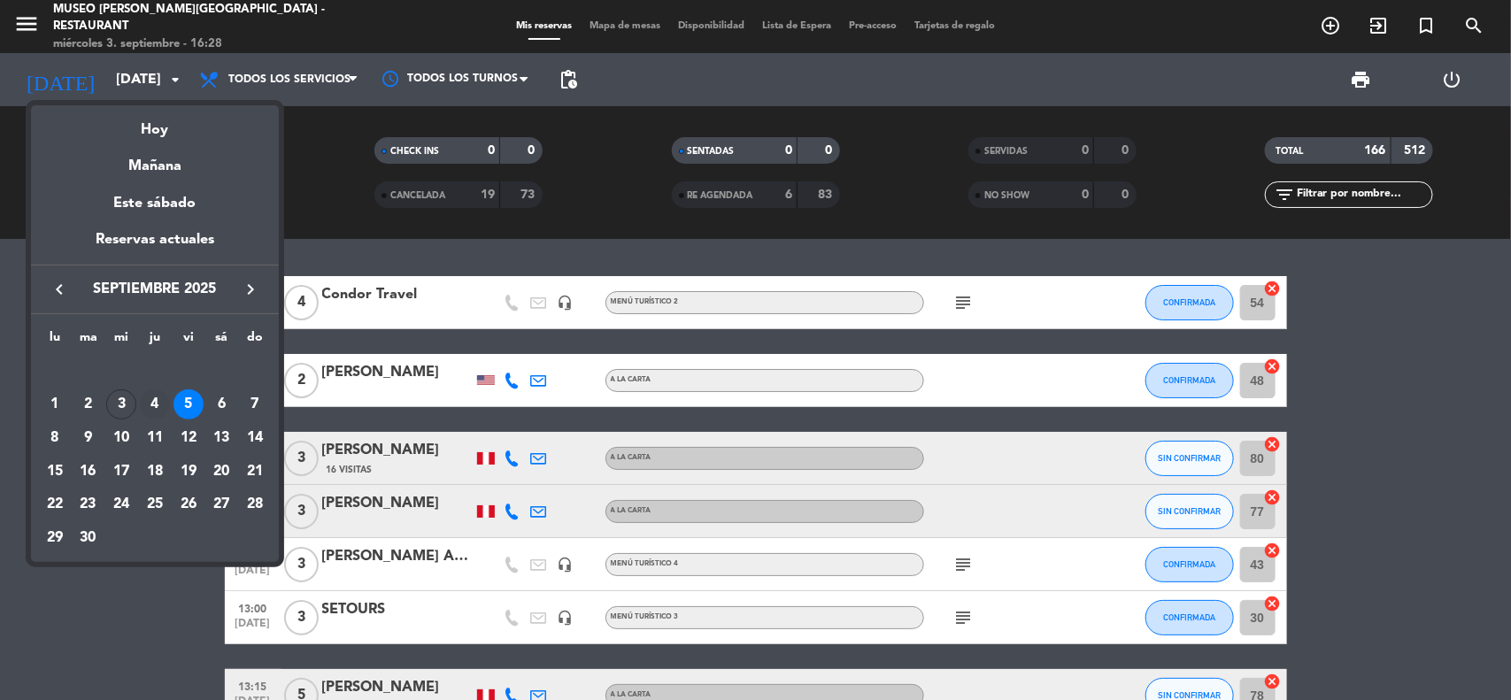
click at [147, 403] on div "4" at bounding box center [155, 404] width 30 height 30
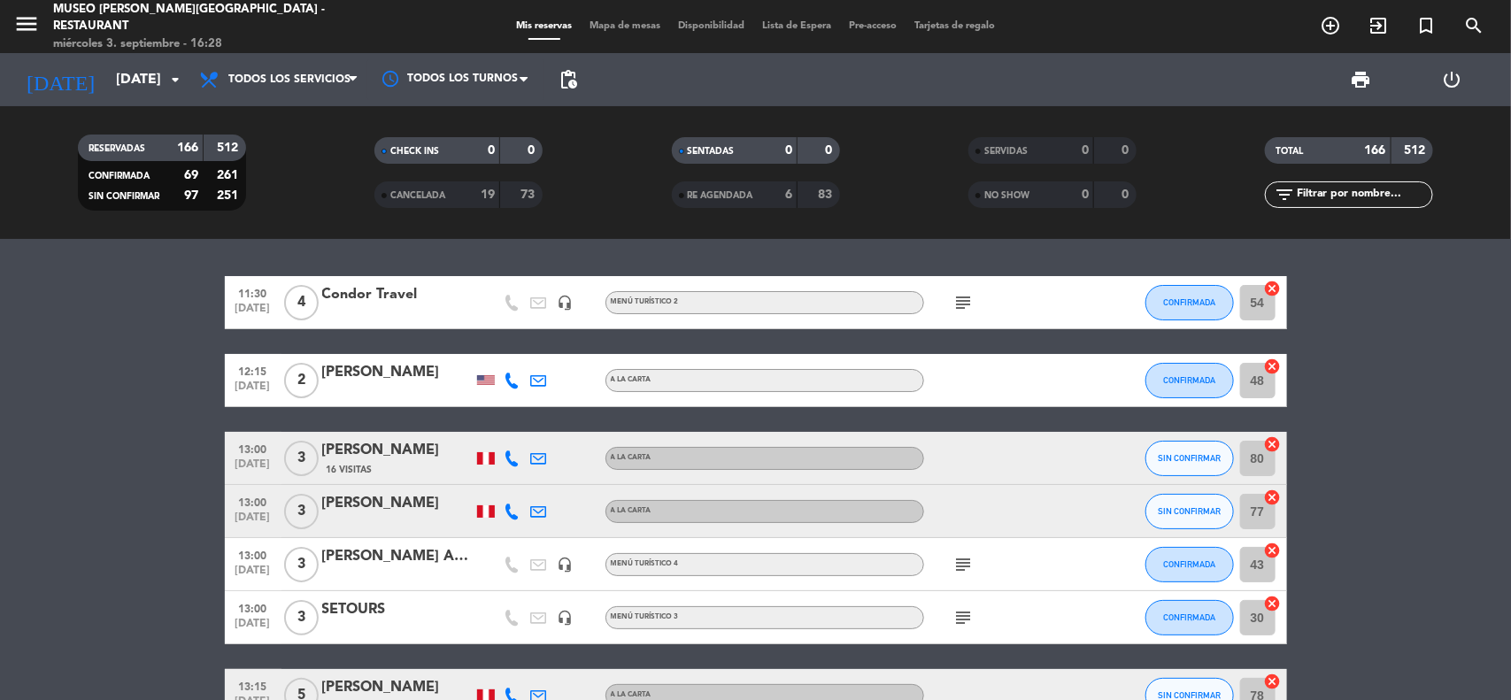
type input "[DEMOGRAPHIC_DATA][DATE]"
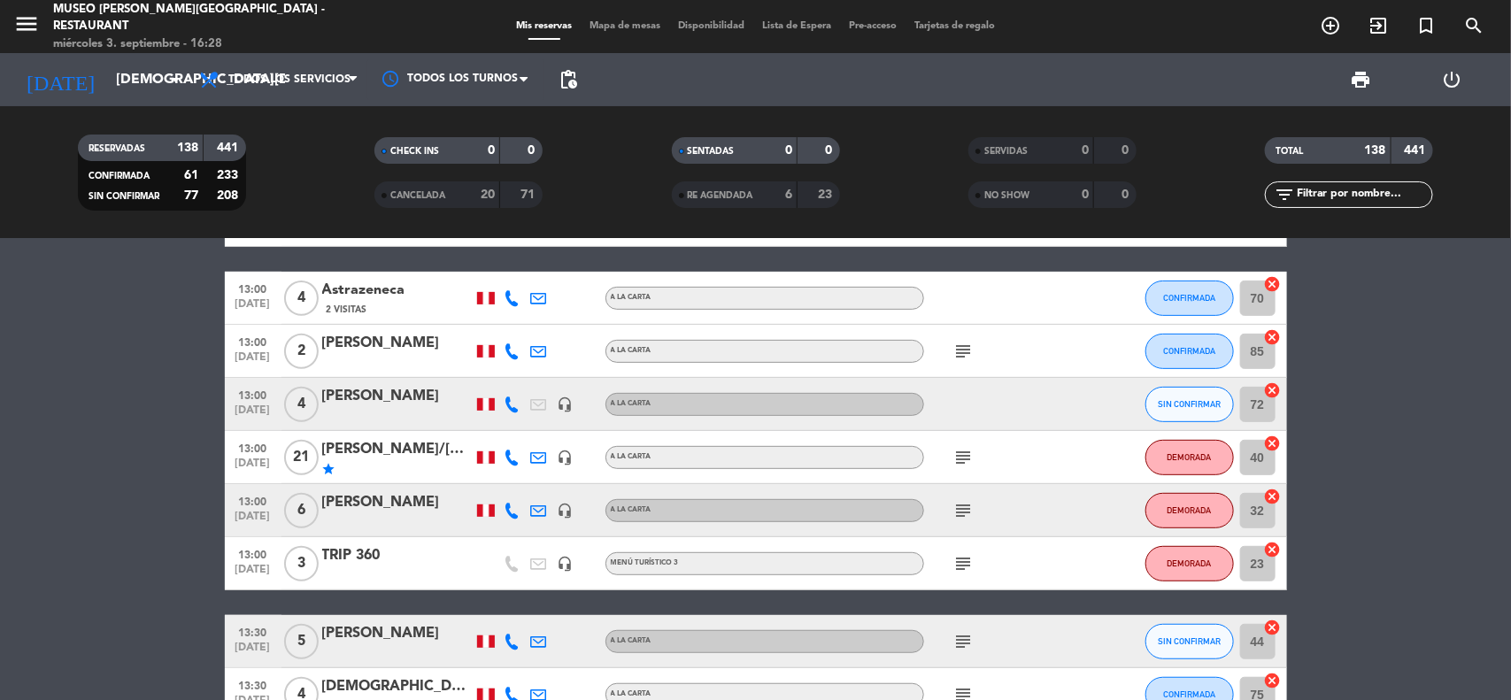
scroll to position [332, 0]
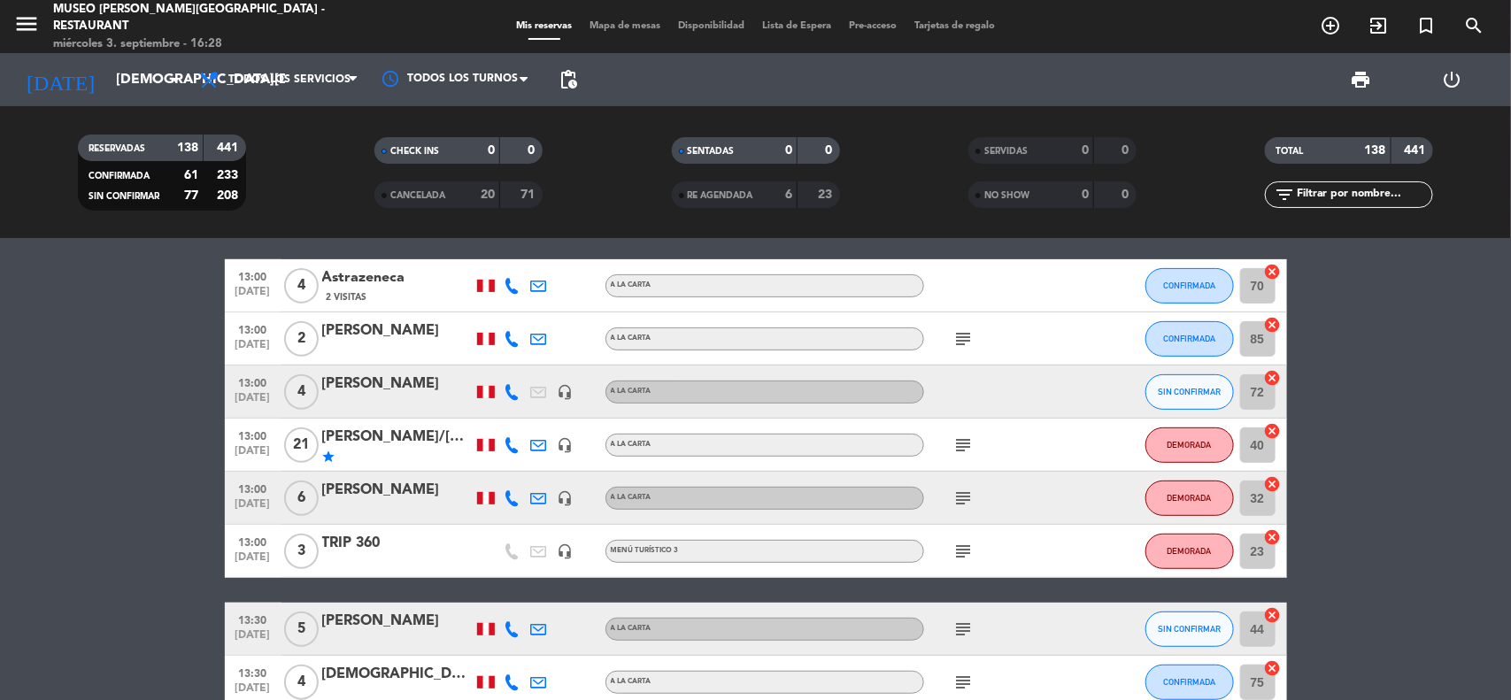
click at [407, 489] on div "[PERSON_NAME]" at bounding box center [397, 490] width 150 height 23
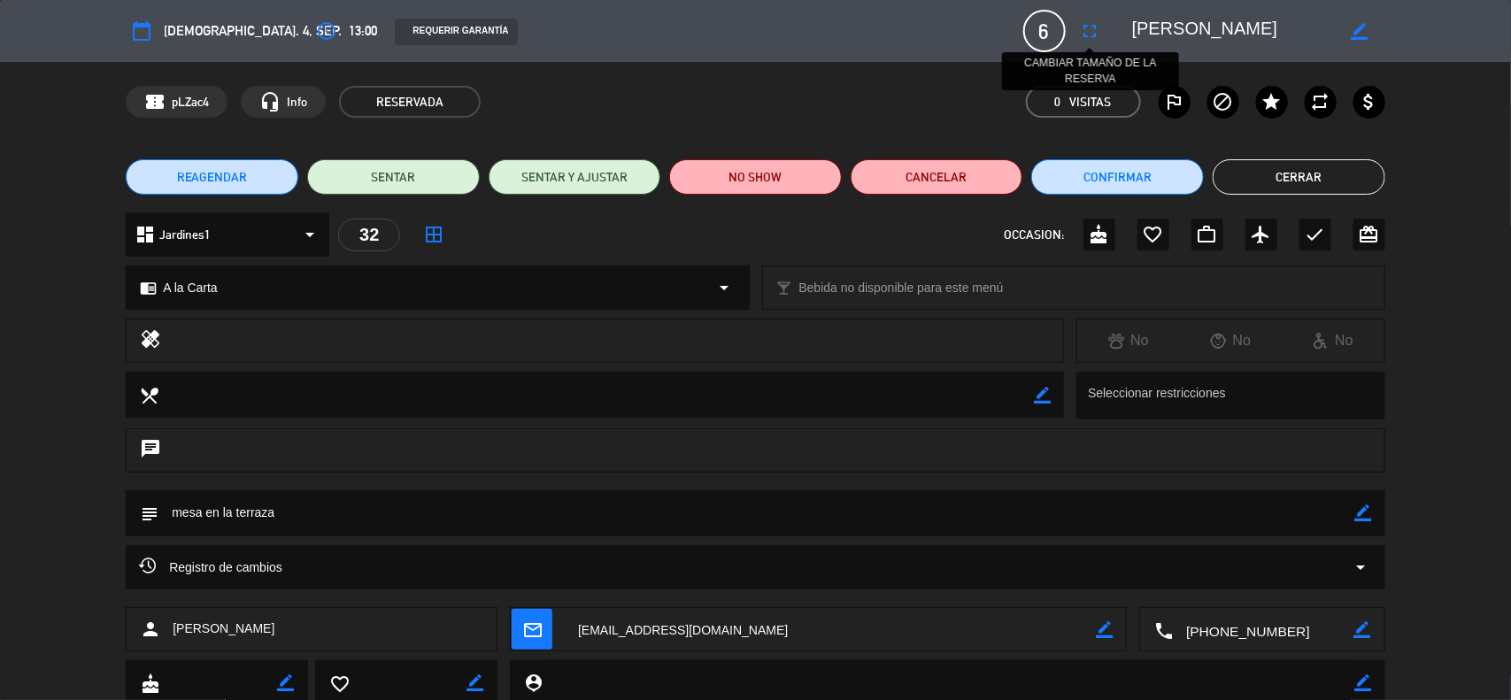
click at [1089, 28] on icon "fullscreen" at bounding box center [1090, 30] width 21 height 21
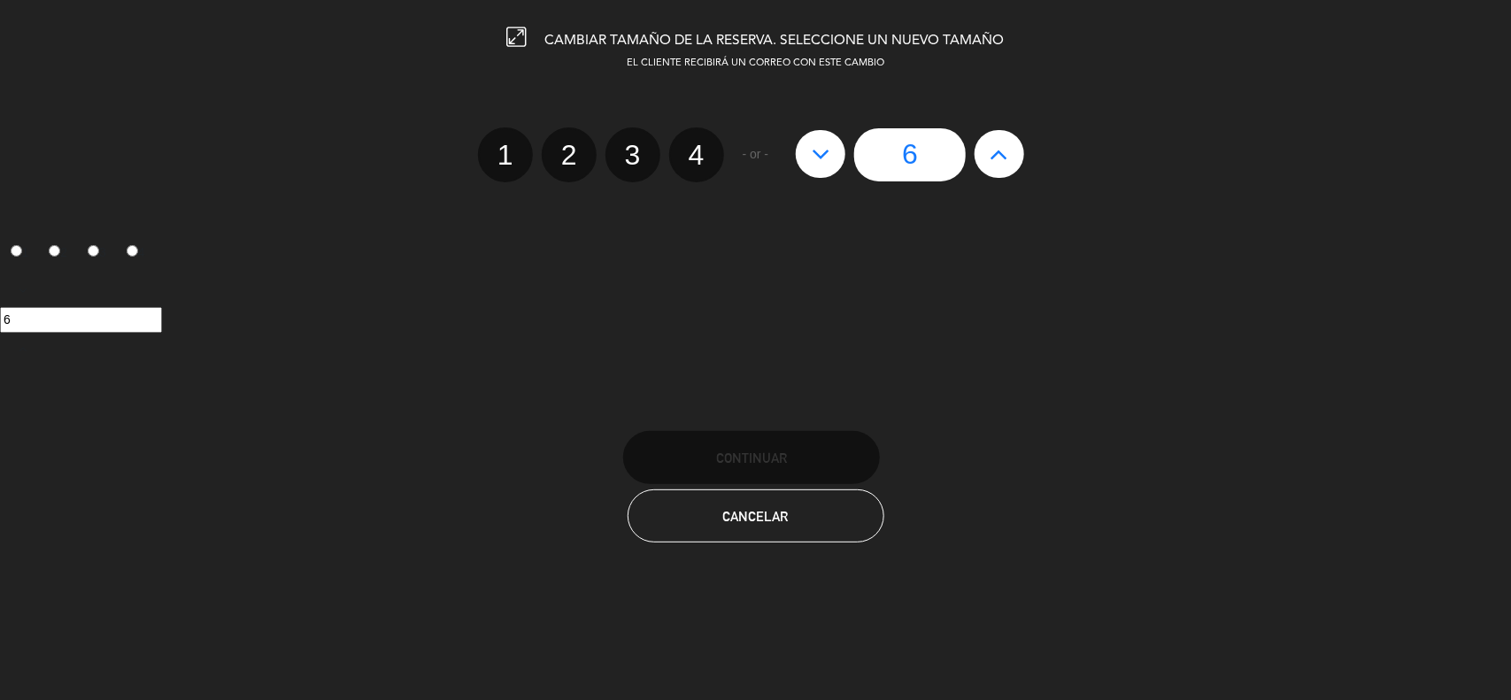
click at [982, 158] on button at bounding box center [1000, 154] width 50 height 48
type input "7"
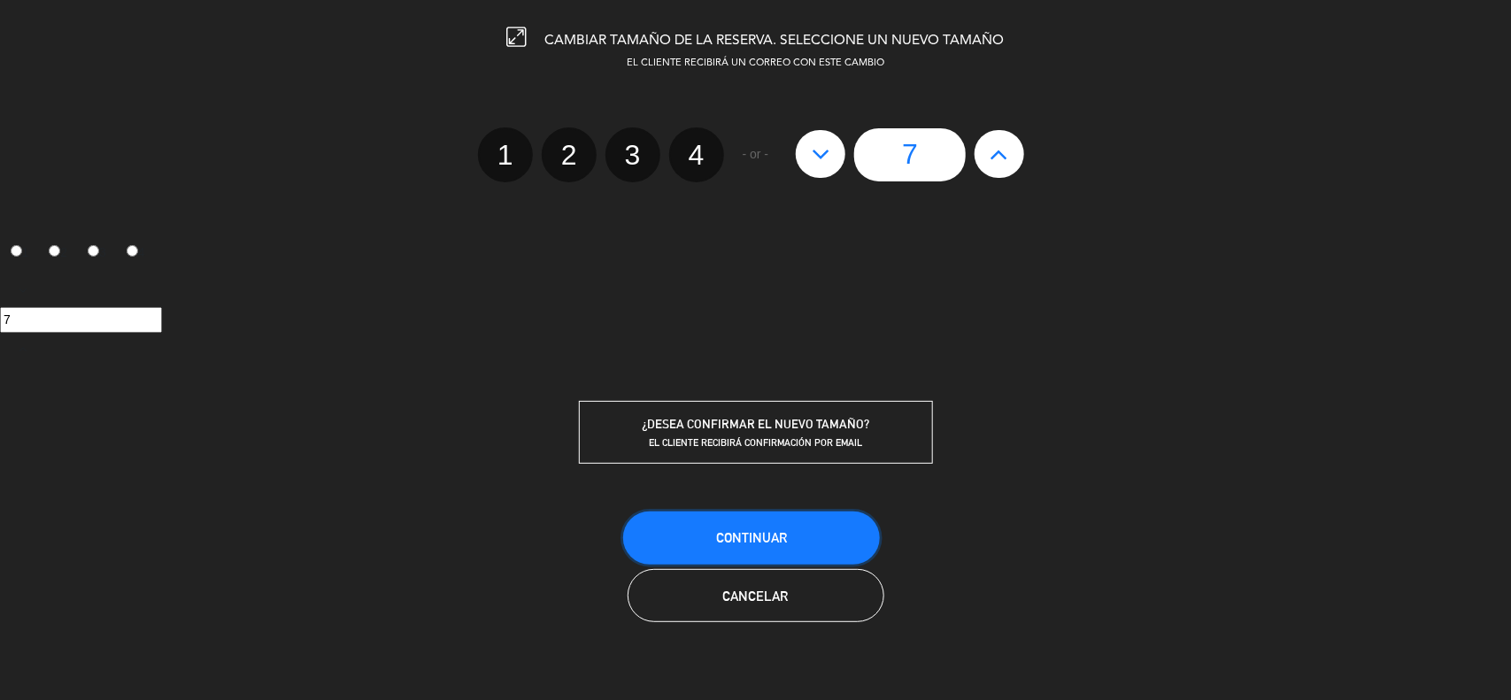
click at [736, 527] on button "Continuar" at bounding box center [751, 538] width 257 height 53
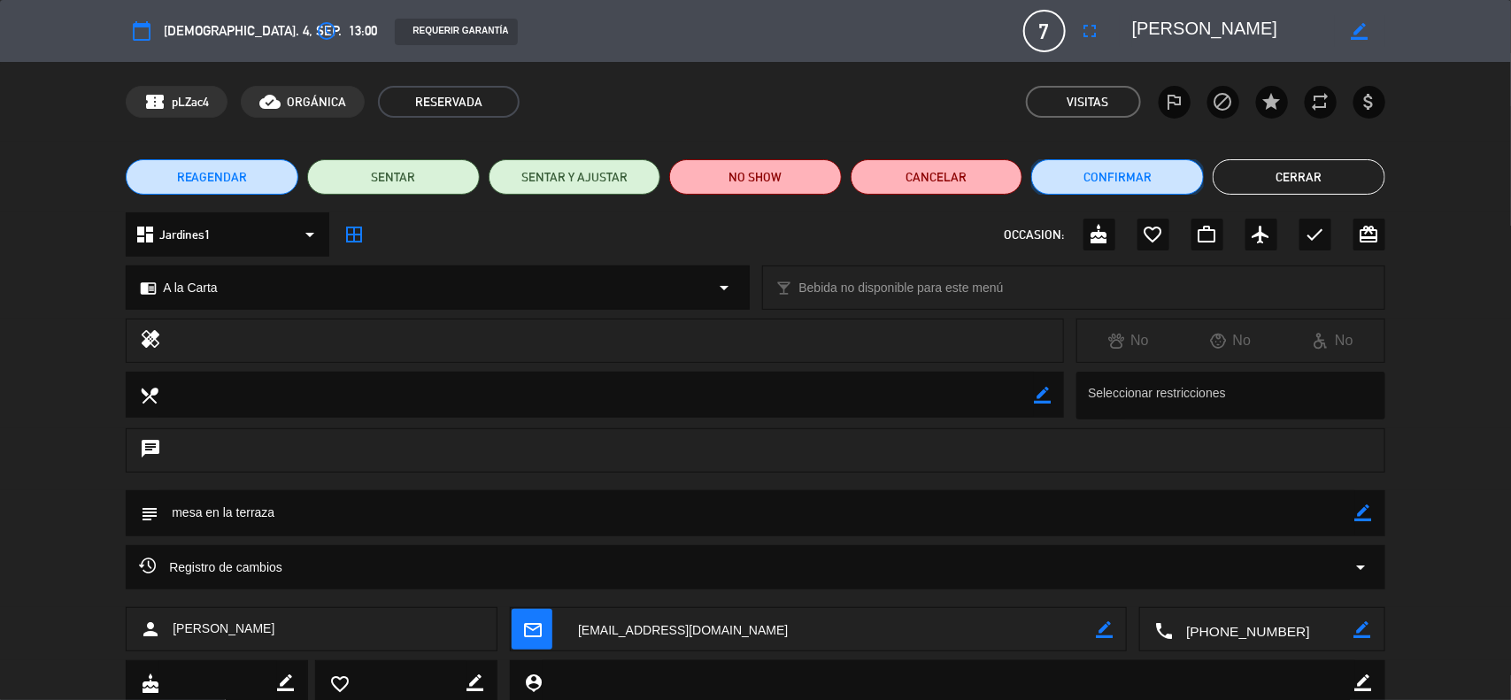
click at [1105, 183] on button "Confirmar" at bounding box center [1117, 176] width 173 height 35
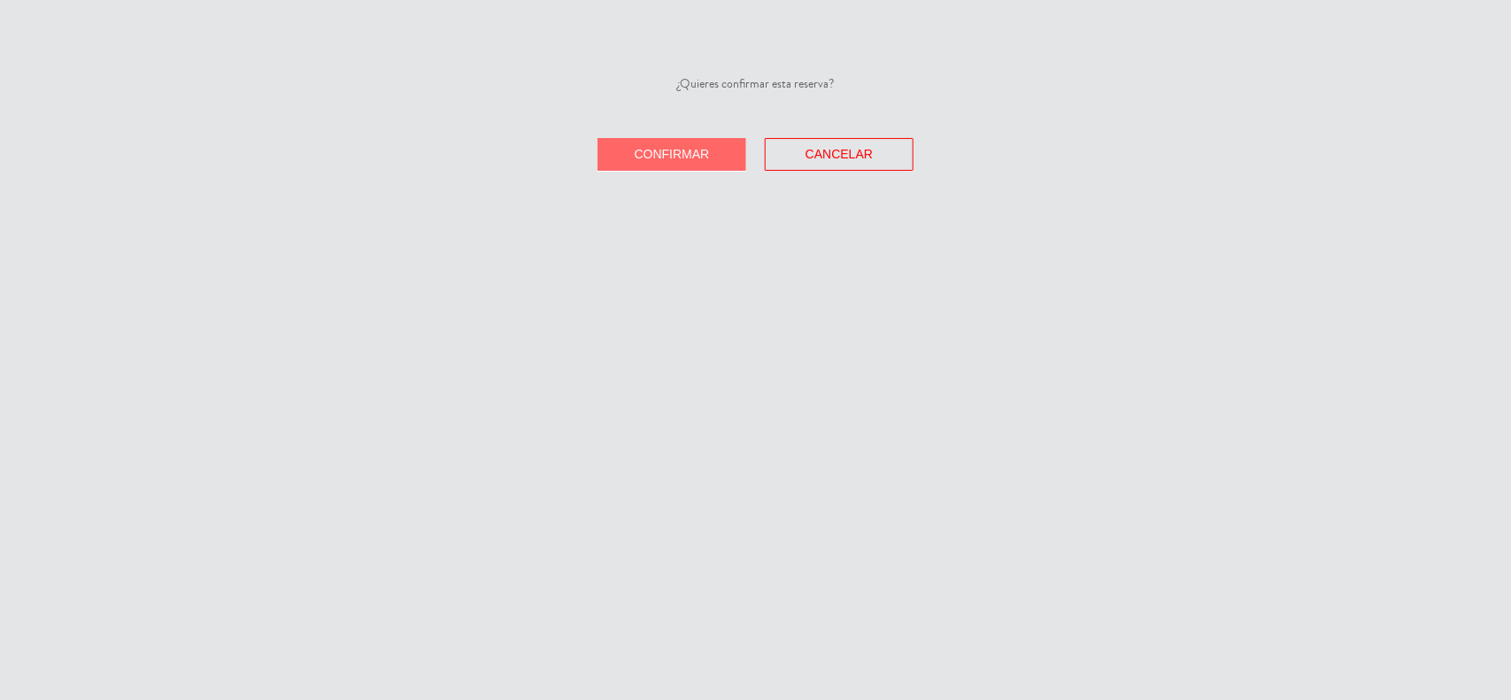
click at [656, 153] on span "Confirmar" at bounding box center [672, 154] width 75 height 14
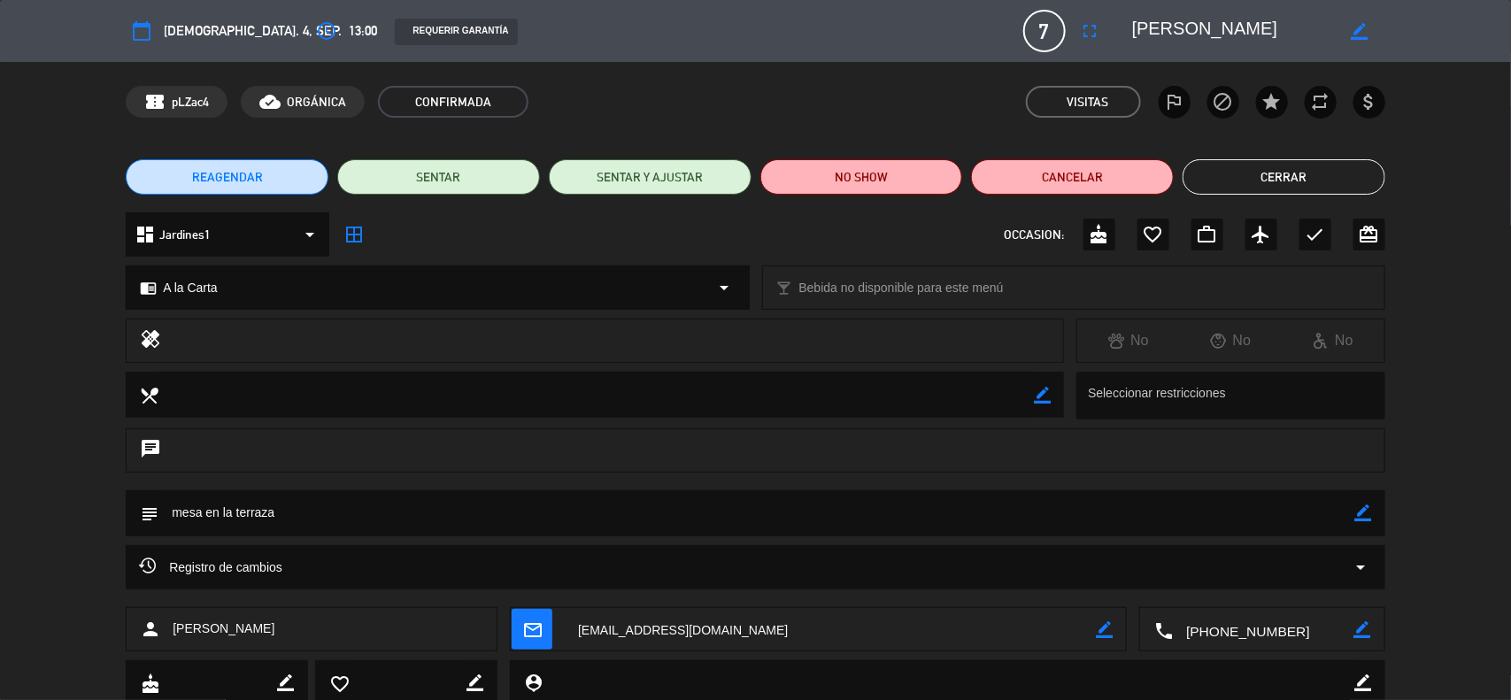
click at [1237, 169] on button "Cerrar" at bounding box center [1284, 176] width 203 height 35
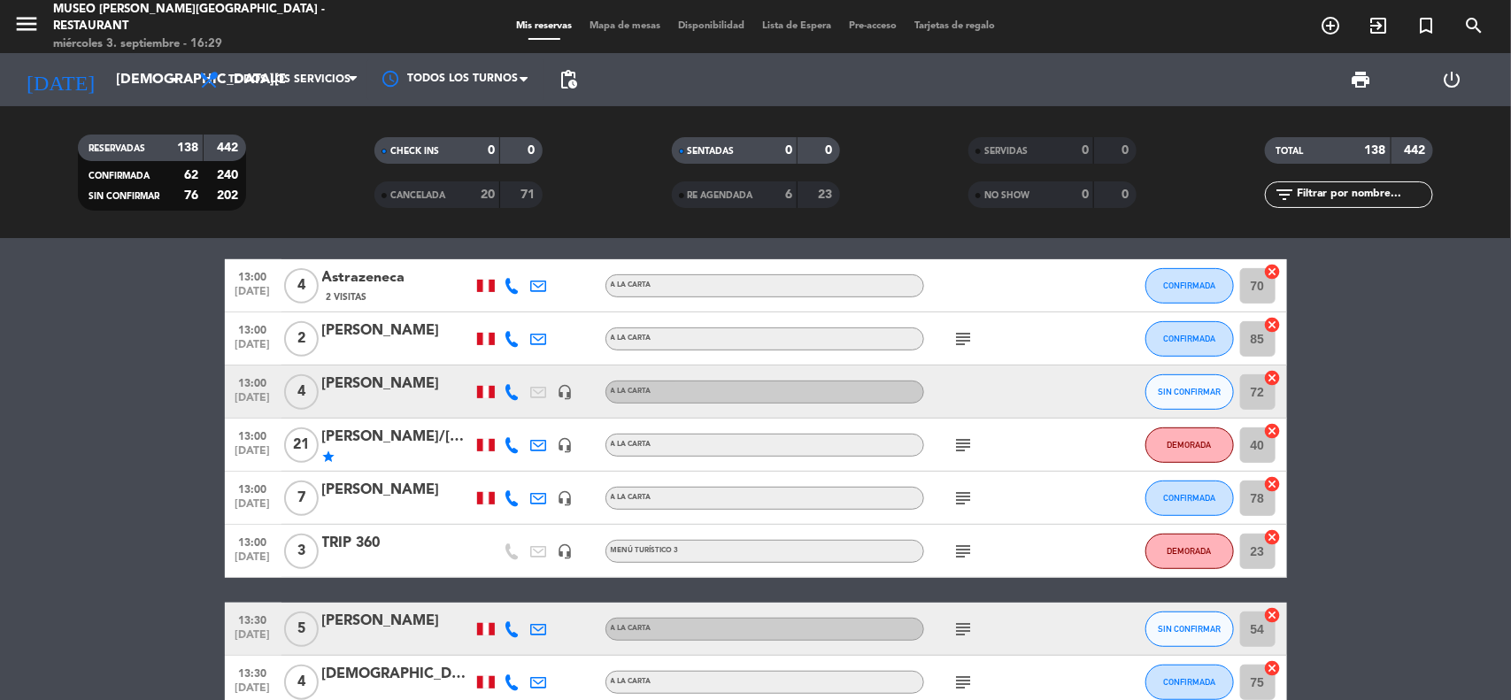
click at [130, 84] on input "[DEMOGRAPHIC_DATA][DATE]" at bounding box center [200, 80] width 187 height 35
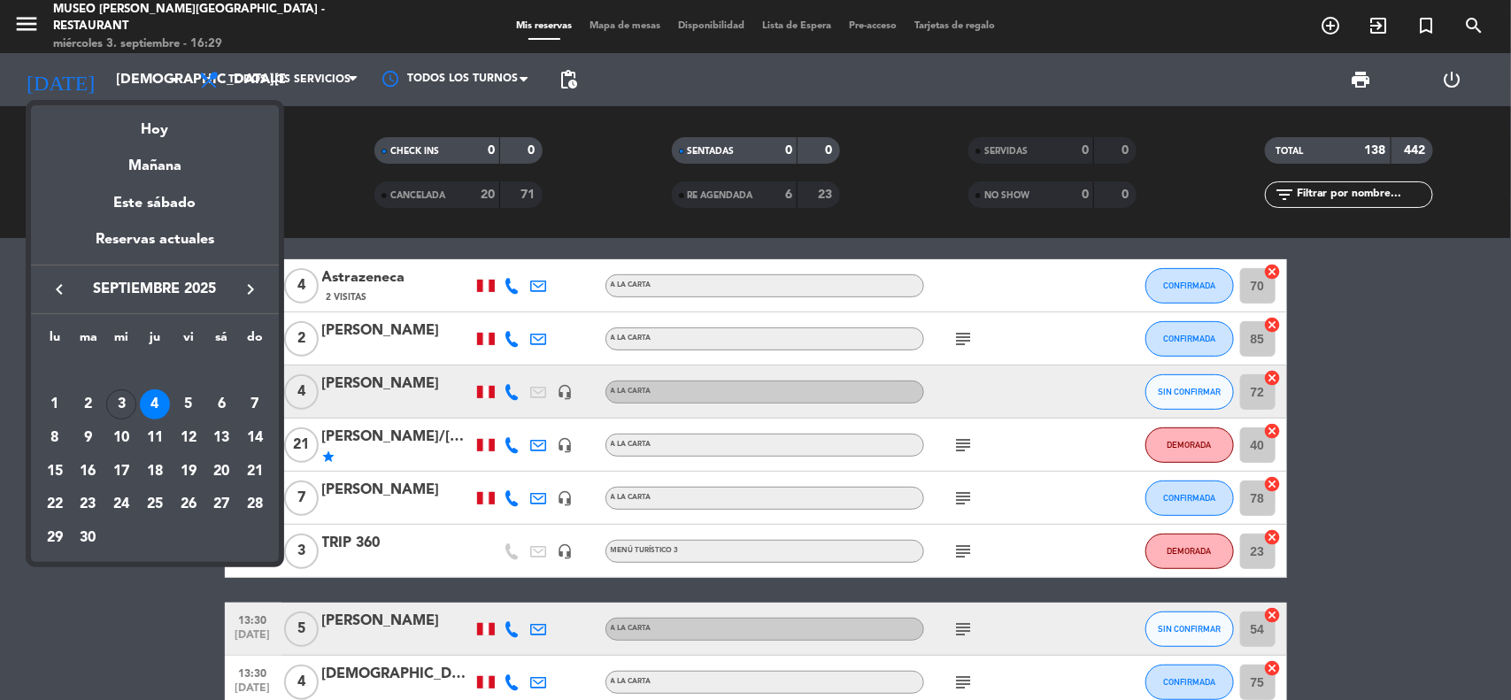
click at [157, 404] on div "4" at bounding box center [155, 404] width 30 height 30
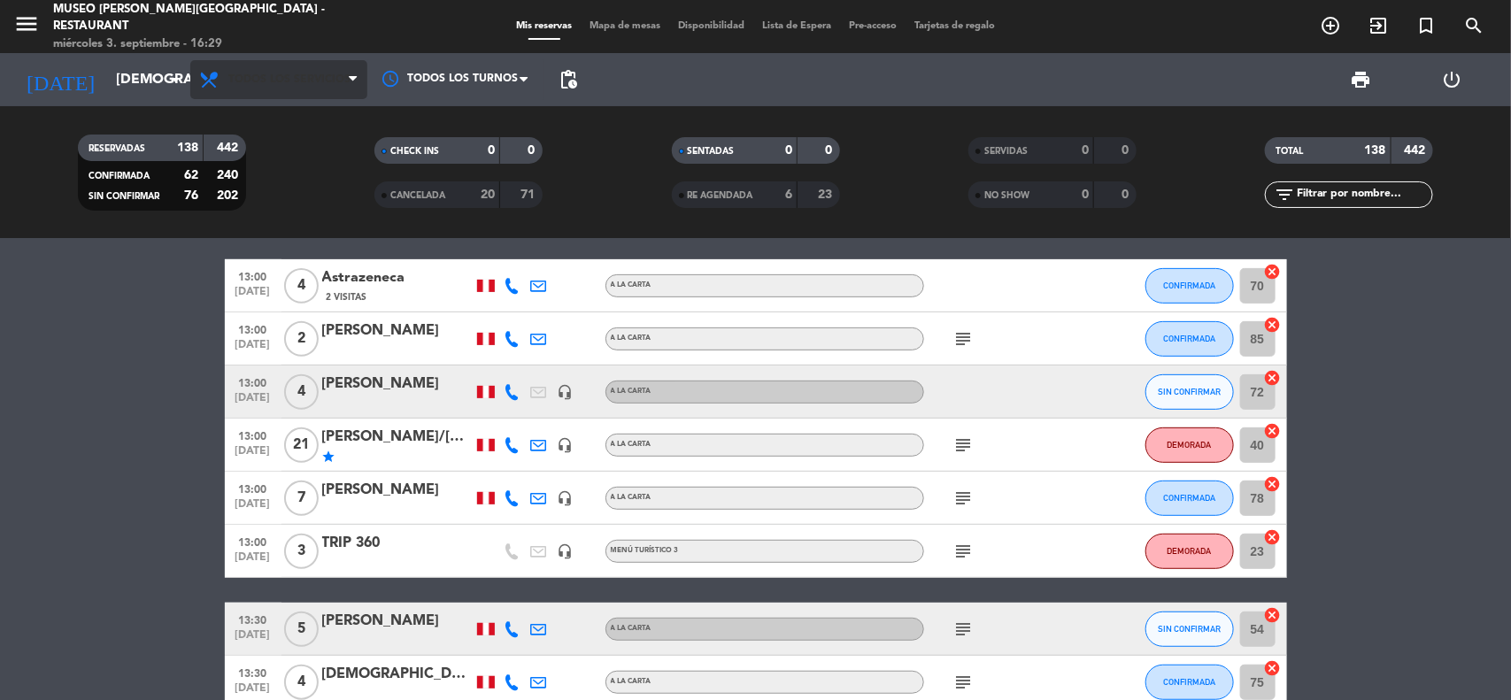
click at [310, 76] on span "Todos los servicios" at bounding box center [289, 79] width 122 height 12
click at [283, 73] on span "Todos los servicios" at bounding box center [289, 79] width 122 height 12
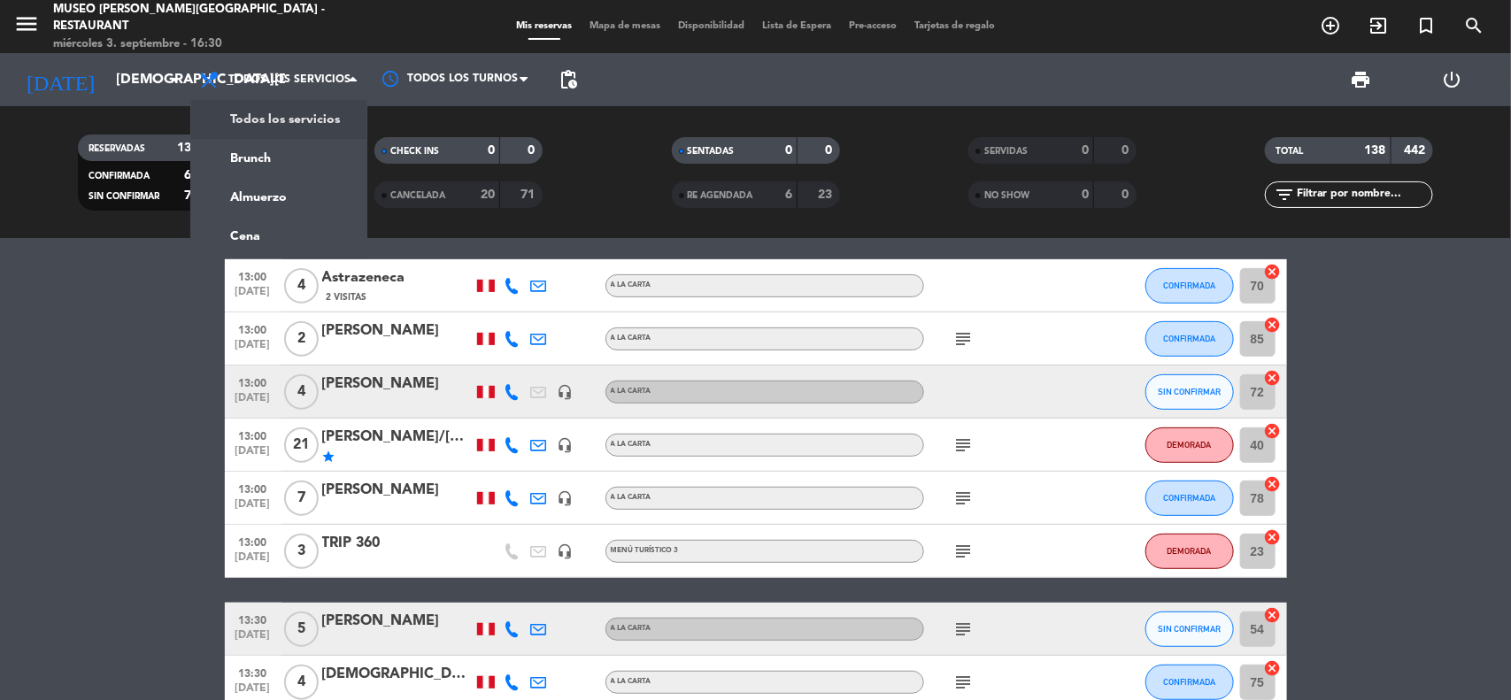
click at [273, 204] on div "menu [GEOGRAPHIC_DATA][PERSON_NAME] - Restaurant [DATE] 3. septiembre - 16:30 M…" at bounding box center [755, 119] width 1511 height 239
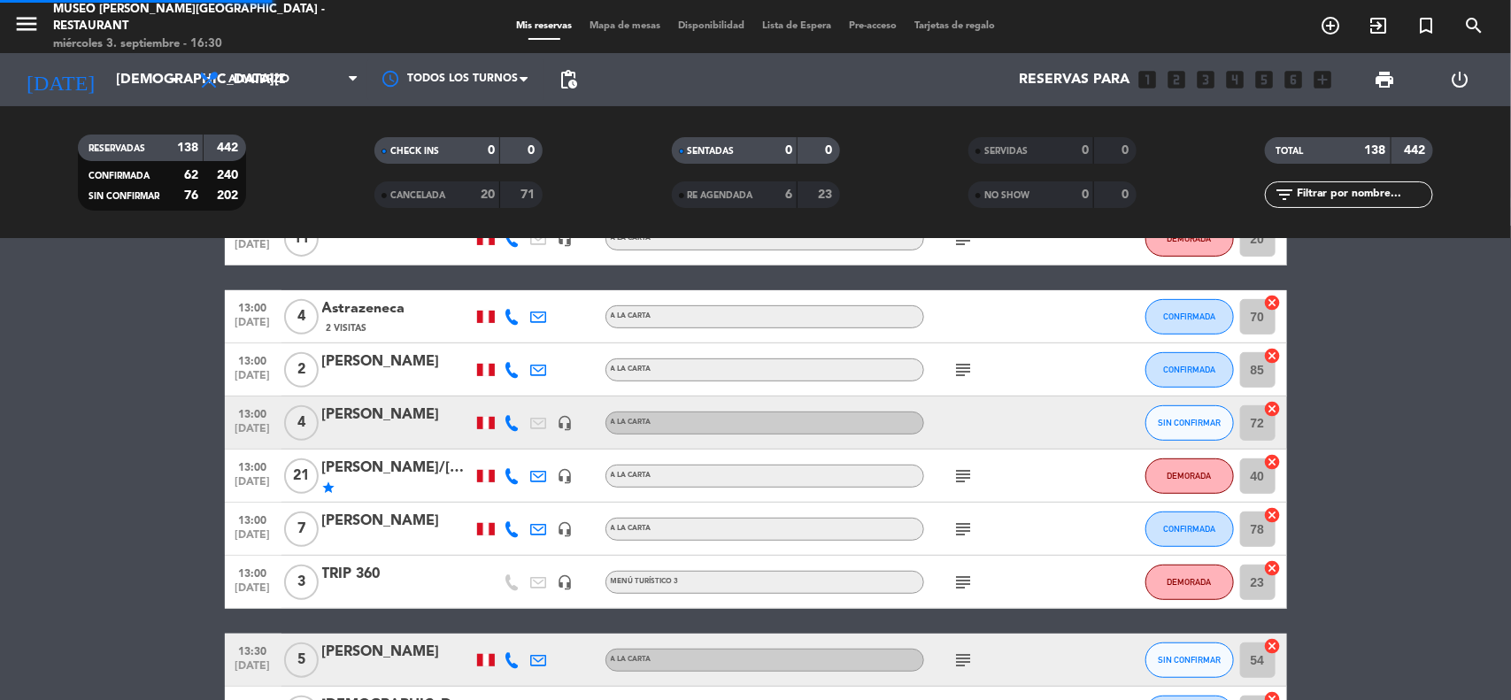
scroll to position [376, 0]
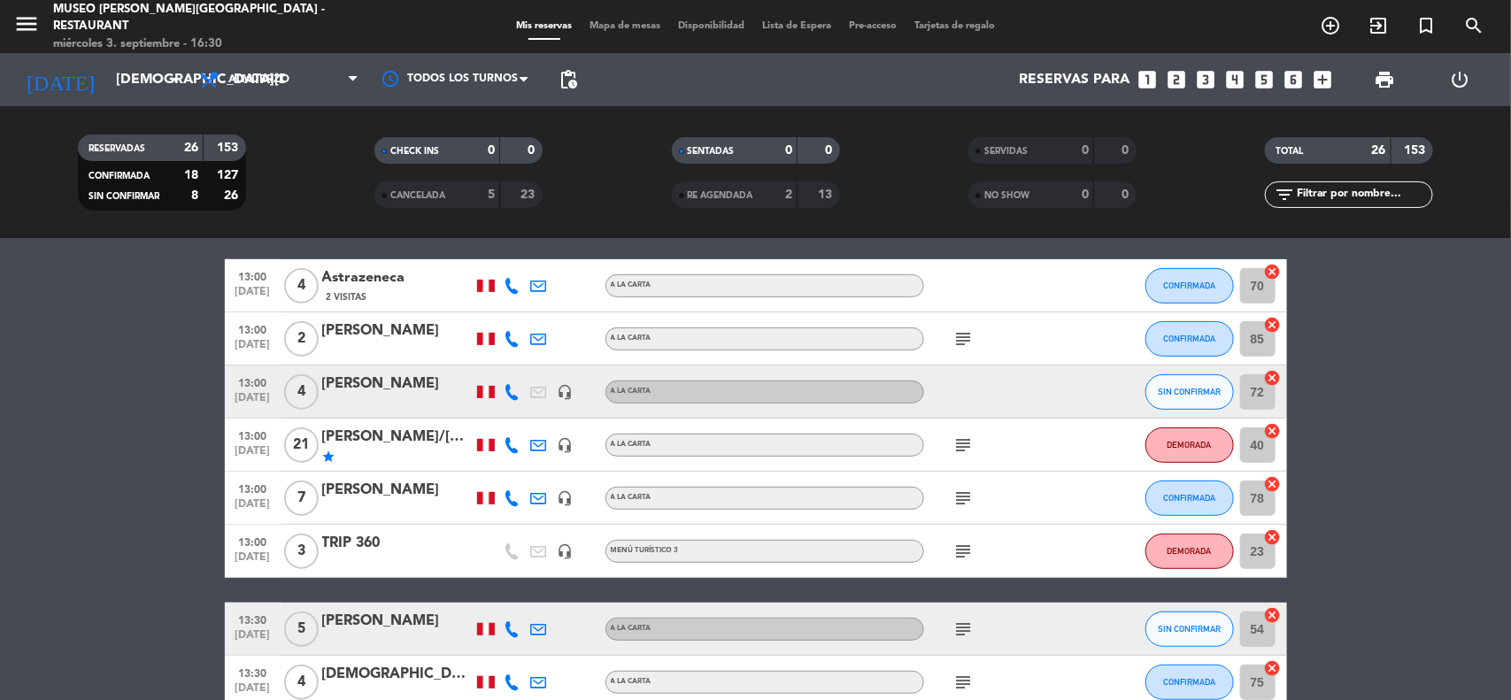
click at [1254, 78] on icon "looks_5" at bounding box center [1264, 79] width 23 height 23
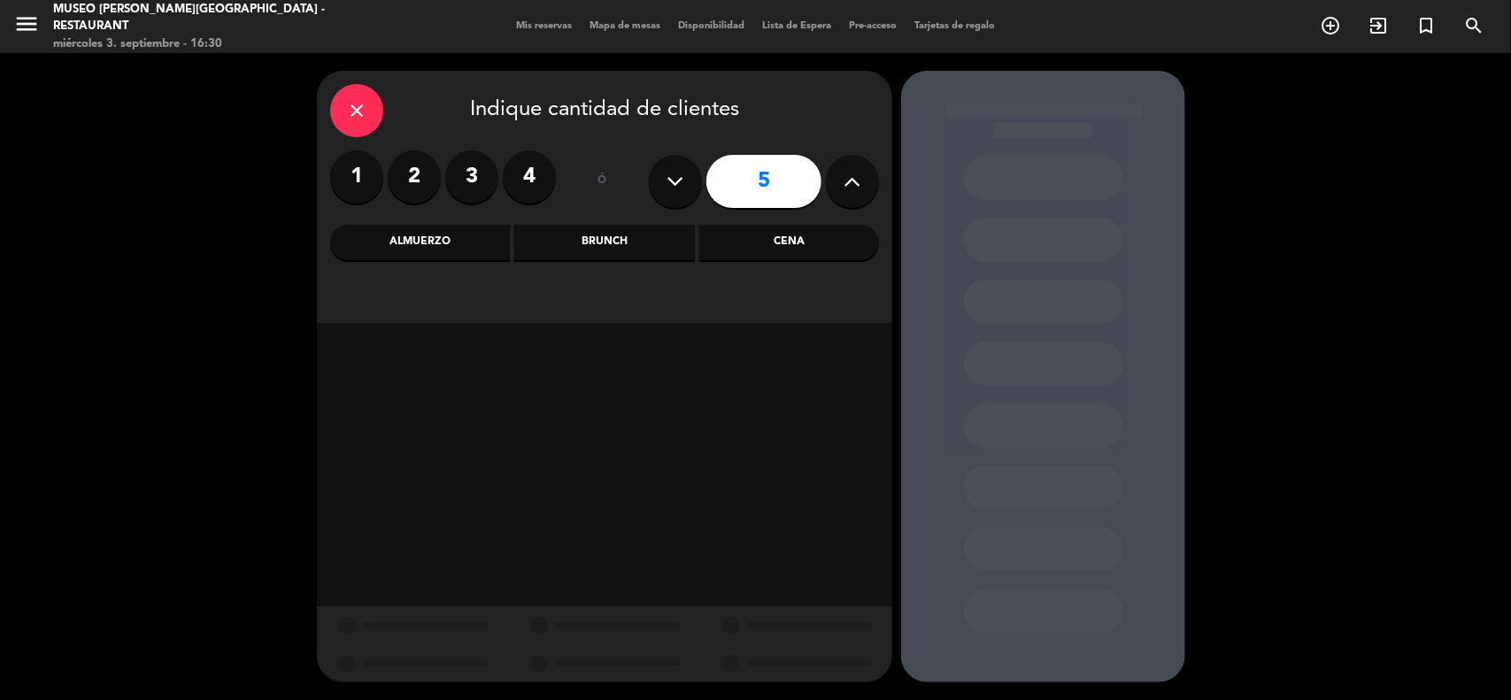
click at [469, 235] on div "Almuerzo" at bounding box center [420, 242] width 180 height 35
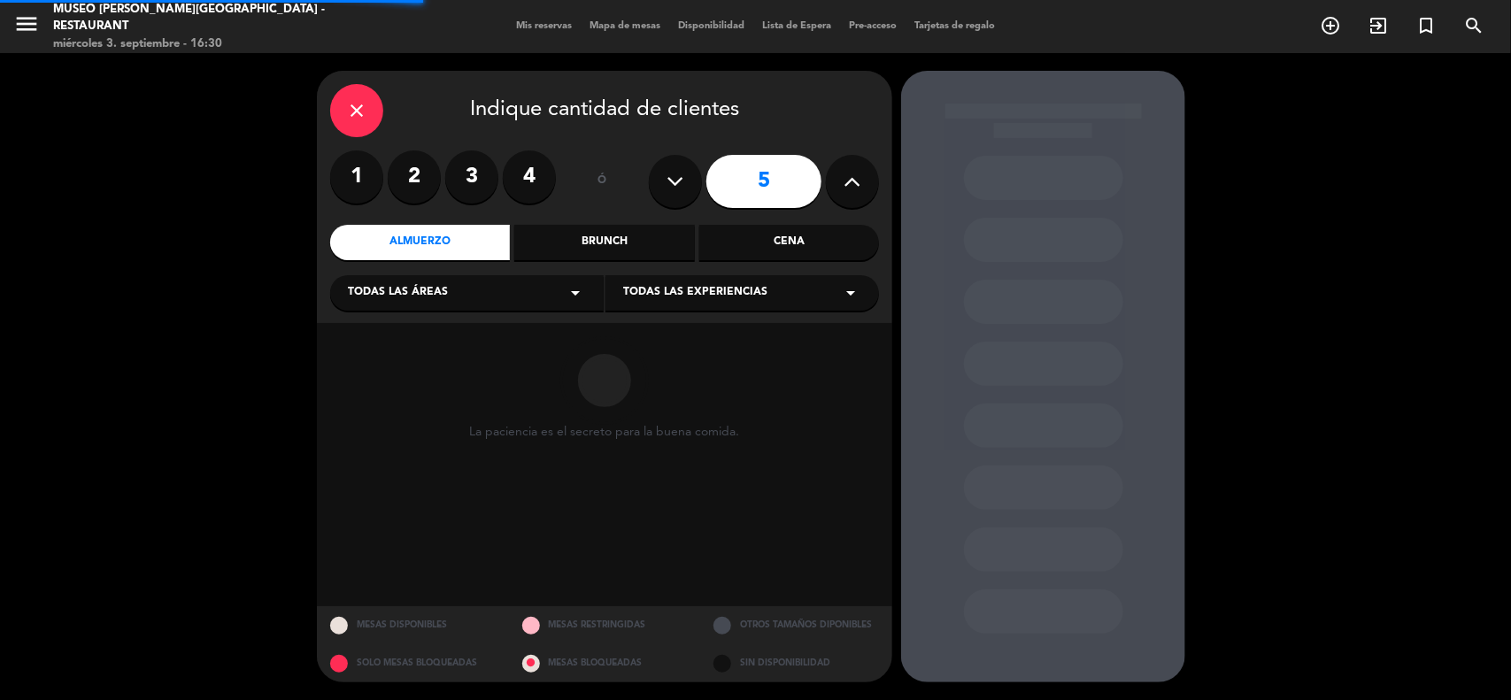
click at [452, 298] on div "Todas las áreas arrow_drop_down" at bounding box center [467, 292] width 274 height 35
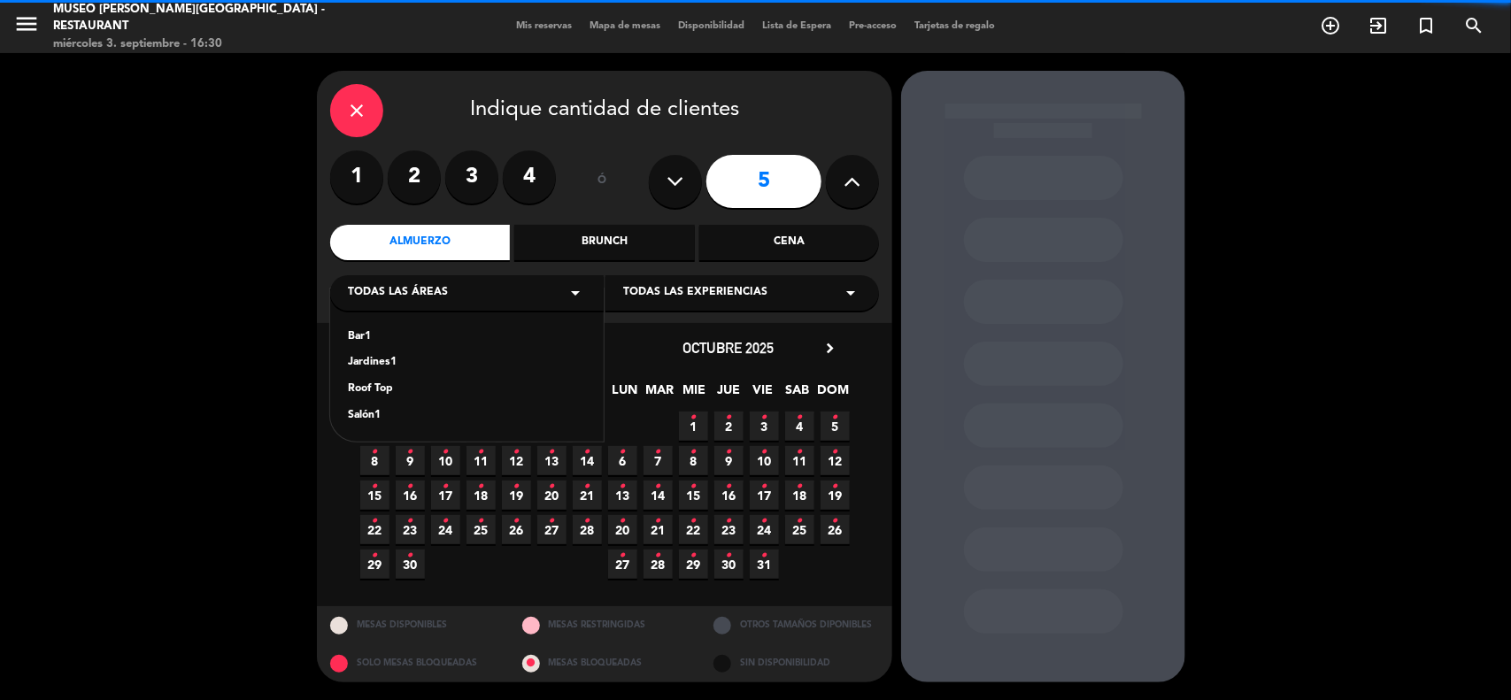
click at [387, 361] on div "Jardines1" at bounding box center [467, 363] width 238 height 18
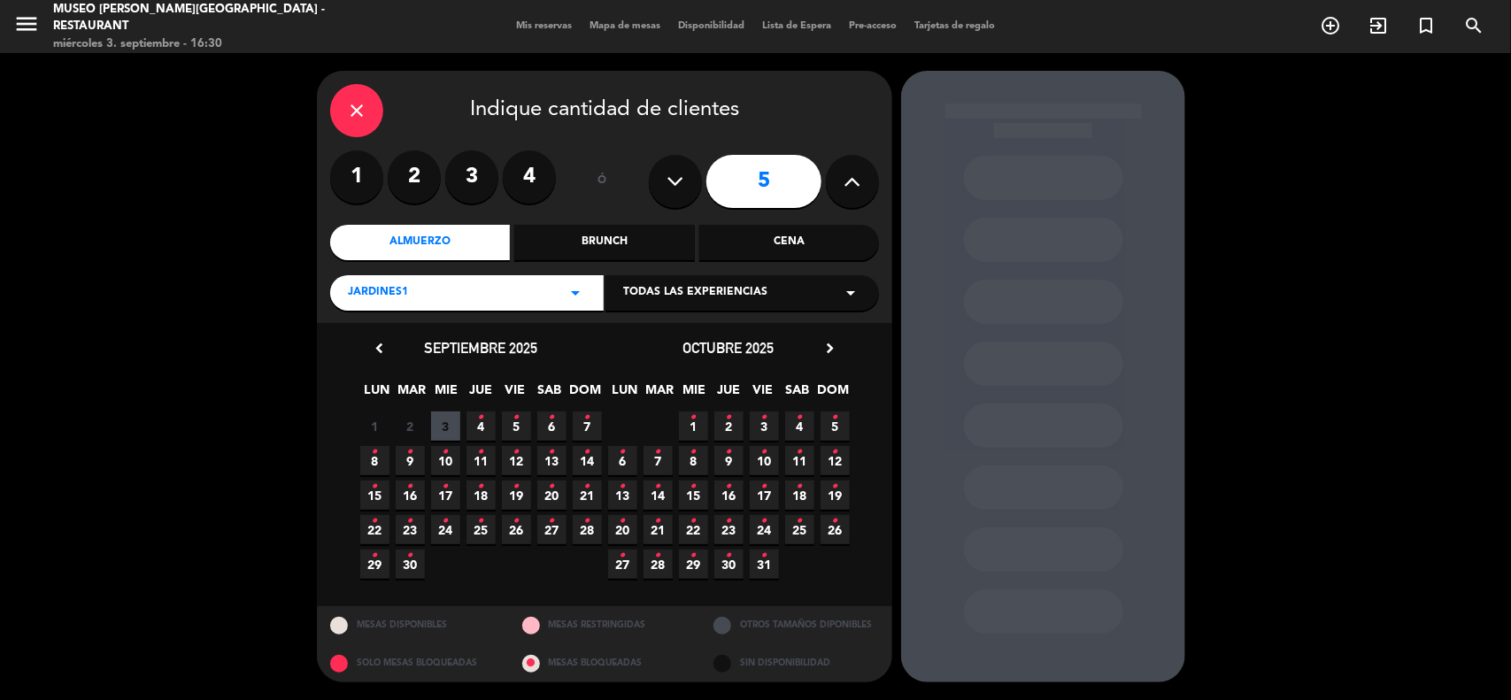
click at [485, 430] on span "4 •" at bounding box center [480, 426] width 29 height 29
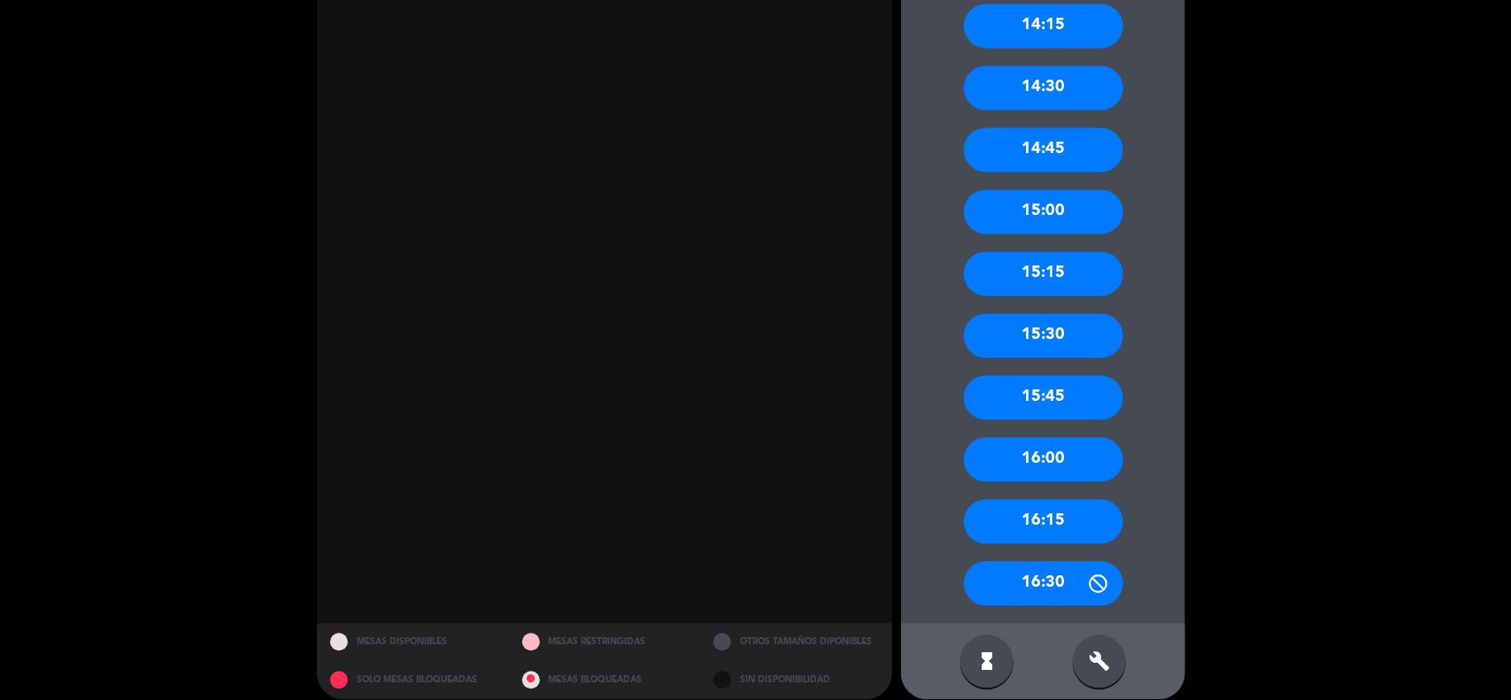
scroll to position [1576, 0]
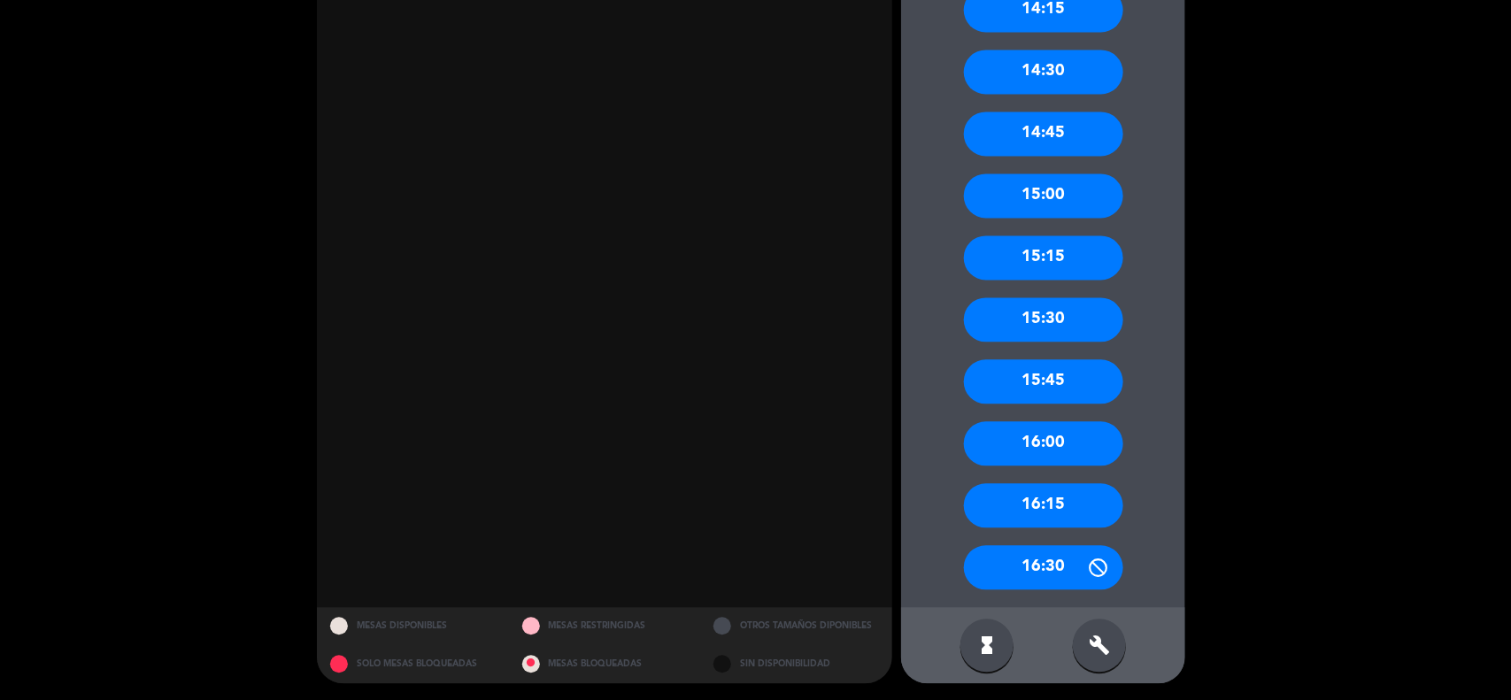
click at [1074, 448] on div "16:00" at bounding box center [1043, 443] width 159 height 44
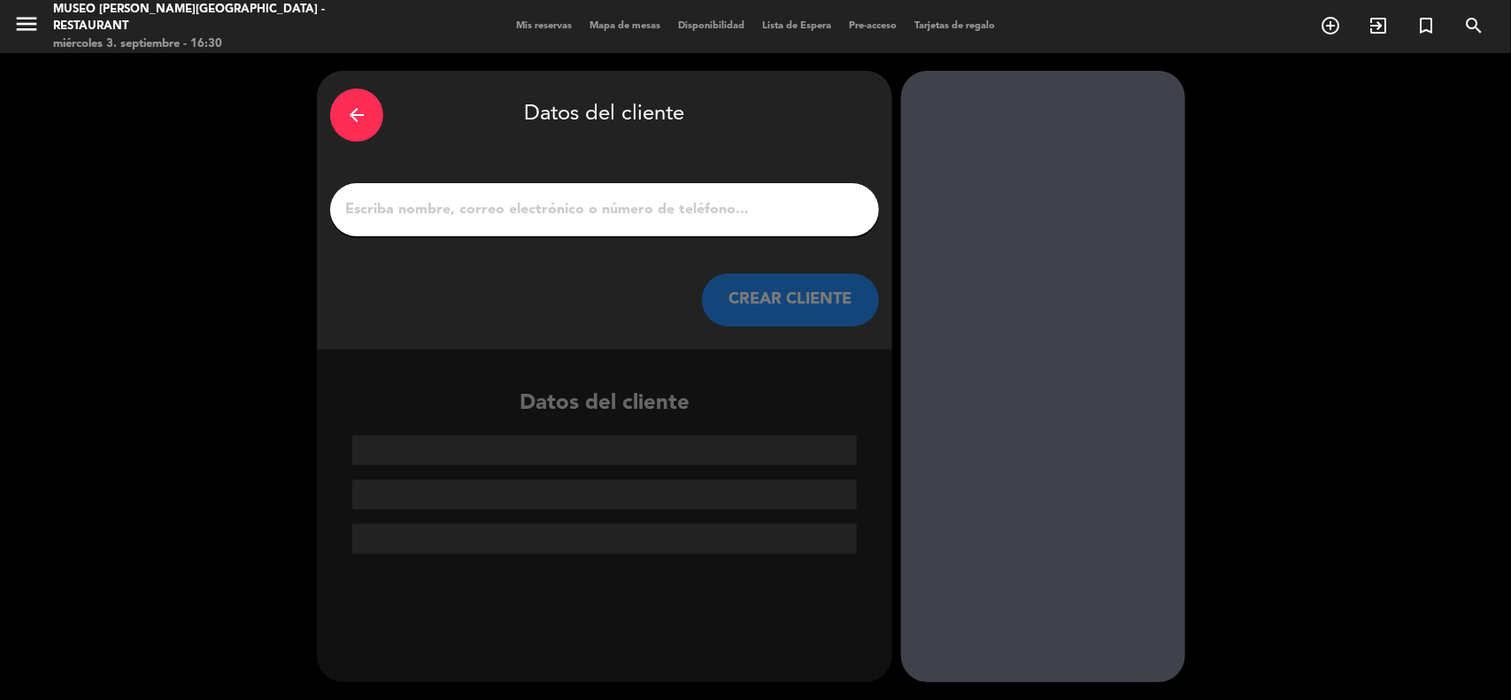
click at [466, 210] on input "1" at bounding box center [604, 209] width 522 height 25
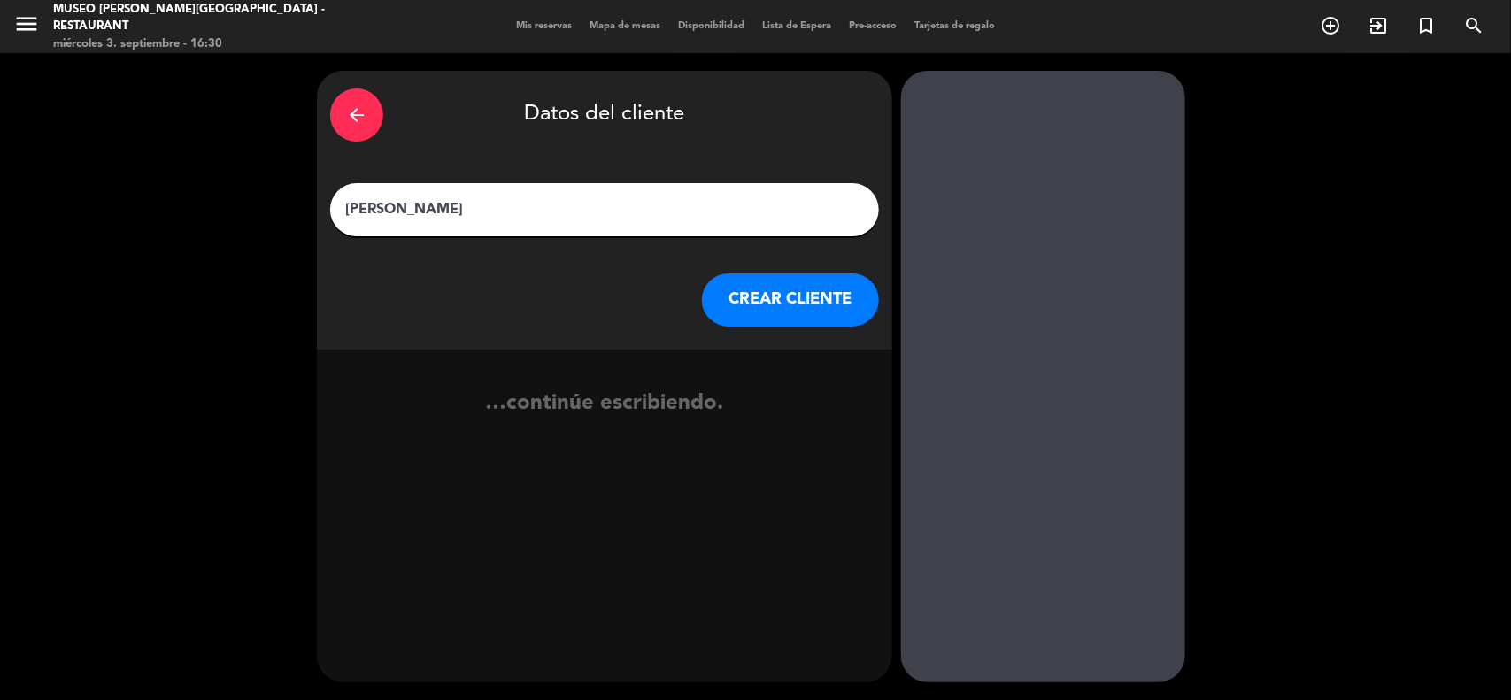
type input "[PERSON_NAME]"
click at [732, 289] on button "CREAR CLIENTE" at bounding box center [790, 300] width 177 height 53
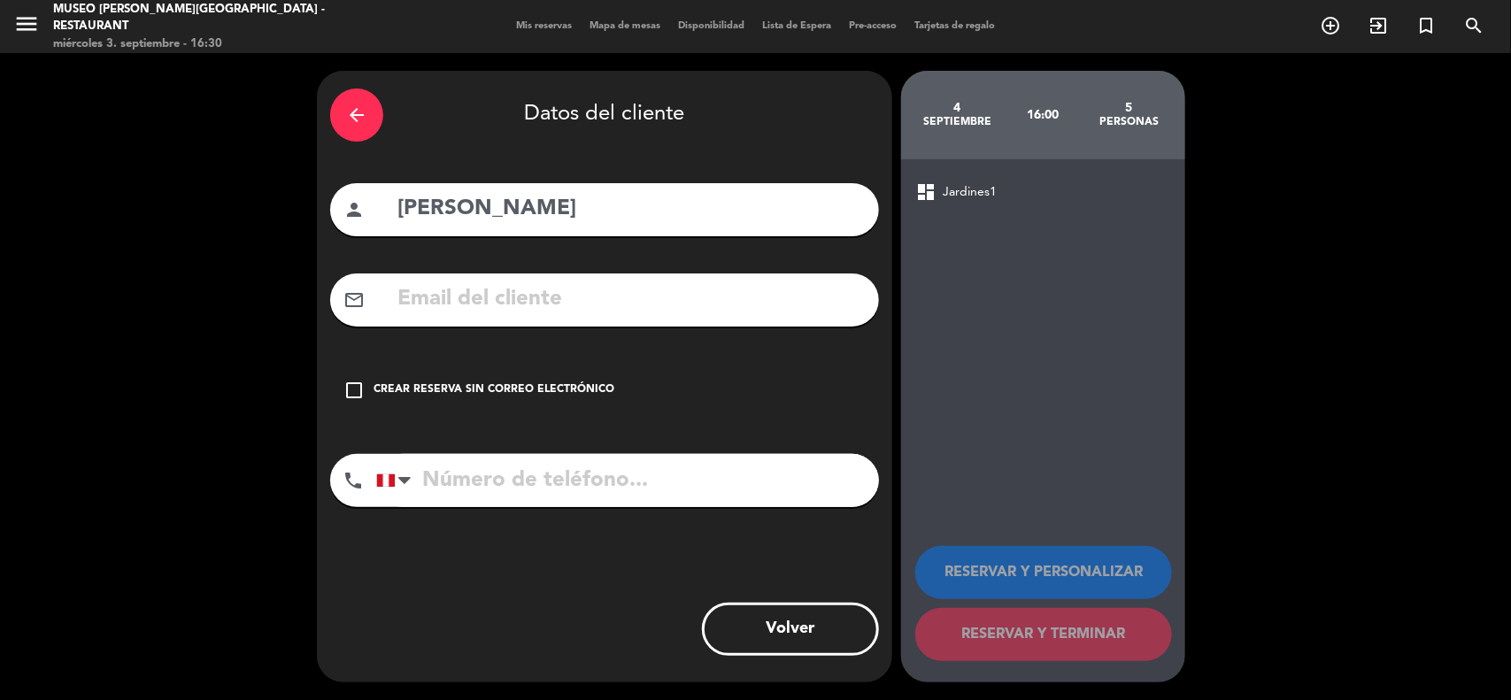
click at [581, 301] on input "text" at bounding box center [631, 299] width 470 height 36
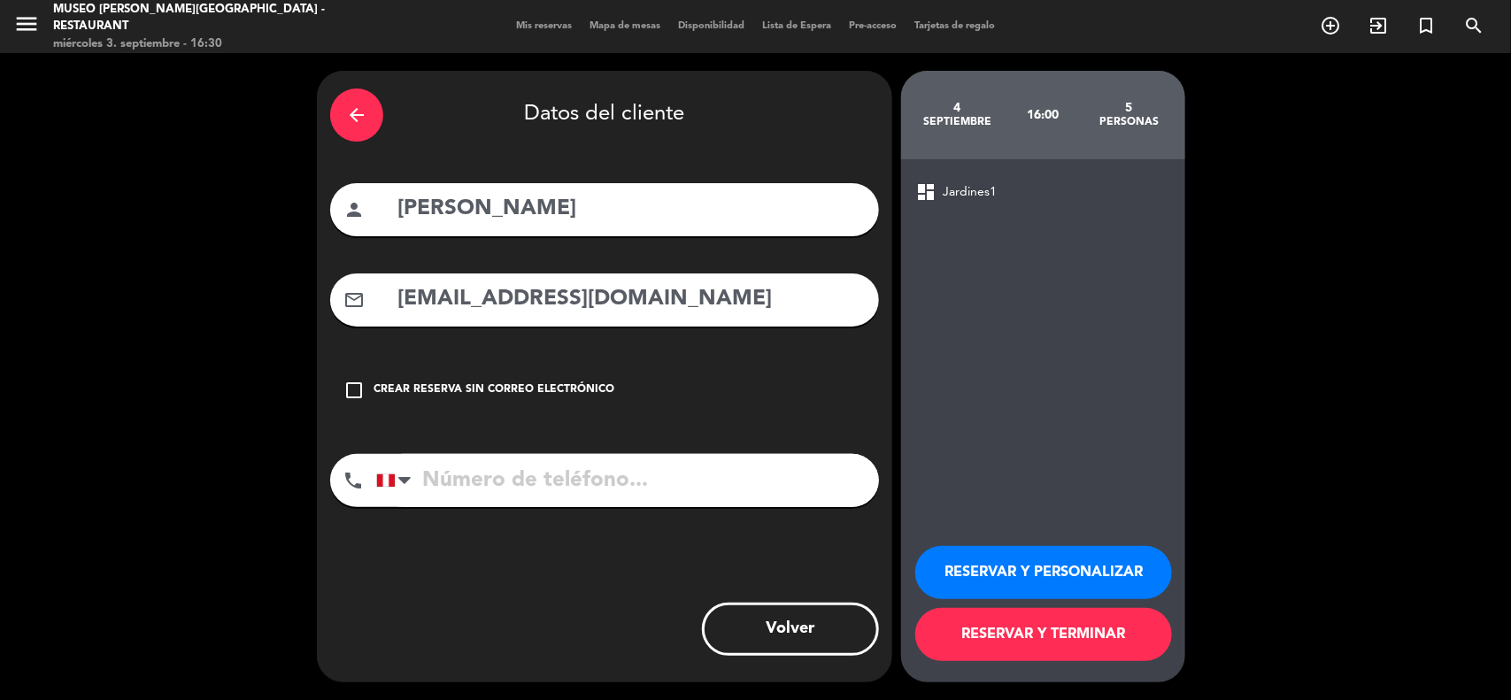
type input "[EMAIL_ADDRESS][DOMAIN_NAME]"
click at [567, 494] on input "tel" at bounding box center [627, 480] width 503 height 53
type input "946323329"
click at [1011, 582] on button "RESERVAR Y PERSONALIZAR" at bounding box center [1043, 572] width 257 height 53
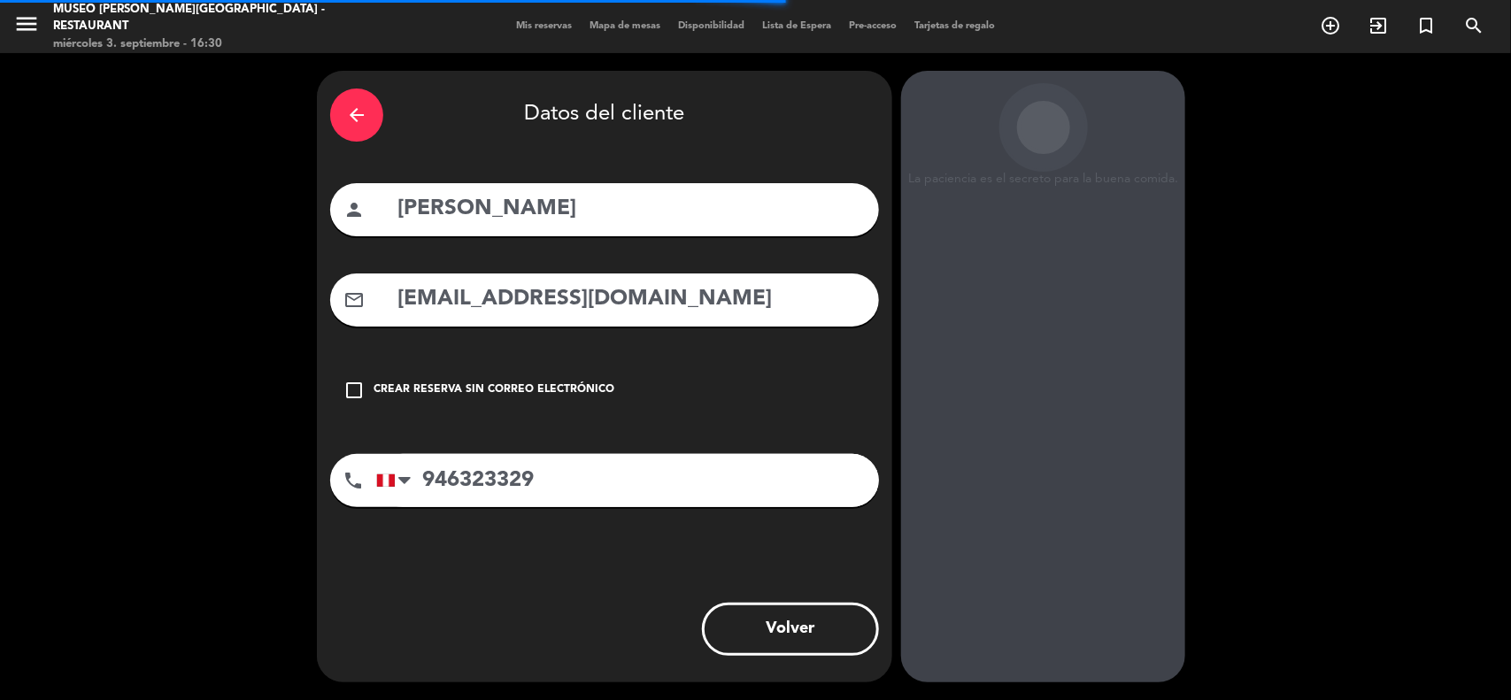
scroll to position [7, 0]
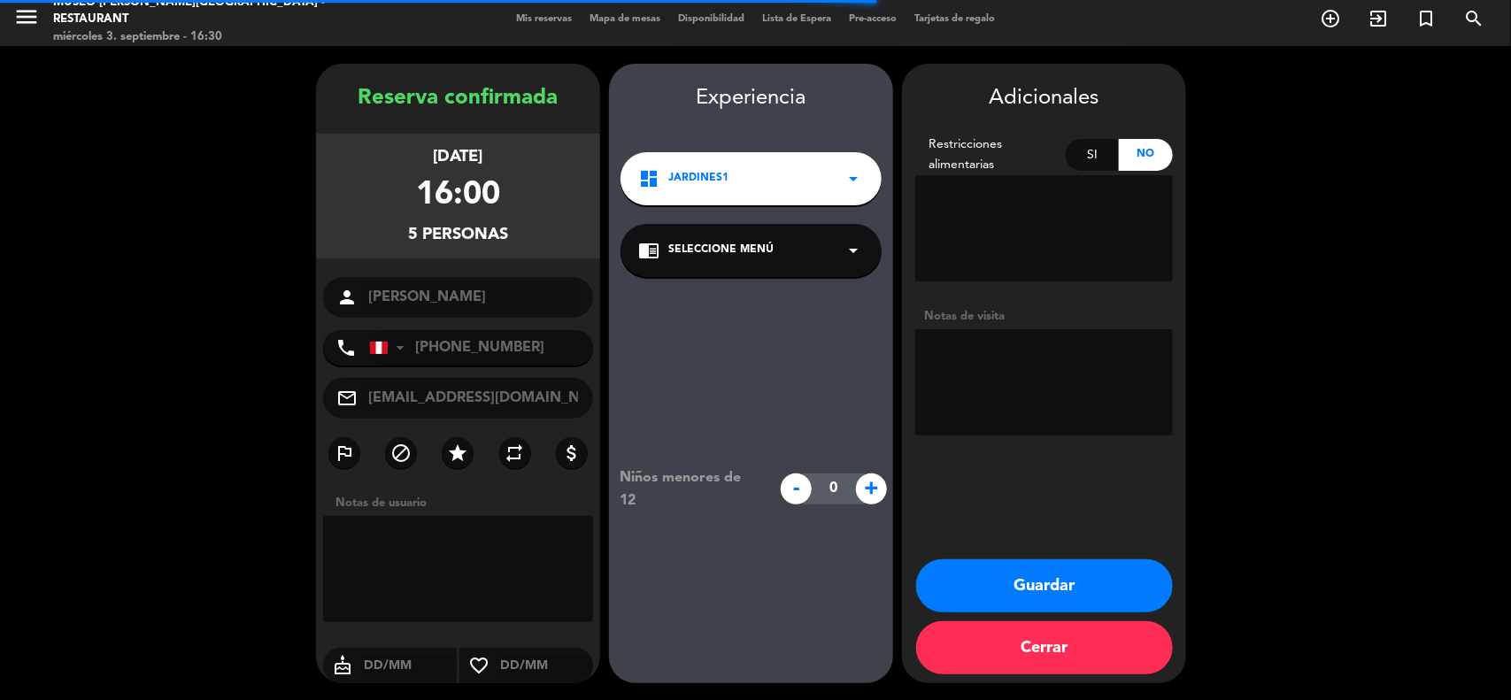
click at [759, 250] on span "Seleccione Menú" at bounding box center [720, 251] width 105 height 18
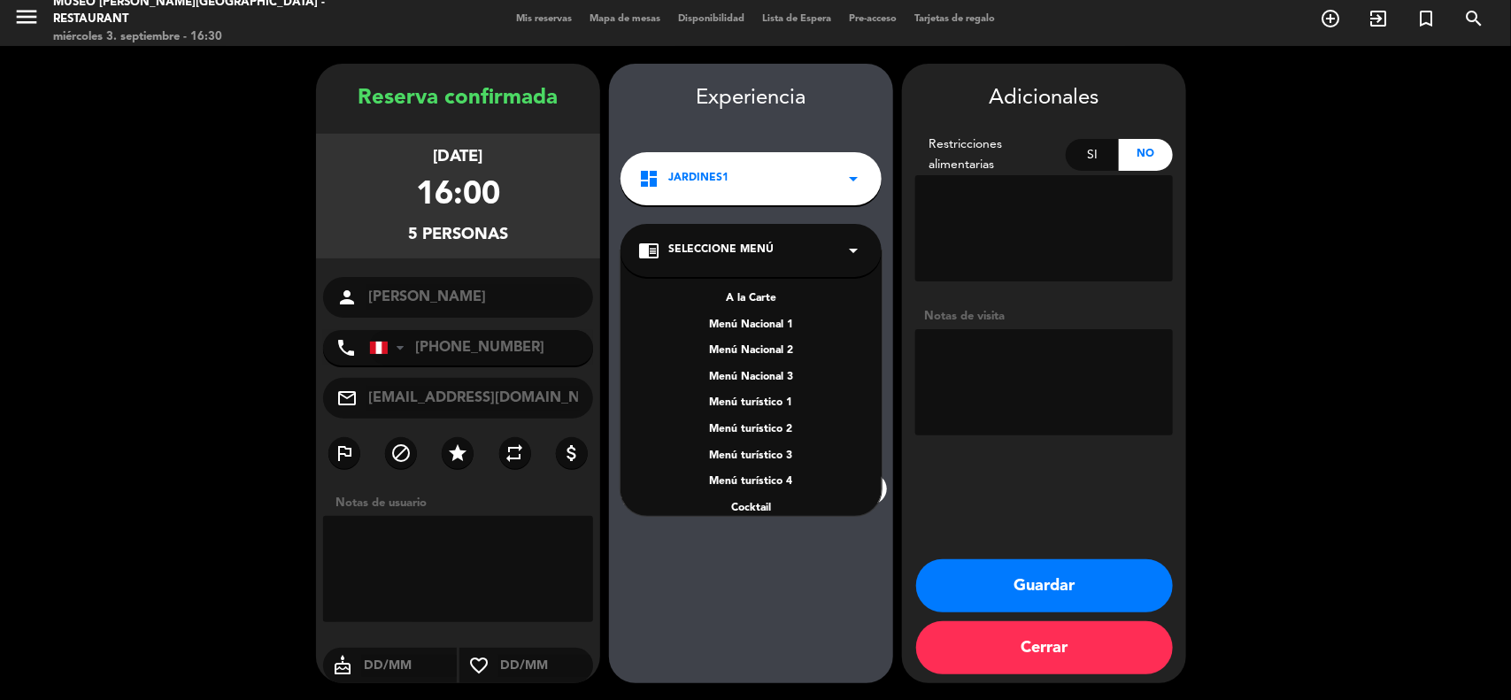
click at [758, 298] on div "A la Carte" at bounding box center [751, 299] width 226 height 18
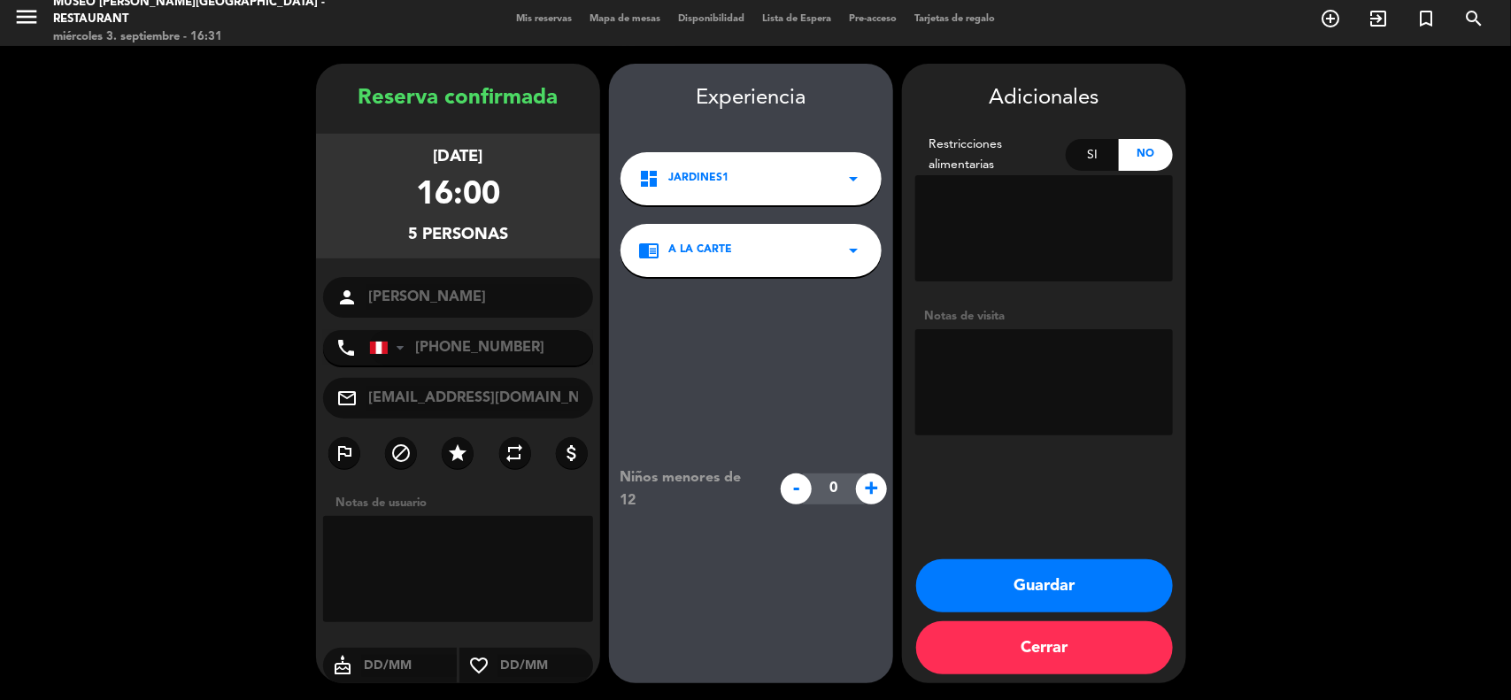
click at [956, 367] on textarea at bounding box center [1044, 382] width 258 height 106
click at [1065, 348] on textarea at bounding box center [1044, 382] width 258 height 106
click at [1131, 351] on textarea at bounding box center [1044, 382] width 258 height 106
type textarea "Interesada en Tea Time."
click at [786, 258] on div "chrome_reader_mode A la Carte arrow_drop_down" at bounding box center [750, 250] width 261 height 53
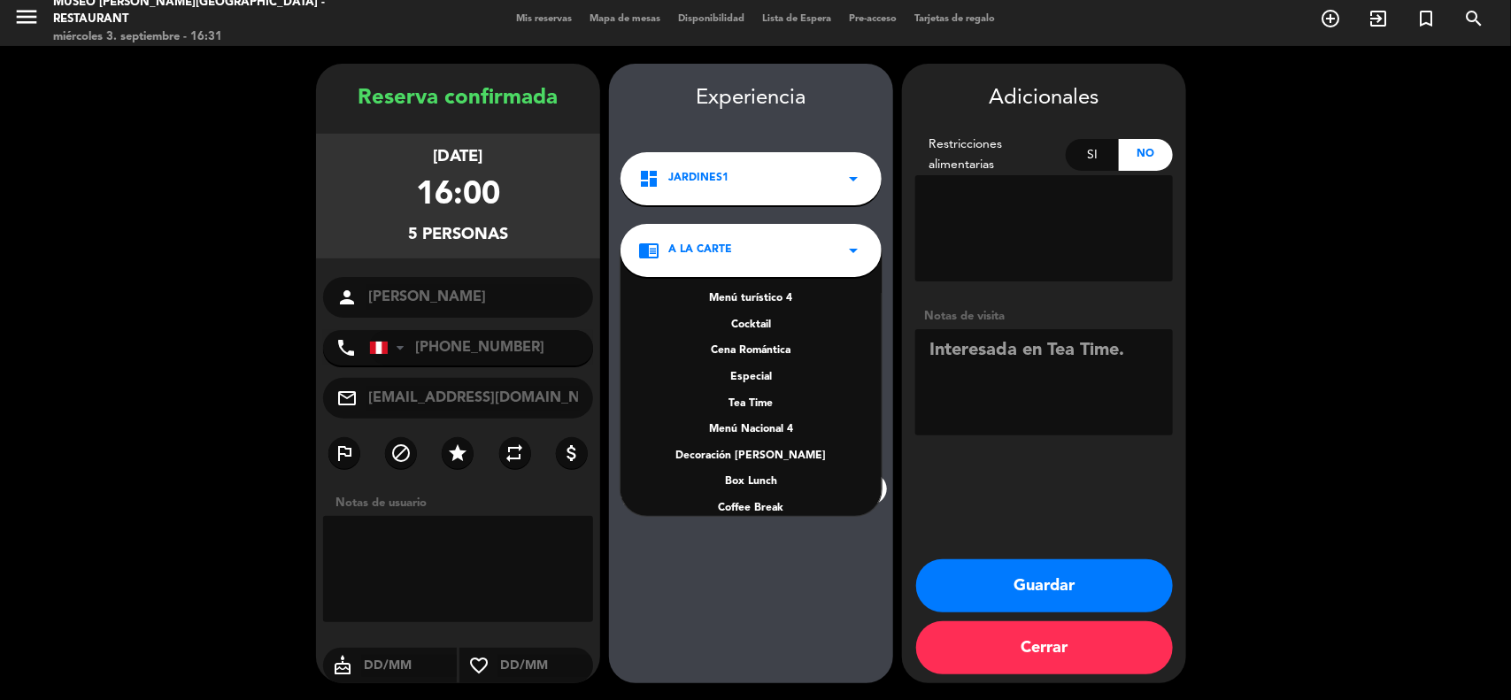
scroll to position [254, 0]
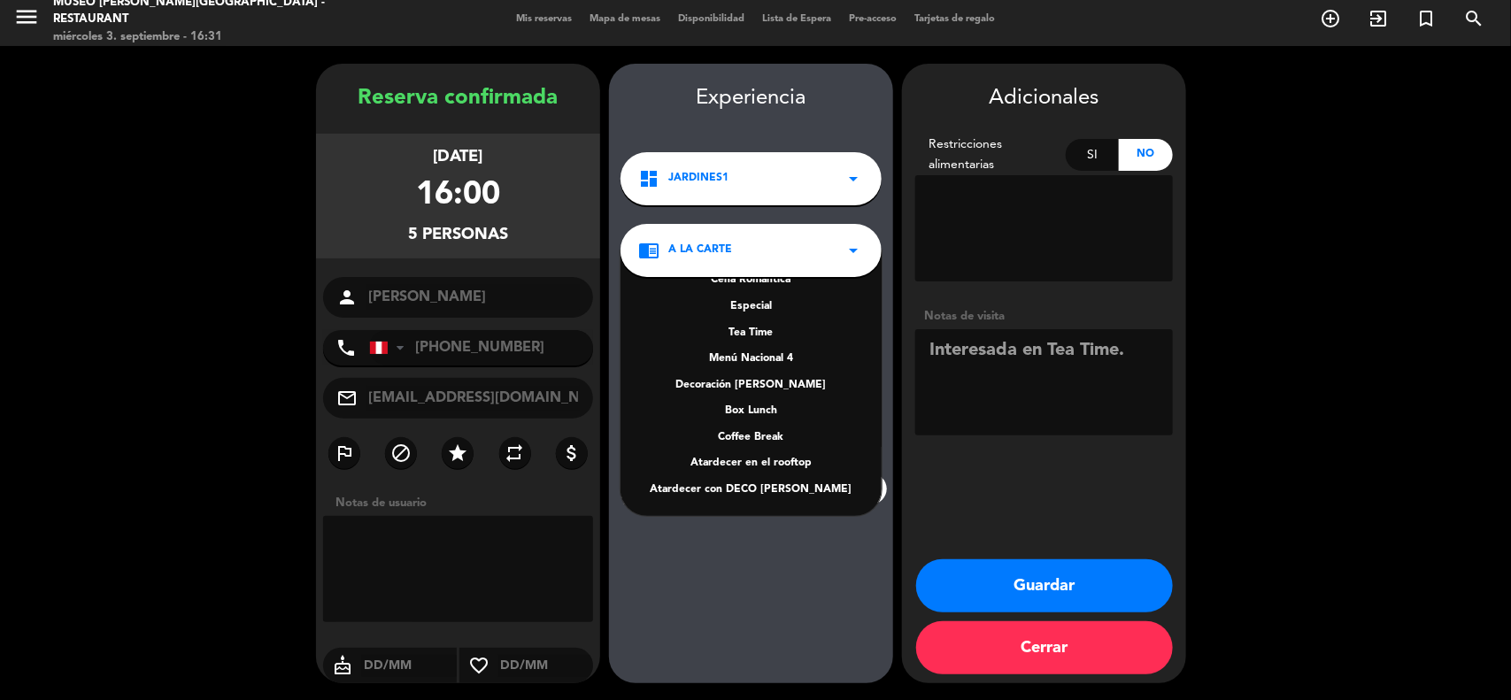
click at [762, 333] on div "Tea Time" at bounding box center [751, 334] width 226 height 18
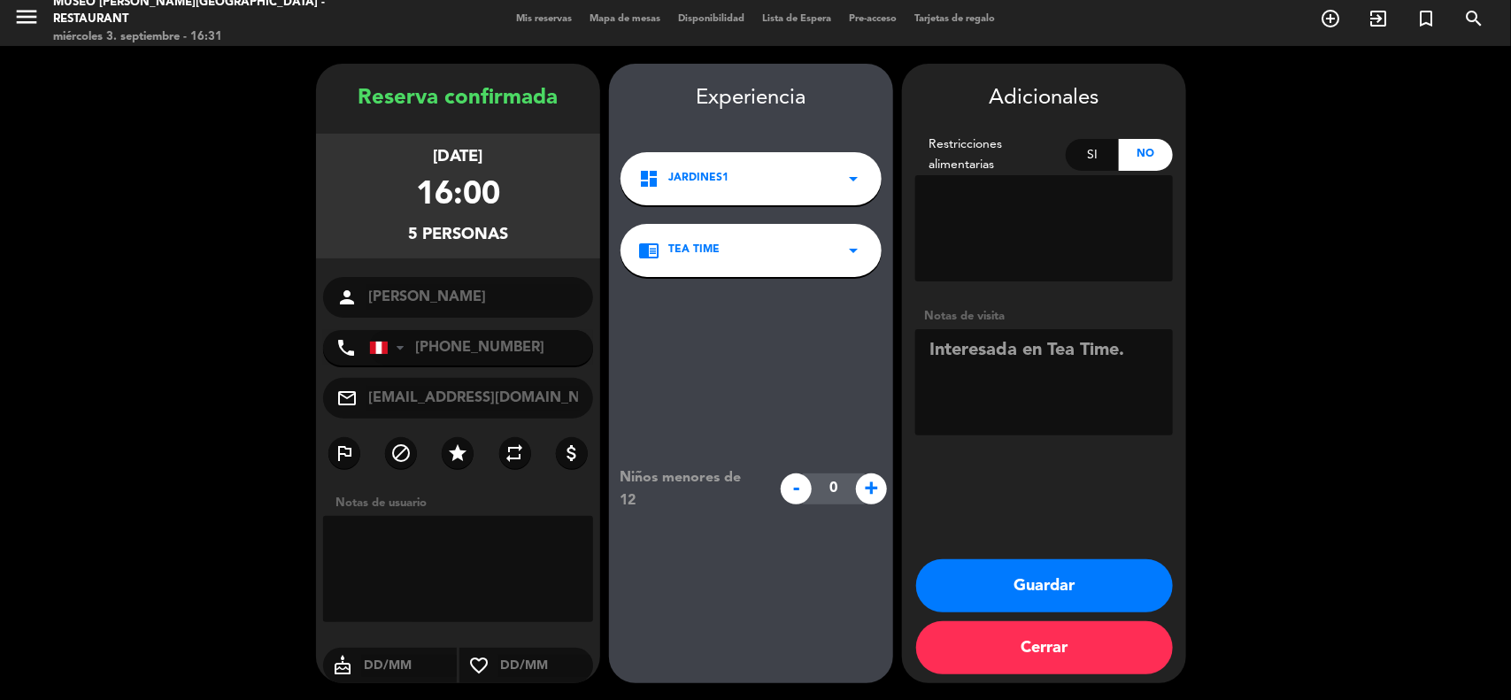
click at [1043, 577] on button "Guardar" at bounding box center [1044, 585] width 257 height 53
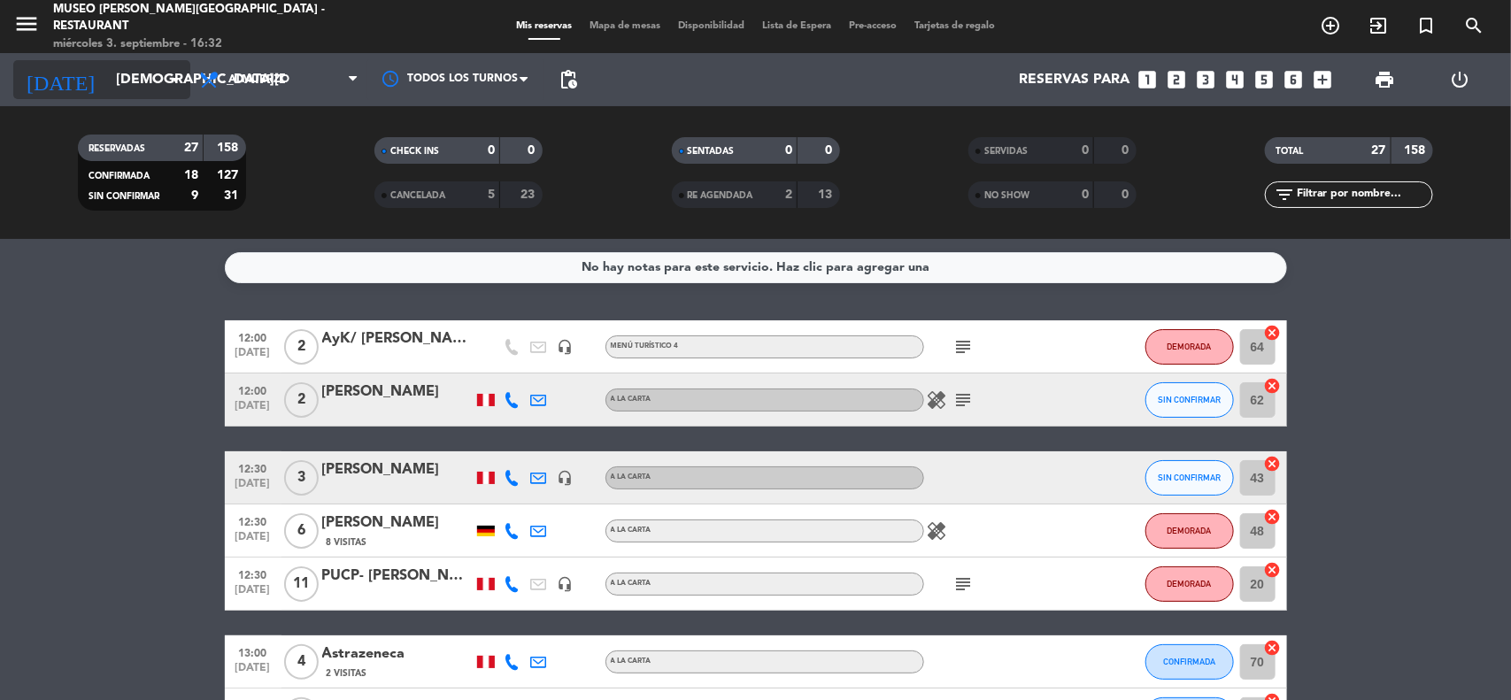
click at [108, 78] on input "[DEMOGRAPHIC_DATA][DATE]" at bounding box center [200, 80] width 187 height 35
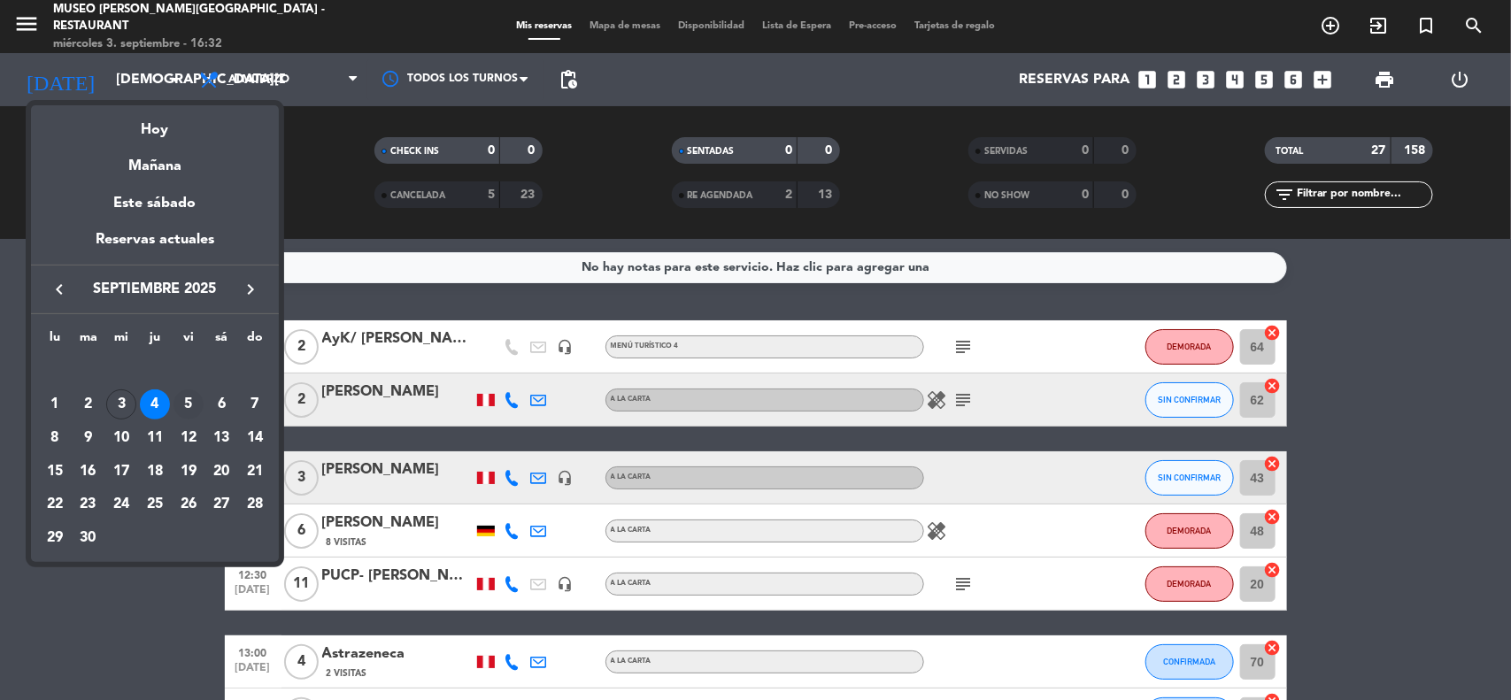
click at [187, 408] on div "5" at bounding box center [188, 404] width 30 height 30
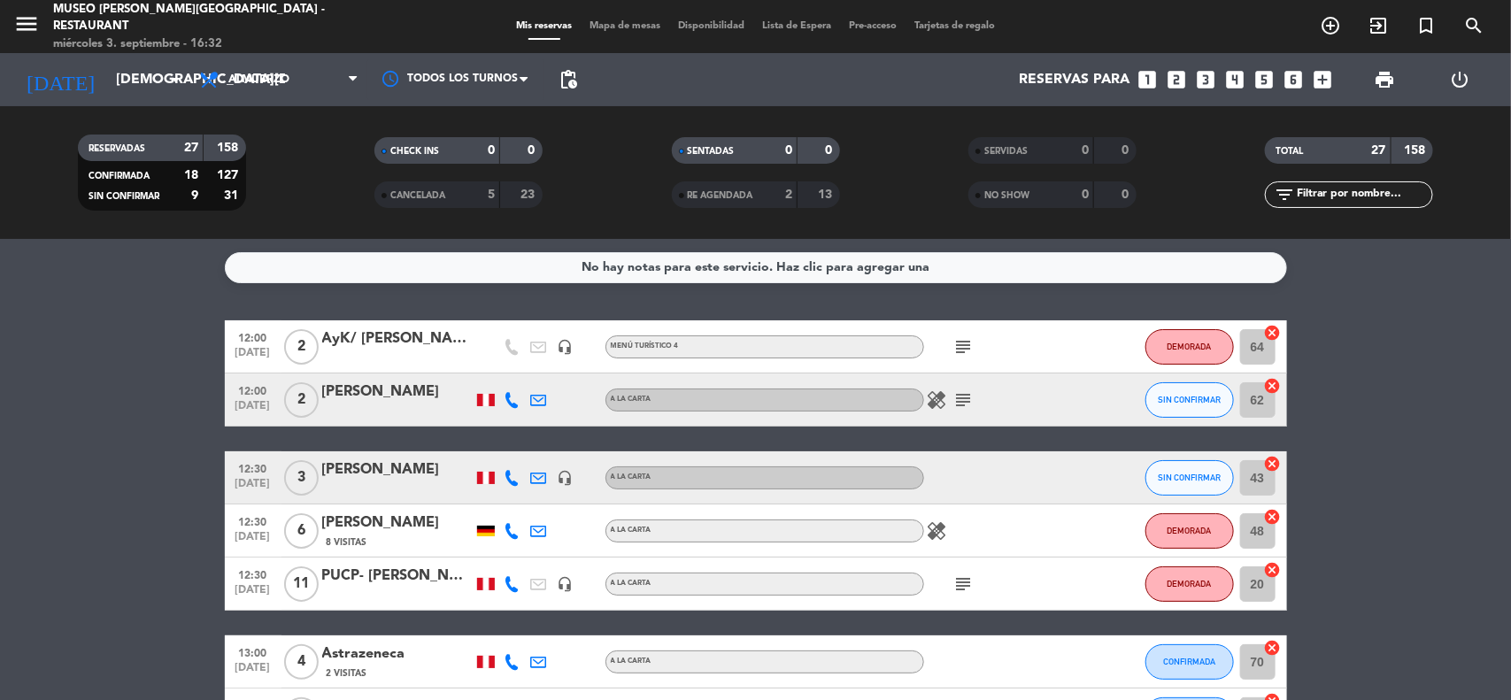
type input "[DATE]"
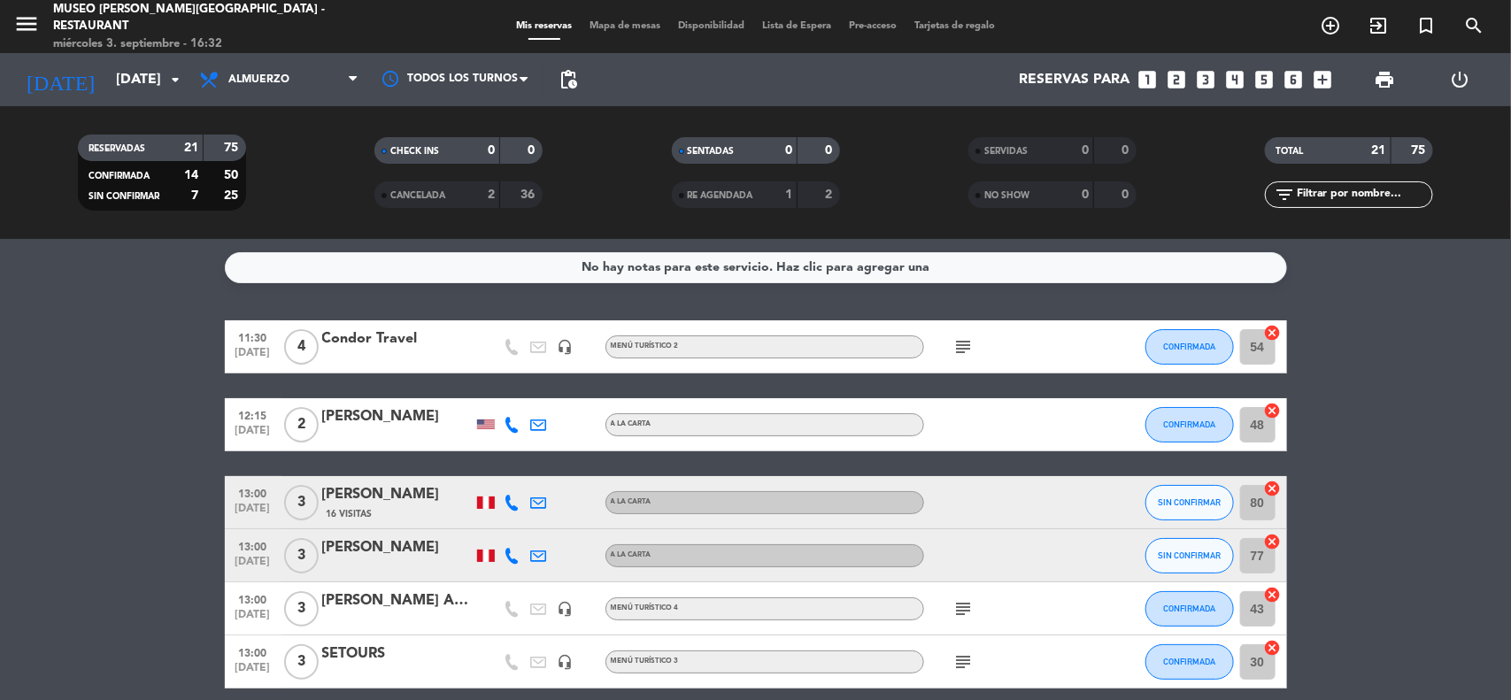
click at [1182, 75] on icon "looks_two" at bounding box center [1177, 79] width 23 height 23
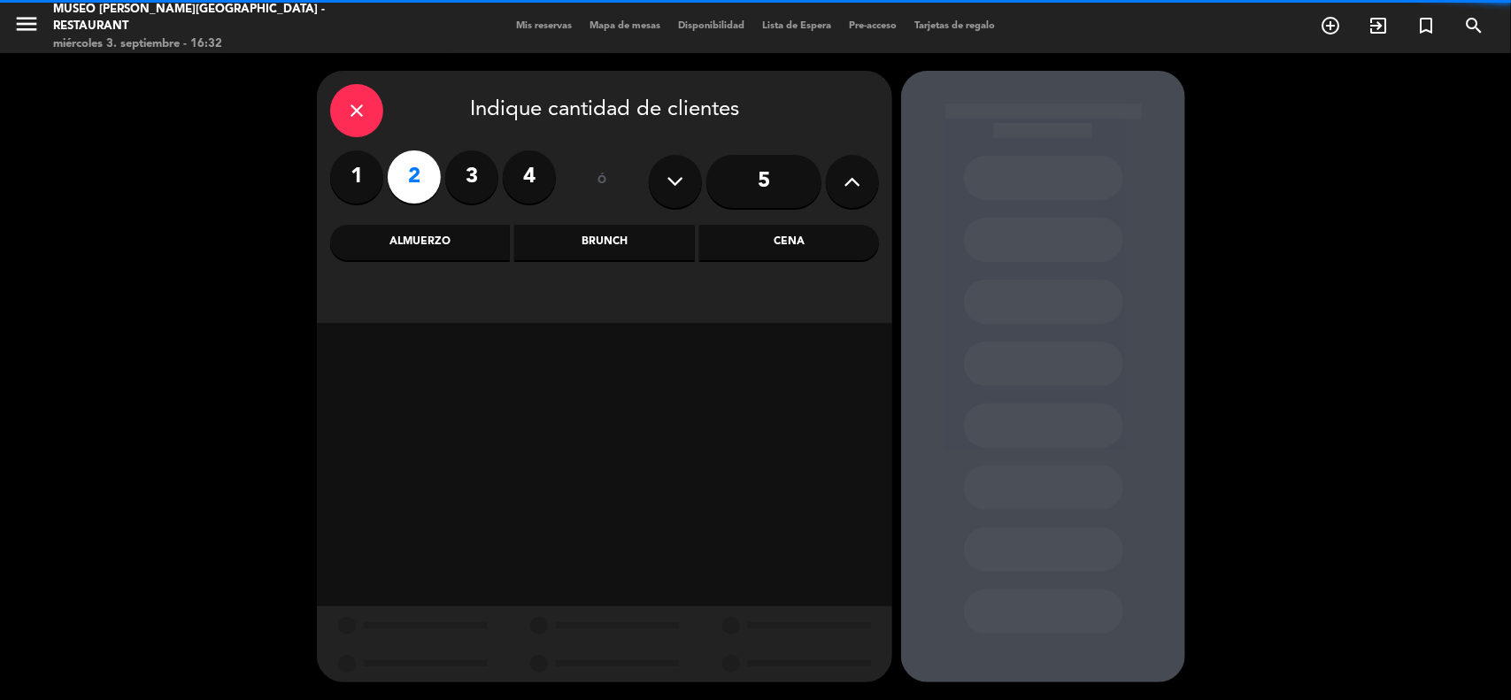
click at [785, 237] on div "Cena" at bounding box center [789, 242] width 180 height 35
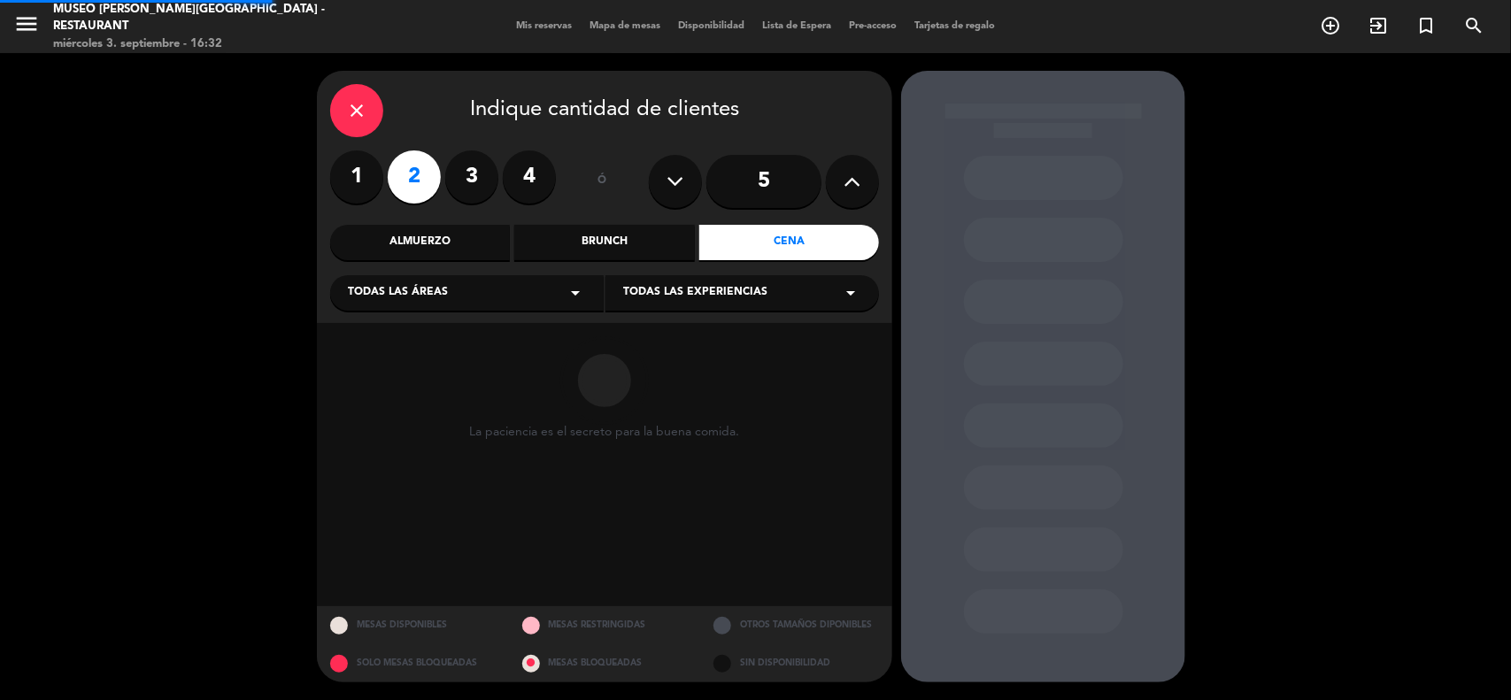
click at [506, 290] on div "Todas las áreas arrow_drop_down" at bounding box center [467, 292] width 274 height 35
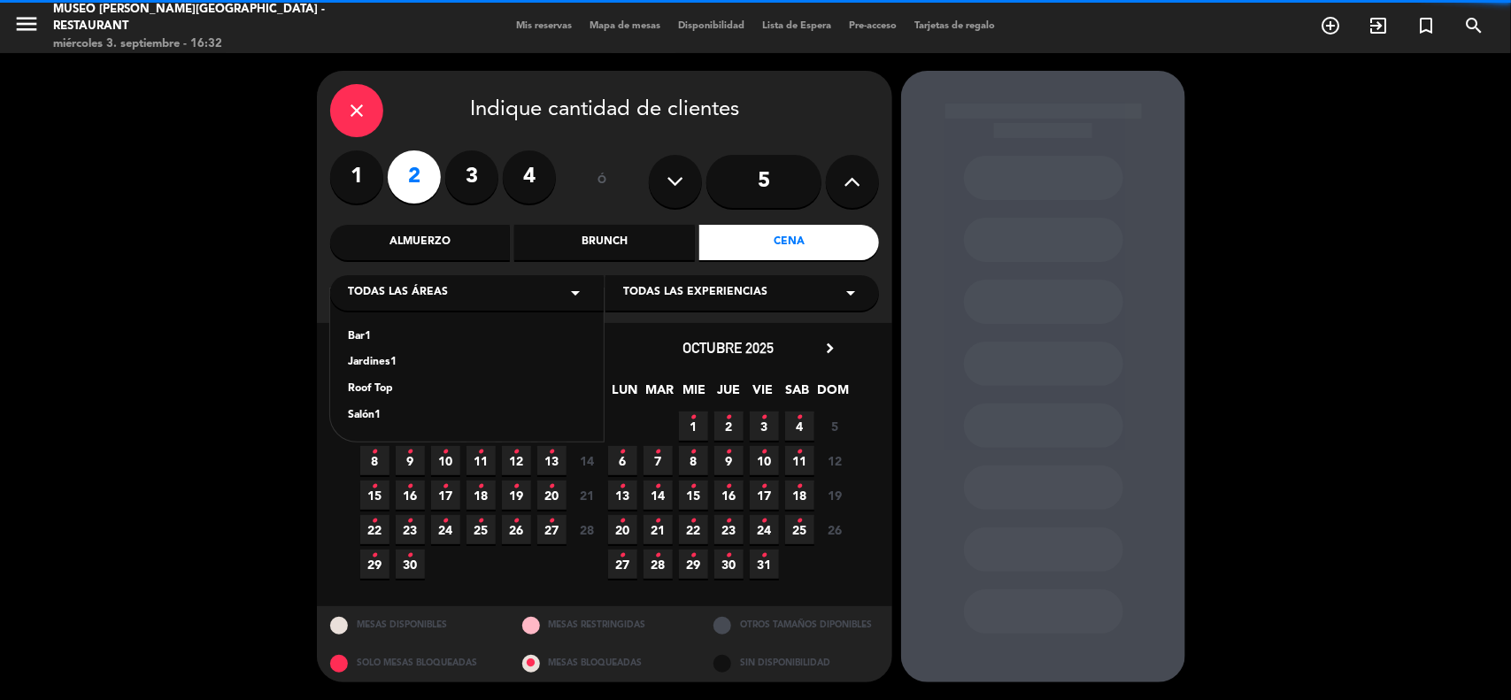
click at [785, 181] on input "5" at bounding box center [763, 181] width 115 height 53
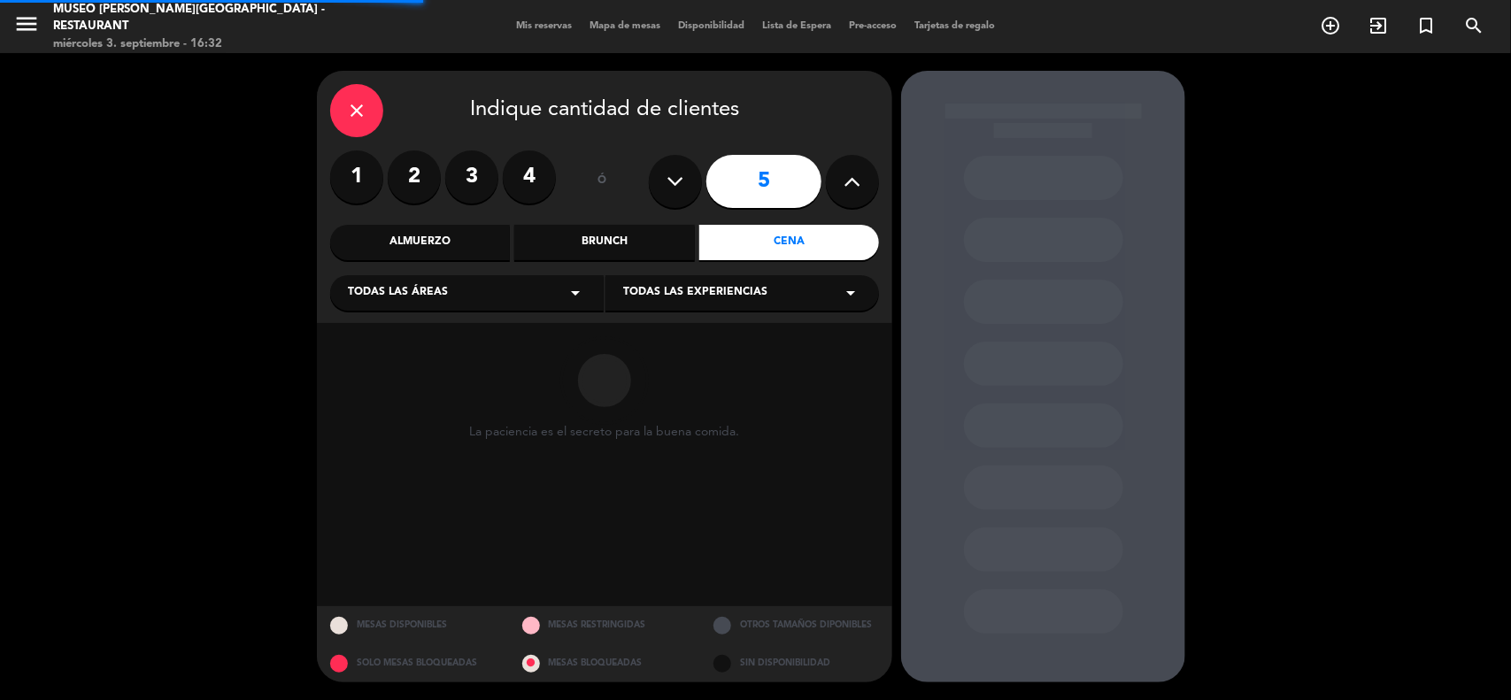
drag, startPoint x: 489, startPoint y: 290, endPoint x: 420, endPoint y: 310, distance: 70.9
click at [483, 294] on div "Todas las áreas arrow_drop_down" at bounding box center [467, 292] width 274 height 35
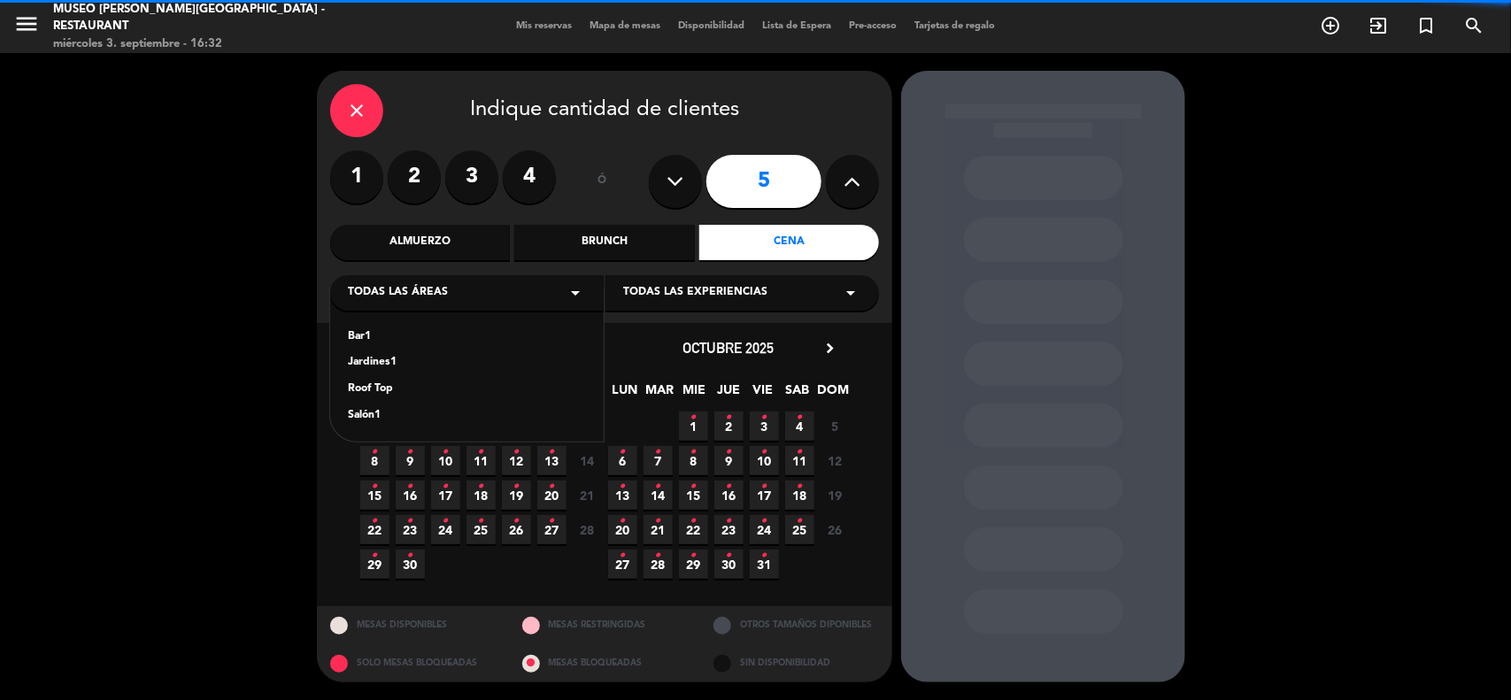
click at [367, 359] on div "Jardines1" at bounding box center [467, 363] width 238 height 18
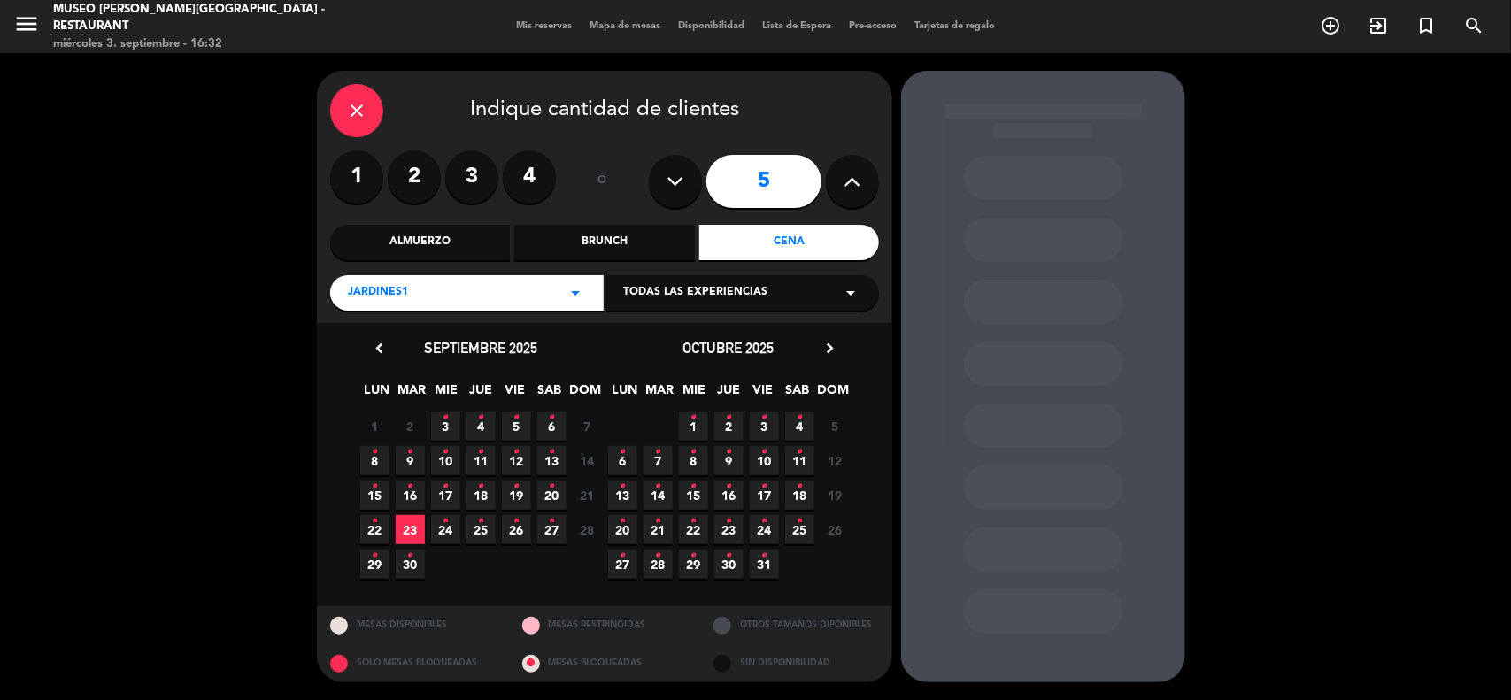
click at [520, 422] on span "5 •" at bounding box center [516, 426] width 29 height 29
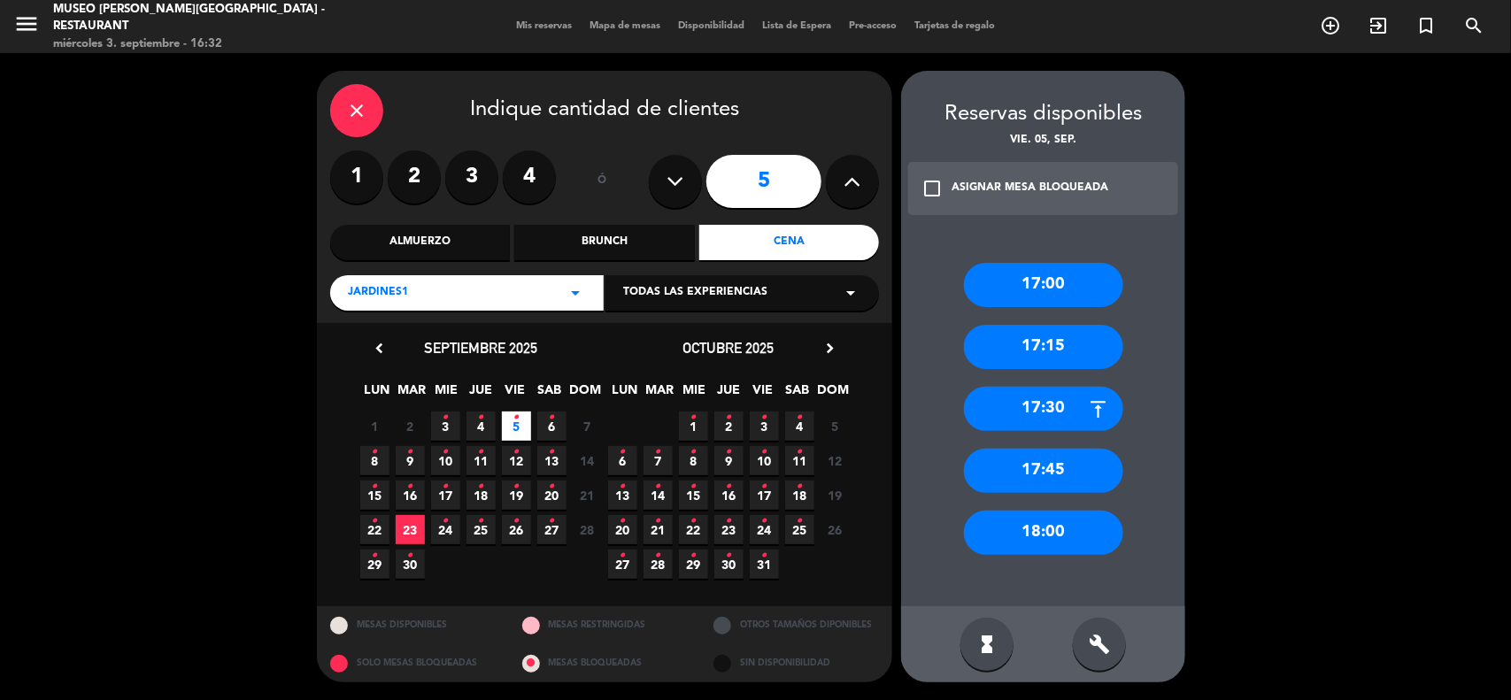
click at [1058, 538] on div "18:00" at bounding box center [1043, 533] width 159 height 44
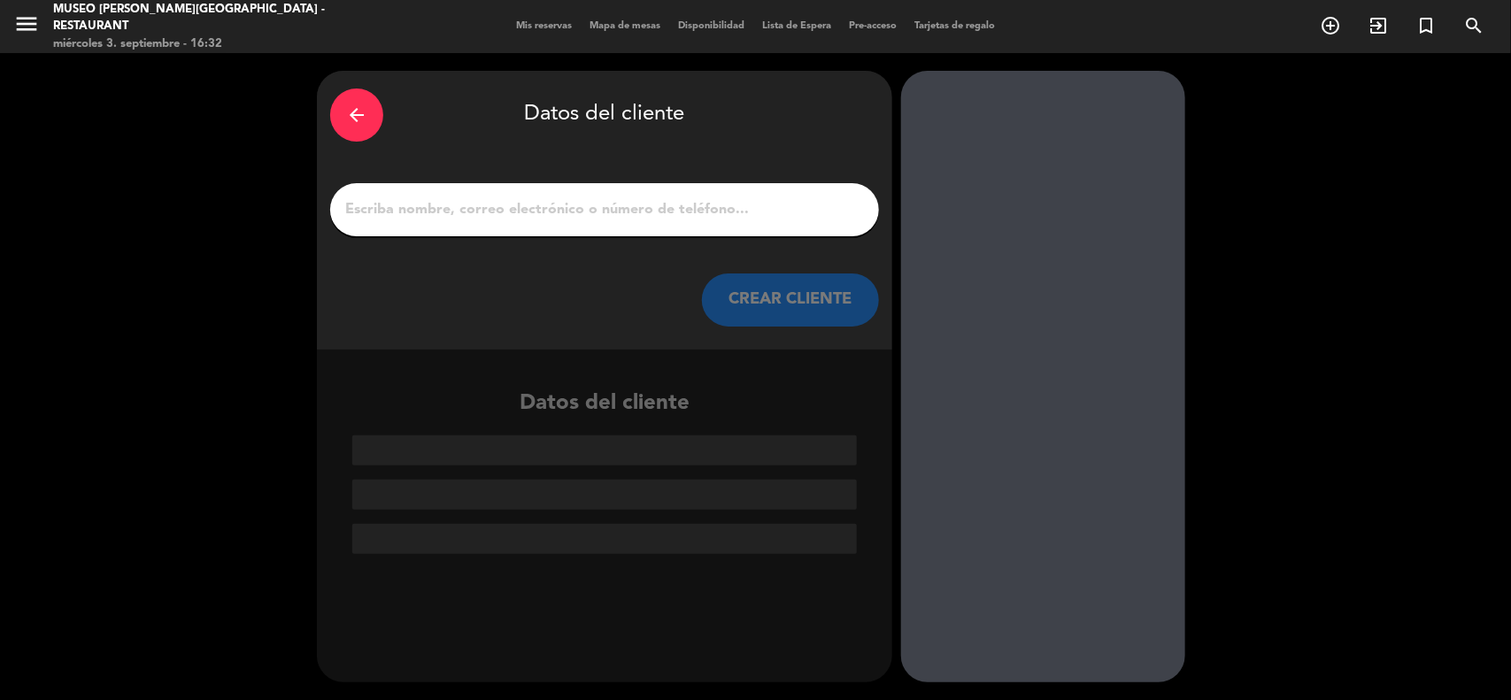
click at [427, 213] on input "1" at bounding box center [604, 209] width 522 height 25
click at [425, 218] on input "1" at bounding box center [604, 209] width 522 height 25
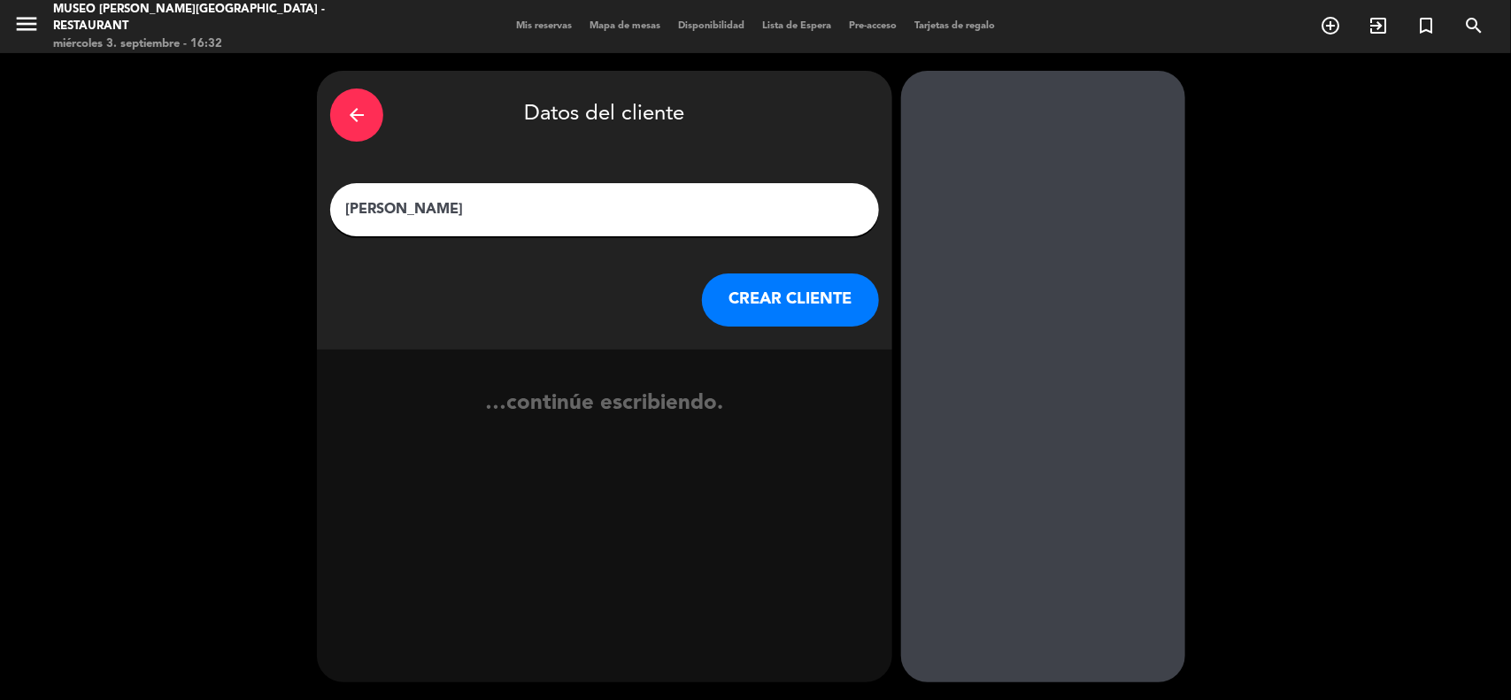
type input "[PERSON_NAME]"
click at [798, 308] on button "CREAR CLIENTE" at bounding box center [790, 300] width 177 height 53
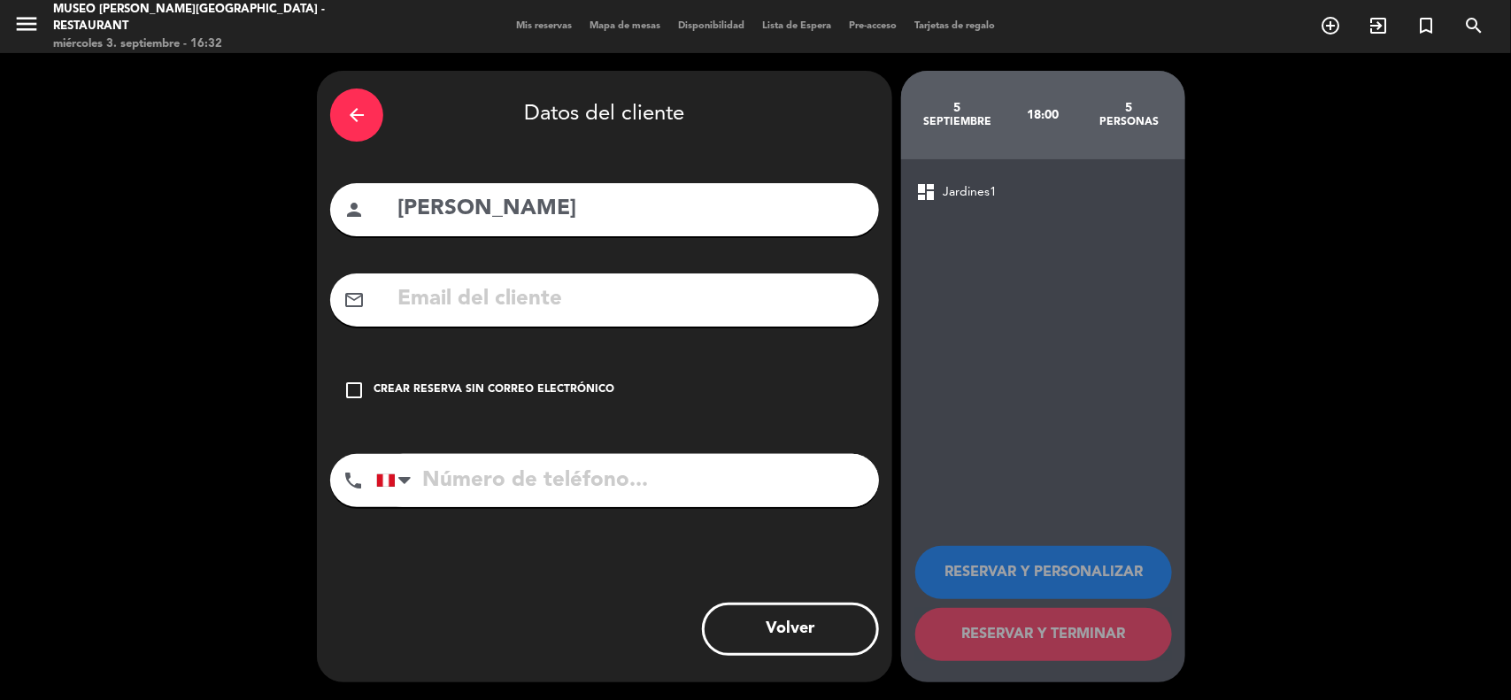
click at [525, 304] on input "text" at bounding box center [631, 299] width 470 height 36
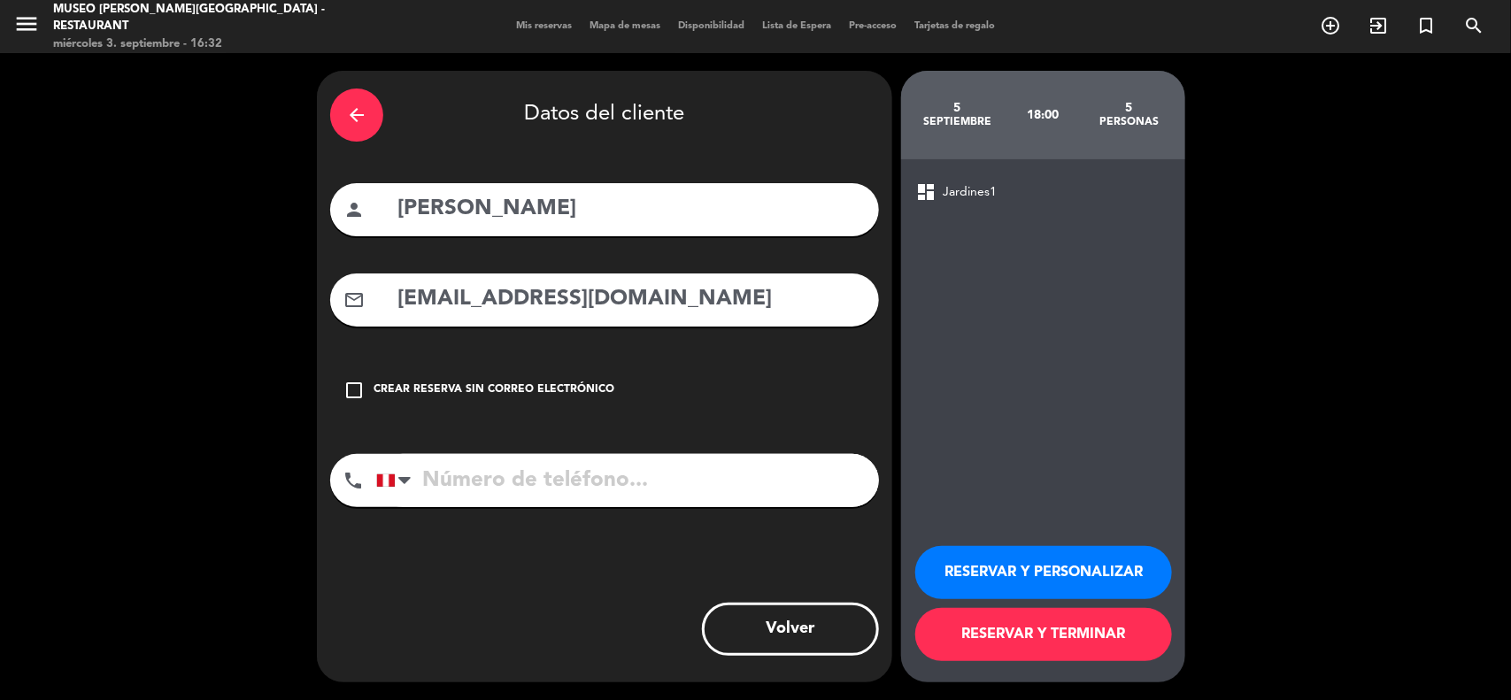
type input "[EMAIL_ADDRESS][DOMAIN_NAME]"
click at [563, 482] on input "tel" at bounding box center [627, 480] width 503 height 53
type input "995449748"
click at [975, 567] on button "RESERVAR Y PERSONALIZAR" at bounding box center [1043, 572] width 257 height 53
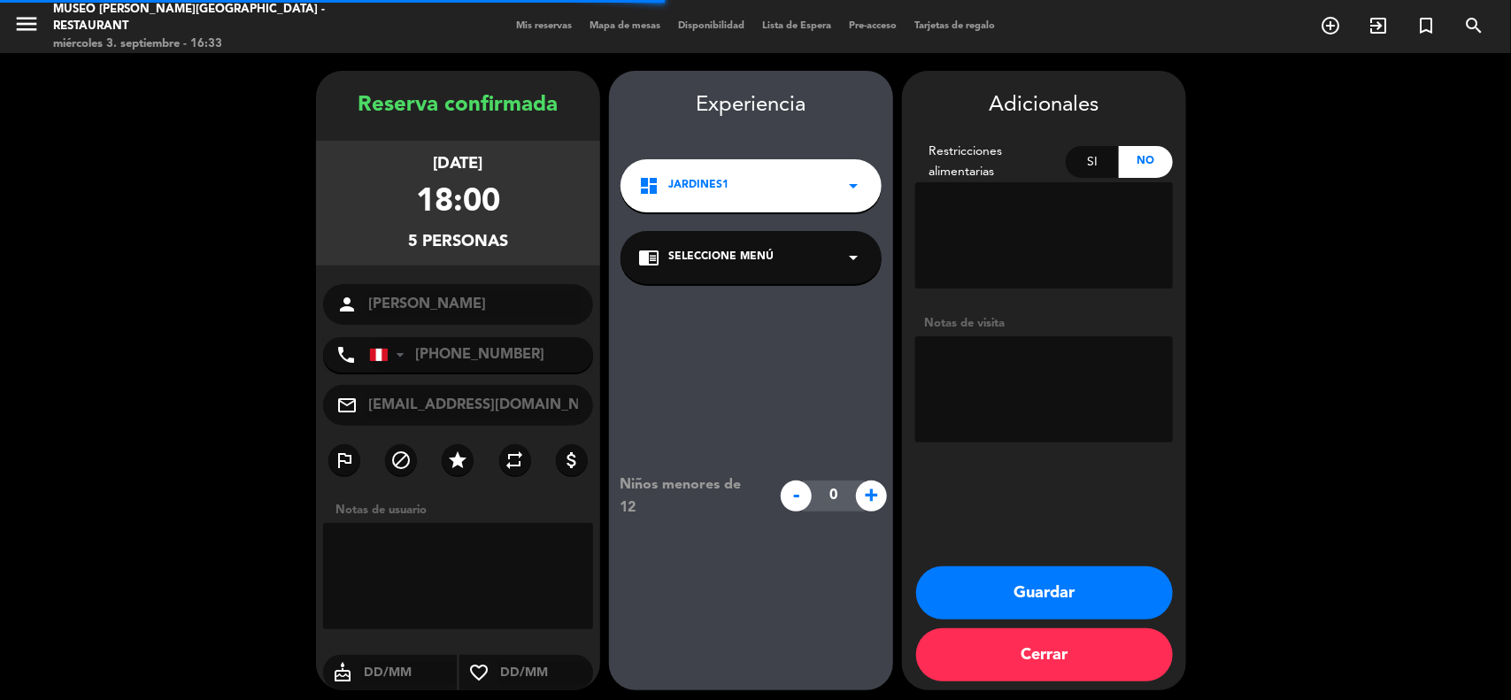
scroll to position [7, 0]
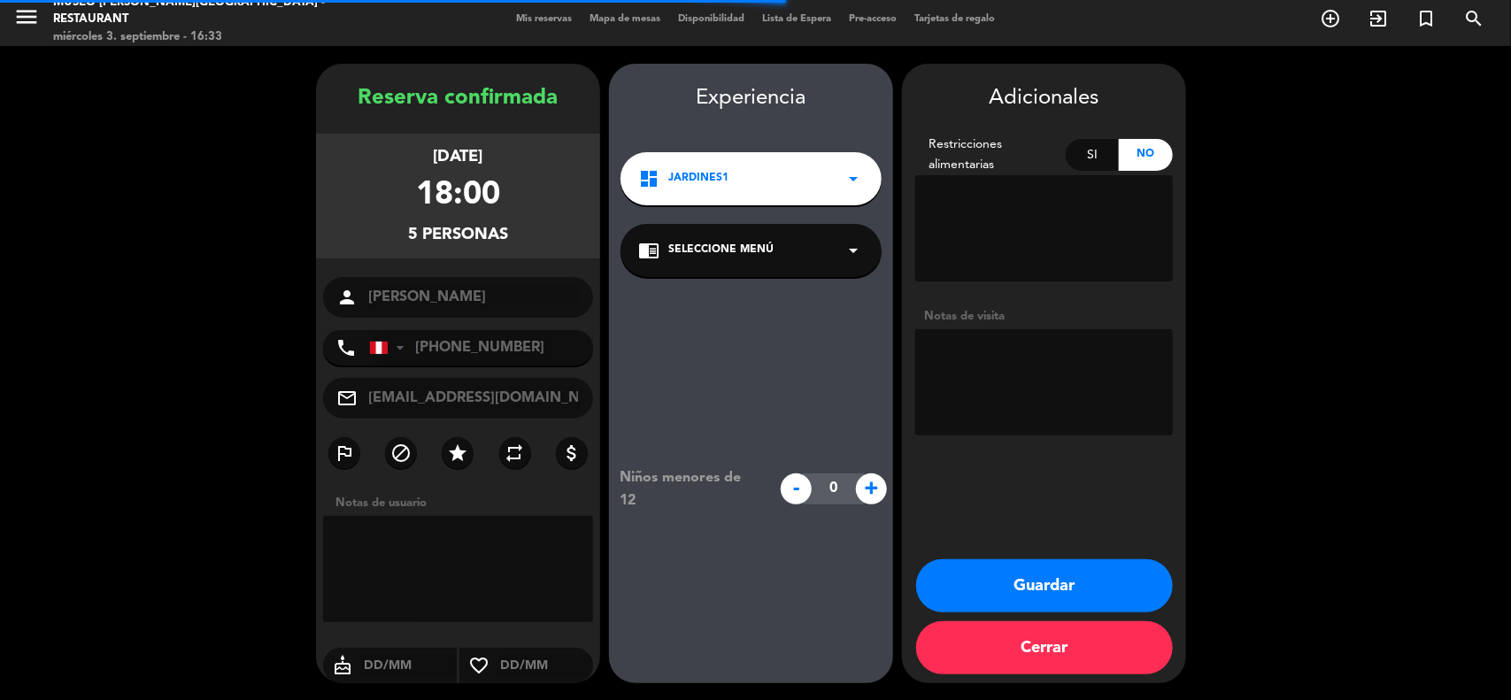
click at [736, 244] on span "Seleccione Menú" at bounding box center [720, 251] width 105 height 18
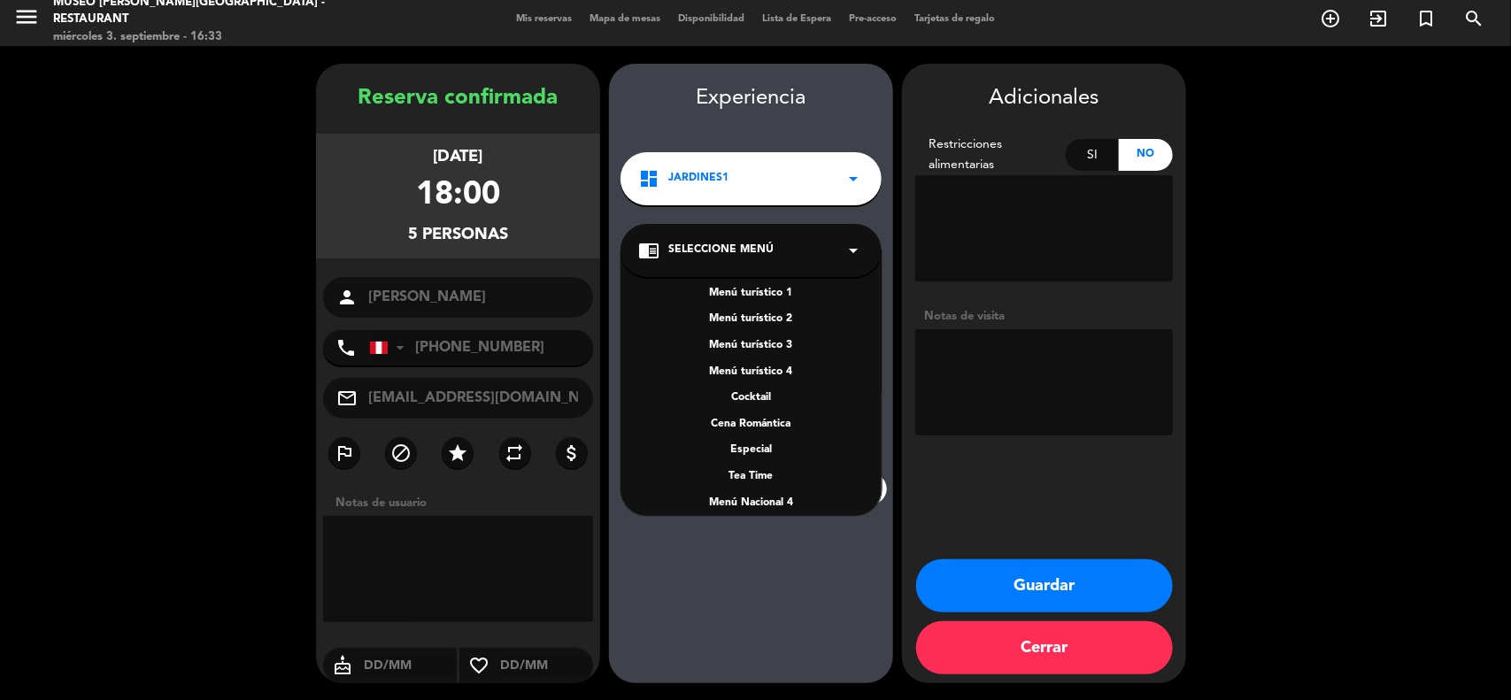
scroll to position [254, 0]
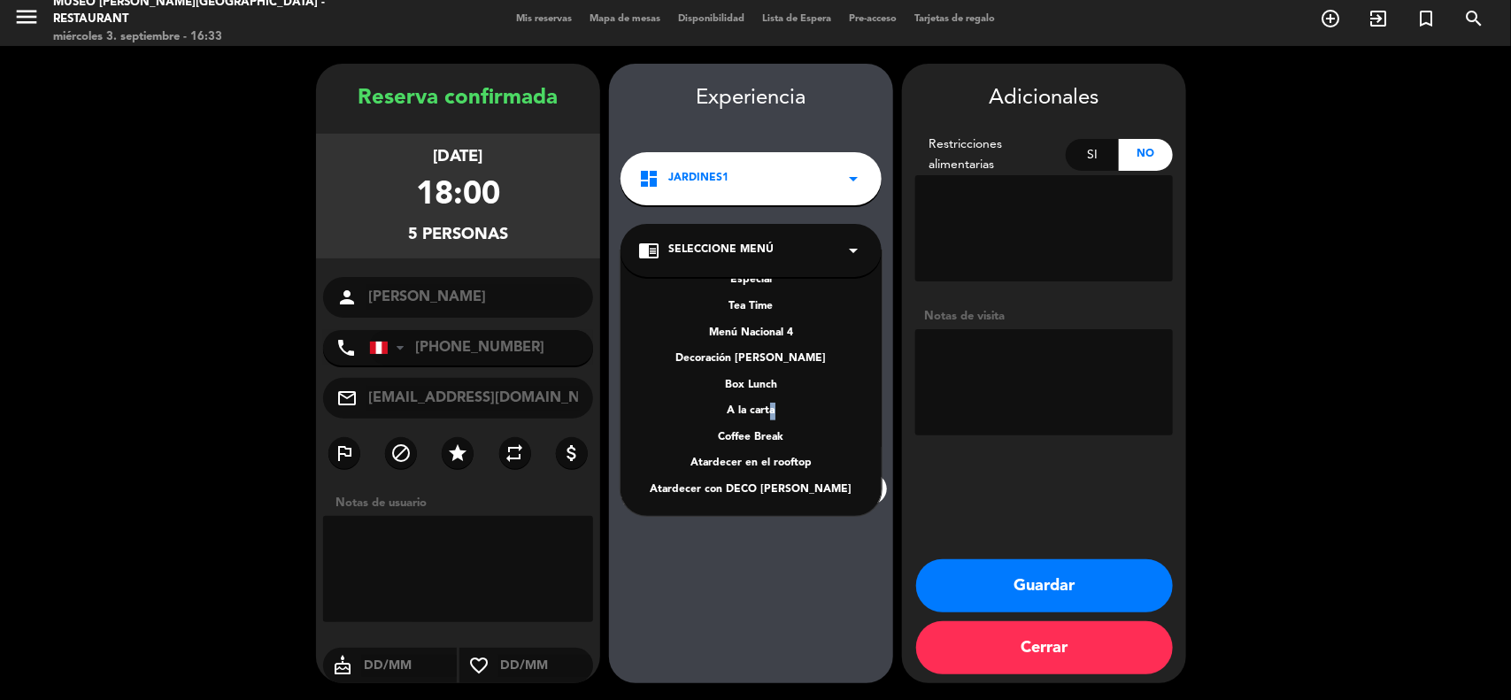
drag, startPoint x: 767, startPoint y: 410, endPoint x: 811, endPoint y: 401, distance: 44.3
click at [767, 410] on div "A la carta" at bounding box center [751, 412] width 226 height 18
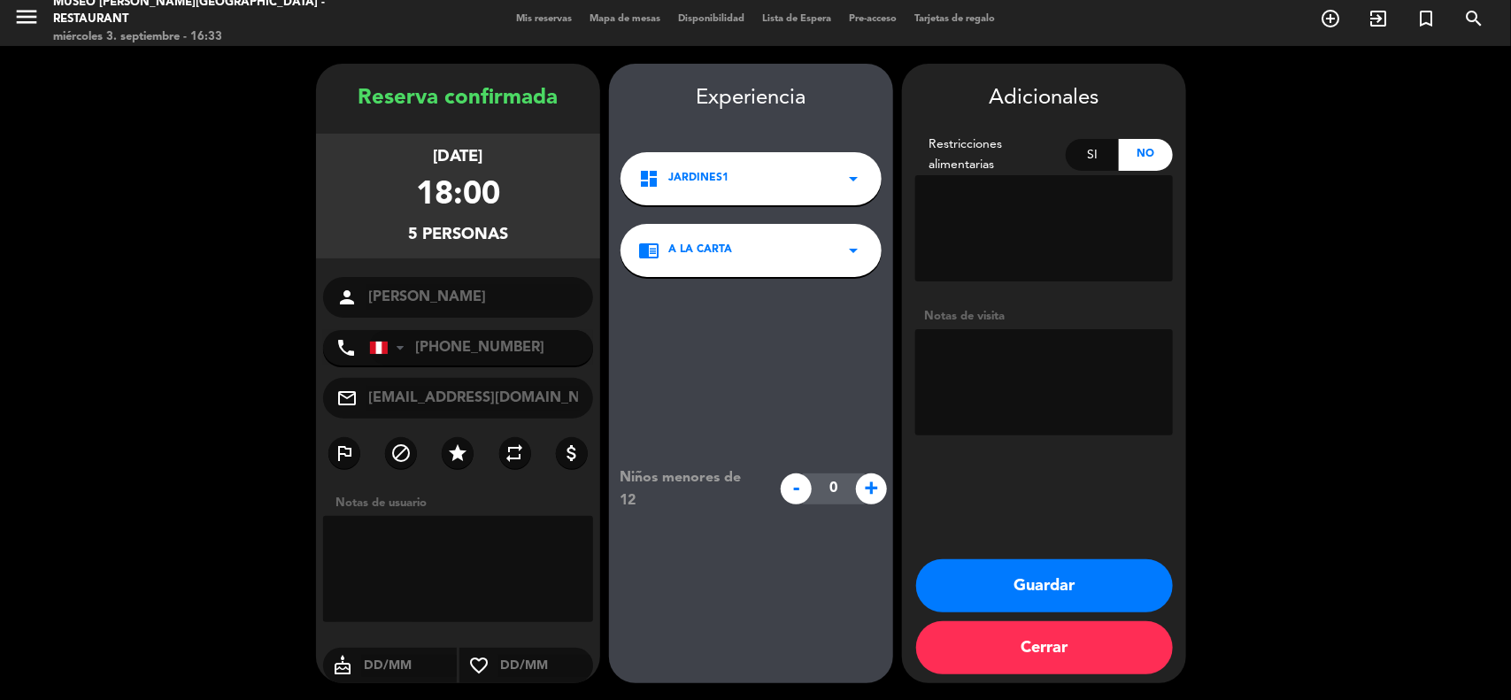
click at [966, 389] on textarea at bounding box center [1044, 382] width 258 height 106
click at [987, 367] on textarea at bounding box center [1044, 382] width 258 height 106
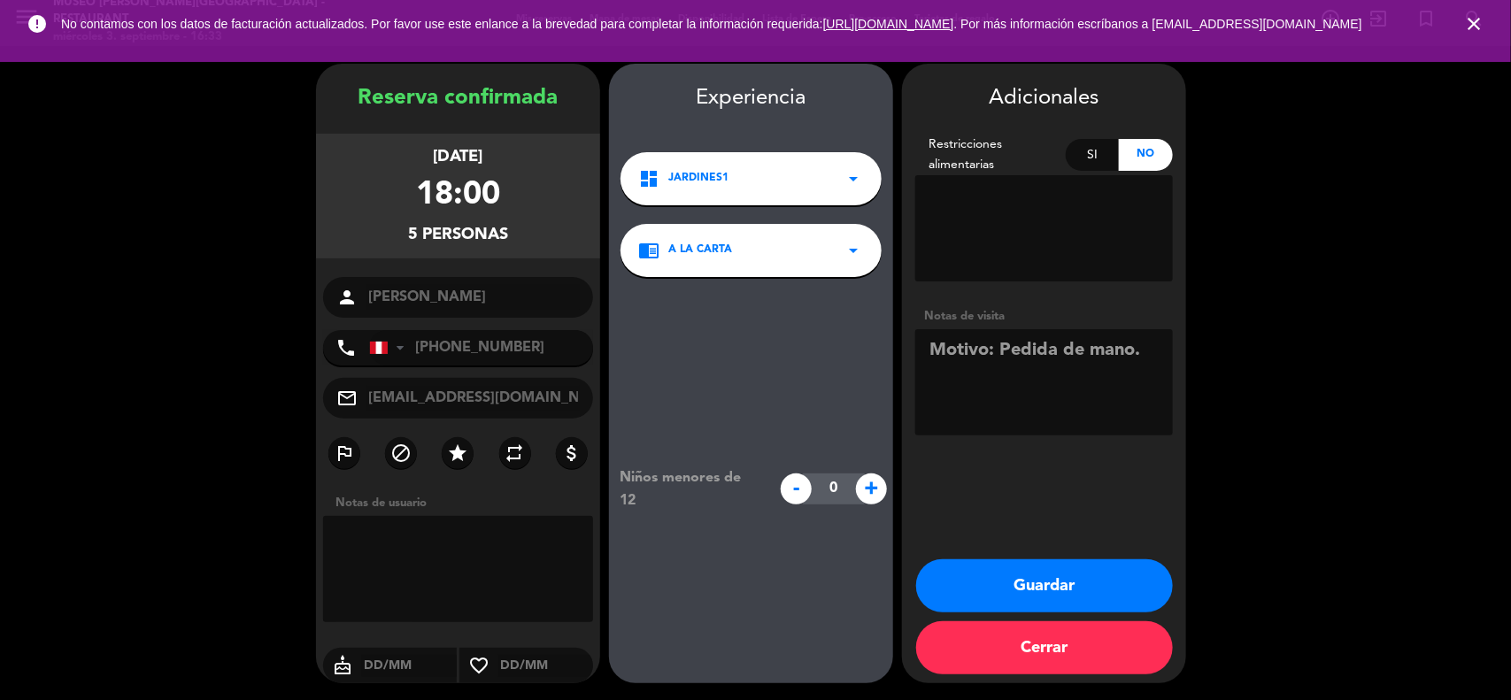
type textarea "Motivo: Pedida de mano."
click at [1476, 33] on icon "close" at bounding box center [1473, 23] width 21 height 21
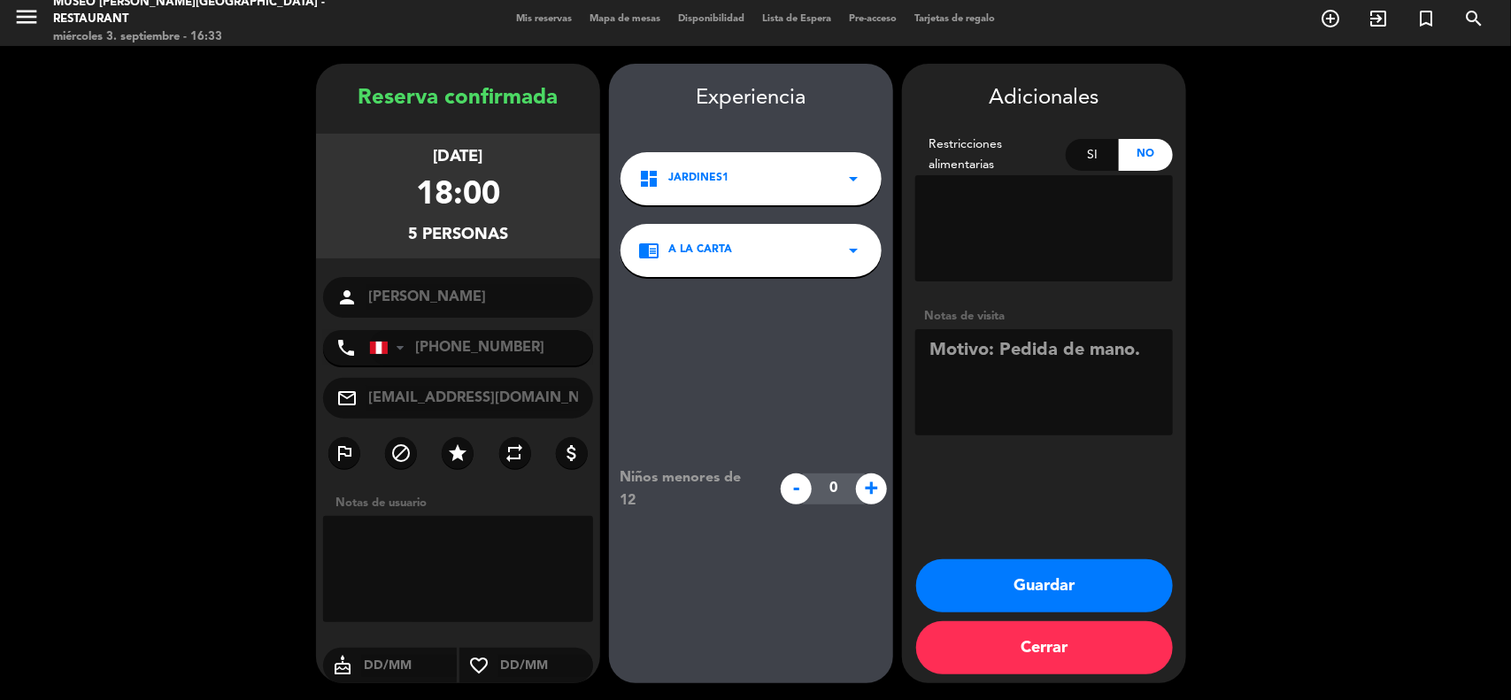
click at [1081, 584] on button "Guardar" at bounding box center [1044, 585] width 257 height 53
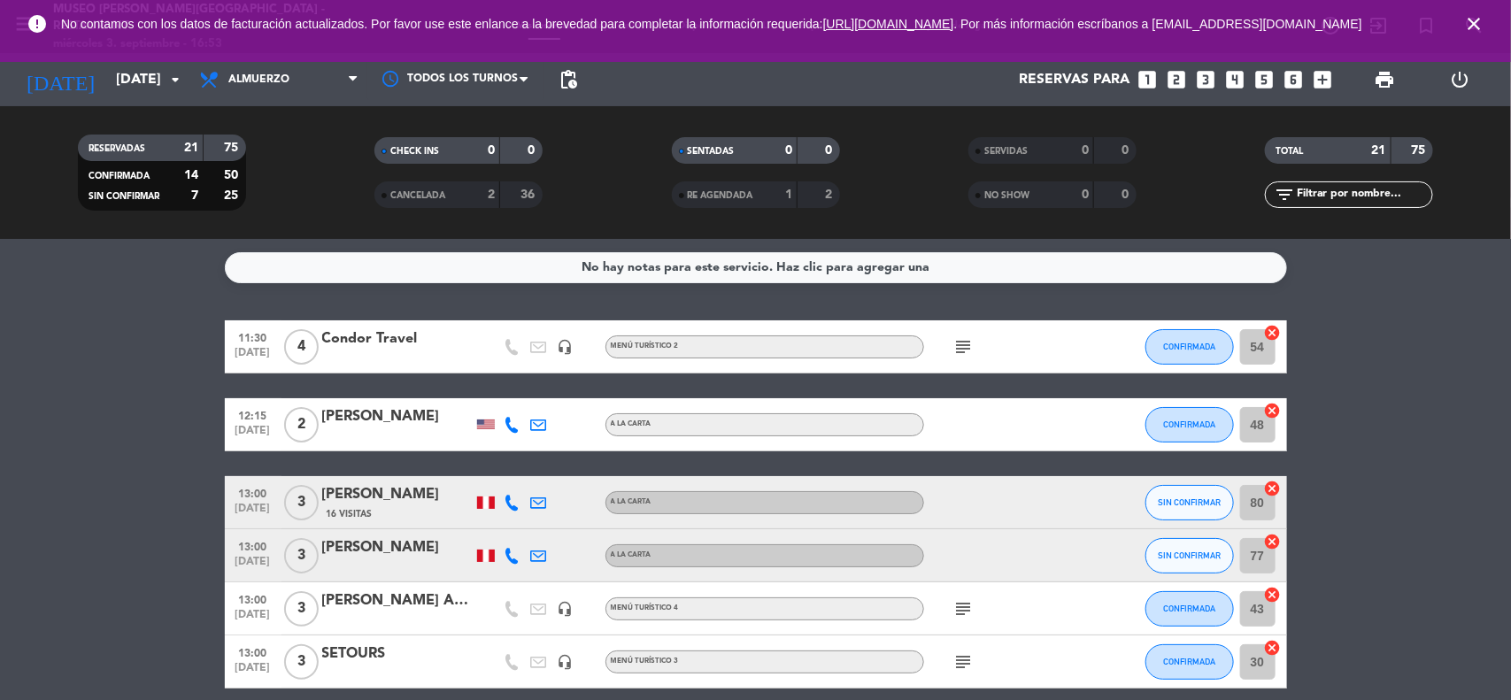
click at [1476, 28] on icon "close" at bounding box center [1473, 23] width 21 height 21
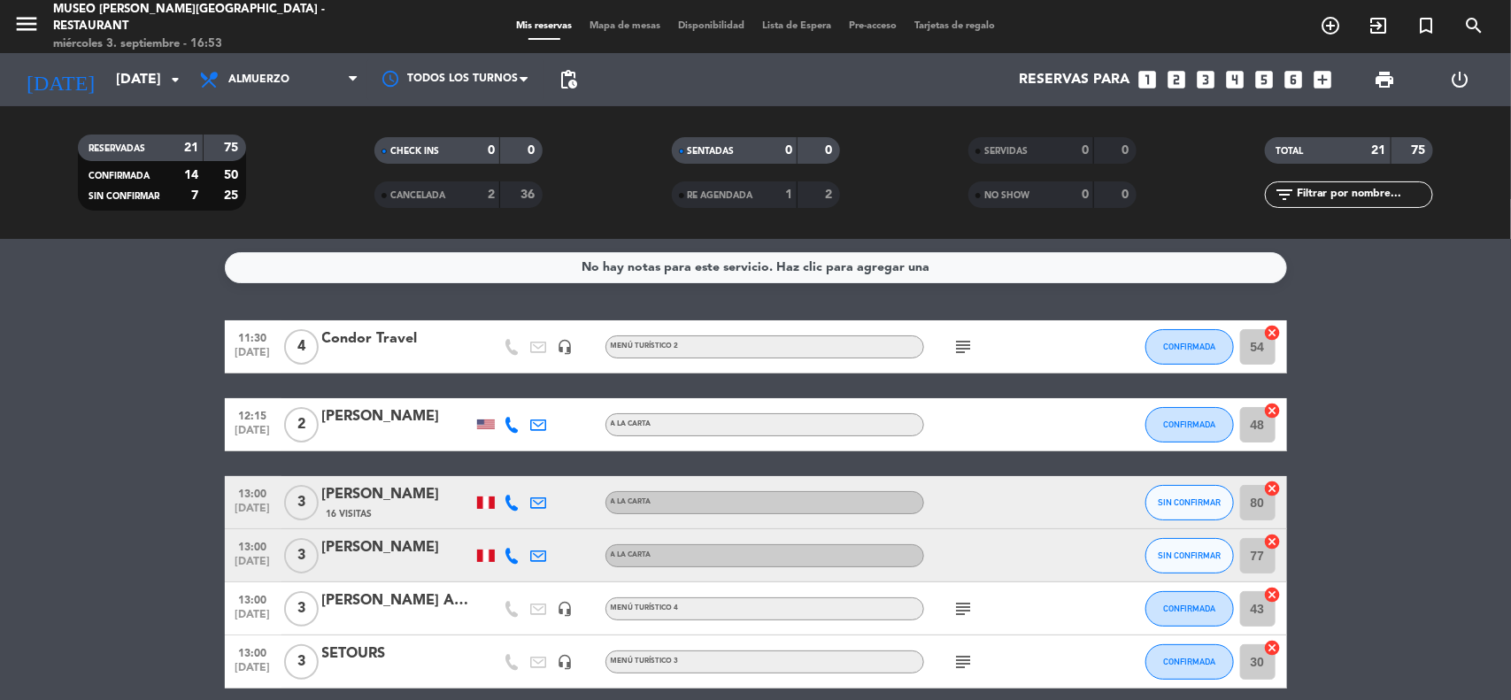
click at [119, 82] on input "[DATE]" at bounding box center [200, 80] width 187 height 35
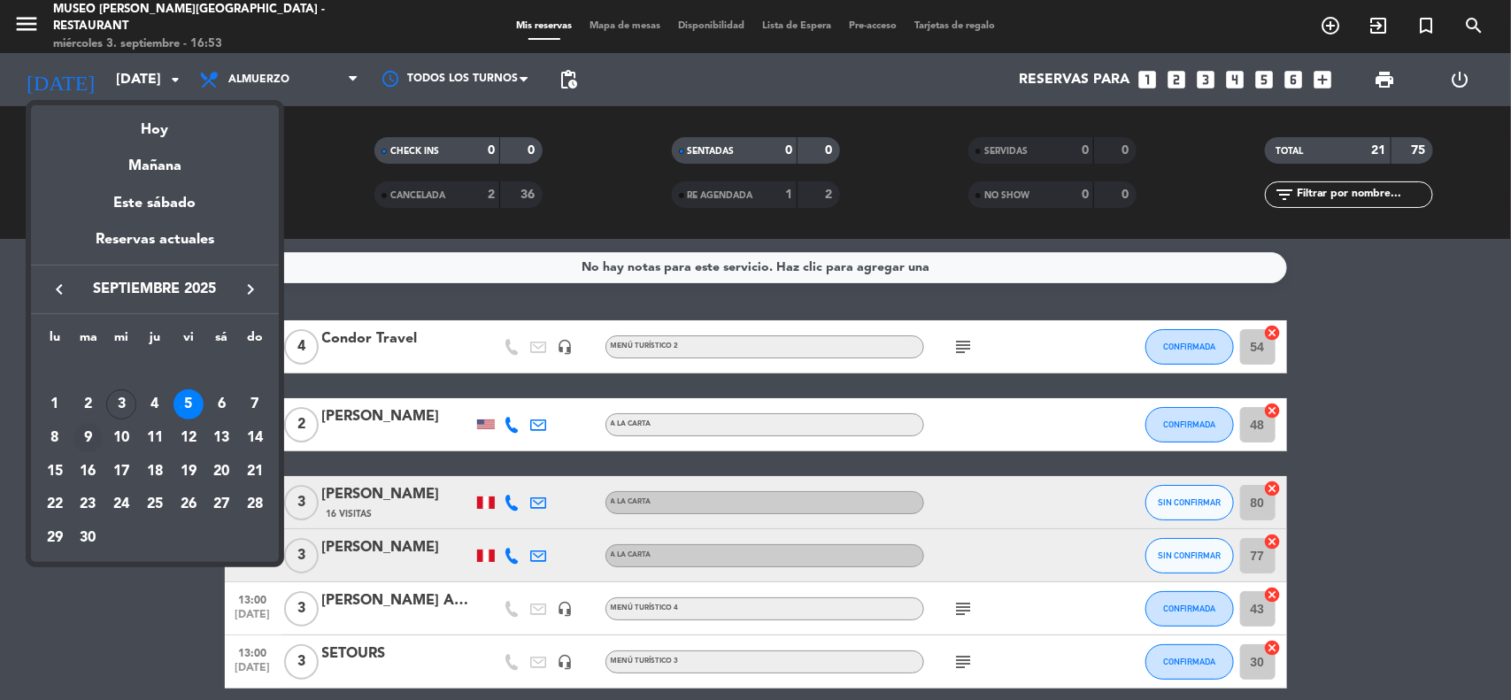
click at [89, 438] on div "9" at bounding box center [88, 438] width 30 height 30
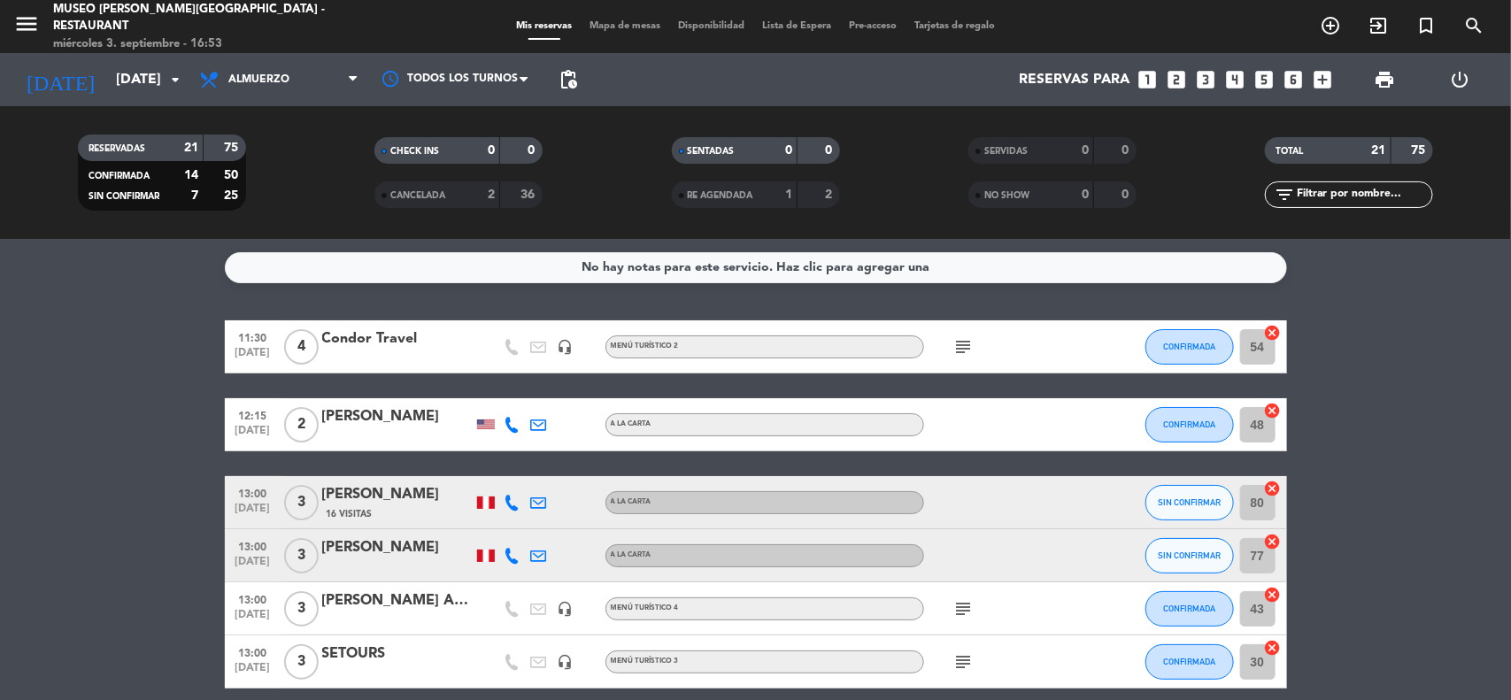
type input "[DATE]"
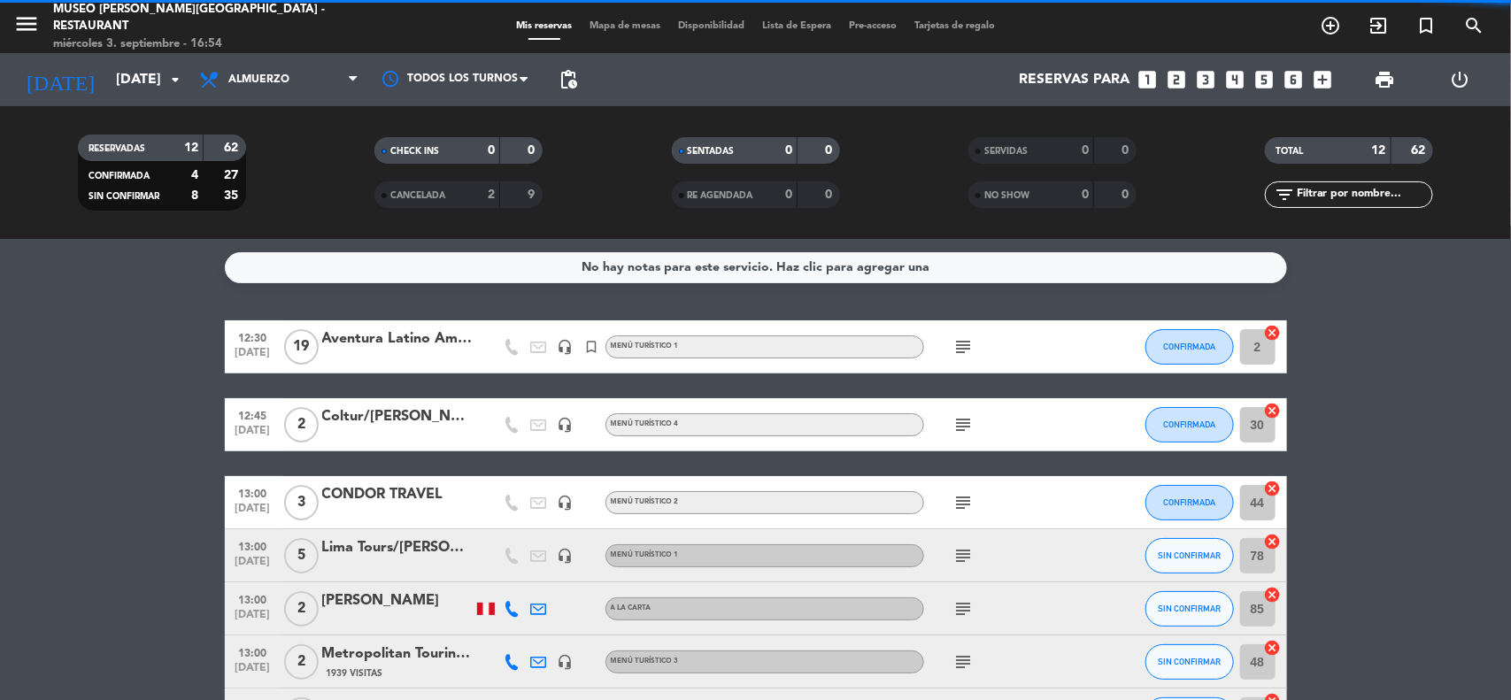
click at [1382, 381] on bookings-row "12:30 [DATE] Aventura Latino Americana headset_mic turned_in_not Menú turístico…" at bounding box center [755, 700] width 1511 height 761
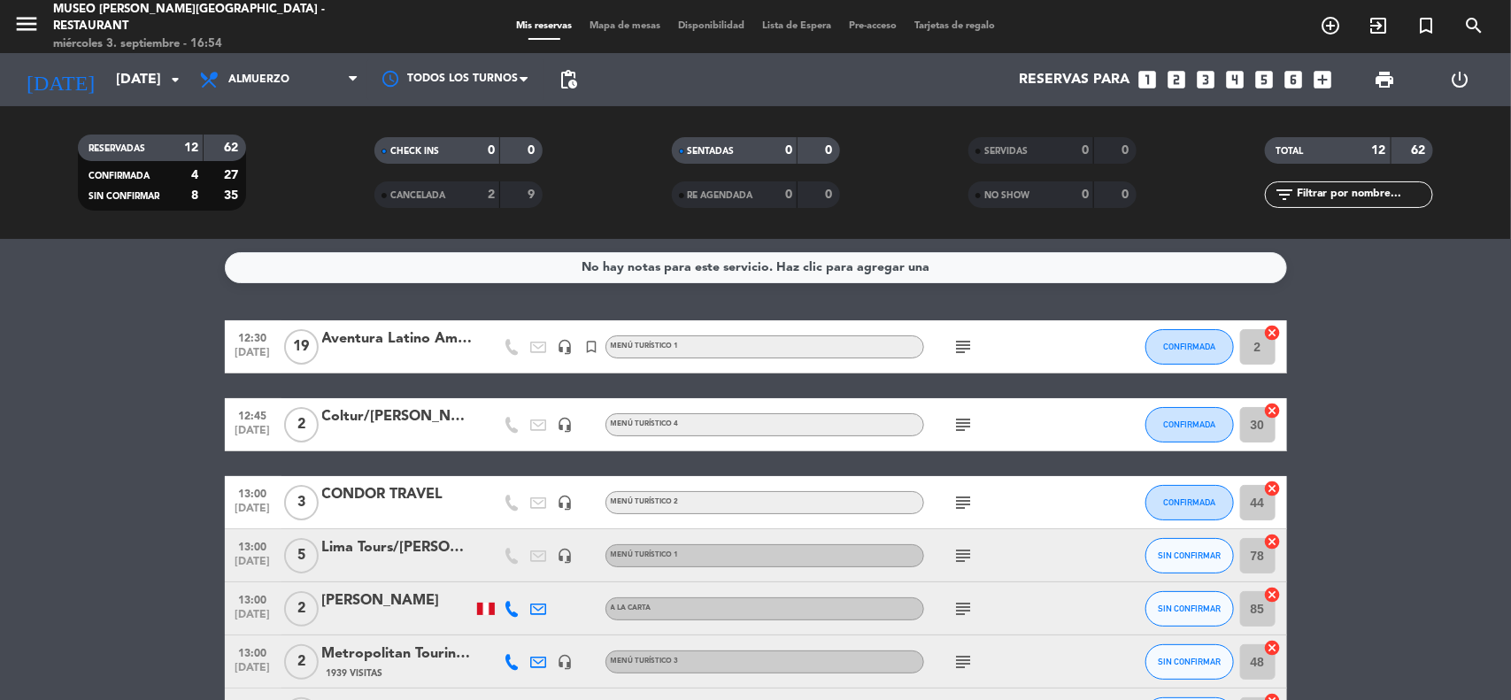
click at [1175, 82] on icon "looks_two" at bounding box center [1177, 79] width 23 height 23
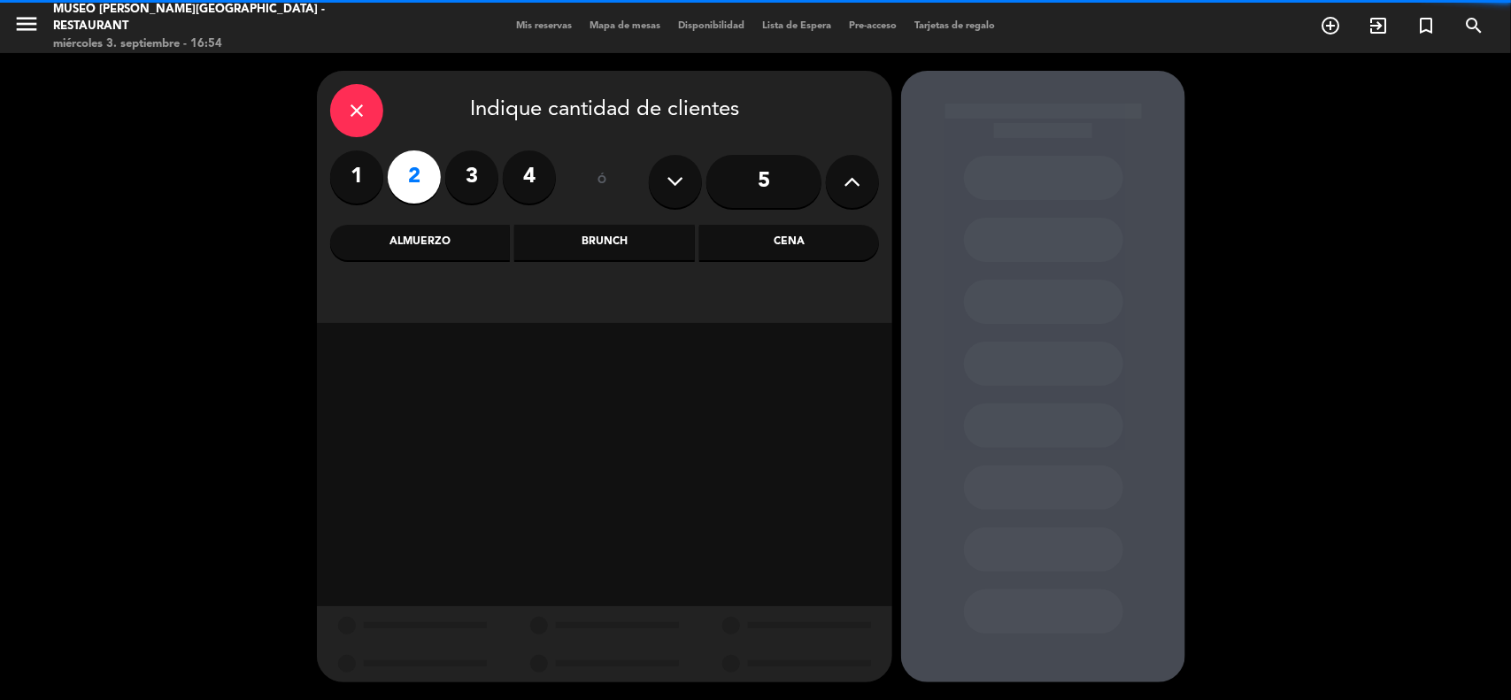
drag, startPoint x: 766, startPoint y: 237, endPoint x: 736, endPoint y: 248, distance: 31.1
click at [767, 237] on div "Cena" at bounding box center [789, 242] width 180 height 35
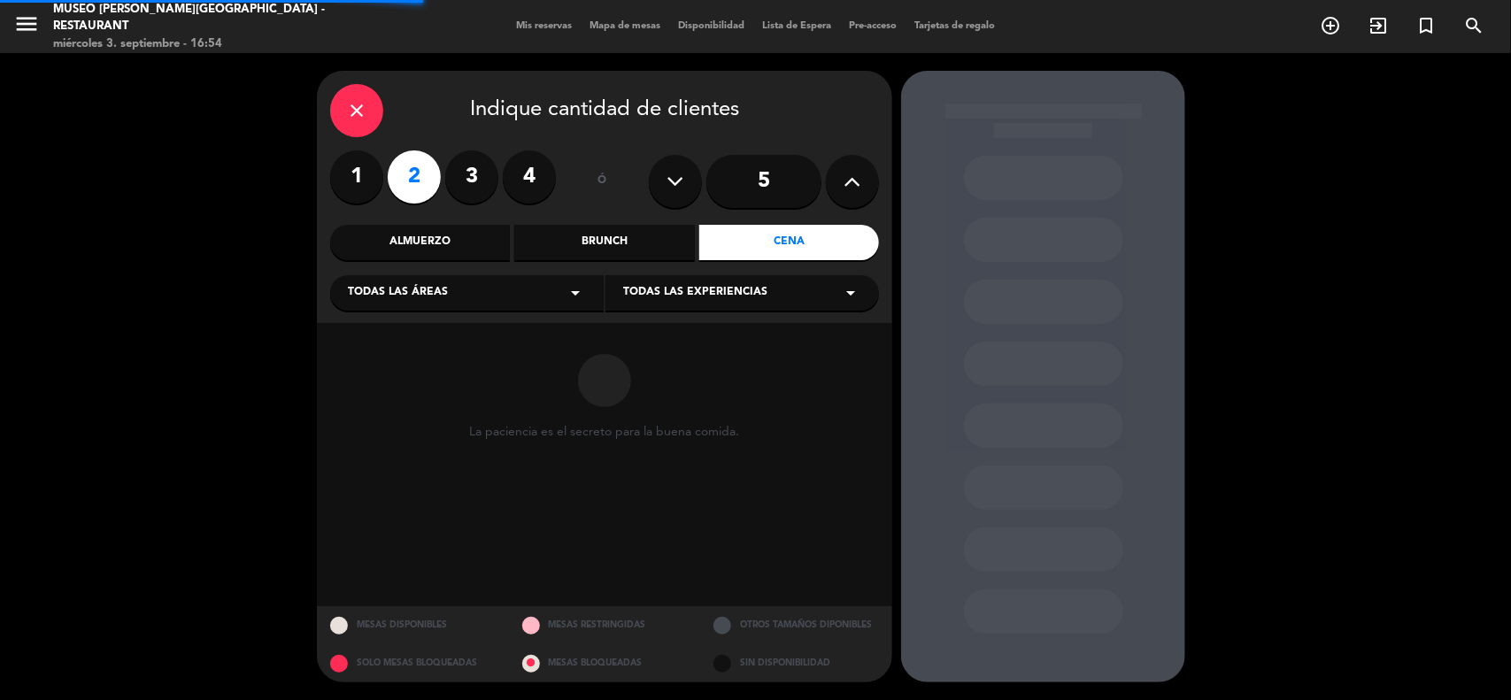
click at [523, 294] on div "Todas las áreas arrow_drop_down" at bounding box center [467, 292] width 274 height 35
click at [381, 363] on div "Jardines1" at bounding box center [467, 363] width 238 height 18
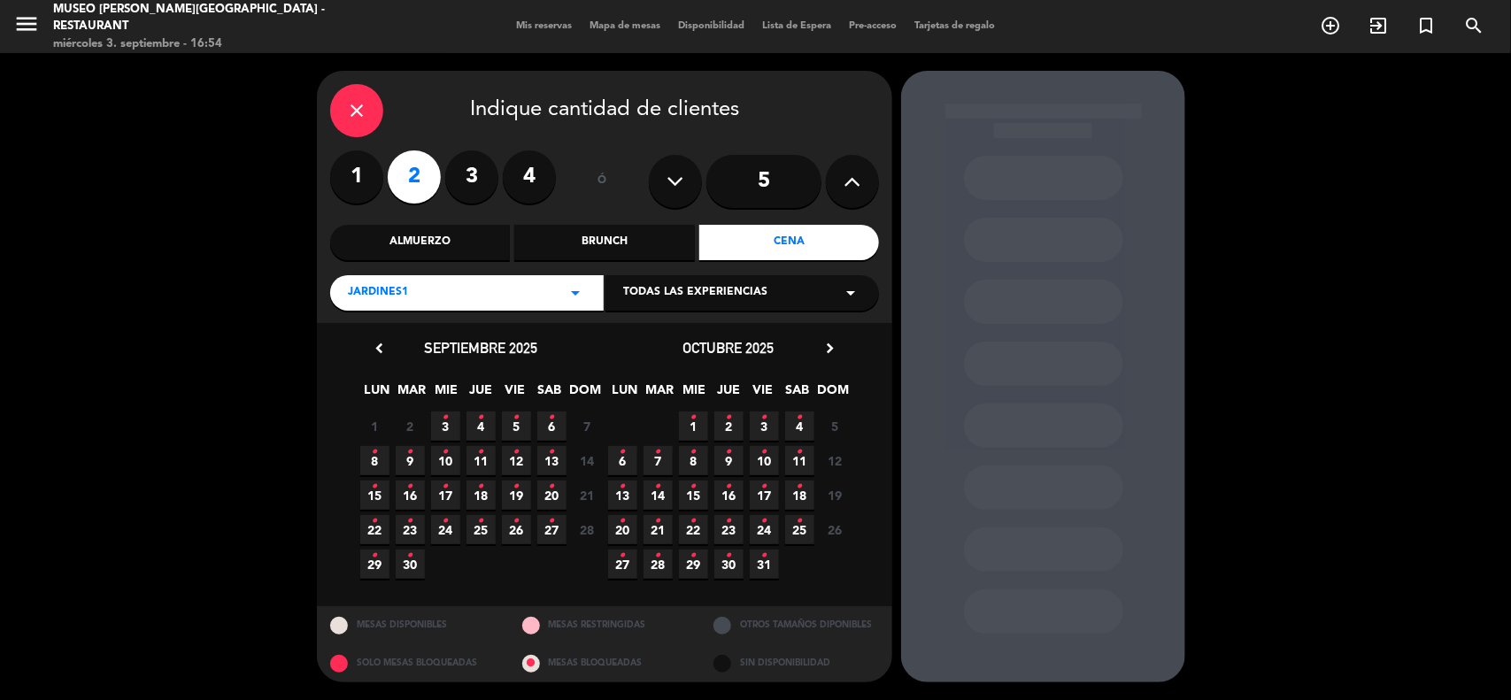
click at [413, 461] on span "9 •" at bounding box center [410, 460] width 29 height 29
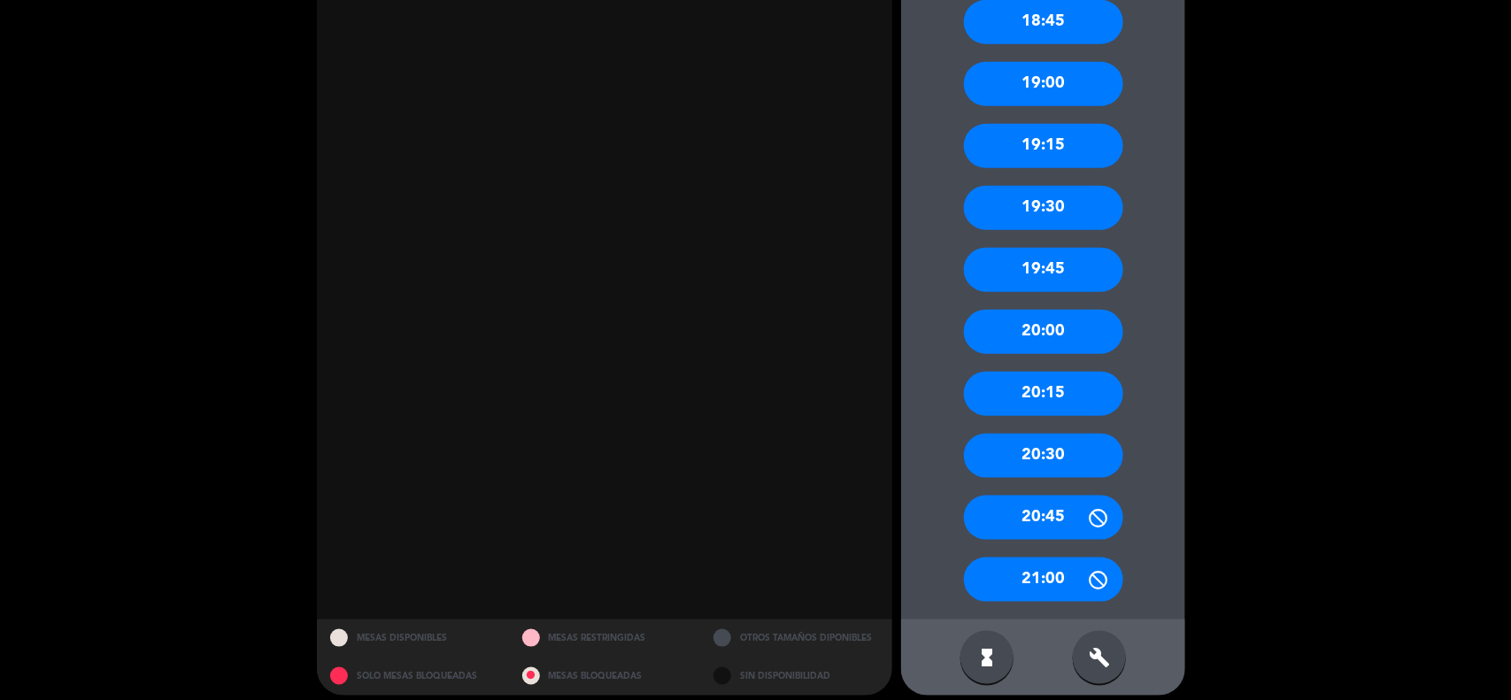
scroll to position [709, 0]
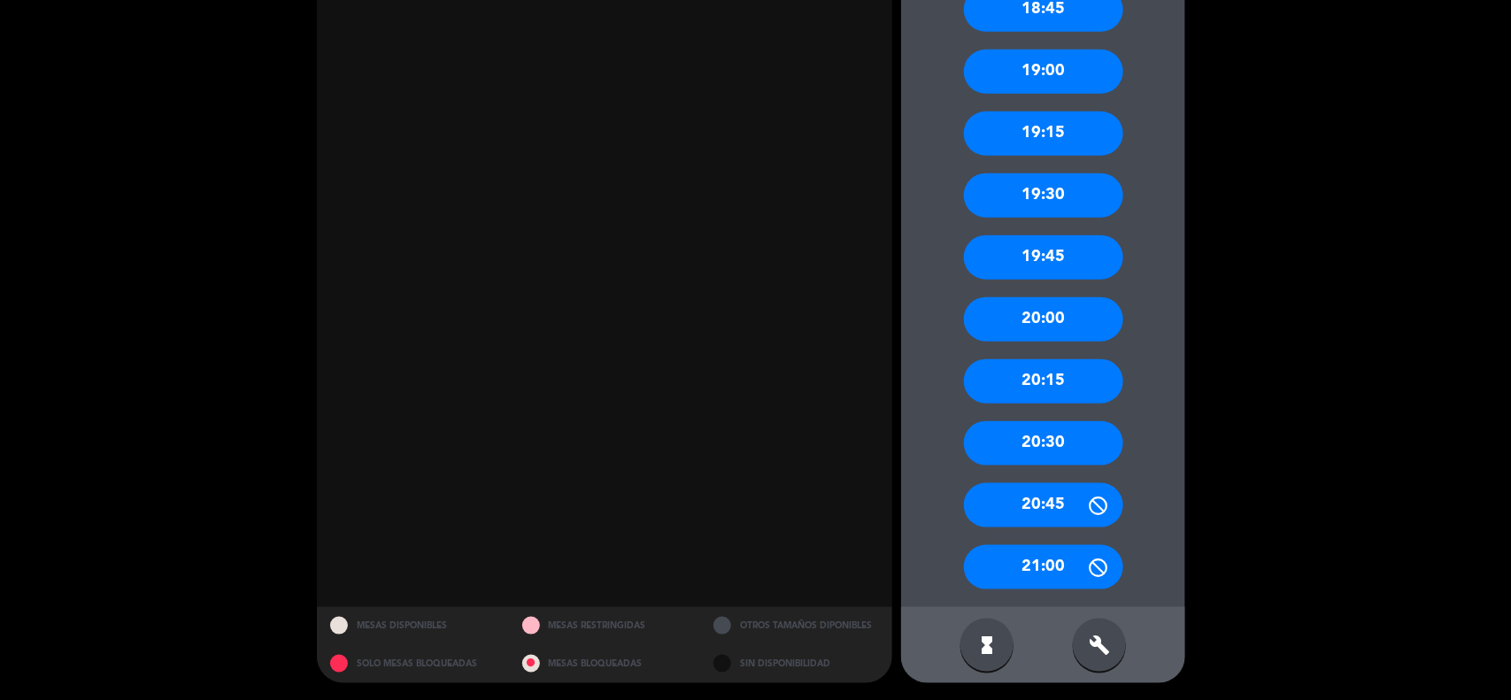
click at [1064, 73] on div "19:00" at bounding box center [1043, 72] width 159 height 44
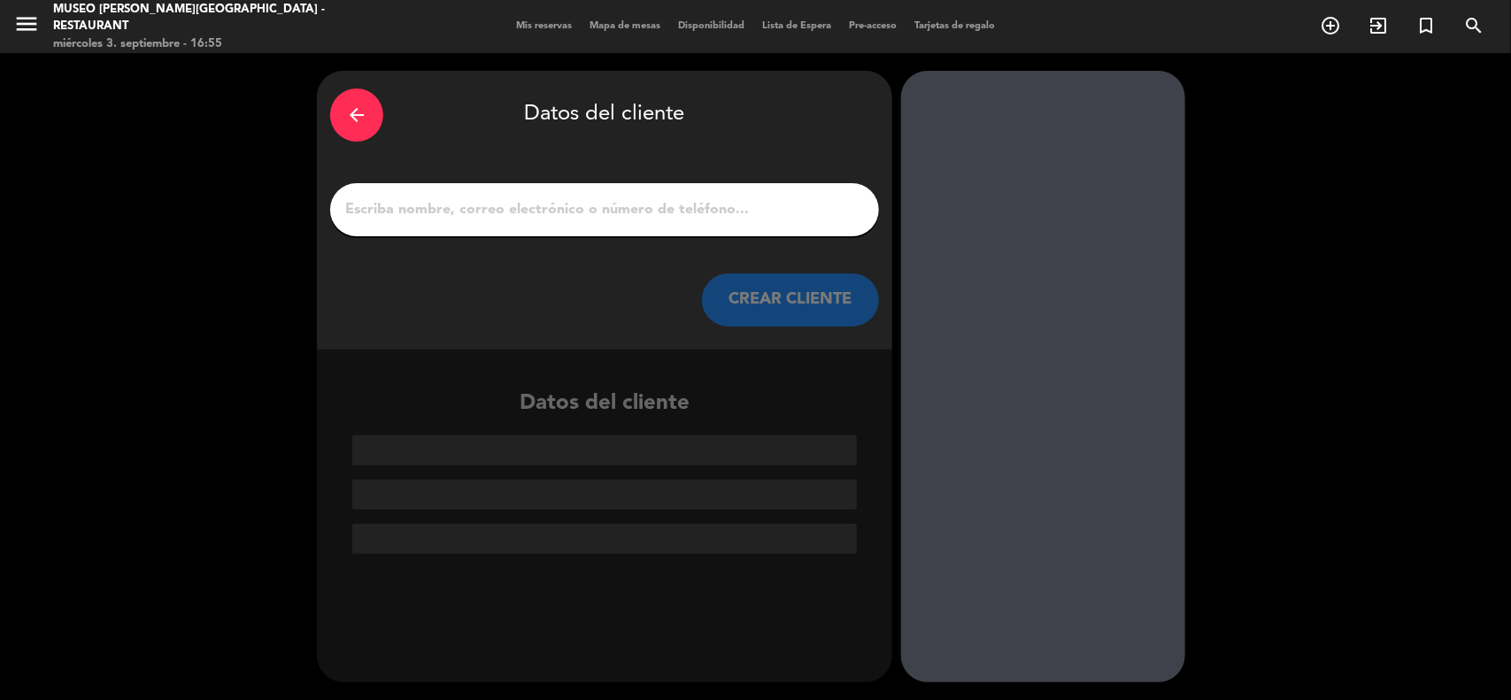
scroll to position [0, 0]
click at [509, 210] on input "1" at bounding box center [604, 209] width 522 height 25
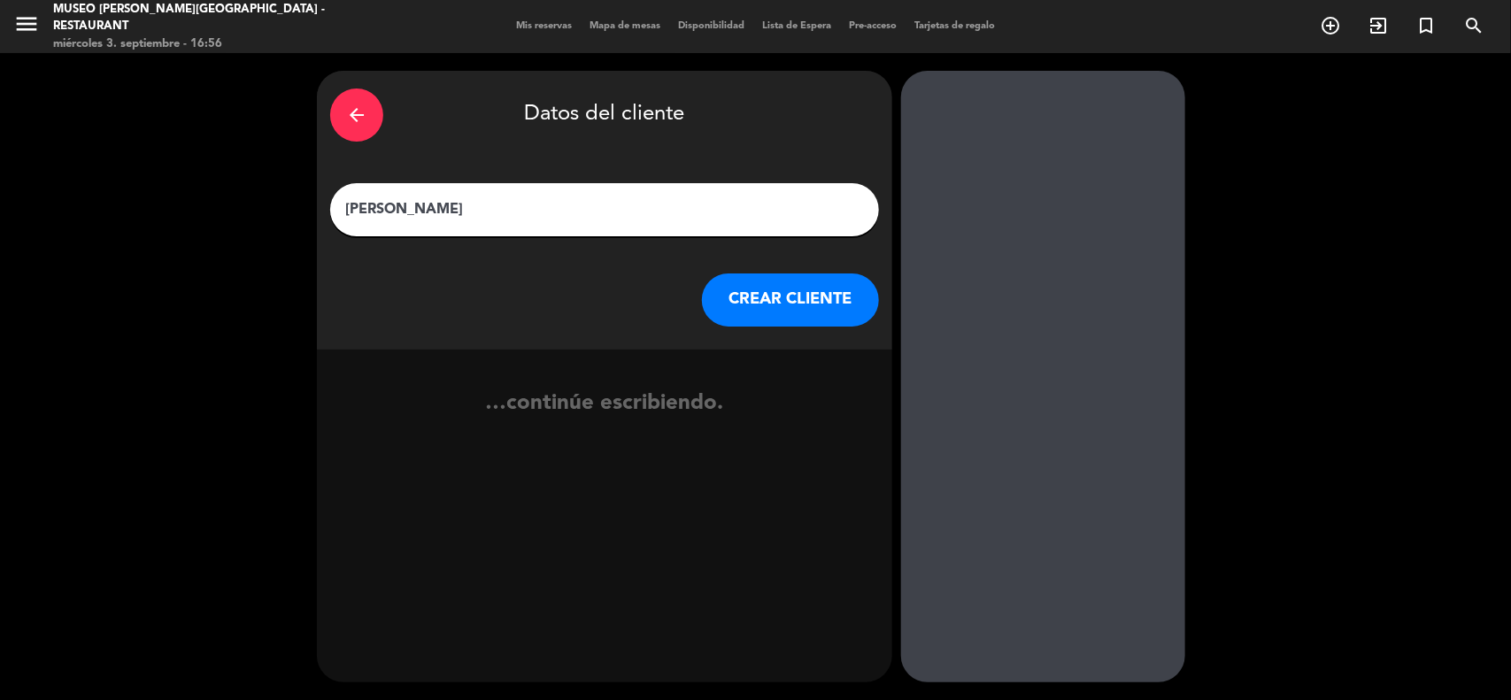
type input "[PERSON_NAME]"
click at [779, 305] on button "CREAR CLIENTE" at bounding box center [790, 300] width 177 height 53
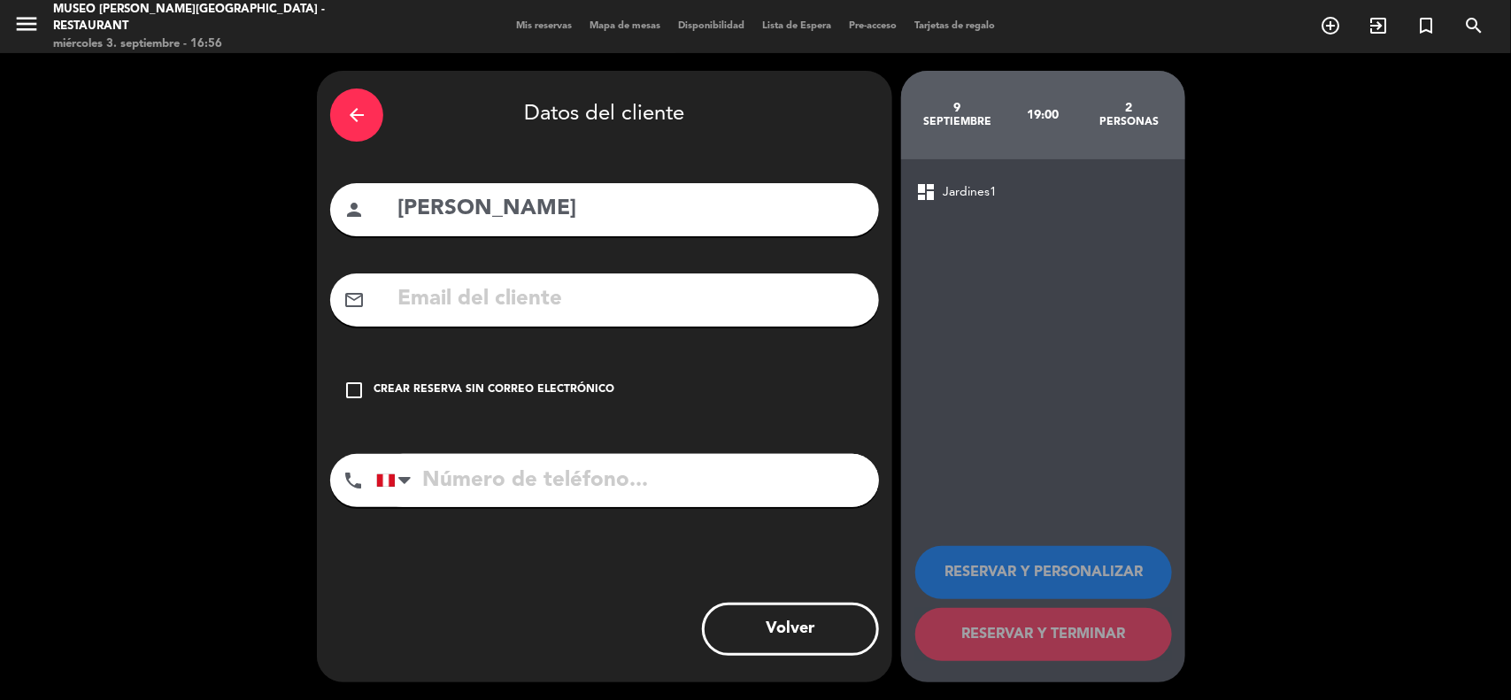
click at [665, 299] on input "text" at bounding box center [631, 299] width 470 height 36
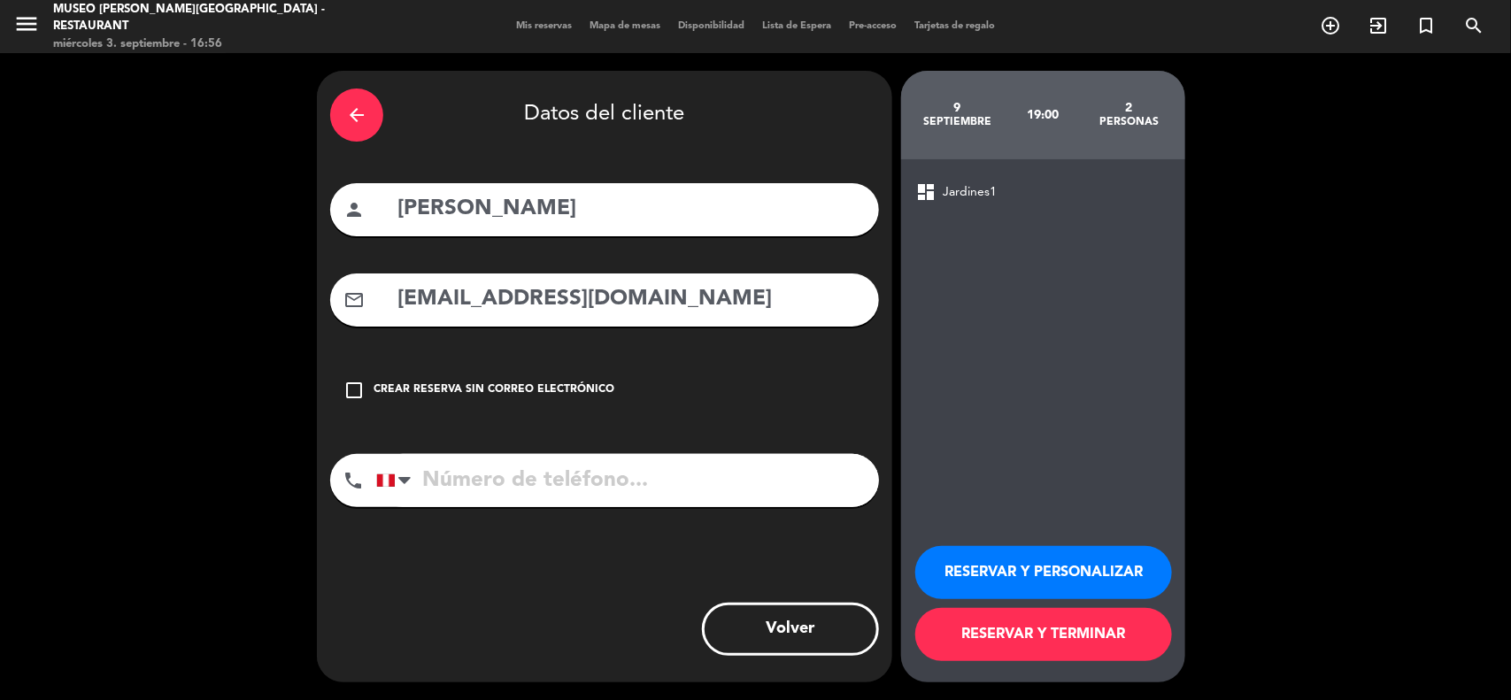
type input "[EMAIL_ADDRESS][DOMAIN_NAME]"
click at [593, 492] on input "tel" at bounding box center [627, 480] width 503 height 53
type input "940434452"
click at [1037, 560] on button "RESERVAR Y PERSONALIZAR" at bounding box center [1043, 572] width 257 height 53
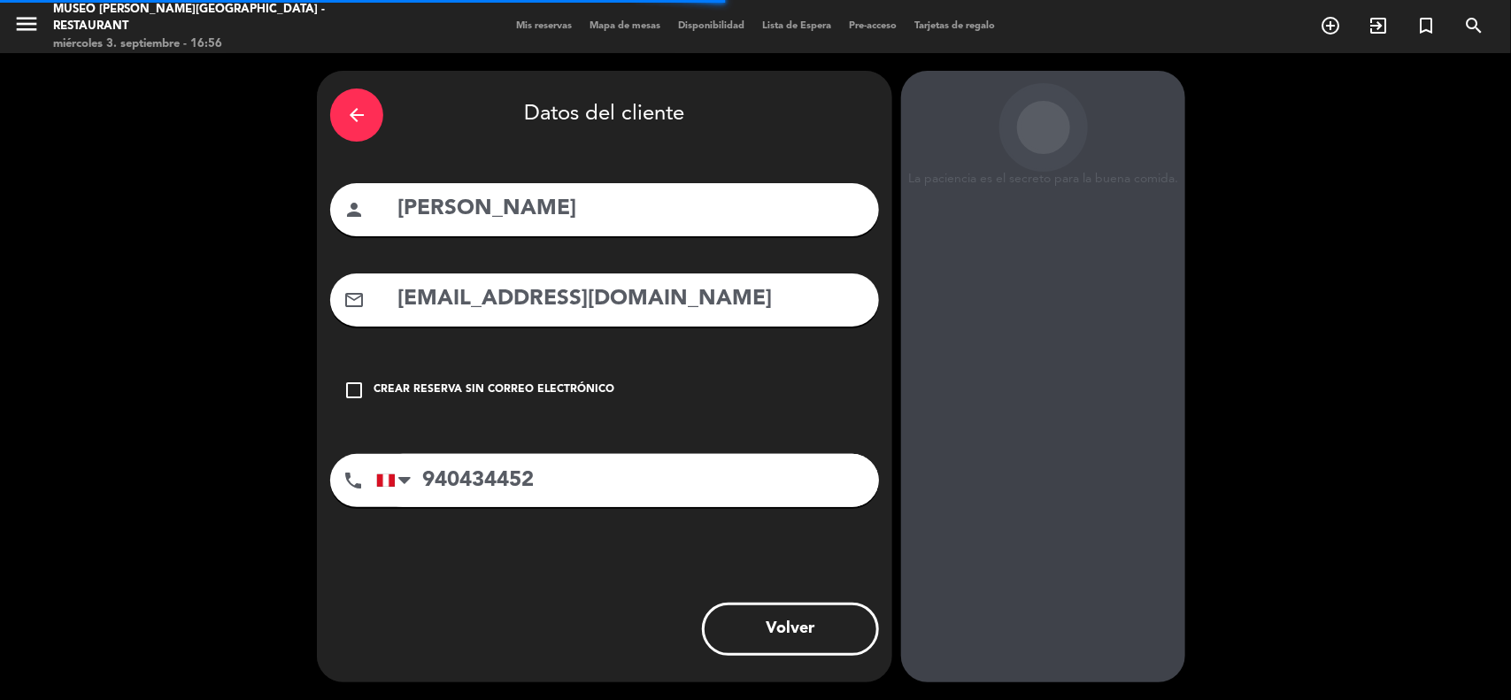
scroll to position [7, 0]
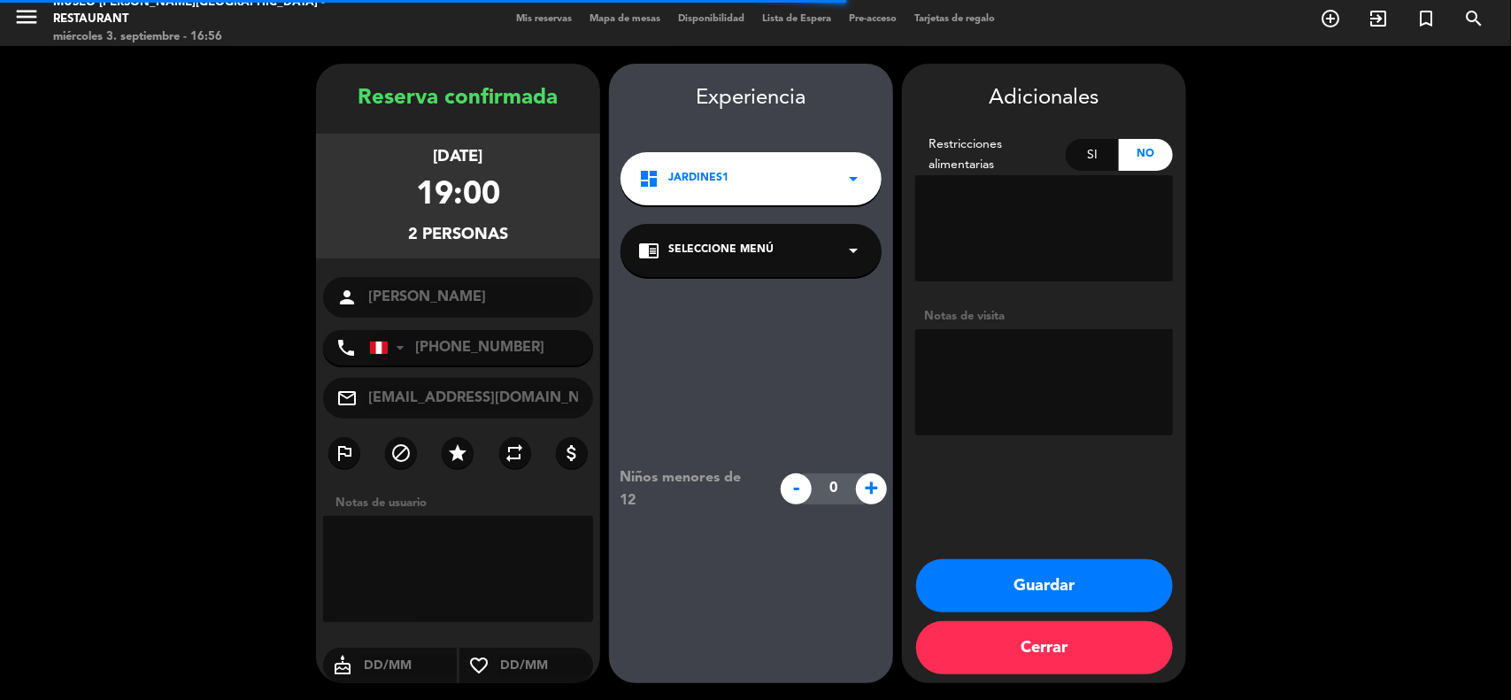
click at [739, 230] on div "chrome_reader_mode Seleccione Menú arrow_drop_down" at bounding box center [750, 250] width 261 height 53
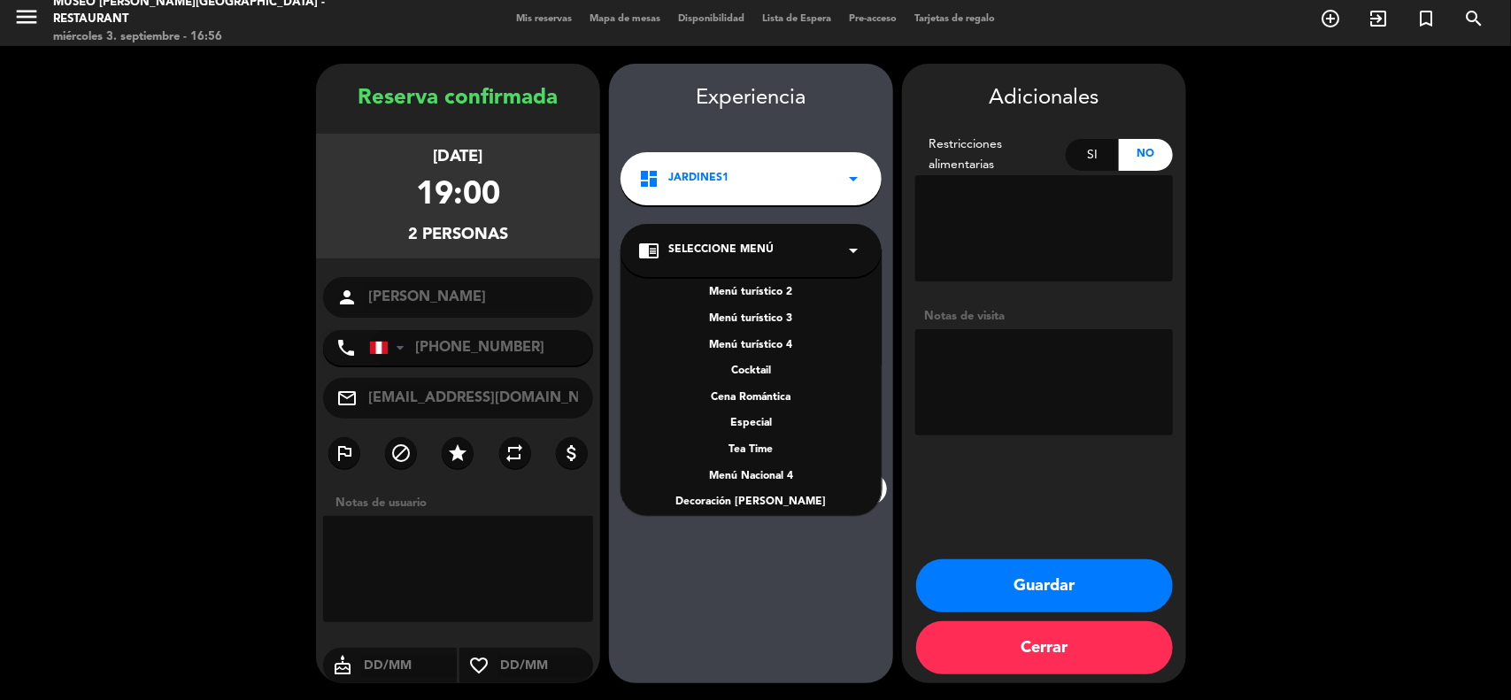
scroll to position [221, 0]
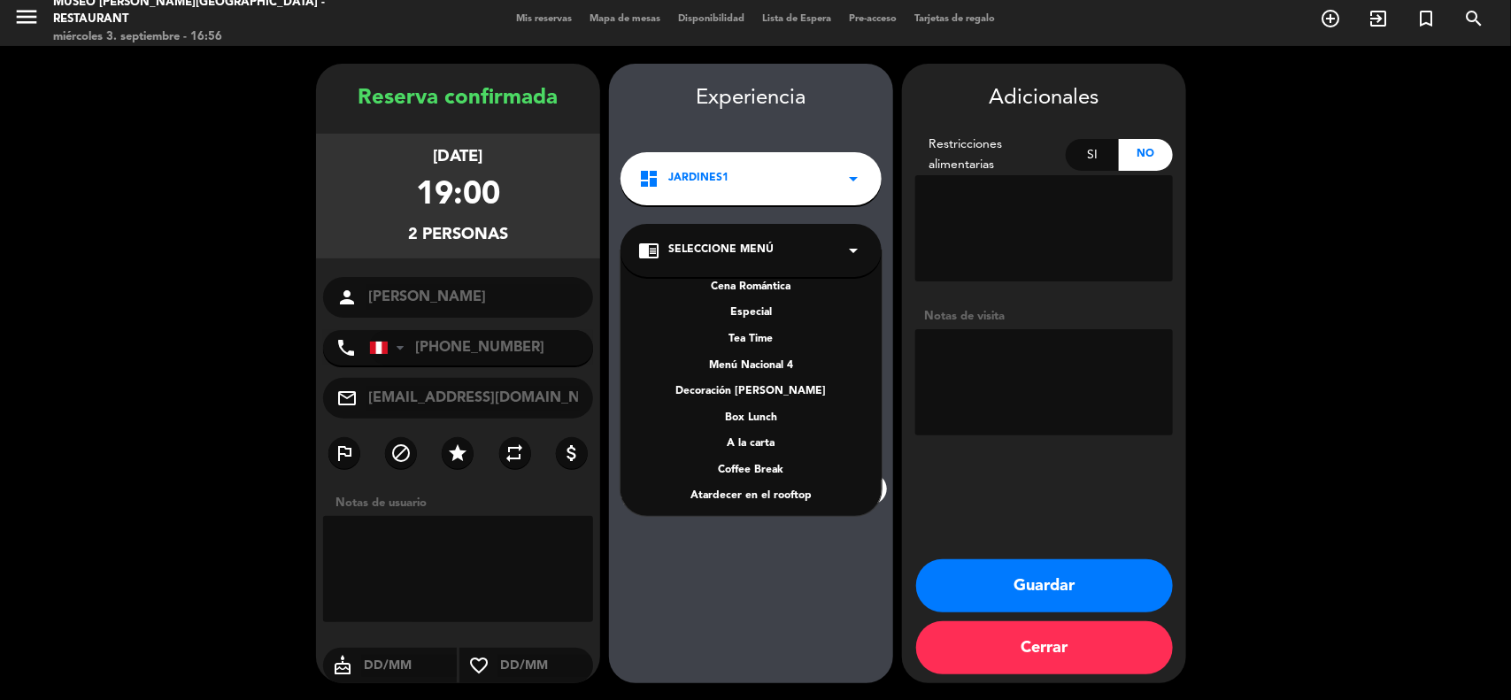
click at [762, 445] on div "A la carta" at bounding box center [751, 444] width 226 height 18
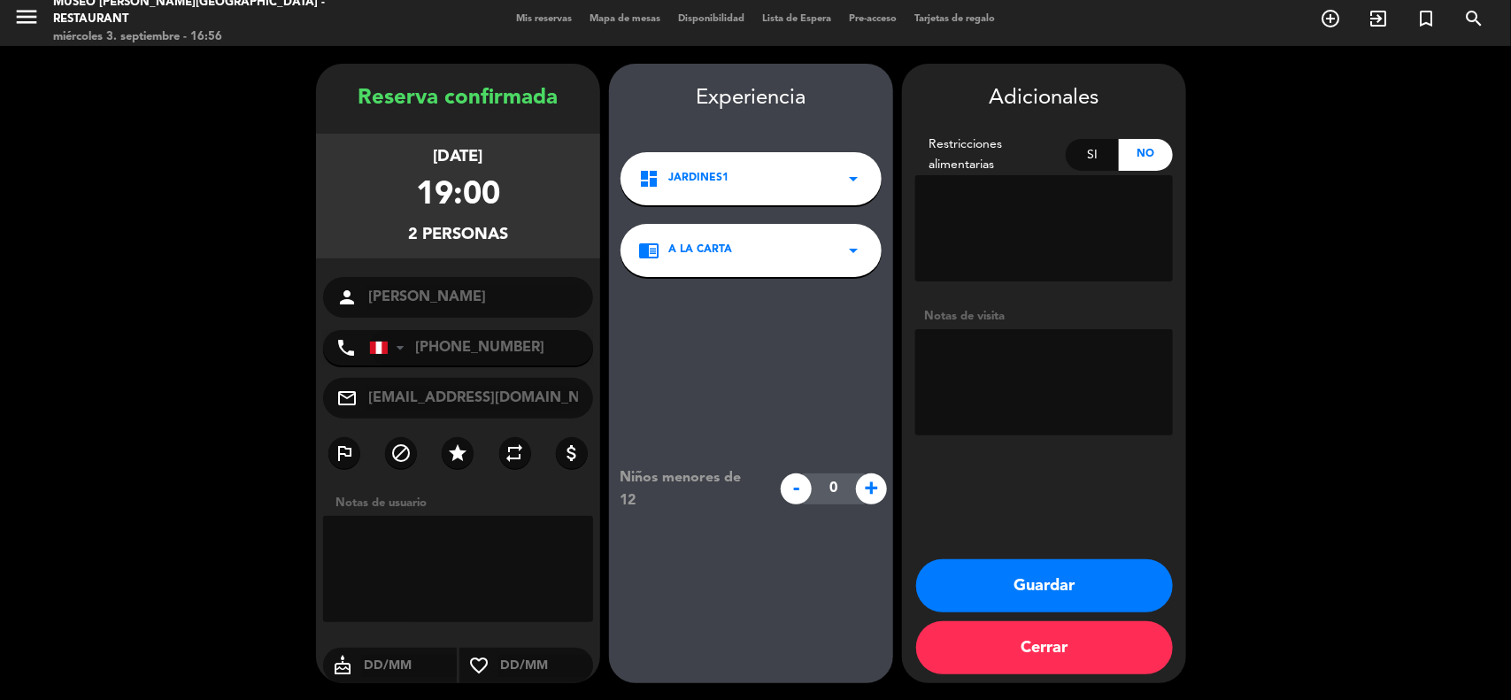
click at [931, 377] on textarea at bounding box center [1044, 382] width 258 height 106
click at [1013, 374] on textarea at bounding box center [1044, 382] width 258 height 106
click at [1091, 574] on button "Guardar" at bounding box center [1044, 585] width 257 height 53
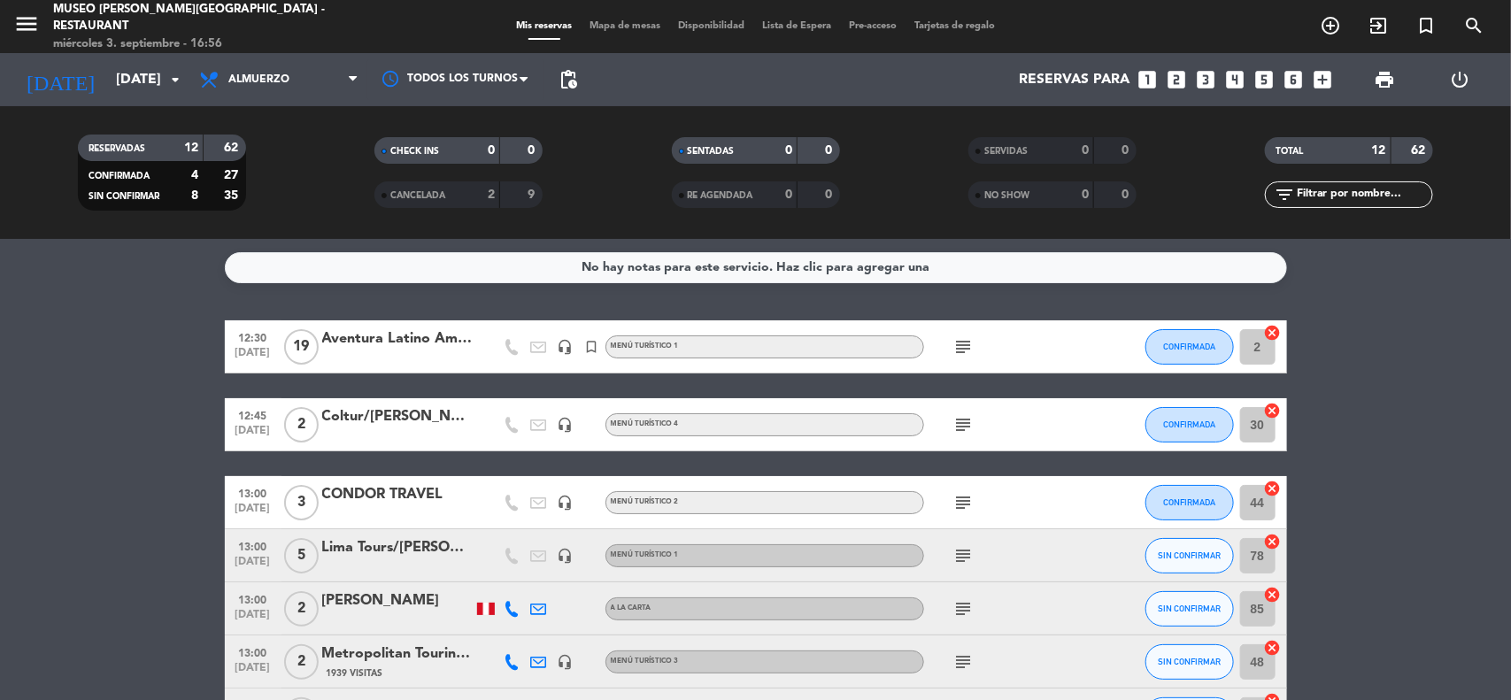
click at [89, 249] on div "No hay notas para este servicio. Haz clic para agregar una 12:30 [DATE] Aventur…" at bounding box center [755, 469] width 1511 height 461
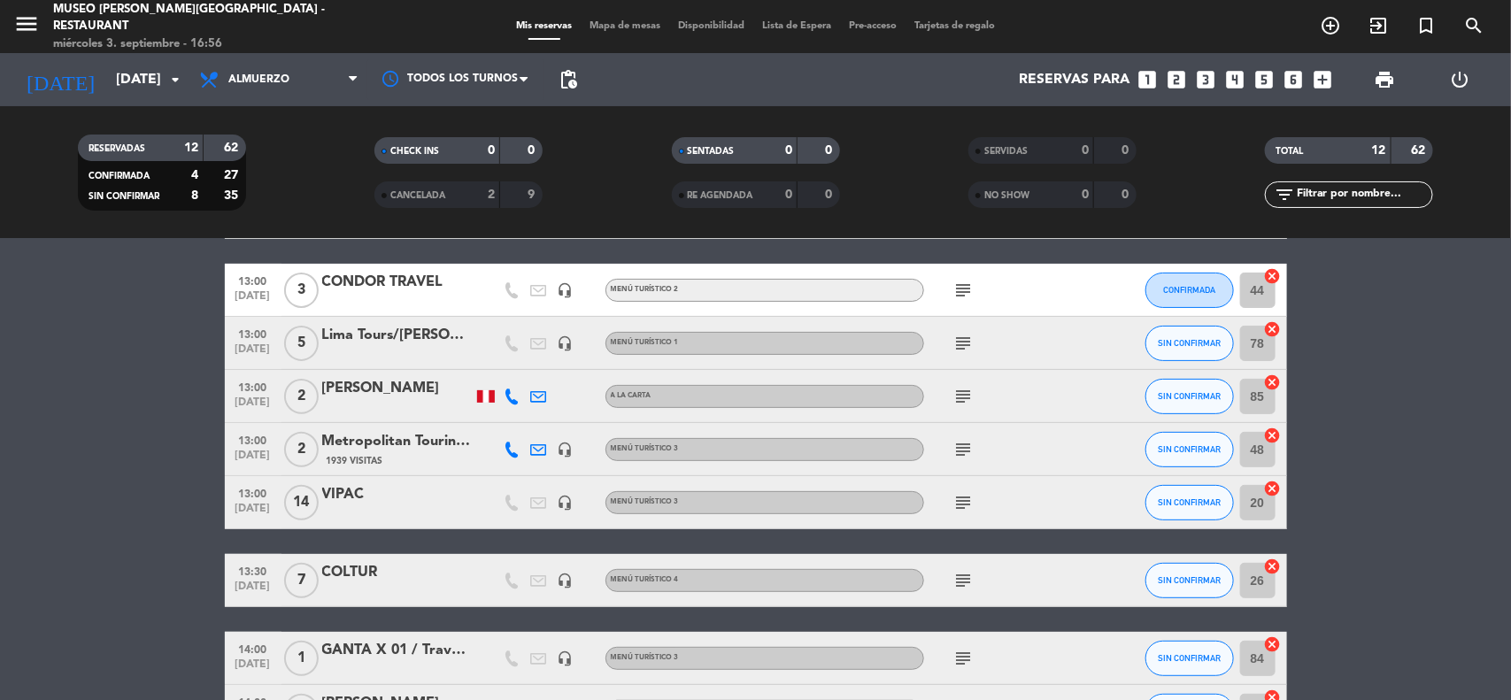
scroll to position [221, 0]
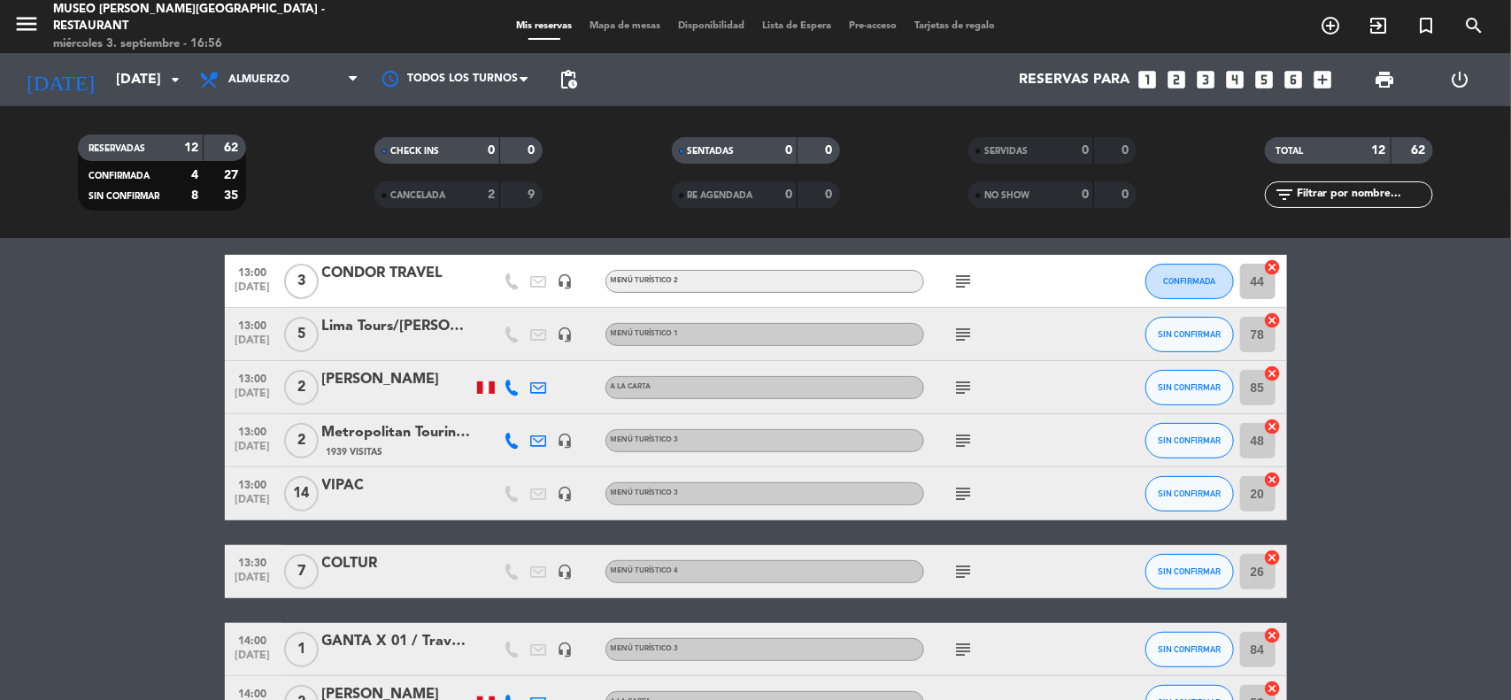
click at [1337, 199] on input "text" at bounding box center [1363, 194] width 137 height 19
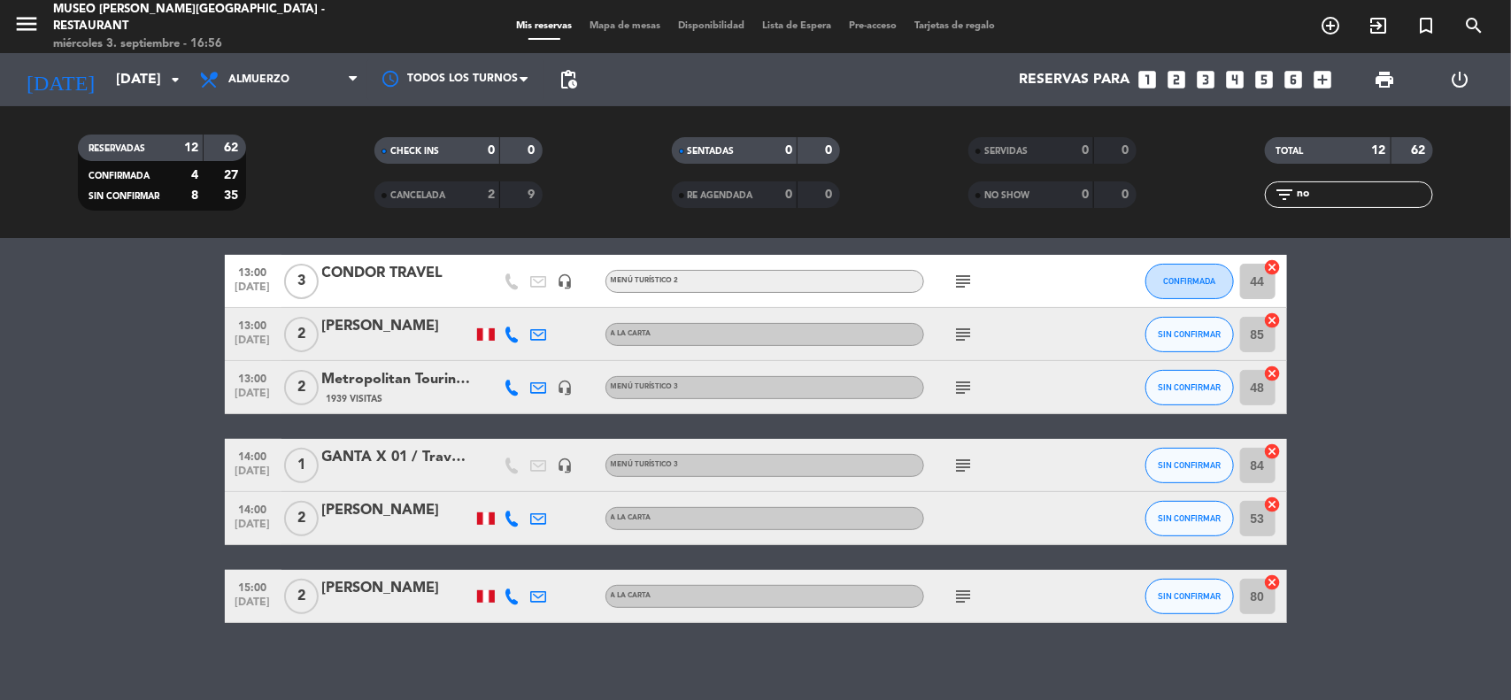
scroll to position [0, 0]
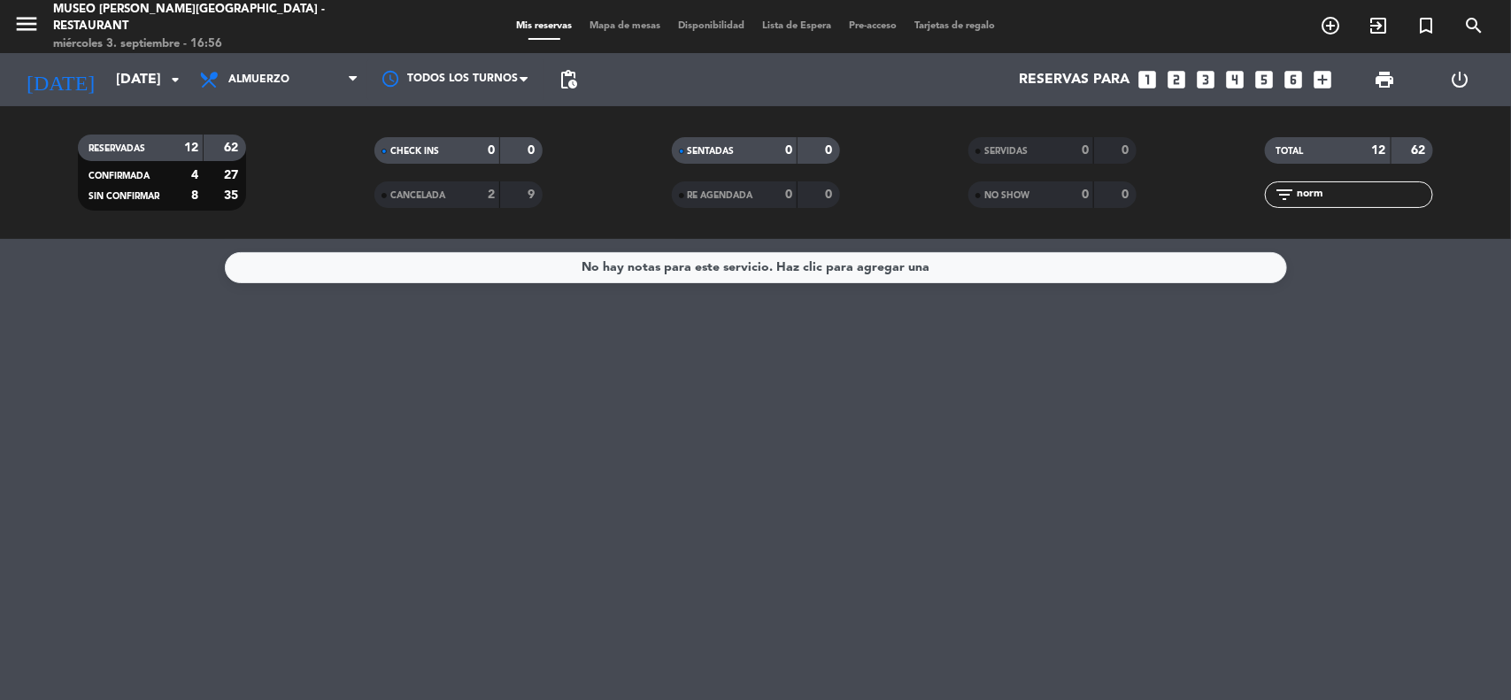
type input "norma"
click at [258, 73] on span "Almuerzo" at bounding box center [258, 79] width 61 height 12
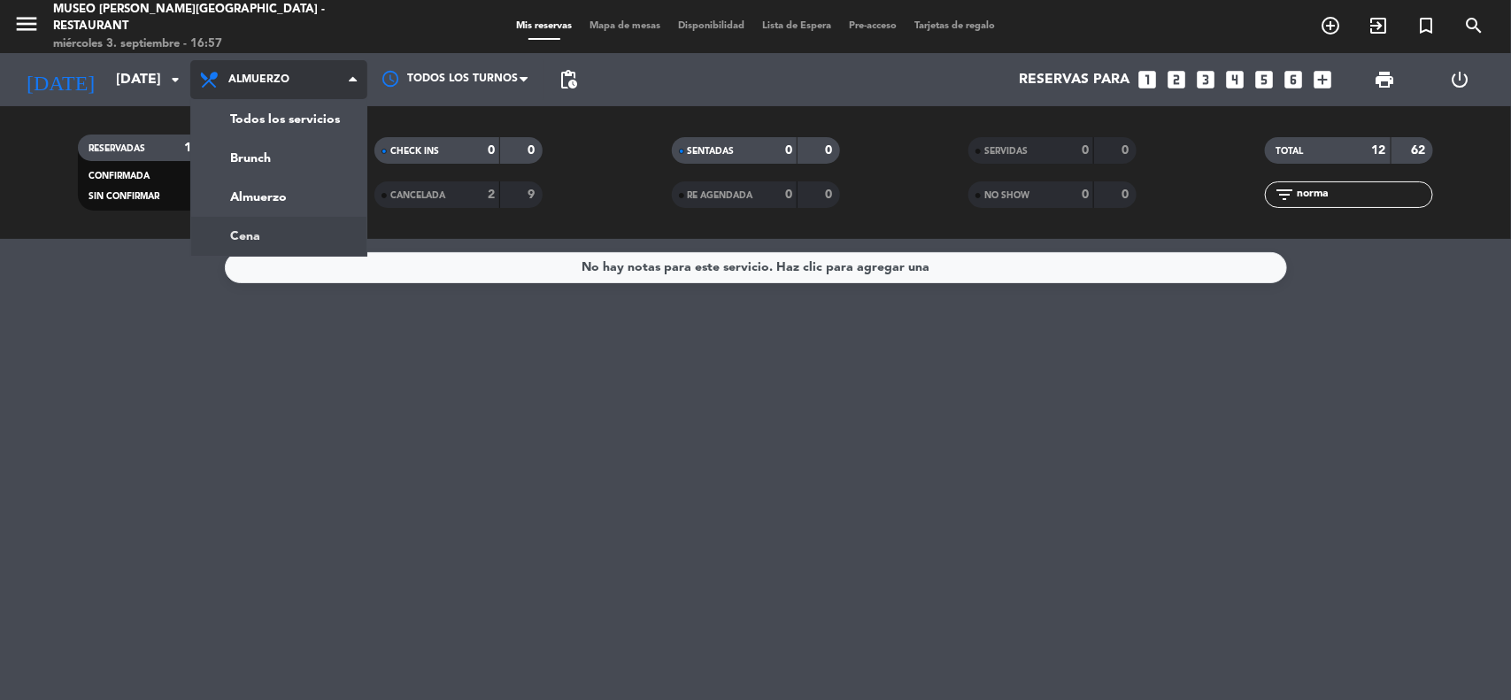
click at [261, 227] on div "menu [GEOGRAPHIC_DATA][PERSON_NAME] - Restaurant [DATE] 3. septiembre - 16:57 M…" at bounding box center [755, 119] width 1511 height 239
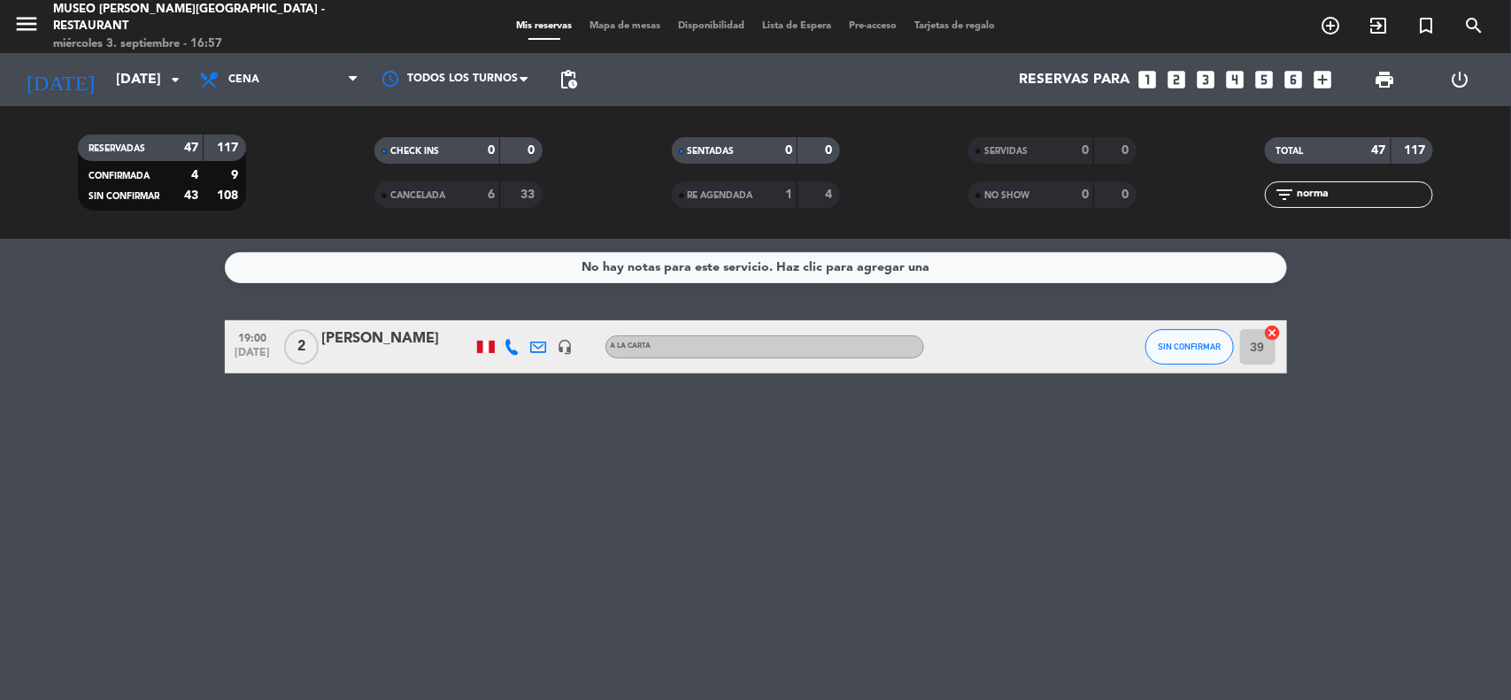
click at [392, 343] on div "[PERSON_NAME]" at bounding box center [397, 338] width 150 height 23
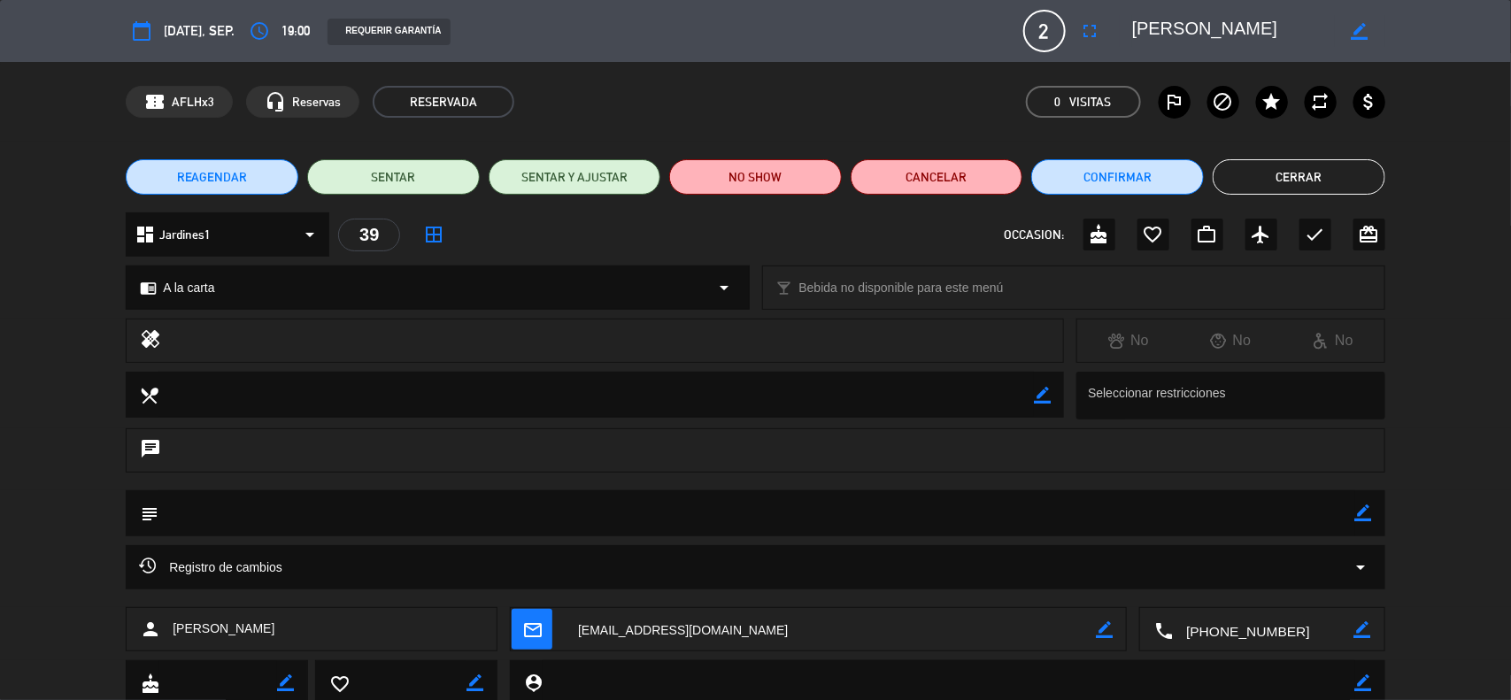
click at [1359, 509] on icon "border_color" at bounding box center [1363, 513] width 17 height 17
click at [1237, 511] on textarea at bounding box center [756, 512] width 1197 height 45
type textarea "Motivo: Cumpleaños"
click at [1369, 511] on icon at bounding box center [1363, 513] width 17 height 17
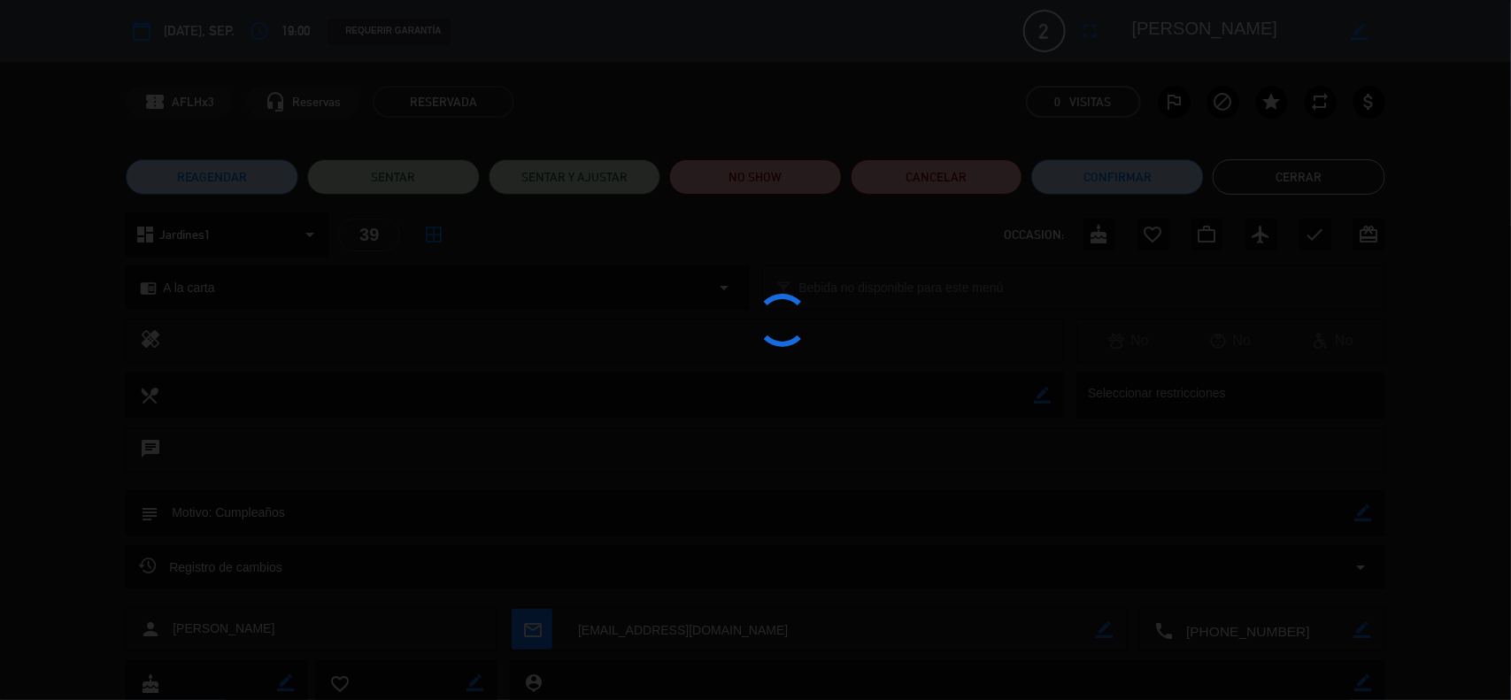
click at [1369, 511] on div at bounding box center [755, 350] width 1511 height 700
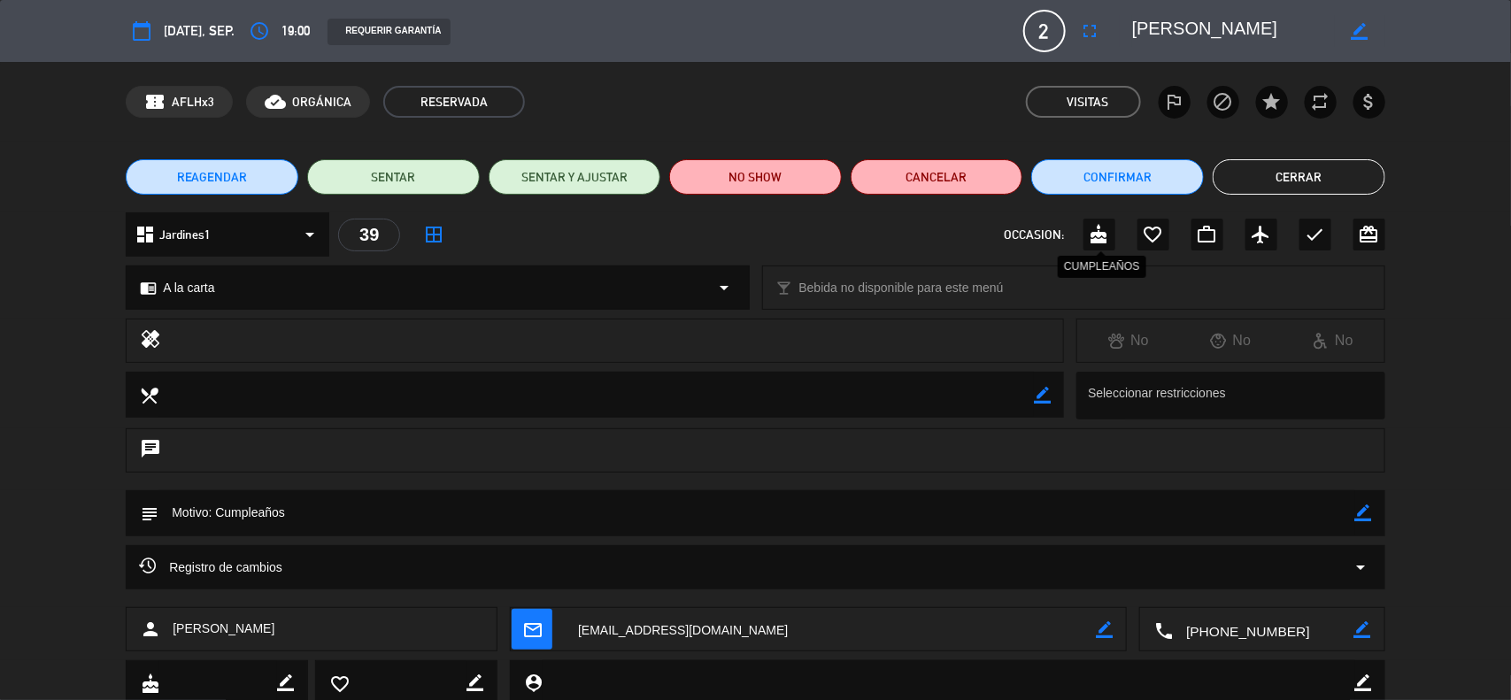
click at [1107, 235] on icon "cake" at bounding box center [1099, 234] width 21 height 21
click at [1438, 334] on div "healing No No No" at bounding box center [755, 345] width 1511 height 53
click at [1263, 174] on button "Cerrar" at bounding box center [1299, 176] width 173 height 35
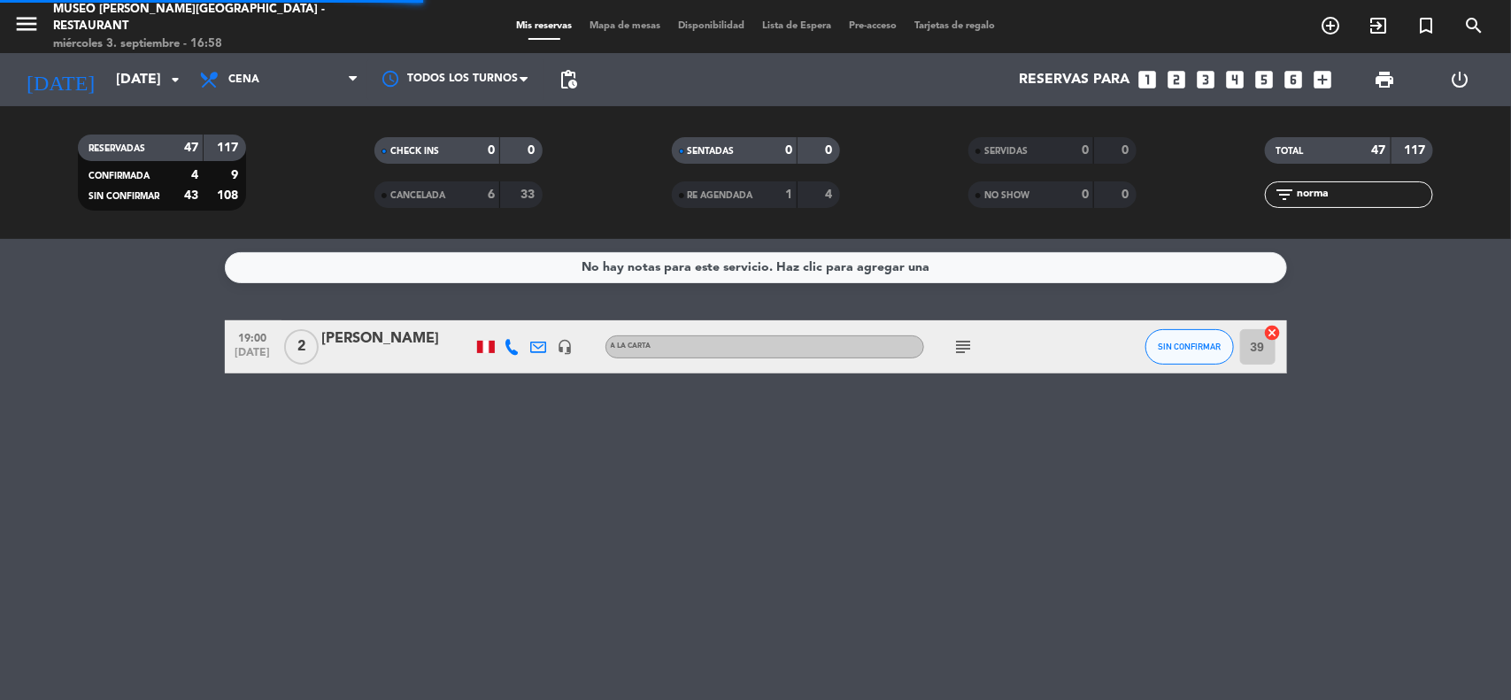
click at [1409, 270] on service-notes "No hay notas para este servicio. Haz clic para agregar una" at bounding box center [755, 267] width 1511 height 31
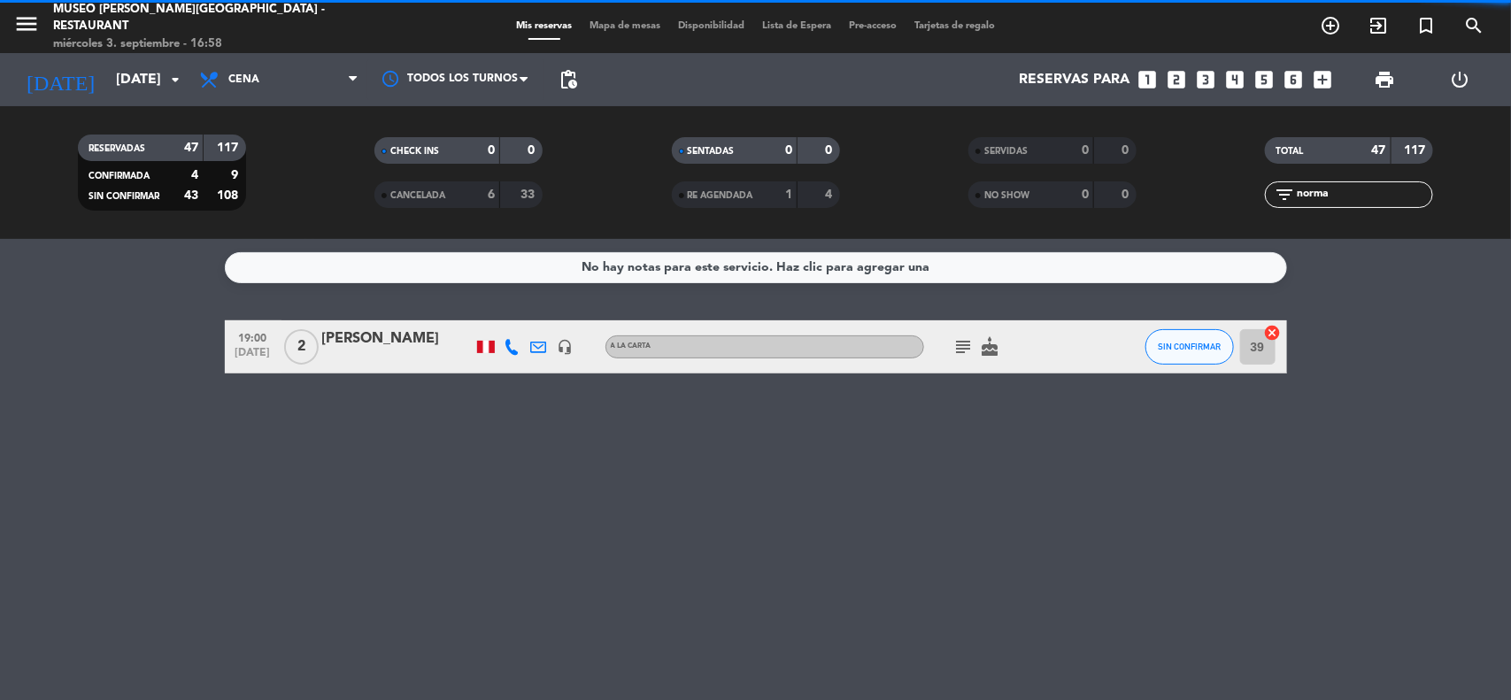
drag, startPoint x: 1337, startPoint y: 188, endPoint x: 1275, endPoint y: 197, distance: 61.8
click at [1275, 197] on div "filter_list norma" at bounding box center [1349, 194] width 168 height 27
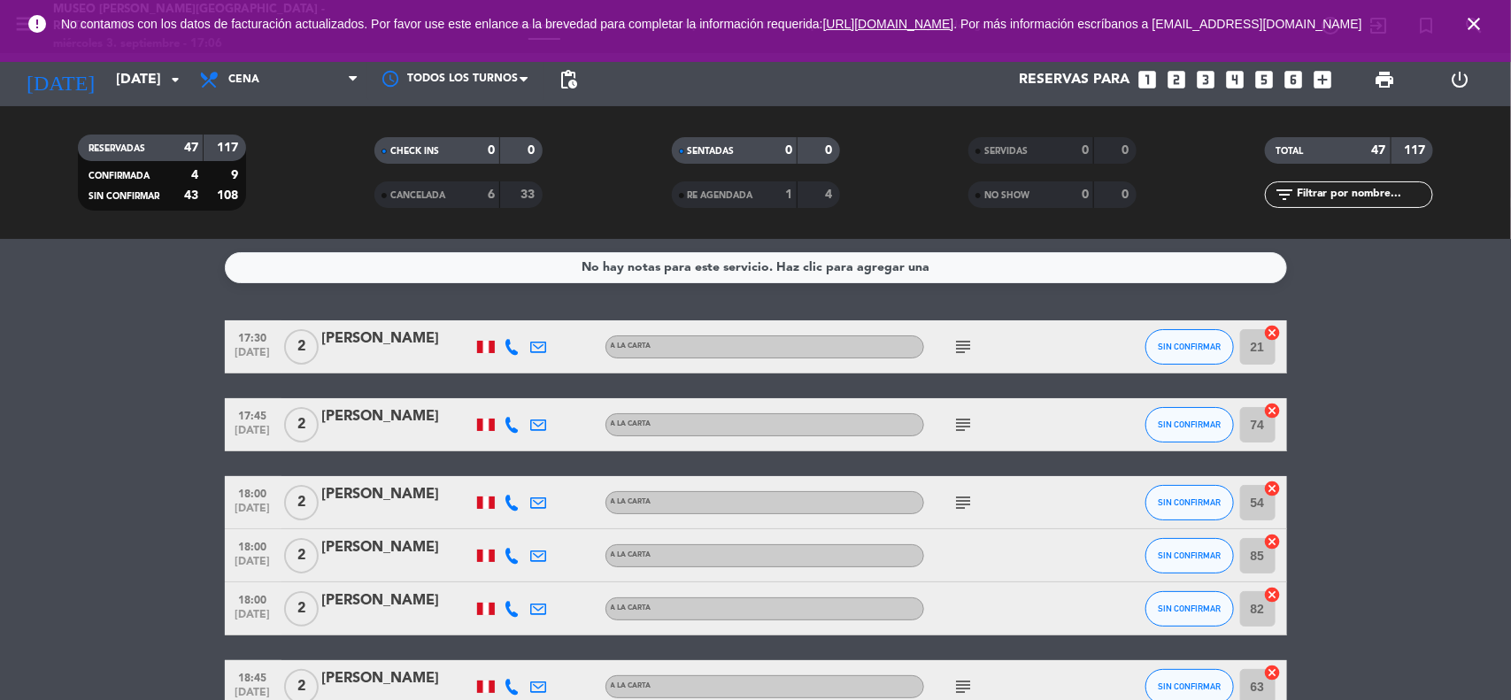
click at [1480, 27] on icon "close" at bounding box center [1473, 23] width 21 height 21
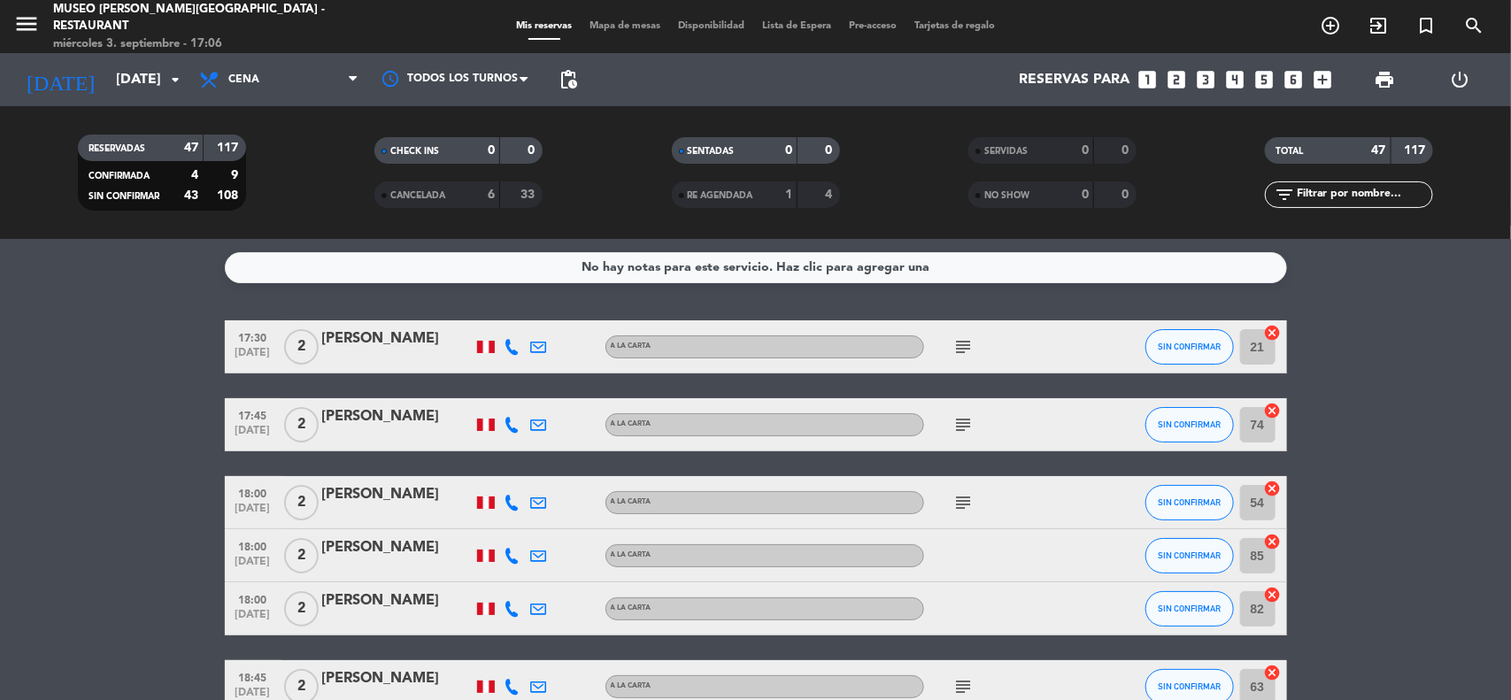
click at [115, 78] on input "[DATE]" at bounding box center [200, 80] width 187 height 35
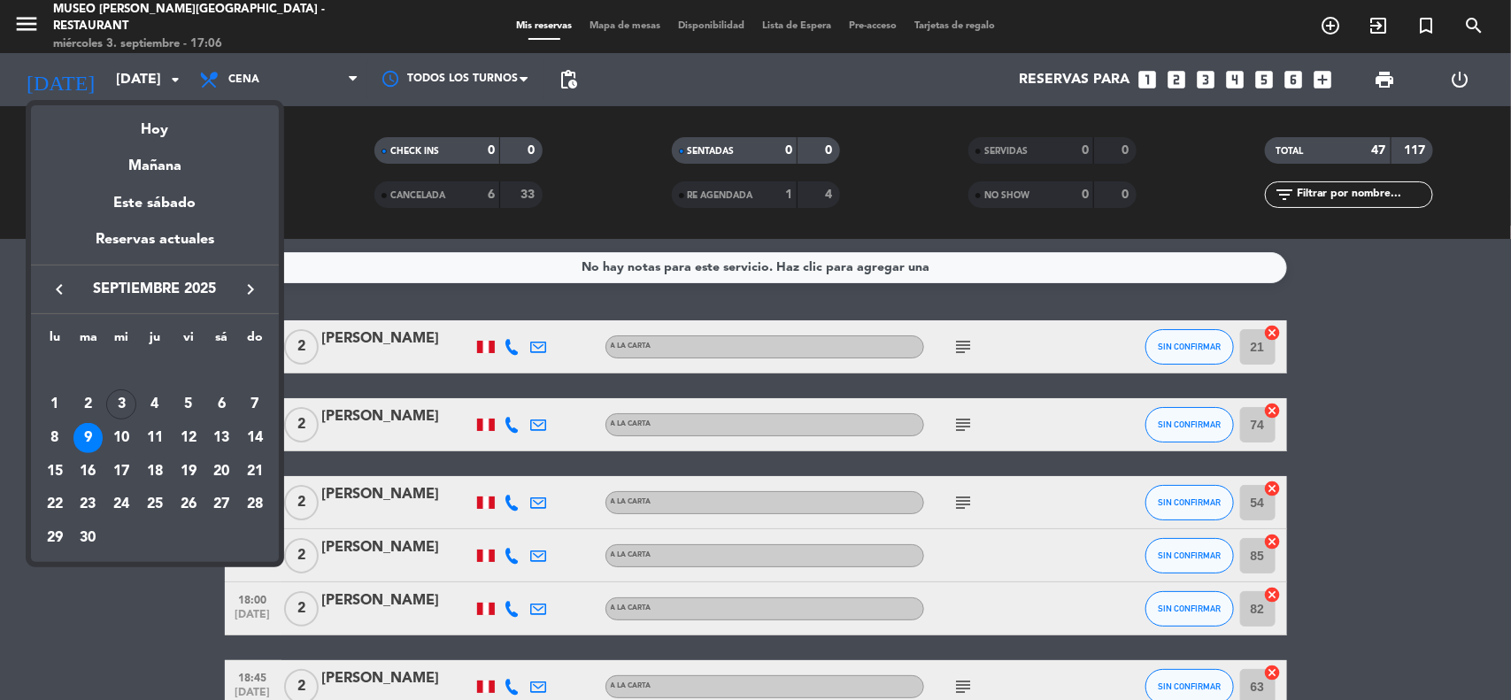
click at [104, 405] on td "3" at bounding box center [121, 405] width 34 height 34
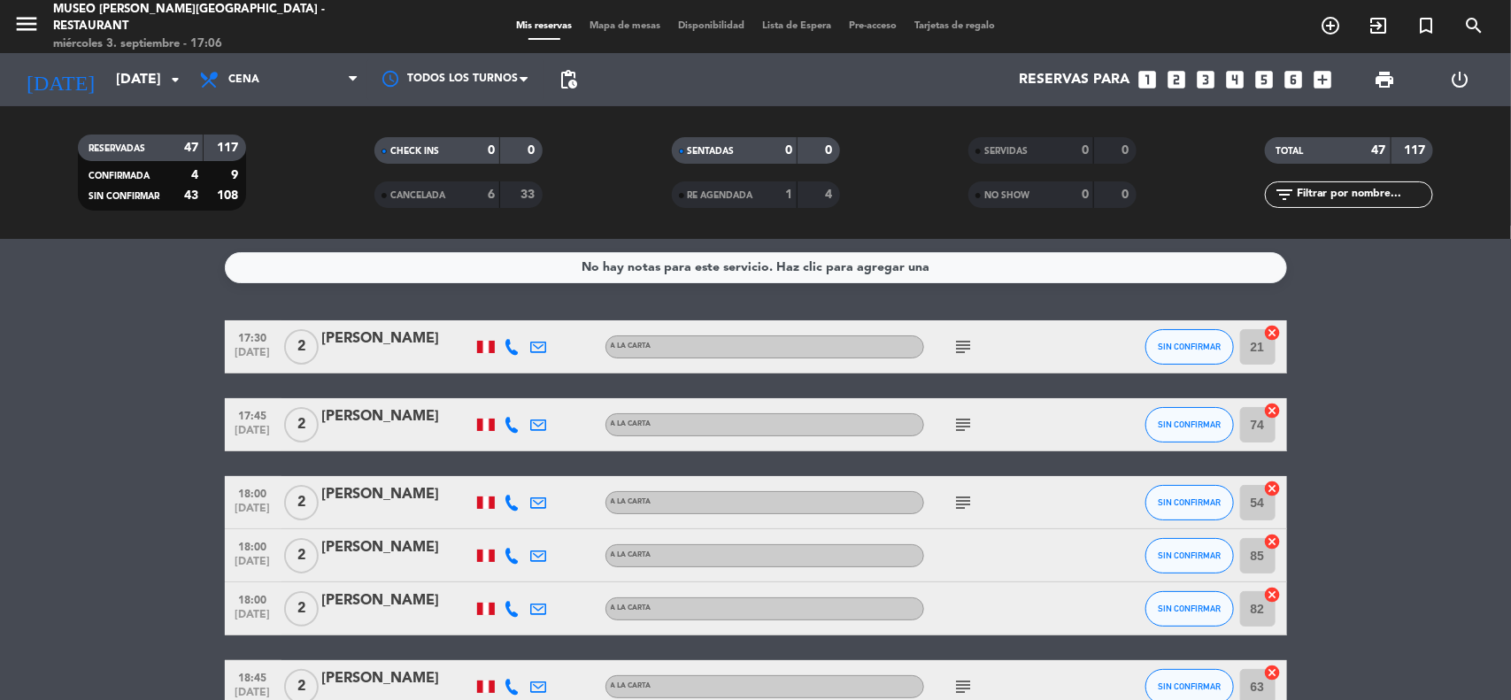
type input "[DATE]"
click at [289, 73] on span "Cena" at bounding box center [278, 79] width 177 height 39
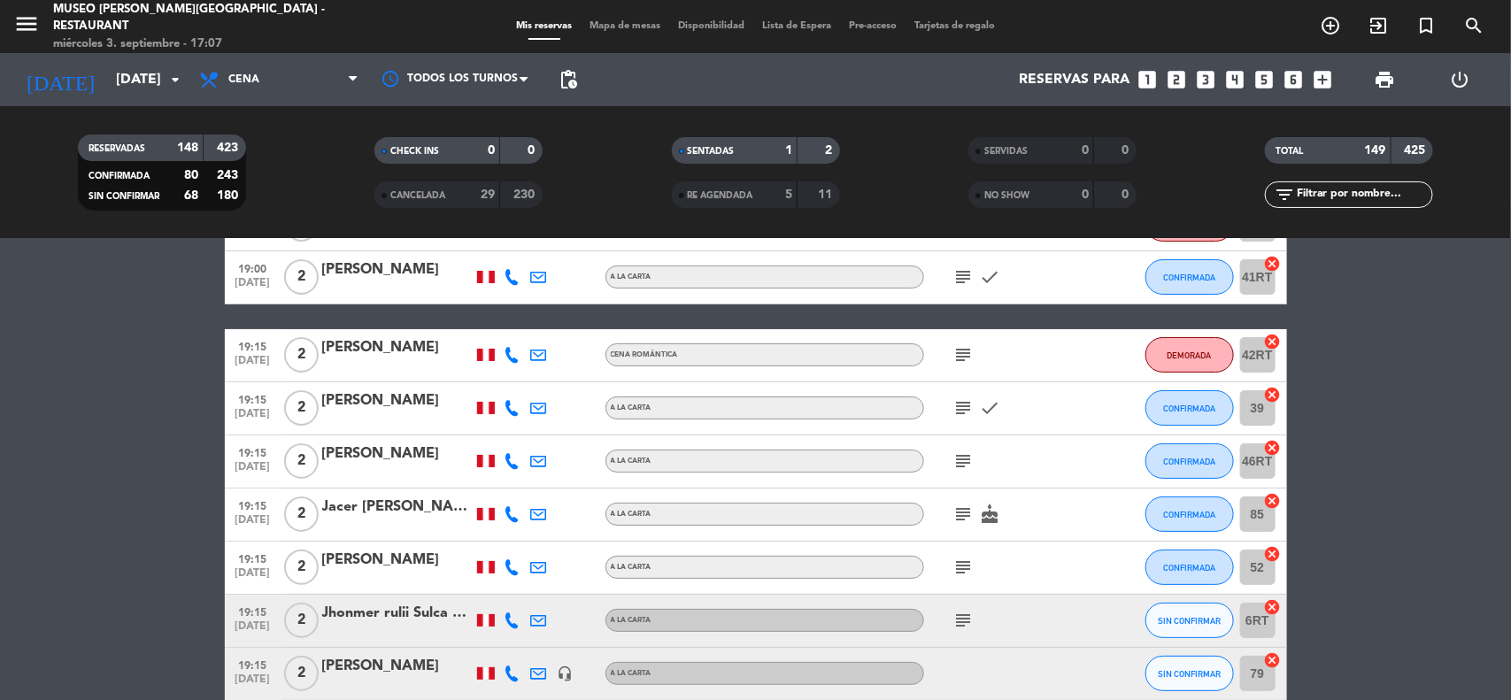
scroll to position [2987, 0]
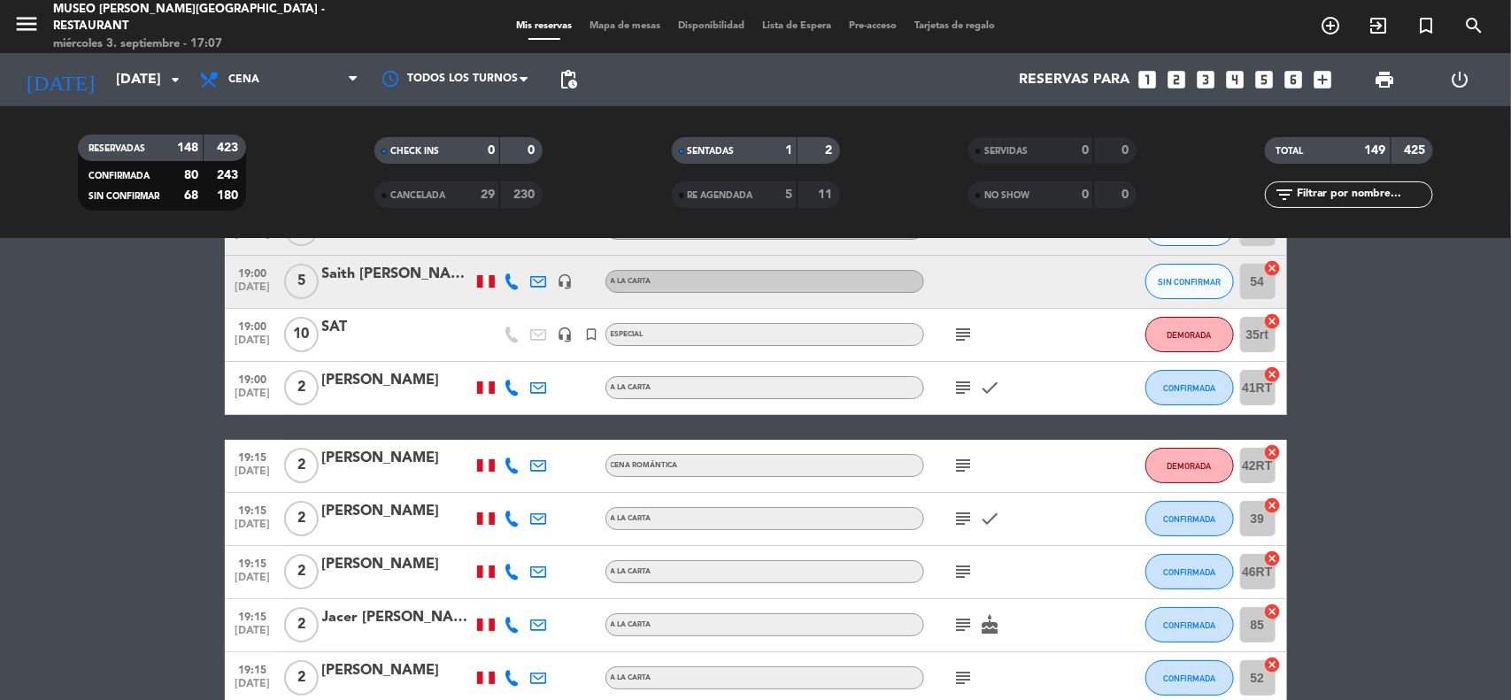
click at [1324, 197] on input "text" at bounding box center [1363, 194] width 137 height 19
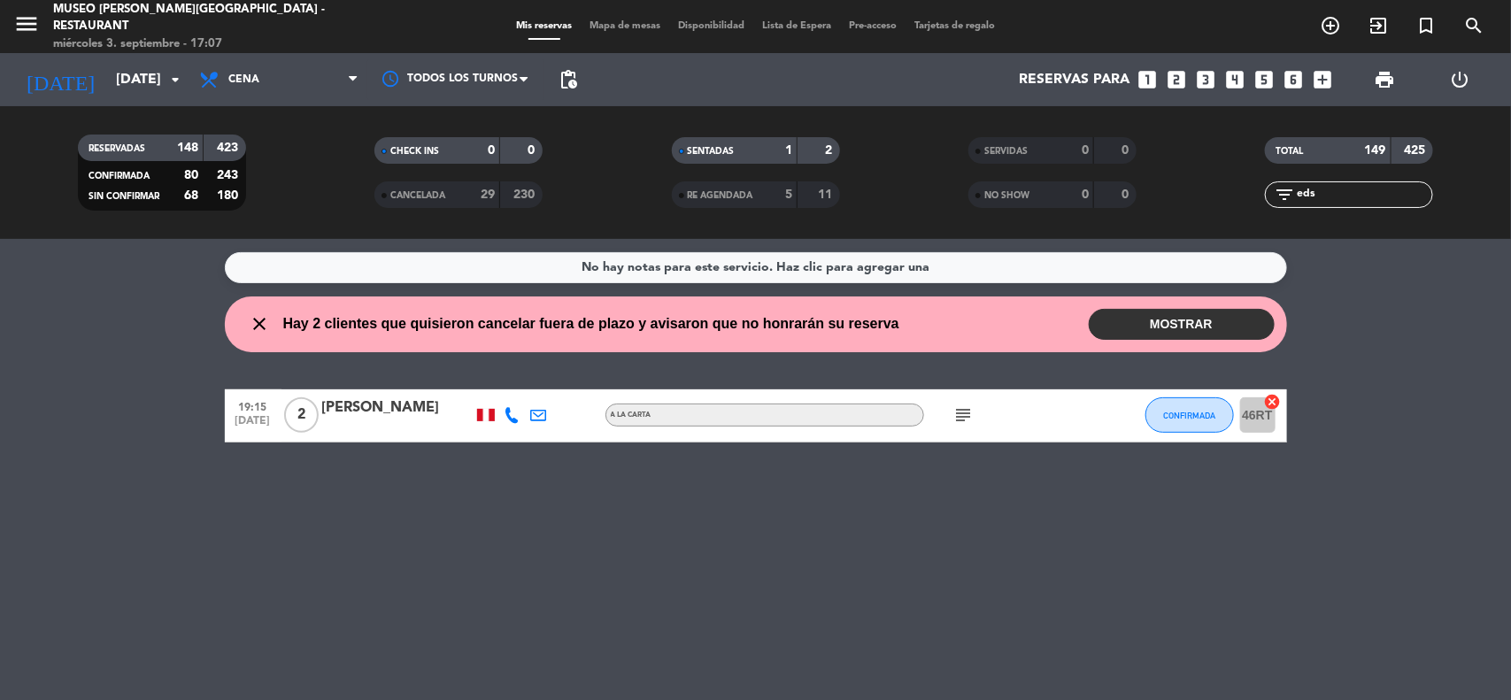
scroll to position [0, 0]
type input "edson"
click at [394, 408] on div "[PERSON_NAME]" at bounding box center [397, 408] width 150 height 23
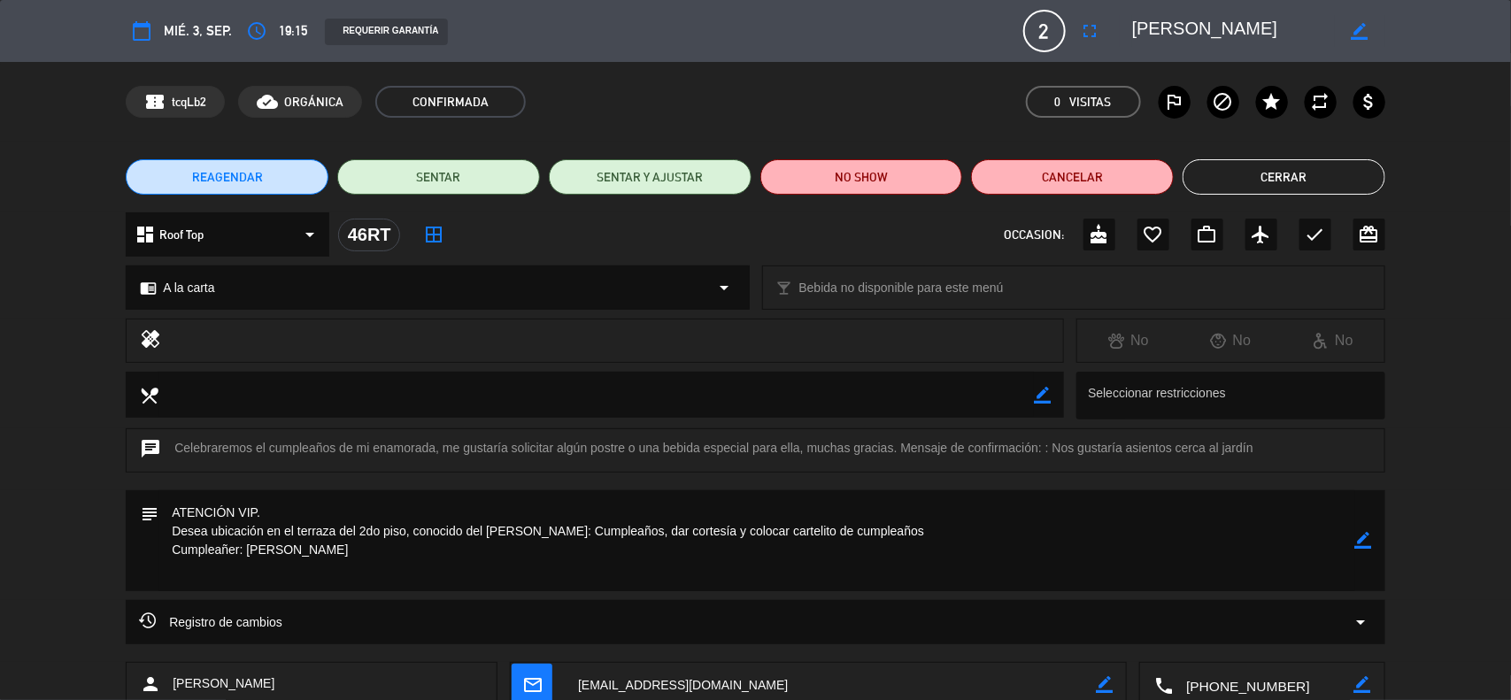
click at [1366, 546] on icon "border_color" at bounding box center [1363, 540] width 17 height 17
click at [241, 567] on textarea at bounding box center [756, 540] width 1197 height 101
type textarea "ATENCIÓN VIP. Desea ubicación en el terraza del 2do piso, conocido del [PERSON_…"
click at [1364, 537] on icon at bounding box center [1363, 540] width 17 height 17
click at [1476, 389] on div "local_dining border_color Seleccionar restricciones" at bounding box center [755, 400] width 1511 height 57
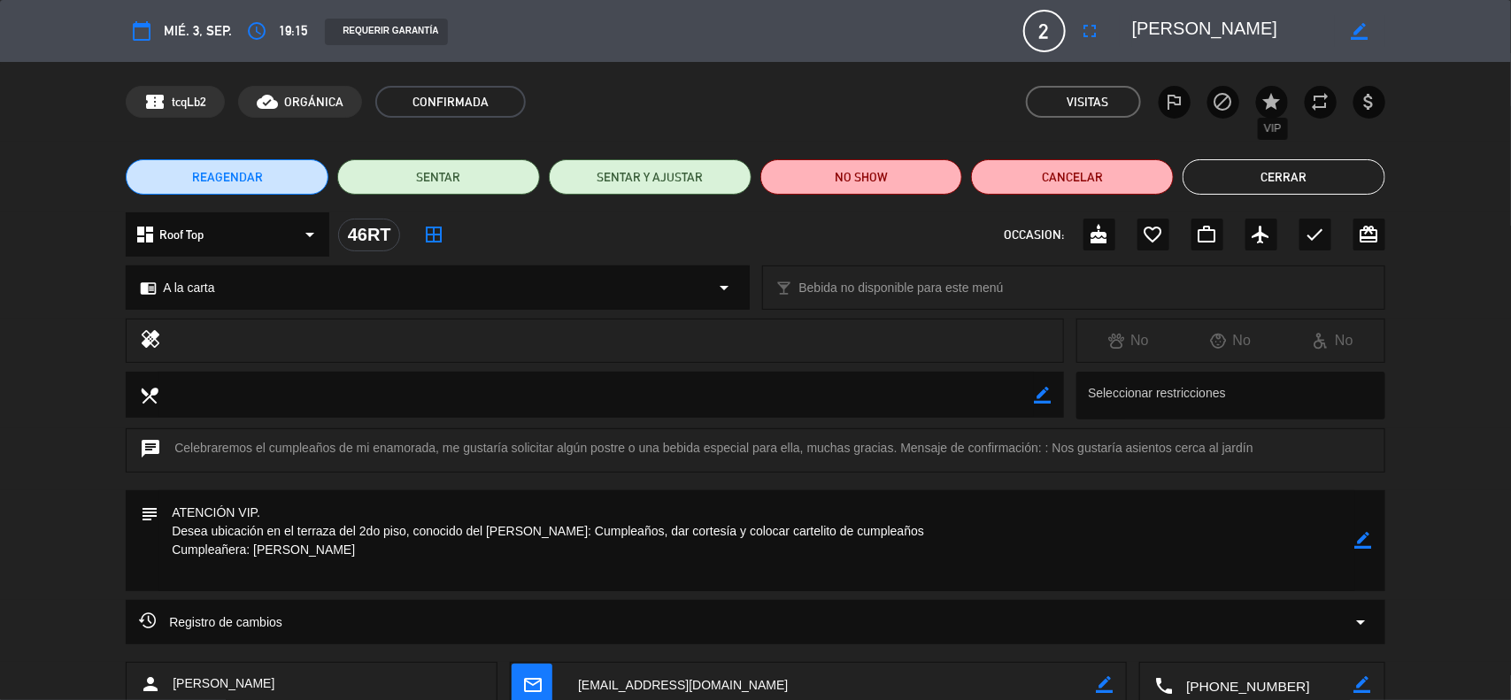
click at [1266, 98] on icon "star" at bounding box center [1271, 101] width 21 height 21
click at [1285, 181] on button "Cerrar" at bounding box center [1284, 176] width 203 height 35
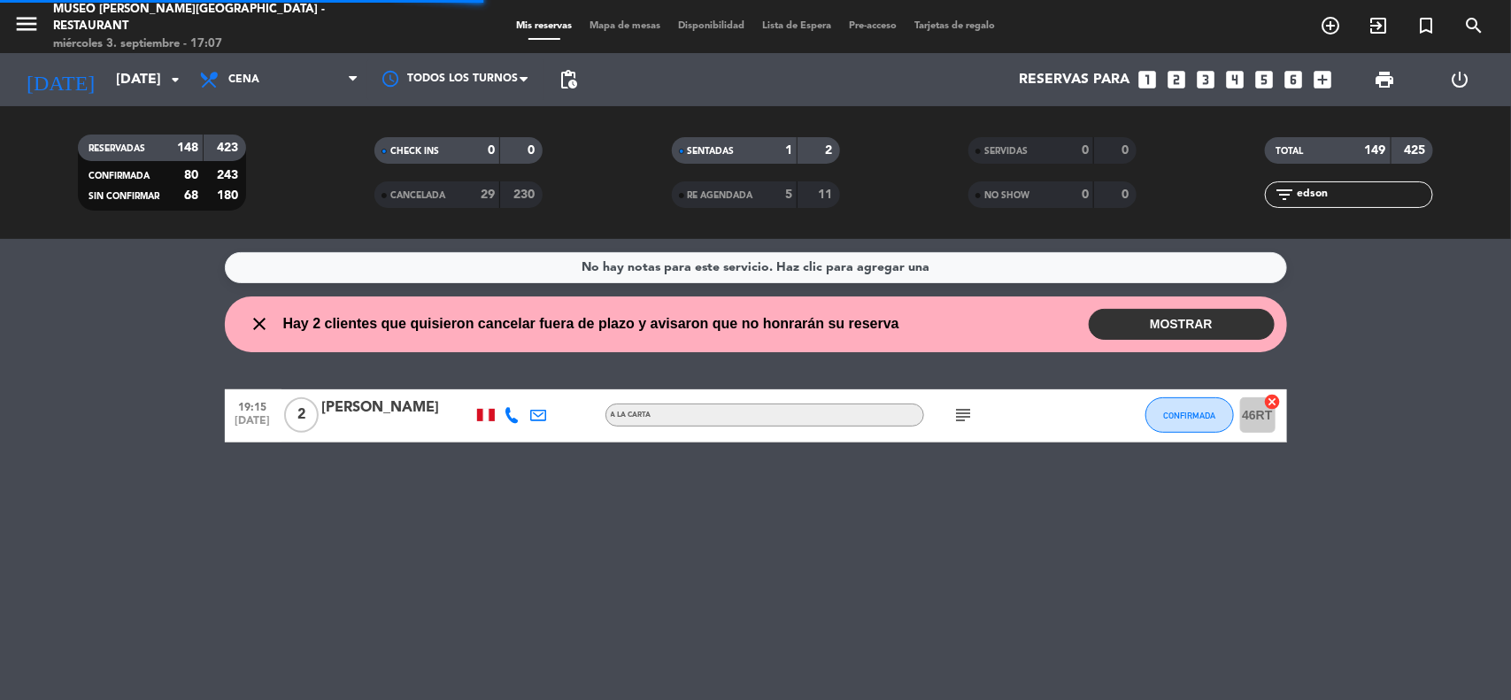
click at [370, 407] on div "[PERSON_NAME]" at bounding box center [397, 408] width 150 height 23
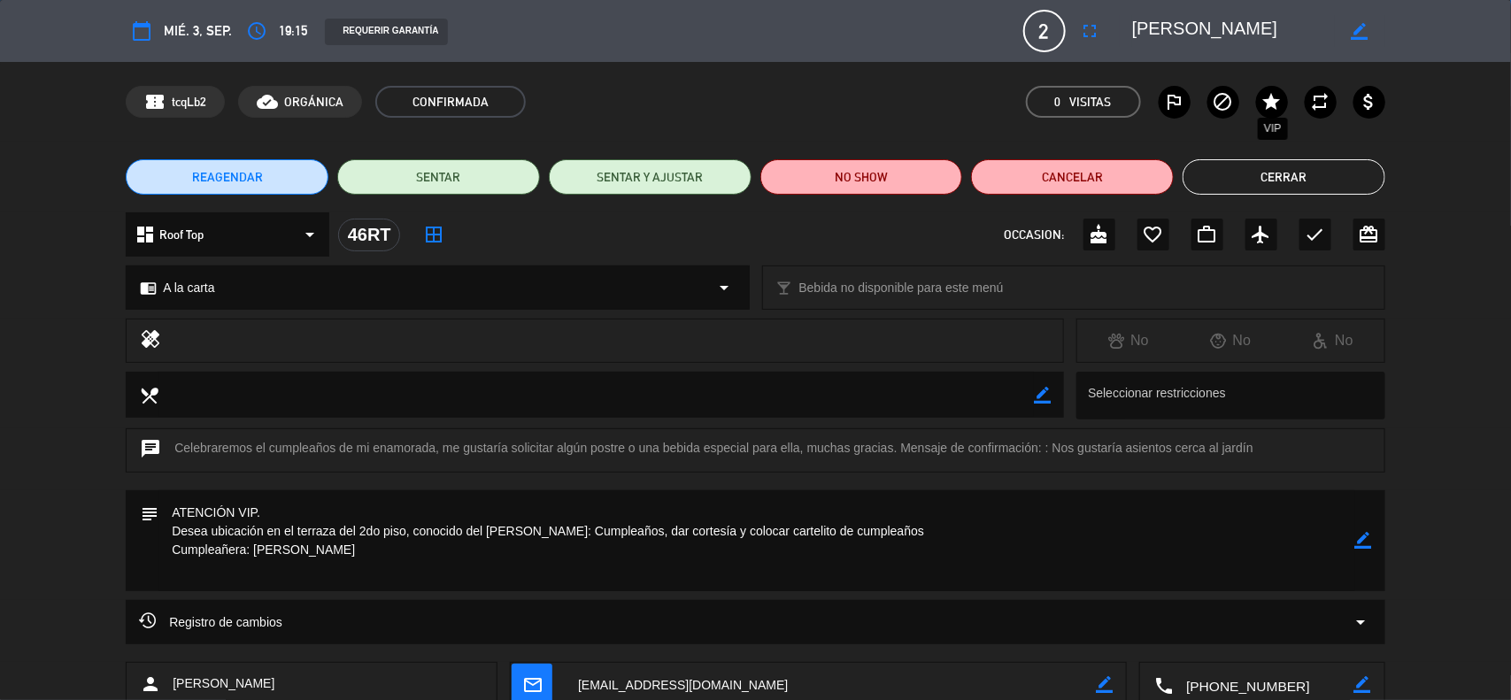
click at [1275, 97] on icon "star" at bounding box center [1271, 101] width 21 height 21
click at [1360, 545] on icon "border_color" at bounding box center [1363, 540] width 17 height 17
click at [1360, 545] on icon at bounding box center [1363, 540] width 17 height 17
click at [0, 0] on div at bounding box center [0, 0] width 0 height 0
click at [1244, 182] on button "Cerrar" at bounding box center [1284, 176] width 203 height 35
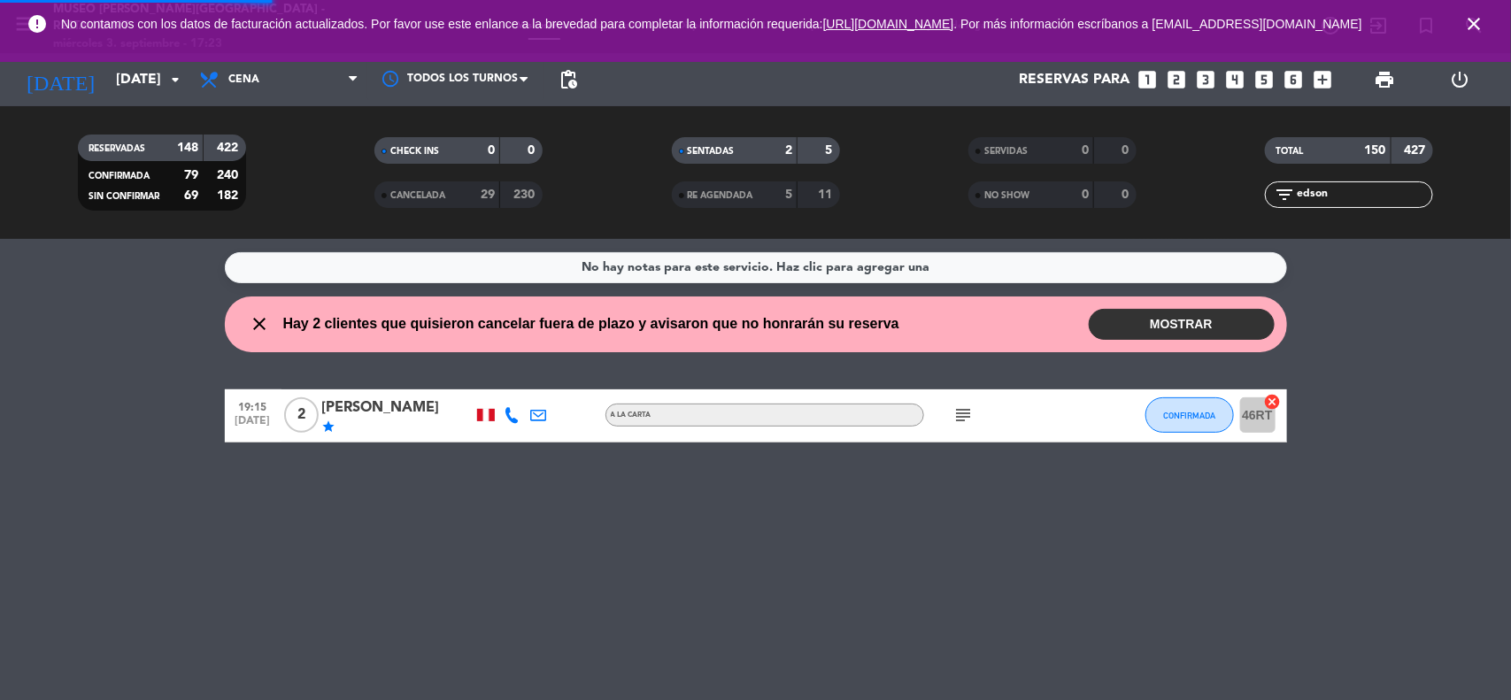
click at [1391, 288] on div "No hay notas para este servicio. Haz clic para agregar una close Hay 2 clientes…" at bounding box center [755, 469] width 1511 height 461
click at [1468, 33] on icon "close" at bounding box center [1473, 23] width 21 height 21
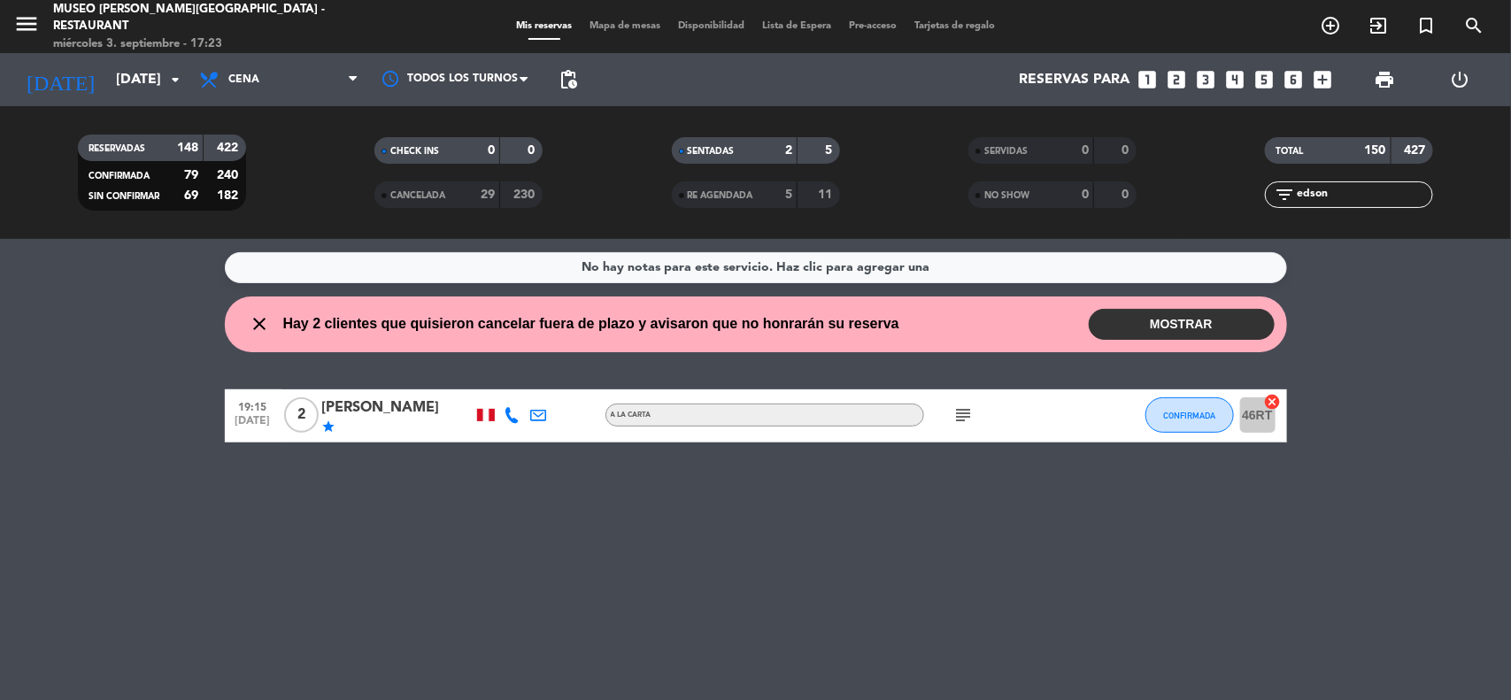
drag, startPoint x: 1321, startPoint y: 195, endPoint x: 1209, endPoint y: 195, distance: 111.5
click at [1209, 195] on div "filter_list edson" at bounding box center [1349, 194] width 297 height 27
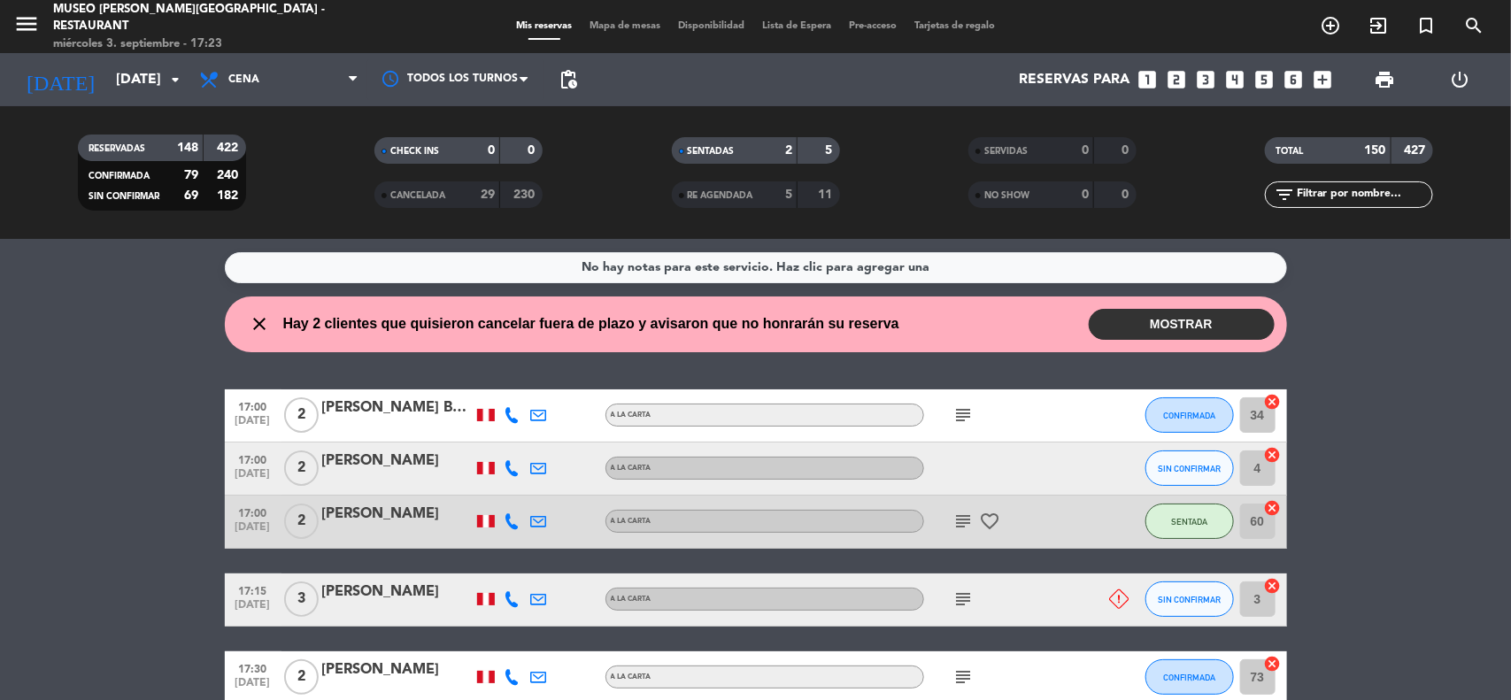
click at [1333, 378] on div "No hay notas para este servicio. Haz clic para agregar una close Hay 2 clientes…" at bounding box center [755, 469] width 1511 height 461
click at [107, 77] on input "[DATE]" at bounding box center [200, 80] width 187 height 35
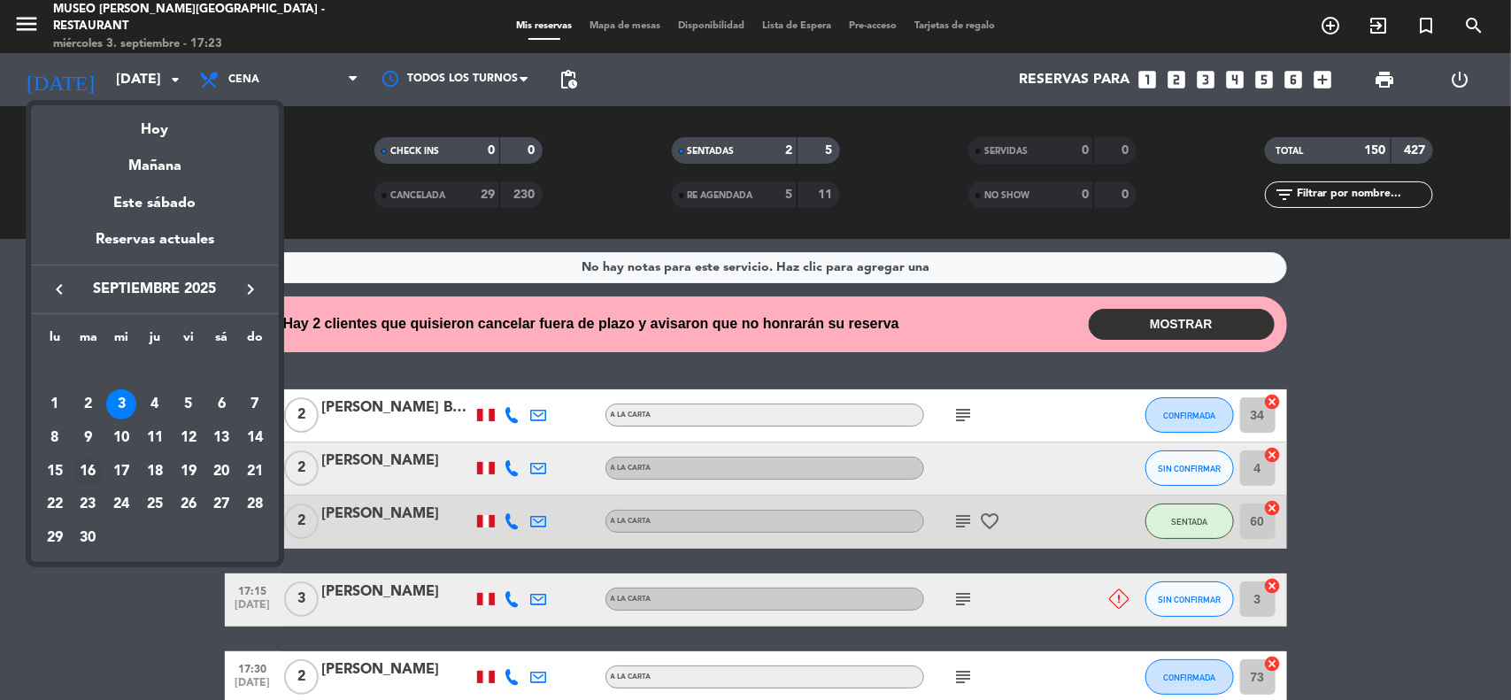
click at [89, 474] on div "16" at bounding box center [88, 472] width 30 height 30
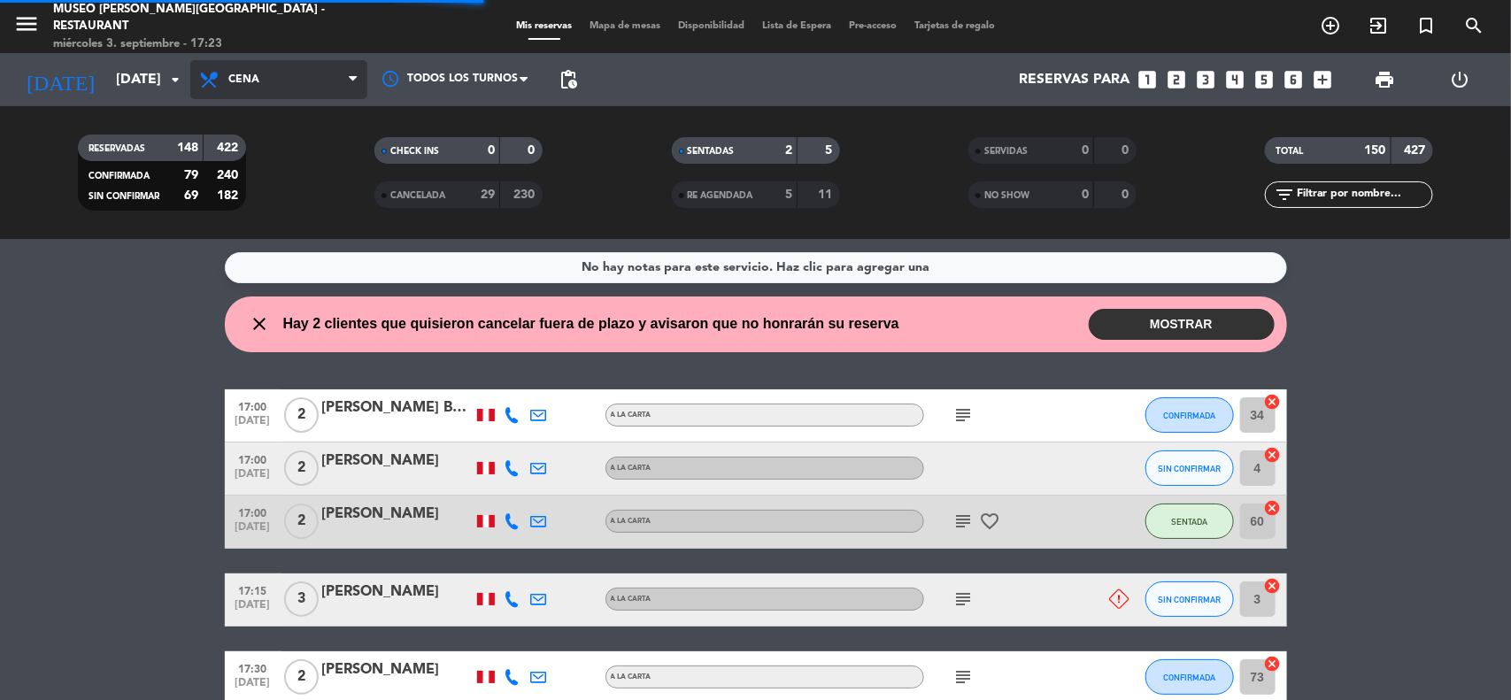
click at [261, 85] on span "Cena" at bounding box center [278, 79] width 177 height 39
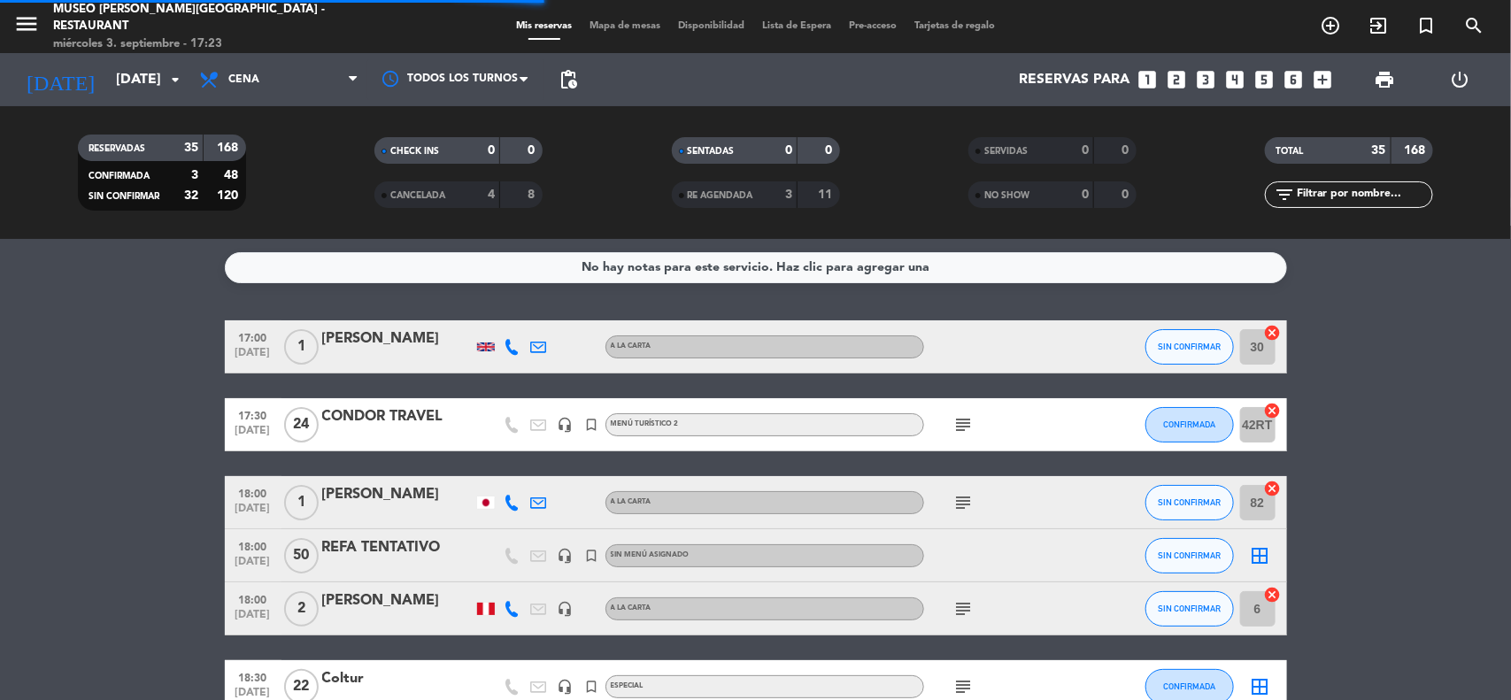
click at [266, 129] on div "RESERVADAS 35 168 CONFIRMADA 3 48 SIN CONFIRMAR 32 120" at bounding box center [161, 172] width 297 height 97
click at [568, 559] on icon "headset_mic" at bounding box center [566, 556] width 16 height 16
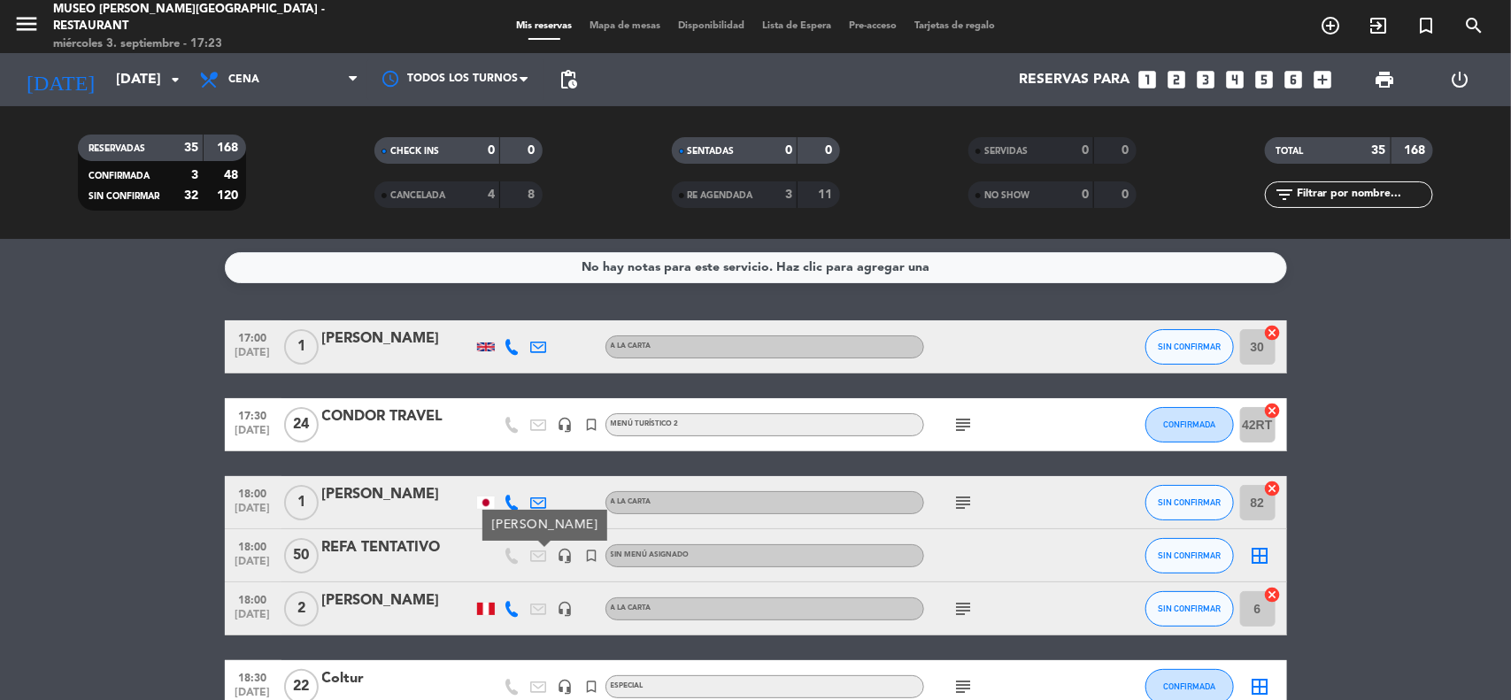
click at [245, 547] on span "18:00" at bounding box center [253, 546] width 44 height 20
click at [142, 71] on input "[DATE]" at bounding box center [200, 80] width 187 height 35
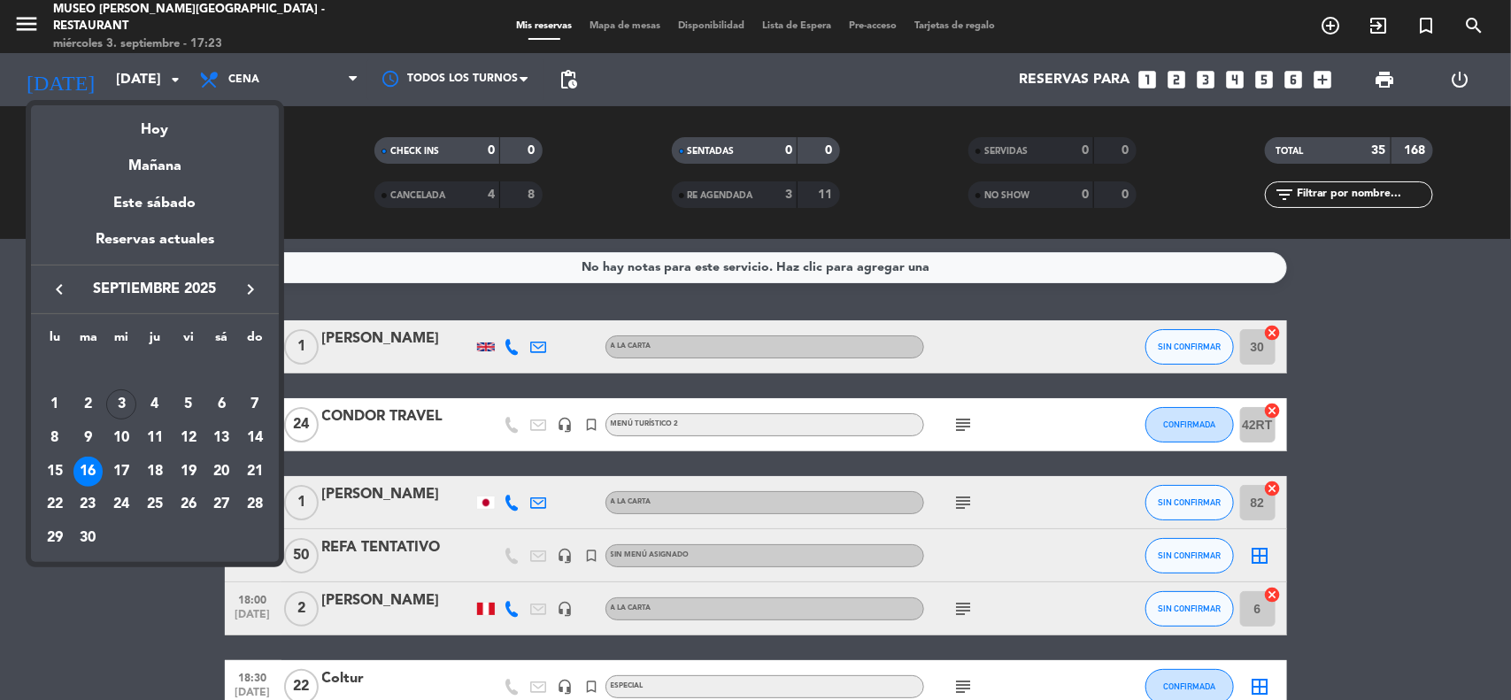
click at [246, 290] on icon "keyboard_arrow_right" at bounding box center [250, 289] width 21 height 21
click at [184, 408] on div "3" at bounding box center [188, 404] width 30 height 30
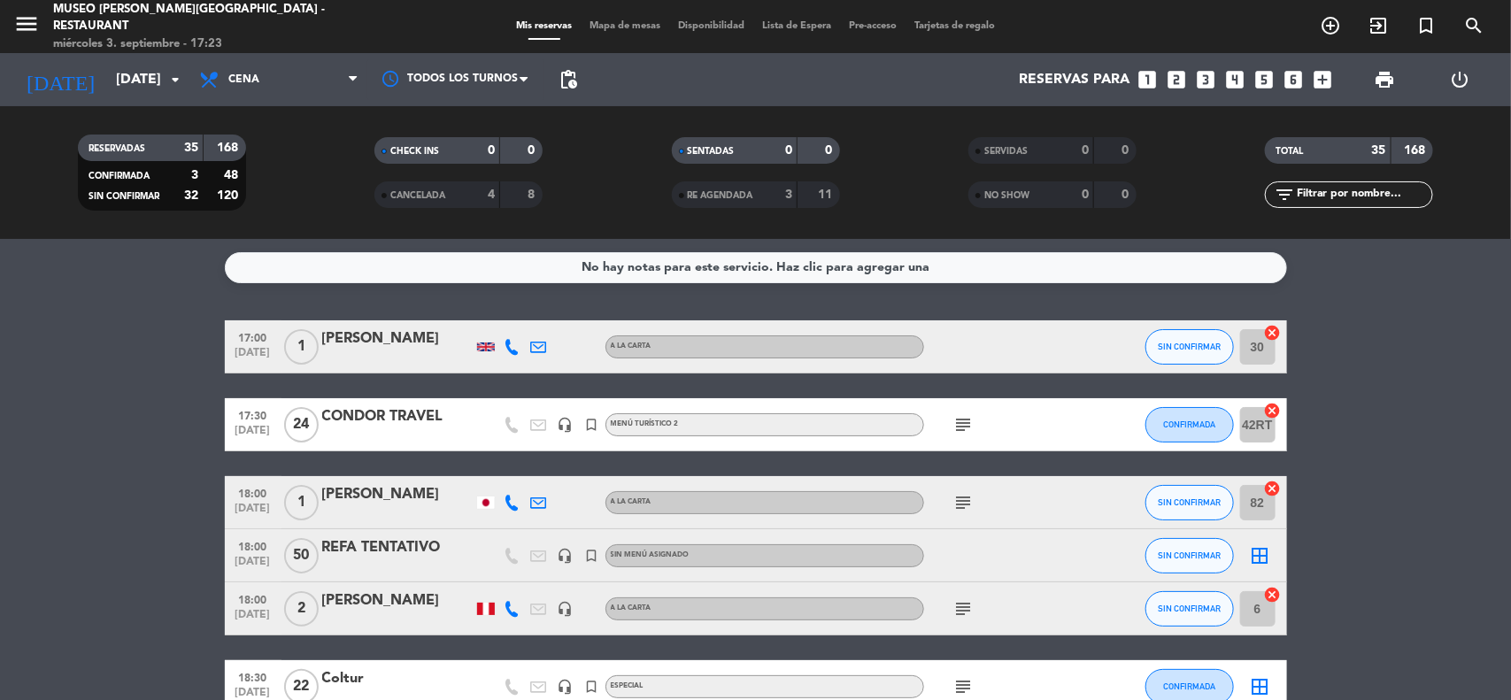
type input "[DATE]"
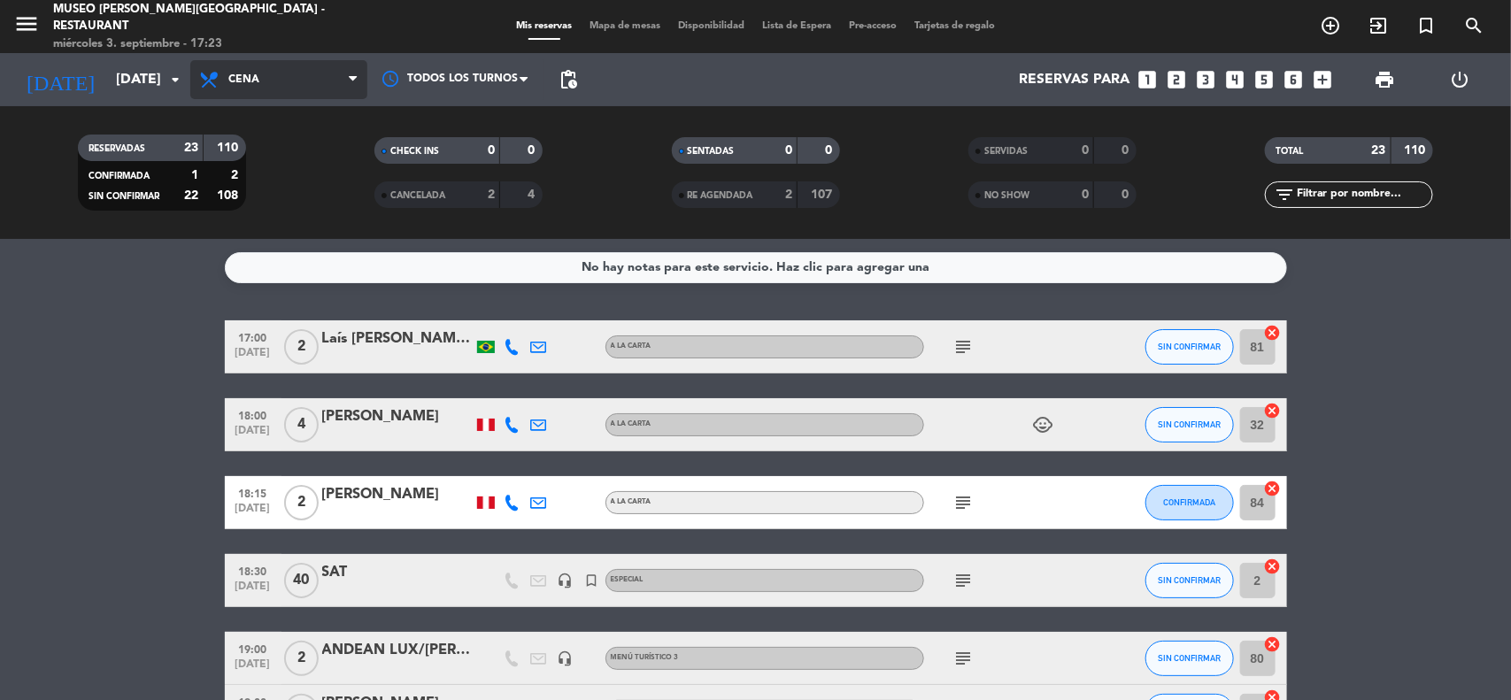
click at [301, 86] on span "Cena" at bounding box center [278, 79] width 177 height 39
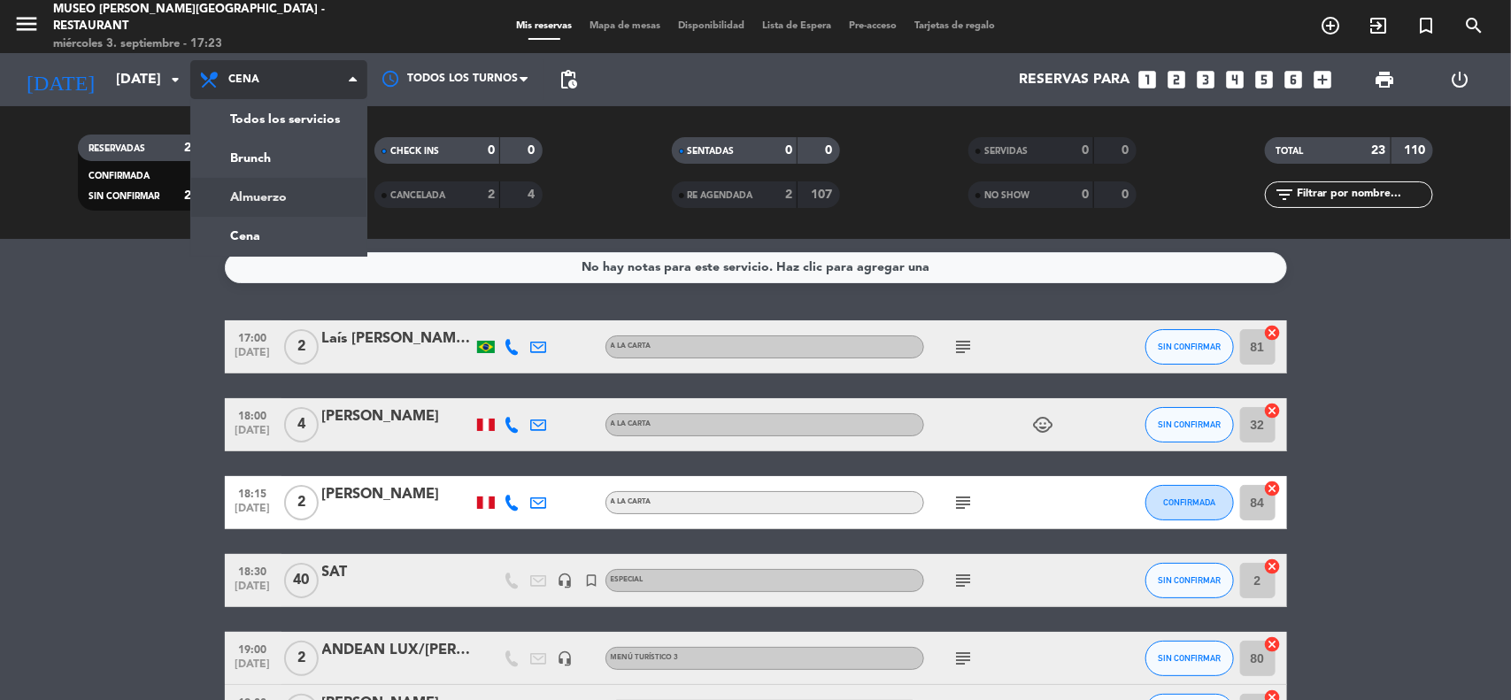
click at [276, 192] on div "menu [GEOGRAPHIC_DATA][PERSON_NAME] - Restaurant [DATE] 3. septiembre - 17:23 M…" at bounding box center [755, 119] width 1511 height 239
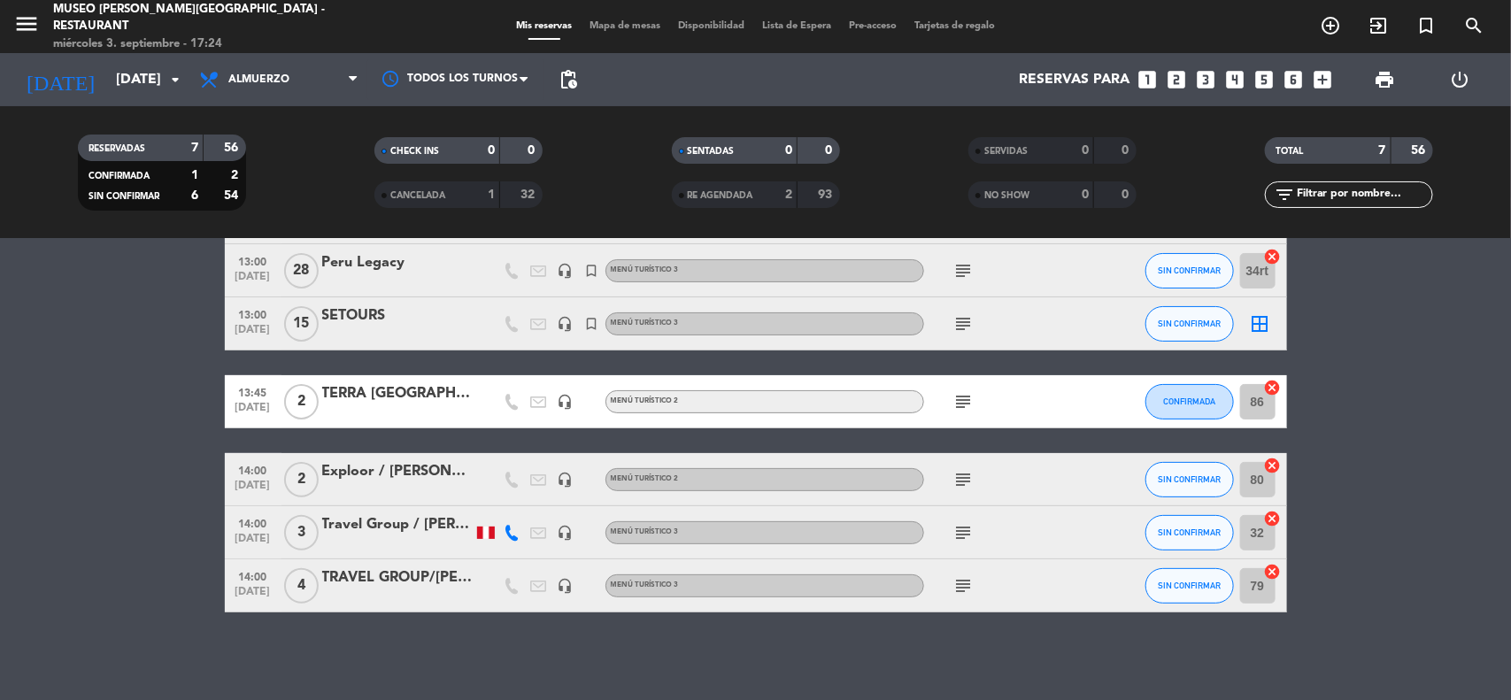
scroll to position [19, 0]
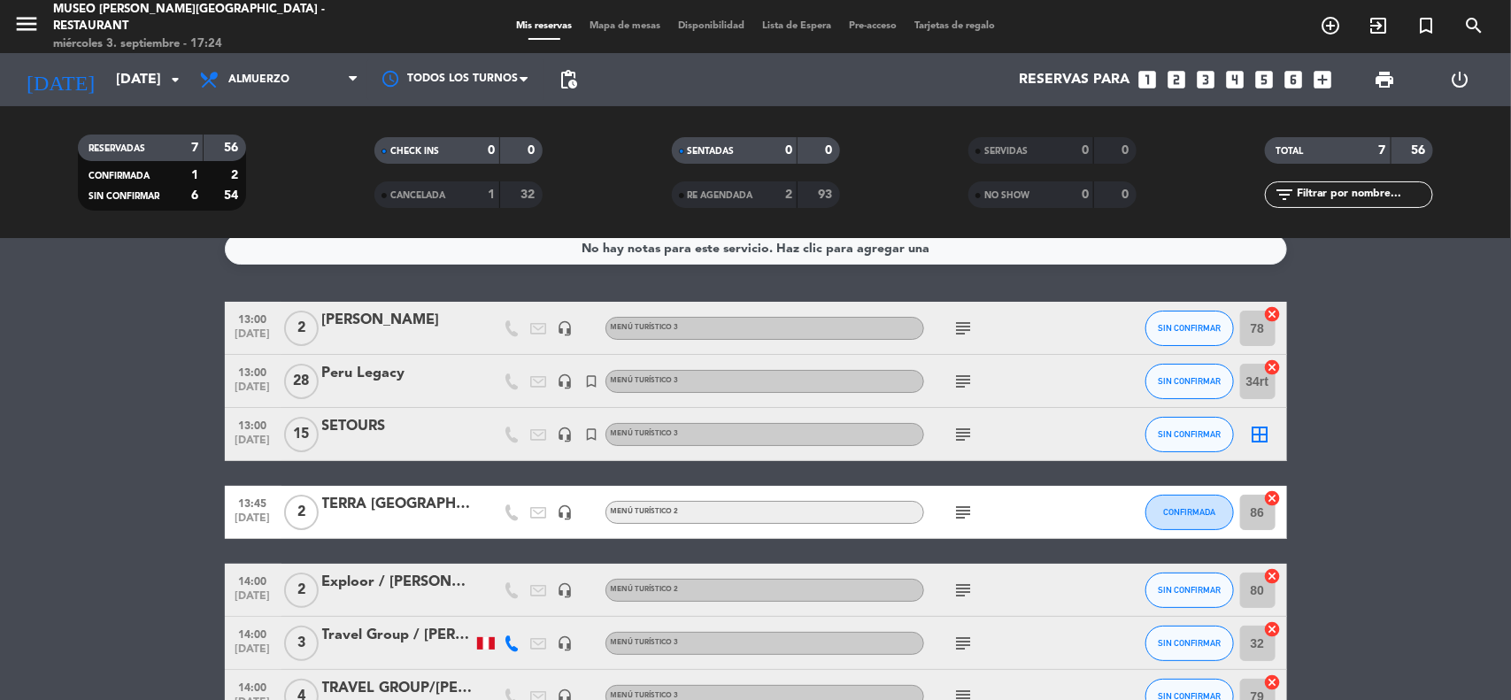
click at [378, 376] on div "Peru Legacy" at bounding box center [397, 373] width 150 height 23
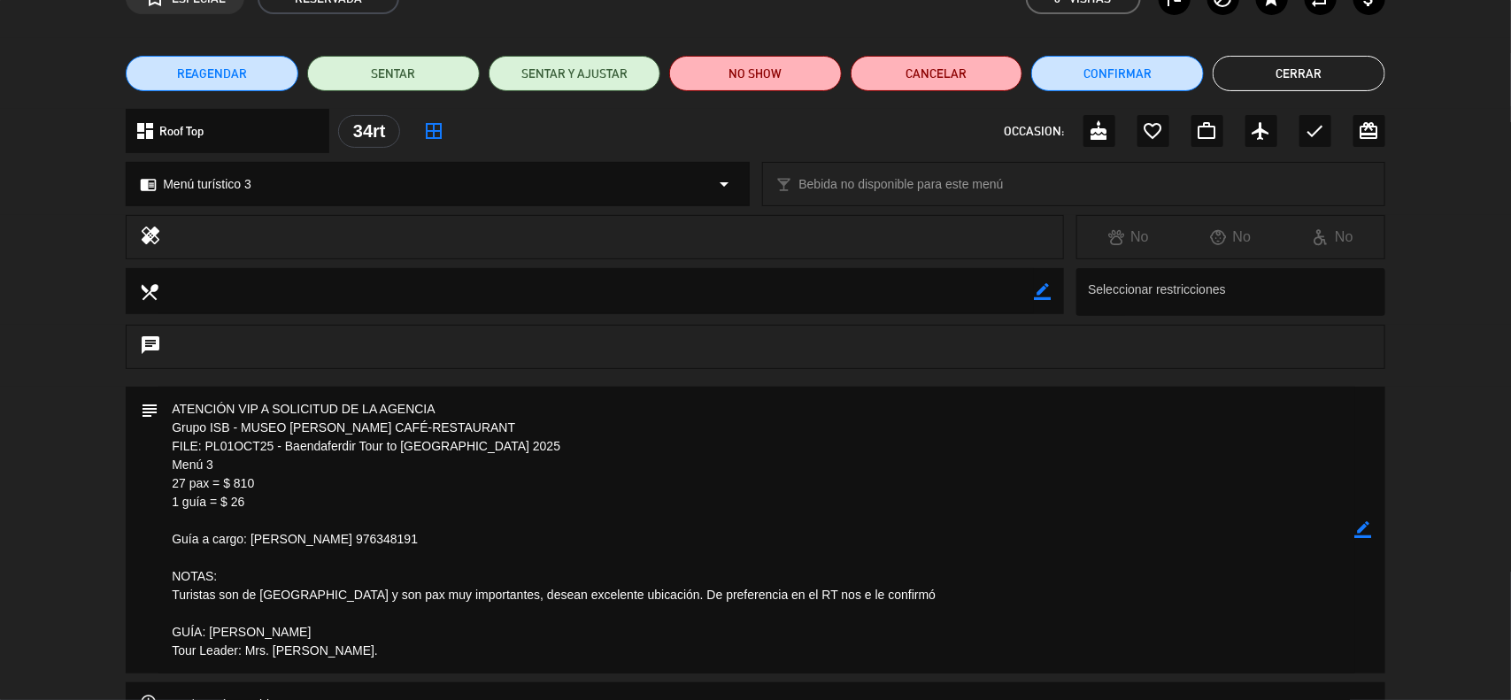
scroll to position [221, 0]
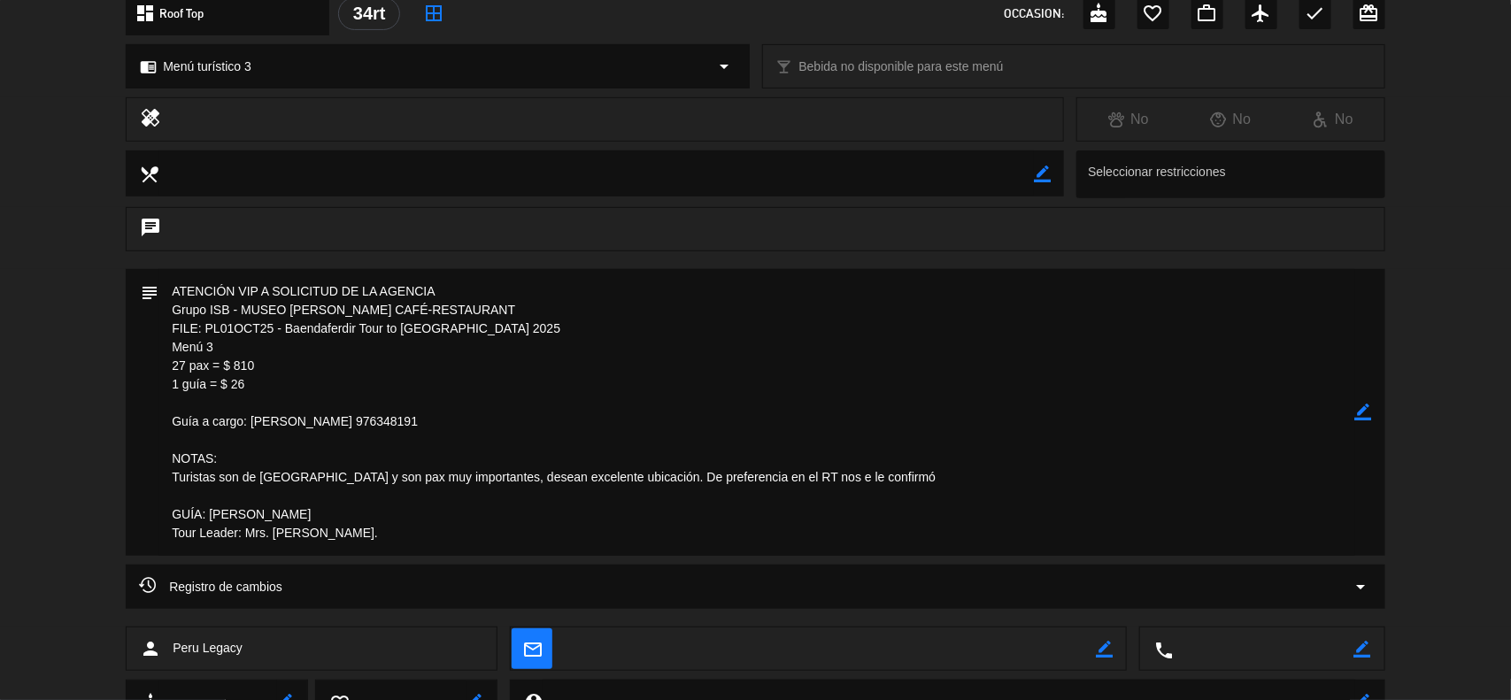
click at [1364, 409] on icon "border_color" at bounding box center [1363, 412] width 17 height 17
click at [1364, 409] on icon at bounding box center [1363, 412] width 17 height 17
click at [0, 0] on div at bounding box center [0, 0] width 0 height 0
click at [1361, 407] on icon "border_color" at bounding box center [1363, 412] width 17 height 17
click at [1363, 407] on icon at bounding box center [1363, 412] width 17 height 17
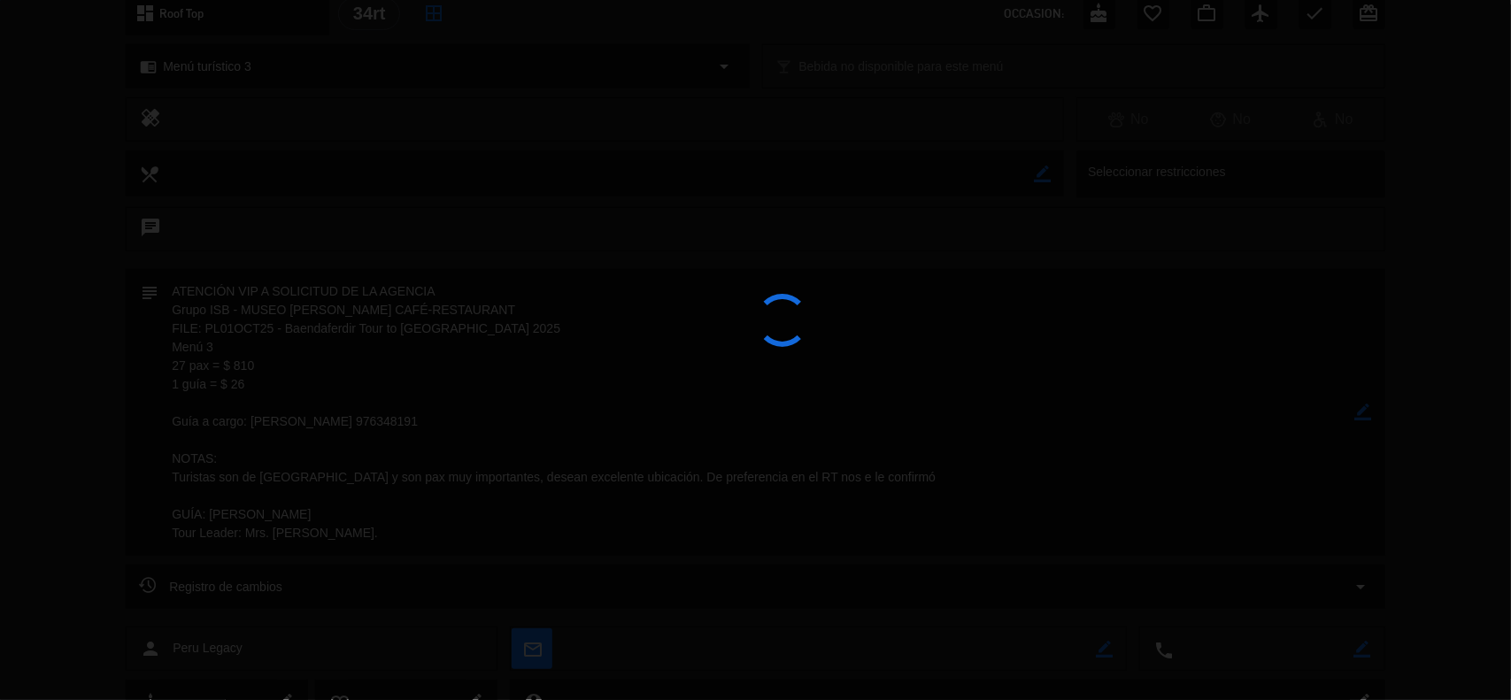
click at [1363, 407] on div at bounding box center [755, 350] width 1511 height 700
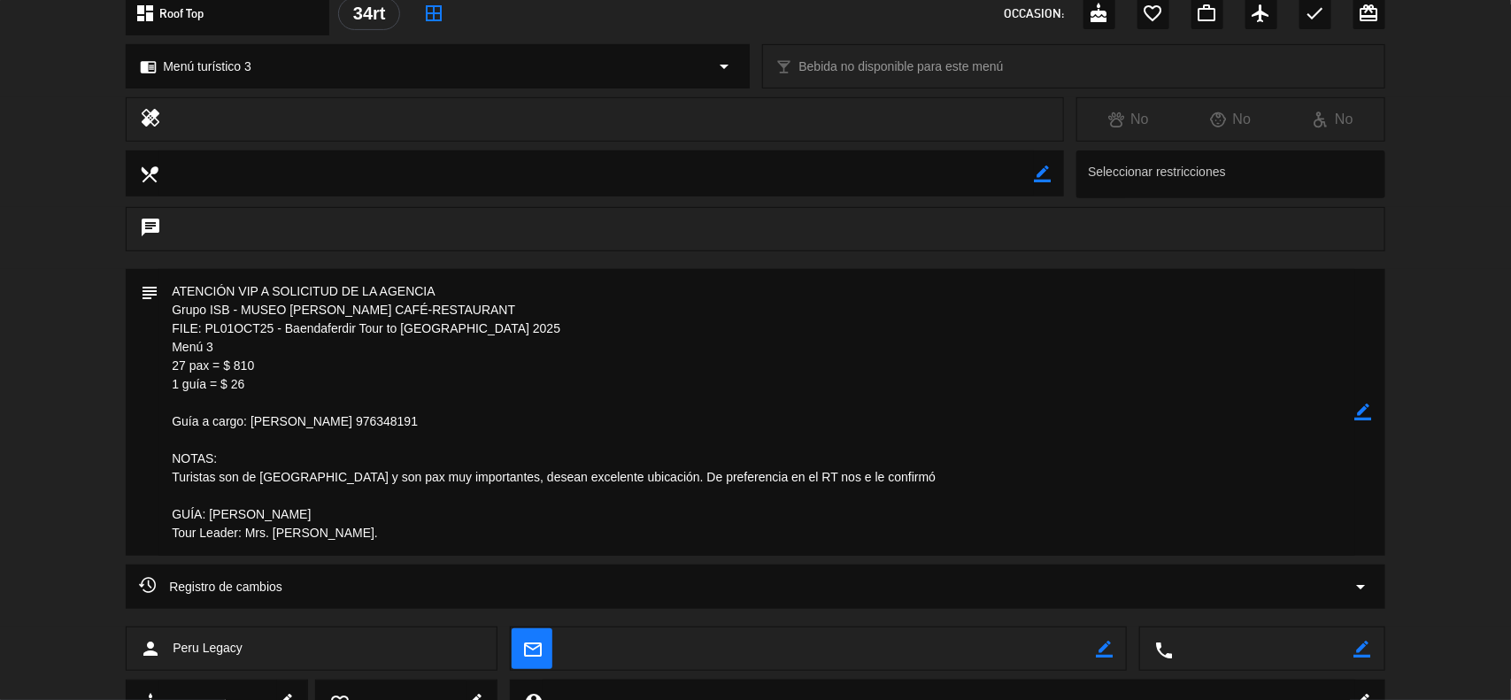
scroll to position [0, 0]
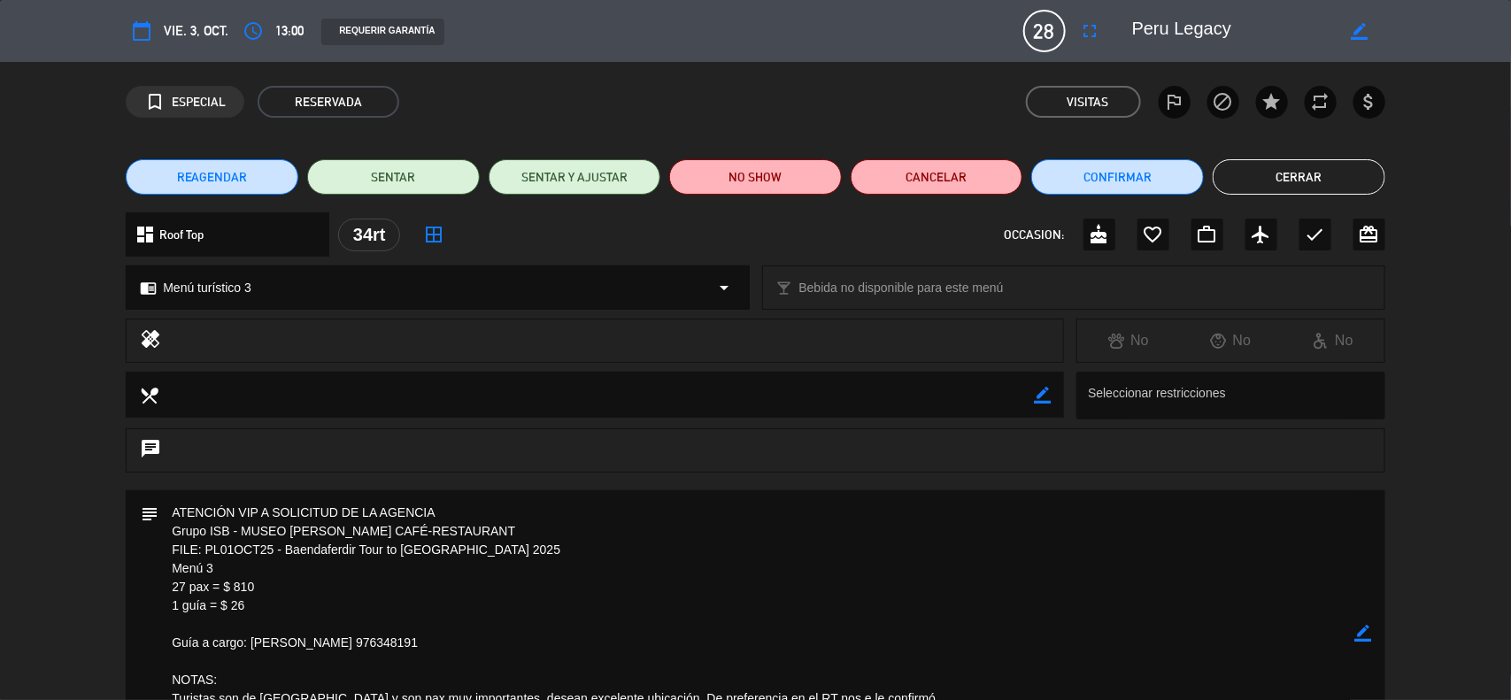
click at [1248, 171] on button "Cerrar" at bounding box center [1299, 176] width 173 height 35
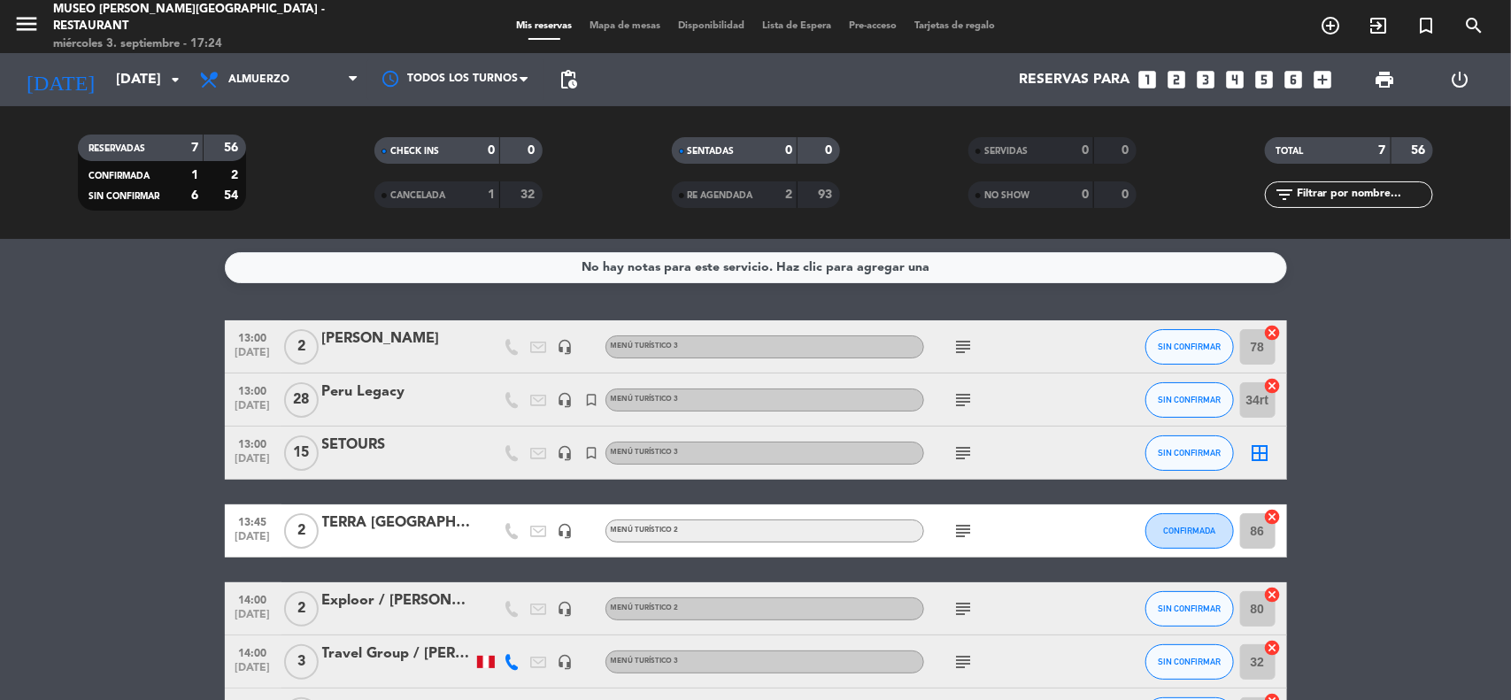
click at [1272, 383] on icon "cancel" at bounding box center [1273, 386] width 18 height 18
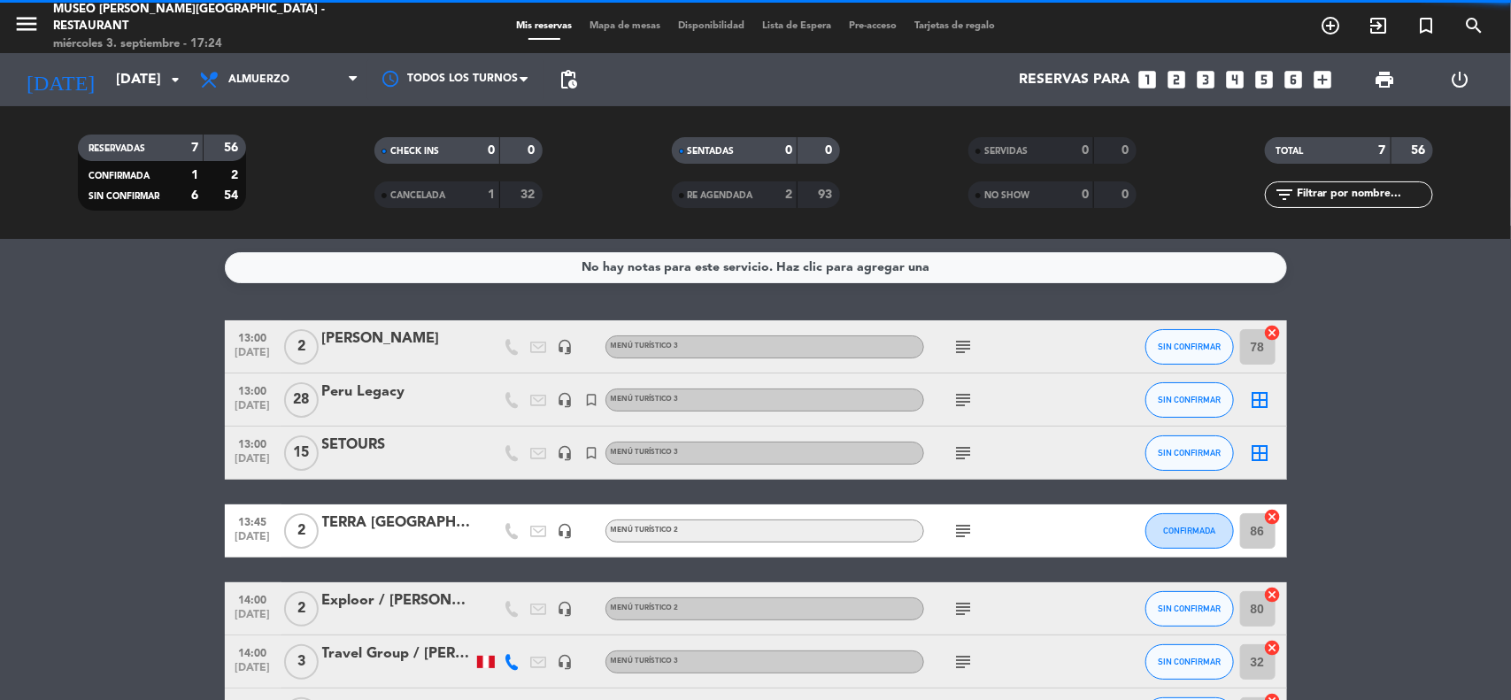
click at [617, 25] on span "Mapa de mesas" at bounding box center [625, 26] width 89 height 10
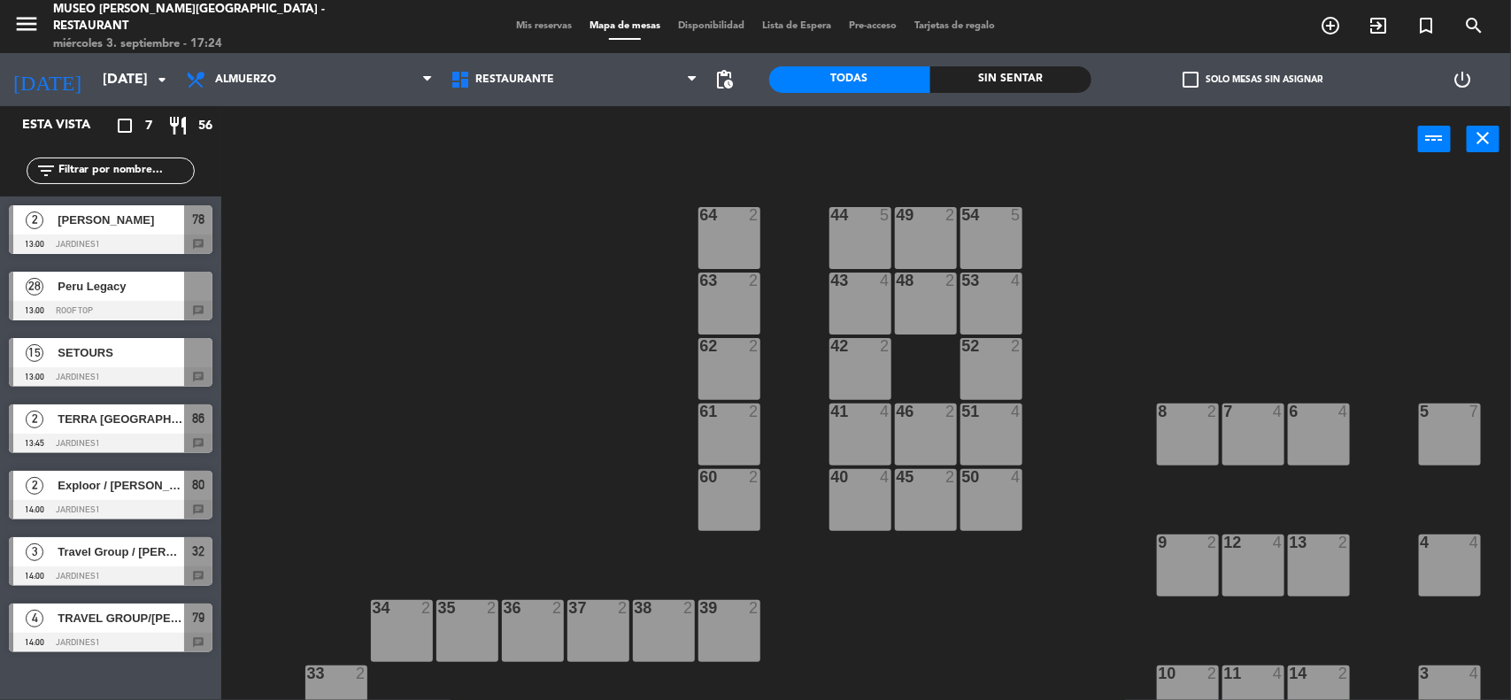
click at [111, 285] on span "Peru Legacy" at bounding box center [121, 286] width 127 height 19
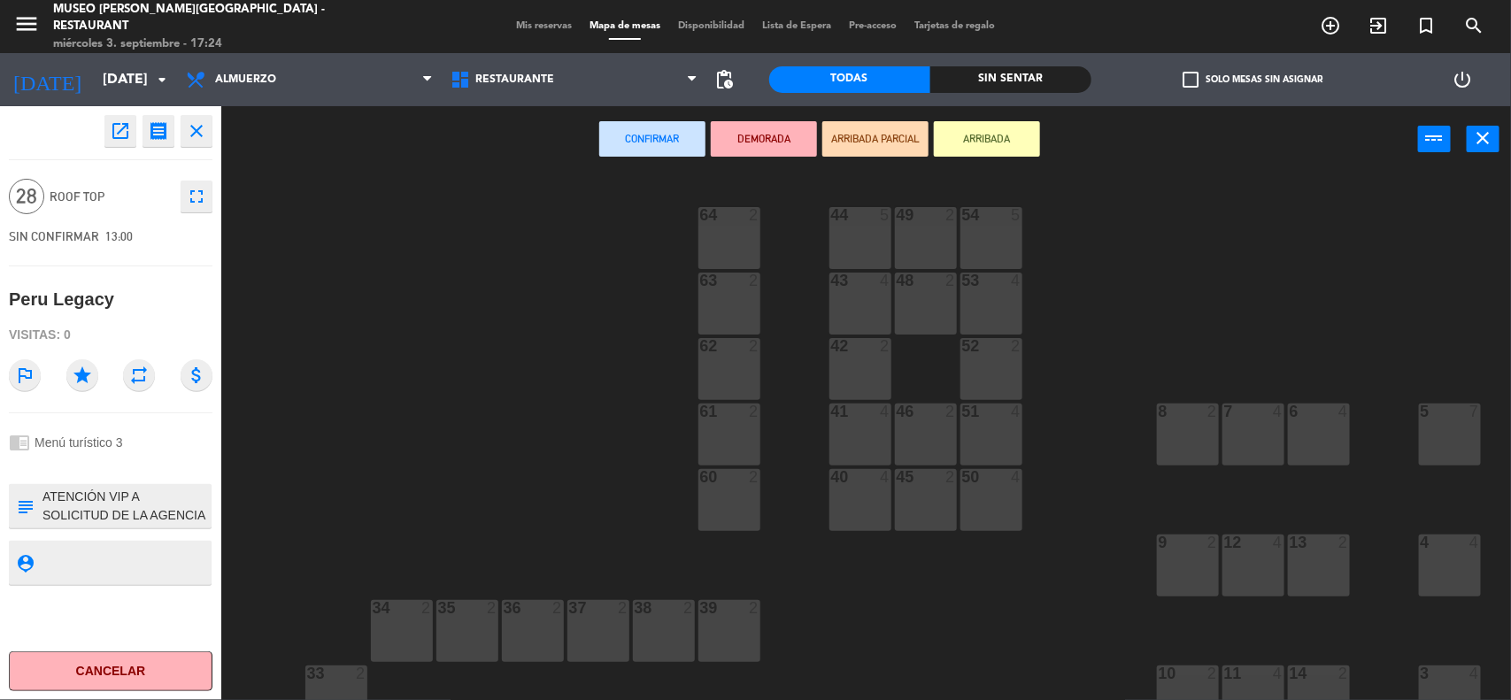
click at [1439, 430] on div "5 7" at bounding box center [1450, 435] width 62 height 62
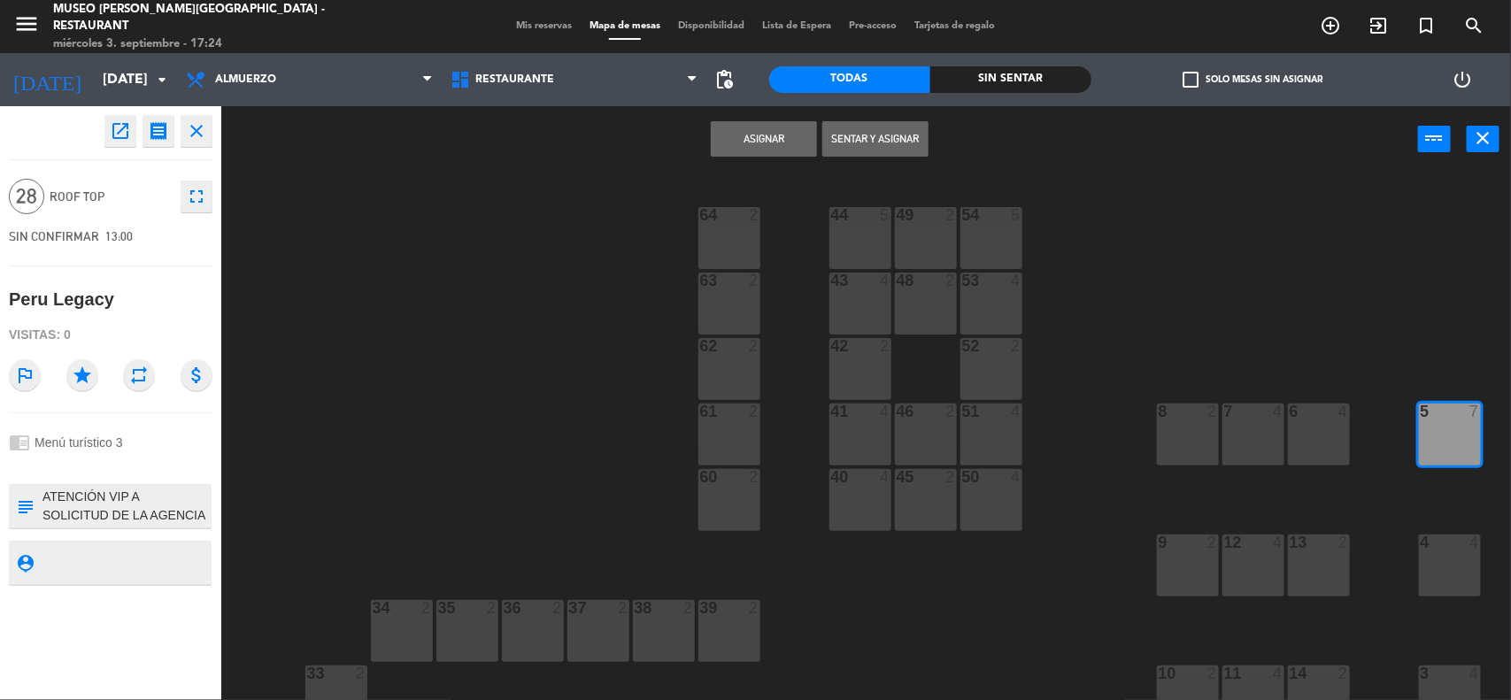
click at [1306, 444] on div "6 4" at bounding box center [1319, 435] width 62 height 62
drag, startPoint x: 1229, startPoint y: 439, endPoint x: 1204, endPoint y: 438, distance: 24.8
click at [1228, 439] on div "7 4" at bounding box center [1253, 435] width 62 height 62
click at [1200, 438] on div "8 2" at bounding box center [1188, 435] width 62 height 62
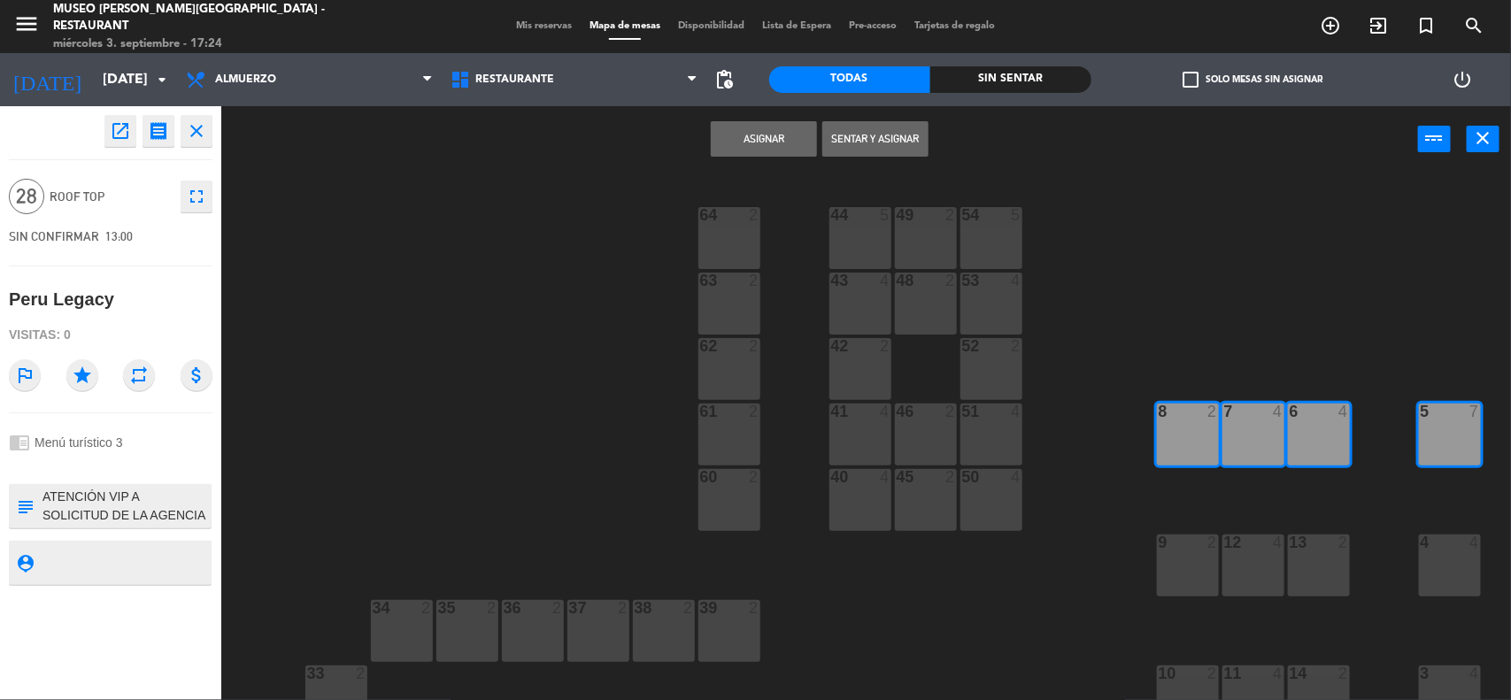
click at [1436, 559] on div "4 4" at bounding box center [1450, 566] width 62 height 62
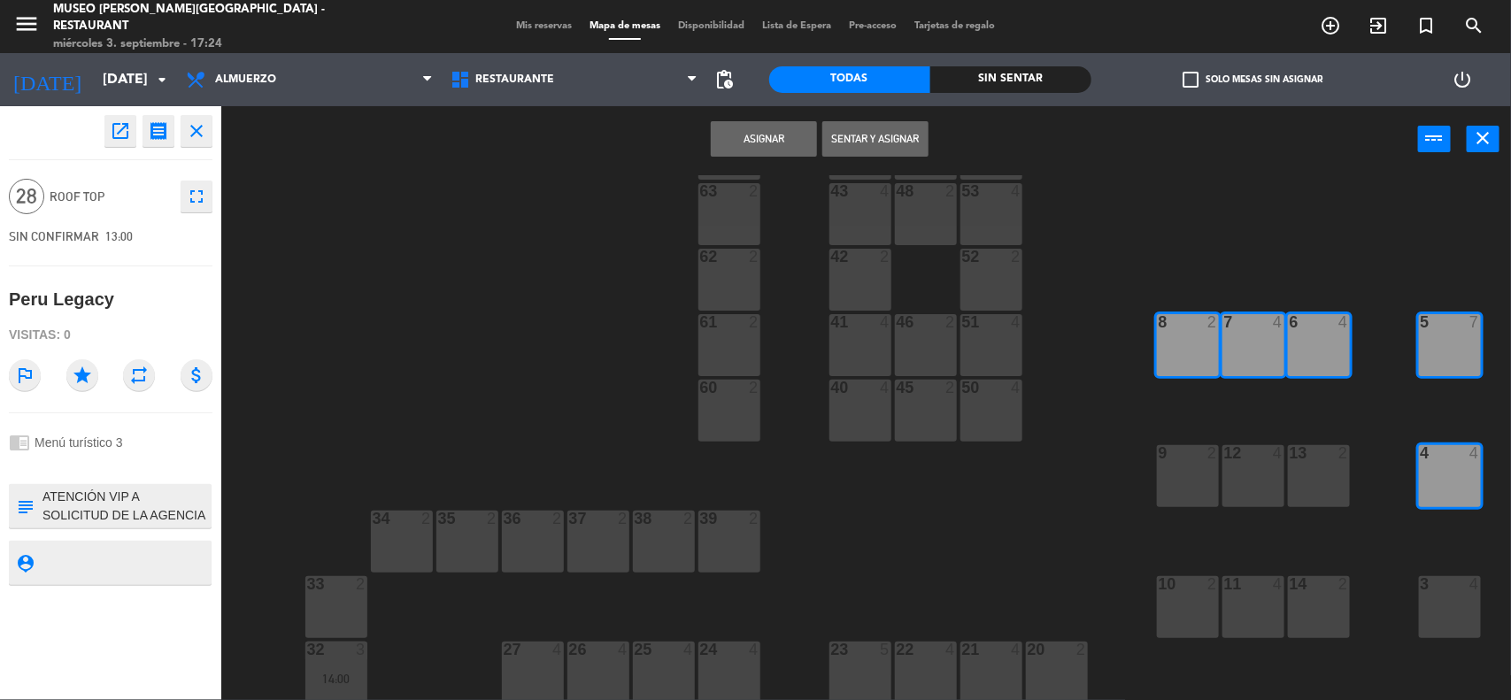
scroll to position [221, 0]
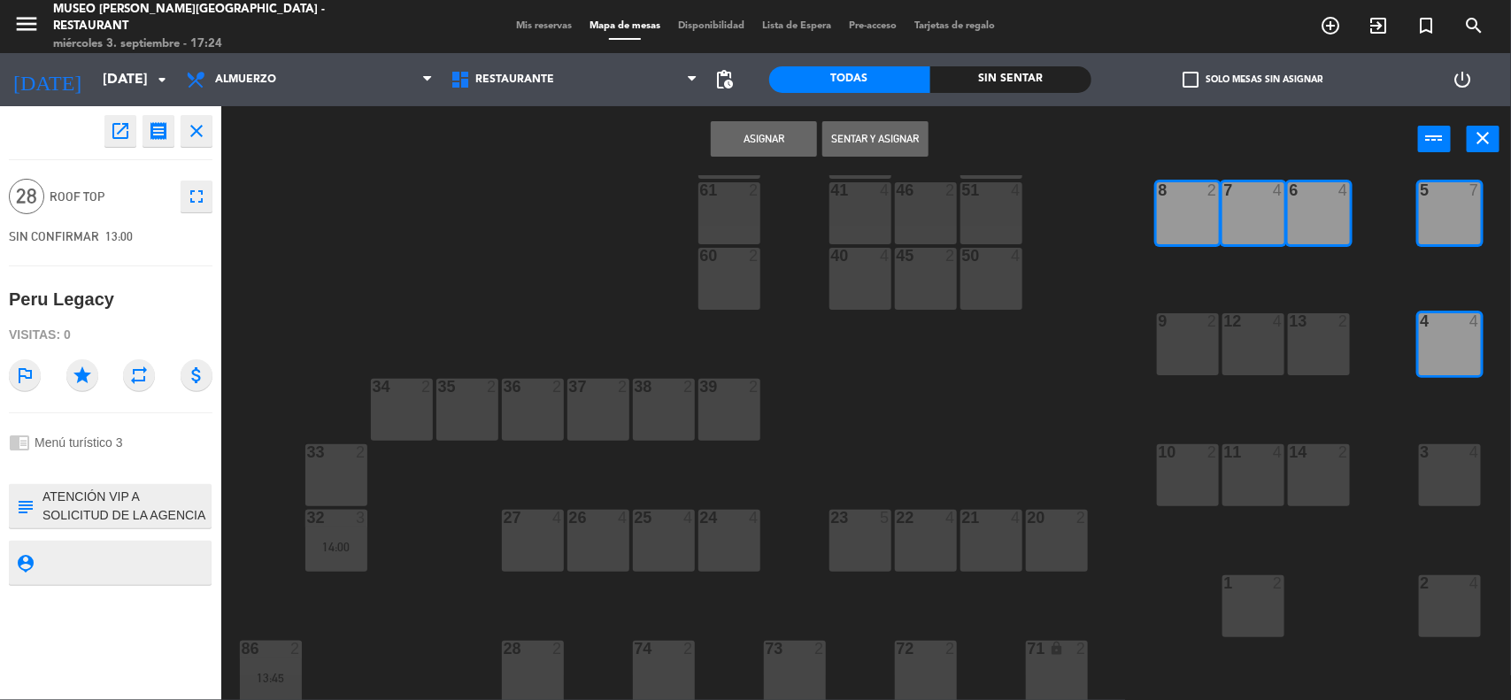
click at [1428, 458] on div "3 4" at bounding box center [1450, 453] width 62 height 18
click at [1440, 578] on div at bounding box center [1449, 583] width 29 height 16
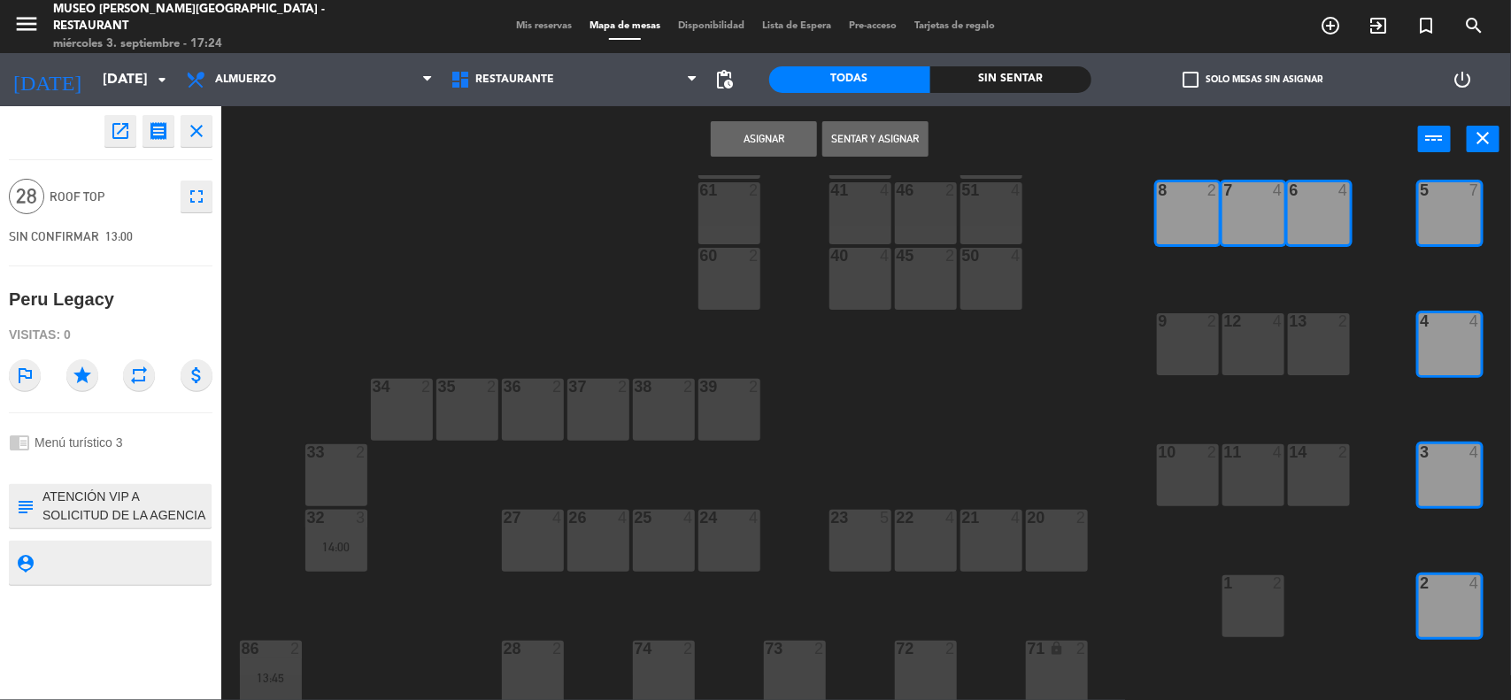
click at [762, 142] on button "Asignar" at bounding box center [764, 138] width 106 height 35
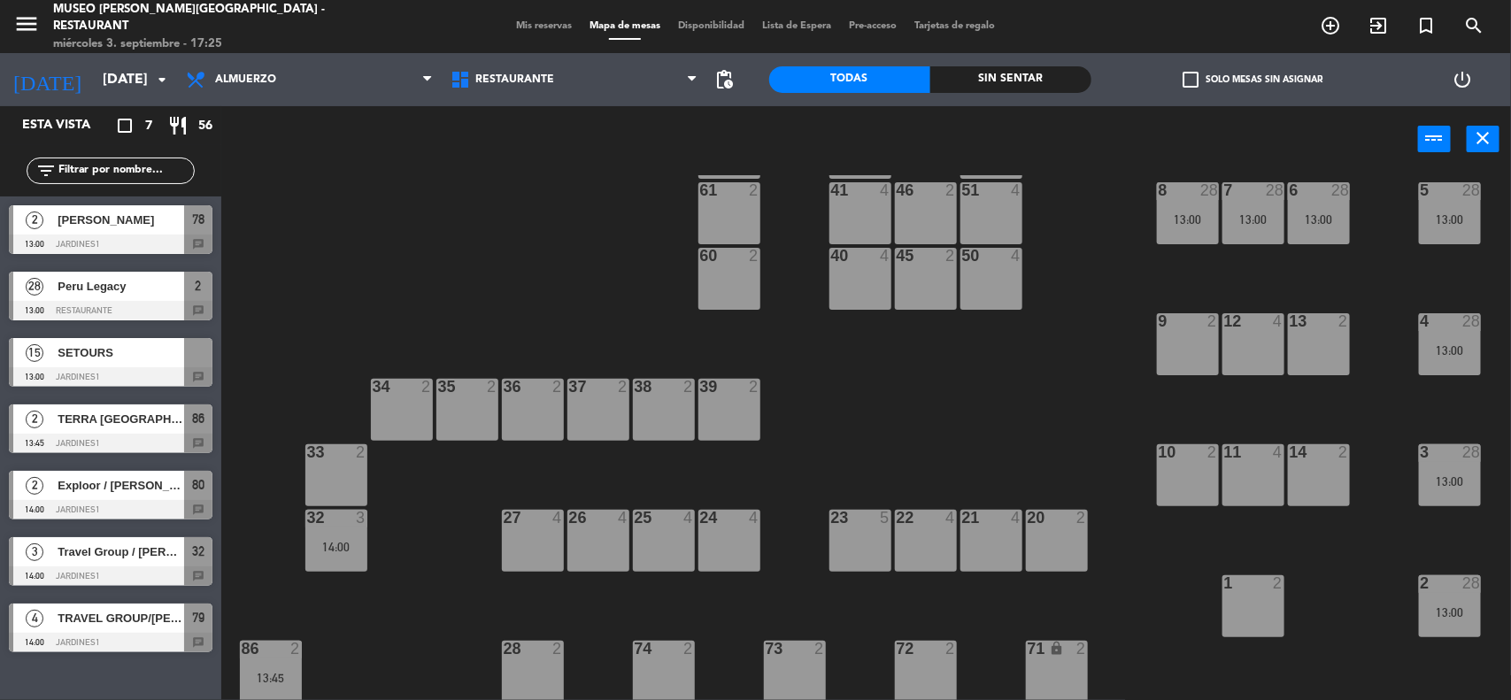
click at [122, 354] on span "SETOURS" at bounding box center [121, 352] width 127 height 19
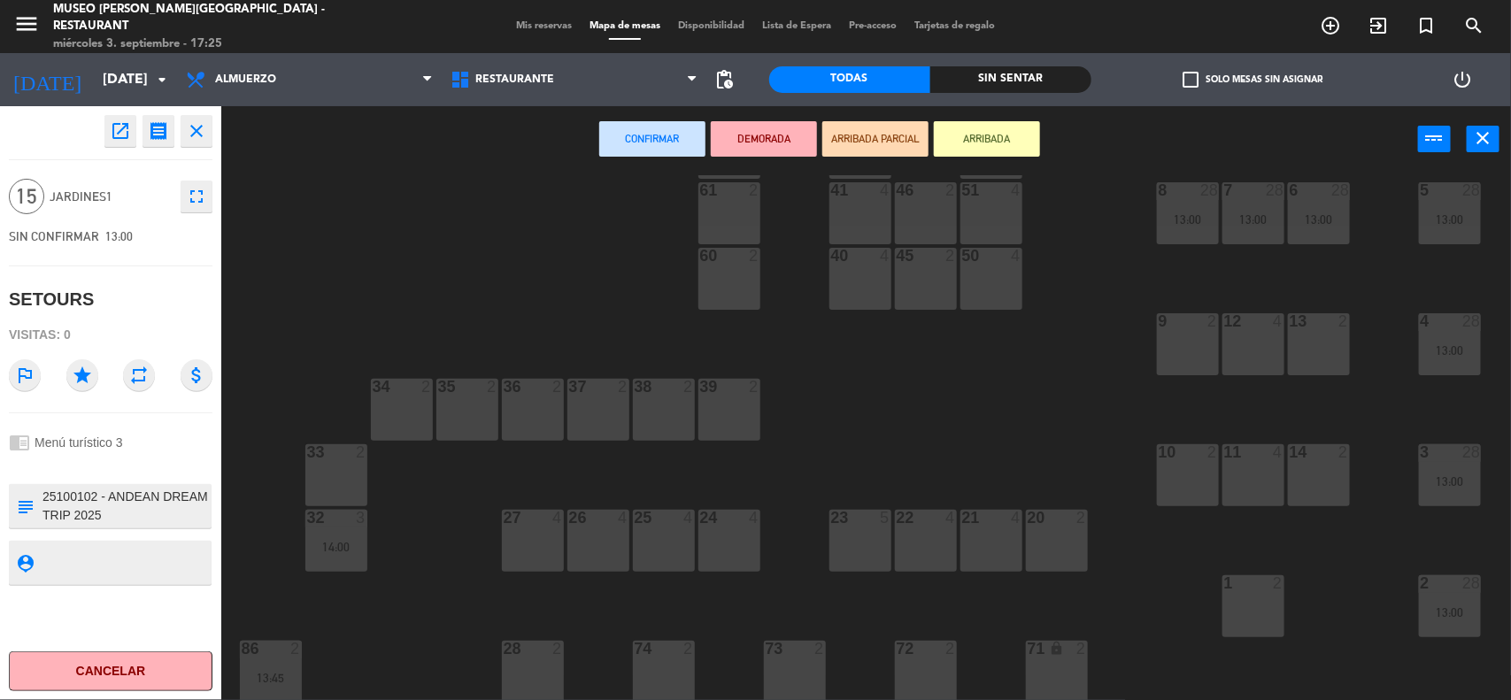
click at [546, 536] on div "27 4" at bounding box center [533, 541] width 62 height 62
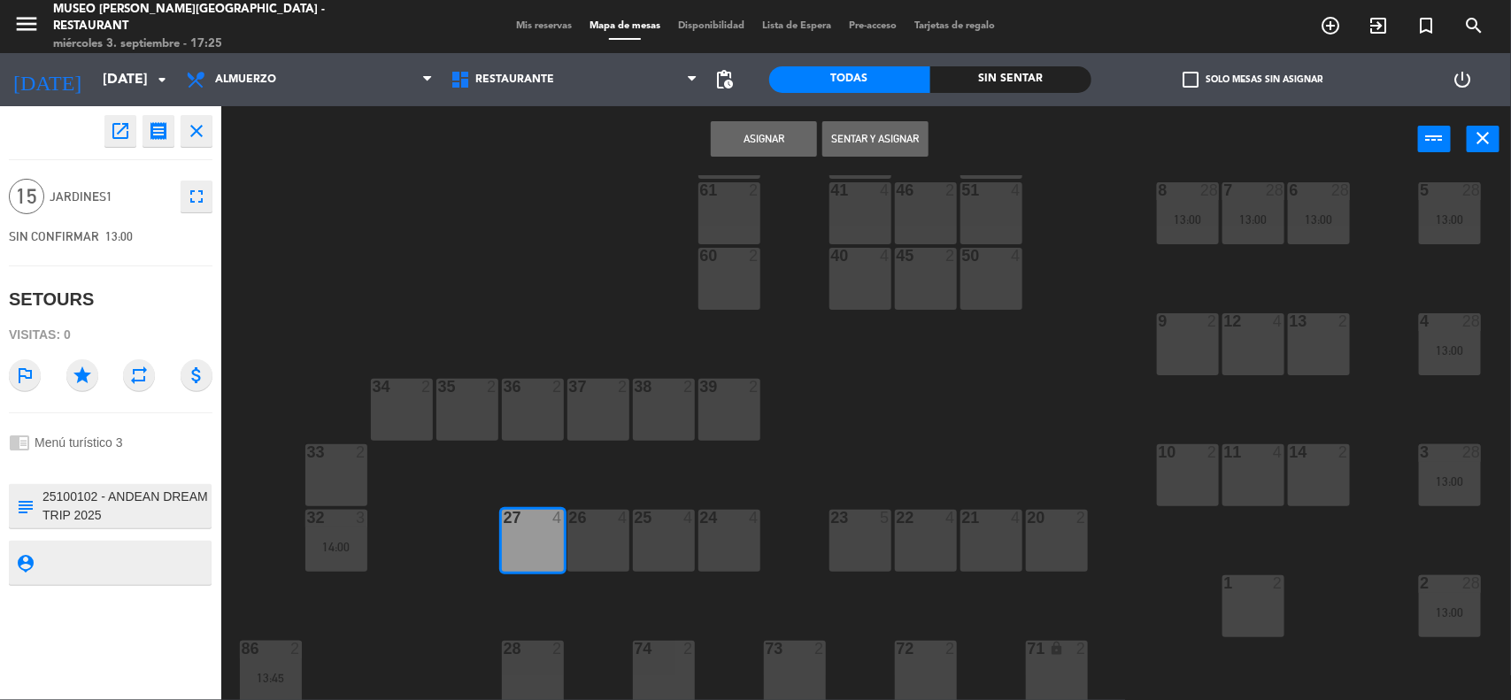
click at [615, 537] on div "26 4" at bounding box center [598, 541] width 62 height 62
click at [669, 538] on div "25 4" at bounding box center [664, 541] width 62 height 62
click at [724, 538] on div "24 4" at bounding box center [729, 541] width 62 height 62
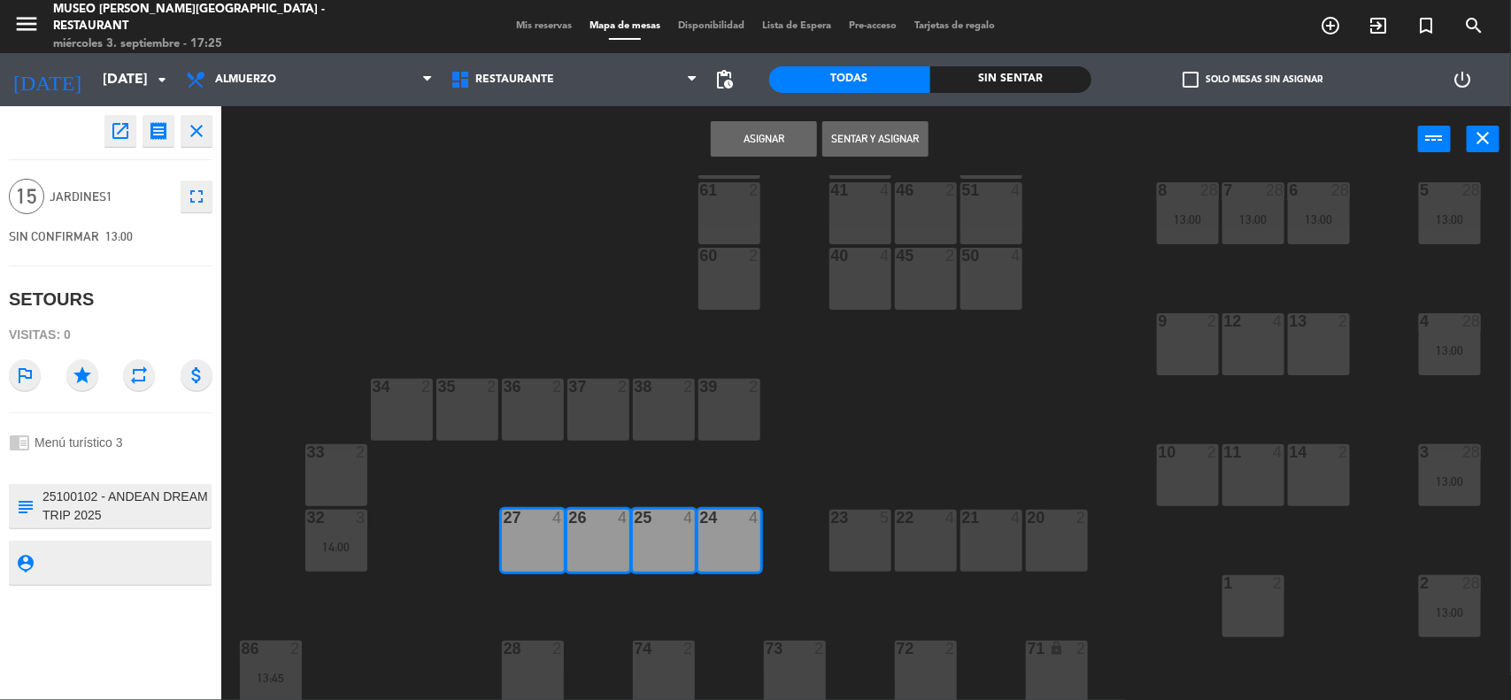
click at [753, 143] on button "Asignar" at bounding box center [764, 138] width 106 height 35
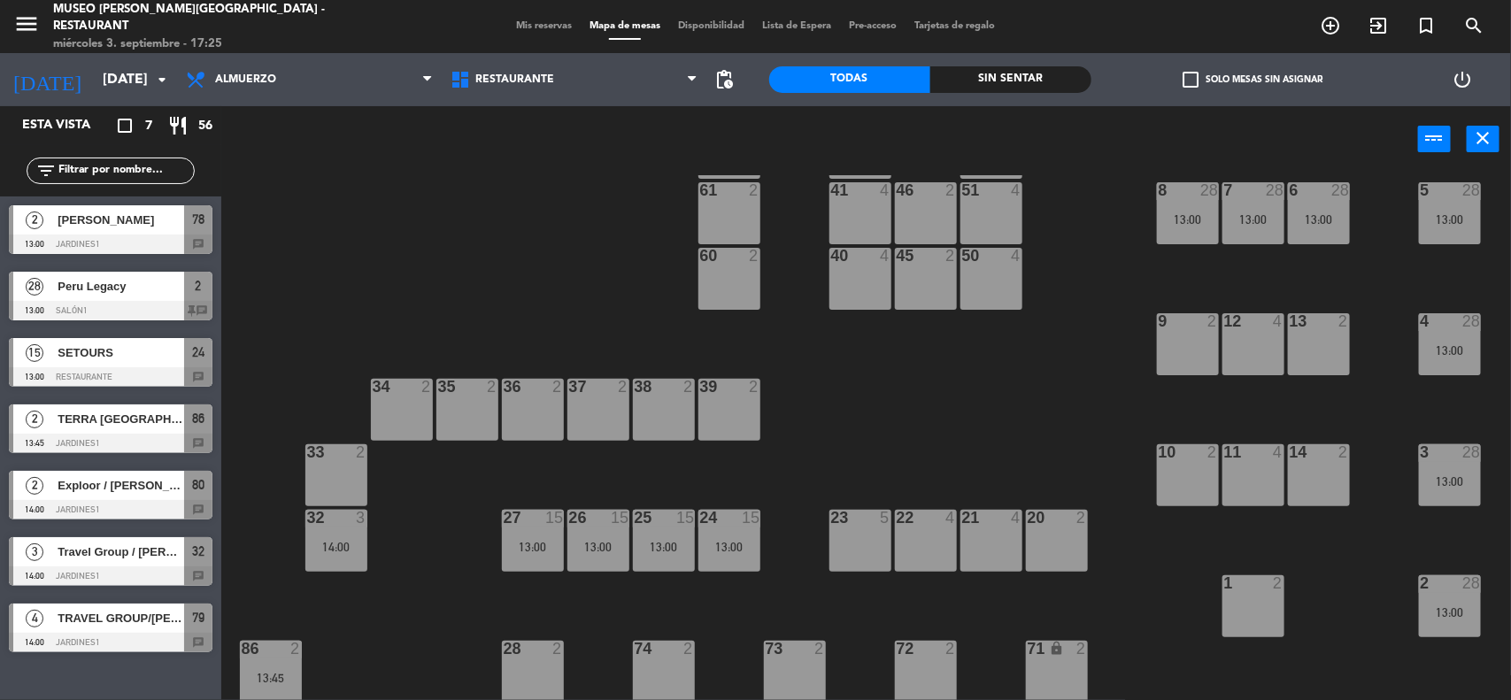
click at [819, 366] on div "44 5 49 2 54 5 64 2 48 2 53 4 63 2 43 4 62 2 42 2 52 2 41 4 46 2 51 4 61 2 7 28…" at bounding box center [873, 439] width 1275 height 528
click at [472, 351] on div "44 5 49 2 54 5 64 2 48 2 53 4 63 2 43 4 62 2 42 2 52 2 41 4 46 2 51 4 61 2 7 28…" at bounding box center [873, 439] width 1275 height 528
click at [528, 22] on span "Mis reservas" at bounding box center [543, 26] width 73 height 10
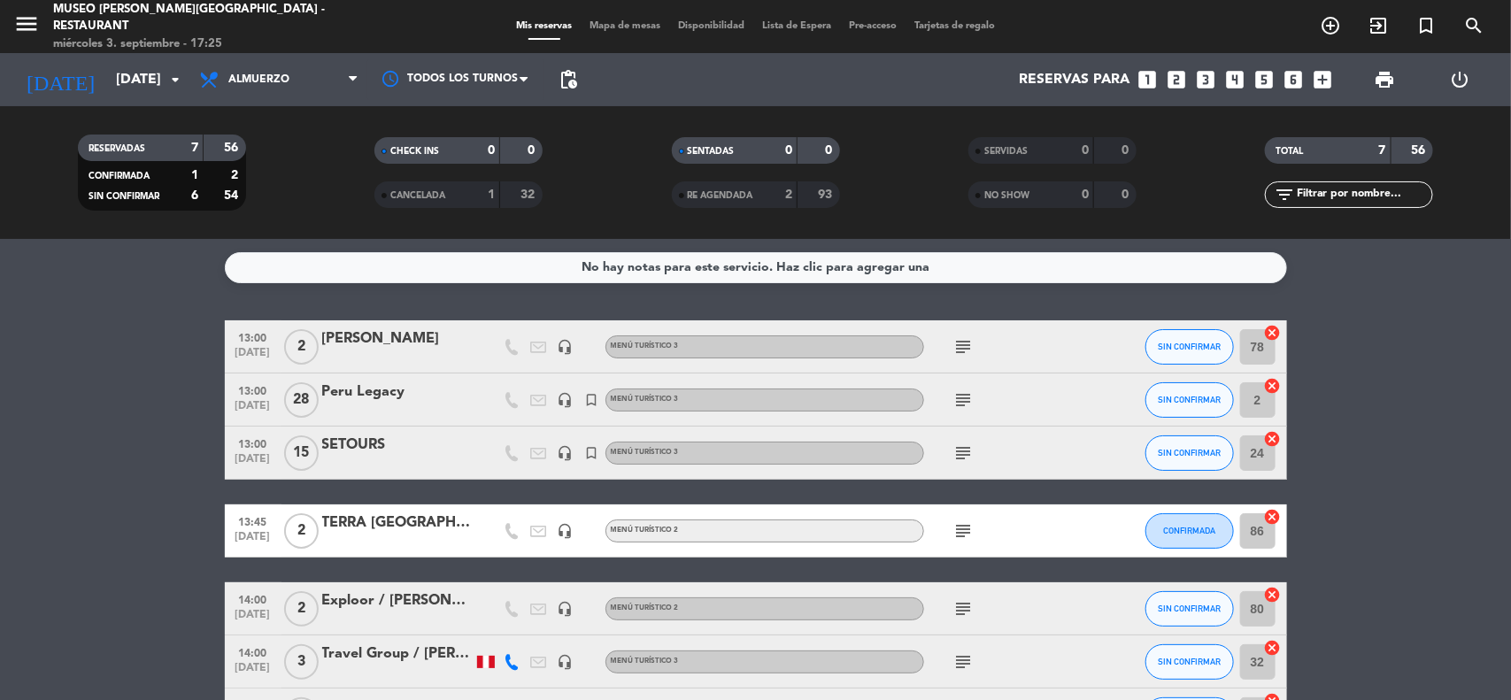
click at [1463, 536] on bookings-row "13:00 [DATE] 2 [PERSON_NAME] Sacaze headset_mic Menú turístico 3 subject SIN CO…" at bounding box center [755, 530] width 1511 height 421
click at [967, 456] on icon "subject" at bounding box center [963, 453] width 21 height 21
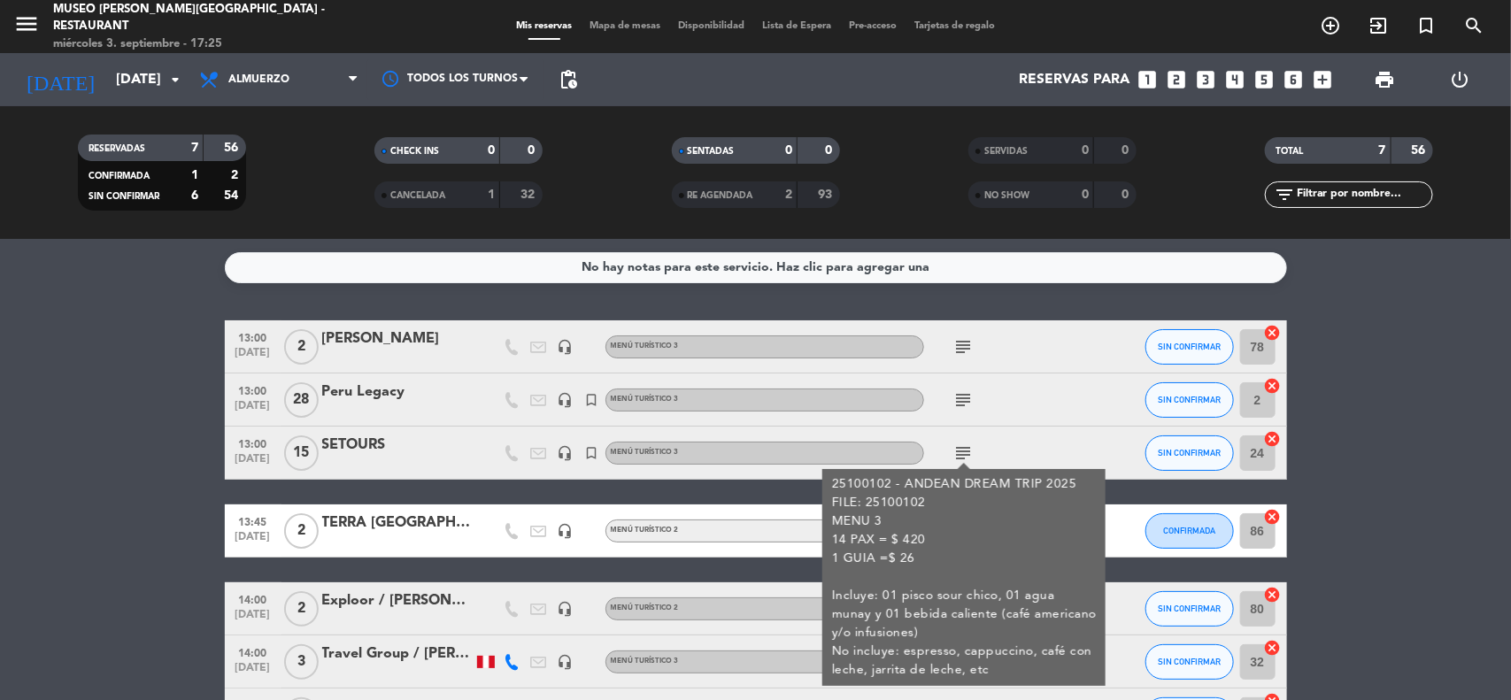
click at [563, 398] on icon "headset_mic" at bounding box center [566, 400] width 16 height 16
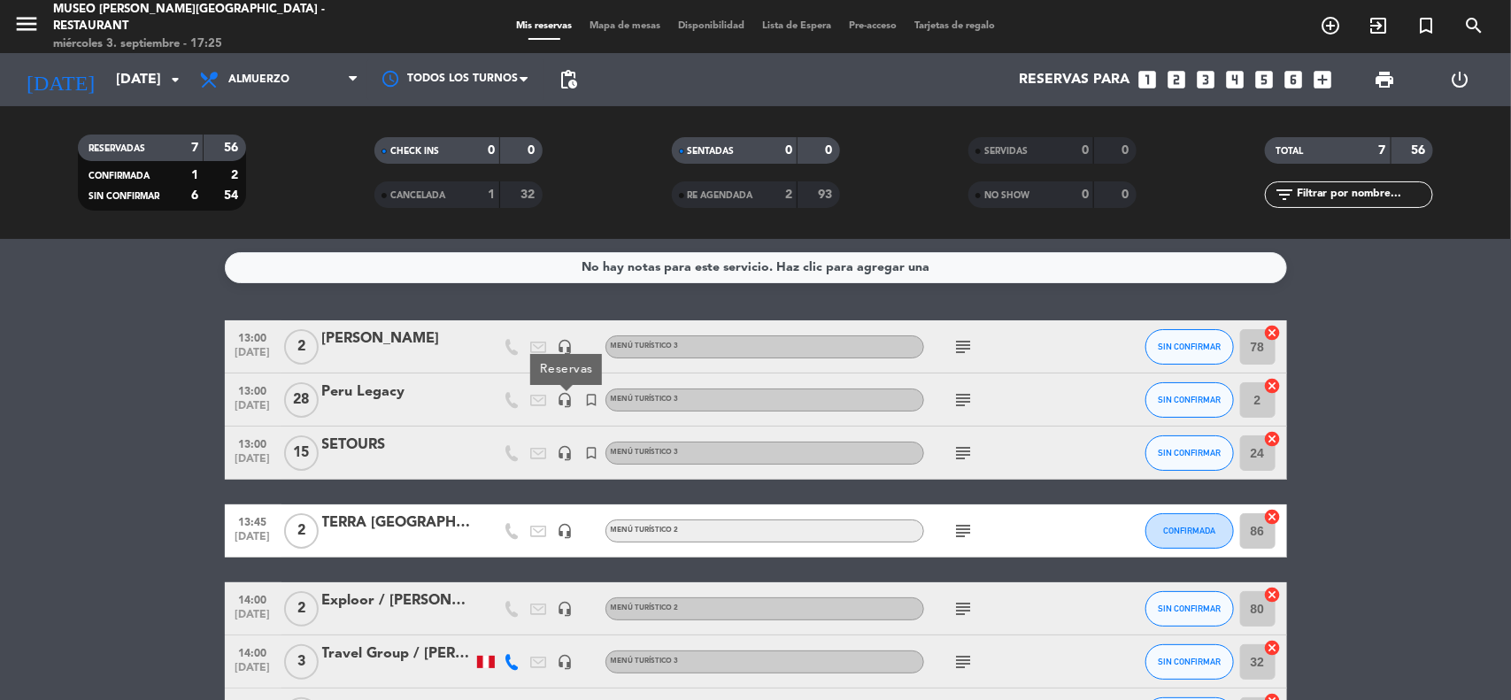
click at [559, 449] on icon "headset_mic" at bounding box center [566, 453] width 16 height 16
click at [264, 400] on span "[DATE]" at bounding box center [253, 410] width 44 height 20
click at [257, 444] on span "13:00" at bounding box center [253, 443] width 44 height 20
click at [962, 398] on icon "subject" at bounding box center [963, 399] width 21 height 21
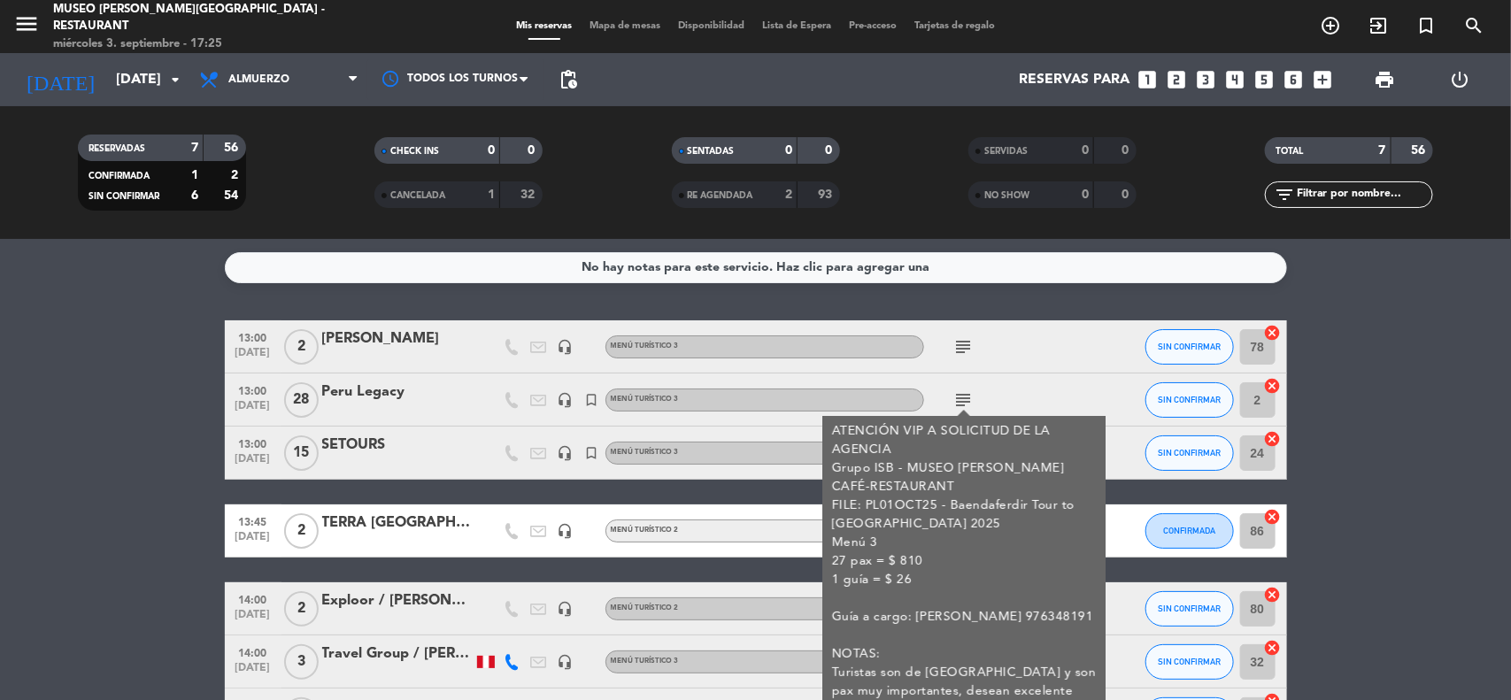
click at [1379, 476] on bookings-row "13:00 [DATE] 2 [PERSON_NAME] Sacaze headset_mic Menú turístico 3 subject SIN CO…" at bounding box center [755, 530] width 1511 height 421
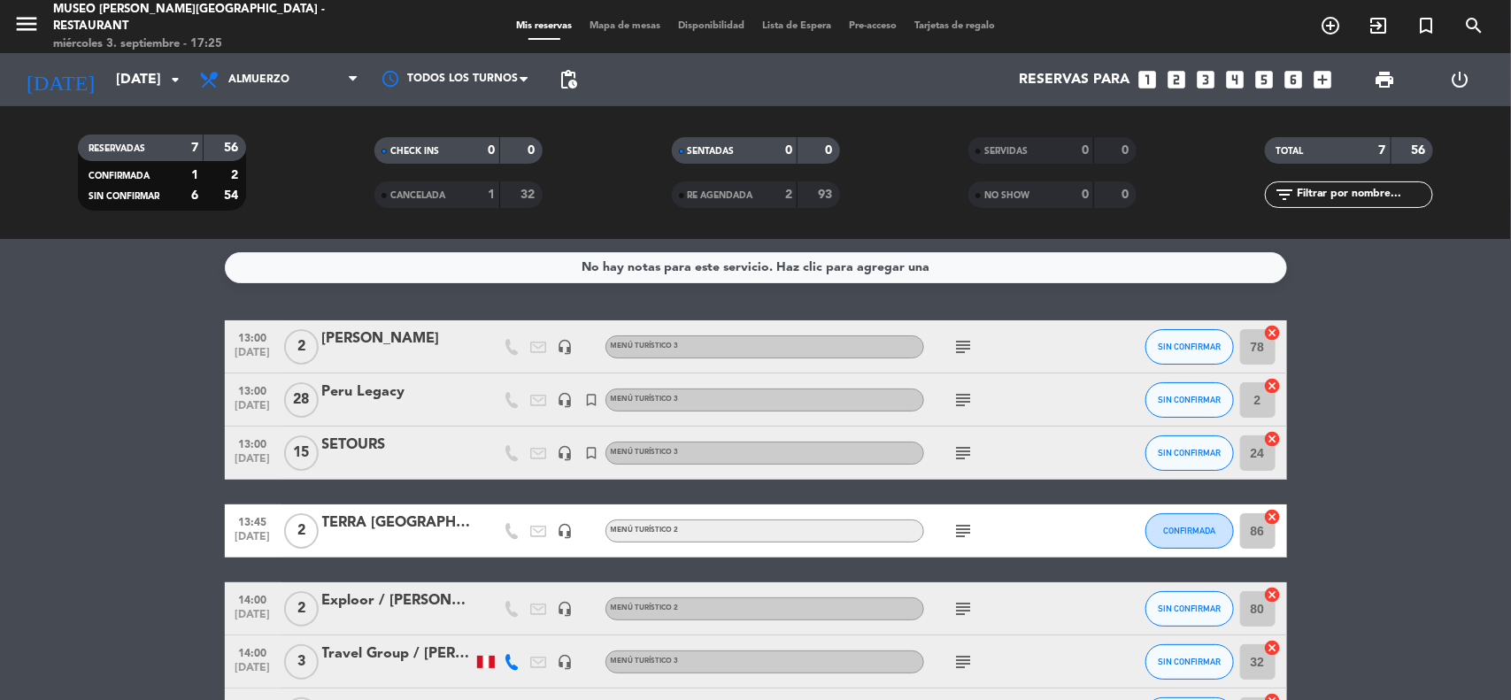
click at [965, 449] on icon "subject" at bounding box center [963, 453] width 21 height 21
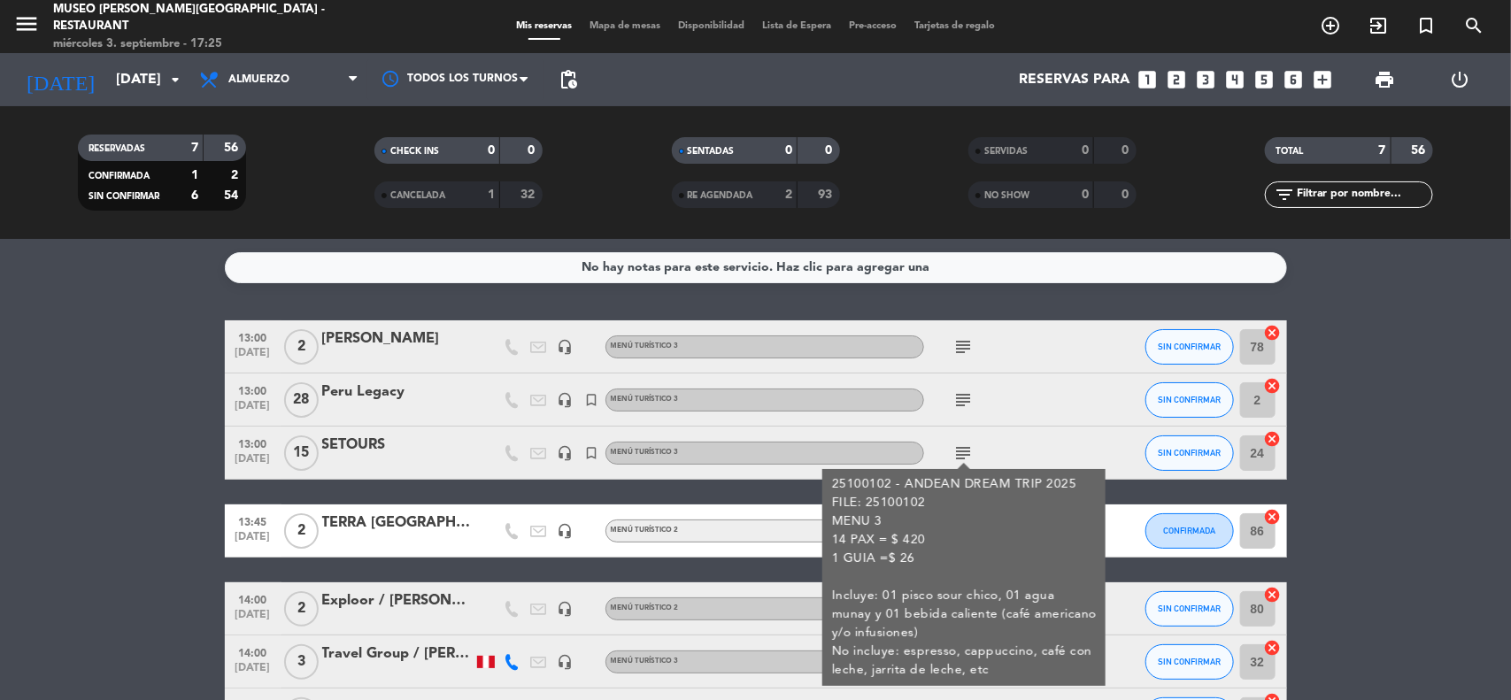
click at [1404, 506] on bookings-row "13:00 [DATE] 2 [PERSON_NAME] Sacaze headset_mic Menú turístico 3 subject SIN CO…" at bounding box center [755, 530] width 1511 height 421
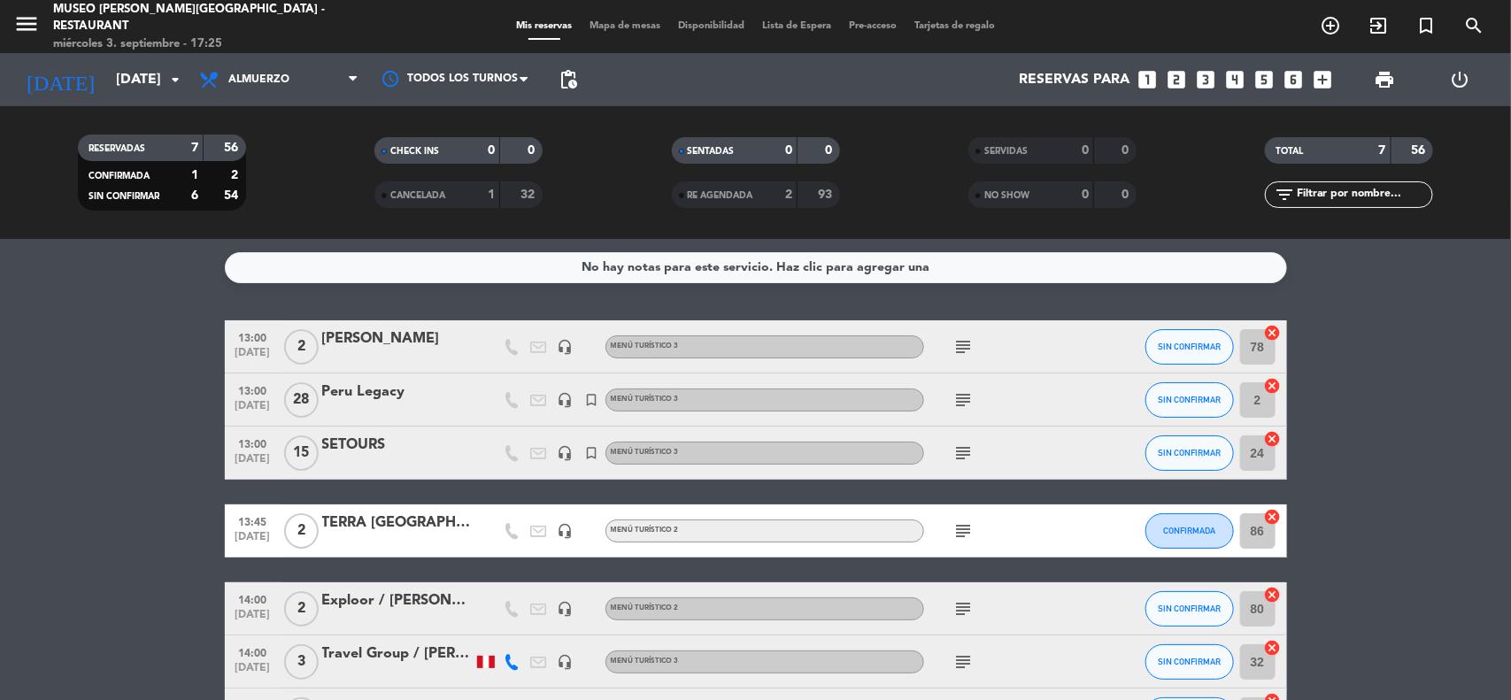
click at [267, 396] on span "13:00" at bounding box center [253, 390] width 44 height 20
click at [1405, 482] on bookings-row "13:00 [DATE] 2 [PERSON_NAME] Sacaze headset_mic Menú turístico 3 subject SIN CO…" at bounding box center [755, 530] width 1511 height 421
click at [366, 448] on div "SETOURS" at bounding box center [397, 445] width 150 height 23
